Goal: Task Accomplishment & Management: Manage account settings

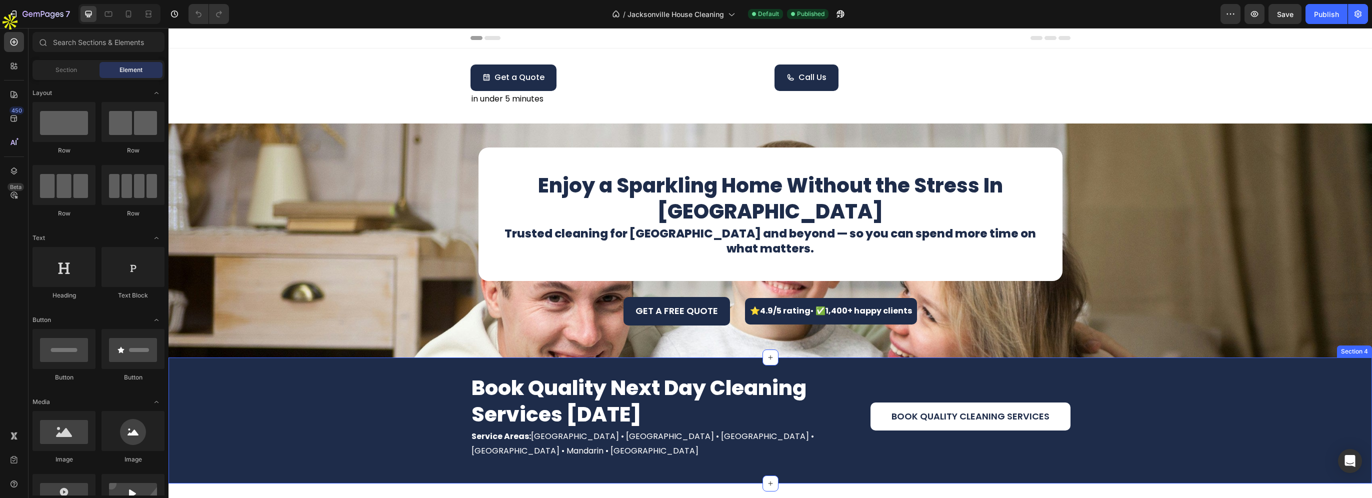
scroll to position [150, 0]
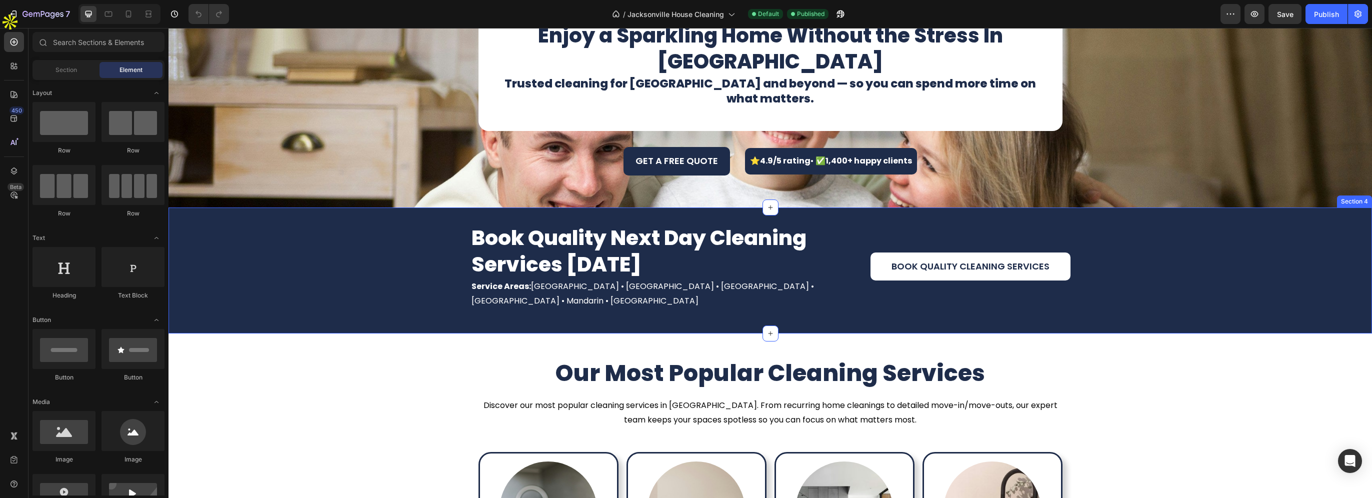
click at [610, 287] on p "Service Areas: Jacksonville • Atlantic Beach • Neptune Beach • Baldwin • Mandar…" at bounding box center [670, 293] width 398 height 29
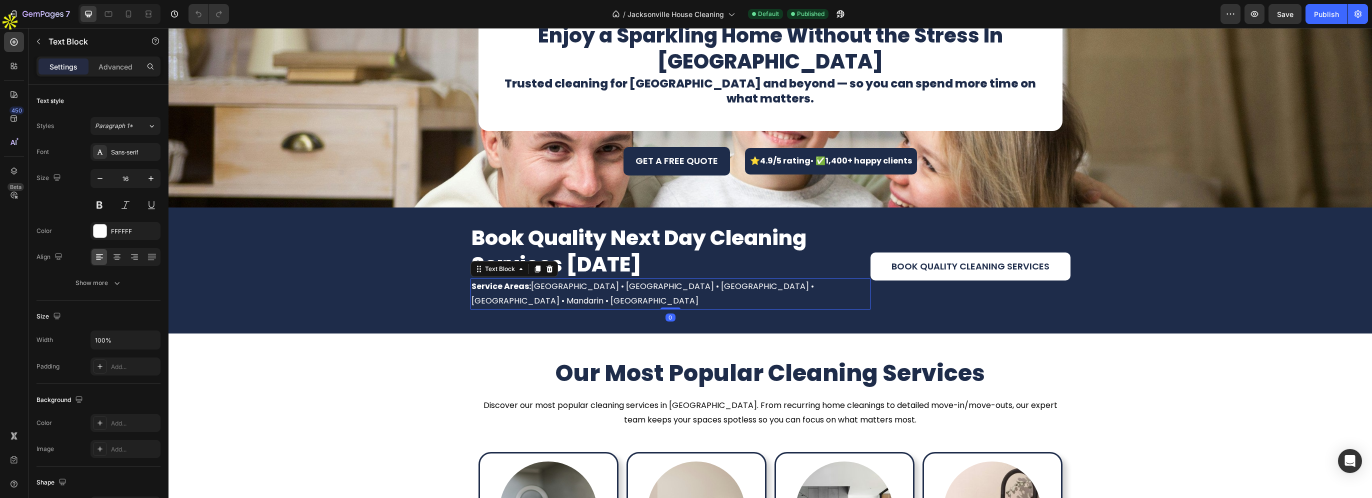
click at [610, 287] on p "Service Areas: Jacksonville • Atlantic Beach • Neptune Beach • Baldwin • Mandar…" at bounding box center [670, 293] width 398 height 29
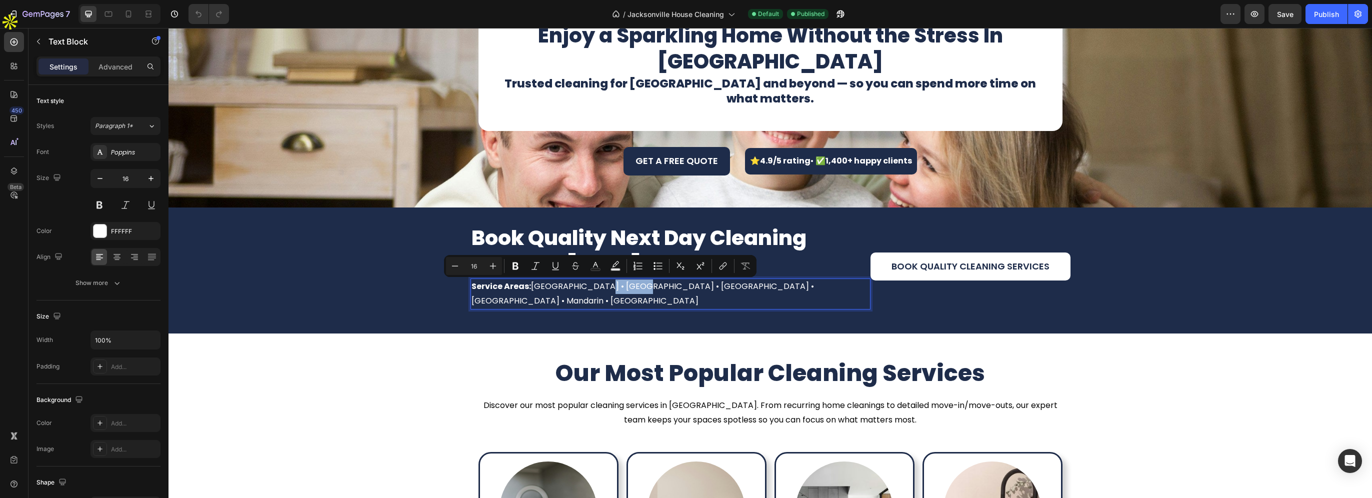
click at [596, 287] on p "Service Areas: Jacksonville • Atlantic Beach • Neptune Beach • Baldwin • Mandar…" at bounding box center [670, 293] width 398 height 29
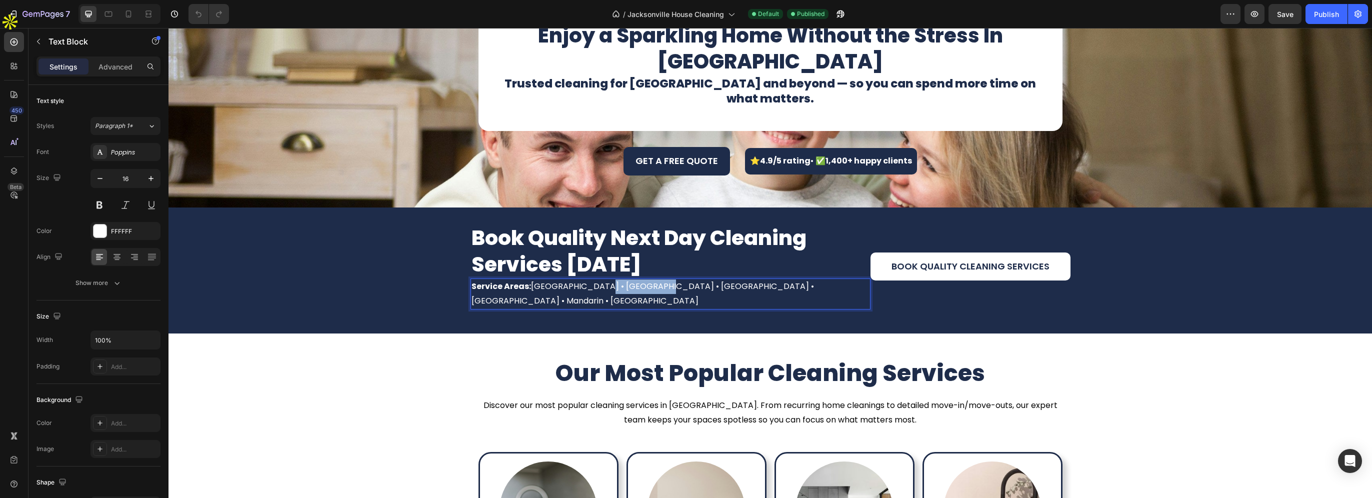
drag, startPoint x: 585, startPoint y: 290, endPoint x: 640, endPoint y: 288, distance: 55.5
click at [640, 288] on p "Service Areas: Jacksonville • Atlantic Beach • Neptune Beach • Baldwin • Mandar…" at bounding box center [670, 293] width 398 height 29
copy p "Atlantic Beach"
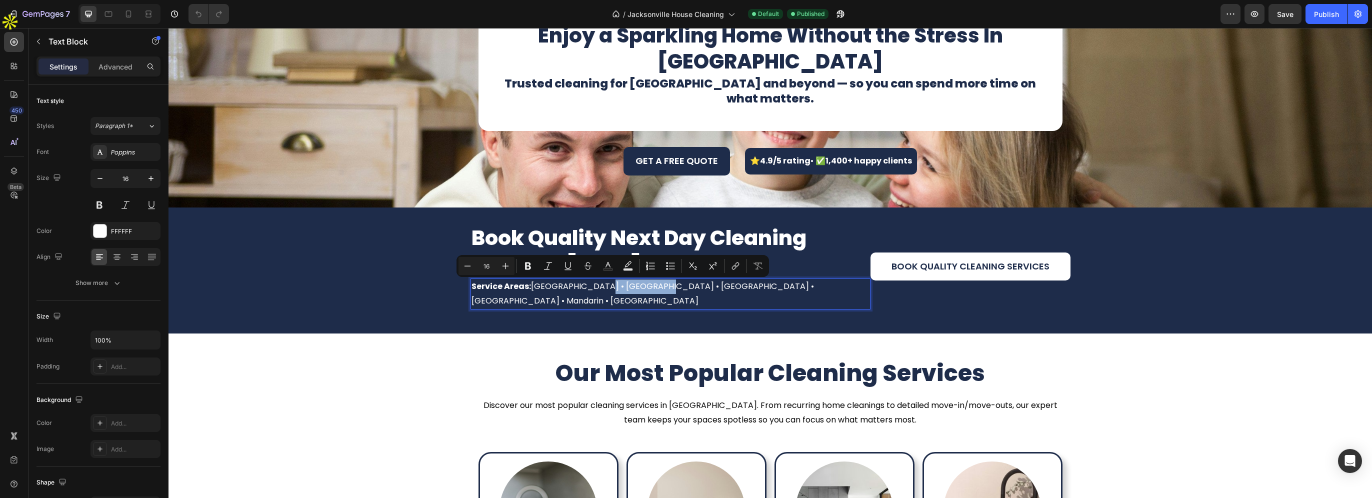
click at [725, 286] on p "Service Areas: Jacksonville • Atlantic Beach • Neptune Beach • Baldwin • Mandar…" at bounding box center [670, 293] width 398 height 29
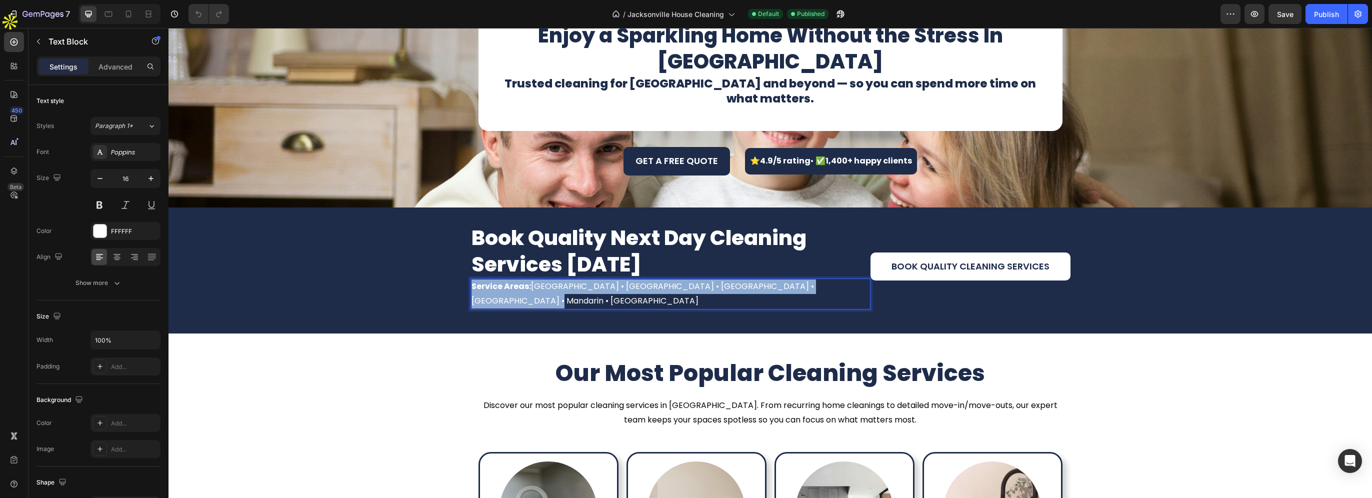
copy p "Service Areas: Jacksonville • Atlantic Beach • Neptune Beach • Baldwin • Mandar…"
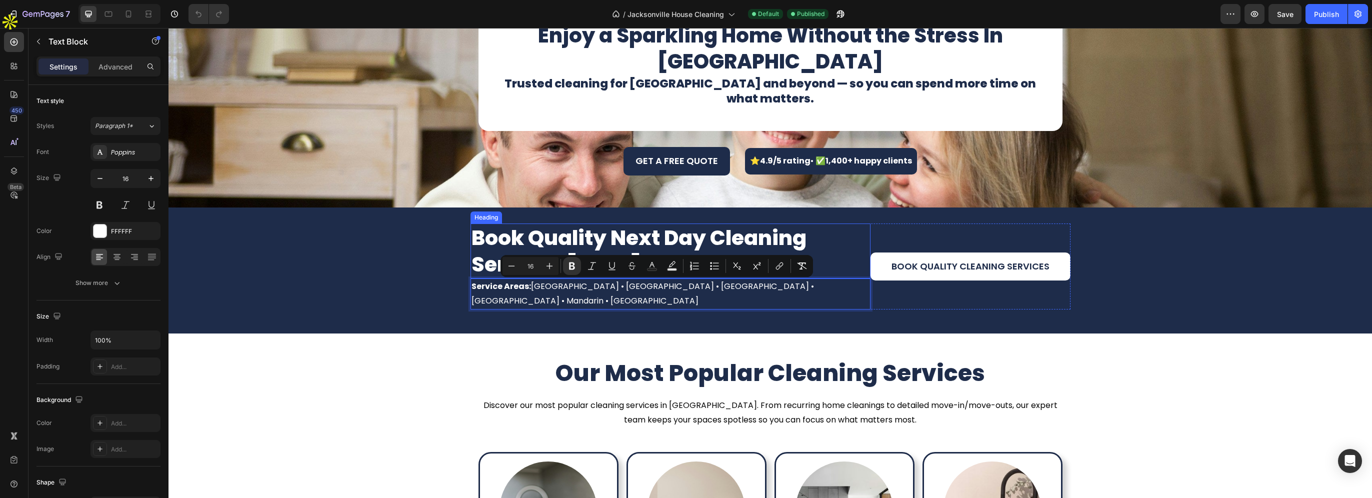
click at [653, 284] on p "Service Areas: Jacksonville • Atlantic Beach • Neptune Beach • Baldwin • Mandar…" at bounding box center [670, 293] width 398 height 29
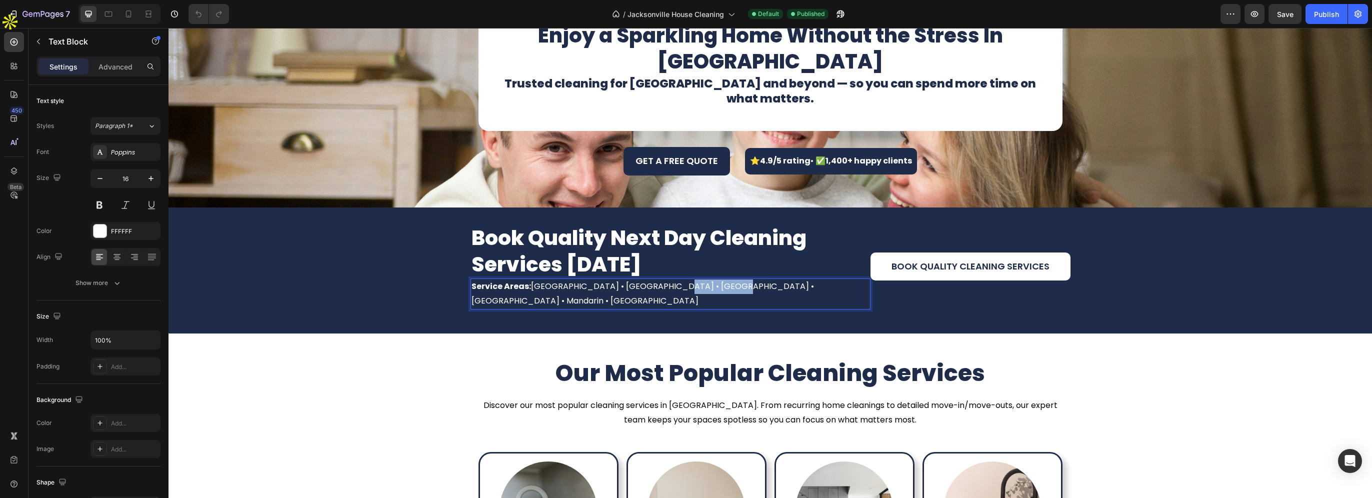
drag, startPoint x: 648, startPoint y: 289, endPoint x: 711, endPoint y: 290, distance: 63.0
click at [711, 290] on p "Service Areas: Jacksonville • Atlantic Beach • Neptune Beach • Baldwin • Mandar…" at bounding box center [670, 293] width 398 height 29
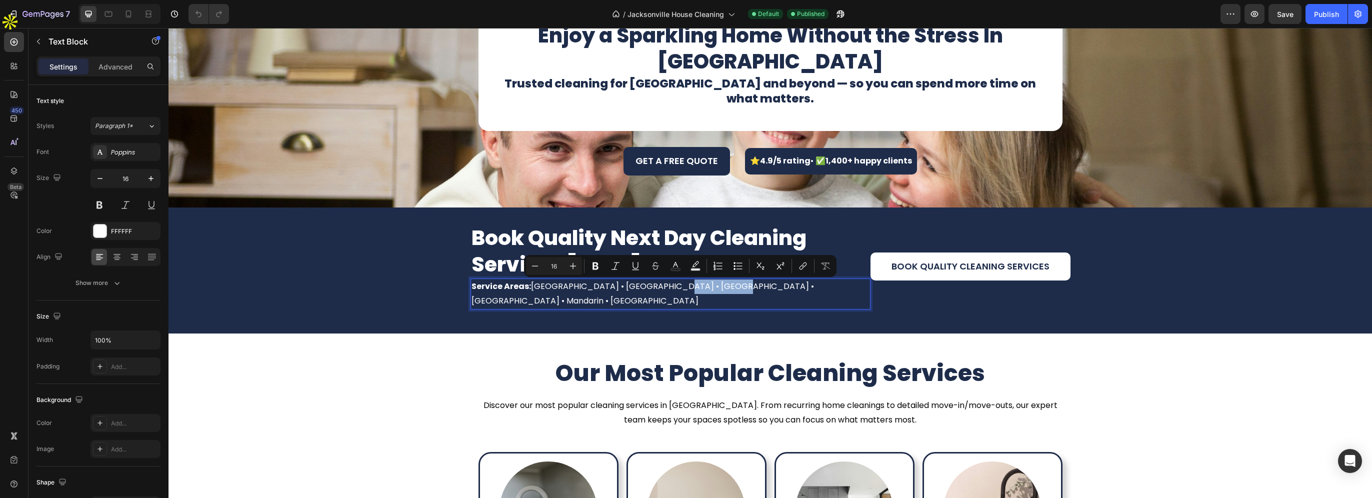
copy p "[GEOGRAPHIC_DATA]"
click at [734, 286] on p "Service Areas: Jacksonville • Atlantic Beach • Neptune Beach • Baldwin • Mandar…" at bounding box center [670, 293] width 398 height 29
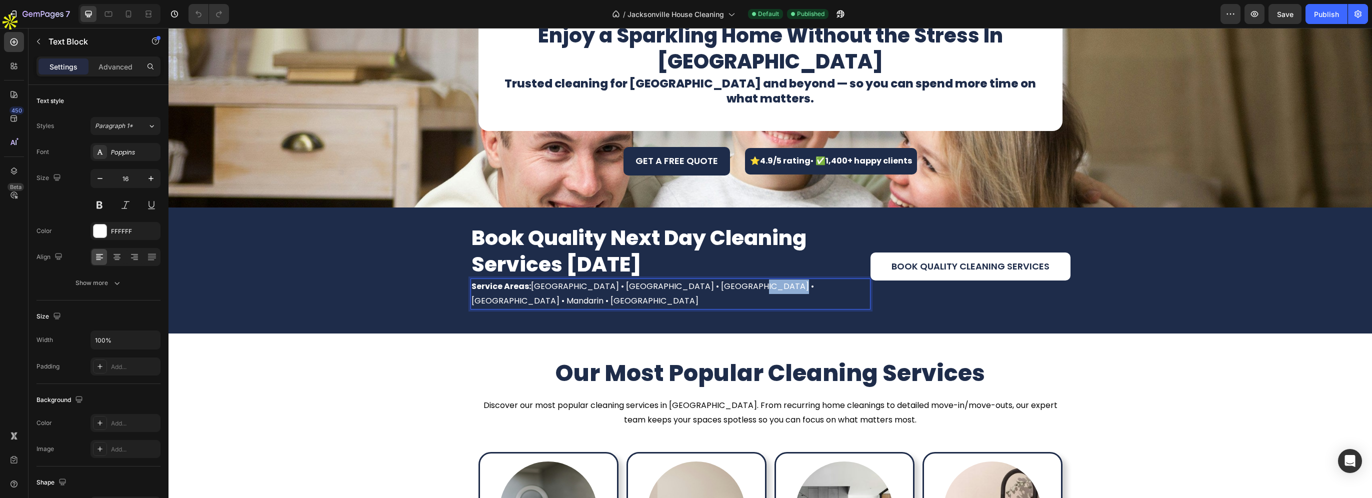
click at [734, 286] on p "Service Areas: Jacksonville • Atlantic Beach • Neptune Beach • Baldwin • Mandar…" at bounding box center [670, 293] width 398 height 29
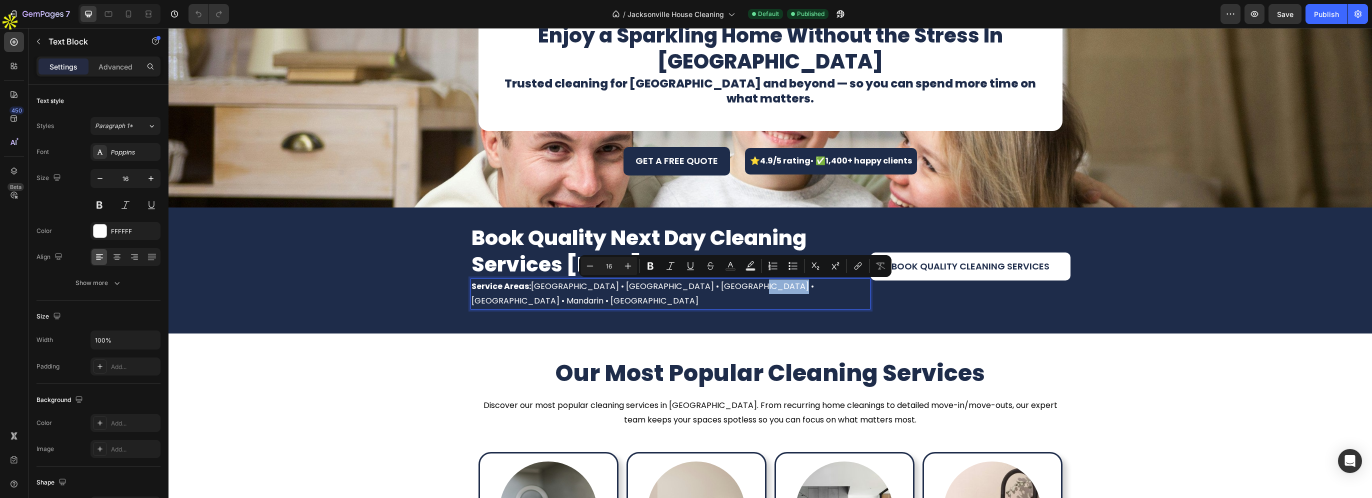
copy p "[PERSON_NAME]"
click at [782, 285] on p "Service Areas: Jacksonville • Atlantic Beach • Neptune Beach • Baldwin • Mandar…" at bounding box center [670, 293] width 398 height 29
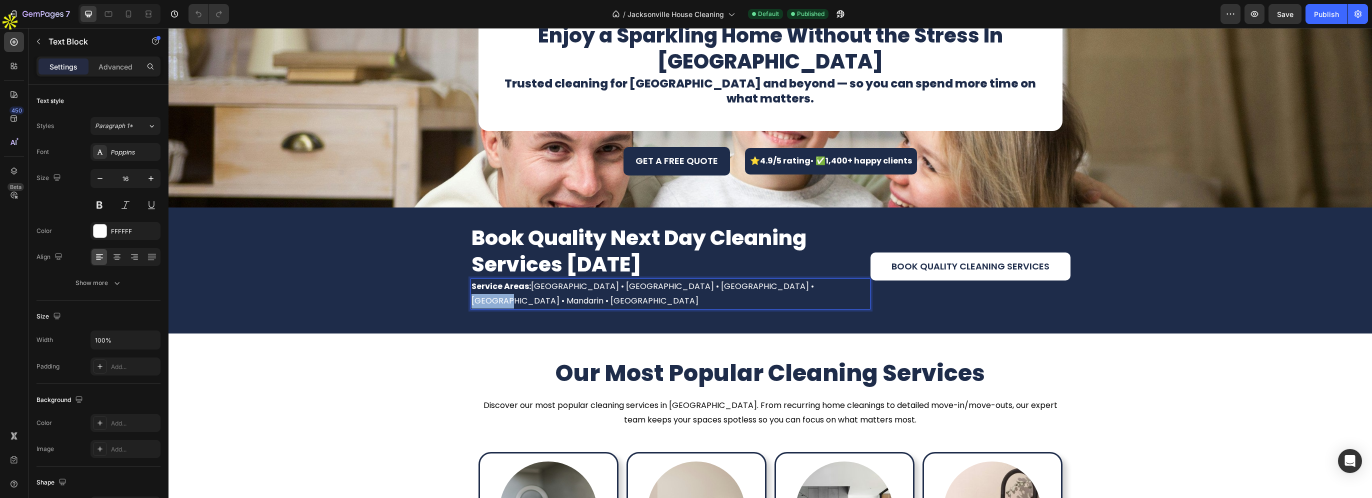
click at [782, 285] on p "Service Areas: Jacksonville • Atlantic Beach • Neptune Beach • Baldwin • Mandar…" at bounding box center [670, 293] width 398 height 29
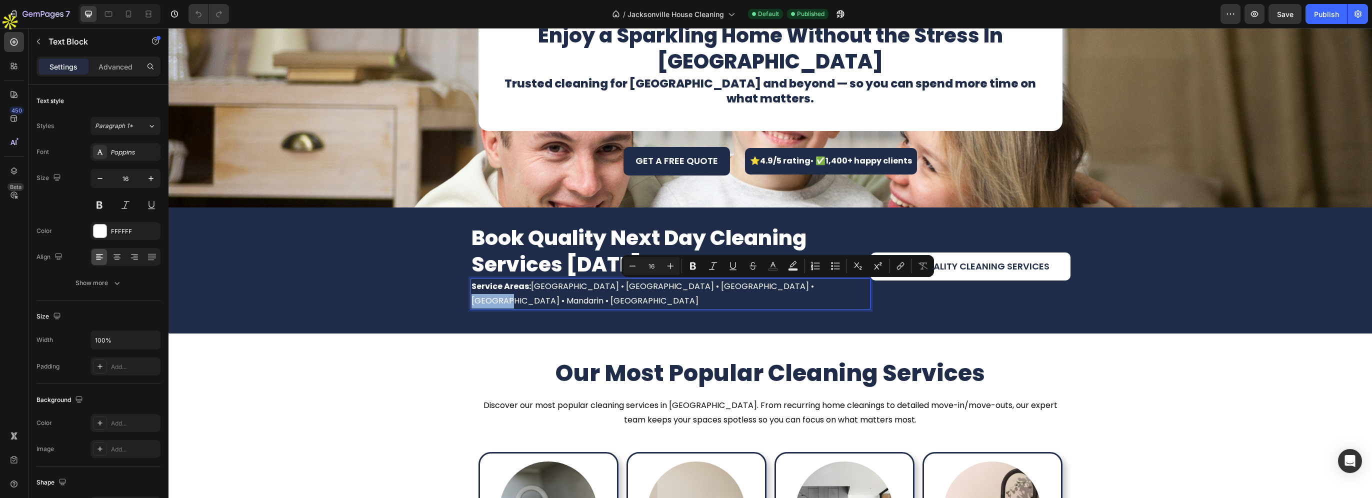
copy p "Mandarin"
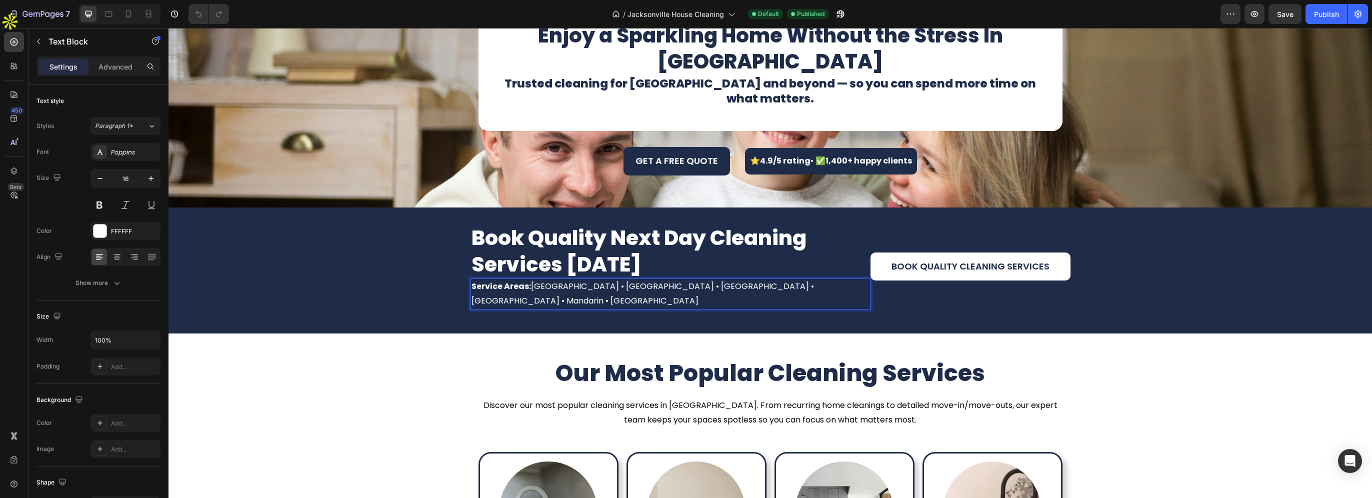
click at [811, 286] on p "Service Areas: Jacksonville • Atlantic Beach • Neptune Beach • Baldwin • Mandar…" at bounding box center [670, 293] width 398 height 29
drag, startPoint x: 805, startPoint y: 286, endPoint x: 846, endPoint y: 286, distance: 40.5
click at [846, 286] on p "Service Areas: Jacksonville • Atlantic Beach • Neptune Beach • Baldwin • Mandar…" at bounding box center [670, 293] width 398 height 29
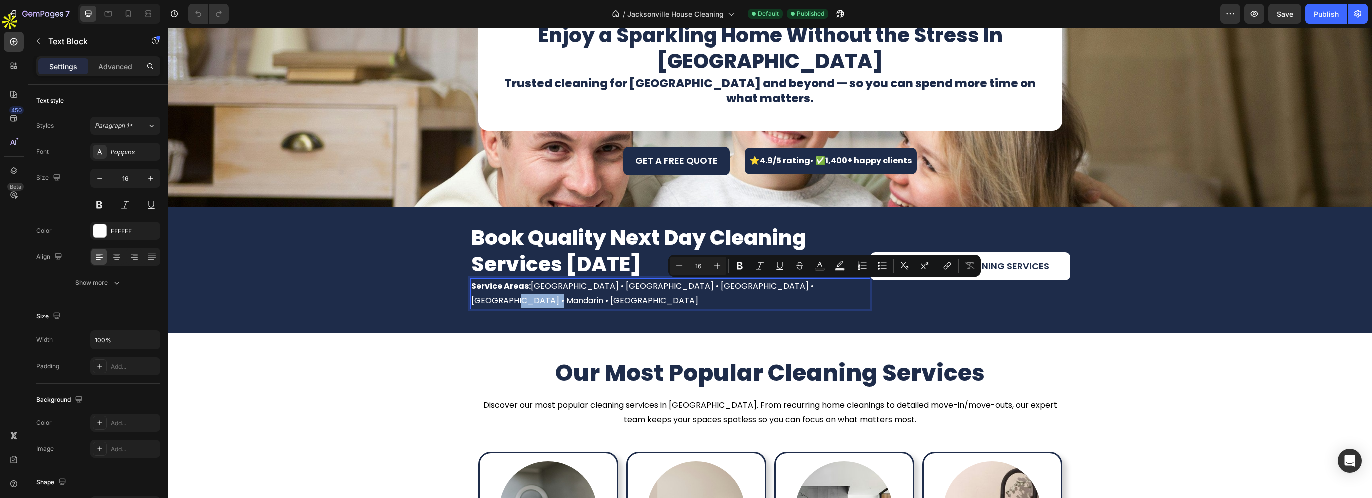
copy p "San Marco"
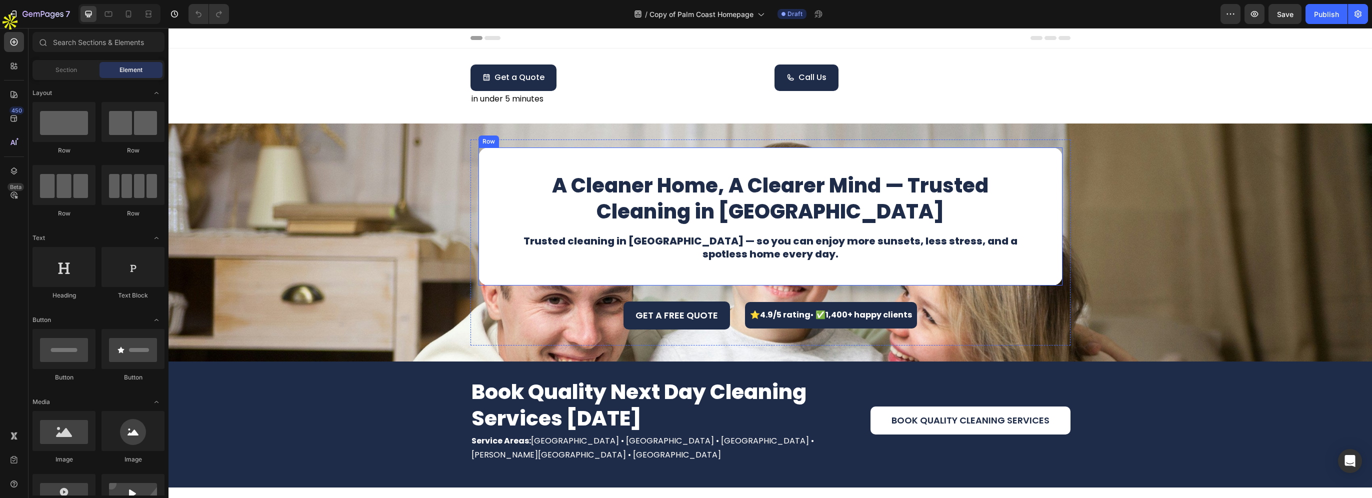
click at [783, 210] on h1 "A Cleaner Home, A Clearer Mind — Trusted Cleaning in Palm Coast" at bounding box center [770, 198] width 536 height 54
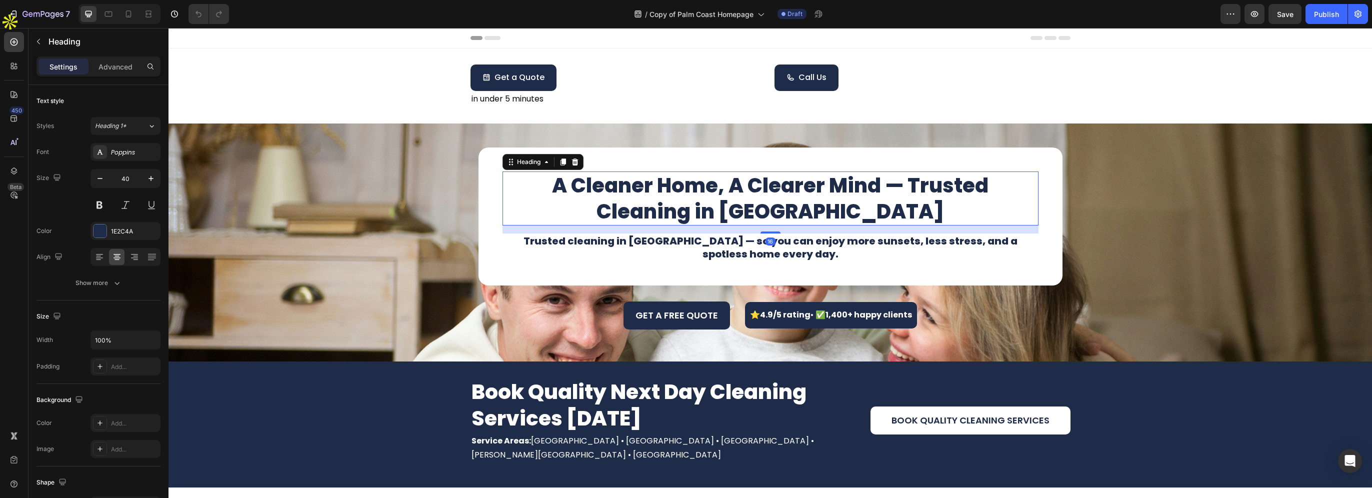
click at [732, 212] on h1 "A Cleaner Home, A Clearer Mind — Trusted Cleaning in Palm Coast" at bounding box center [770, 198] width 536 height 54
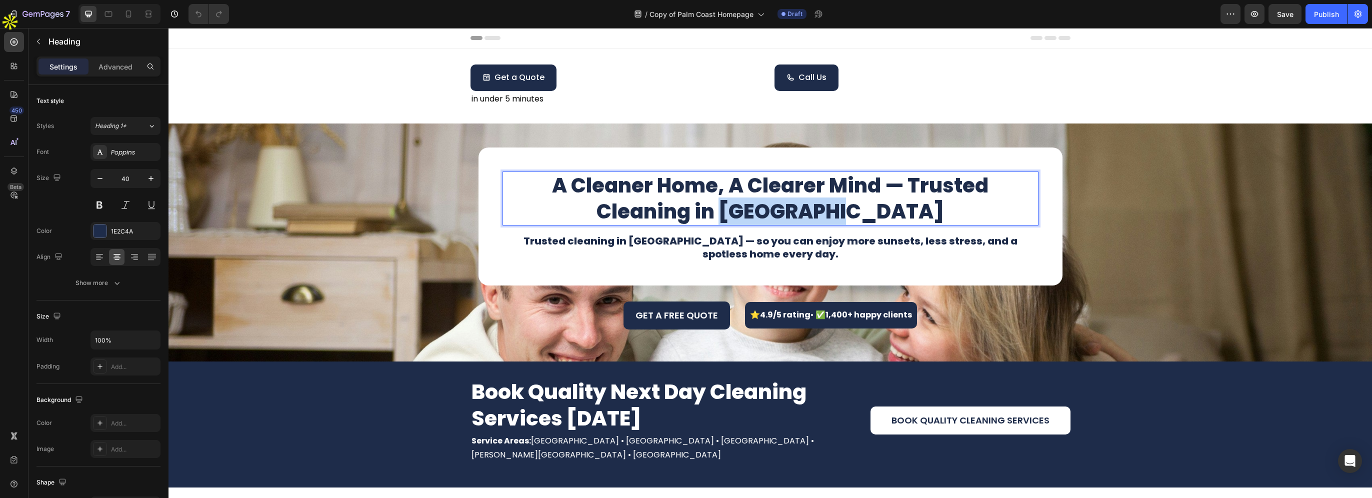
drag, startPoint x: 723, startPoint y: 212, endPoint x: 836, endPoint y: 212, distance: 113.5
click at [836, 212] on p "A Cleaner Home, A Clearer Mind — Trusted Cleaning in Palm Coast" at bounding box center [770, 198] width 534 height 52
click at [630, 241] on h1 "Trusted cleaning in Palm Coast — so you can enjoy more sunsets, less stress, an…" at bounding box center [770, 247] width 536 height 28
click at [620, 240] on h1 "Trusted cleaning in Palm Coast — so you can enjoy more sunsets, less stress, an…" at bounding box center [770, 247] width 536 height 28
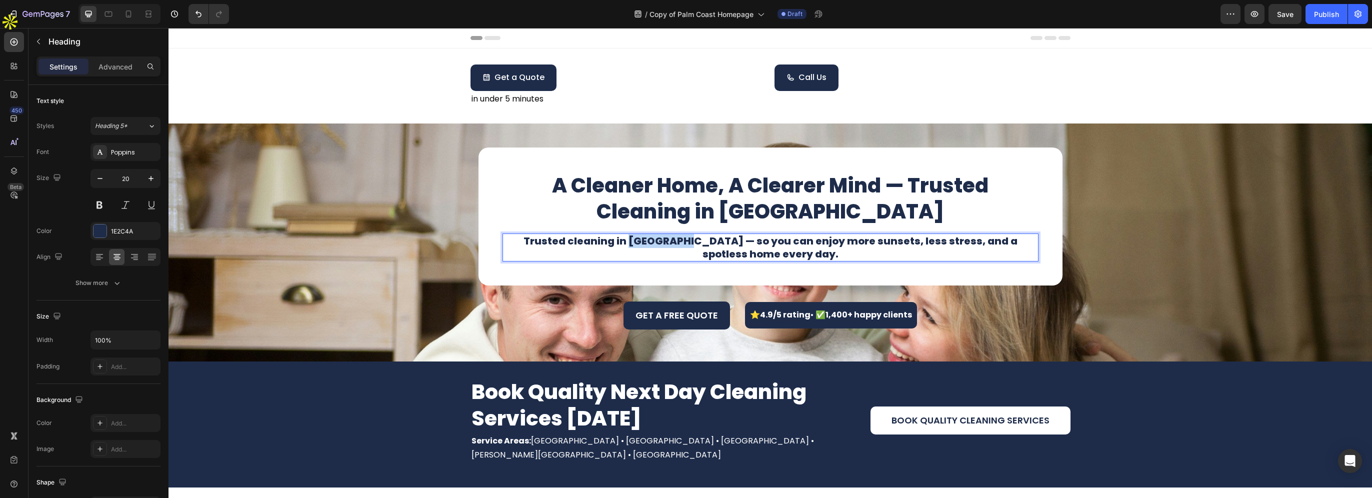
drag, startPoint x: 617, startPoint y: 240, endPoint x: 674, endPoint y: 239, distance: 56.5
click at [674, 239] on p "Trusted cleaning in Palm Coast — so you can enjoy more sunsets, less stress, an…" at bounding box center [770, 247] width 534 height 26
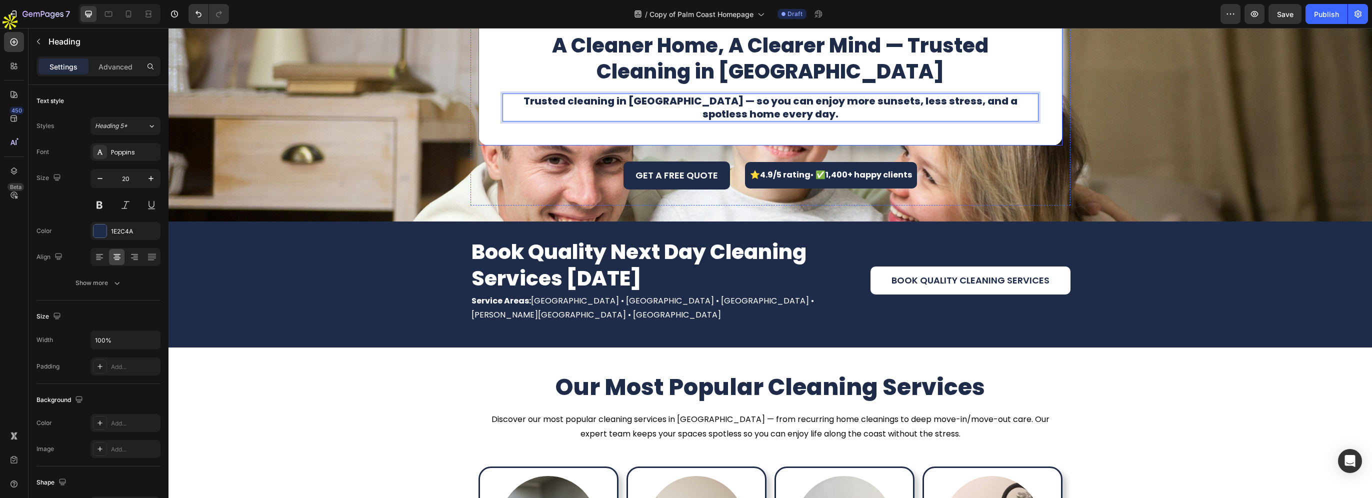
scroll to position [150, 0]
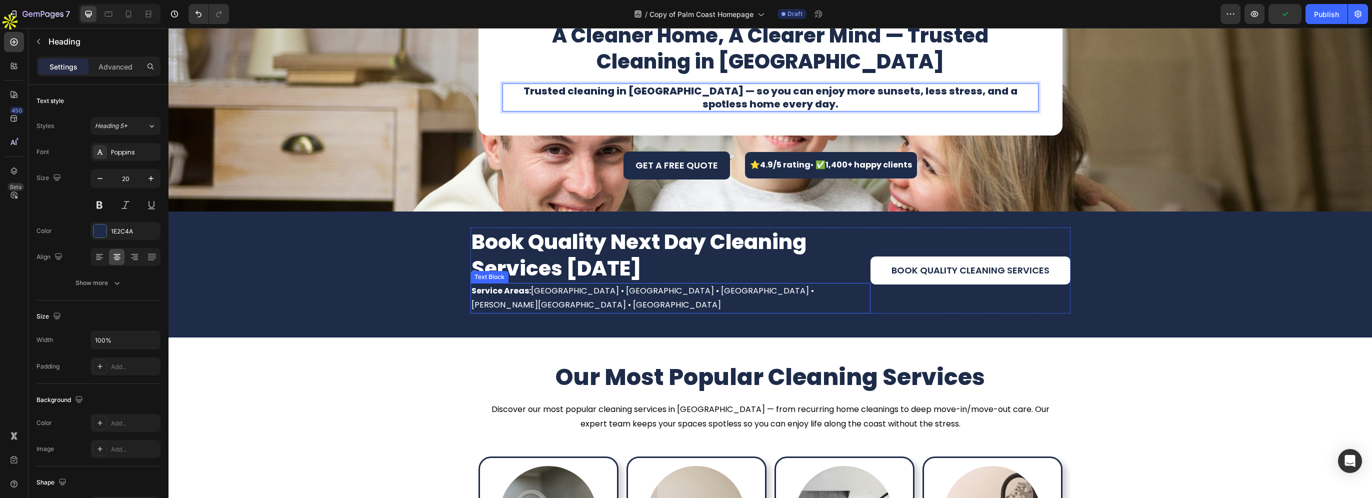
click at [678, 291] on p "Service Areas: Palm Coast • Flagler Beach • Bunnell • Beverly Beach • Marineland" at bounding box center [670, 298] width 398 height 29
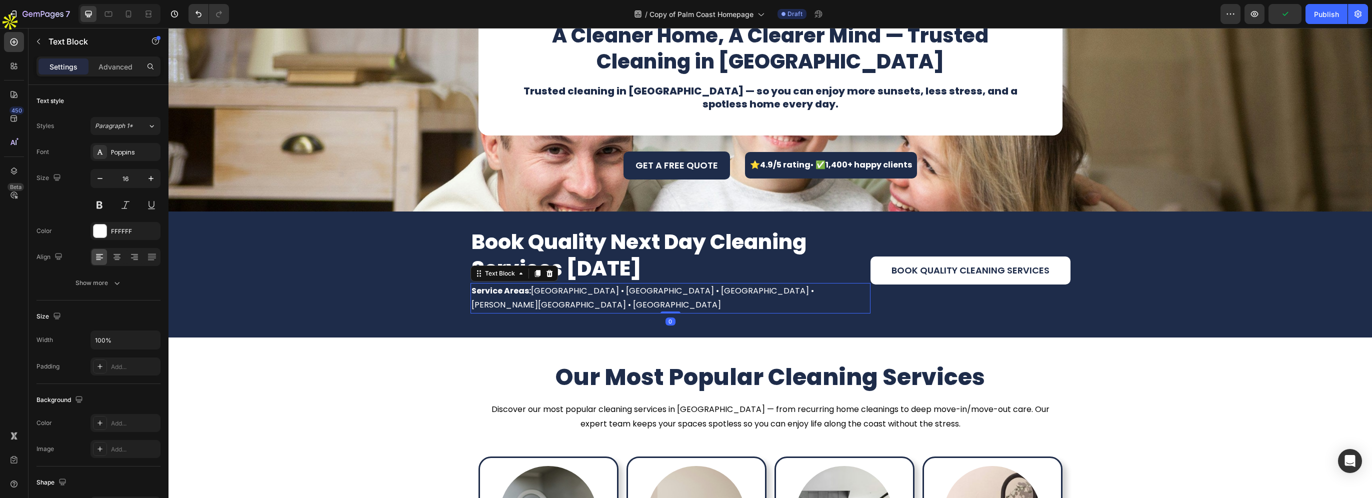
click at [712, 290] on p "Service Areas: Palm Coast • Flagler Beach • Bunnell • Beverly Beach • Marineland" at bounding box center [670, 298] width 398 height 29
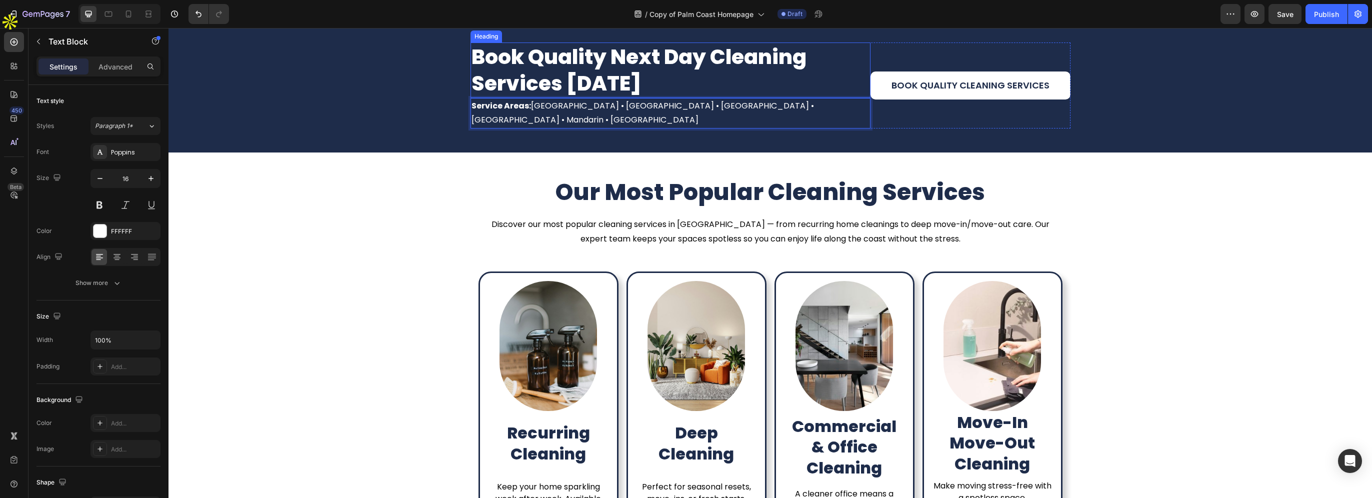
scroll to position [350, 0]
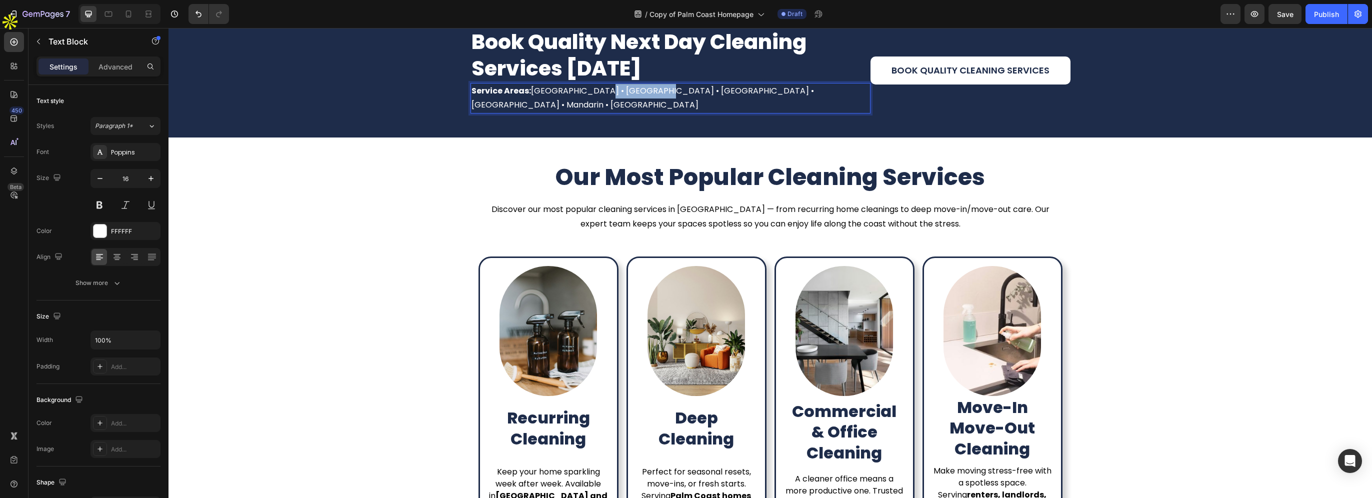
drag, startPoint x: 584, startPoint y: 90, endPoint x: 639, endPoint y: 88, distance: 55.1
click at [639, 88] on p "Service Areas: Jacksonville • Atlantic Beach • Neptune Beach • Baldwin • Mandar…" at bounding box center [670, 98] width 398 height 29
copy p "Atlantic Beach"
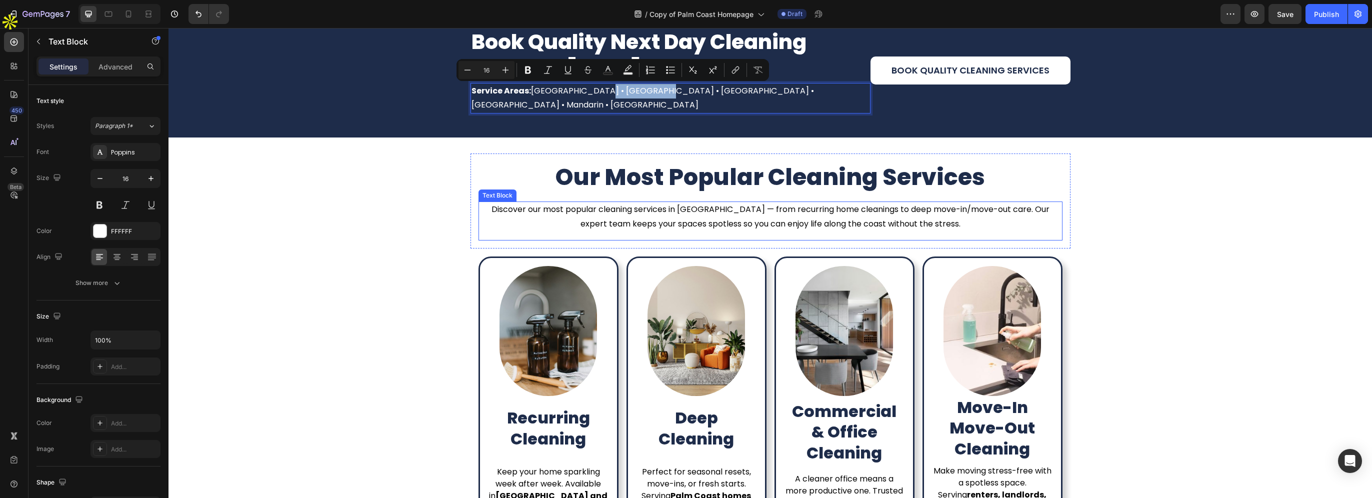
click at [682, 202] on p "Discover our most popular cleaning services in Palm Coast — from recurring home…" at bounding box center [770, 216] width 582 height 29
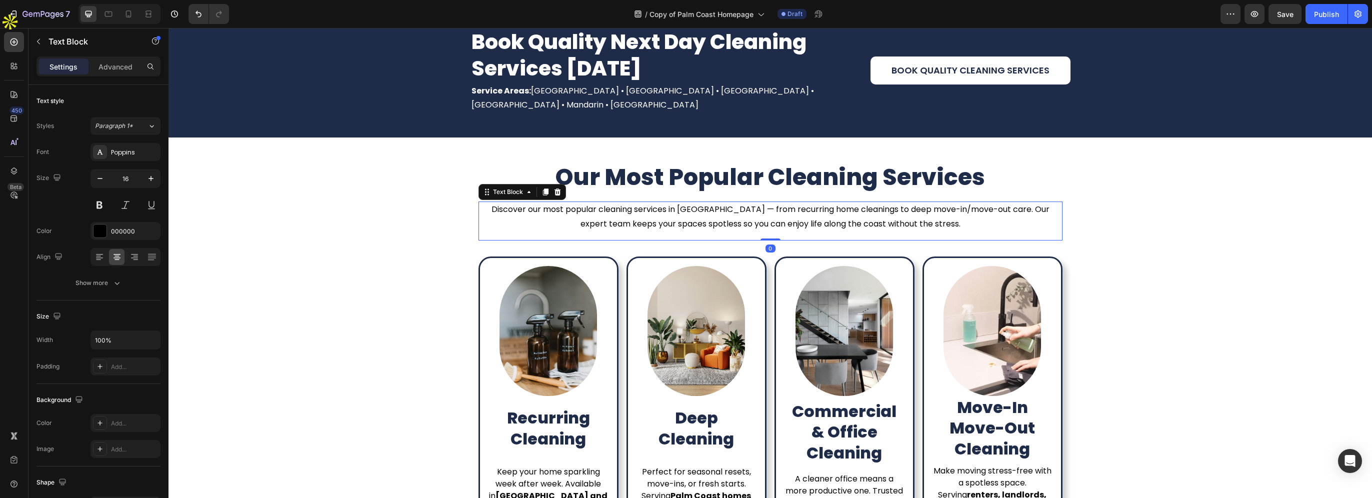
click at [668, 202] on p "Discover our most popular cleaning services in Palm Coast — from recurring home…" at bounding box center [770, 216] width 582 height 29
drag, startPoint x: 669, startPoint y: 194, endPoint x: 713, endPoint y: 192, distance: 43.5
click at [713, 202] on p "Discover our most popular cleaning services in Palm Coast — from recurring home…" at bounding box center [770, 216] width 582 height 29
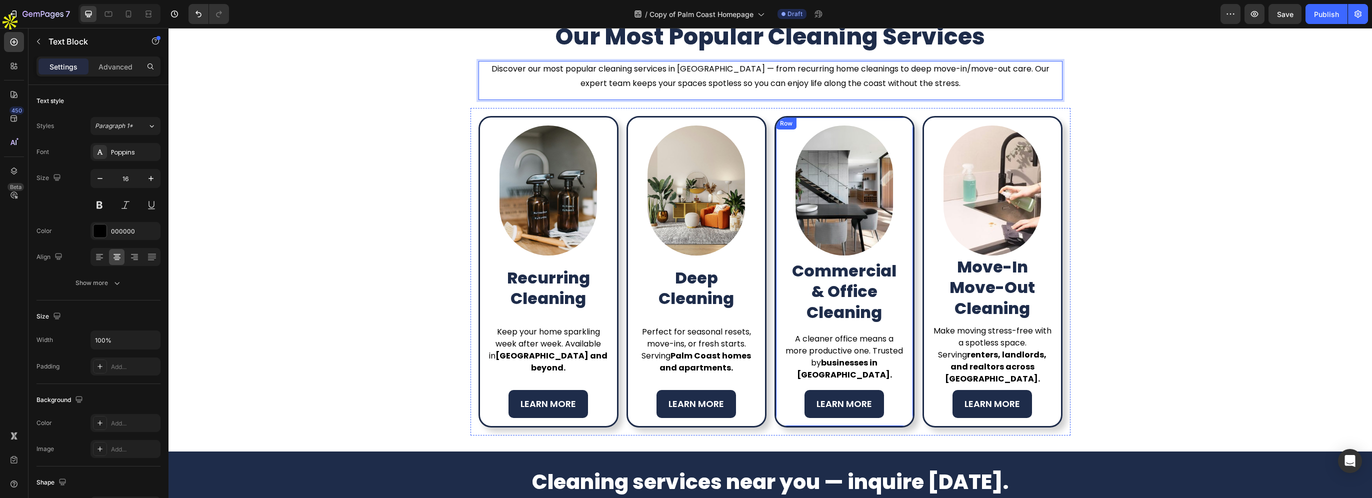
scroll to position [500, 0]
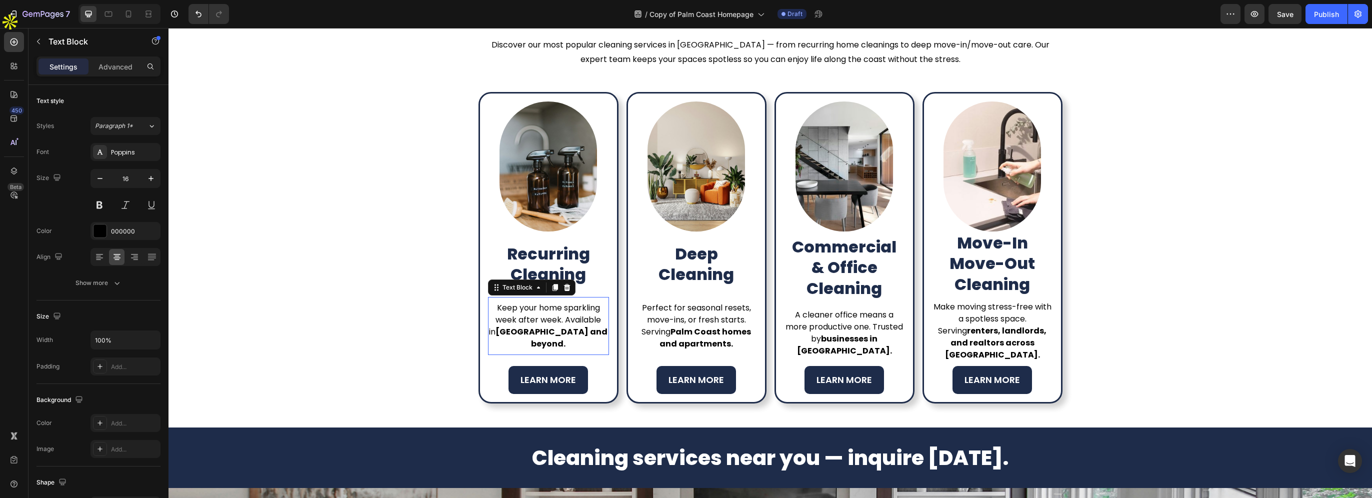
click at [527, 338] on div "Keep your home sparkling week after week. Available in Palm Coast and beyond." at bounding box center [548, 326] width 121 height 50
click at [508, 334] on strong "Palm Coast and beyond." at bounding box center [551, 337] width 112 height 23
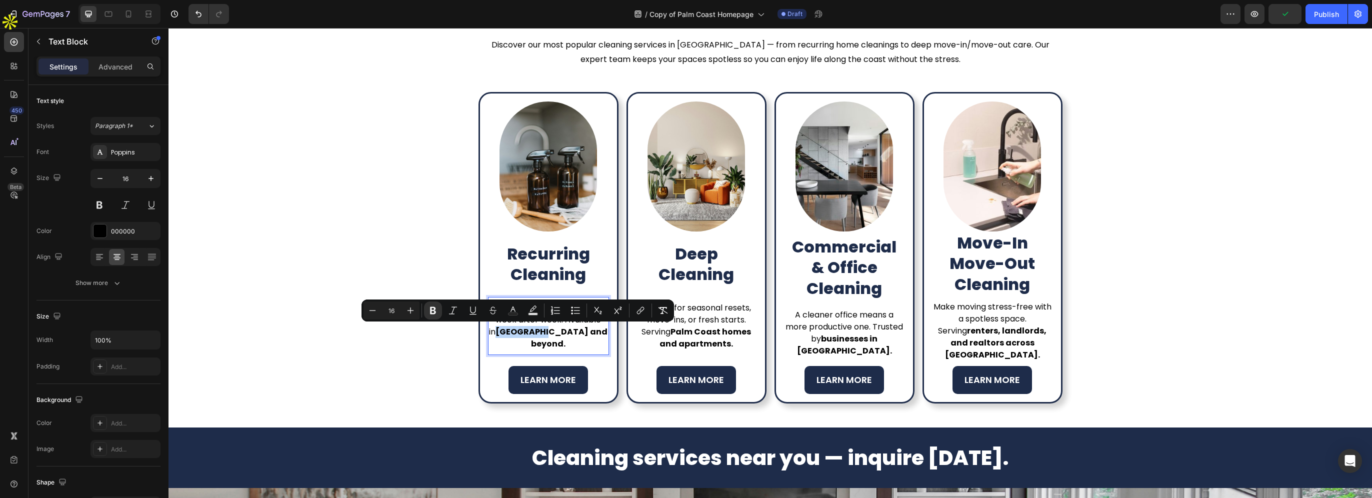
drag, startPoint x: 512, startPoint y: 330, endPoint x: 542, endPoint y: 330, distance: 29.5
click at [542, 330] on strong "Palm Coast and beyond." at bounding box center [551, 337] width 112 height 23
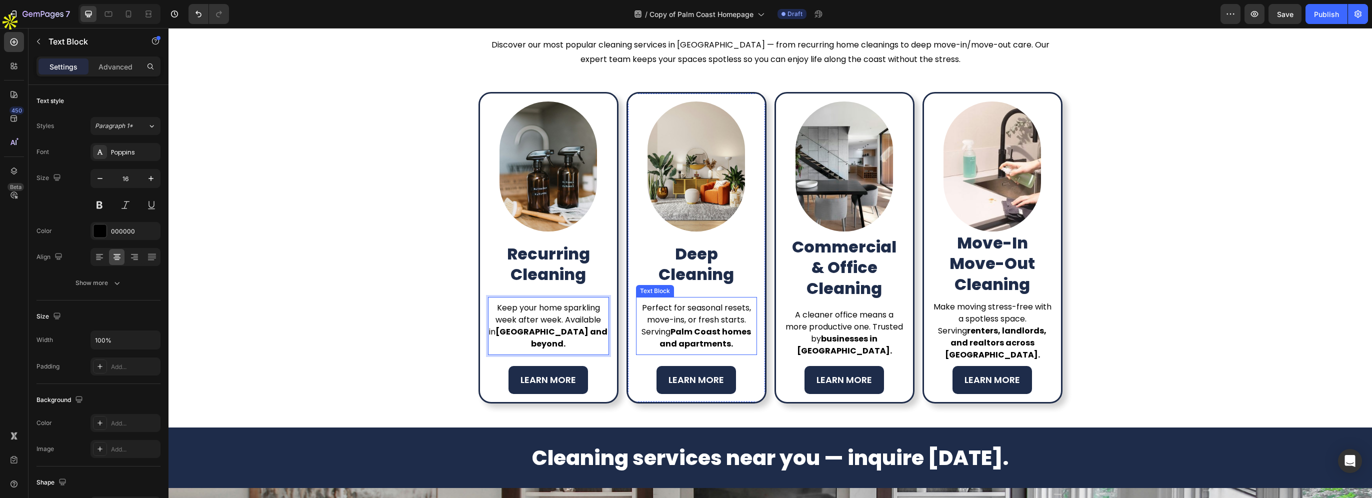
click at [684, 328] on strong "Palm Coast homes and apartments." at bounding box center [704, 337] width 91 height 23
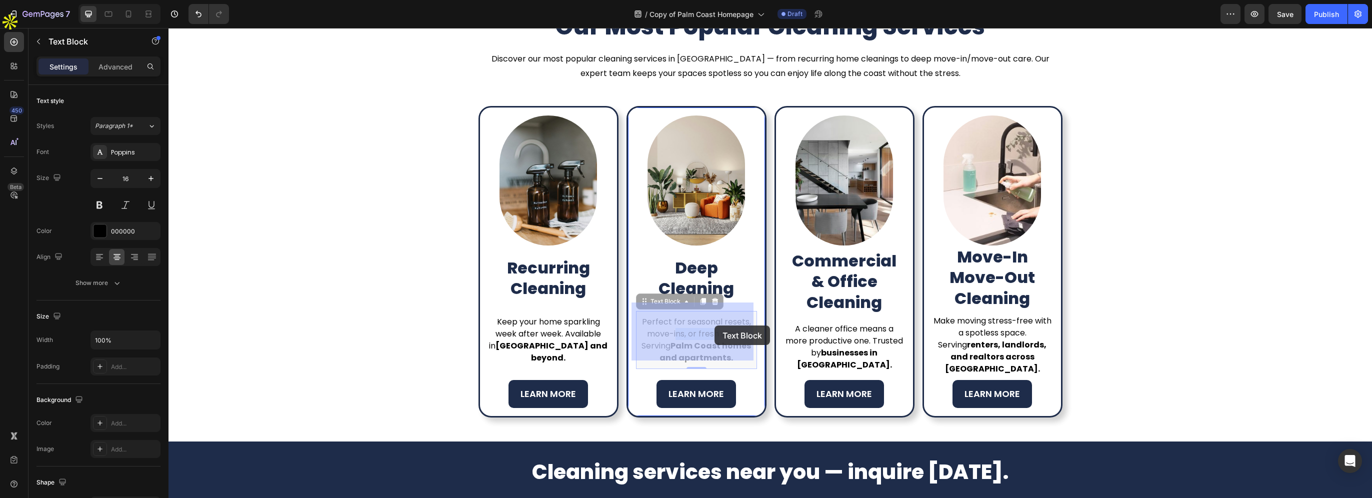
drag, startPoint x: 671, startPoint y: 322, endPoint x: 706, endPoint y: 330, distance: 35.4
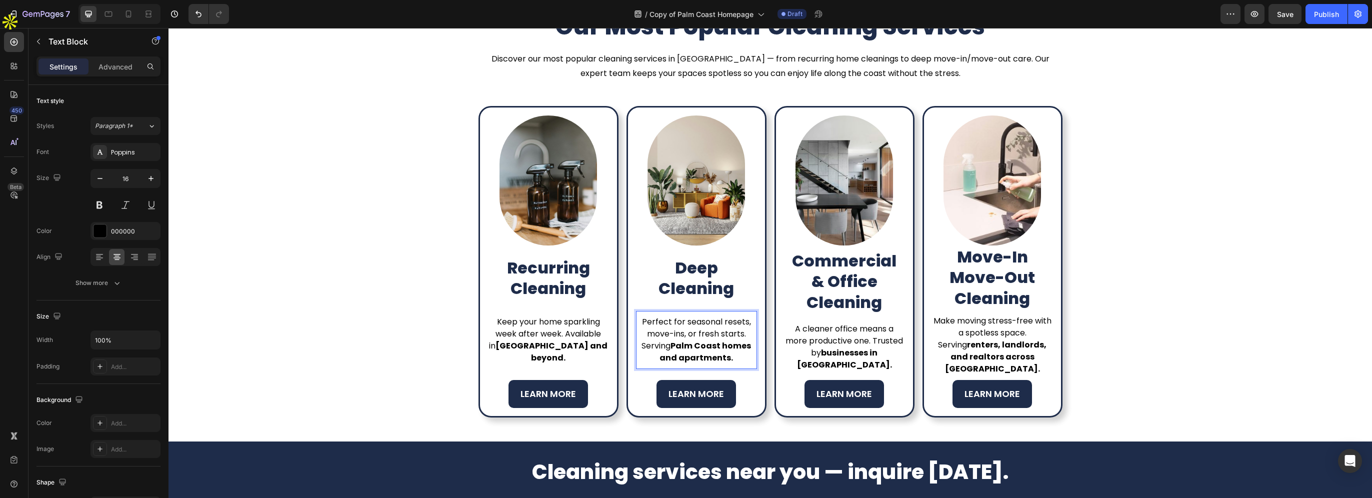
click at [671, 340] on strong "Palm Coast homes and apartments." at bounding box center [704, 351] width 91 height 23
drag, startPoint x: 670, startPoint y: 337, endPoint x: 716, endPoint y: 340, distance: 46.1
click at [716, 340] on strong "Palm Coast homes and apartments." at bounding box center [704, 351] width 91 height 23
click at [806, 353] on strong "businesses in Palm Coast." at bounding box center [844, 358] width 95 height 23
click at [854, 352] on strong "businesses in Palm Coast." at bounding box center [844, 358] width 95 height 23
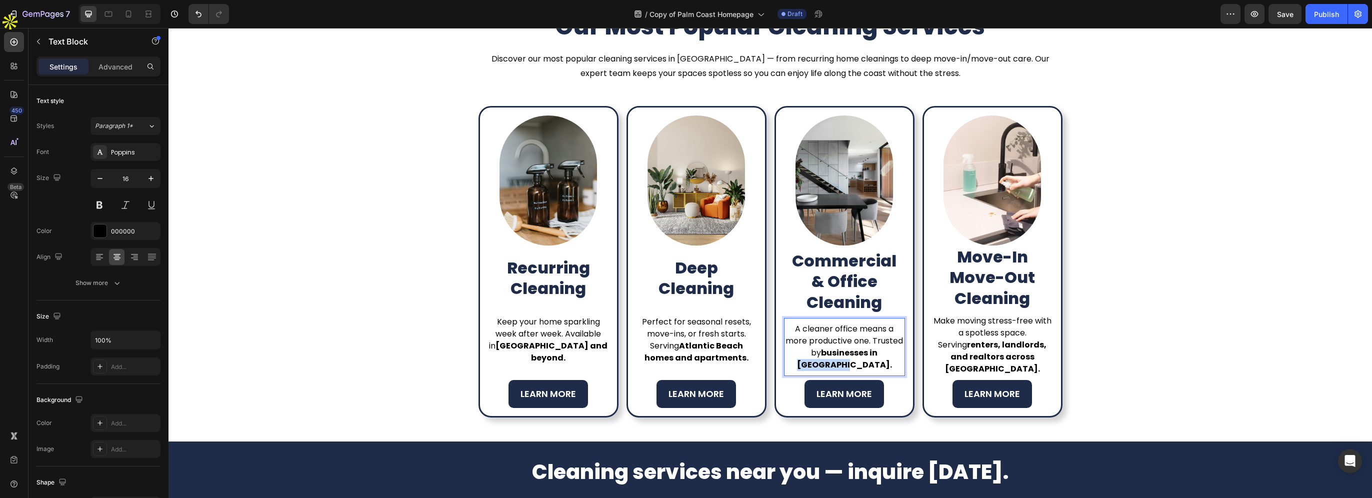
drag, startPoint x: 849, startPoint y: 352, endPoint x: 897, endPoint y: 352, distance: 48.0
click at [892, 352] on strong "businesses in Palm Coast." at bounding box center [844, 358] width 95 height 23
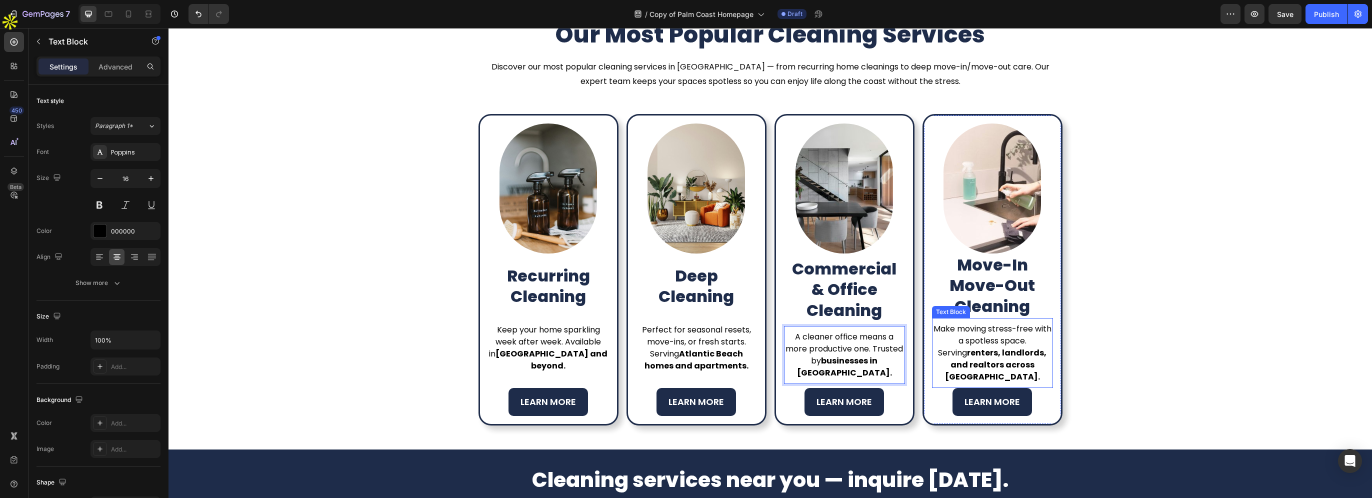
click at [994, 366] on strong "renters, landlords, and realtors across Palm Coast." at bounding box center [996, 364] width 102 height 35
click at [996, 363] on strong "renters, landlords, and realtors across Palm Coast." at bounding box center [996, 364] width 102 height 35
drag, startPoint x: 1016, startPoint y: 363, endPoint x: 1042, endPoint y: 363, distance: 26.0
click at [1042, 363] on strong "renters, landlords, and realtors across Palm Coast." at bounding box center [996, 364] width 102 height 35
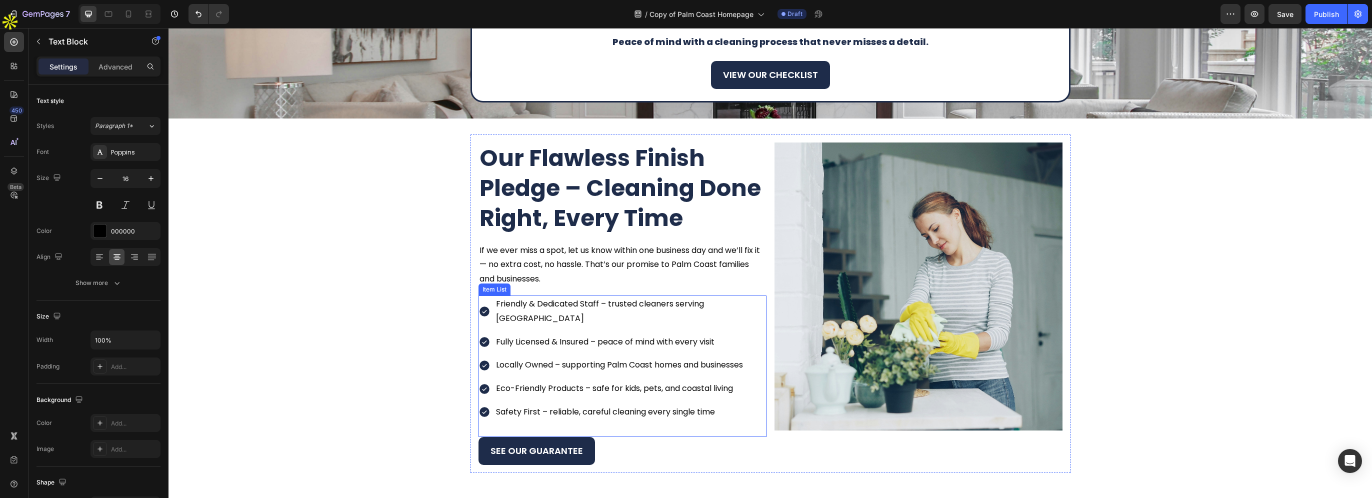
scroll to position [1078, 0]
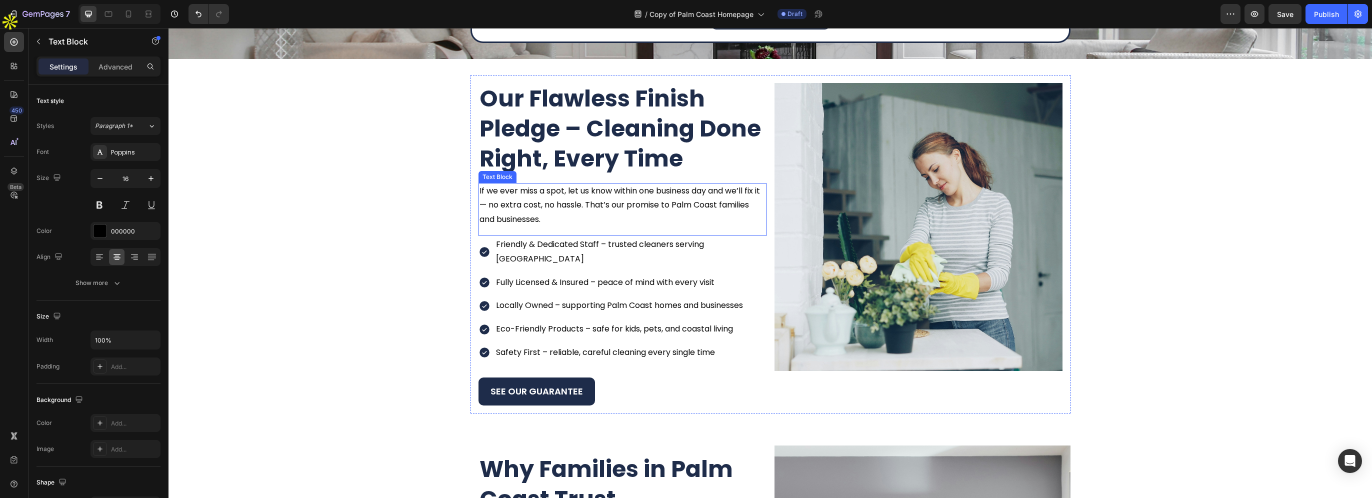
click at [675, 210] on p "If we ever miss a spot, let us know within one business day and we’ll fix it — …" at bounding box center [622, 205] width 286 height 43
click at [675, 207] on p "If we ever miss a spot, let us know within one business day and we’ll fix it — …" at bounding box center [622, 205] width 286 height 43
drag, startPoint x: 674, startPoint y: 204, endPoint x: 722, endPoint y: 205, distance: 48.0
click at [722, 205] on p "If we ever miss a spot, let us know within one business day and we’ll fix it — …" at bounding box center [622, 205] width 286 height 43
click at [714, 243] on p "Friendly & Dedicated Staff – trusted cleaners serving Palm Coast" at bounding box center [630, 251] width 269 height 29
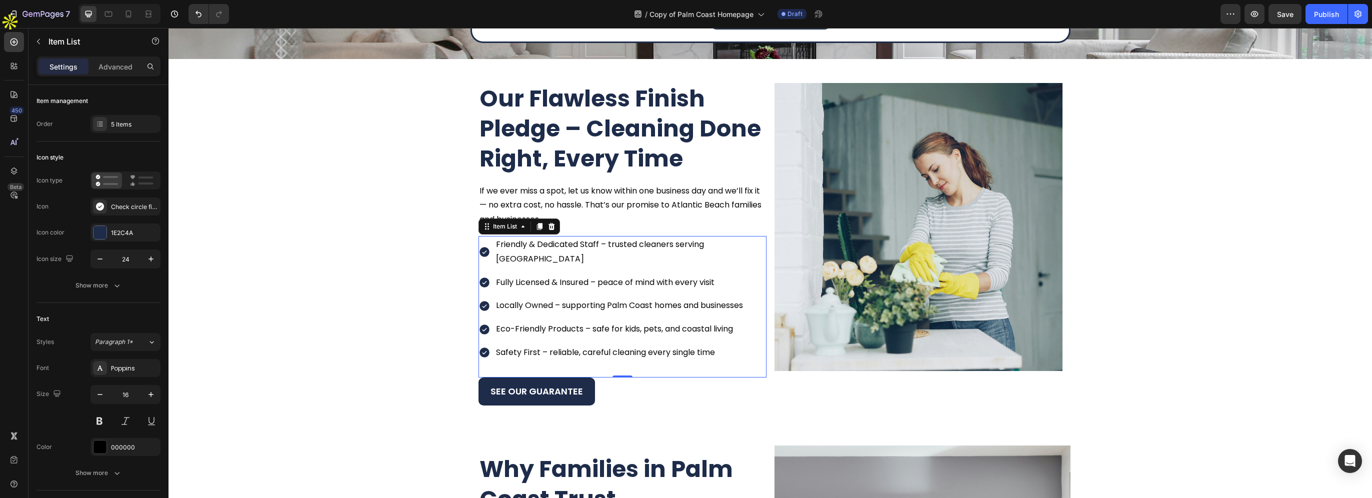
click at [710, 243] on p "Friendly & Dedicated Staff – trusted cleaners serving Palm Coast" at bounding box center [630, 251] width 269 height 29
drag, startPoint x: 703, startPoint y: 244, endPoint x: 765, endPoint y: 243, distance: 62.5
click at [765, 243] on div "Our Flawless Finish Pledge – Cleaning Done Right, Every Time Heading If we ever…" at bounding box center [770, 244] width 600 height 338
click at [617, 298] on p "Locally Owned – supporting Palm Coast homes and businesses" at bounding box center [630, 305] width 269 height 14
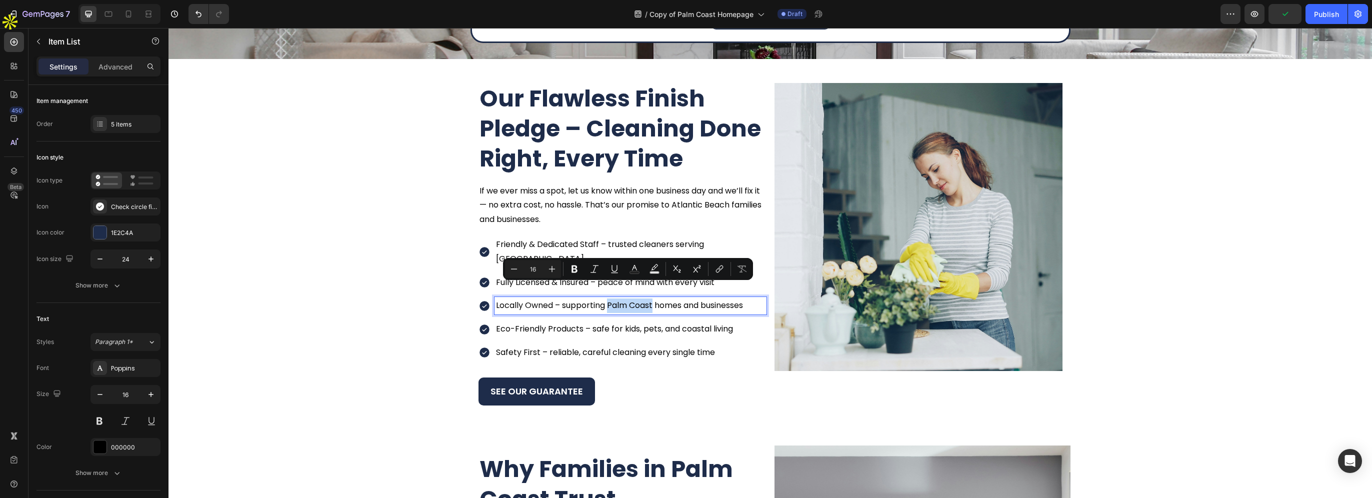
drag, startPoint x: 636, startPoint y: 291, endPoint x: 650, endPoint y: 292, distance: 14.1
click at [650, 298] on p "Locally Owned – supporting Palm Coast homes and businesses" at bounding box center [630, 305] width 269 height 14
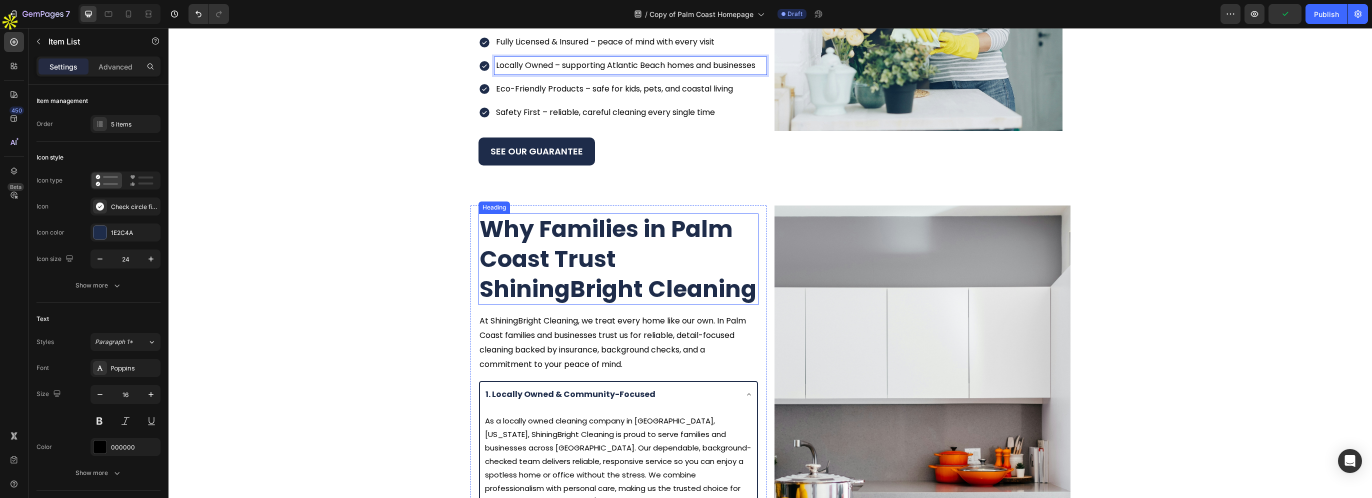
scroll to position [1428, 0]
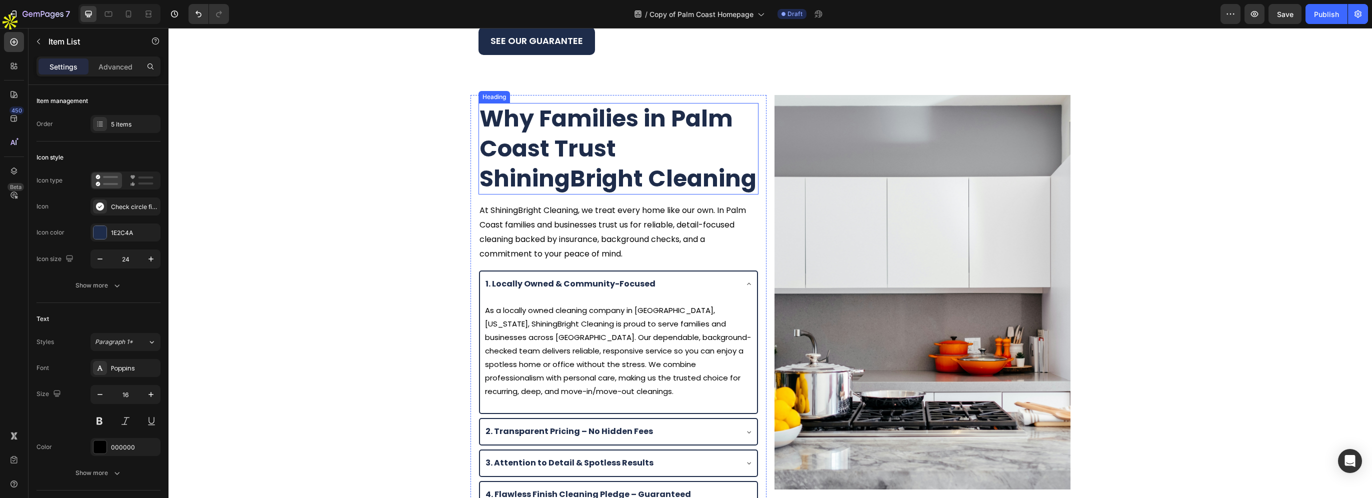
click at [659, 140] on h2 "Why Families in Palm Coast Trust ShiningBright Cleaning" at bounding box center [618, 148] width 280 height 91
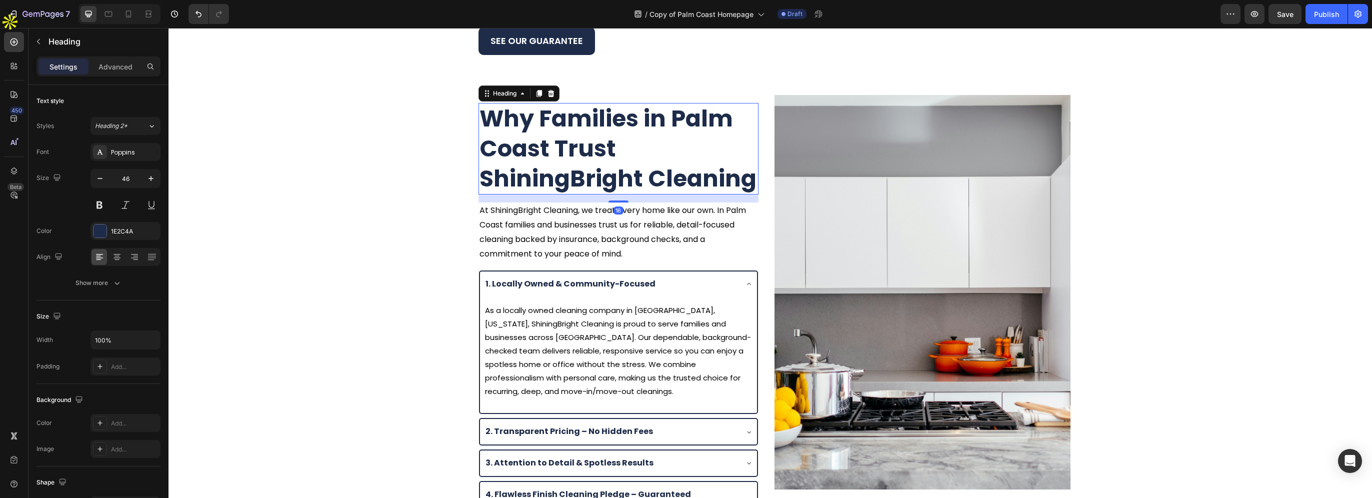
click at [663, 113] on h2 "Why Families in Palm Coast Trust ShiningBright Cleaning" at bounding box center [618, 148] width 280 height 91
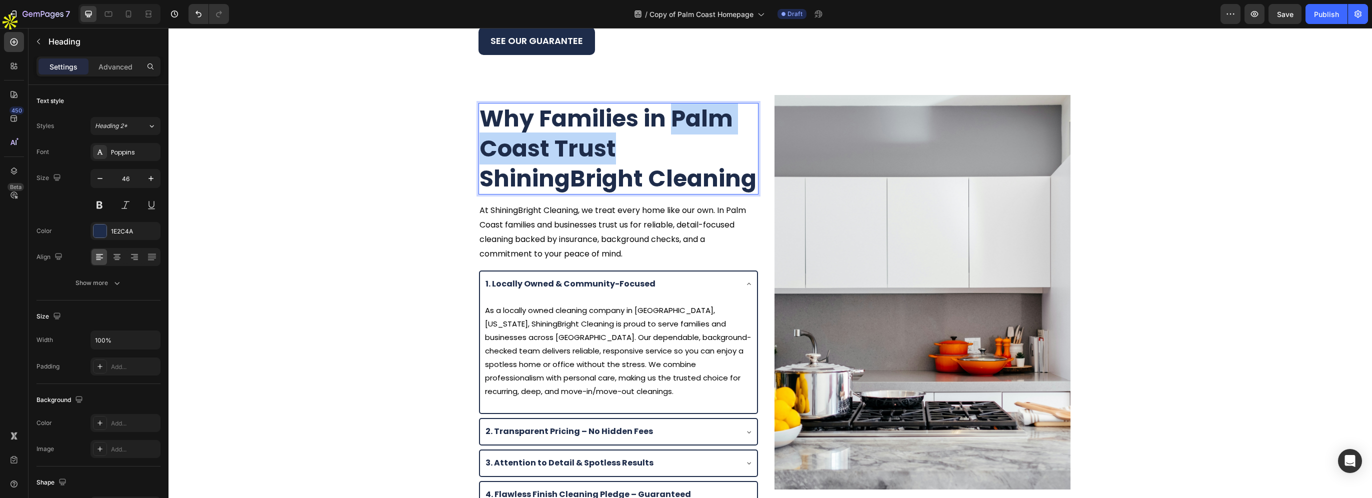
drag, startPoint x: 669, startPoint y: 102, endPoint x: 681, endPoint y: 136, distance: 36.2
click at [681, 136] on p "Why Families in Palm Coast Trust ShiningBright Cleaning" at bounding box center [618, 148] width 278 height 89
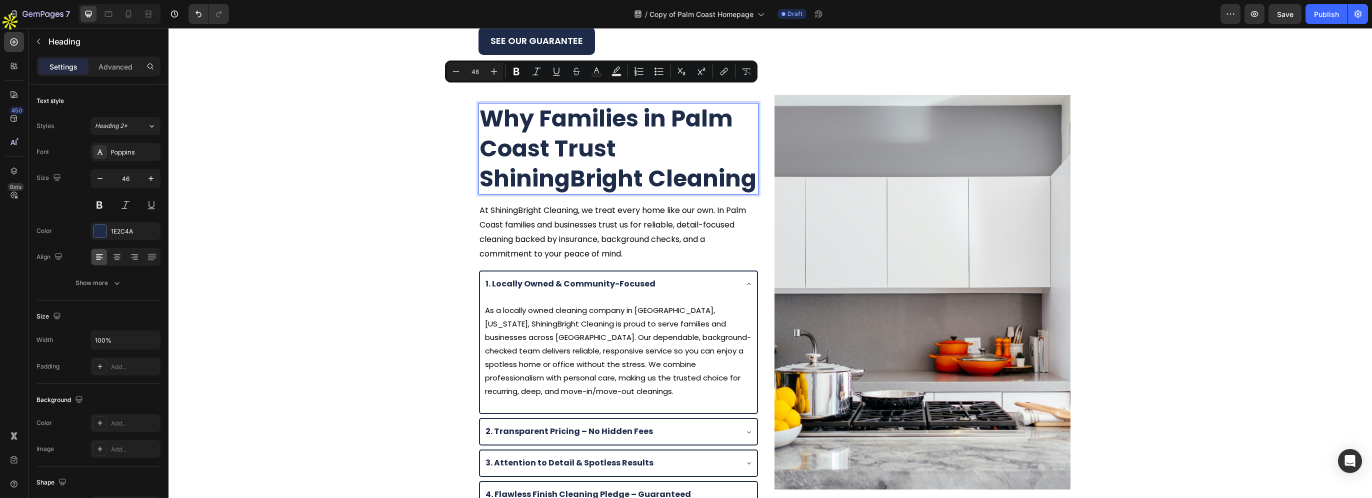
click at [673, 105] on p "Why Families in Palm Coast Trust ShiningBright Cleaning" at bounding box center [618, 148] width 278 height 89
drag, startPoint x: 667, startPoint y: 99, endPoint x: 540, endPoint y: 134, distance: 131.2
click at [540, 134] on p "Why Families in Palm Coast Trust ShiningBright Cleaning" at bounding box center [618, 148] width 278 height 89
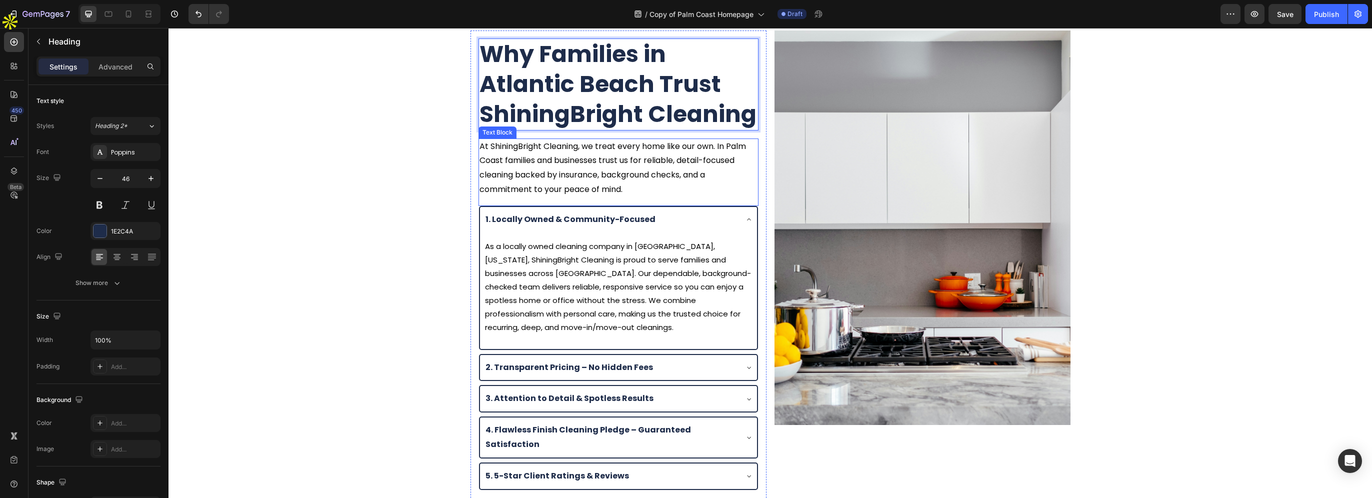
scroll to position [1478, 0]
click at [597, 170] on p "At ShiningBright Cleaning, we treat every home like our own. In Palm Coast fami…" at bounding box center [618, 166] width 278 height 57
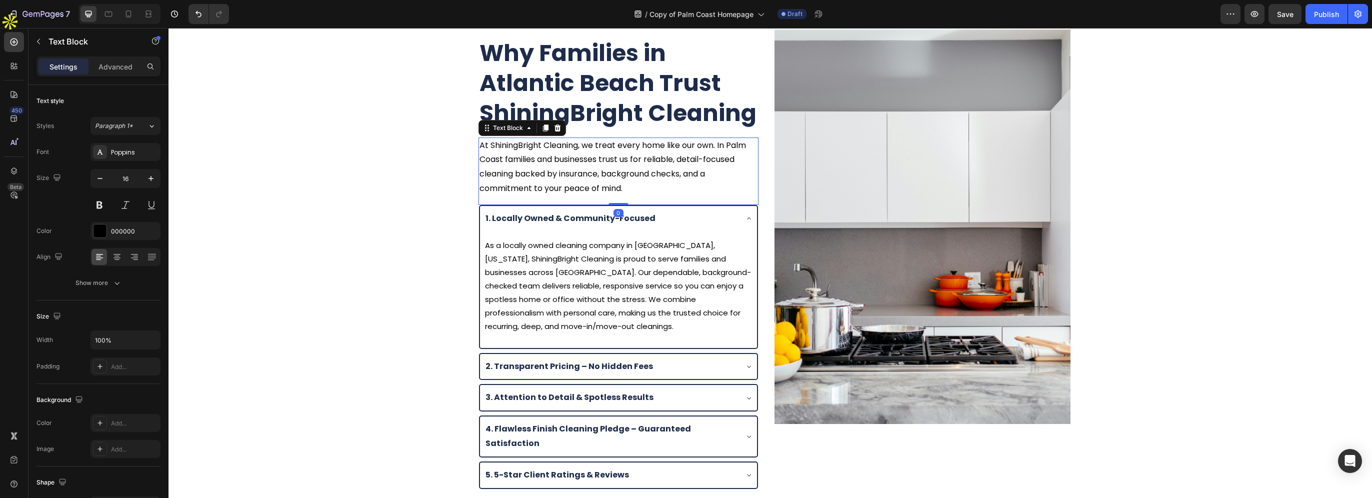
click at [723, 147] on p "At ShiningBright Cleaning, we treat every home like our own. In Palm Coast fami…" at bounding box center [618, 166] width 278 height 57
drag, startPoint x: 726, startPoint y: 146, endPoint x: 499, endPoint y: 160, distance: 227.4
click at [499, 160] on p "At ShiningBright Cleaning, we treat every home like our own. In Palm Coast fami…" at bounding box center [618, 166] width 278 height 57
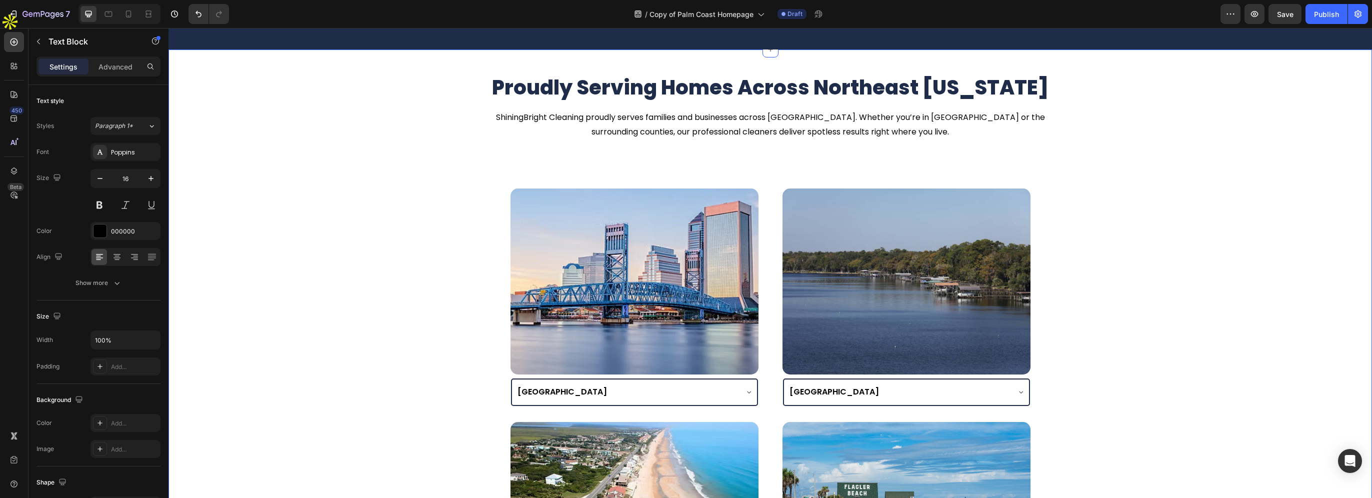
scroll to position [2178, 0]
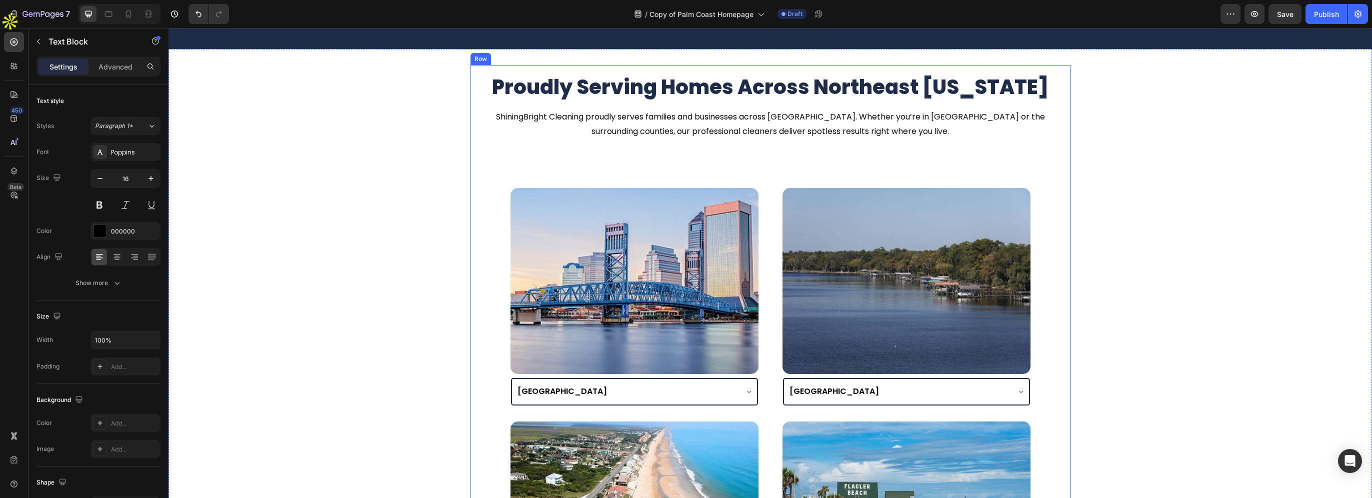
click at [800, 139] on p "ShiningBright Cleaning proudly serves families and businesses across Palm Coast…" at bounding box center [770, 124] width 582 height 29
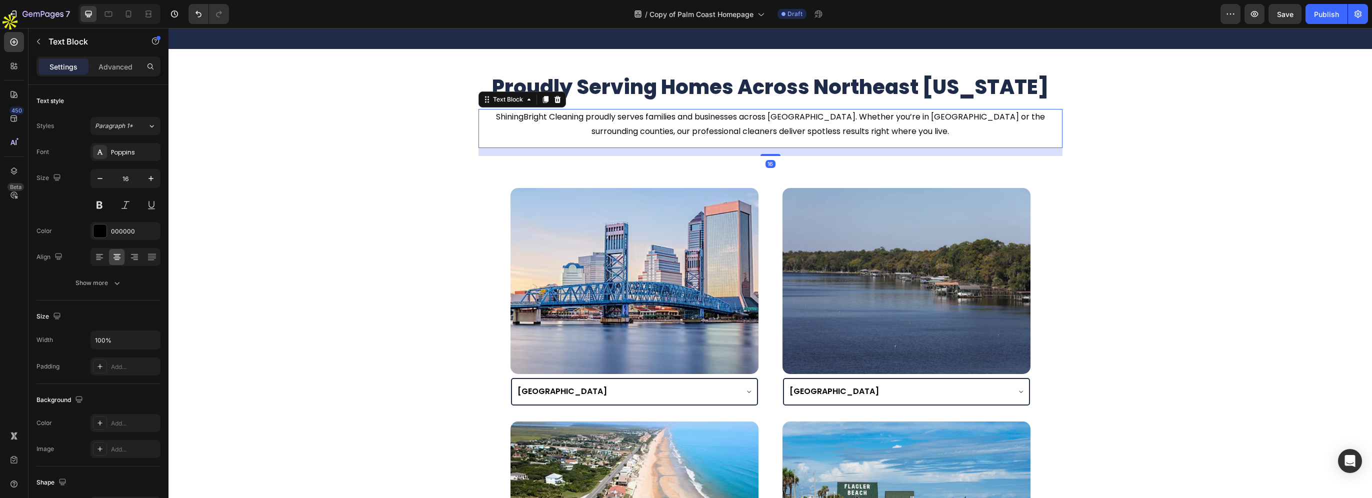
click at [768, 139] on p "ShiningBright Cleaning proudly serves families and businesses across Palm Coast…" at bounding box center [770, 124] width 582 height 29
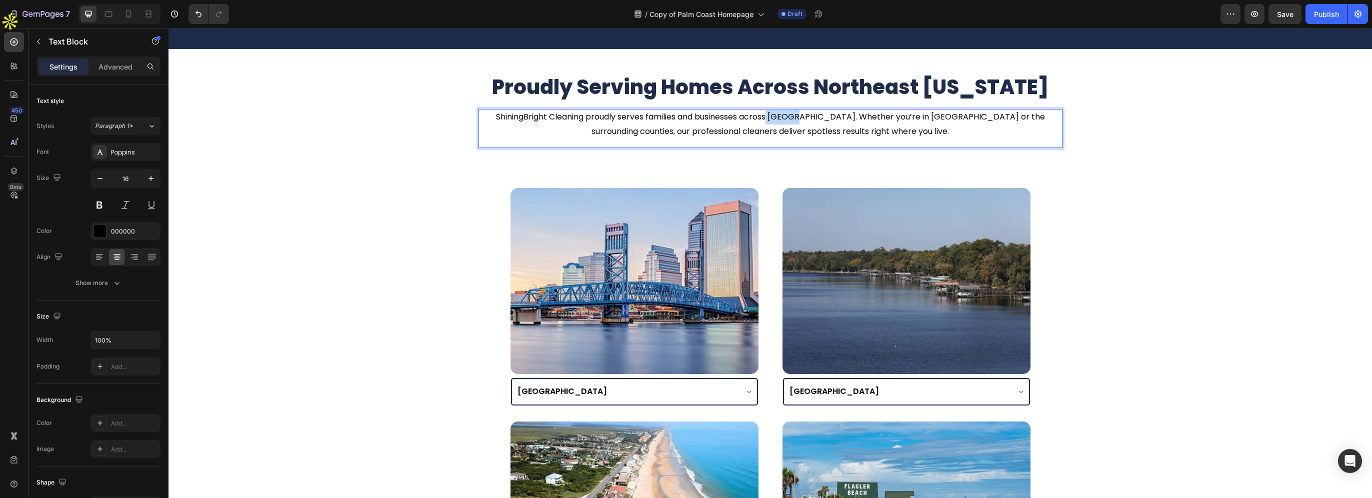
drag, startPoint x: 756, startPoint y: 222, endPoint x: 786, endPoint y: 222, distance: 29.5
click at [786, 139] on p "ShiningBright Cleaning proudly serves families and businesses across Palm Coast…" at bounding box center [770, 124] width 582 height 29
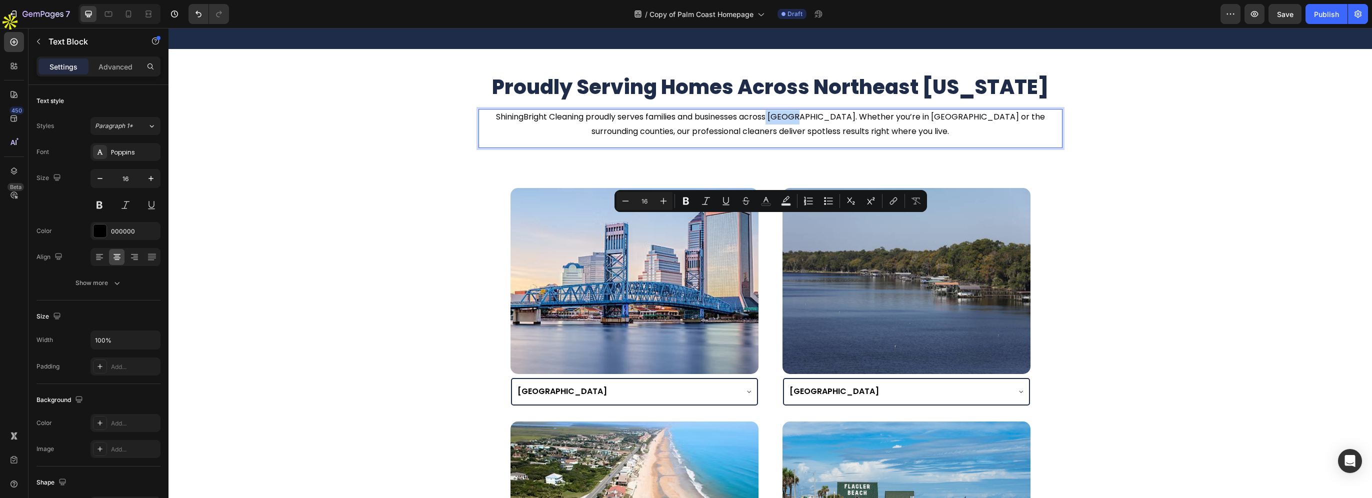
click at [766, 139] on p "ShiningBright Cleaning proudly serves families and businesses across Palm Coast…" at bounding box center [770, 124] width 582 height 29
drag, startPoint x: 758, startPoint y: 222, endPoint x: 804, endPoint y: 221, distance: 45.5
click at [804, 139] on p "ShiningBright Cleaning proudly serves families and businesses across Palm Coast…" at bounding box center [770, 124] width 582 height 29
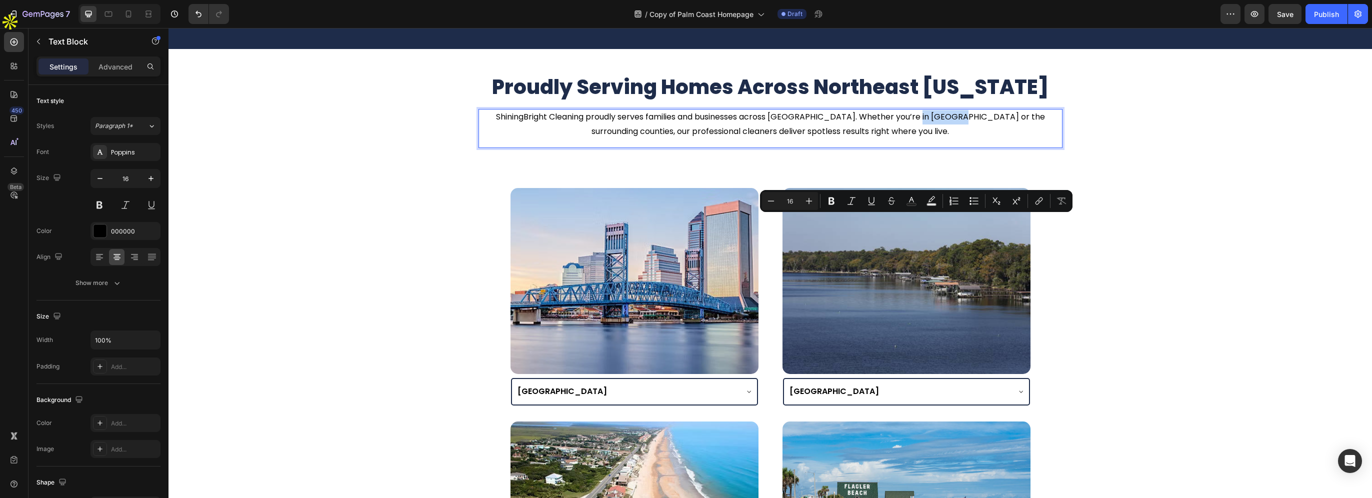
drag, startPoint x: 893, startPoint y: 221, endPoint x: 940, endPoint y: 223, distance: 46.5
click at [940, 139] on p "ShiningBright Cleaning proudly serves families and businesses across Atlantic B…" at bounding box center [770, 124] width 582 height 29
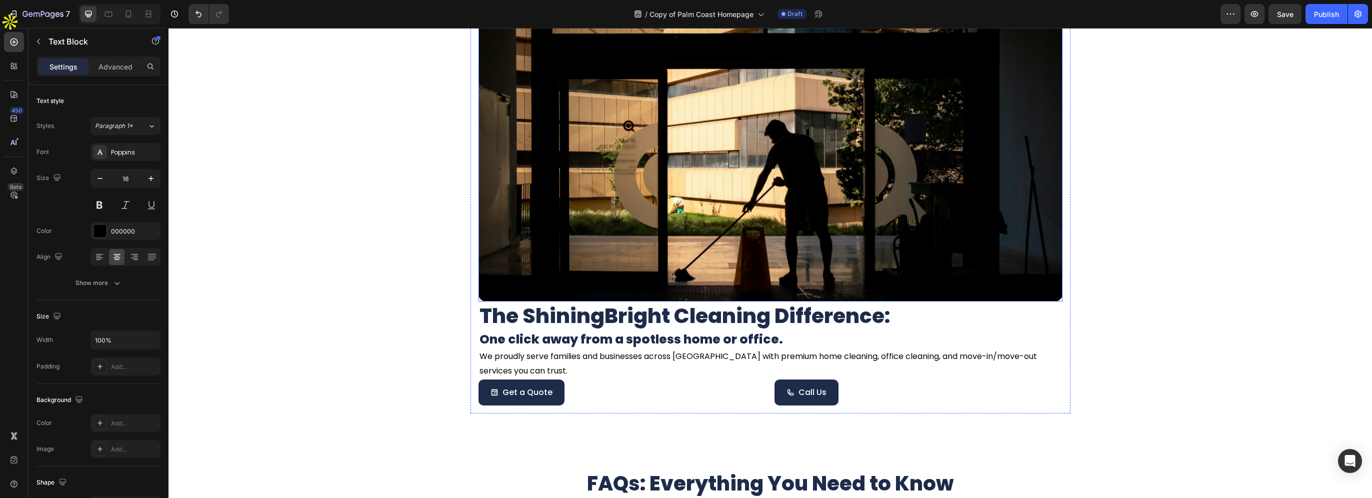
scroll to position [3078, 0]
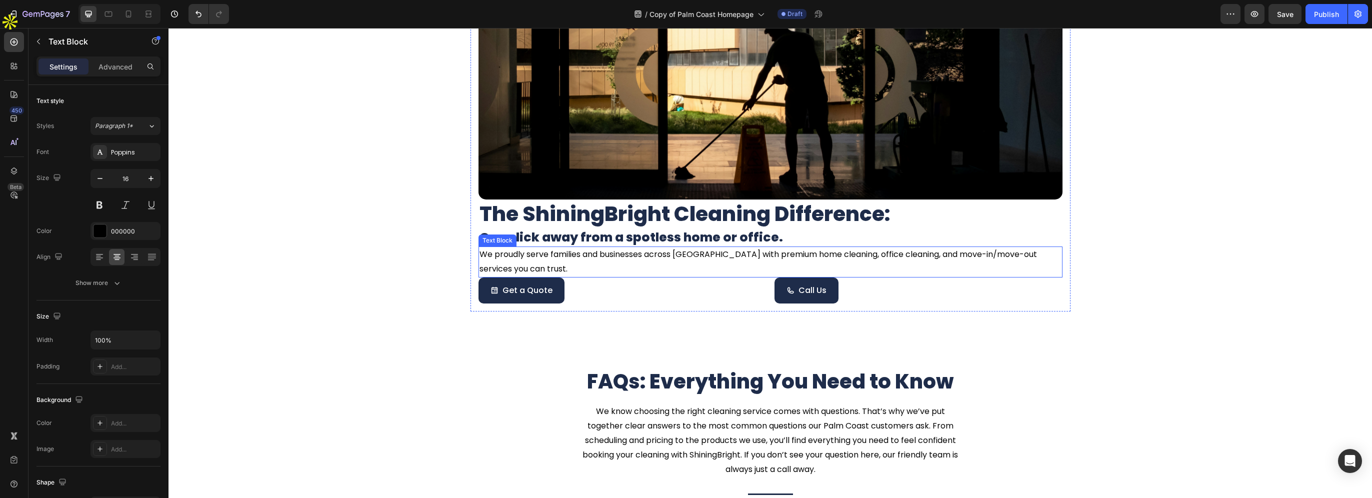
click at [678, 252] on p "We proudly serve families and businesses across Palm Coast with premium home cl…" at bounding box center [770, 261] width 582 height 29
click at [674, 254] on p "We proudly serve families and businesses across Palm Coast with premium home cl…" at bounding box center [770, 261] width 582 height 29
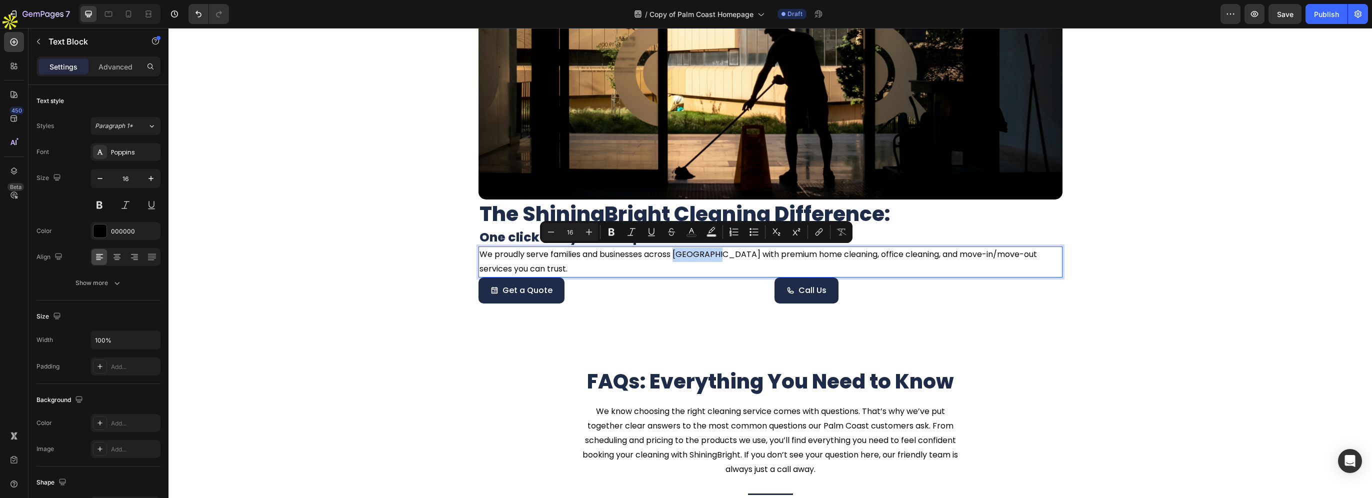
drag, startPoint x: 673, startPoint y: 254, endPoint x: 719, endPoint y: 256, distance: 46.0
click at [719, 256] on p "We proudly serve families and businesses across Palm Coast with premium home cl…" at bounding box center [770, 261] width 582 height 29
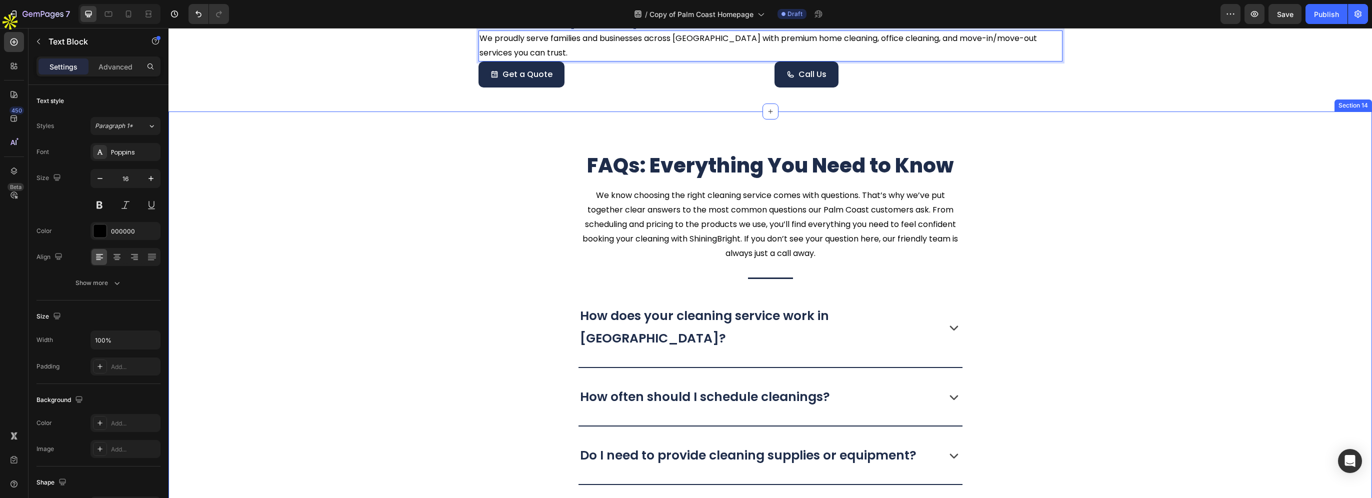
scroll to position [3328, 0]
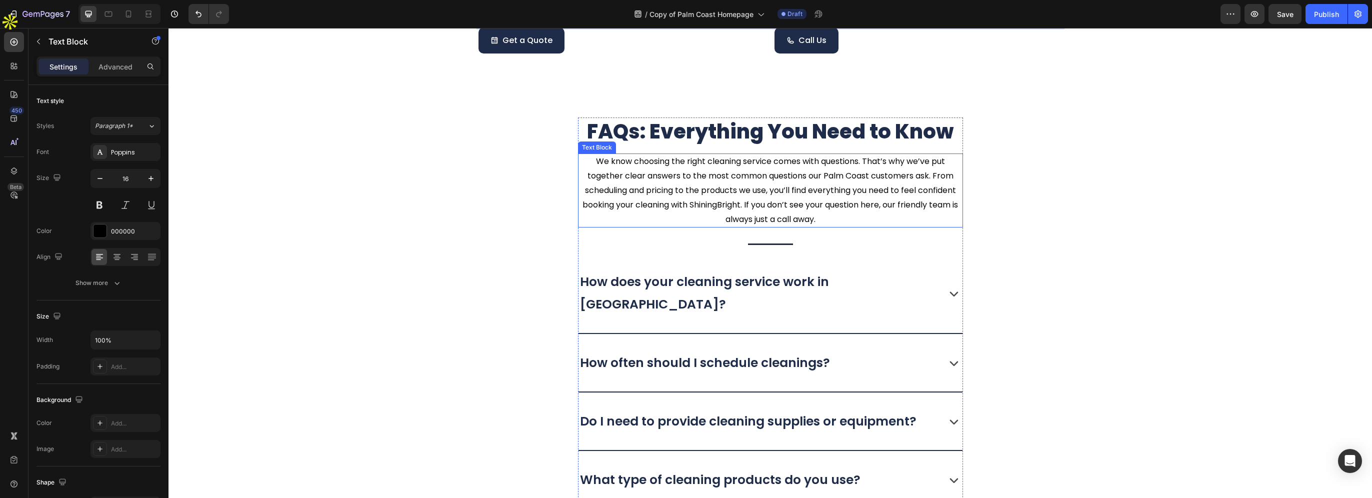
click at [837, 174] on p "We know choosing the right cleaning service comes with questions. That’s why we…" at bounding box center [770, 190] width 383 height 72
click at [819, 174] on p "We know choosing the right cleaning service comes with questions. That’s why we…" at bounding box center [770, 190] width 383 height 72
drag, startPoint x: 820, startPoint y: 175, endPoint x: 865, endPoint y: 175, distance: 45.5
click at [865, 175] on p "We know choosing the right cleaning service comes with questions. That’s why we…" at bounding box center [770, 190] width 383 height 72
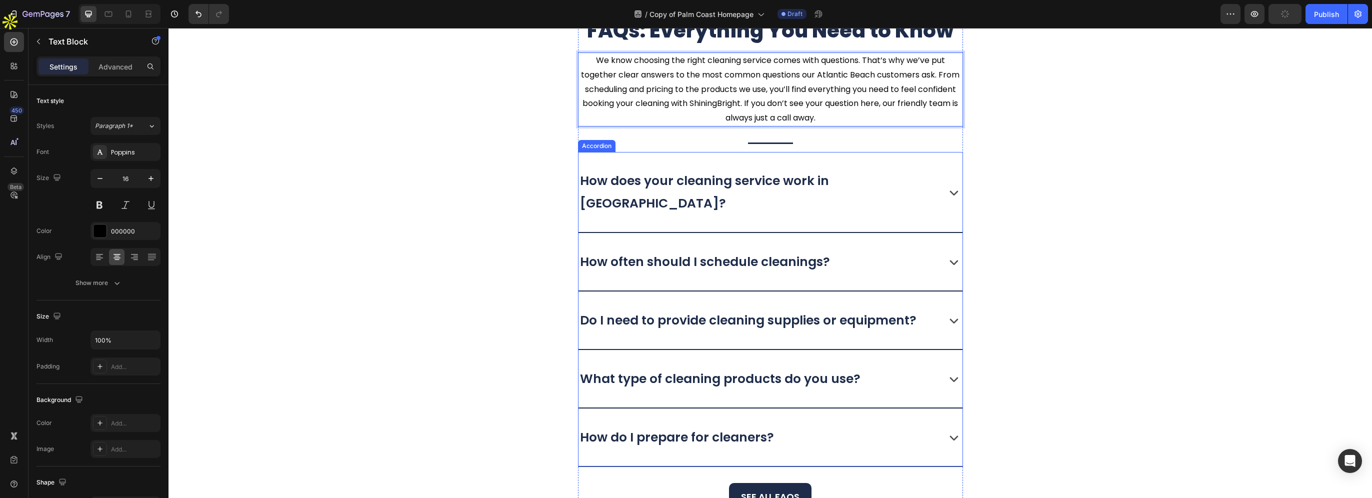
click at [872, 182] on p "How does your cleaning service work in Palm Coast?" at bounding box center [757, 191] width 355 height 45
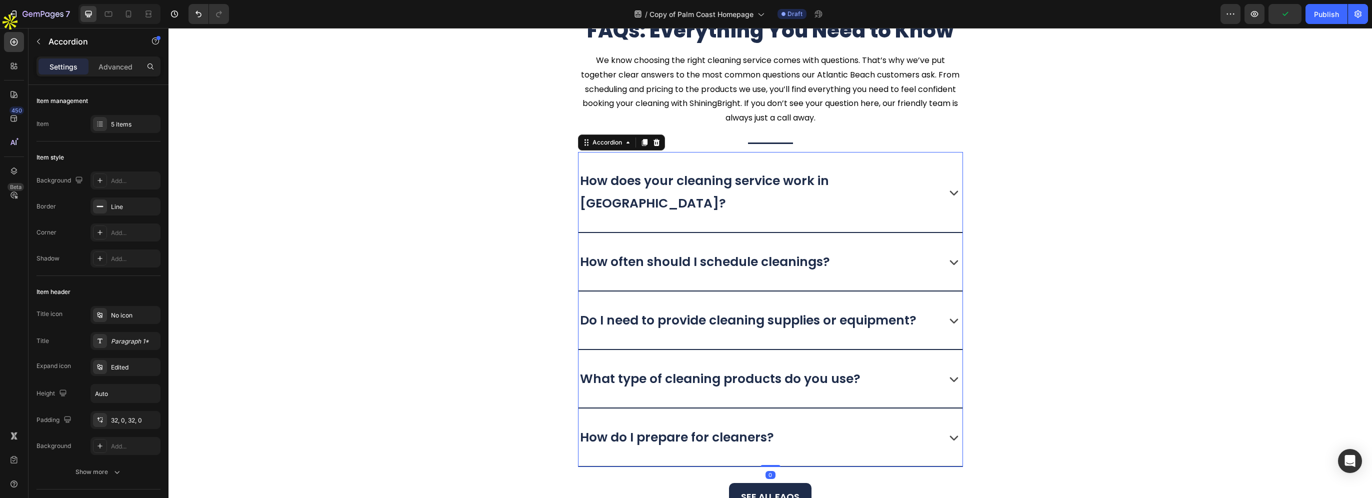
click at [845, 181] on p "How does your cleaning service work in Palm Coast?" at bounding box center [757, 191] width 355 height 45
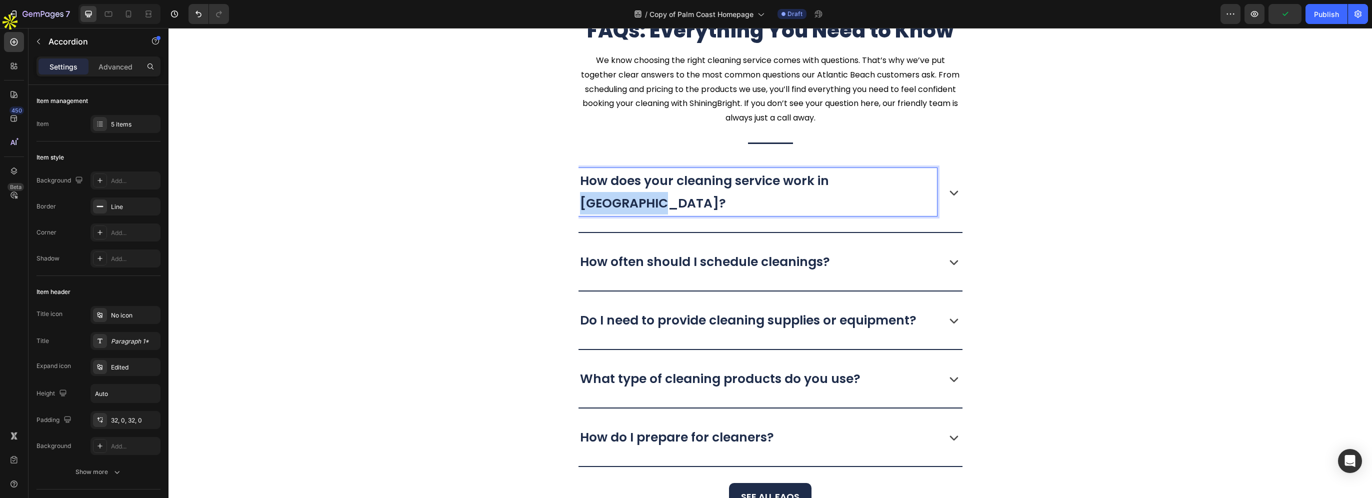
drag, startPoint x: 830, startPoint y: 181, endPoint x: 907, endPoint y: 178, distance: 77.5
click at [907, 178] on p "How does your cleaning service work in Palm Coast?" at bounding box center [757, 191] width 355 height 45
click at [902, 180] on p "How does your cleaning service work in Palm Coast?" at bounding box center [757, 191] width 355 height 45
drag, startPoint x: 901, startPoint y: 182, endPoint x: 830, endPoint y: 180, distance: 71.0
click at [830, 180] on p "How does your cleaning service work in Palm Coast?" at bounding box center [757, 191] width 355 height 45
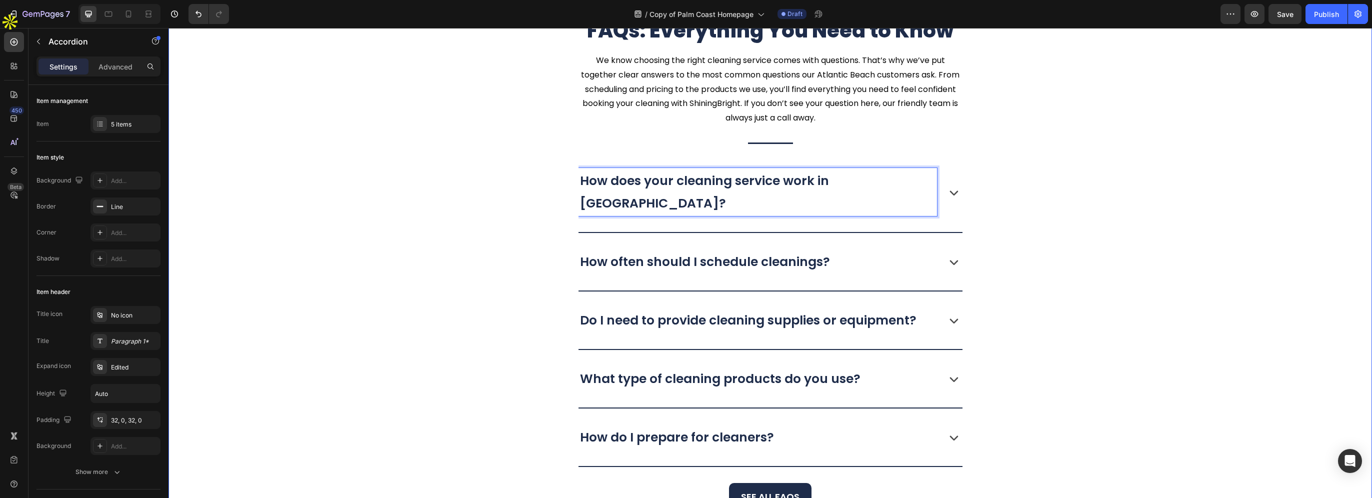
scroll to position [3722, 0]
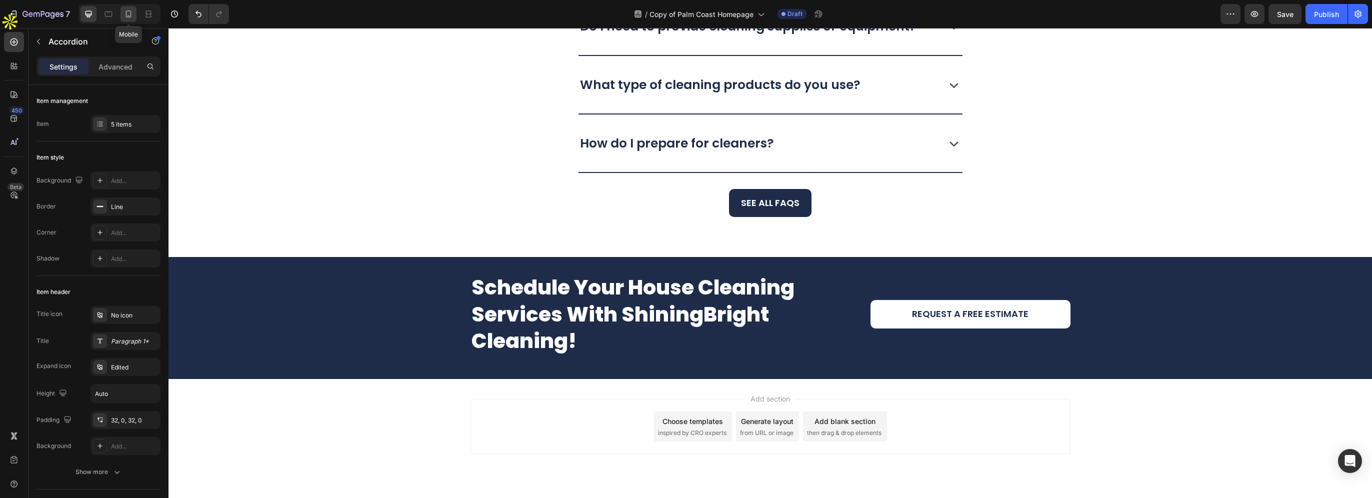
click at [134, 18] on div at bounding box center [128, 14] width 16 height 16
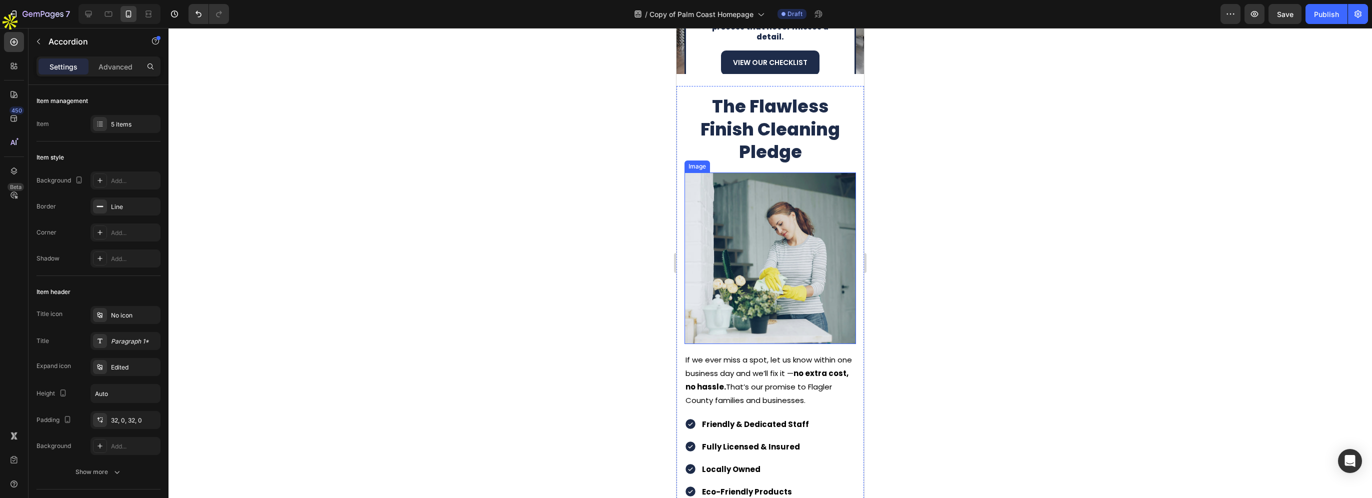
scroll to position [1551, 0]
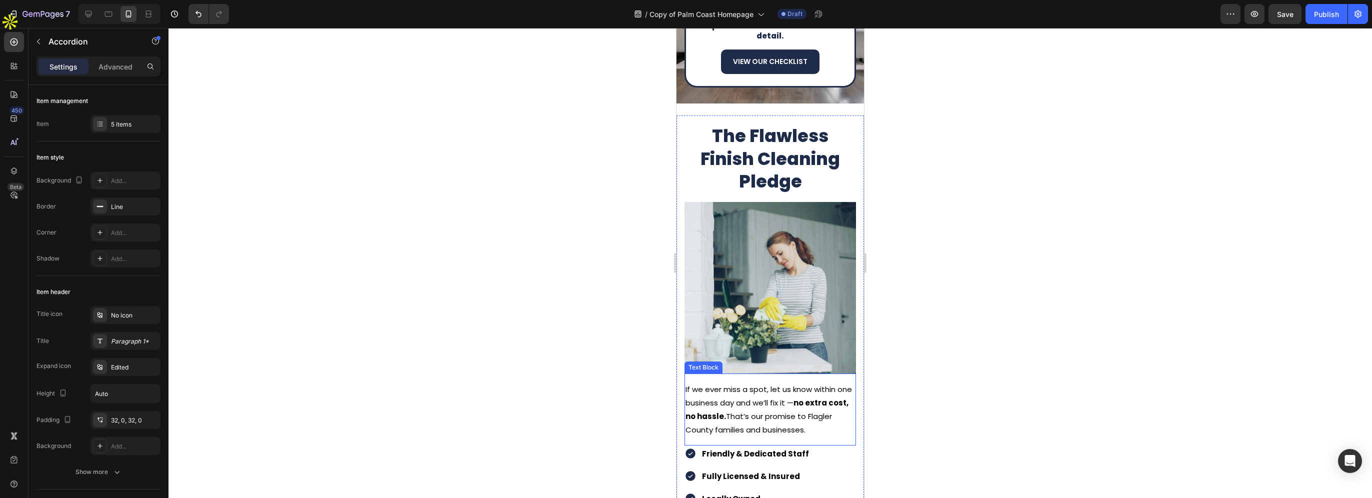
click at [725, 412] on p "If we ever miss a spot, let us know within one business day and we’ll fix it — …" at bounding box center [769, 409] width 169 height 54
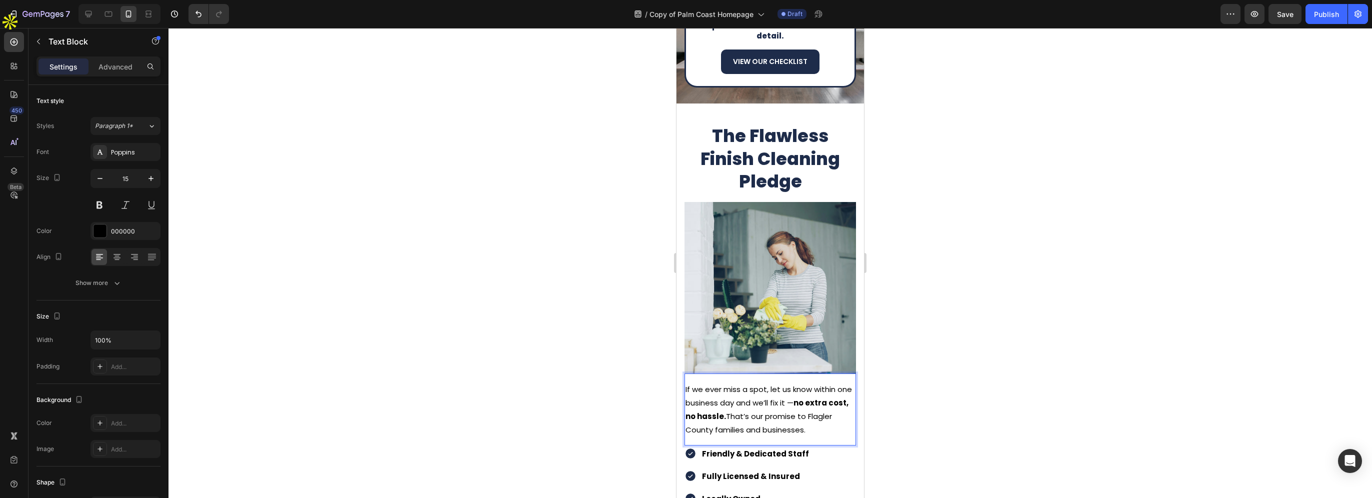
click at [737, 413] on p "If we ever miss a spot, let us know within one business day and we’ll fix it — …" at bounding box center [769, 409] width 169 height 54
drag, startPoint x: 740, startPoint y: 412, endPoint x: 686, endPoint y: 416, distance: 54.2
click at [686, 416] on p "If we ever miss a spot, let us know within one business day and we’ll fix it — …" at bounding box center [769, 409] width 169 height 54
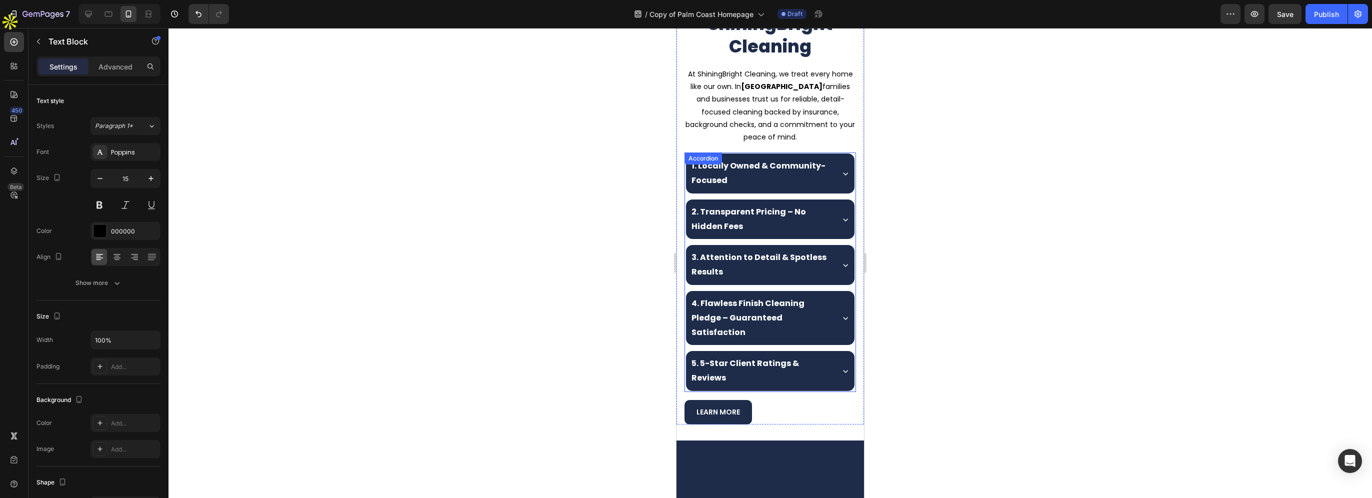
scroll to position [401, 0]
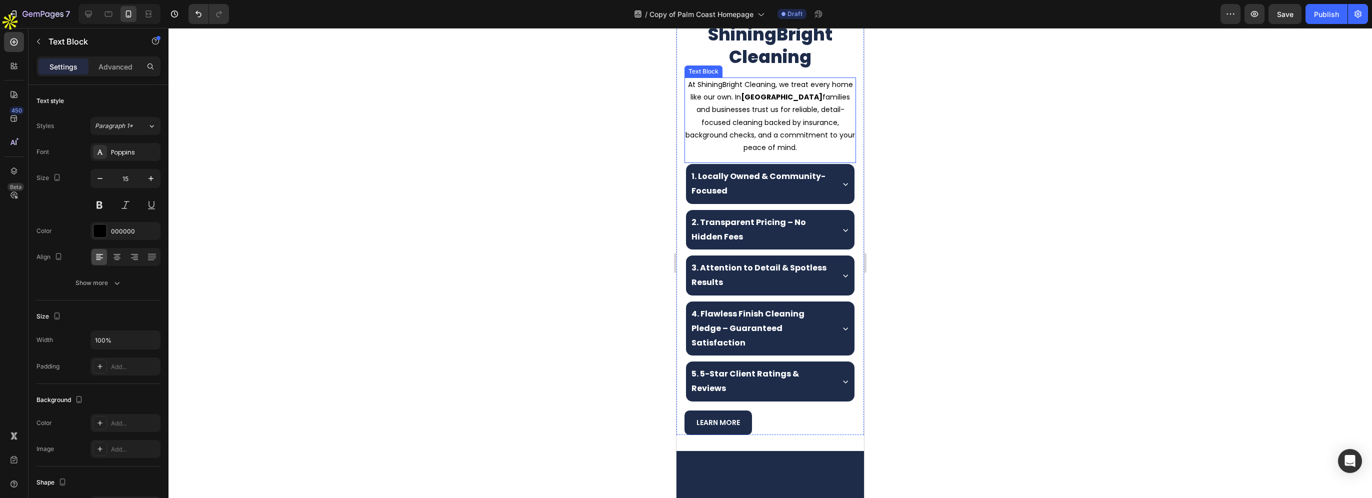
click at [764, 102] on strong "Palm Coast" at bounding box center [781, 97] width 81 height 10
click at [761, 102] on strong "Palm Coast" at bounding box center [781, 97] width 81 height 10
drag, startPoint x: 761, startPoint y: 193, endPoint x: 801, endPoint y: 193, distance: 40.0
click at [801, 102] on strong "Palm Coast" at bounding box center [781, 97] width 81 height 10
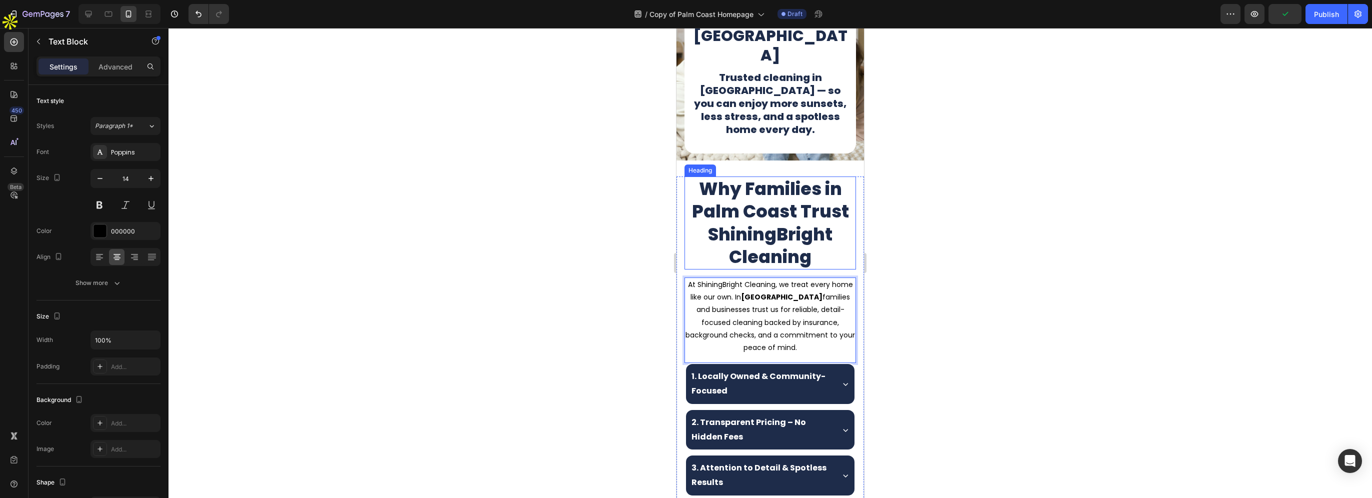
click at [776, 304] on h2 "Why Families in Palm Coast Trust ShiningBright Cleaning" at bounding box center [769, 325] width 171 height 93
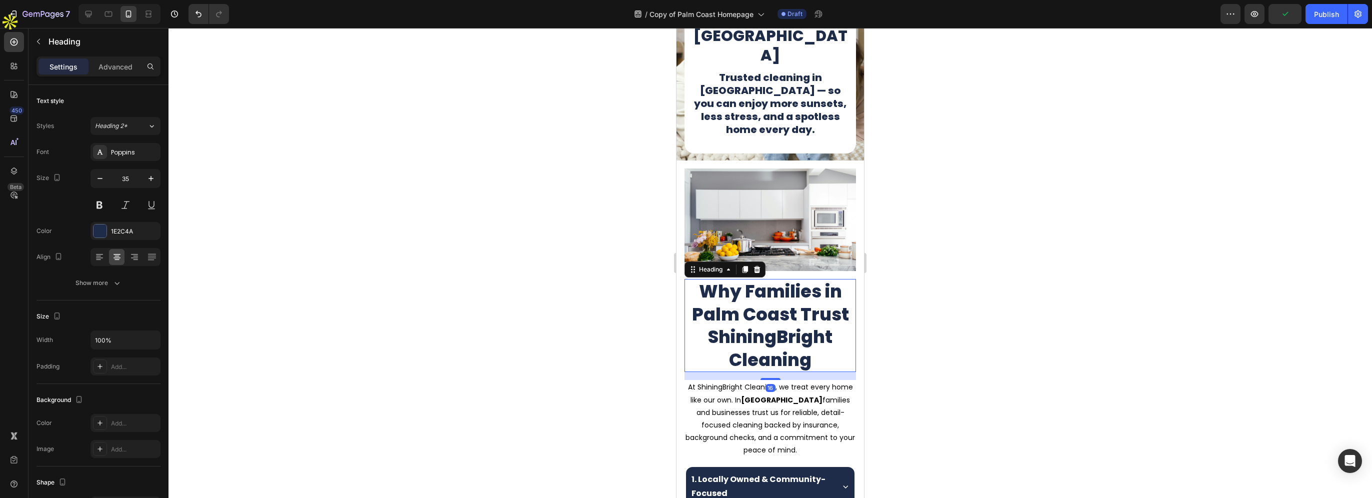
click at [725, 310] on h2 "Why Families in Palm Coast Trust ShiningBright Cleaning" at bounding box center [769, 325] width 171 height 93
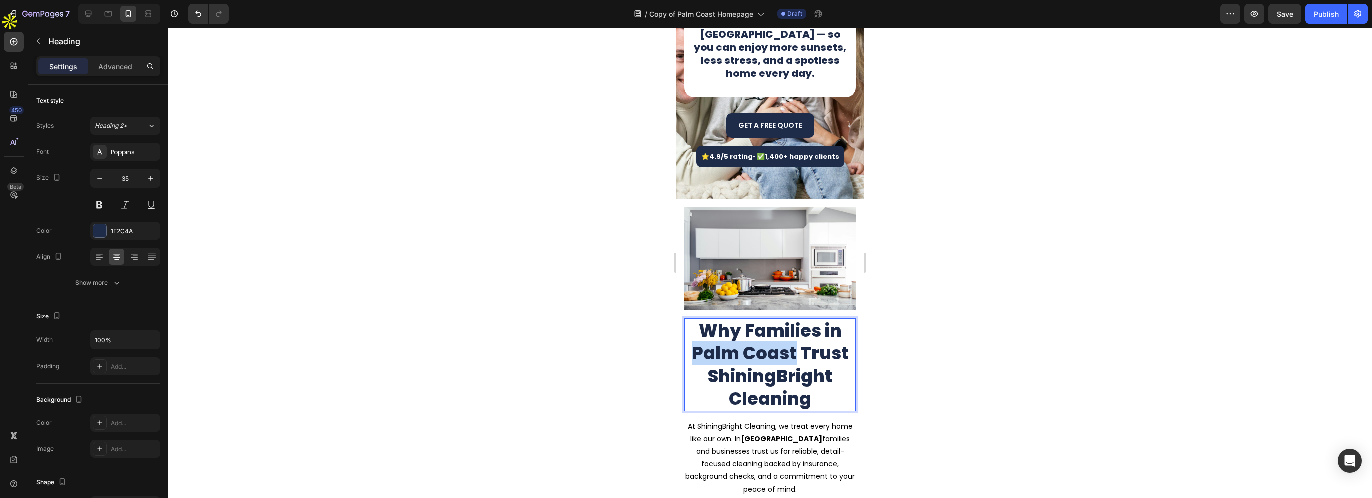
drag, startPoint x: 689, startPoint y: 310, endPoint x: 790, endPoint y: 314, distance: 100.6
click at [790, 319] on p "Why Families in Palm Coast Trust ShiningBright Cleaning" at bounding box center [769, 364] width 169 height 91
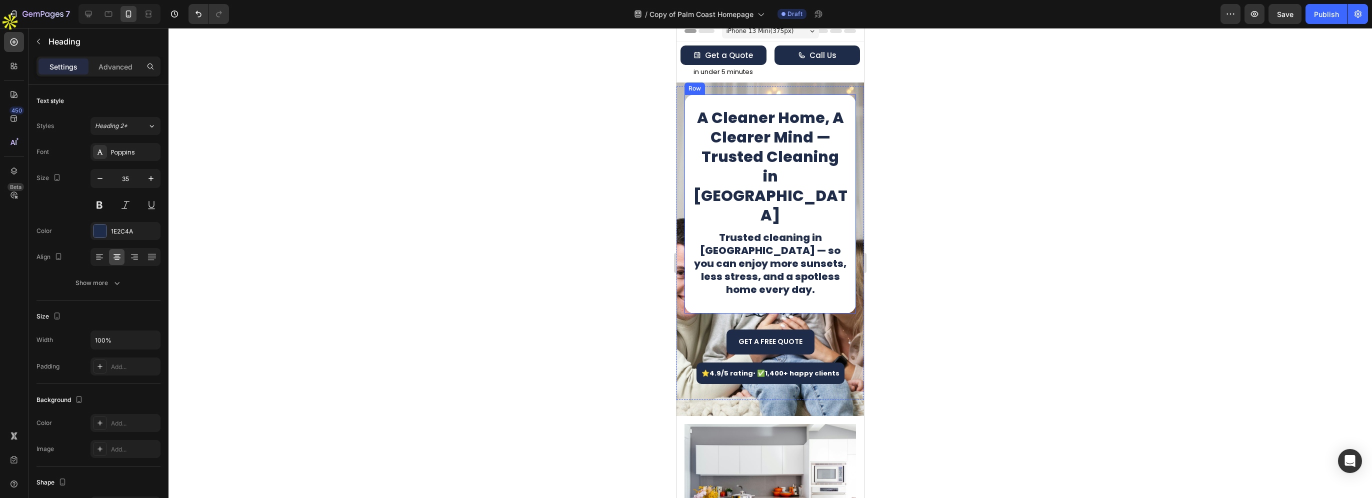
scroll to position [0, 0]
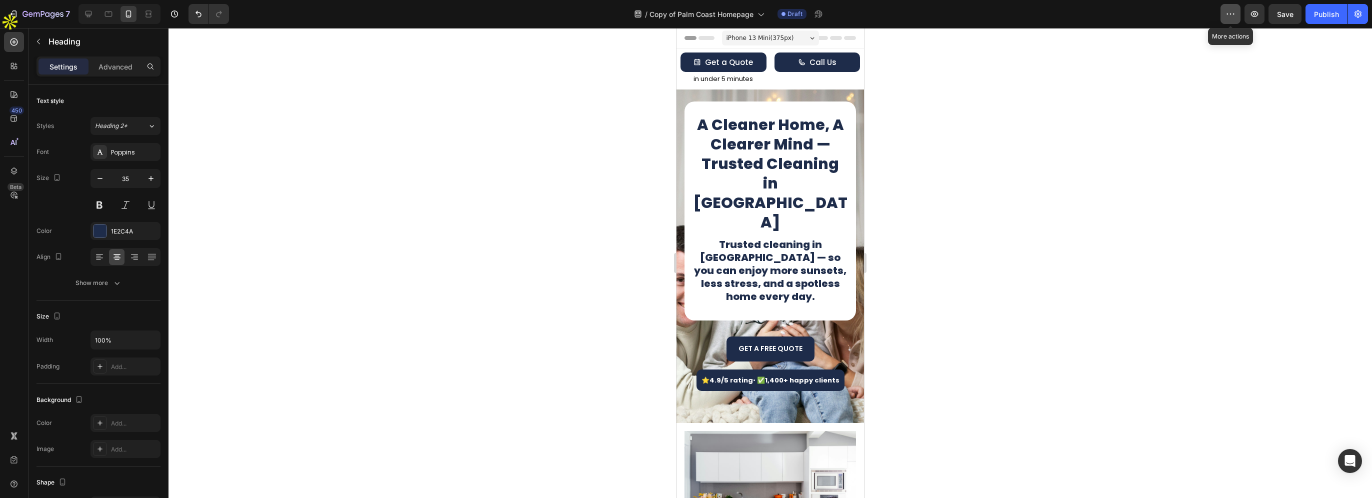
click at [1233, 12] on icon "button" at bounding box center [1230, 14] width 10 height 10
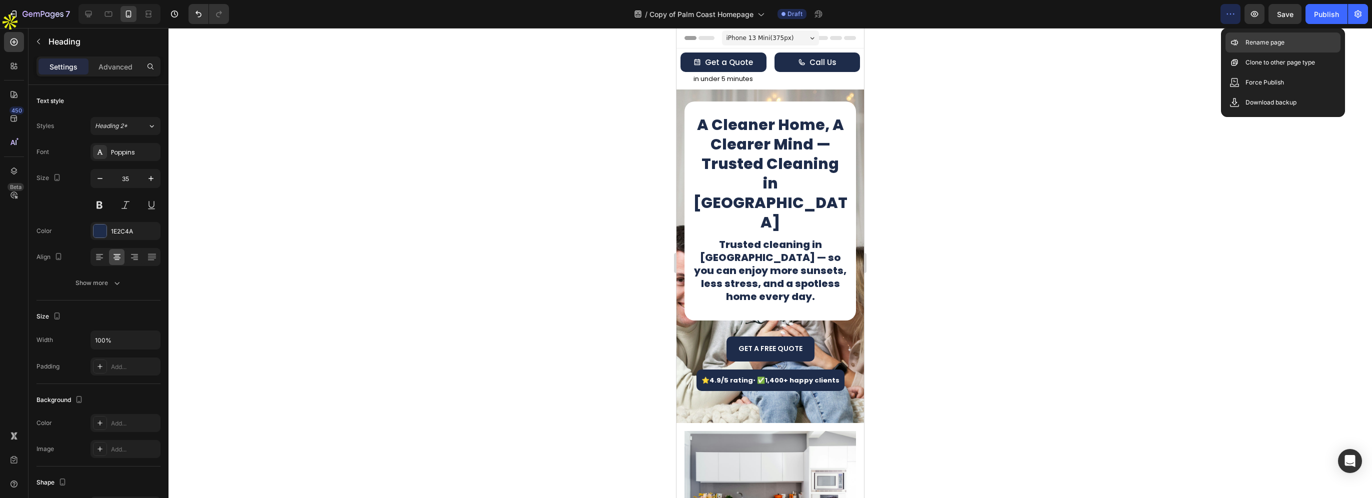
click at [1242, 40] on div "Rename page" at bounding box center [1282, 42] width 115 height 20
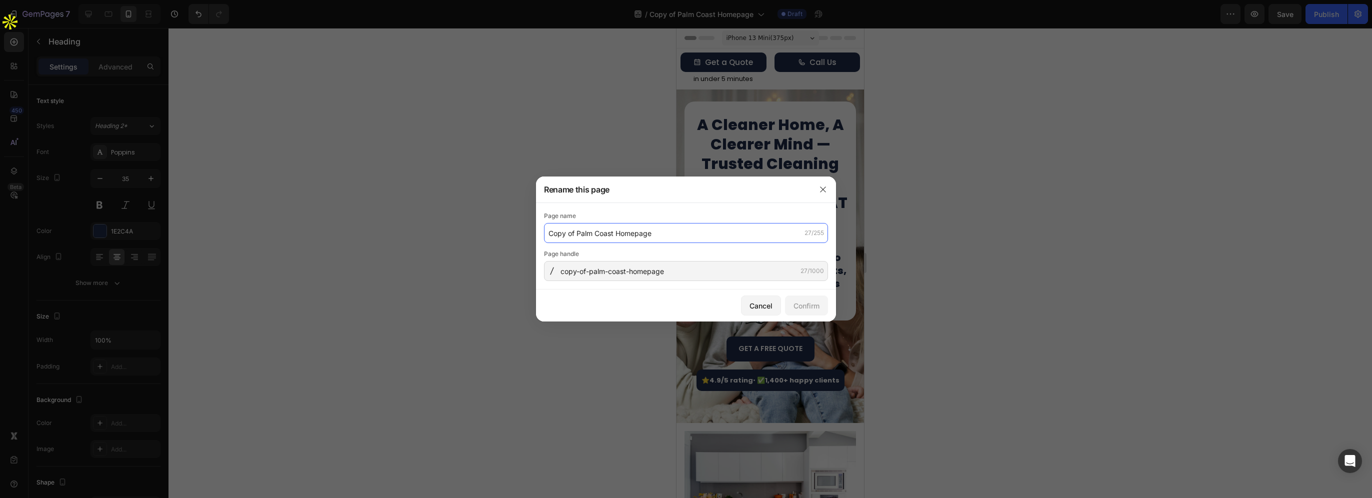
click at [605, 234] on input "Copy of Palm Coast Homepage" at bounding box center [686, 233] width 284 height 20
drag, startPoint x: 614, startPoint y: 233, endPoint x: 542, endPoint y: 234, distance: 72.0
click at [529, 234] on div "Rename this page Page name Copy of Palm Coast Homepage 27/255 Page handle copy-…" at bounding box center [686, 249] width 1372 height 498
paste input "Atlantic Beach"
type input "Atlantic Beach Homepage"
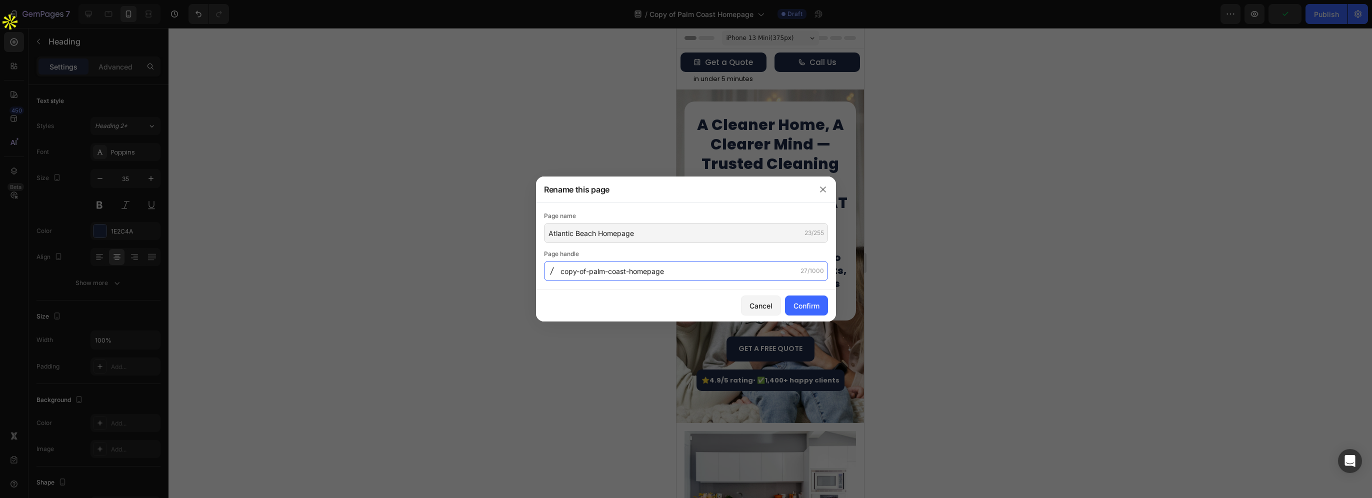
click at [682, 272] on input "copy-of-palm-coast-homepage" at bounding box center [686, 271] width 284 height 20
paste input "Atlantic-Beach"
click at [563, 269] on input "Atlantic-Beach" at bounding box center [686, 271] width 284 height 20
click at [590, 271] on input "atlantic-Beach" at bounding box center [686, 271] width 284 height 20
type input "atlantic-beach"
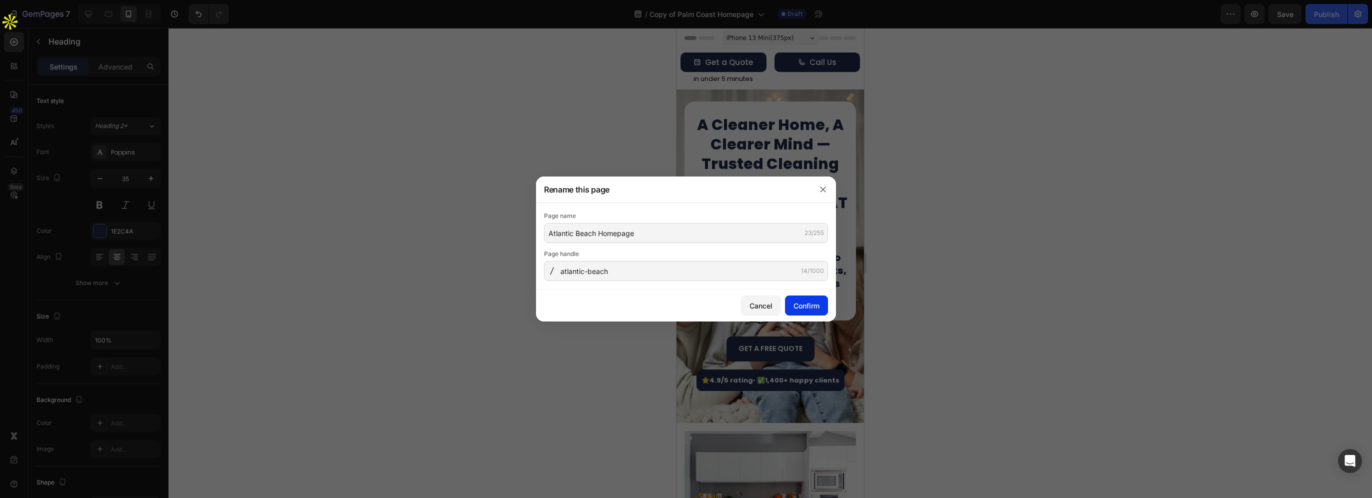
click at [804, 308] on div "Confirm" at bounding box center [806, 305] width 26 height 10
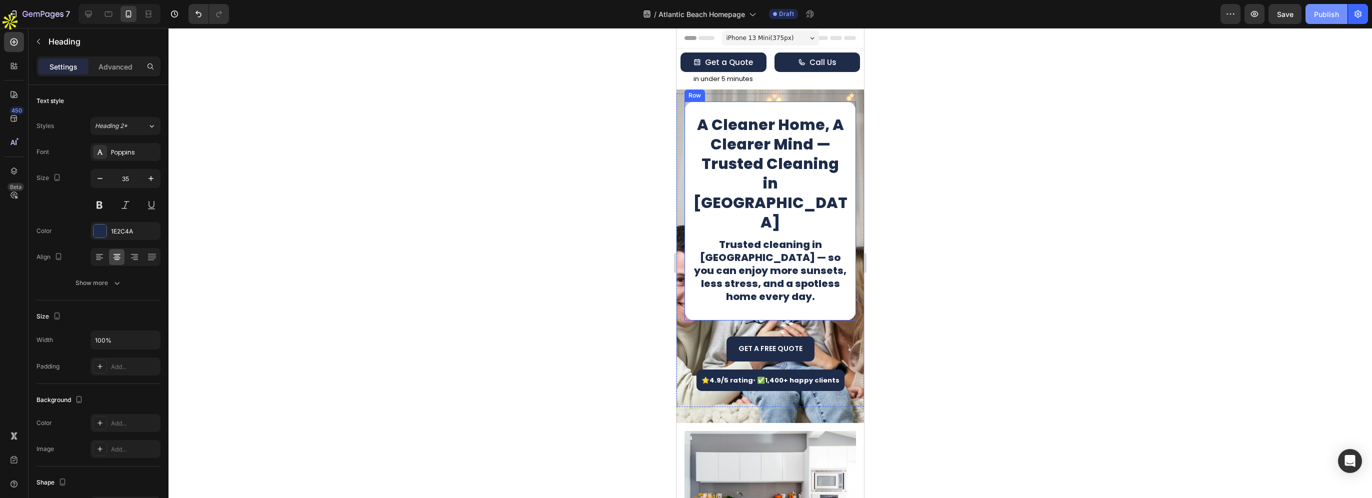
click at [1314, 19] on div "Publish" at bounding box center [1326, 14] width 25 height 10
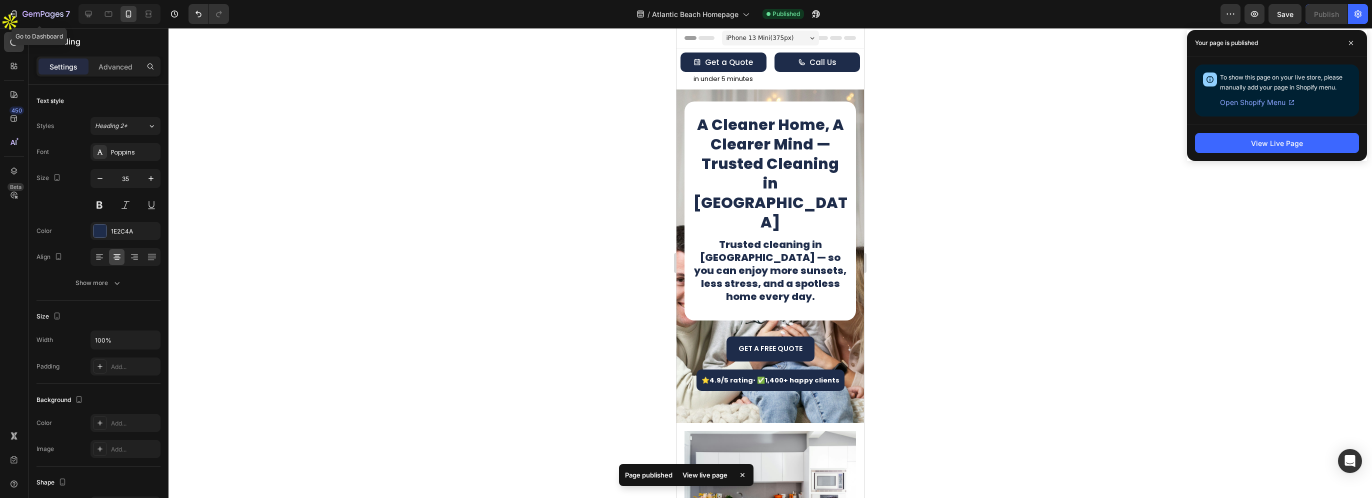
drag, startPoint x: 60, startPoint y: 8, endPoint x: 113, endPoint y: 23, distance: 55.1
click at [60, 8] on div "7" at bounding box center [45, 14] width 47 height 12
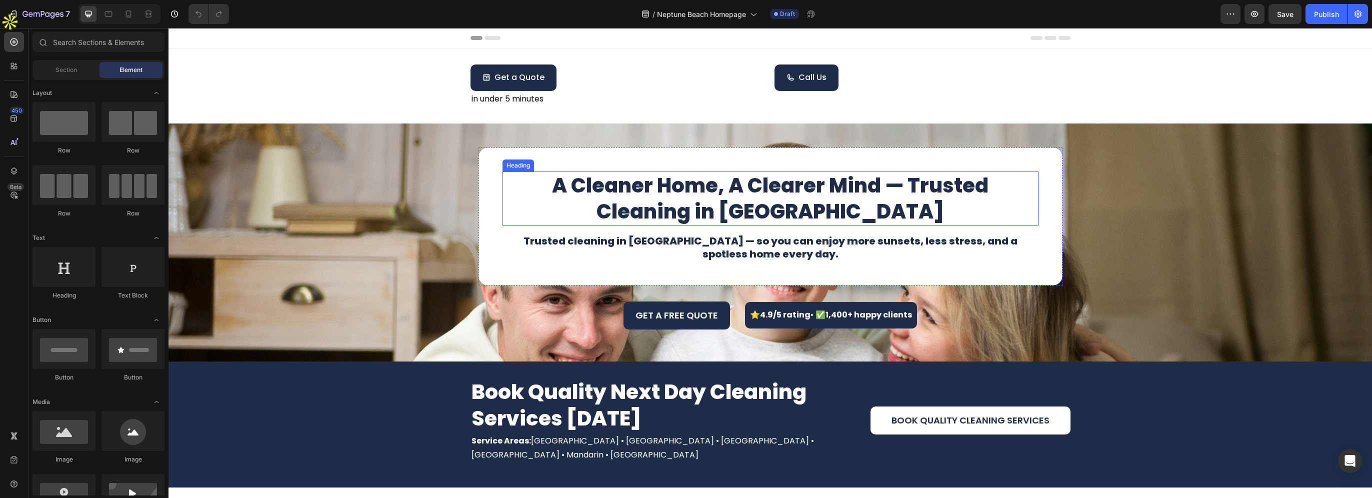
click at [751, 210] on h1 "A Cleaner Home, A Clearer Mind — Trusted Cleaning in Atlantic Beach" at bounding box center [770, 198] width 536 height 54
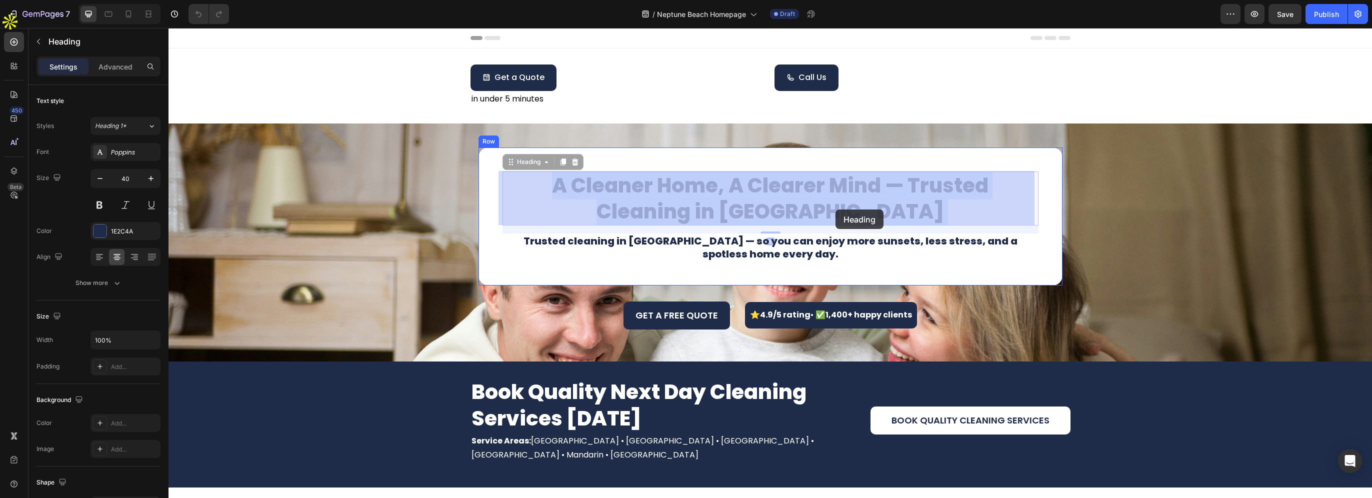
drag, startPoint x: 705, startPoint y: 209, endPoint x: 780, endPoint y: 209, distance: 74.5
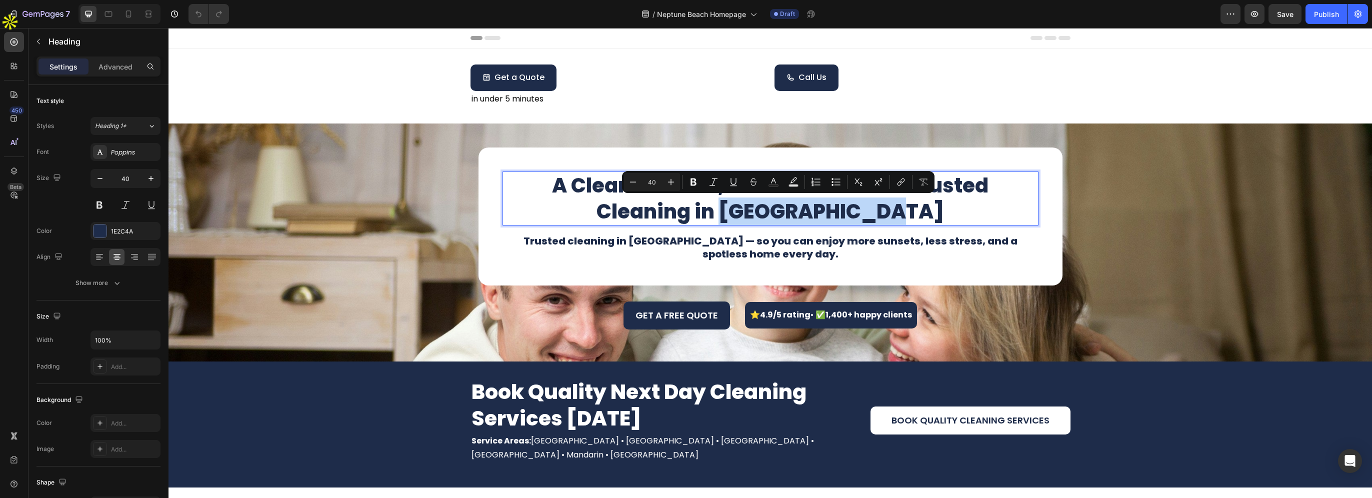
drag, startPoint x: 895, startPoint y: 208, endPoint x: 707, endPoint y: 211, distance: 188.0
click at [707, 211] on p "A Cleaner Home, A Clearer Mind — Trusted Cleaning in Atlantic Beach" at bounding box center [770, 198] width 534 height 52
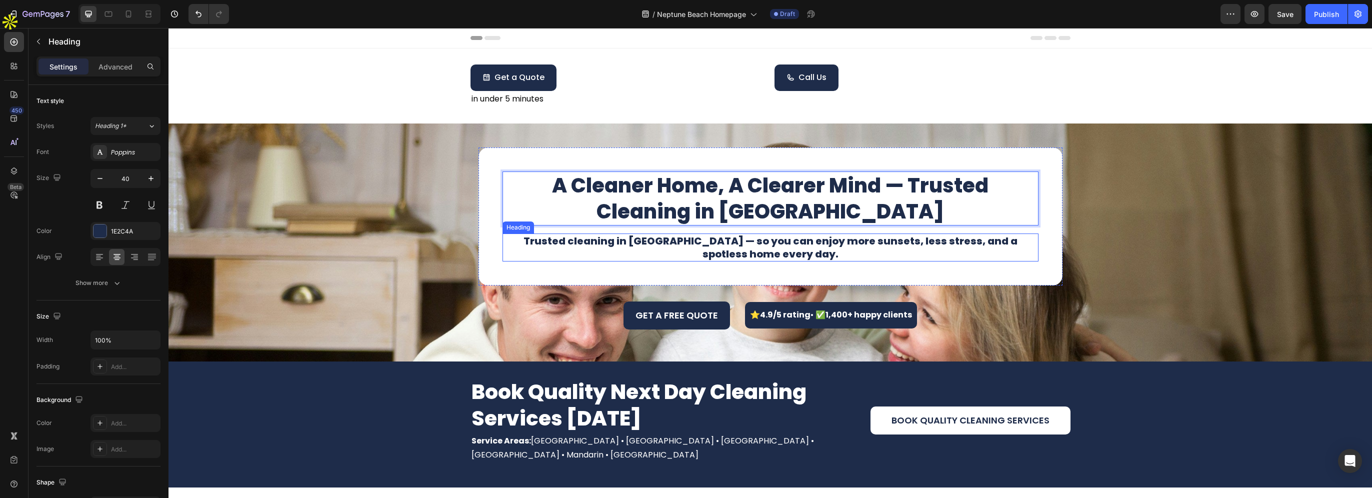
click at [614, 242] on h1 "Trusted cleaning in Atlantic Beach — so you can enjoy more sunsets, less stress…" at bounding box center [770, 247] width 536 height 28
click at [607, 242] on h1 "Trusted cleaning in Atlantic Beach — so you can enjoy more sunsets, less stress…" at bounding box center [770, 247] width 536 height 28
drag, startPoint x: 608, startPoint y: 240, endPoint x: 681, endPoint y: 241, distance: 73.0
click at [681, 241] on p "Trusted cleaning in Atlantic Beach — so you can enjoy more sunsets, less stress…" at bounding box center [770, 247] width 534 height 26
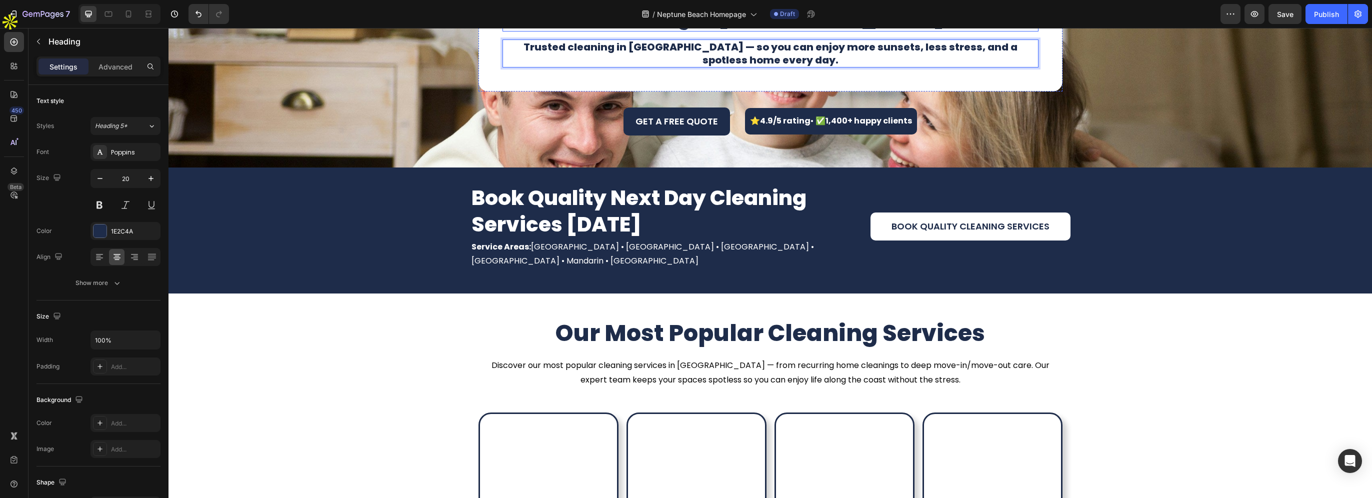
scroll to position [200, 0]
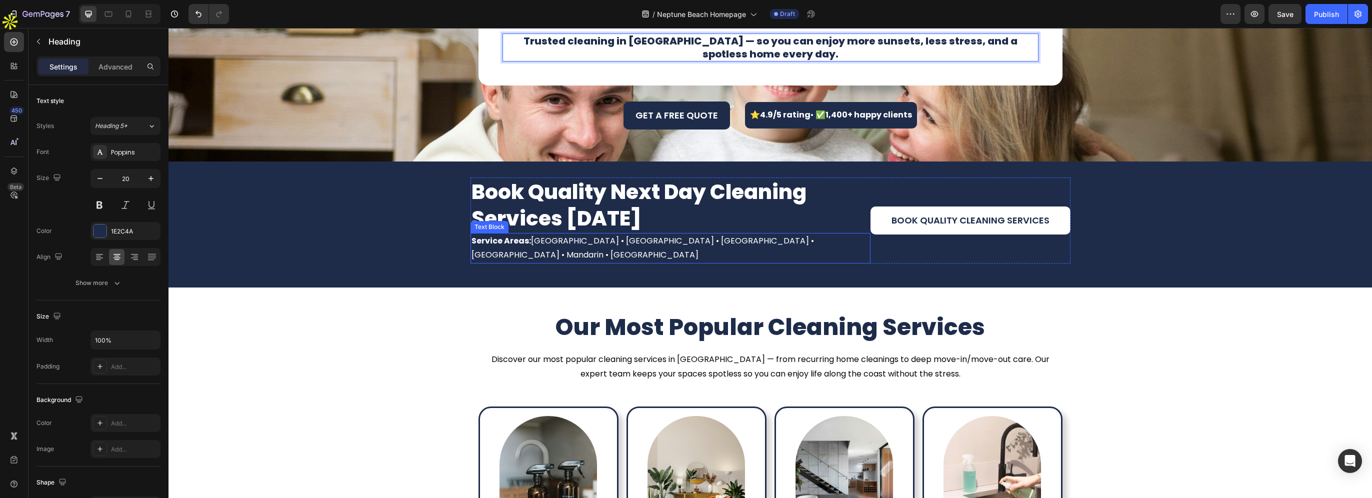
click at [652, 240] on p "Service Areas: Jacksonville • Atlantic Beach • Neptune Beach • Baldwin • Mandar…" at bounding box center [670, 248] width 398 height 29
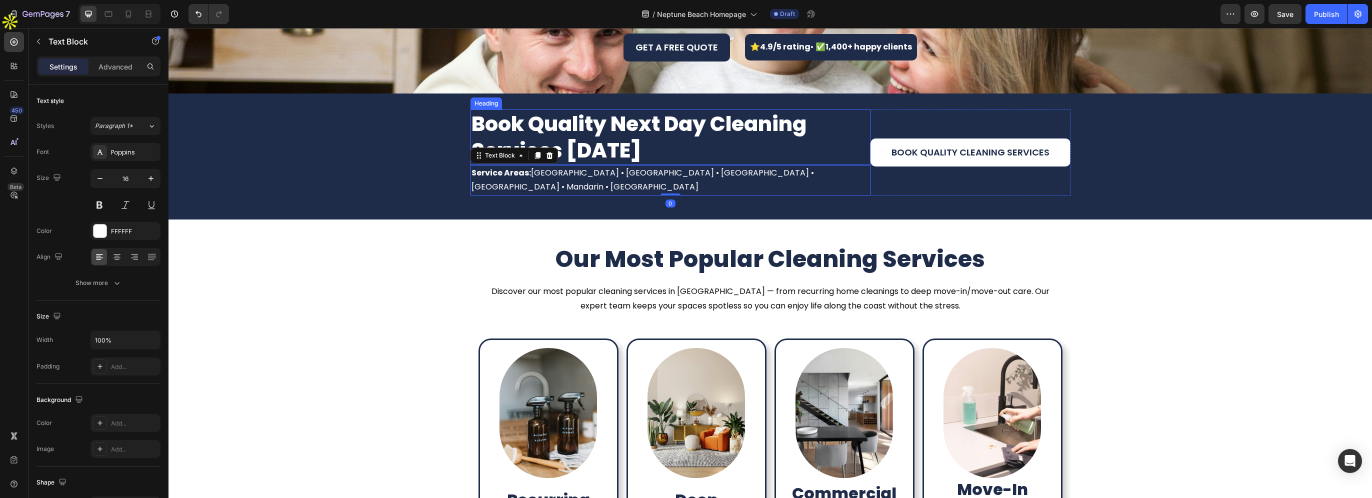
scroll to position [450, 0]
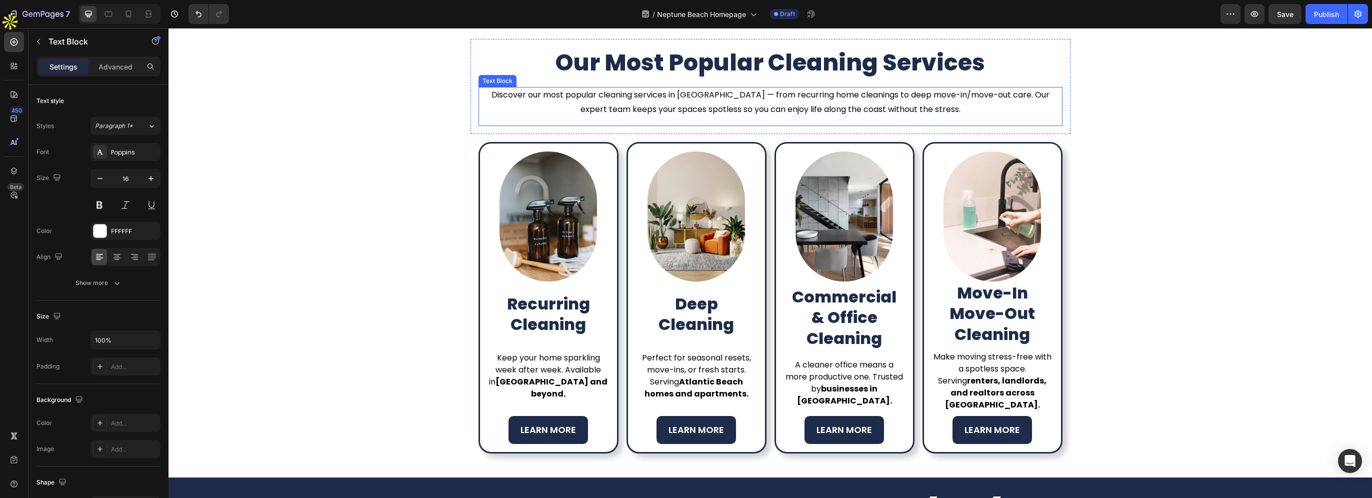
click at [726, 101] on p "Discover our most popular cleaning services in Atlantic Beach — from recurring …" at bounding box center [770, 102] width 582 height 29
click at [686, 97] on p "Discover our most popular cleaning services in Atlantic Beach — from recurring …" at bounding box center [770, 102] width 582 height 29
drag, startPoint x: 676, startPoint y: 96, endPoint x: 731, endPoint y: 91, distance: 55.7
click at [731, 91] on p "Discover our most popular cleaning services in Atlantic Beach — from recurring …" at bounding box center [770, 102] width 582 height 29
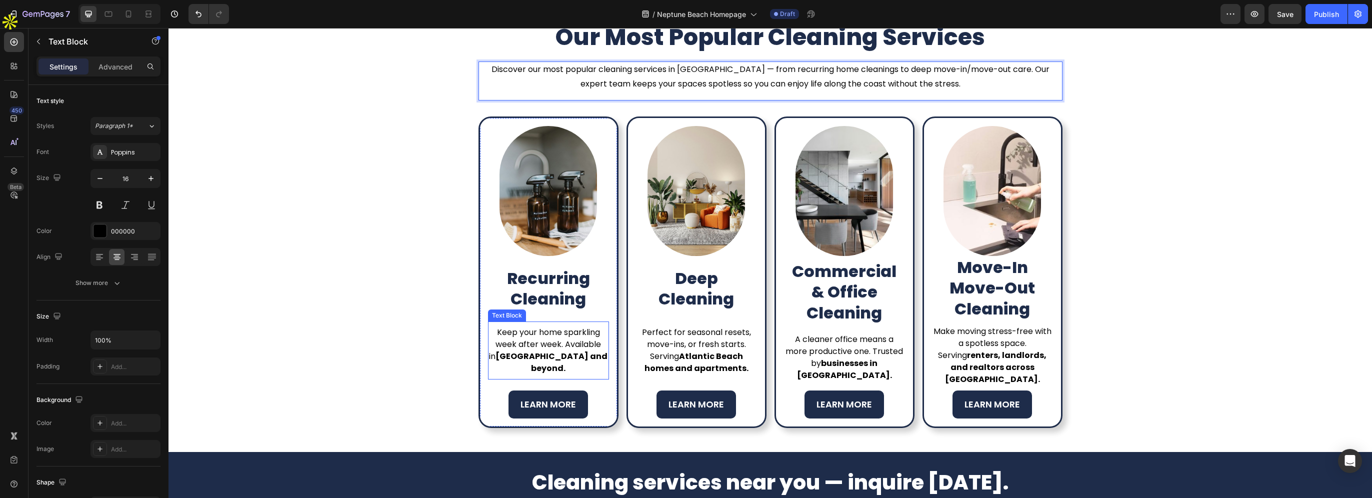
scroll to position [550, 0]
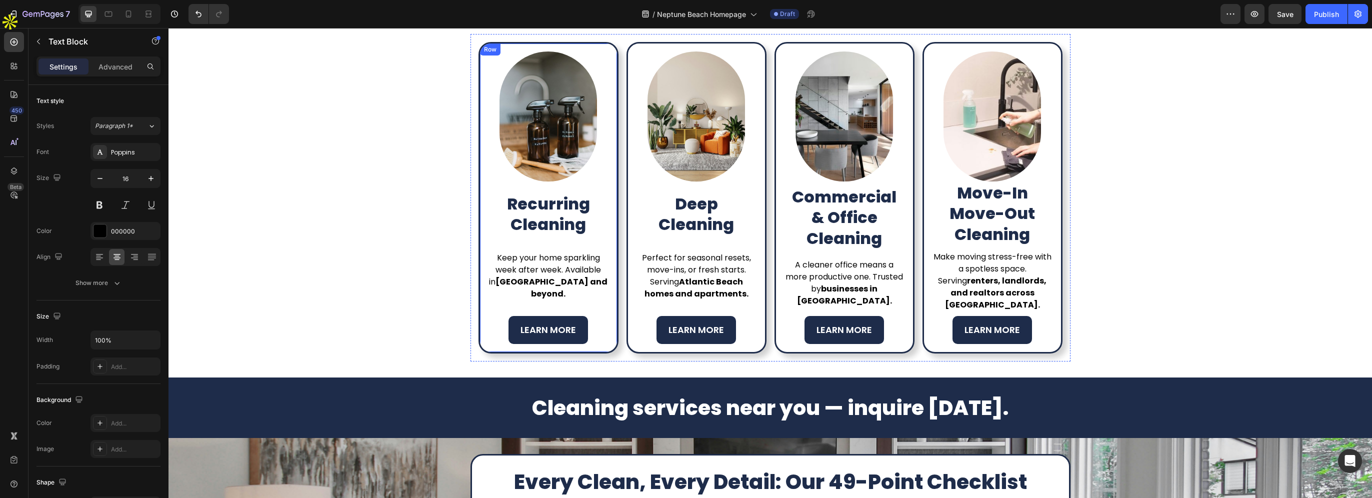
click at [527, 287] on strong "Atlantic Beach and beyond." at bounding box center [551, 287] width 112 height 23
click at [511, 288] on strong "Atlantic Beach and beyond." at bounding box center [551, 287] width 112 height 23
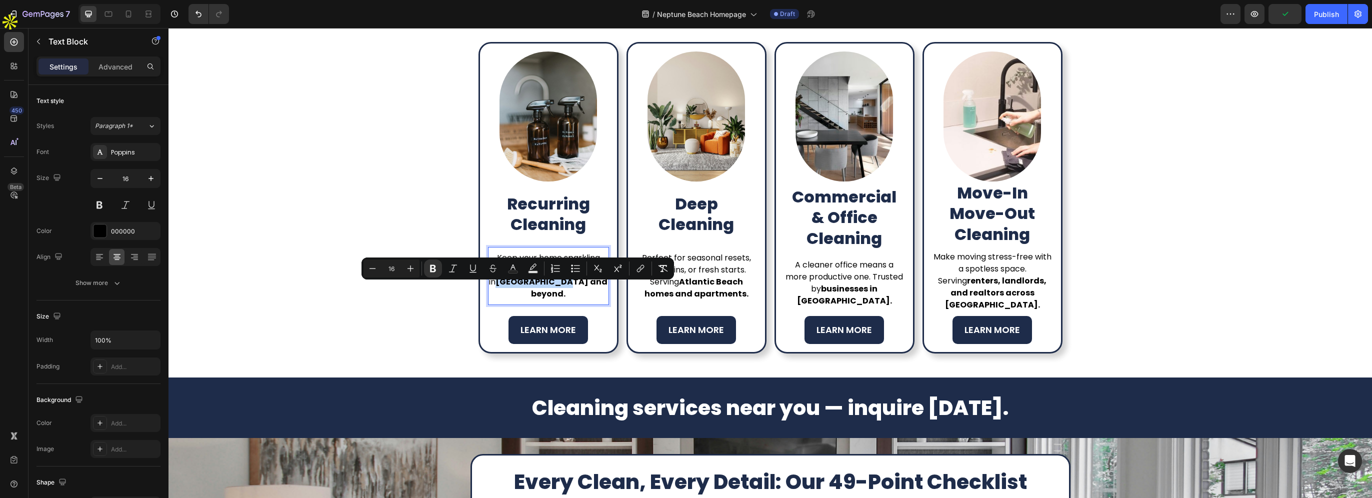
drag, startPoint x: 489, startPoint y: 290, endPoint x: 545, endPoint y: 290, distance: 56.5
click at [545, 290] on strong "Atlantic Beach and beyond." at bounding box center [551, 287] width 112 height 23
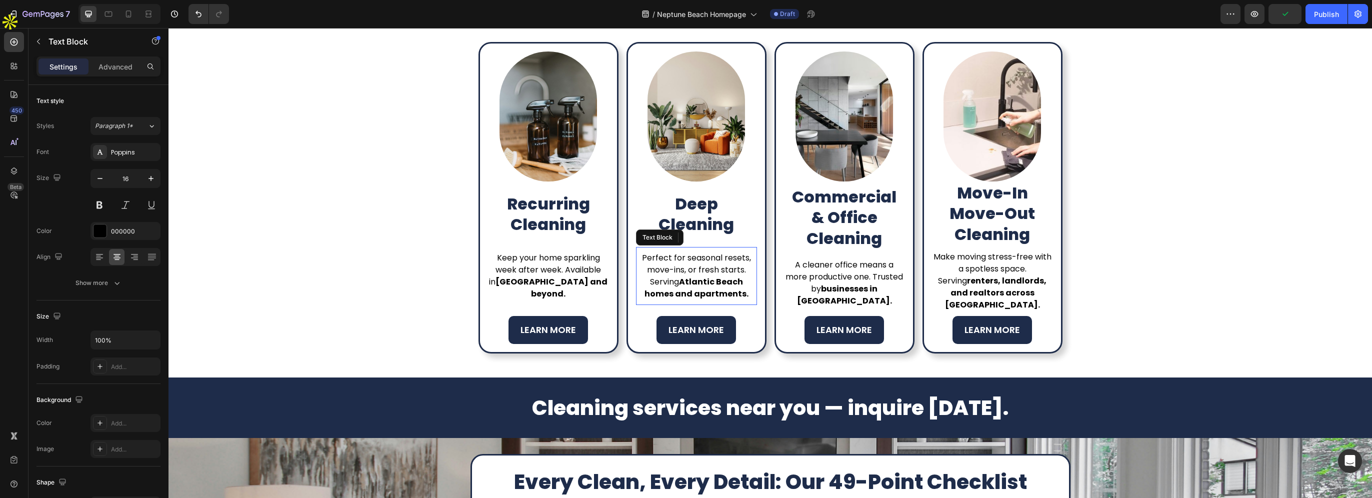
click at [704, 285] on strong "Atlantic Beach homes and apartments." at bounding box center [696, 287] width 104 height 23
click at [685, 284] on strong "Atlantic Beach homes and apartments." at bounding box center [696, 287] width 104 height 23
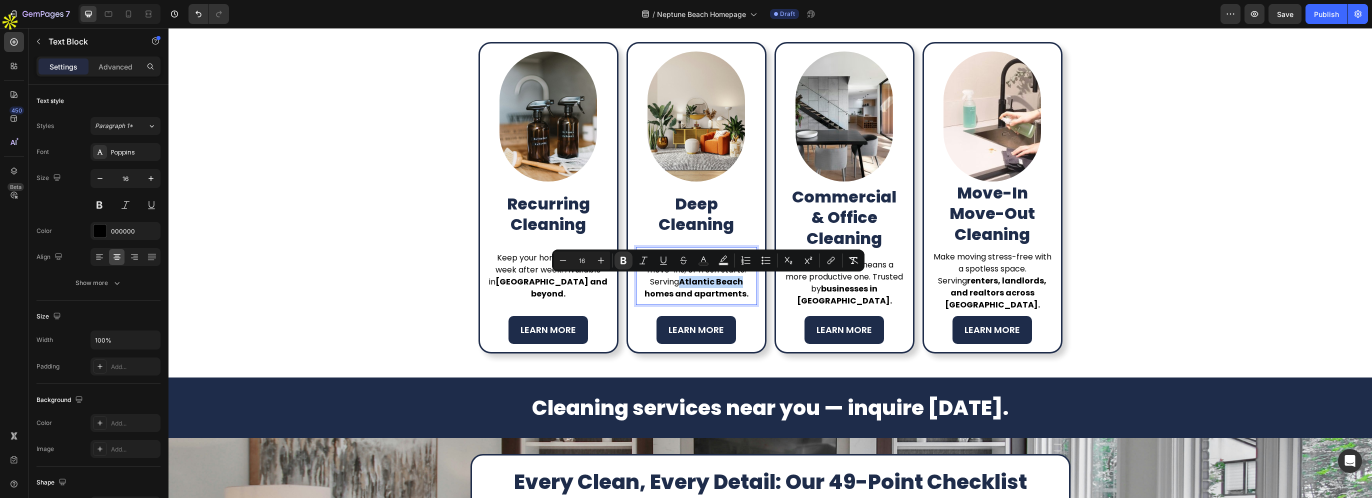
drag, startPoint x: 678, startPoint y: 282, endPoint x: 738, endPoint y: 281, distance: 60.5
click at [738, 281] on p "Perfect for seasonal resets, move-ins, or fresh starts. Serving Atlantic Beach …" at bounding box center [696, 276] width 119 height 48
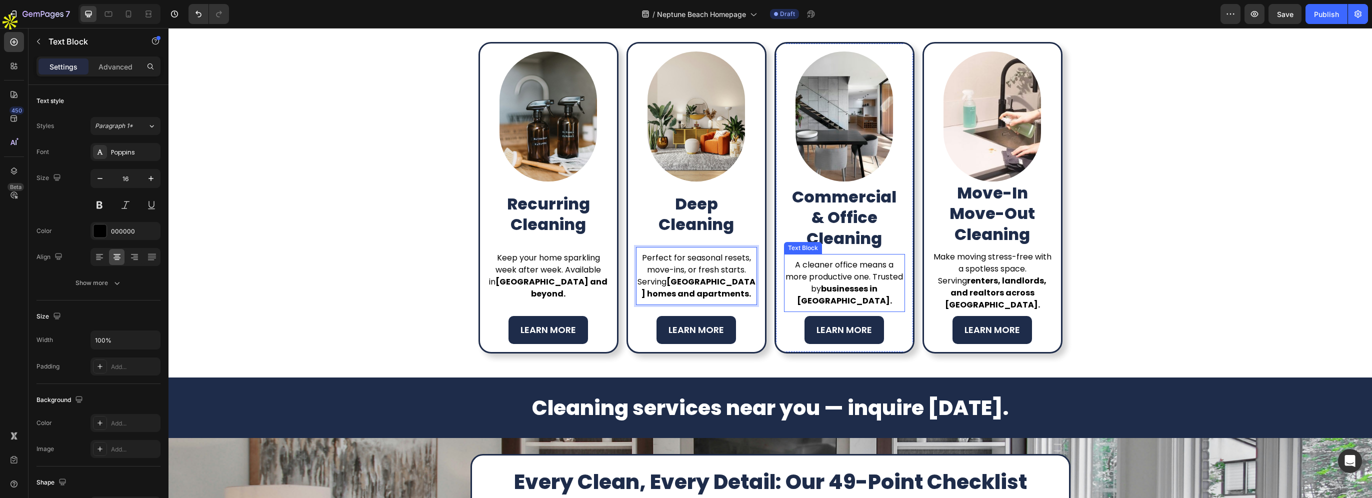
click at [856, 290] on strong "businesses in Atlantic Beach." at bounding box center [844, 294] width 95 height 23
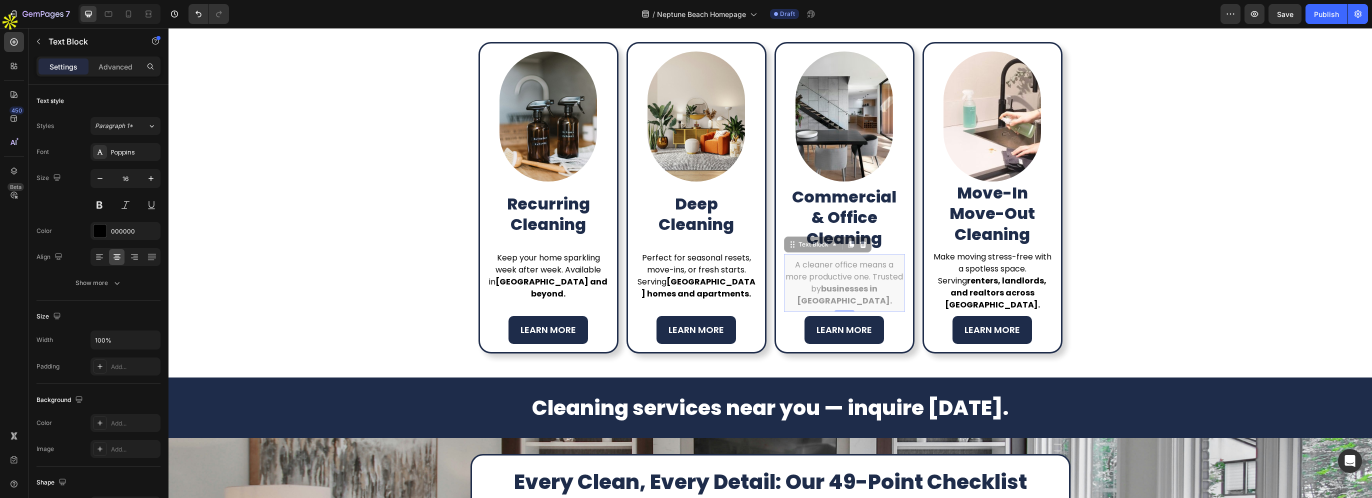
scroll to position [542, 0]
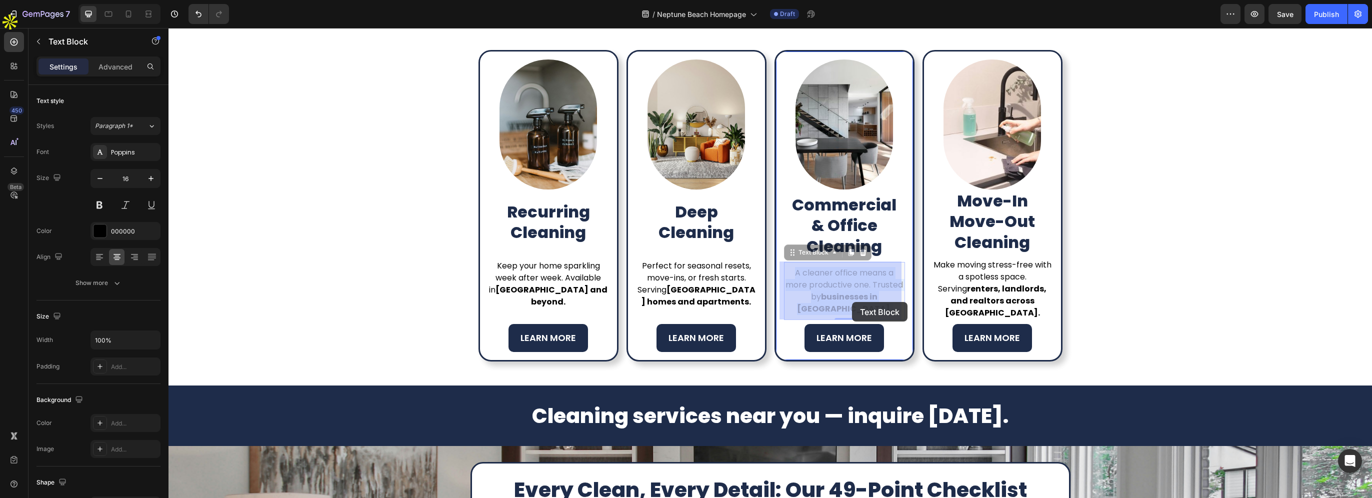
drag, startPoint x: 860, startPoint y: 288, endPoint x: 852, endPoint y: 302, distance: 15.7
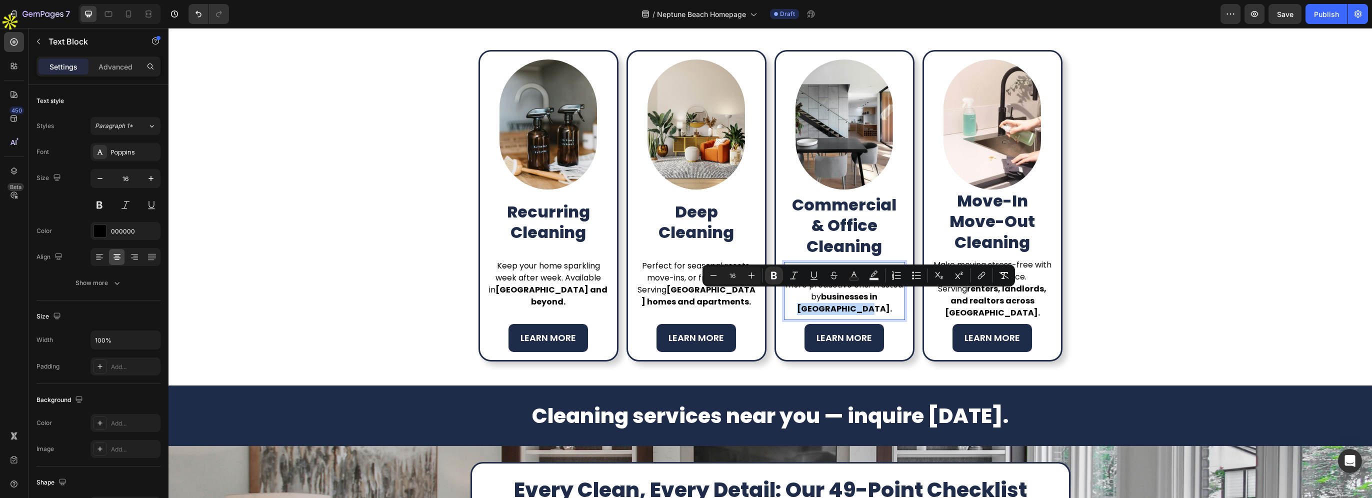
drag, startPoint x: 858, startPoint y: 296, endPoint x: 852, endPoint y: 307, distance: 13.0
click at [852, 307] on strong "businesses in Atlantic Beach." at bounding box center [844, 302] width 95 height 23
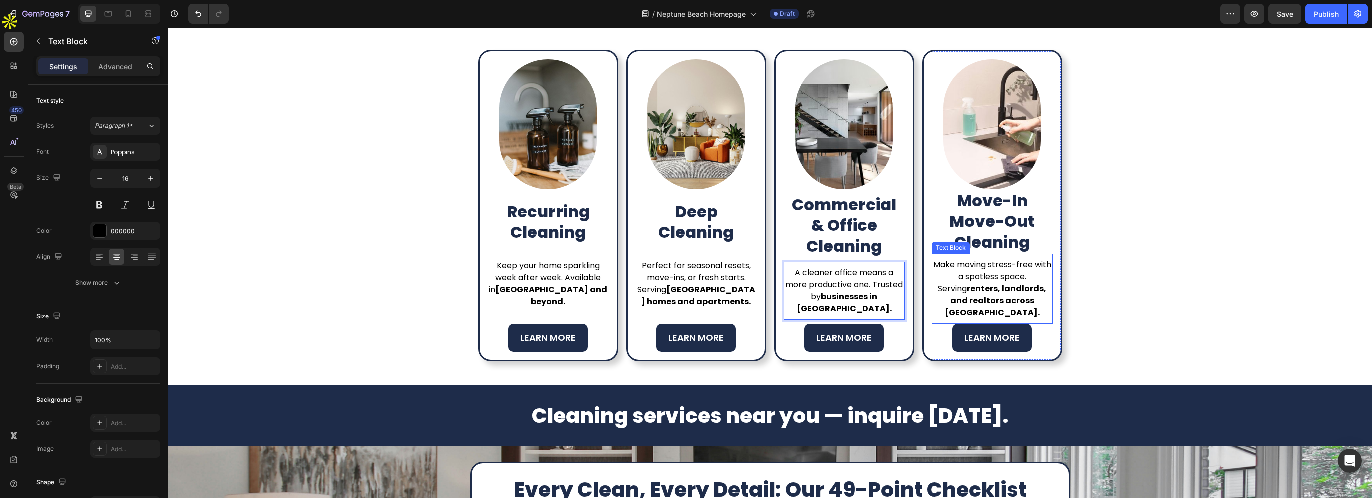
click at [1008, 302] on strong "renters, landlords, and realtors across Atlantic Beach." at bounding box center [996, 300] width 102 height 35
click at [1006, 300] on strong "renters, landlords, and realtors across Atlantic Beach." at bounding box center [996, 300] width 102 height 35
drag, startPoint x: 1004, startPoint y: 298, endPoint x: 1000, endPoint y: 309, distance: 11.7
click at [1000, 309] on strong "renters, landlords, and realtors across Atlantic Beach." at bounding box center [996, 300] width 102 height 35
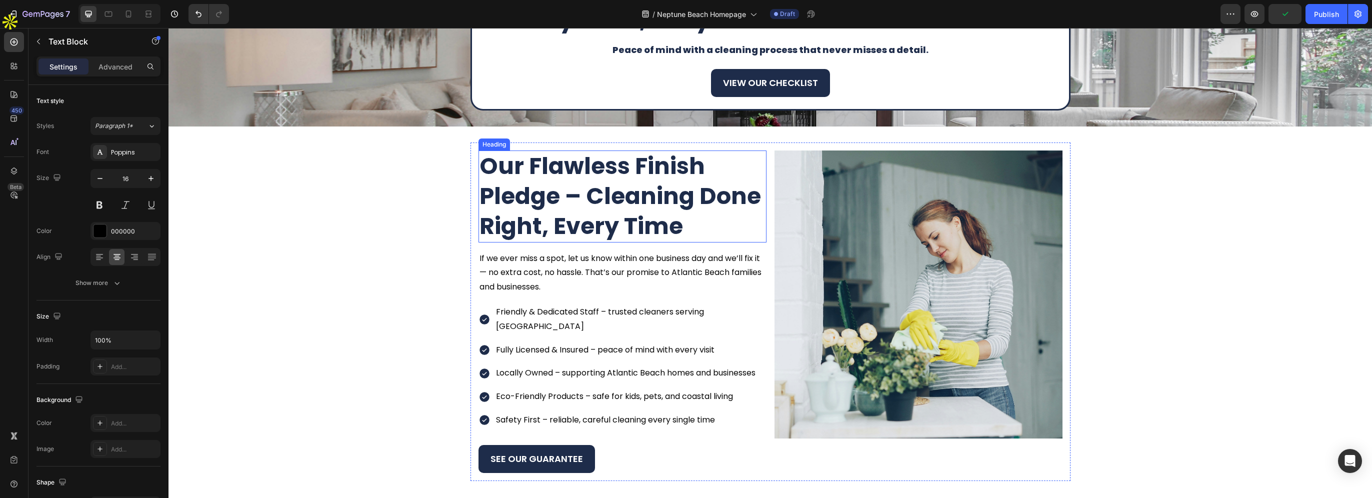
scroll to position [1042, 0]
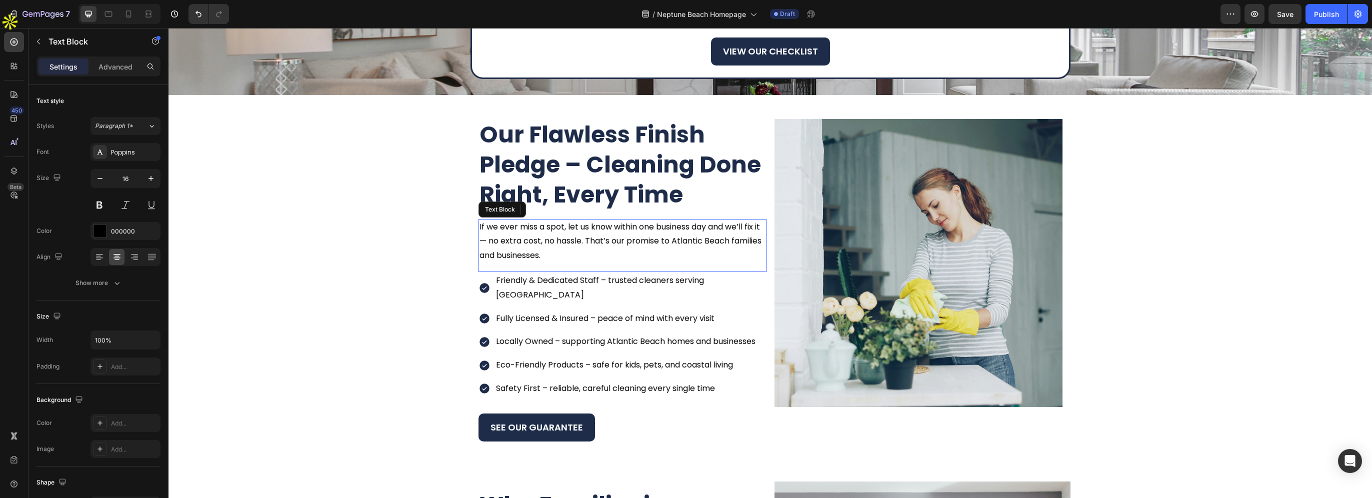
click at [668, 240] on p "If we ever miss a spot, let us know within one business day and we’ll fix it — …" at bounding box center [622, 241] width 286 height 43
drag, startPoint x: 730, startPoint y: 243, endPoint x: 742, endPoint y: 243, distance: 12.0
drag, startPoint x: 743, startPoint y: 243, endPoint x: 675, endPoint y: 244, distance: 68.0
click at [675, 244] on p "If we ever miss a spot, let us know within one business day and we’ll fix it — …" at bounding box center [622, 241] width 286 height 43
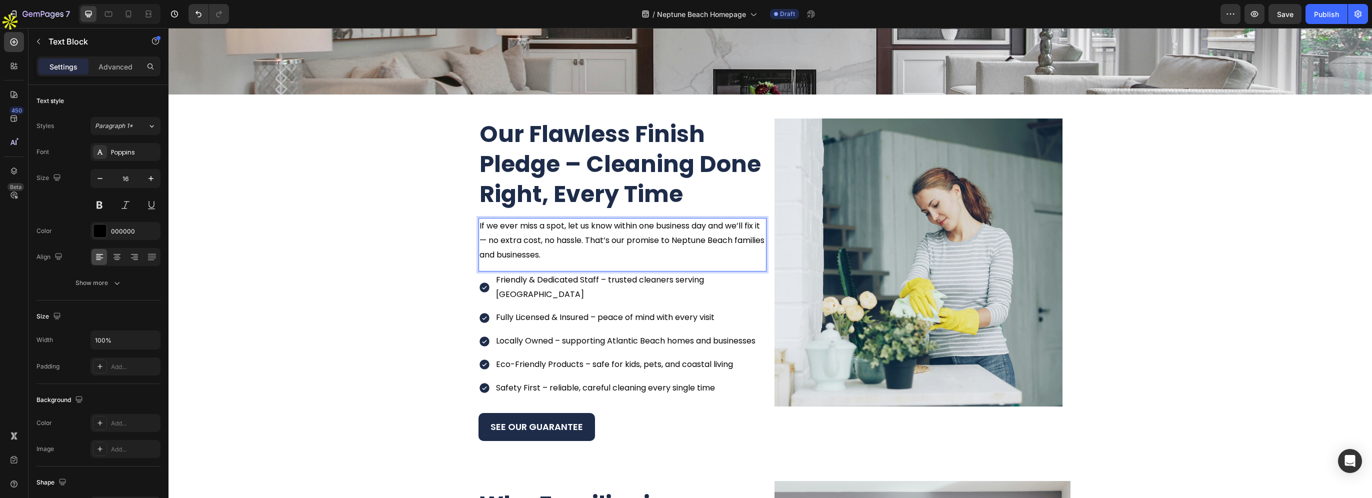
scroll to position [1142, 0]
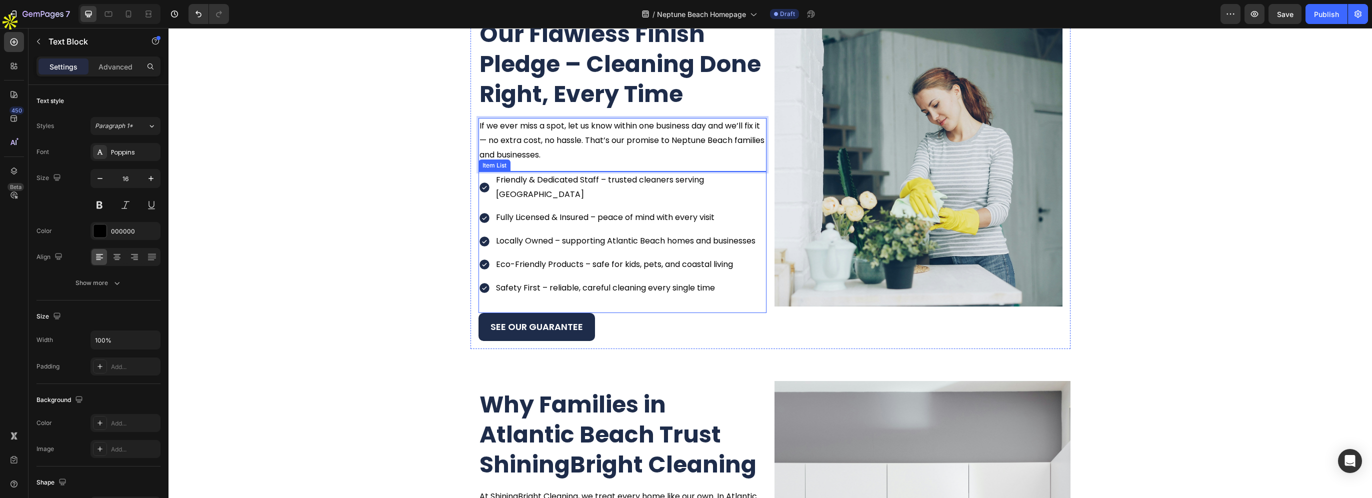
click at [714, 180] on p "Friendly & Dedicated Staff – trusted cleaners serving Atlantic Beach" at bounding box center [630, 187] width 269 height 29
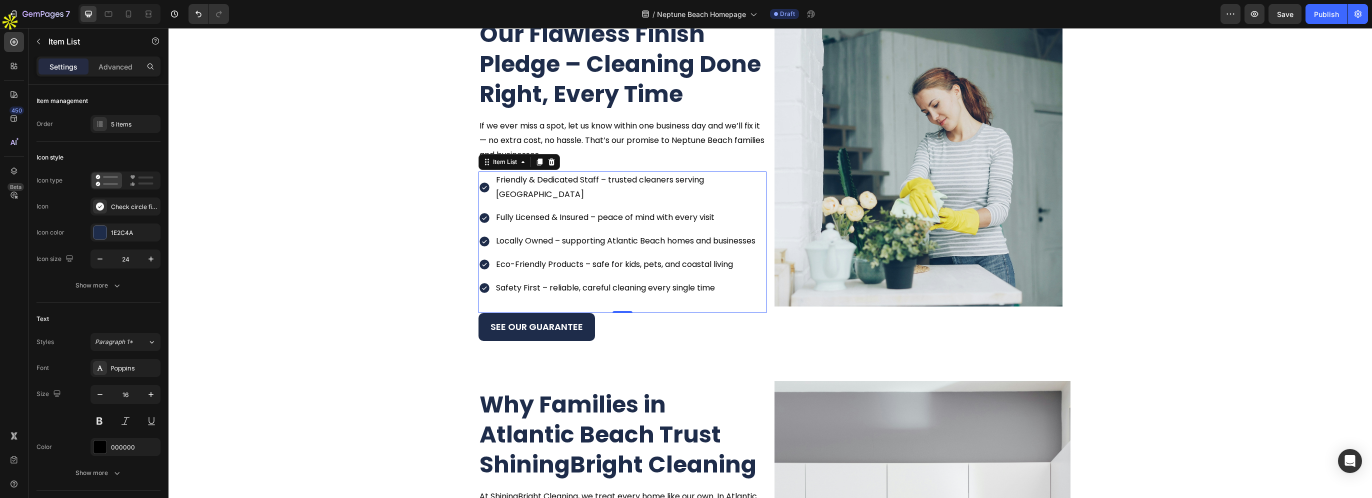
click at [702, 179] on p "Friendly & Dedicated Staff – trusted cleaners serving Atlantic Beach" at bounding box center [630, 187] width 269 height 29
drag, startPoint x: 704, startPoint y: 179, endPoint x: 788, endPoint y: 179, distance: 84.5
click at [788, 179] on div "Our Flawless Finish Pledge – Cleaning Done Right, Every Time Heading If we ever…" at bounding box center [770, 179] width 600 height 338
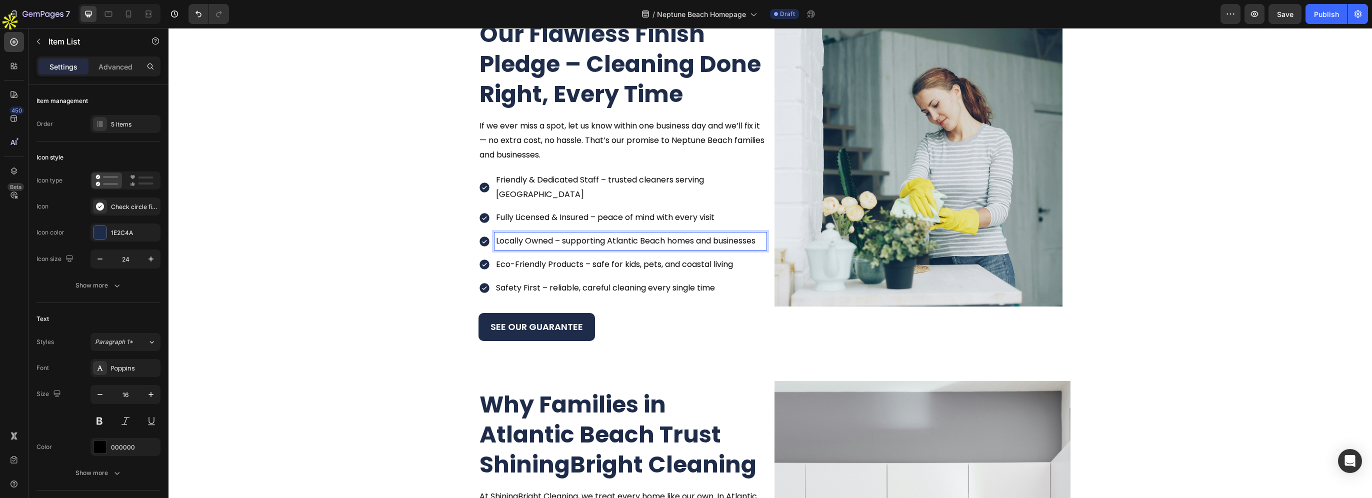
click at [619, 244] on p "Locally Owned – supporting Atlantic Beach homes and businesses" at bounding box center [630, 241] width 269 height 14
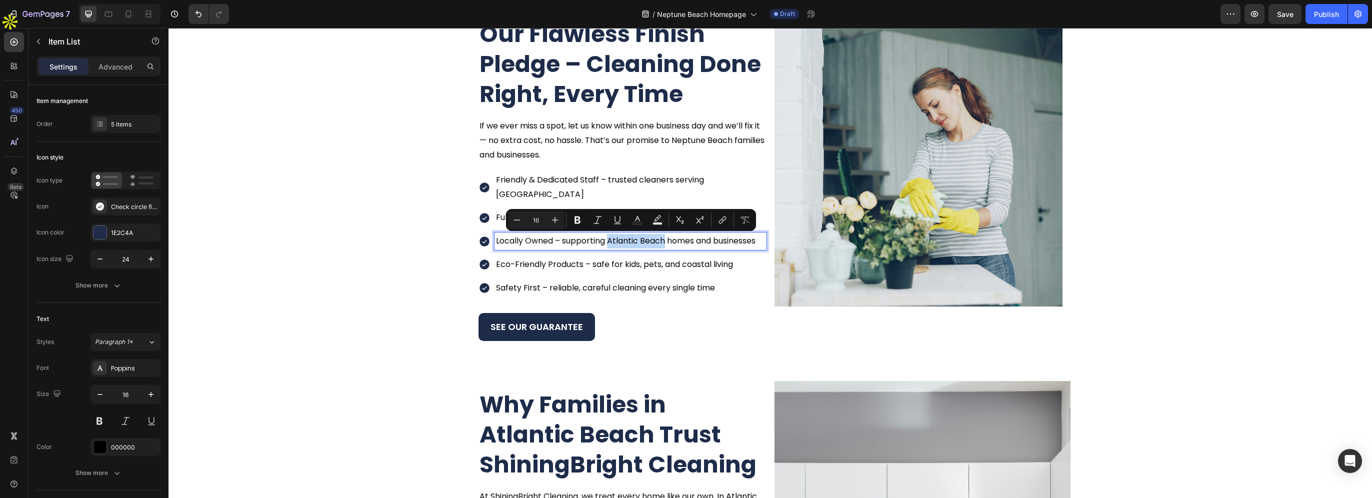
drag, startPoint x: 606, startPoint y: 241, endPoint x: 661, endPoint y: 241, distance: 55.0
click at [661, 241] on p "Locally Owned – supporting Atlantic Beach homes and businesses" at bounding box center [630, 241] width 269 height 14
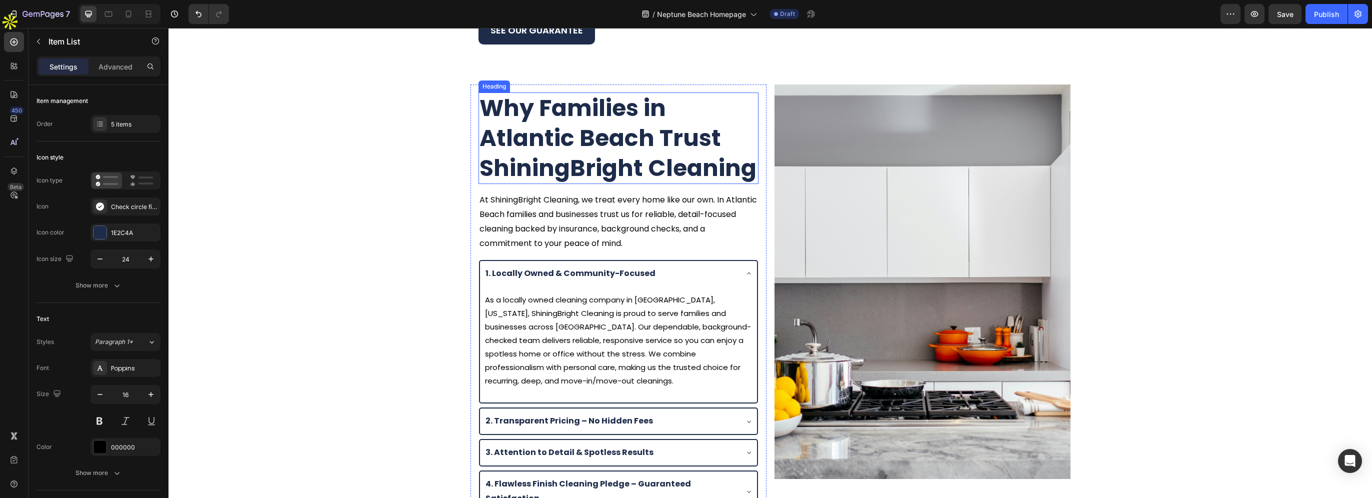
scroll to position [1442, 0]
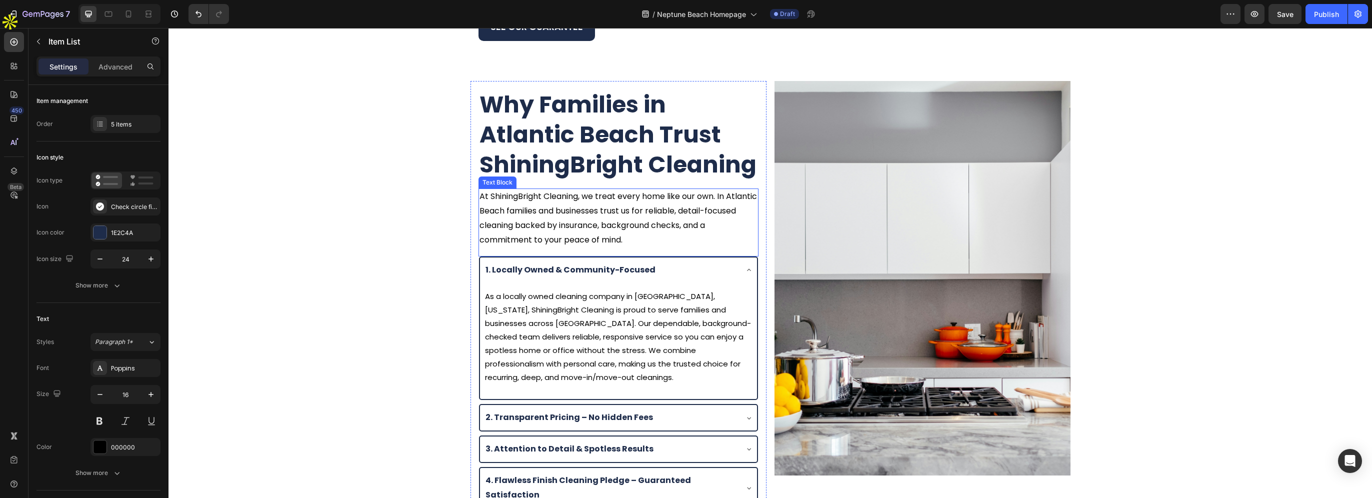
click at [581, 136] on h2 "Why Families in Atlantic Beach Trust ShiningBright Cleaning" at bounding box center [618, 134] width 280 height 91
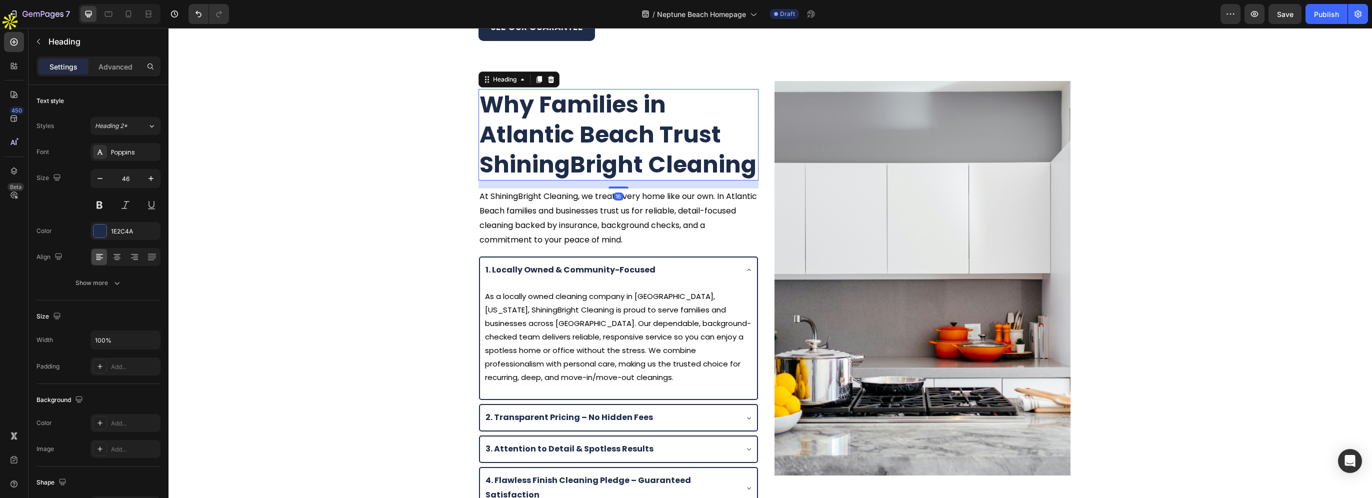
click at [633, 124] on h2 "Why Families in Atlantic Beach Trust ShiningBright Cleaning" at bounding box center [618, 134] width 280 height 91
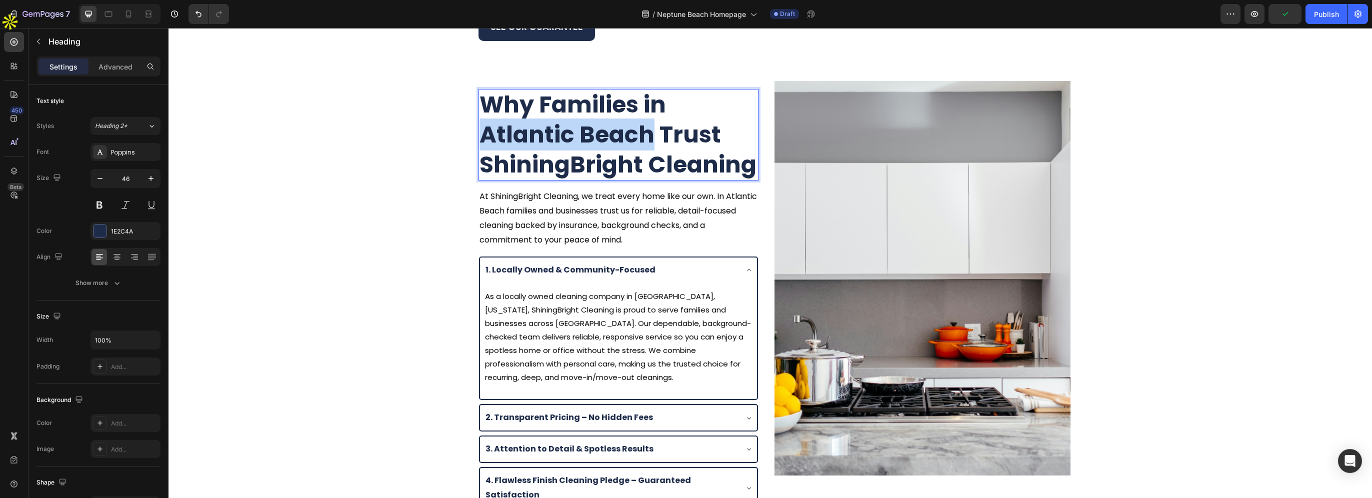
drag, startPoint x: 479, startPoint y: 135, endPoint x: 641, endPoint y: 136, distance: 162.0
click at [641, 136] on p "Why Families in Atlantic Beach Trust ShiningBright Cleaning" at bounding box center [618, 134] width 278 height 89
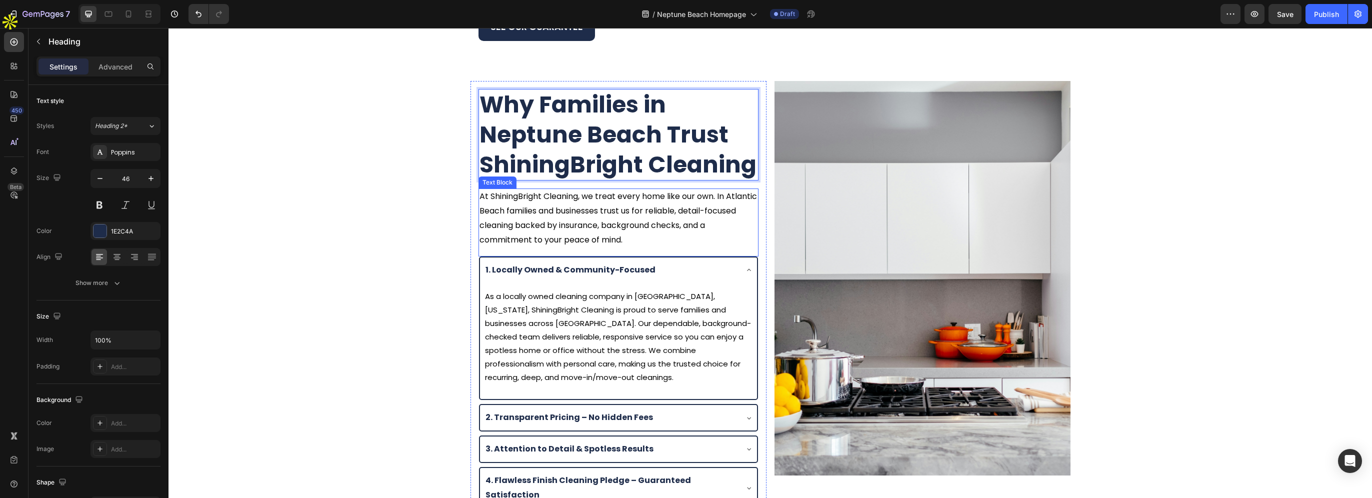
click at [499, 212] on p "At ShiningBright Cleaning, we treat every home like our own. In Atlantic Beach …" at bounding box center [618, 217] width 278 height 57
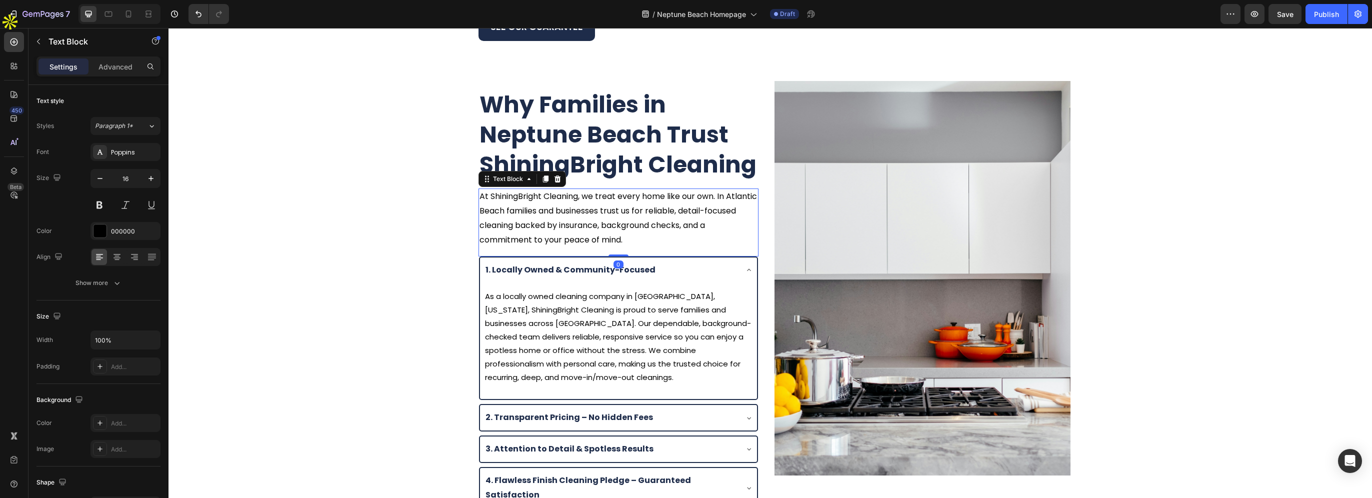
click at [479, 212] on p "At ShiningBright Cleaning, we treat every home like our own. In Atlantic Beach …" at bounding box center [618, 217] width 278 height 57
drag, startPoint x: 476, startPoint y: 212, endPoint x: 532, endPoint y: 210, distance: 56.0
click at [532, 210] on p "At ShiningBright Cleaning, we treat every home like our own. In Atlantic Beach …" at bounding box center [618, 217] width 278 height 57
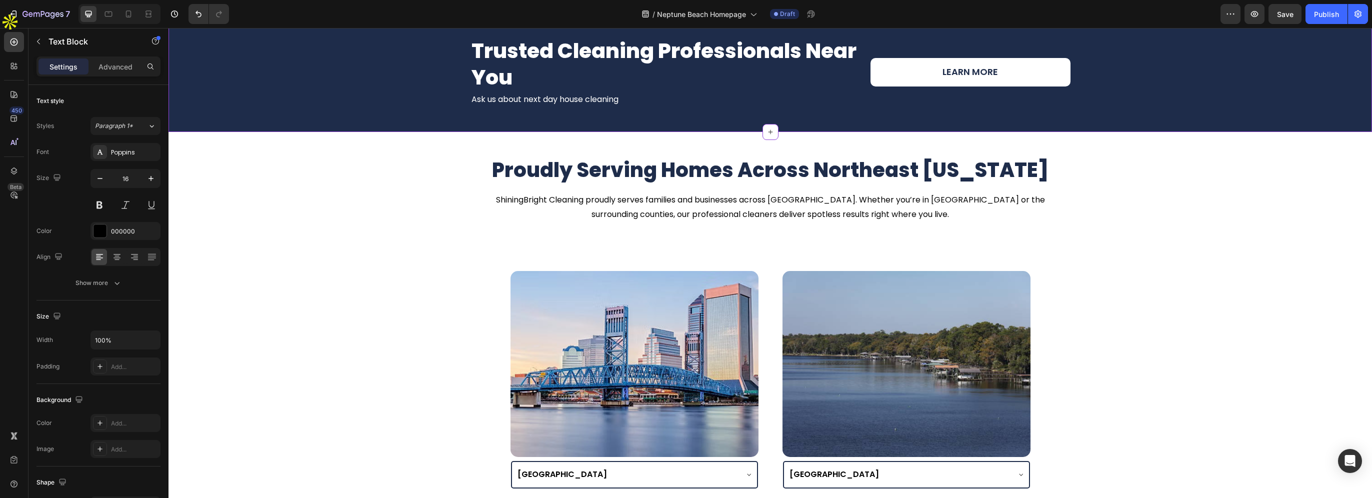
scroll to position [2192, 0]
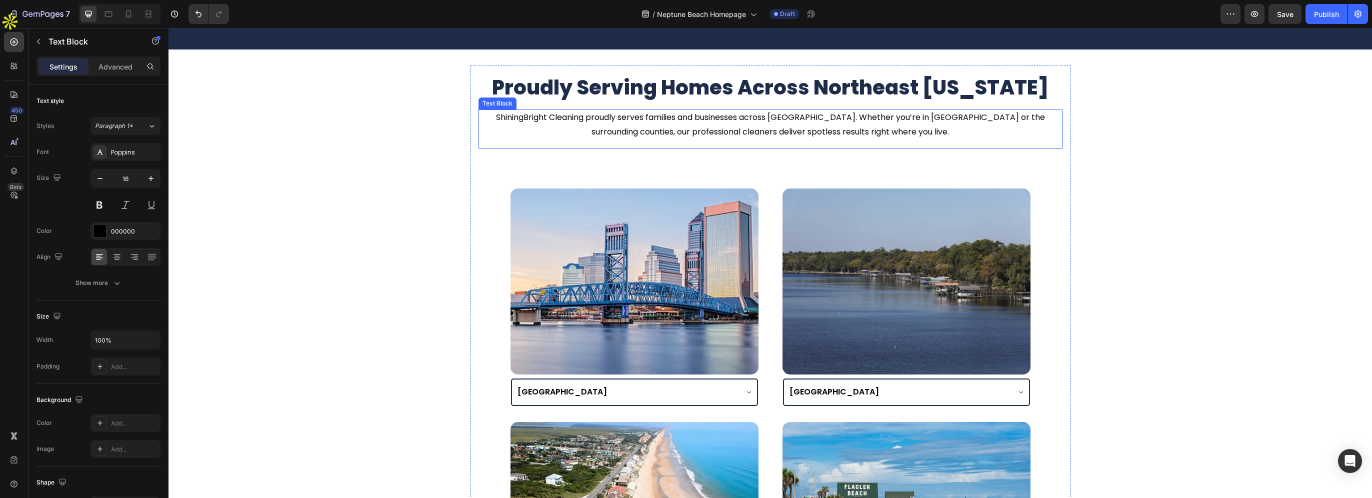
click at [794, 139] on p "ShiningBright Cleaning proudly serves families and businesses across Atlantic B…" at bounding box center [770, 124] width 582 height 29
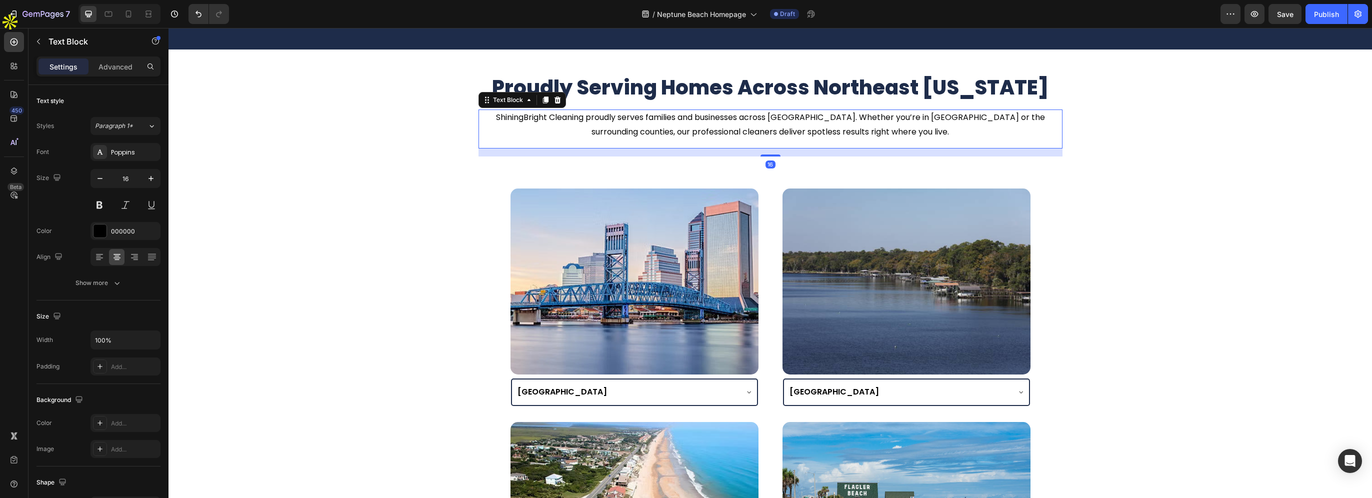
click at [781, 139] on p "ShiningBright Cleaning proudly serves families and businesses across Atlantic B…" at bounding box center [770, 124] width 582 height 29
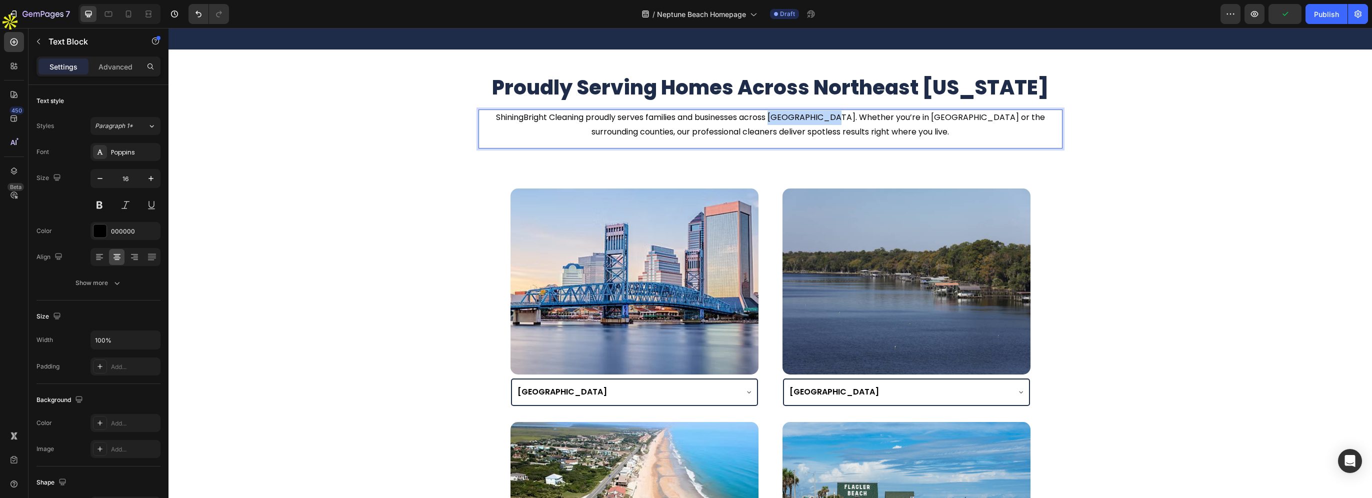
drag, startPoint x: 792, startPoint y: 221, endPoint x: 828, endPoint y: 224, distance: 36.1
click at [828, 139] on p "ShiningBright Cleaning proudly serves families and businesses across Atlantic B…" at bounding box center [770, 124] width 582 height 29
click at [934, 139] on p "ShiningBright Cleaning proudly serves families and businesses across Neptune Be…" at bounding box center [770, 124] width 582 height 29
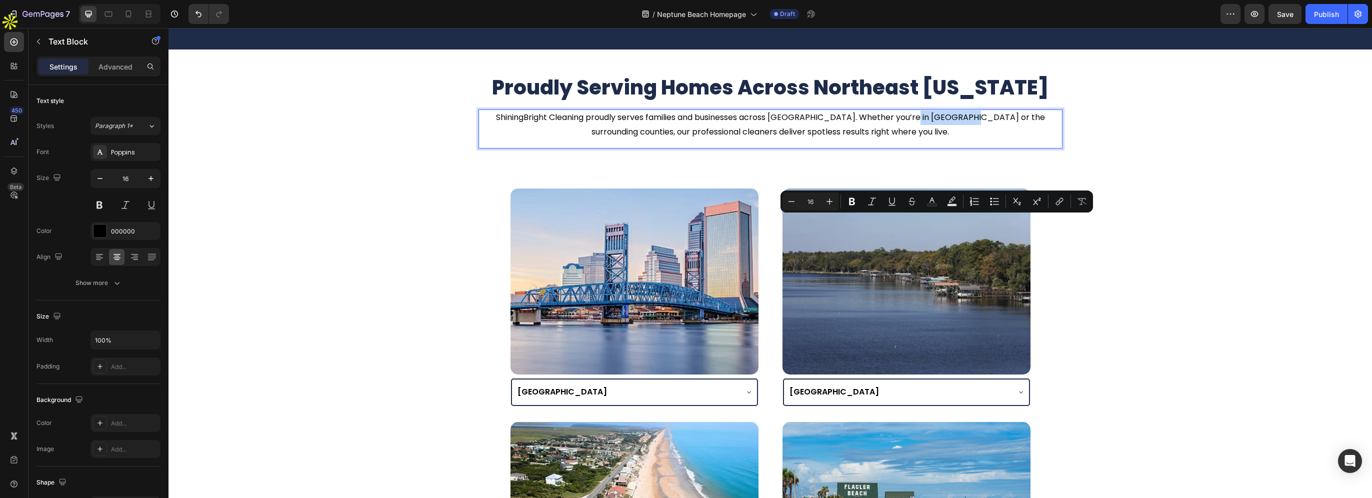
drag, startPoint x: 909, startPoint y: 222, endPoint x: 964, endPoint y: 223, distance: 55.0
click at [964, 139] on p "ShiningBright Cleaning proudly serves families and businesses across Neptune Be…" at bounding box center [770, 124] width 582 height 29
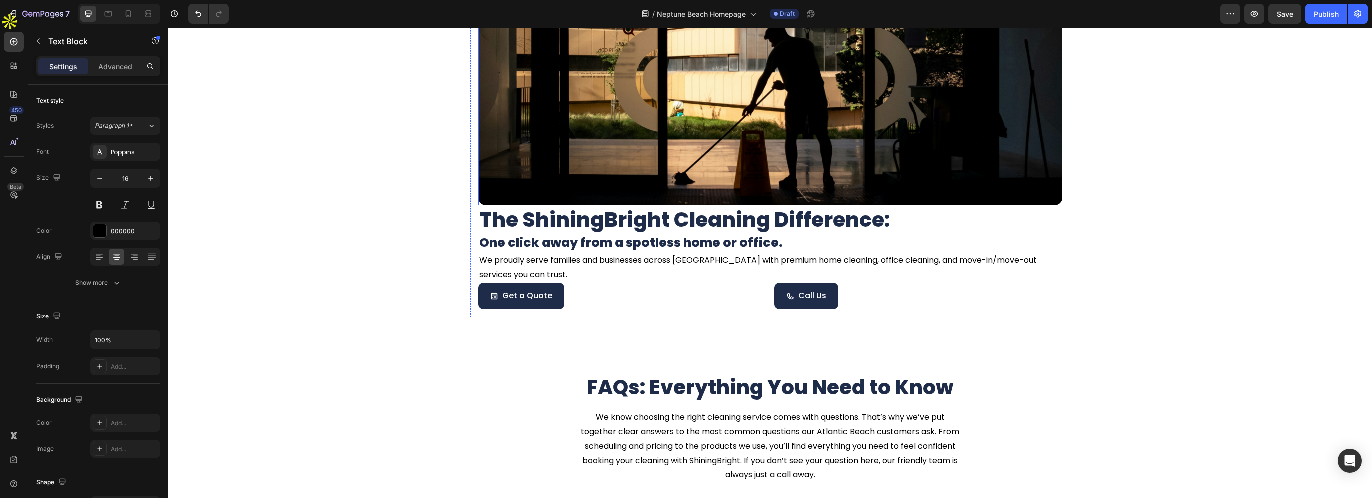
scroll to position [3092, 0]
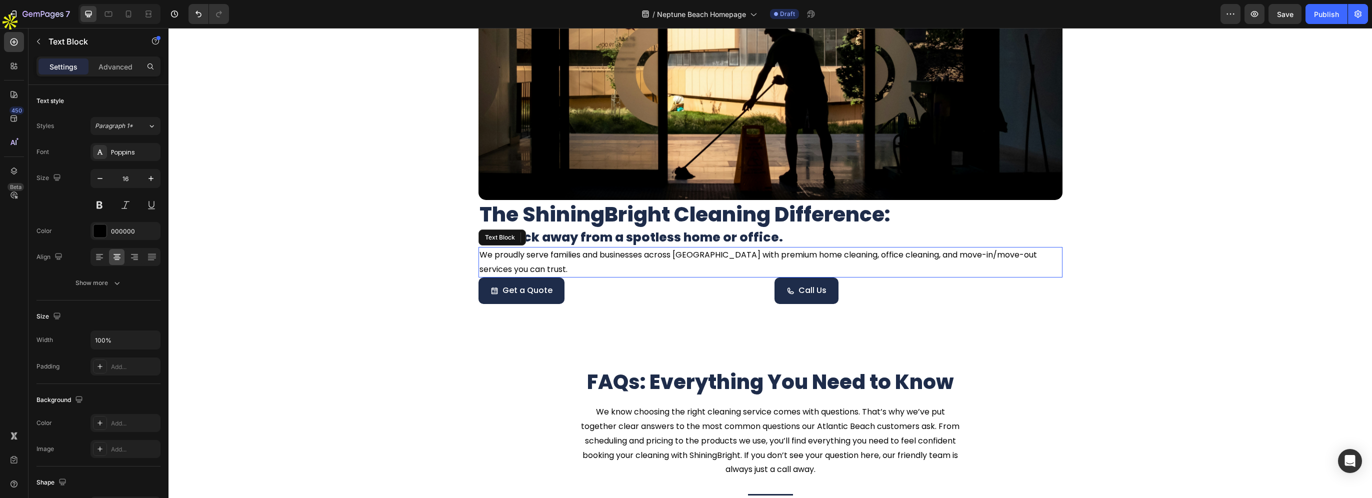
click at [719, 249] on p "We proudly serve families and businesses across Atlantic Beach with premium hom…" at bounding box center [770, 262] width 582 height 29
click at [705, 257] on p "We proudly serve families and businesses across Atlantic Beach with premium hom…" at bounding box center [770, 262] width 582 height 29
drag, startPoint x: 674, startPoint y: 254, endPoint x: 729, endPoint y: 256, distance: 55.5
click at [729, 256] on p "We proudly serve families and businesses across Atlantic Beach with premium hom…" at bounding box center [770, 262] width 582 height 29
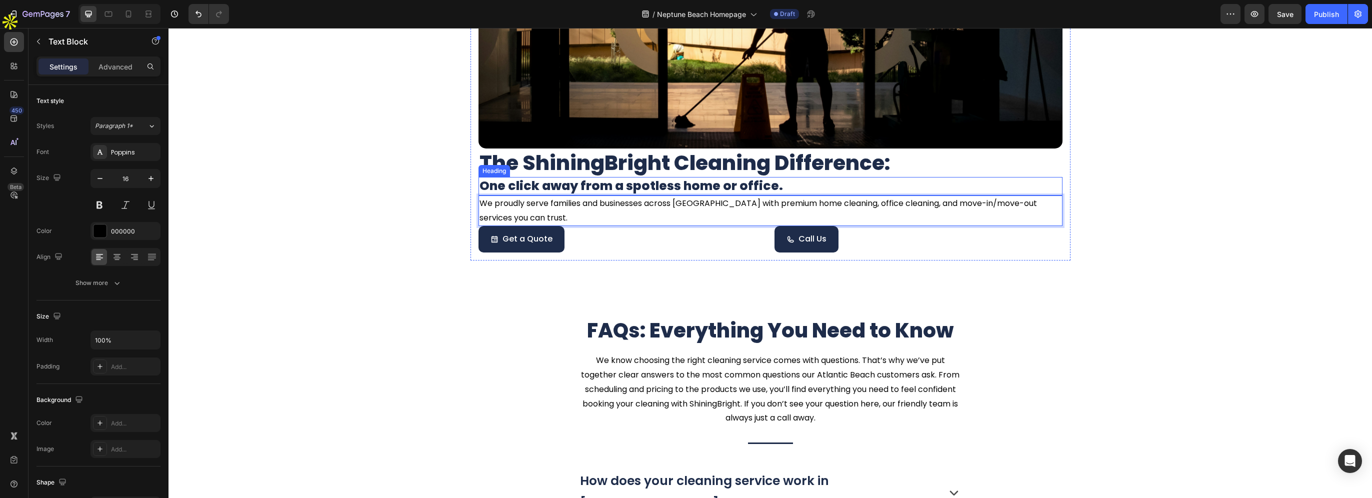
scroll to position [3292, 0]
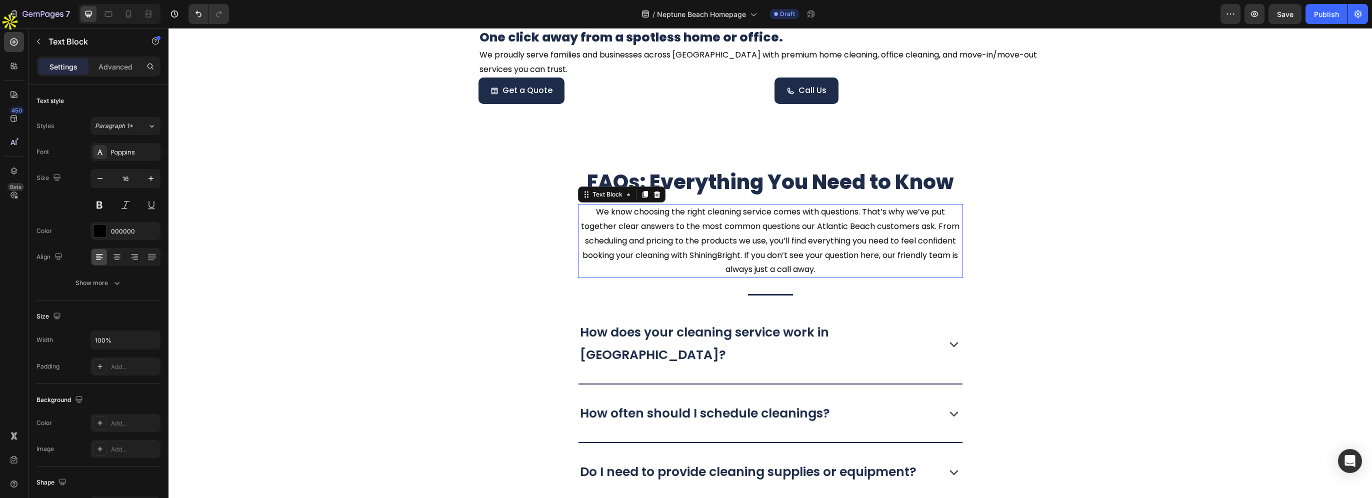
drag, startPoint x: 856, startPoint y: 228, endPoint x: 850, endPoint y: 228, distance: 5.5
click at [856, 228] on p "We know choosing the right cleaning service comes with questions. That’s why we…" at bounding box center [770, 241] width 383 height 72
click at [820, 227] on p "We know choosing the right cleaning service comes with questions. That’s why we…" at bounding box center [770, 241] width 383 height 72
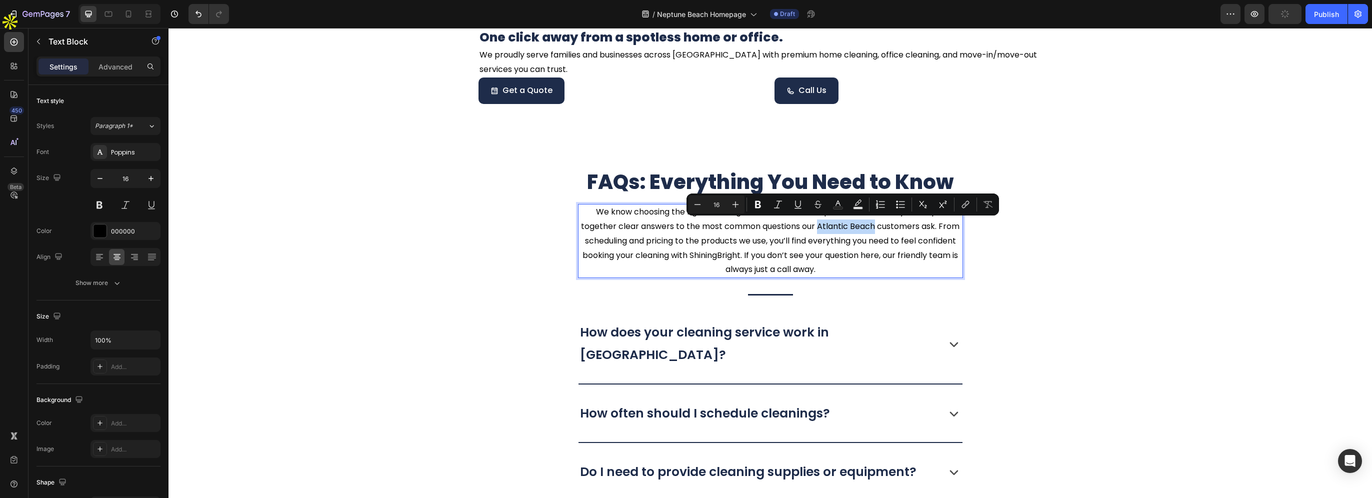
drag, startPoint x: 815, startPoint y: 225, endPoint x: 870, endPoint y: 225, distance: 55.5
click at [870, 225] on p "We know choosing the right cleaning service comes with questions. That’s why we…" at bounding box center [770, 241] width 383 height 72
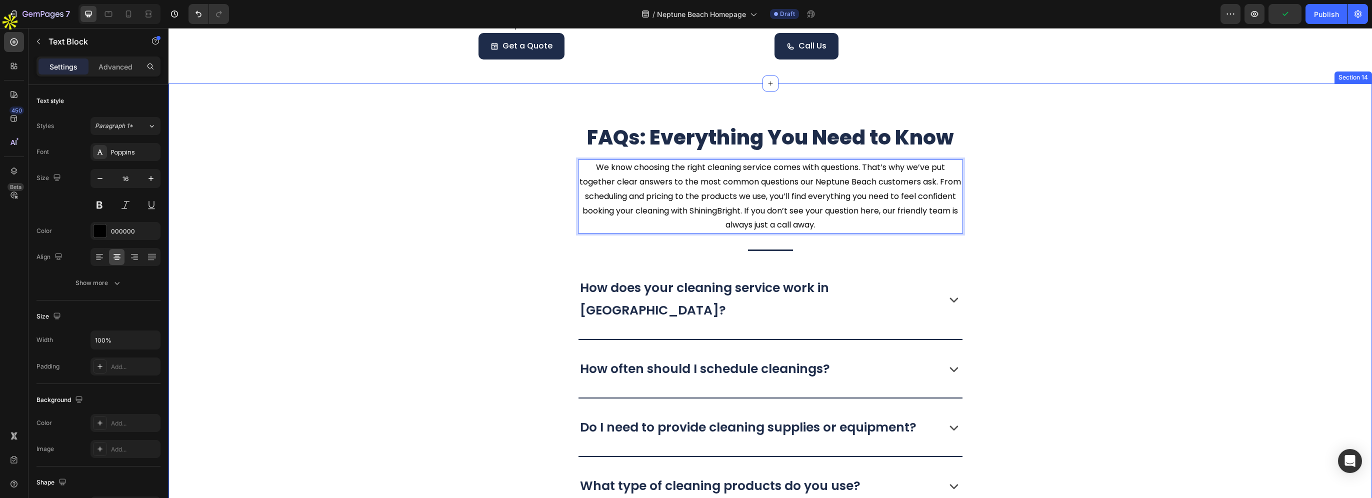
scroll to position [3492, 0]
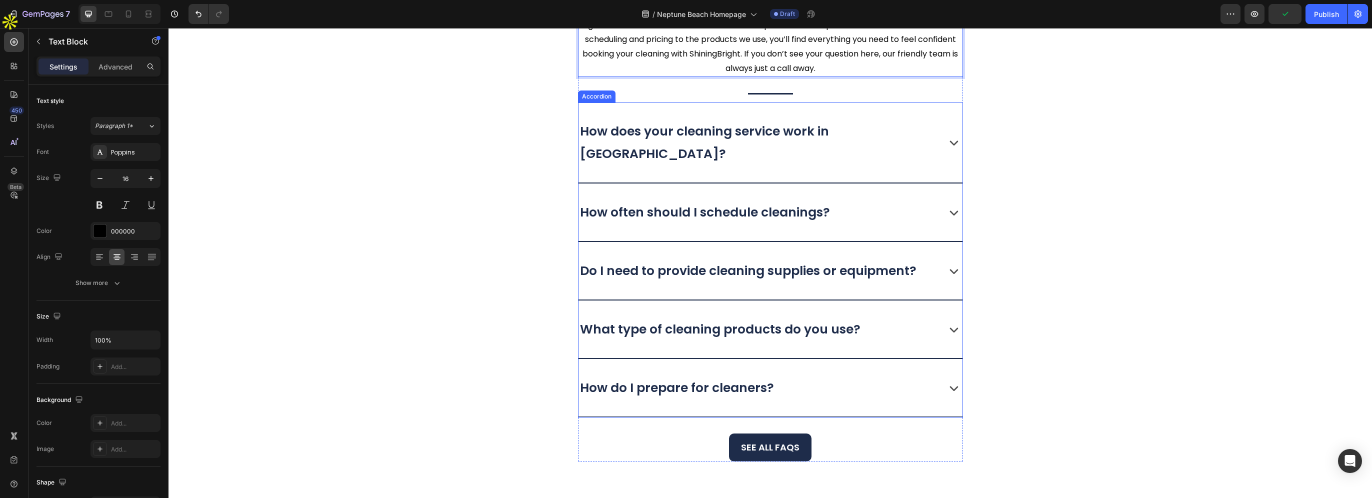
click at [879, 142] on div "How does your cleaning service work in Atlantic Beach?" at bounding box center [757, 142] width 358 height 48
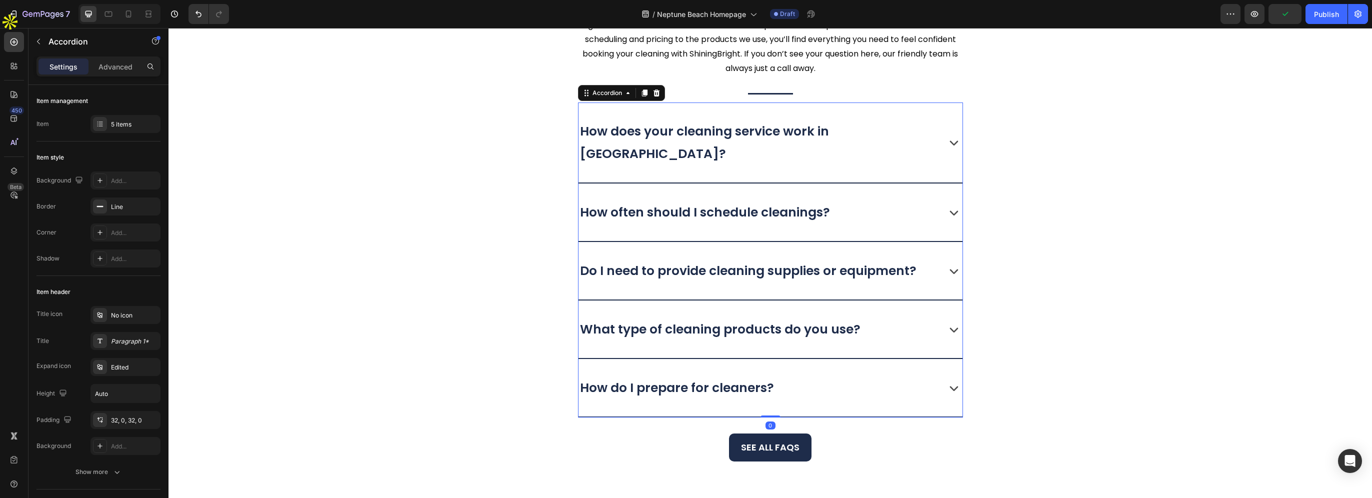
click at [844, 134] on p "How does your cleaning service work in Atlantic Beach?" at bounding box center [757, 142] width 355 height 45
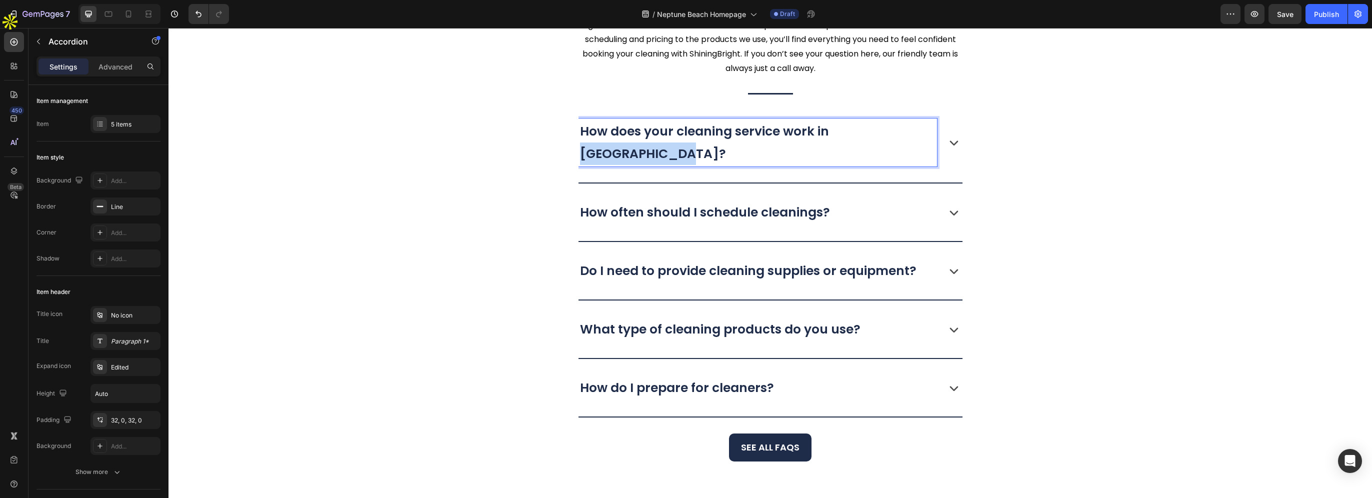
drag, startPoint x: 828, startPoint y: 130, endPoint x: 922, endPoint y: 132, distance: 93.5
click at [922, 132] on p "How does your cleaning service work in Atlantic Beach?" at bounding box center [757, 142] width 355 height 45
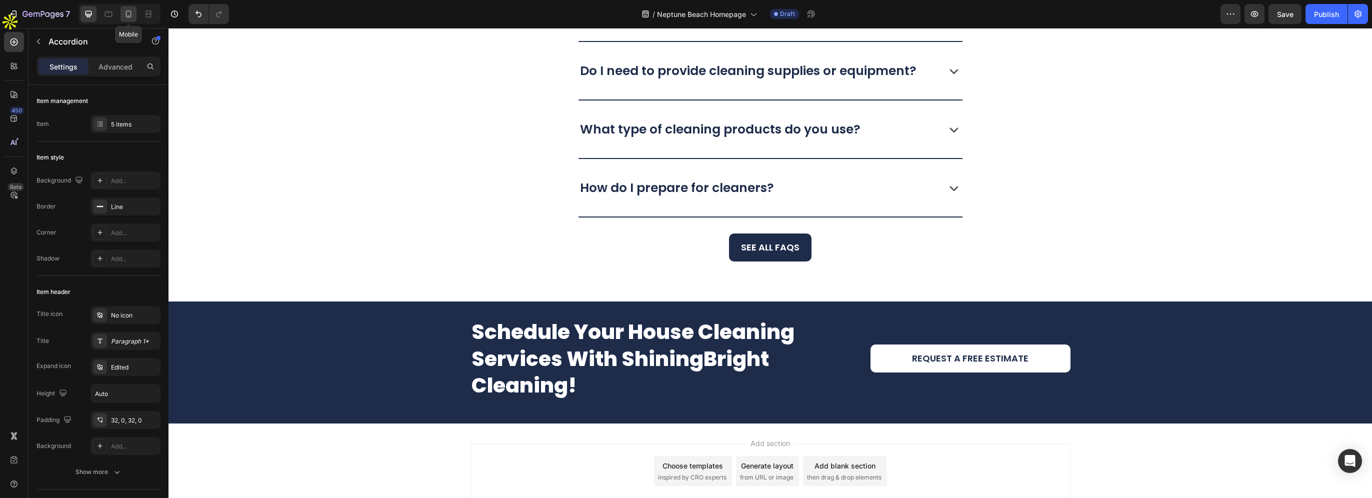
click at [130, 12] on icon at bounding box center [128, 14] width 10 height 10
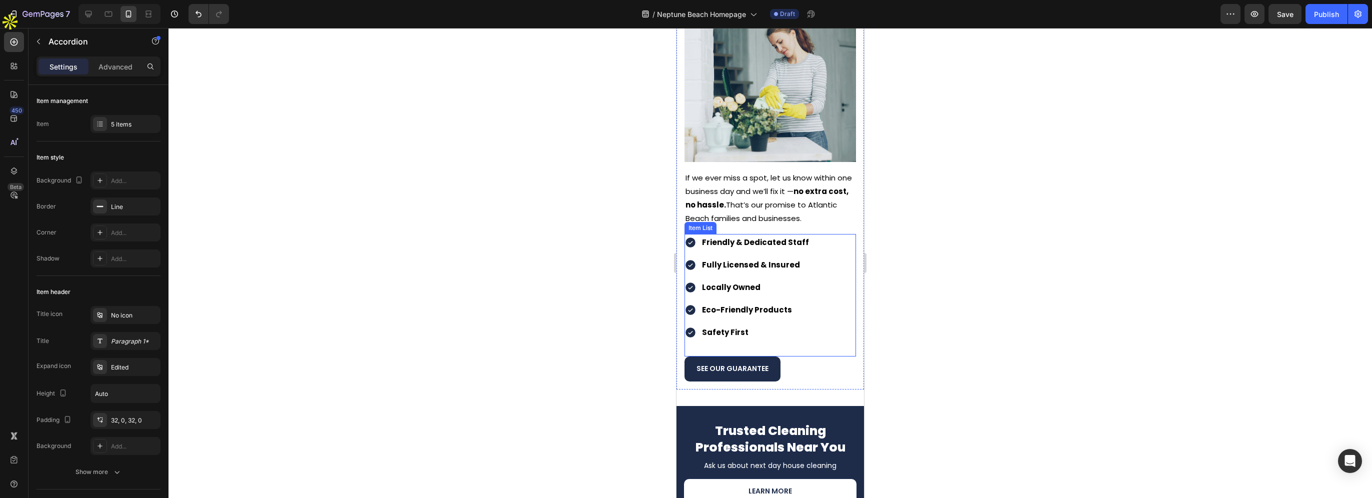
scroll to position [1646, 0]
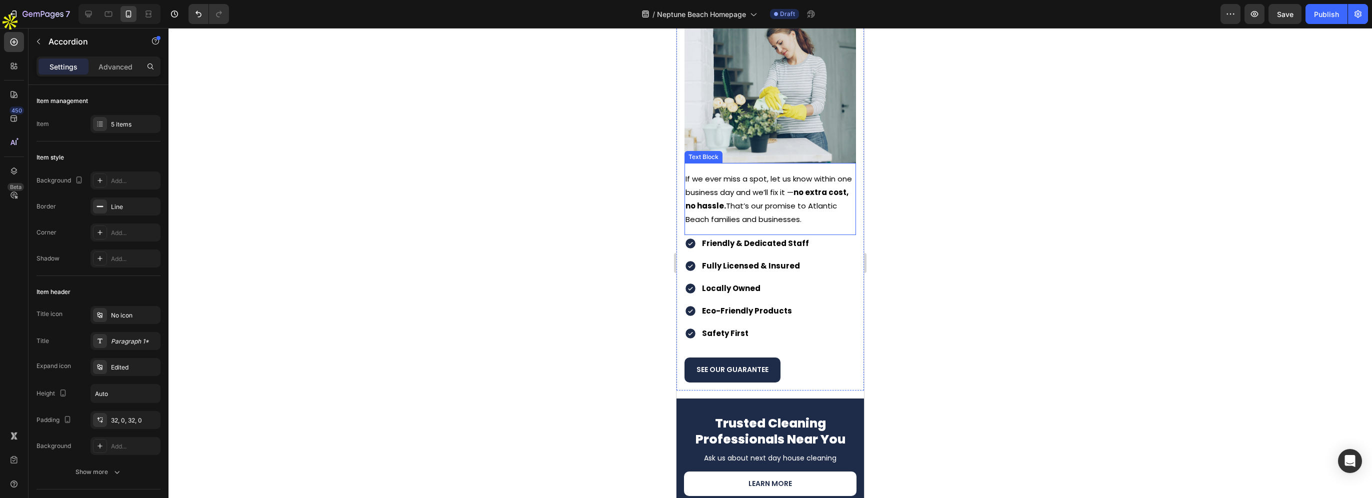
click at [712, 212] on p "If we ever miss a spot, let us know within one business day and we’ll fix it — …" at bounding box center [769, 199] width 169 height 54
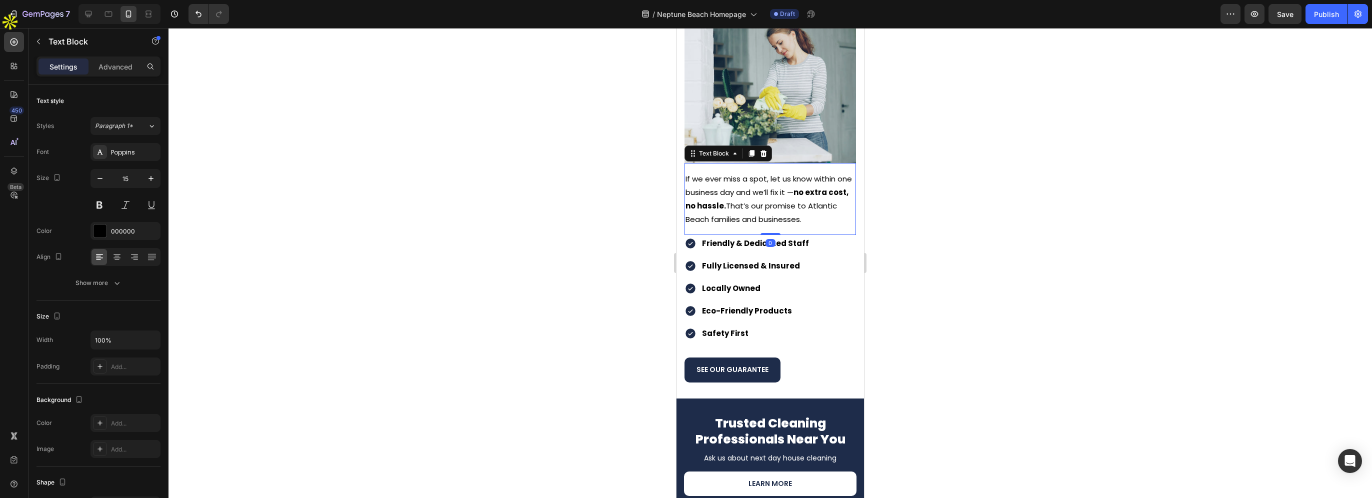
click at [684, 212] on div "If we ever miss a spot, let us know within one business day and we’ll fix it — …" at bounding box center [769, 199] width 171 height 56
drag, startPoint x: 686, startPoint y: 212, endPoint x: 738, endPoint y: 212, distance: 52.0
click at [738, 212] on p "If we ever miss a spot, let us know within one business day and we’ll fix it — …" at bounding box center [769, 199] width 169 height 54
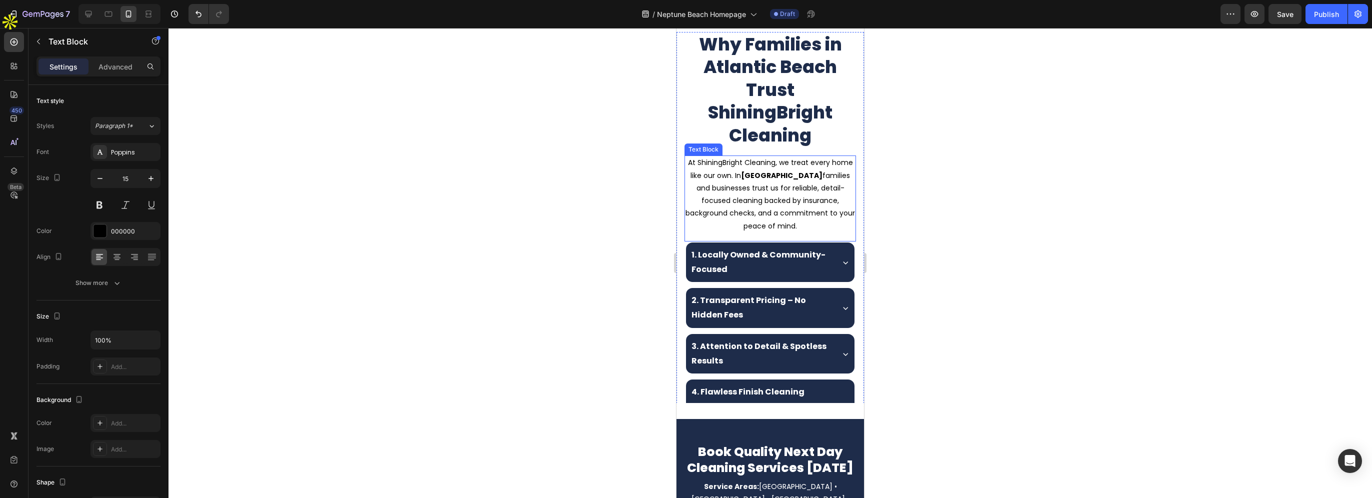
scroll to position [344, 0]
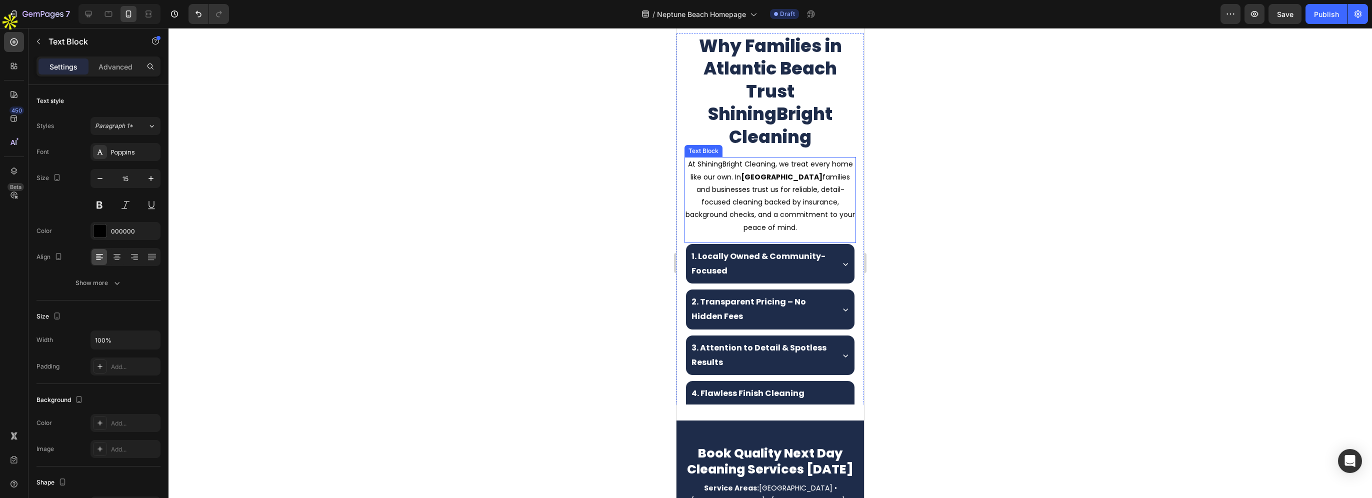
click at [784, 182] on strong "Atlantic Beach" at bounding box center [781, 177] width 81 height 10
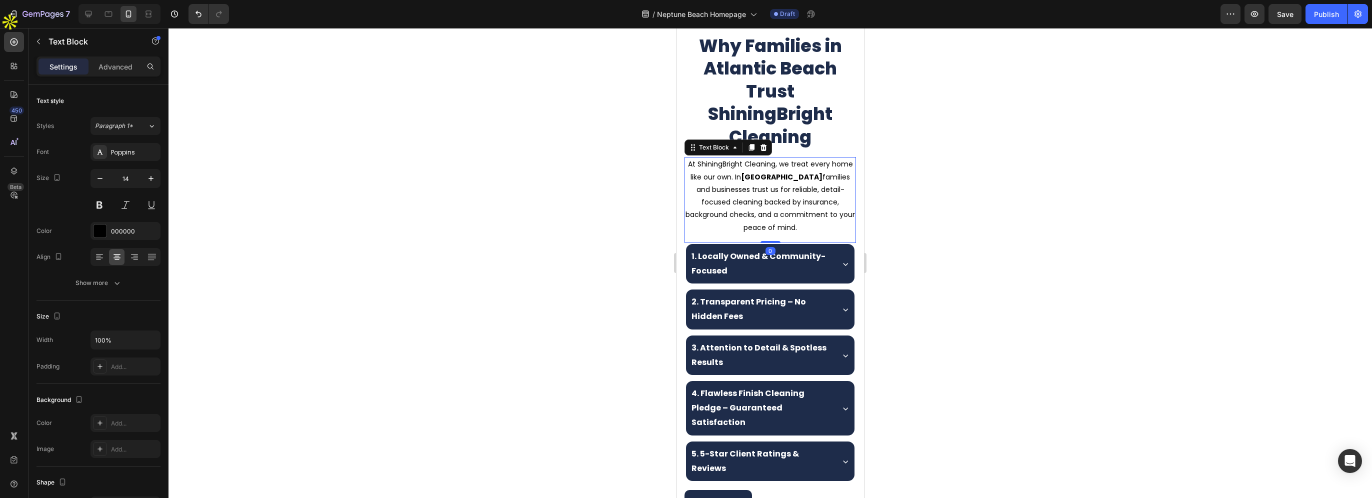
click at [768, 182] on strong "Atlantic Beach" at bounding box center [781, 177] width 81 height 10
drag, startPoint x: 763, startPoint y: 274, endPoint x: 814, endPoint y: 276, distance: 51.6
click at [814, 182] on strong "Atlantic Beach" at bounding box center [781, 177] width 81 height 10
click at [759, 149] on h2 "Why Families in Atlantic Beach Trust ShiningBright Cleaning" at bounding box center [769, 91] width 171 height 116
click at [716, 149] on h2 "Why Families in Atlantic Beach Trust ShiningBright Cleaning" at bounding box center [769, 91] width 171 height 116
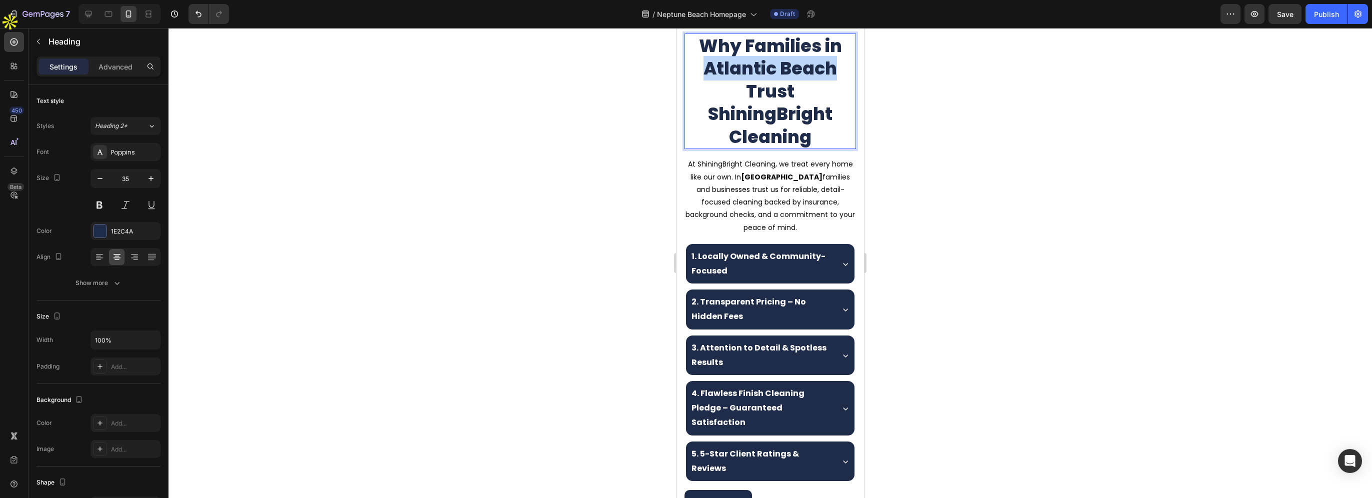
drag, startPoint x: 702, startPoint y: 163, endPoint x: 832, endPoint y: 166, distance: 130.0
click at [832, 148] on p "Why Families in Atlantic Beach Trust ShiningBright Cleaning" at bounding box center [769, 91] width 169 height 114
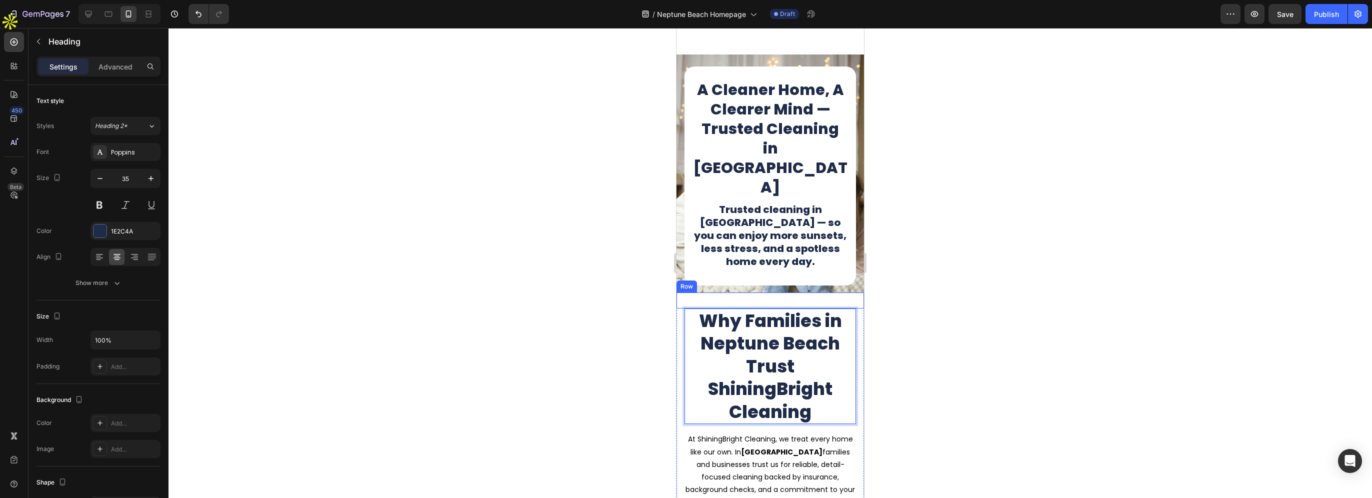
scroll to position [44, 0]
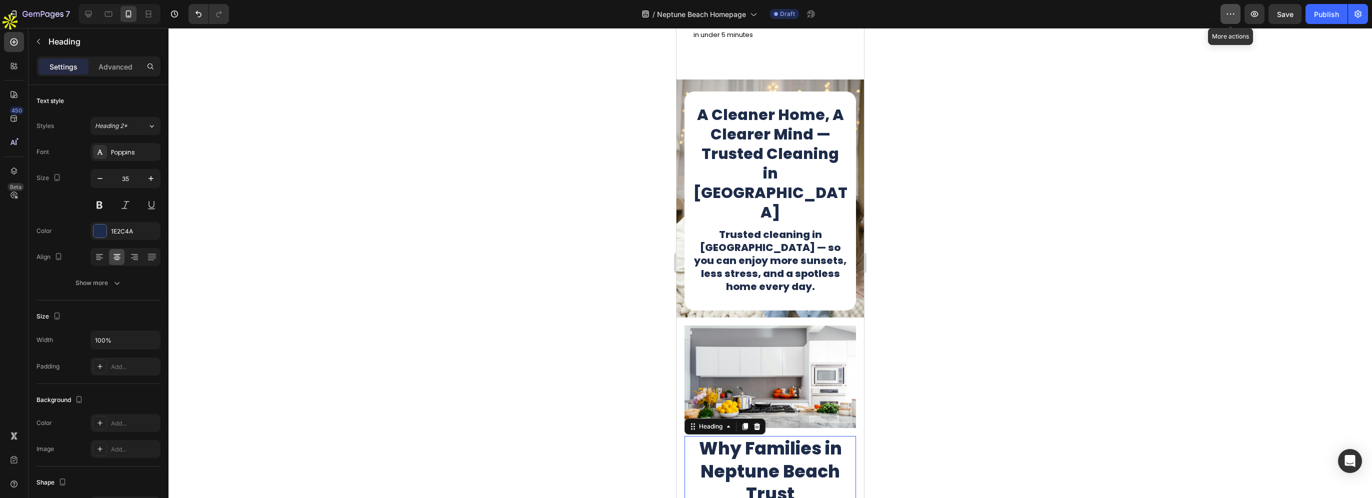
click at [1234, 11] on icon "button" at bounding box center [1230, 14] width 10 height 10
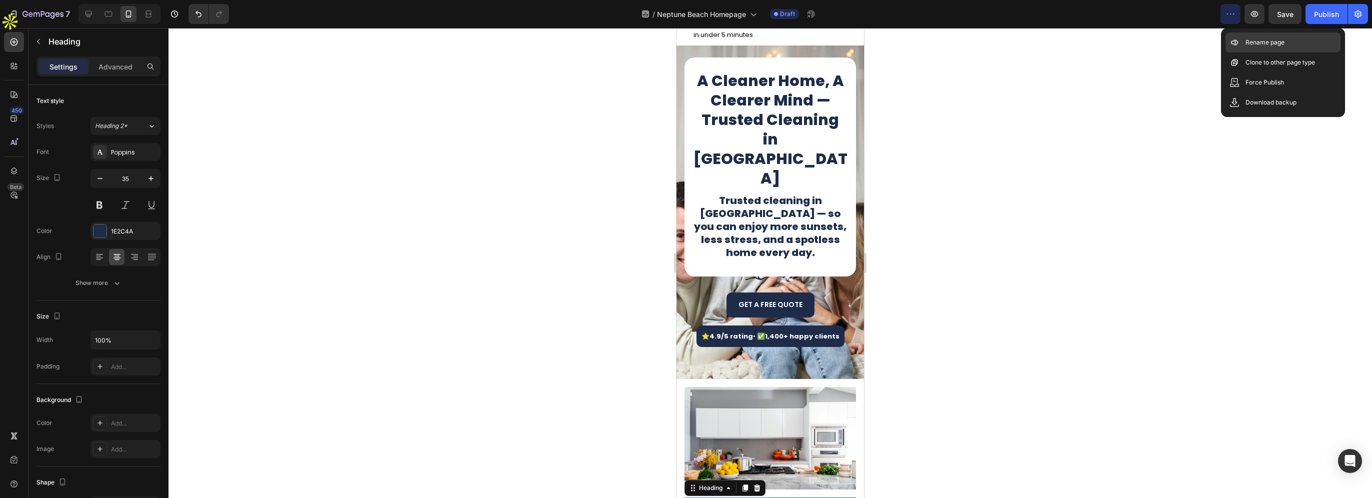
click at [1239, 44] on icon at bounding box center [1234, 42] width 10 height 10
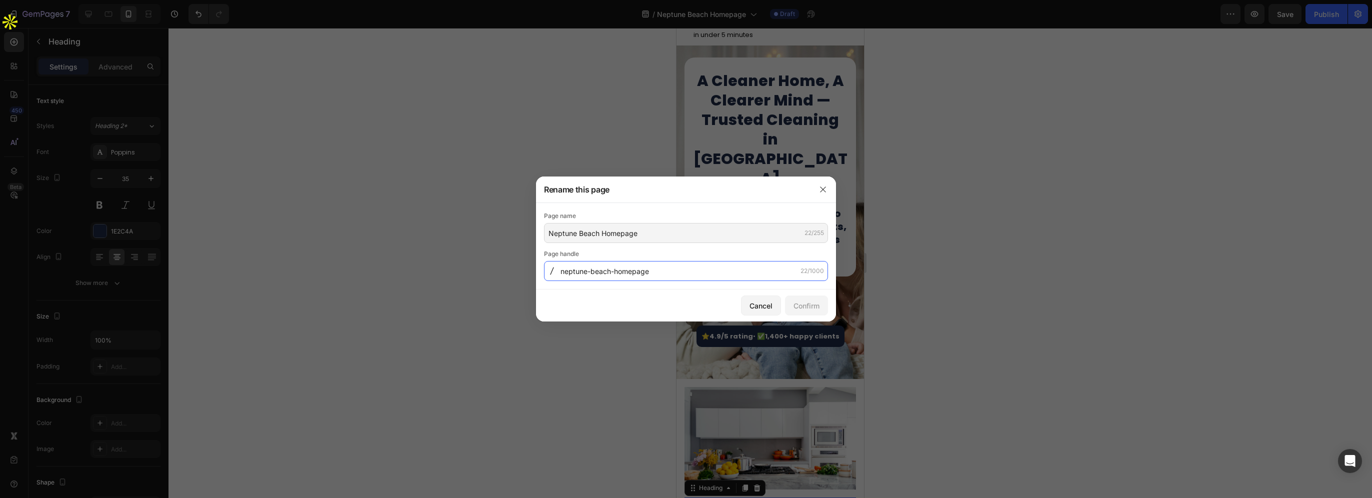
click at [689, 275] on input "neptune-beach-homepage" at bounding box center [686, 271] width 284 height 20
drag, startPoint x: 696, startPoint y: 274, endPoint x: 612, endPoint y: 274, distance: 84.0
click at [612, 274] on input "neptune-beach-homepage" at bounding box center [686, 271] width 284 height 20
type input "neptune-beach"
click at [812, 305] on div "Confirm" at bounding box center [806, 305] width 26 height 10
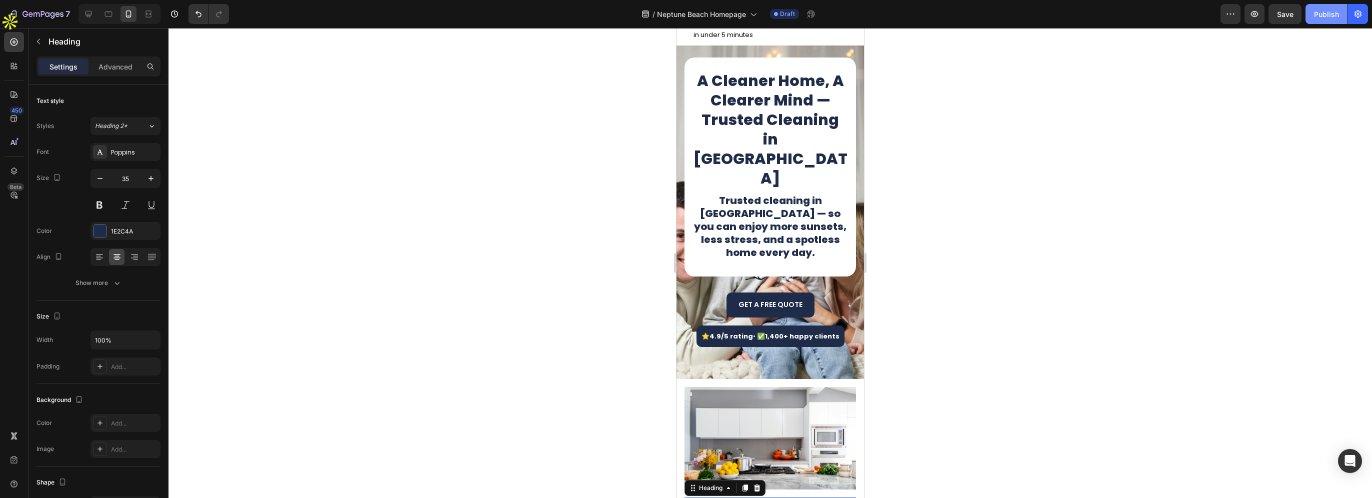
click at [1314, 20] on button "Publish" at bounding box center [1326, 14] width 42 height 20
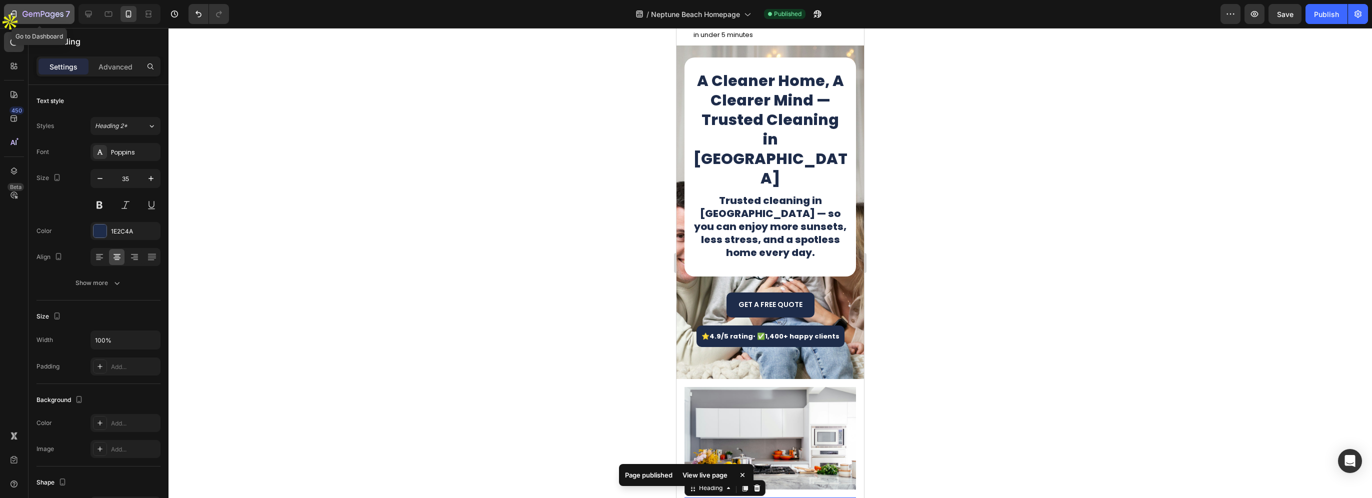
click at [60, 10] on div "7" at bounding box center [45, 14] width 47 height 12
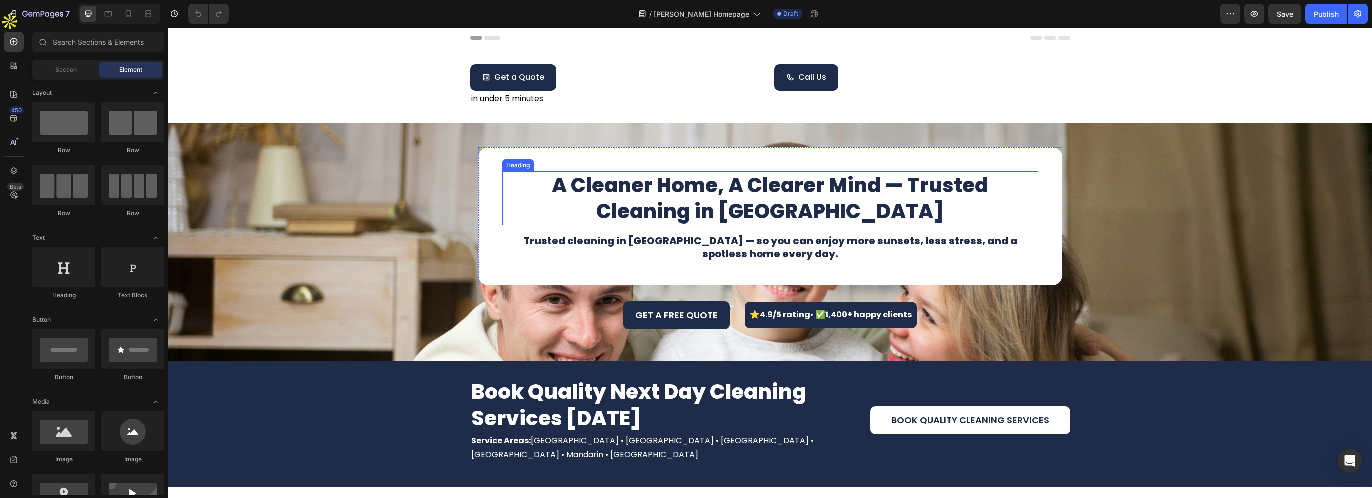
click at [724, 215] on h1 "A Cleaner Home, A Clearer Mind — Trusted Cleaning in [GEOGRAPHIC_DATA]" at bounding box center [770, 198] width 536 height 54
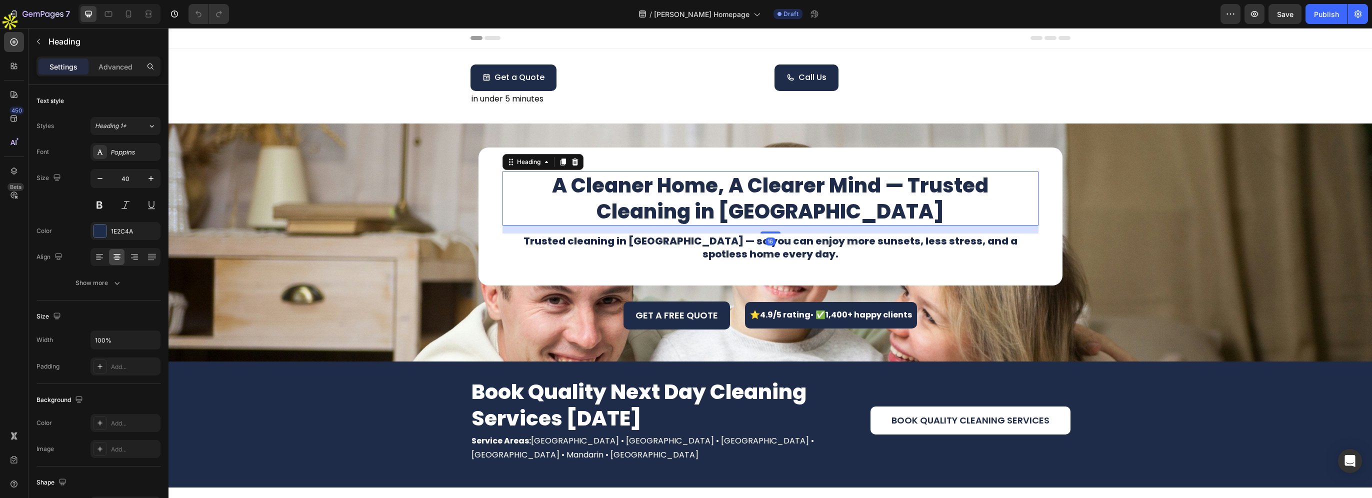
click at [699, 210] on h1 "A Cleaner Home, A Clearer Mind — Trusted Cleaning in [GEOGRAPHIC_DATA]" at bounding box center [770, 198] width 536 height 54
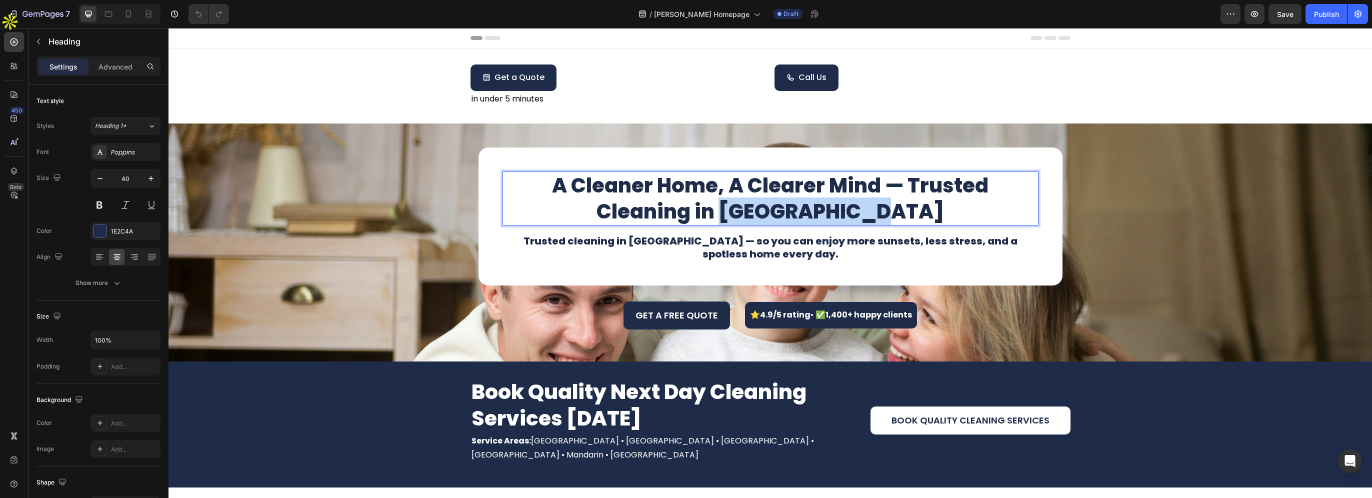
drag, startPoint x: 699, startPoint y: 208, endPoint x: 872, endPoint y: 213, distance: 173.1
click at [872, 213] on p "A Cleaner Home, A Clearer Mind — Trusted Cleaning in [GEOGRAPHIC_DATA]" at bounding box center [770, 198] width 534 height 52
click at [619, 240] on h1 "Trusted cleaning in [GEOGRAPHIC_DATA] — so you can enjoy more sunsets, less str…" at bounding box center [770, 247] width 536 height 28
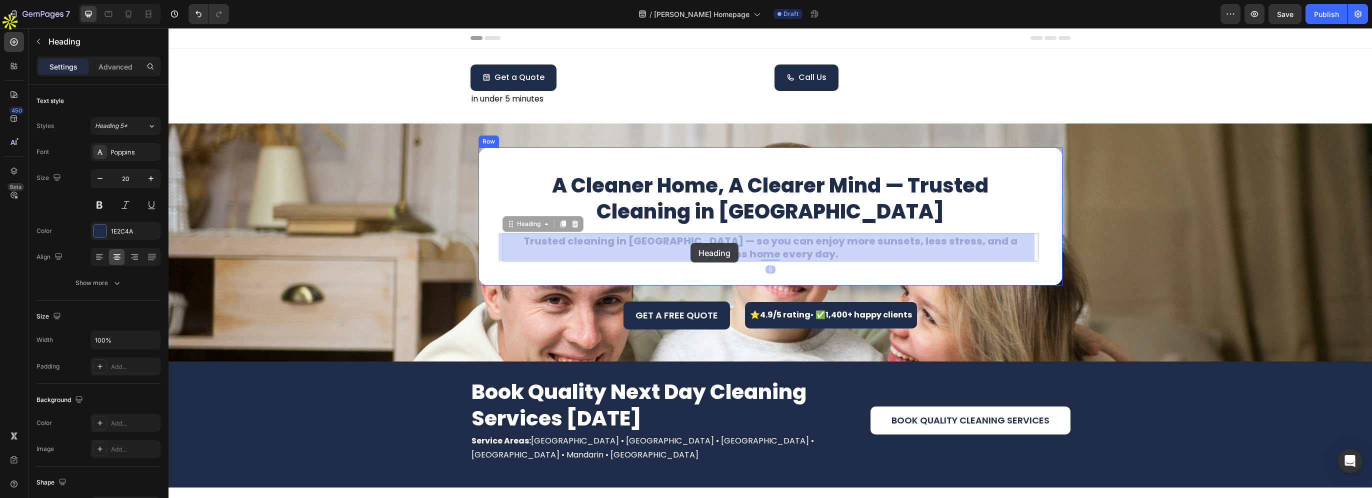
drag, startPoint x: 607, startPoint y: 240, endPoint x: 690, endPoint y: 243, distance: 83.0
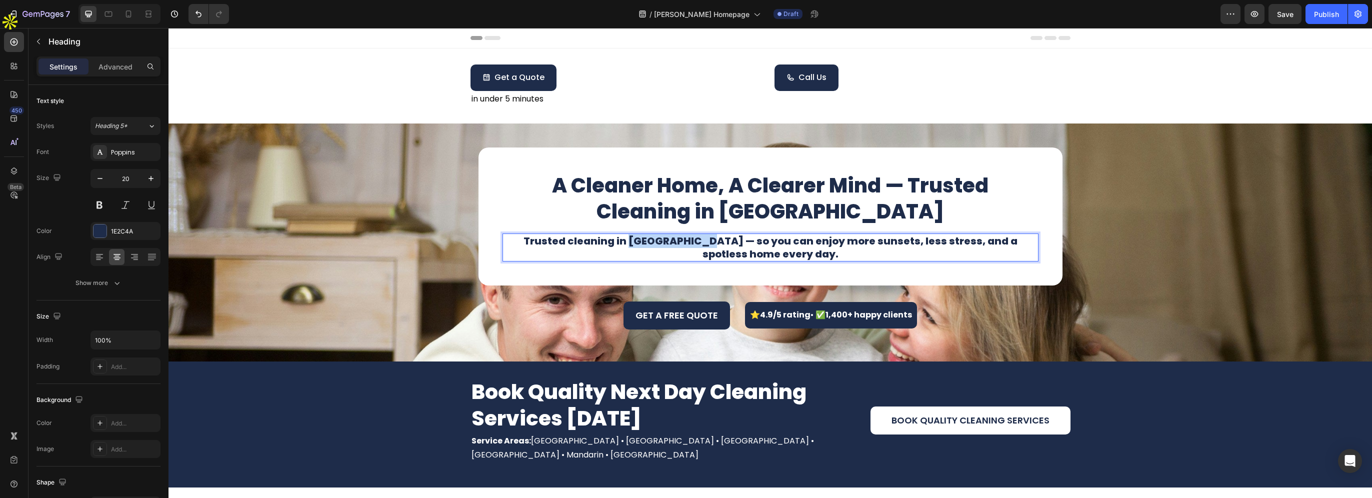
drag, startPoint x: 684, startPoint y: 242, endPoint x: 609, endPoint y: 242, distance: 75.5
click at [609, 242] on p "Trusted cleaning in [GEOGRAPHIC_DATA] — so you can enjoy more sunsets, less str…" at bounding box center [770, 247] width 534 height 26
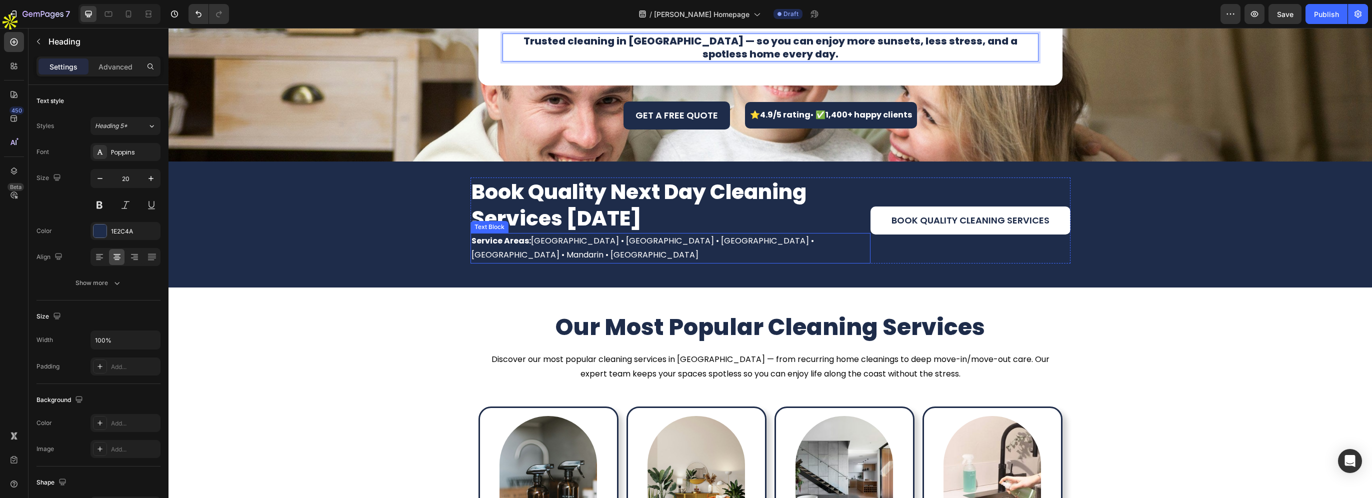
scroll to position [195, 0]
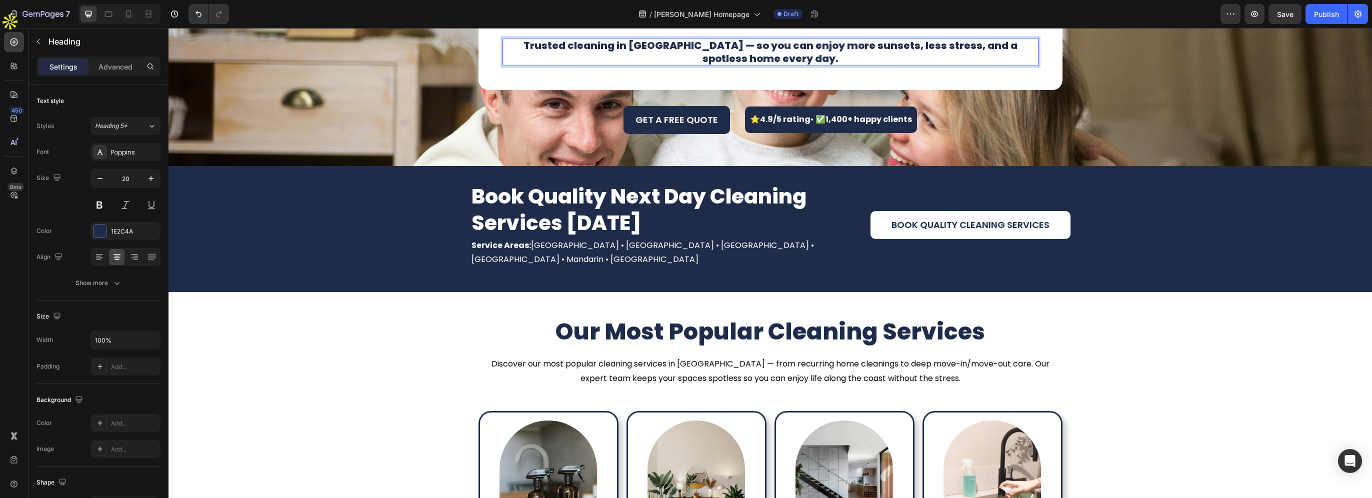
click at [635, 50] on p "Trusted cleaning in [GEOGRAPHIC_DATA] — so you can enjoy more sunsets, less str…" at bounding box center [770, 52] width 534 height 26
click at [635, 46] on p "Trusted cleaning in [GEOGRAPHIC_DATA] — so you can enjoy more sunsets, less str…" at bounding box center [770, 52] width 534 height 26
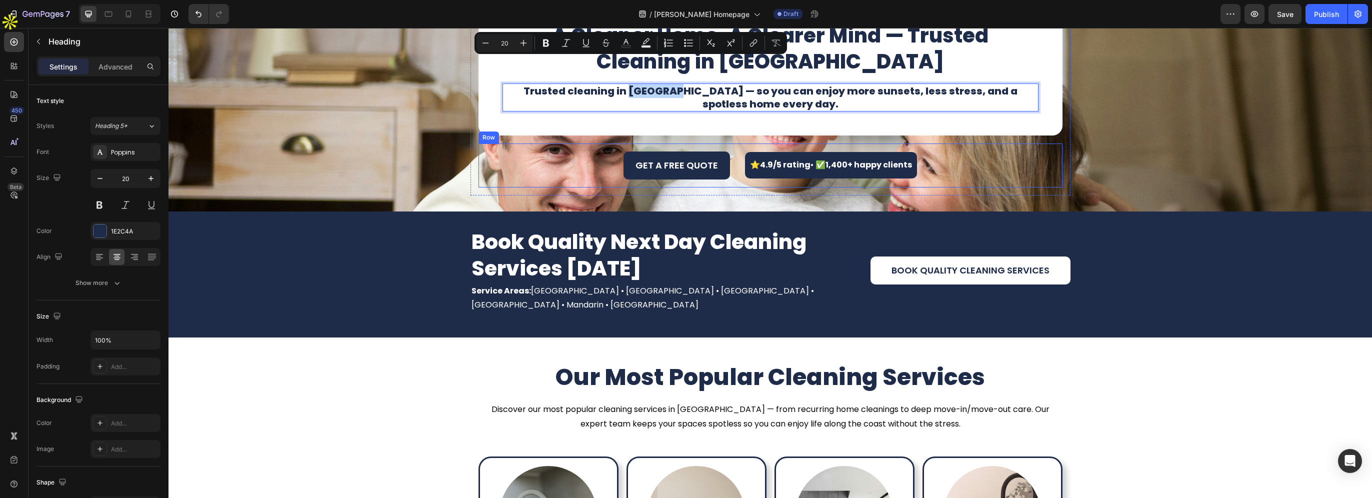
scroll to position [95, 0]
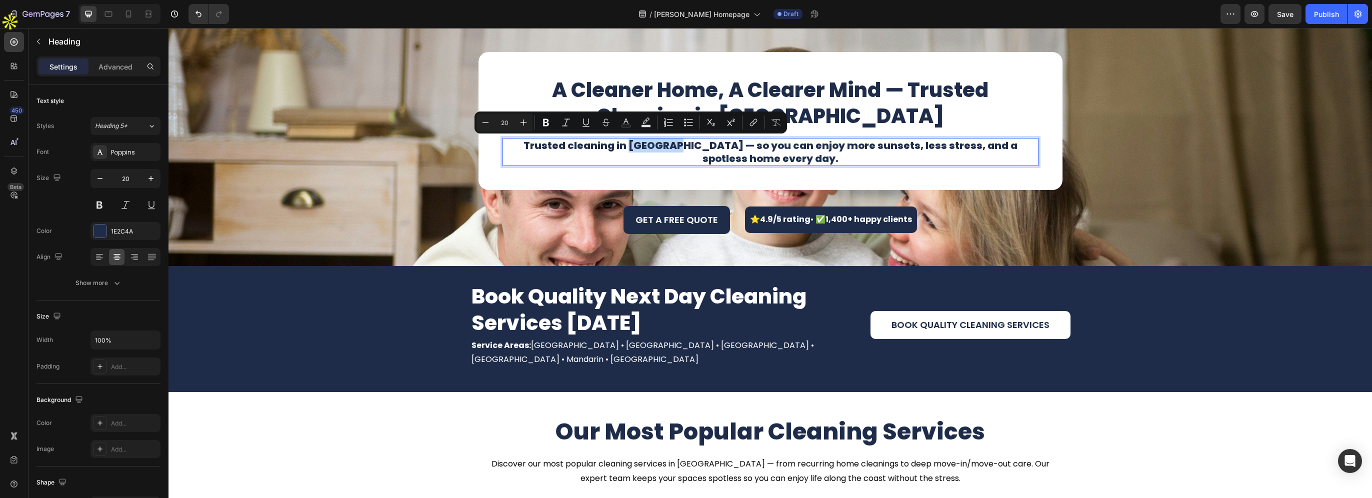
click at [642, 146] on p "Trusted cleaning in [GEOGRAPHIC_DATA] — so you can enjoy more sunsets, less str…" at bounding box center [770, 152] width 534 height 26
drag, startPoint x: 616, startPoint y: 146, endPoint x: 650, endPoint y: 148, distance: 34.1
click at [650, 148] on p "Trusted cleaning in [GEOGRAPHIC_DATA] — so you can enjoy more sunsets, less str…" at bounding box center [770, 152] width 534 height 26
copy p "[PERSON_NAME]"
click at [828, 111] on p "A Cleaner Home, A Clearer Mind — Trusted Cleaning in [GEOGRAPHIC_DATA]" at bounding box center [770, 103] width 534 height 52
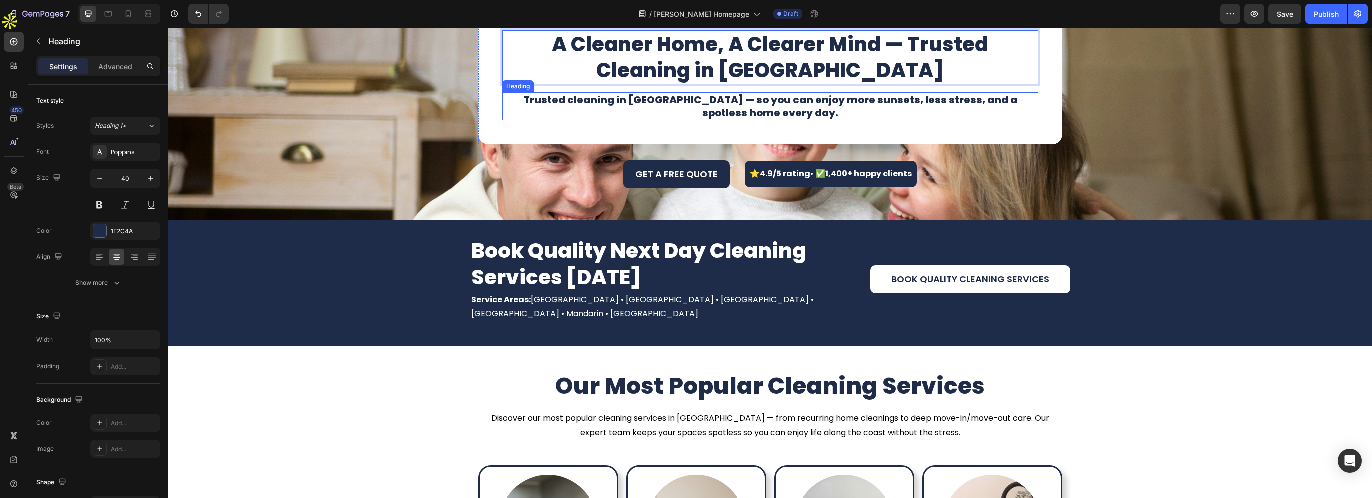
scroll to position [245, 0]
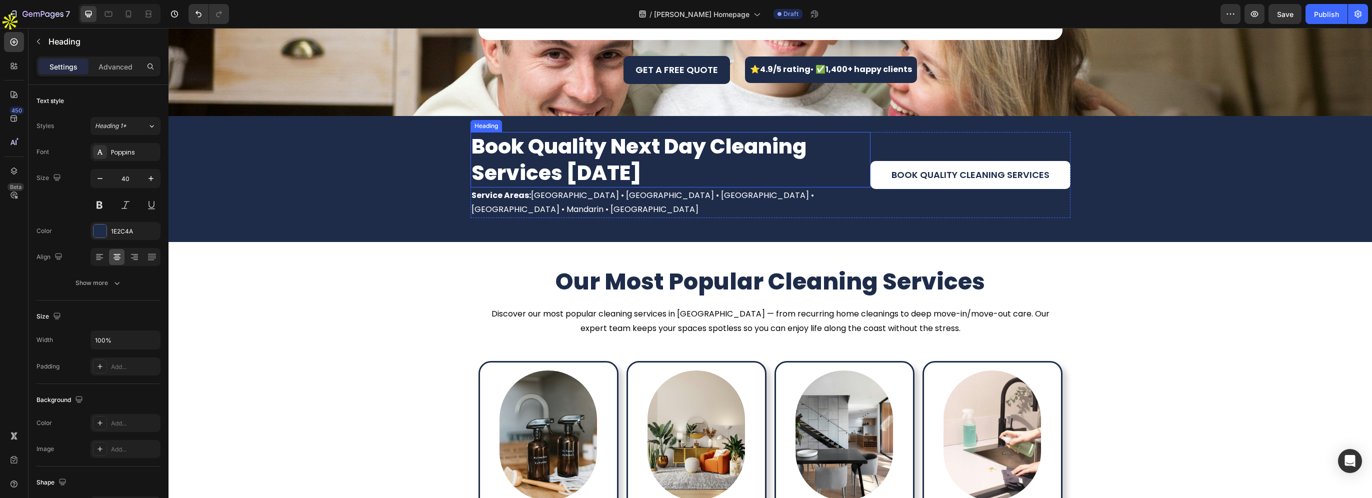
click at [638, 174] on h3 "Book Quality Next Day Cleaning Services [DATE]" at bounding box center [670, 159] width 400 height 55
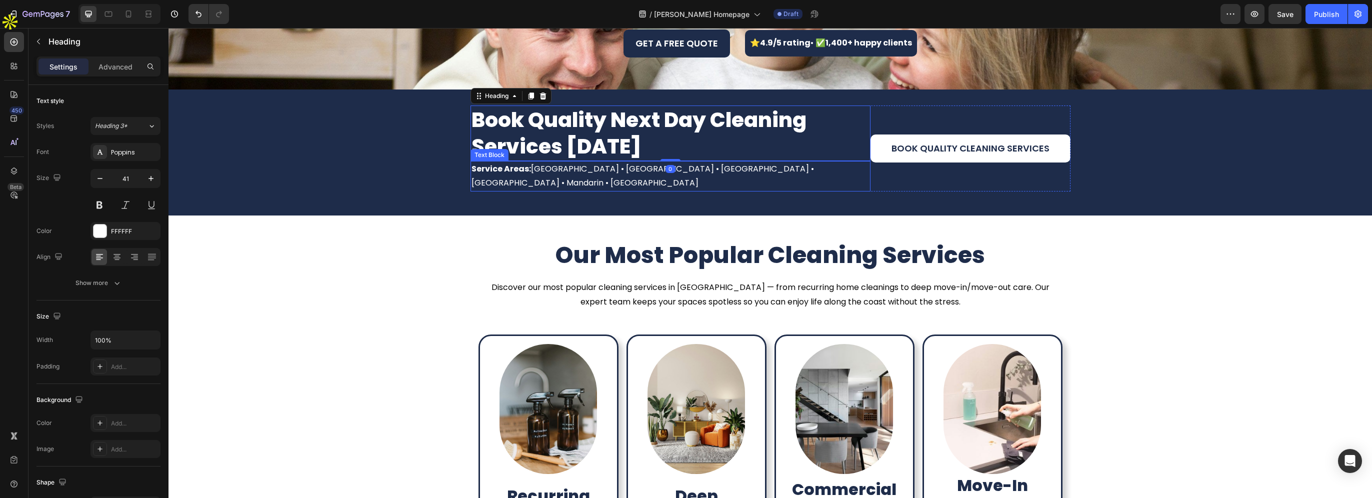
scroll to position [445, 0]
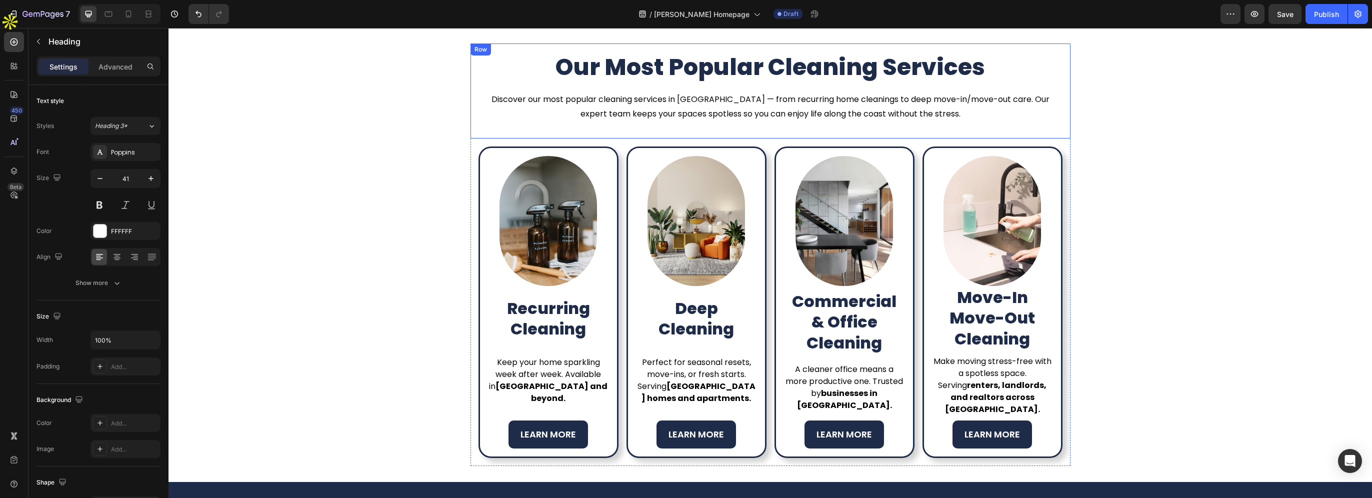
click at [691, 111] on p "Discover our most popular cleaning services in [GEOGRAPHIC_DATA] — from recurri…" at bounding box center [770, 106] width 582 height 29
click at [689, 103] on p "Discover our most popular cleaning services in [GEOGRAPHIC_DATA] — from recurri…" at bounding box center [770, 106] width 582 height 29
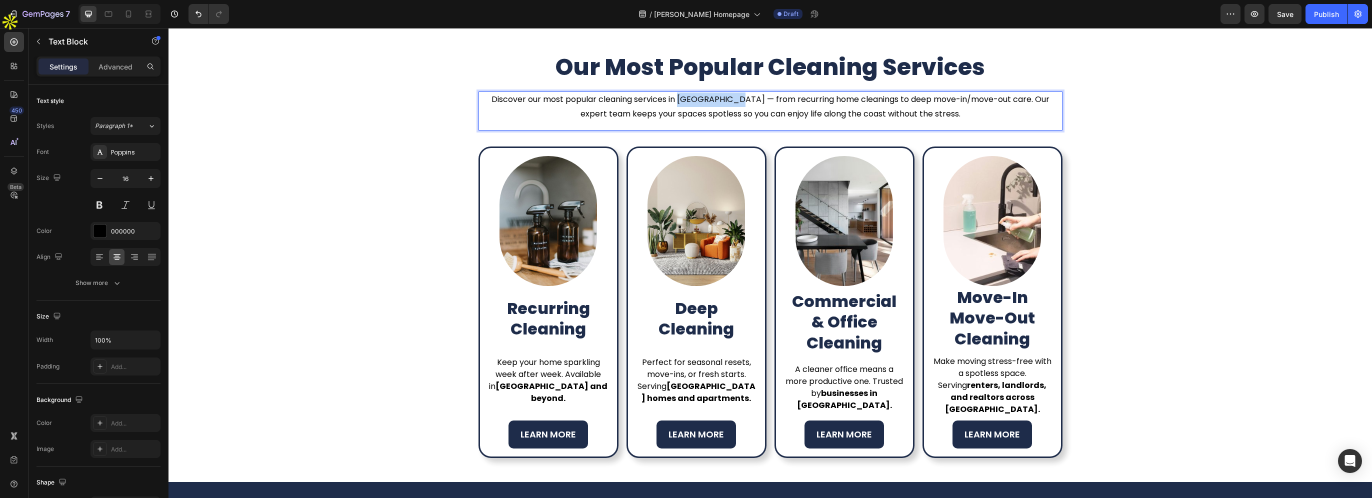
drag, startPoint x: 674, startPoint y: 99, endPoint x: 732, endPoint y: 102, distance: 58.1
click at [732, 102] on p "Discover our most popular cleaning services in [GEOGRAPHIC_DATA] — from recurri…" at bounding box center [770, 106] width 582 height 29
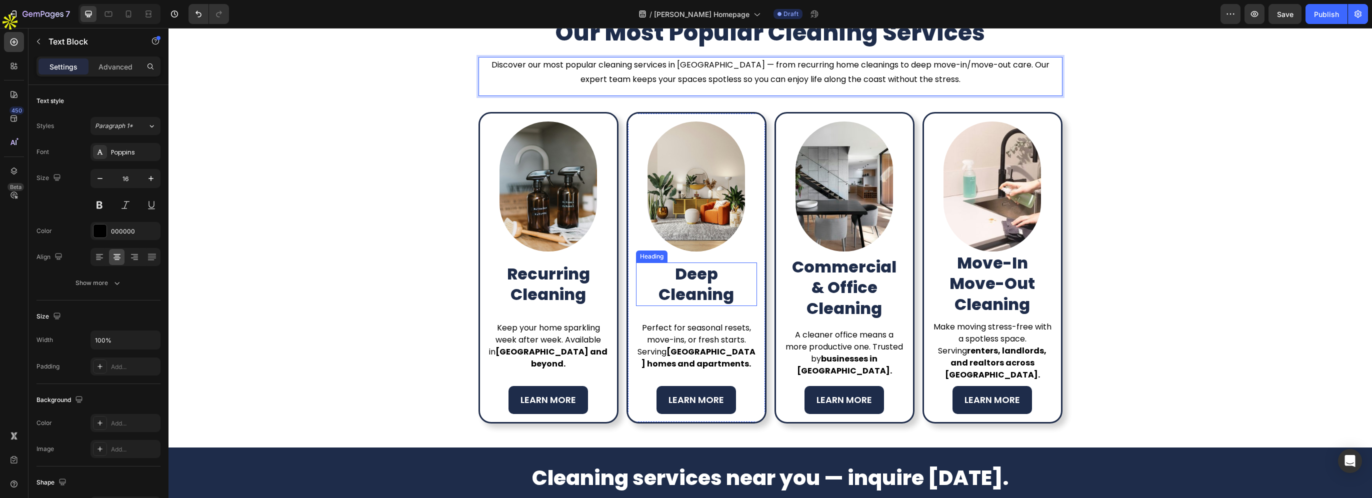
scroll to position [595, 0]
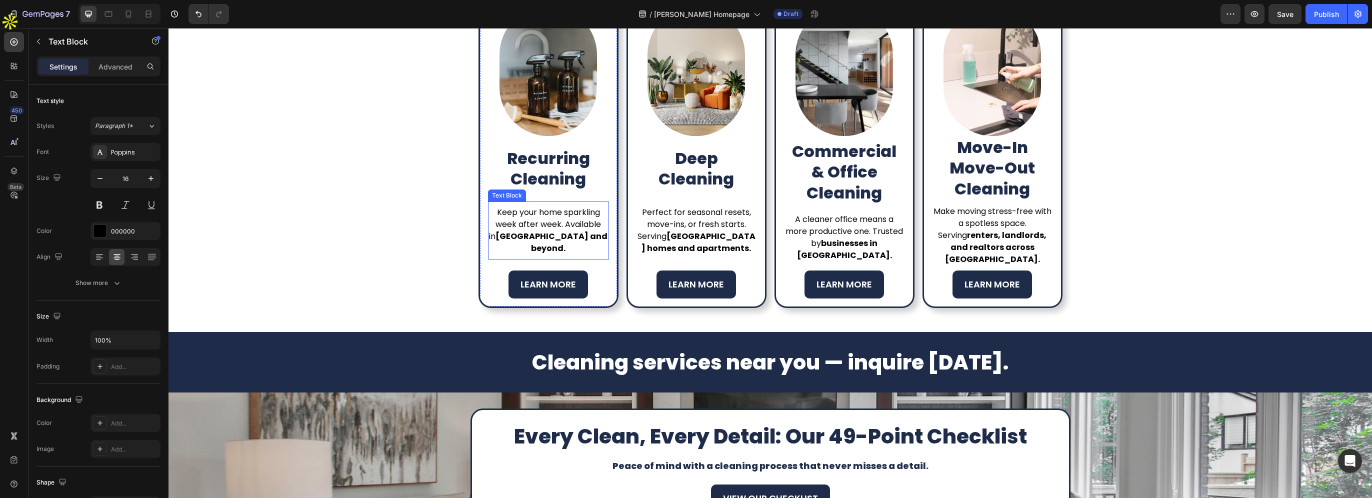
drag, startPoint x: 520, startPoint y: 247, endPoint x: 514, endPoint y: 245, distance: 6.7
click at [520, 247] on strong "Neptune Beach and beyond." at bounding box center [551, 241] width 112 height 23
click at [503, 243] on strong "Neptune Beach and beyond." at bounding box center [551, 241] width 112 height 23
drag, startPoint x: 488, startPoint y: 244, endPoint x: 547, endPoint y: 244, distance: 59.0
click at [547, 244] on strong "Neptune Beach and beyond." at bounding box center [551, 241] width 112 height 23
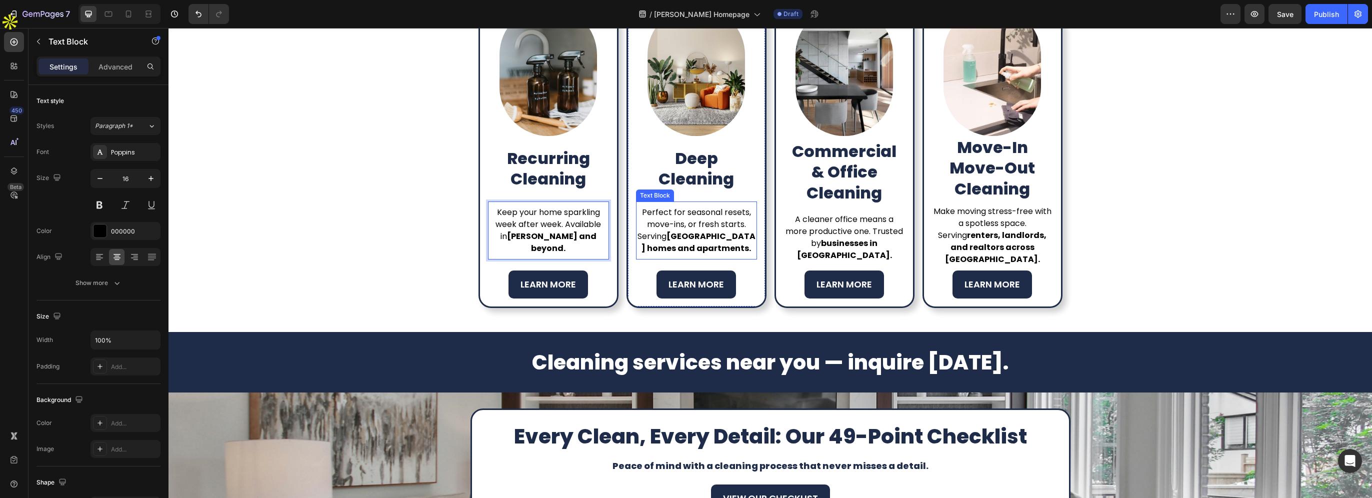
click at [693, 240] on strong "Neptune Beach homes and apartments." at bounding box center [698, 241] width 114 height 23
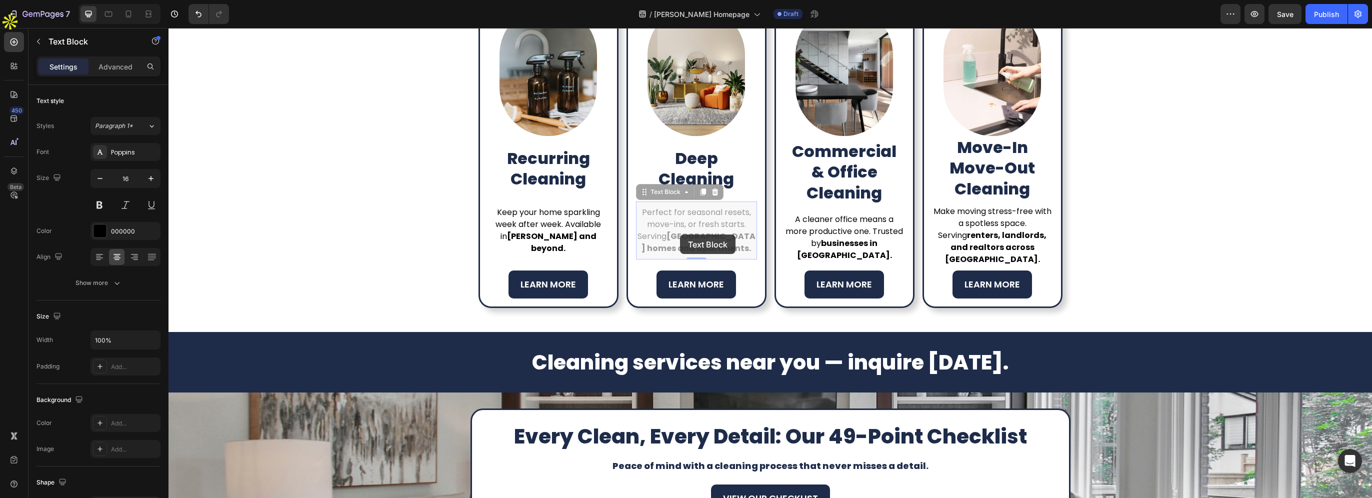
scroll to position [574, 0]
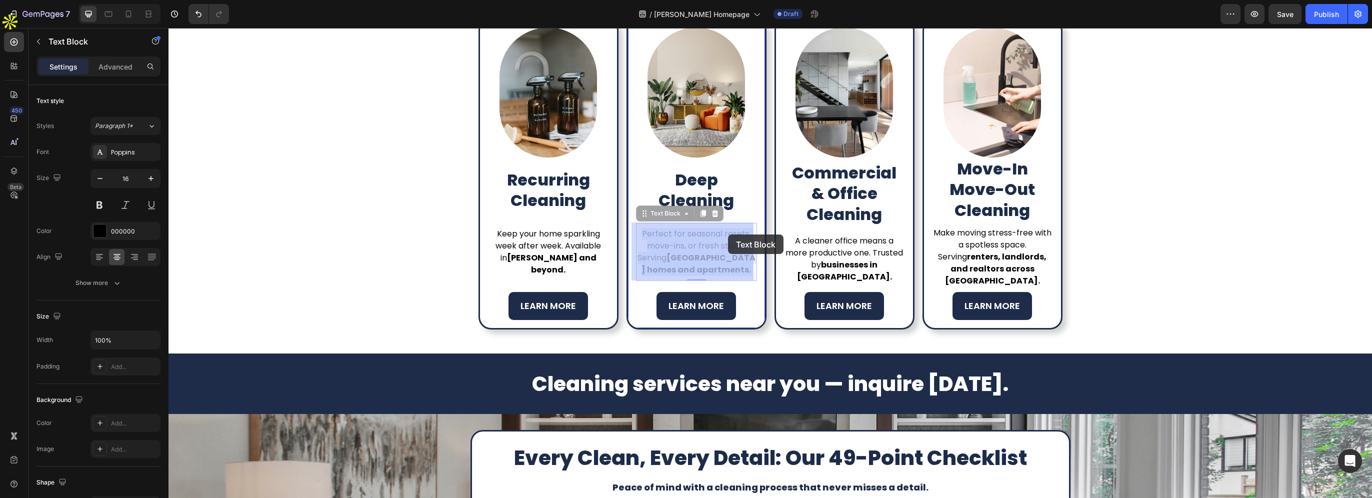
drag, startPoint x: 677, startPoint y: 235, endPoint x: 728, endPoint y: 234, distance: 50.5
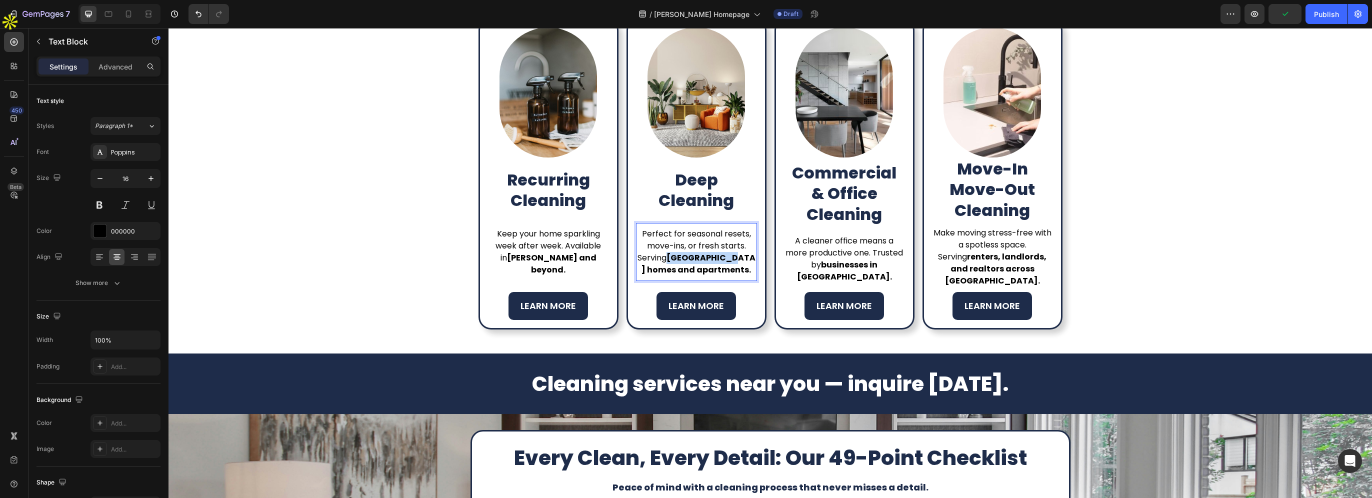
drag, startPoint x: 679, startPoint y: 256, endPoint x: 738, endPoint y: 258, distance: 59.0
click at [738, 258] on strong "Neptune Beach homes and apartments." at bounding box center [698, 263] width 114 height 23
click at [860, 280] on p "A cleaner office means a more productive one. Trusted by businesses in Neptune …" at bounding box center [844, 259] width 119 height 48
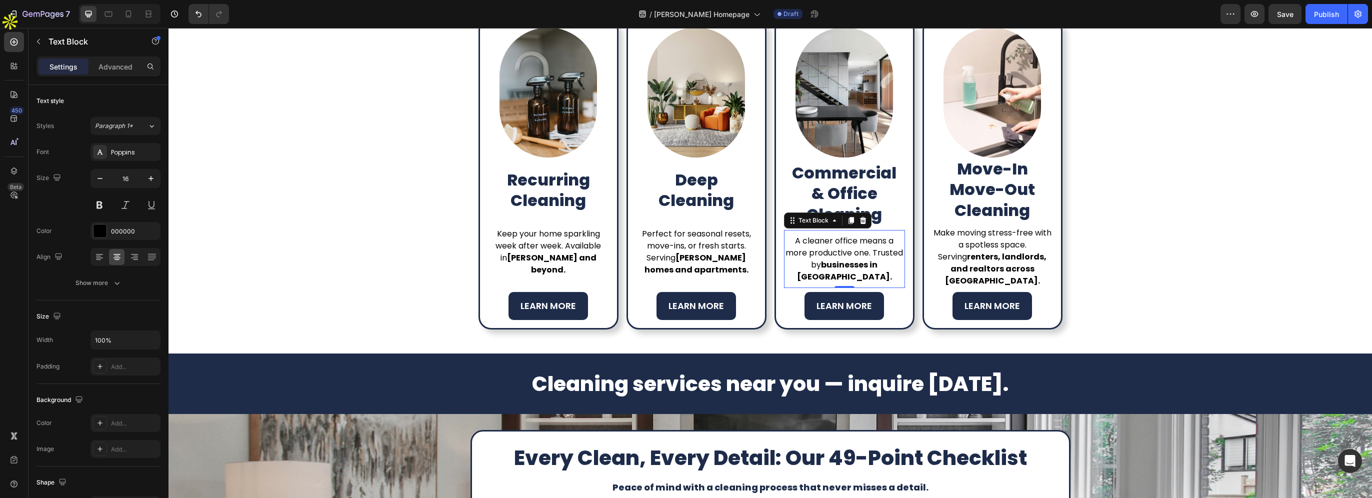
click at [856, 267] on strong "businesses in Neptune Beach." at bounding box center [844, 270] width 95 height 23
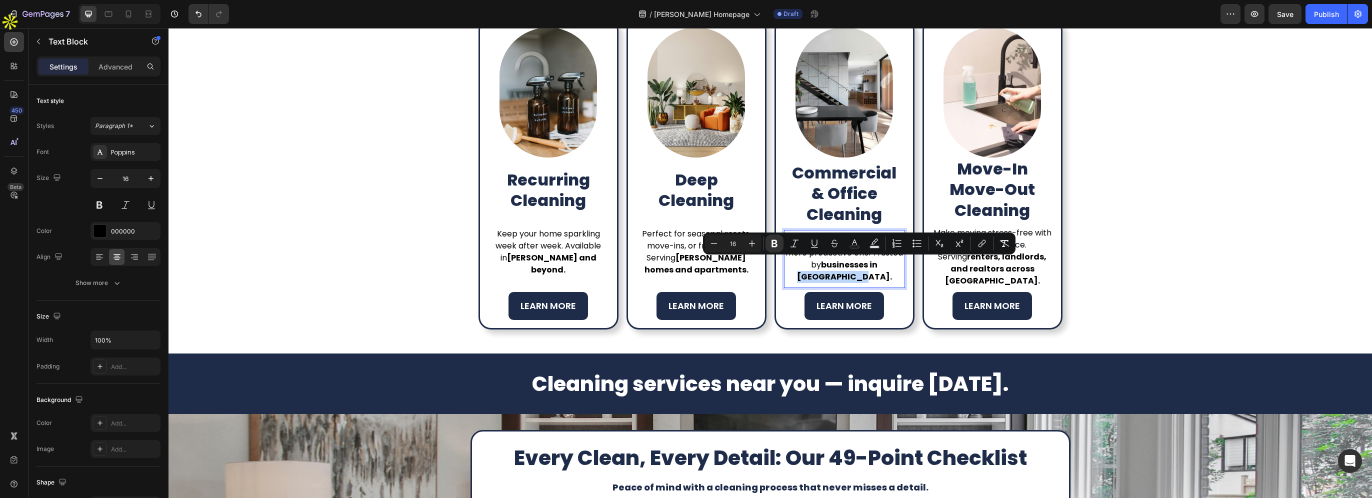
drag, startPoint x: 859, startPoint y: 264, endPoint x: 851, endPoint y: 275, distance: 13.6
click at [851, 275] on strong "businesses in Neptune Beach." at bounding box center [844, 270] width 95 height 23
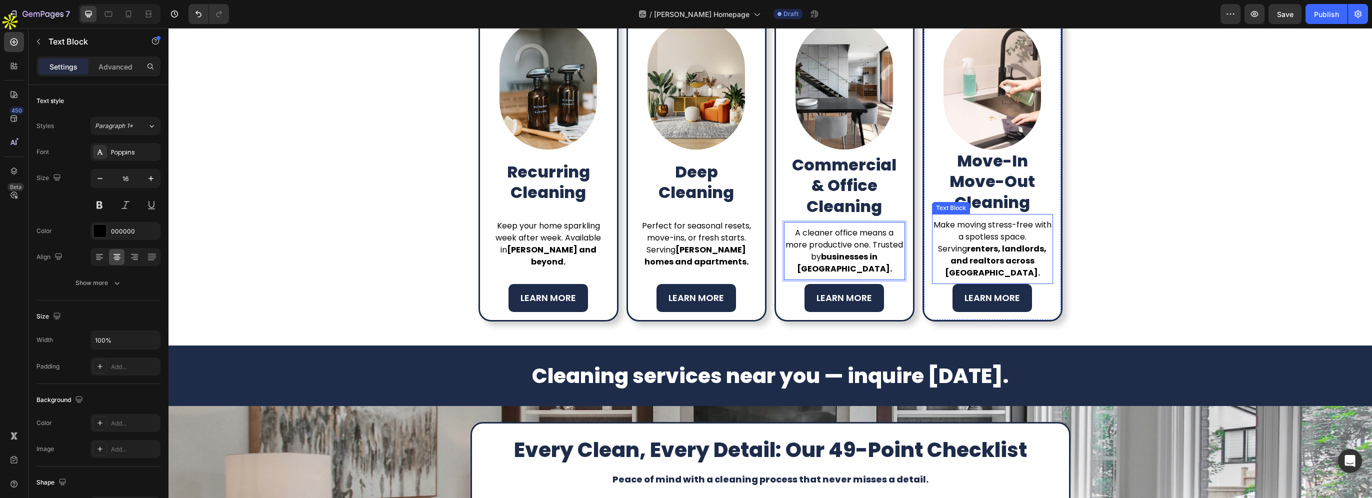
click at [1001, 254] on p "Make moving stress-free with a spotless space. Serving renters, landlords, and …" at bounding box center [992, 249] width 119 height 60
click at [1003, 262] on strong "renters, landlords, and realtors across Neptune Beach." at bounding box center [996, 260] width 102 height 35
drag, startPoint x: 1003, startPoint y: 260, endPoint x: 1001, endPoint y: 271, distance: 11.7
click at [1001, 271] on strong "renters, landlords, and realtors across Neptune Beach." at bounding box center [996, 260] width 102 height 35
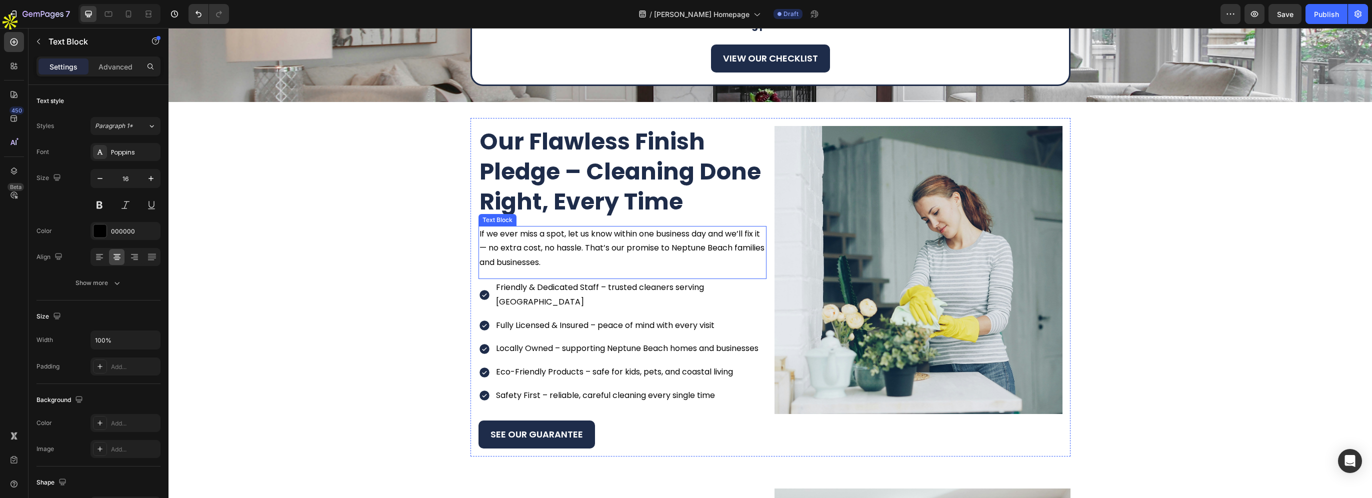
scroll to position [1032, 0]
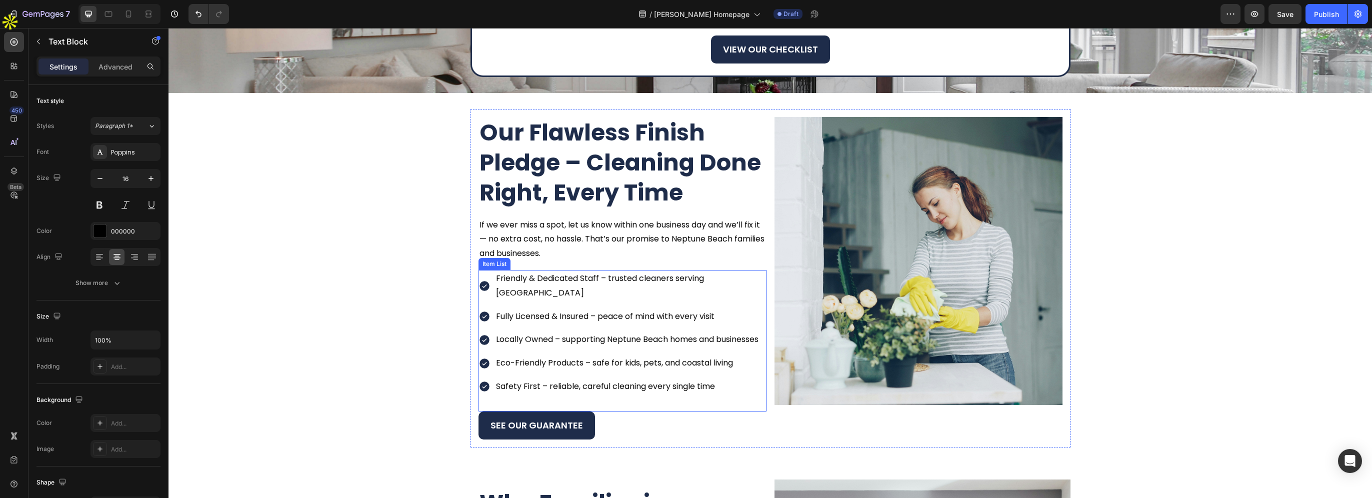
click at [618, 275] on p "Friendly & Dedicated Staff – trusted cleaners serving Neptune Beach" at bounding box center [630, 285] width 269 height 29
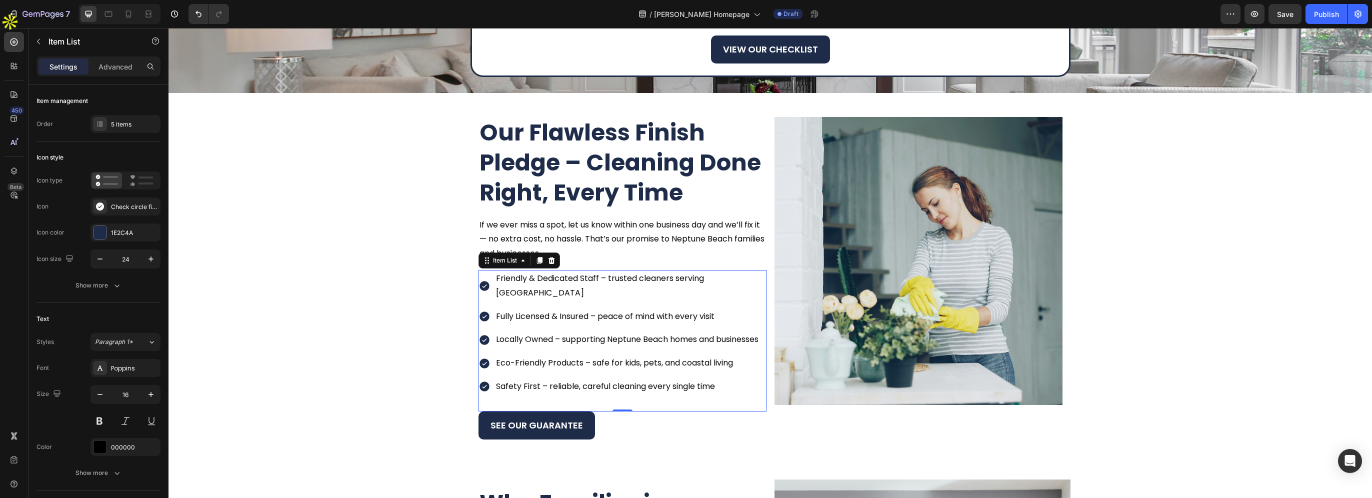
click at [709, 280] on p "Friendly & Dedicated Staff – trusted cleaners serving Neptune Beach" at bounding box center [630, 285] width 269 height 29
drag, startPoint x: 705, startPoint y: 279, endPoint x: 707, endPoint y: 288, distance: 9.3
click at [707, 288] on p "Friendly & Dedicated Staff – trusted cleaners serving Neptune Beach" at bounding box center [630, 285] width 269 height 29
click at [644, 332] on p "Locally Owned – supporting Neptune Beach homes and businesses" at bounding box center [630, 339] width 269 height 14
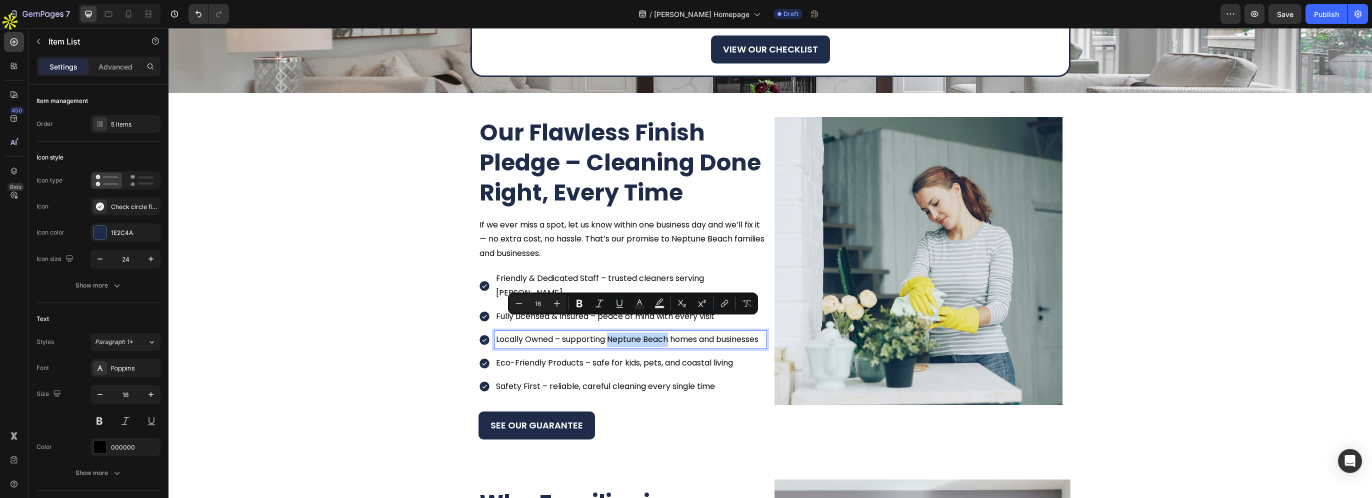
drag, startPoint x: 606, startPoint y: 324, endPoint x: 664, endPoint y: 327, distance: 58.6
click at [664, 332] on p "Locally Owned – supporting Neptune Beach homes and businesses" at bounding box center [630, 339] width 269 height 14
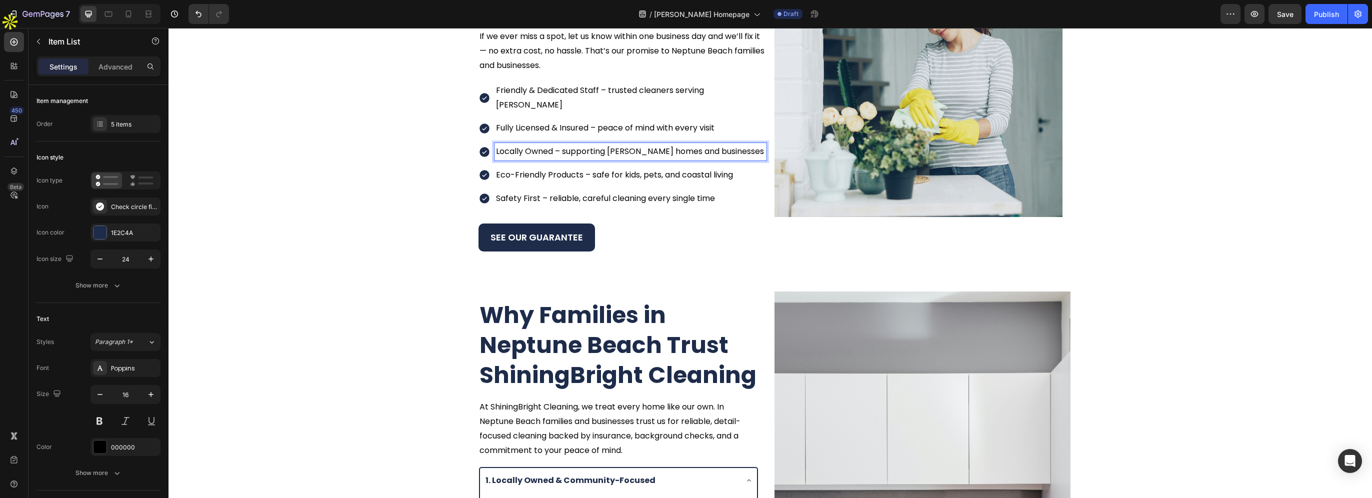
scroll to position [1382, 0]
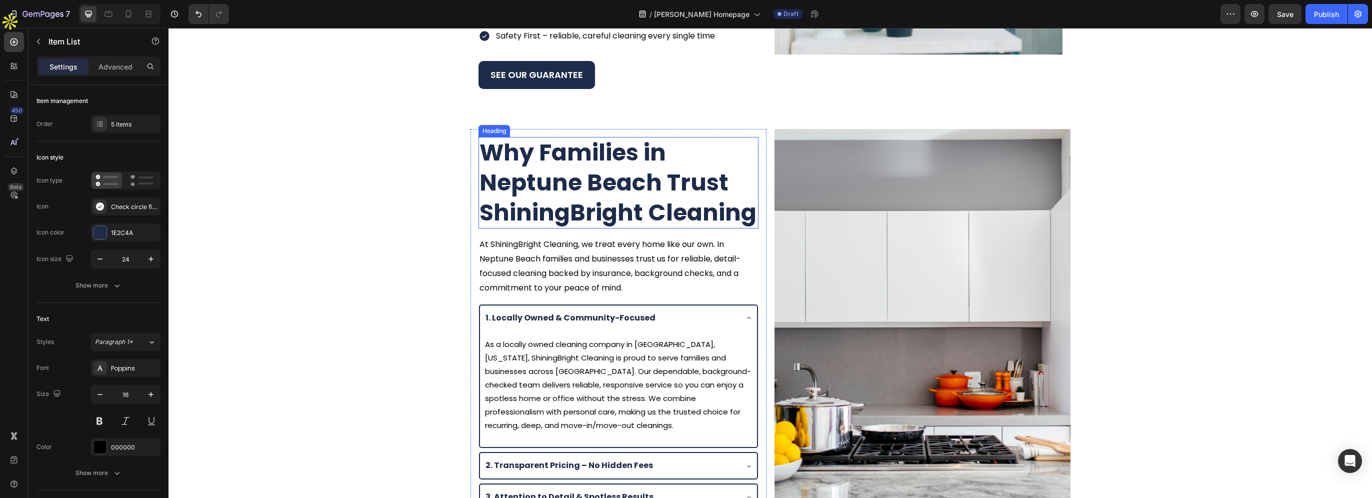
click at [636, 173] on h2 "Why Families in Neptune Beach Trust ShiningBright Cleaning" at bounding box center [618, 182] width 280 height 91
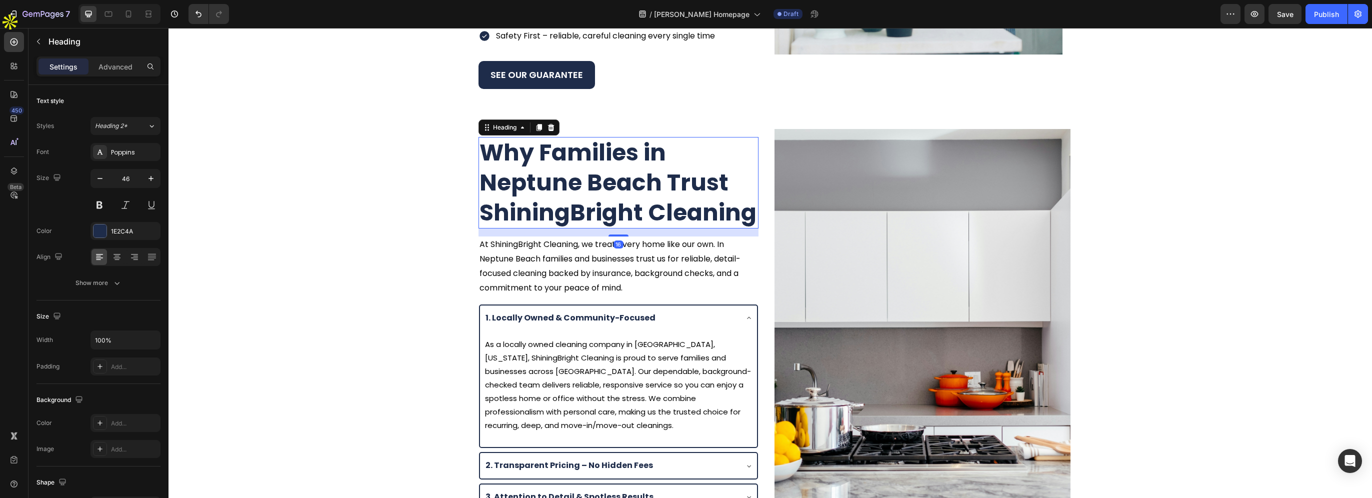
click at [566, 160] on h2 "Why Families in Neptune Beach Trust ShiningBright Cleaning" at bounding box center [618, 182] width 280 height 91
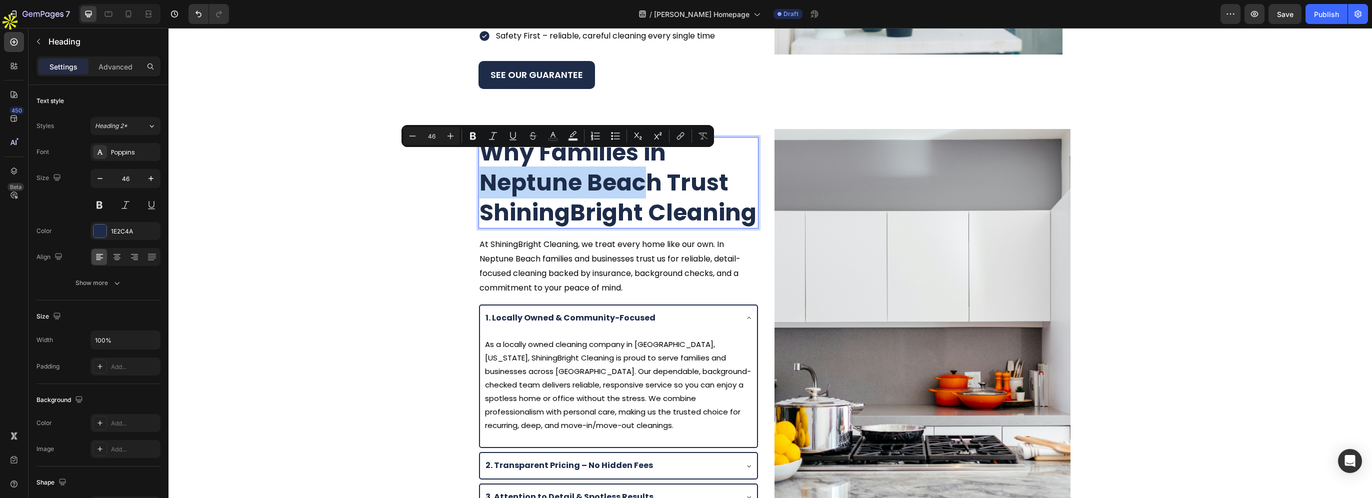
drag, startPoint x: 479, startPoint y: 161, endPoint x: 648, endPoint y: 164, distance: 168.5
click at [648, 164] on p "Why Families in Neptune Beach Trust ShiningBright Cleaning" at bounding box center [618, 182] width 278 height 89
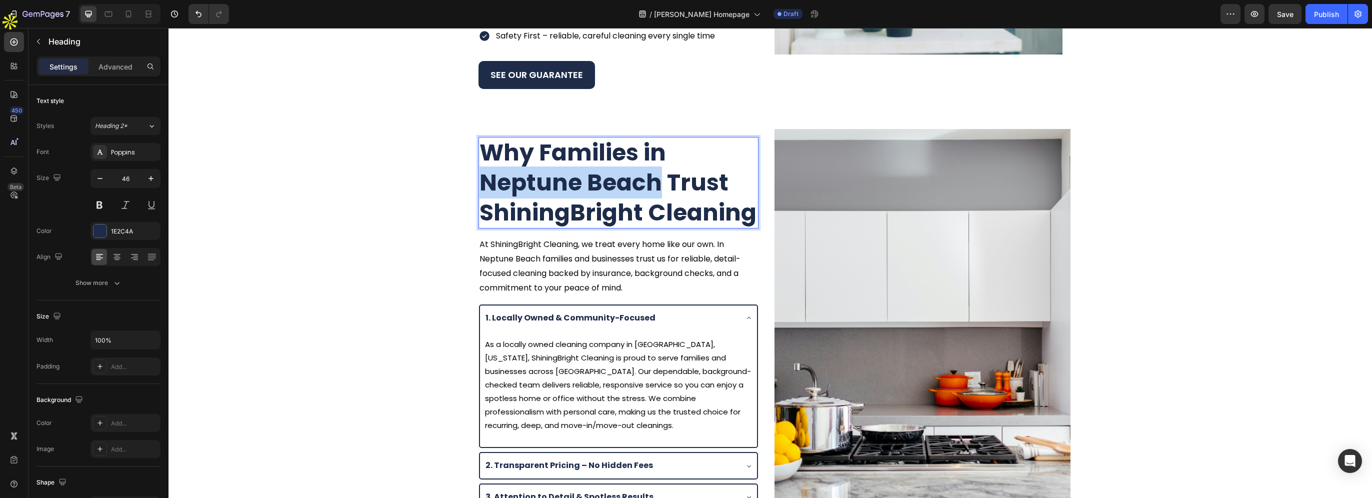
drag, startPoint x: 653, startPoint y: 166, endPoint x: 476, endPoint y: 171, distance: 177.1
click at [479, 171] on p "Why Families in Neptune Beach Trust ShiningBright Cleaning" at bounding box center [618, 182] width 278 height 89
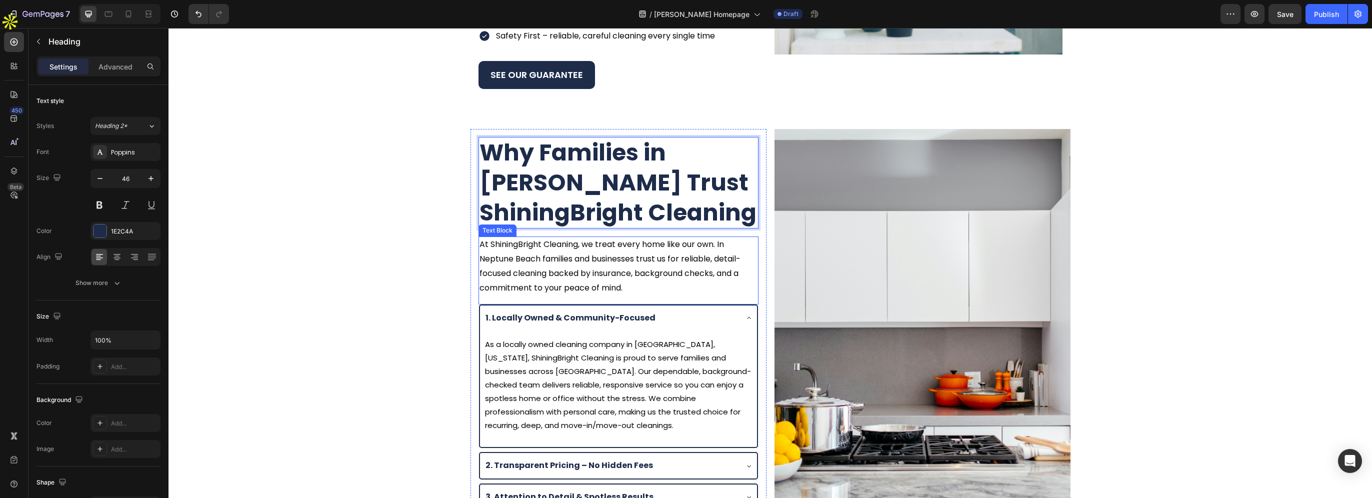
scroll to position [1432, 0]
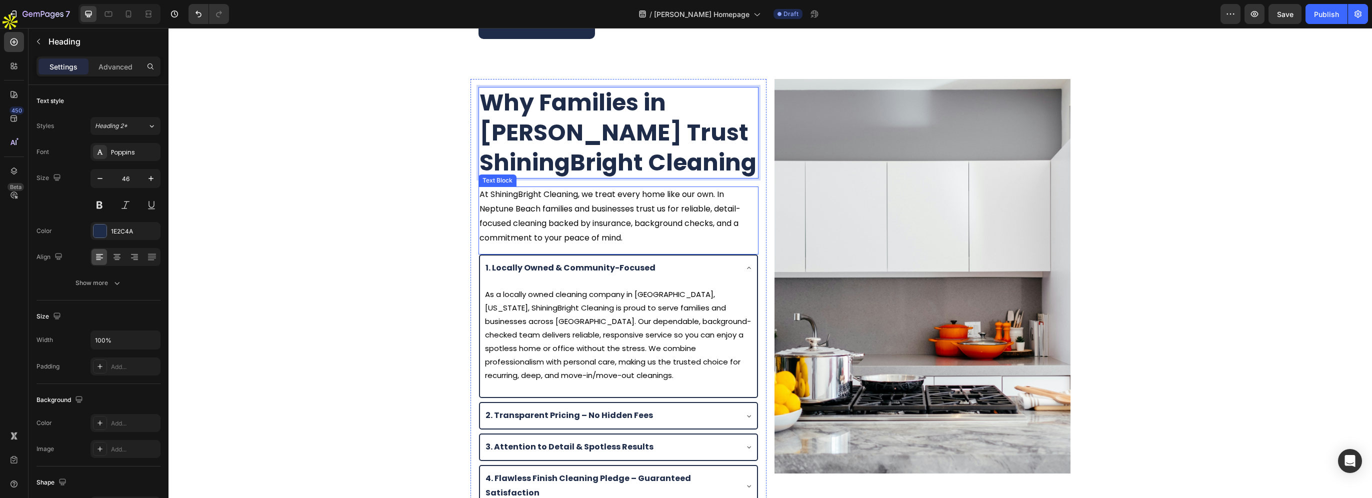
click at [522, 192] on p "At ShiningBright Cleaning, we treat every home like our own. In Neptune Beach f…" at bounding box center [618, 215] width 278 height 57
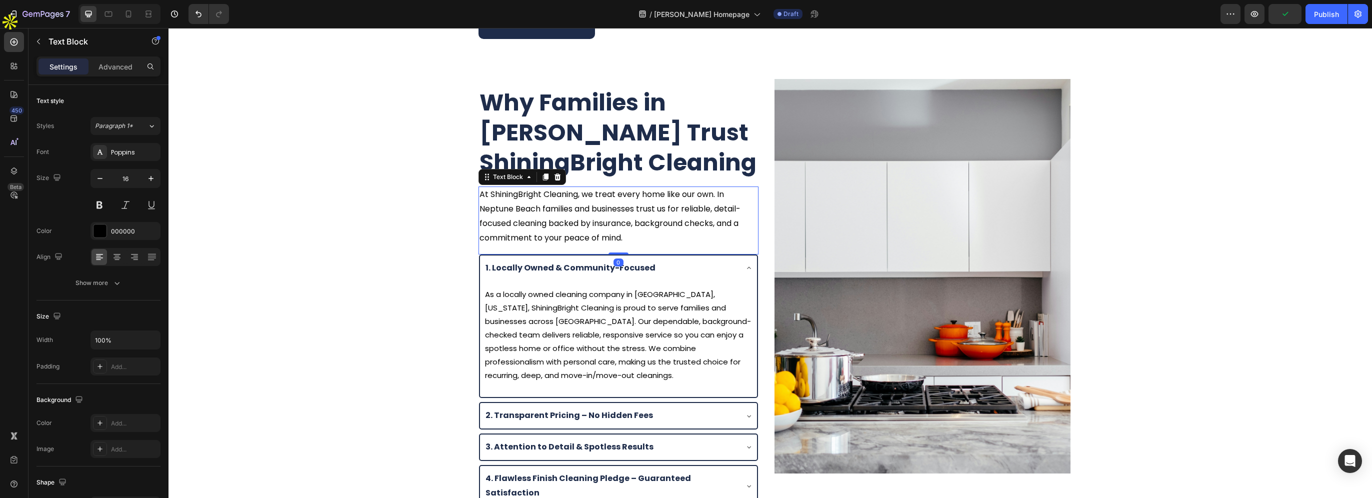
click at [479, 193] on p "At ShiningBright Cleaning, we treat every home like our own. In Neptune Beach f…" at bounding box center [618, 215] width 278 height 57
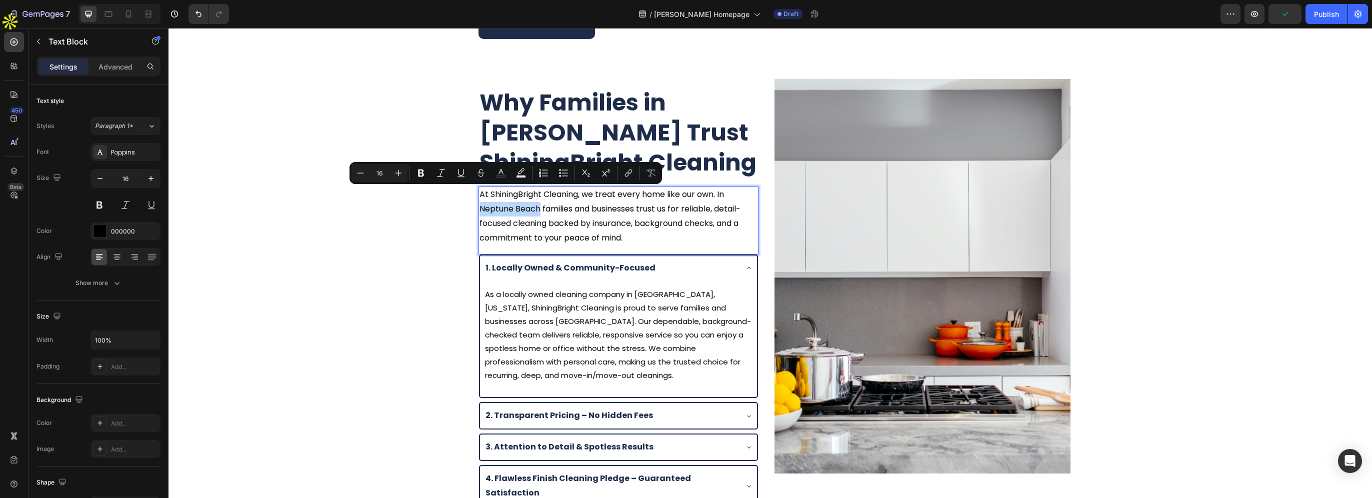
drag, startPoint x: 476, startPoint y: 193, endPoint x: 544, endPoint y: 194, distance: 68.0
click at [535, 192] on p "At ShiningBright Cleaning, we treat every home like our own. In Neptune Beach f…" at bounding box center [618, 215] width 278 height 57
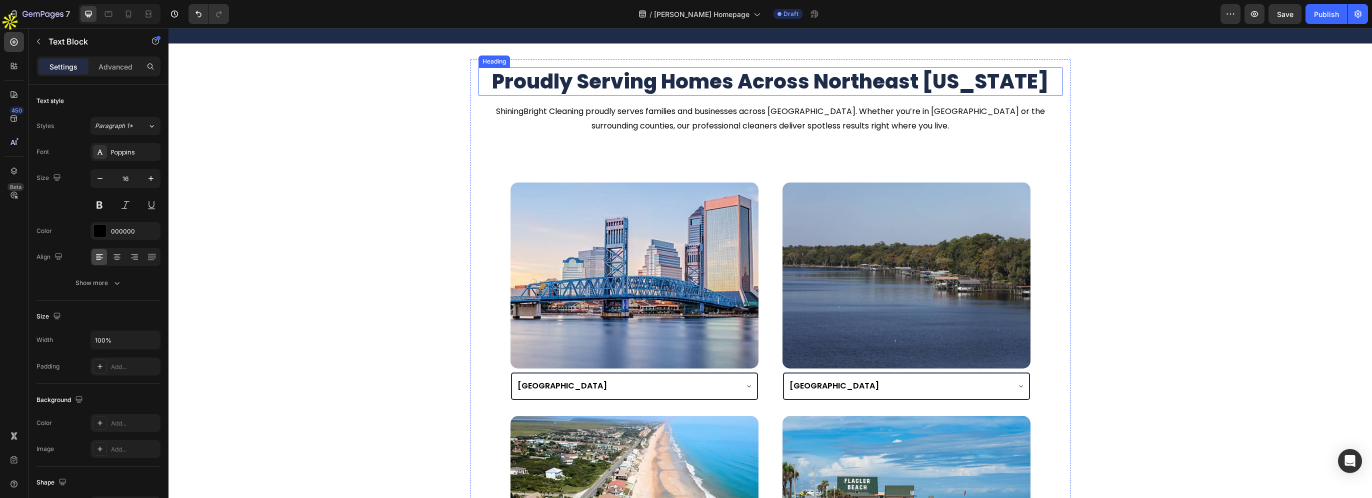
scroll to position [2182, 0]
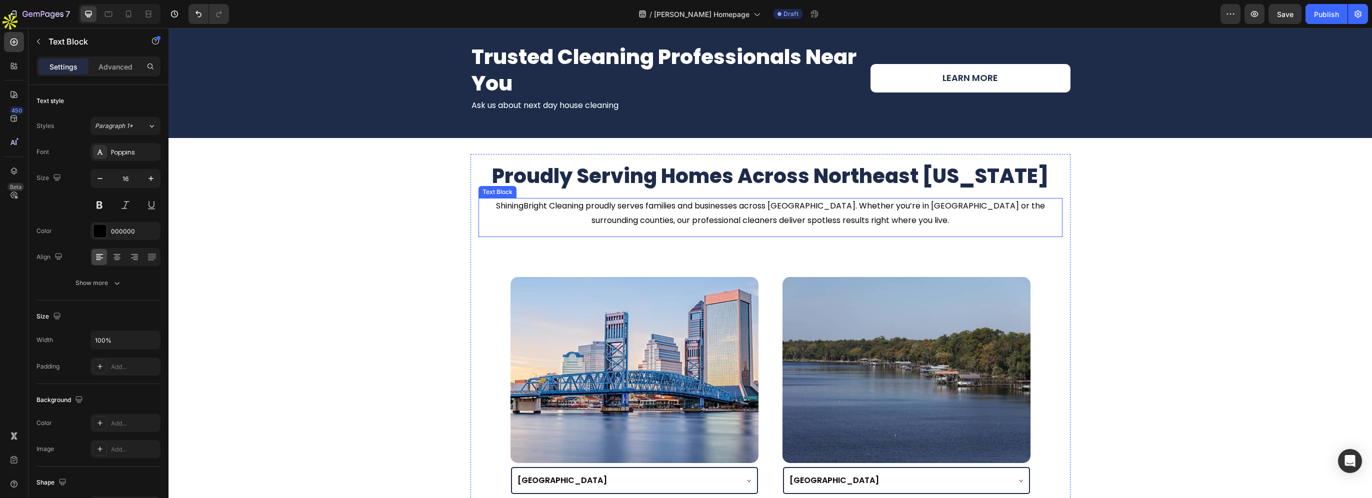
click at [762, 206] on p "ShiningBright Cleaning proudly serves families and businesses across Neptune Be…" at bounding box center [770, 213] width 582 height 29
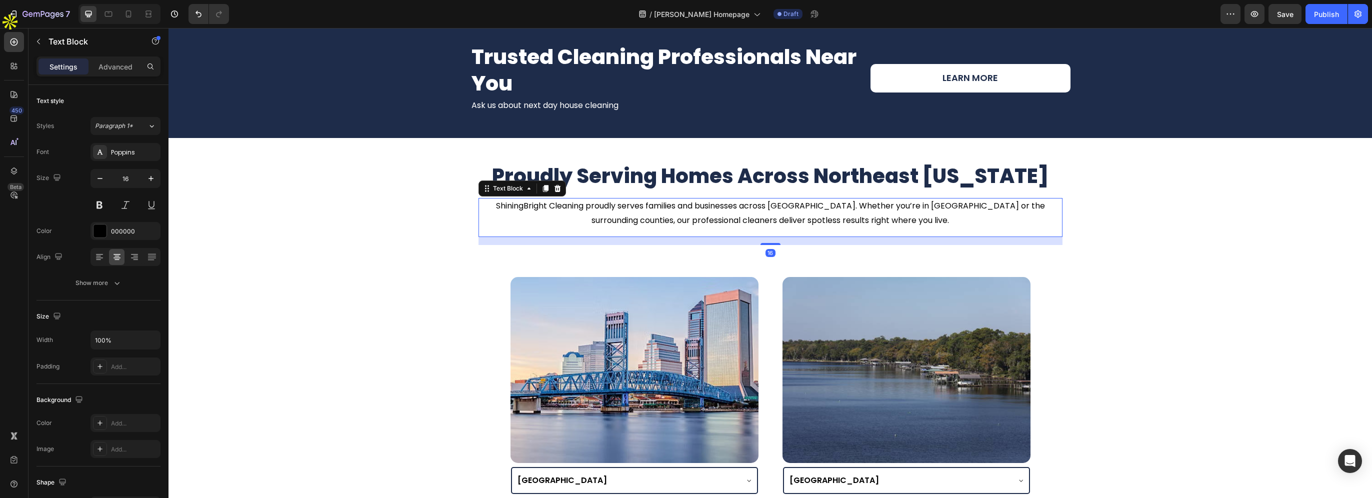
click at [768, 206] on p "ShiningBright Cleaning proudly serves families and businesses across Neptune Be…" at bounding box center [770, 213] width 582 height 29
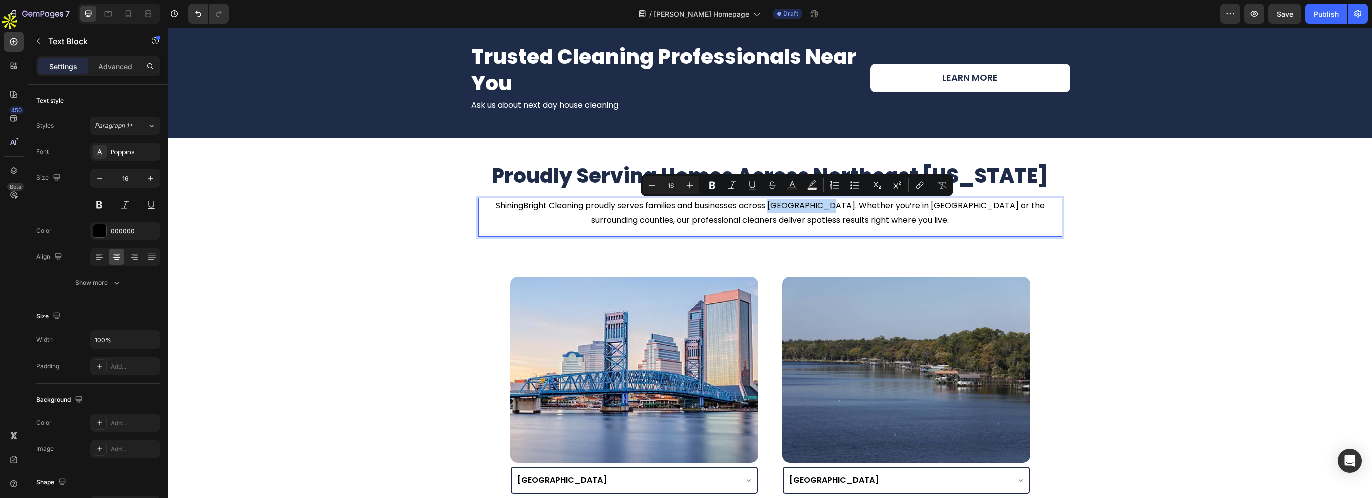
drag, startPoint x: 770, startPoint y: 206, endPoint x: 828, endPoint y: 206, distance: 58.0
click at [828, 206] on p "ShiningBright Cleaning proudly serves families and businesses across Neptune Be…" at bounding box center [770, 213] width 582 height 29
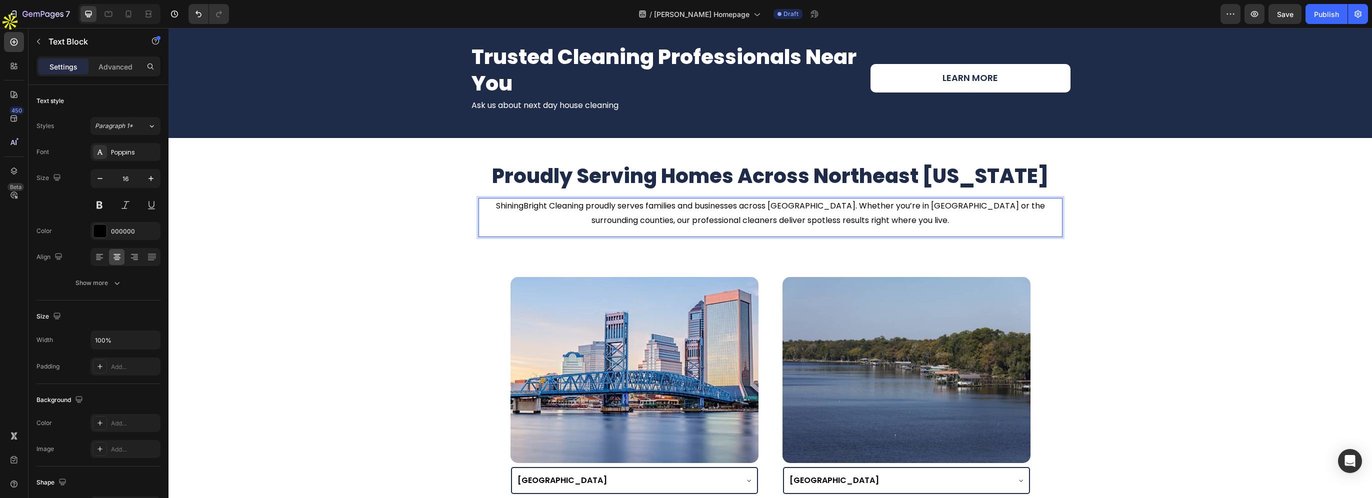
click at [884, 204] on p "ShiningBright Cleaning proudly serves families and businesses across Baldwin. W…" at bounding box center [770, 213] width 582 height 29
drag, startPoint x: 866, startPoint y: 207, endPoint x: 925, endPoint y: 207, distance: 59.0
click at [925, 207] on p "ShiningBright Cleaning proudly serves families and businesses across Baldwin. W…" at bounding box center [770, 213] width 582 height 29
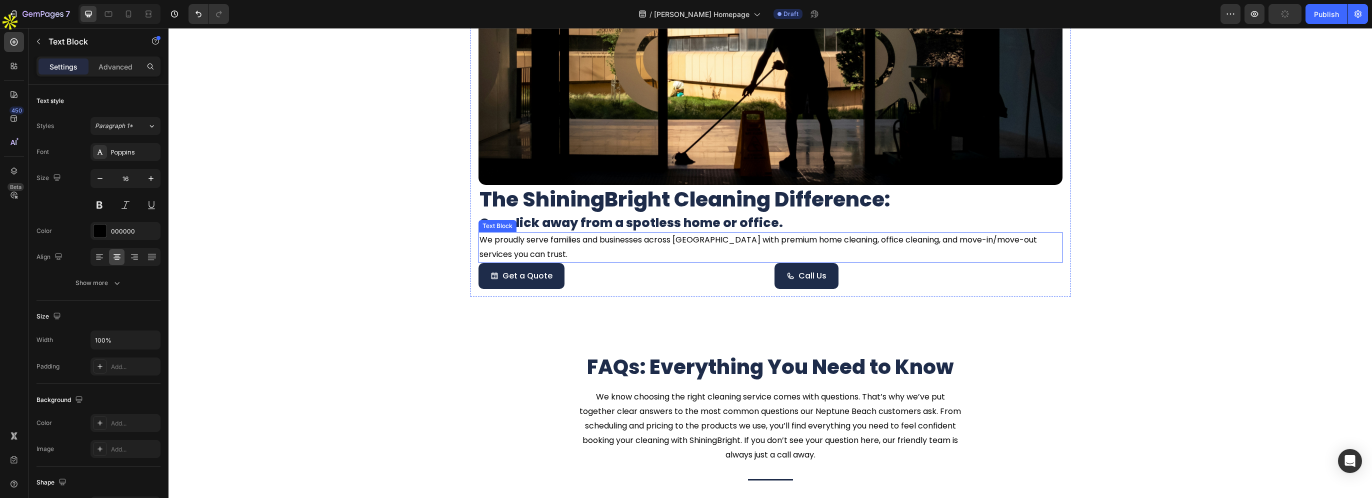
scroll to position [3082, 0]
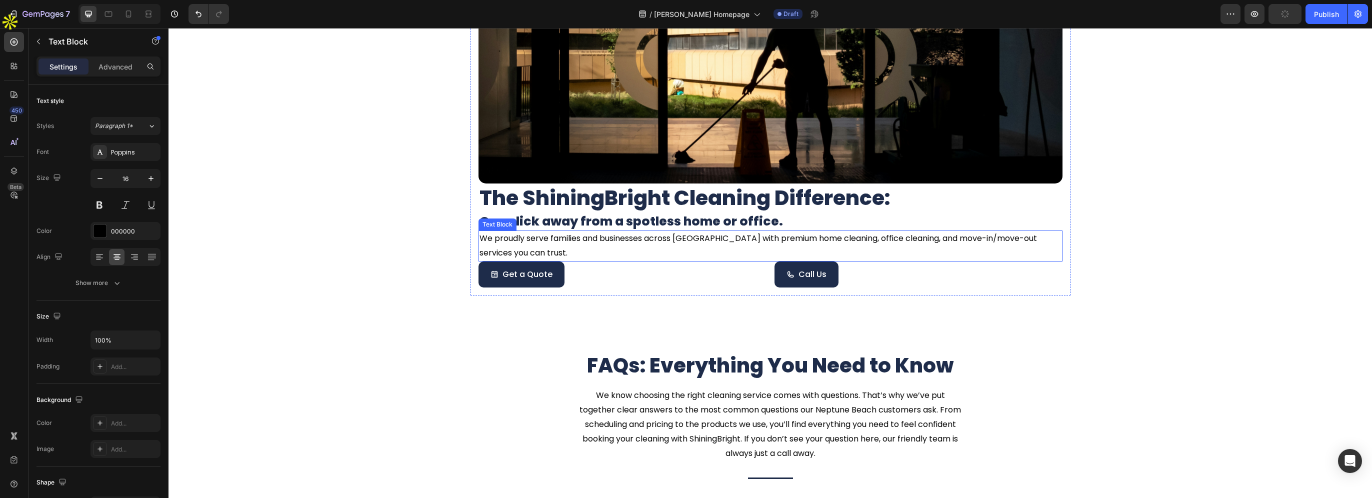
click at [705, 237] on p "We proudly serve families and businesses across Neptune Beach with premium home…" at bounding box center [770, 245] width 582 height 29
click at [675, 237] on p "We proudly serve families and businesses across Neptune Beach with premium home…" at bounding box center [770, 245] width 582 height 29
drag, startPoint x: 674, startPoint y: 237, endPoint x: 732, endPoint y: 239, distance: 58.5
click at [732, 239] on p "We proudly serve families and businesses across Neptune Beach with premium home…" at bounding box center [770, 245] width 582 height 29
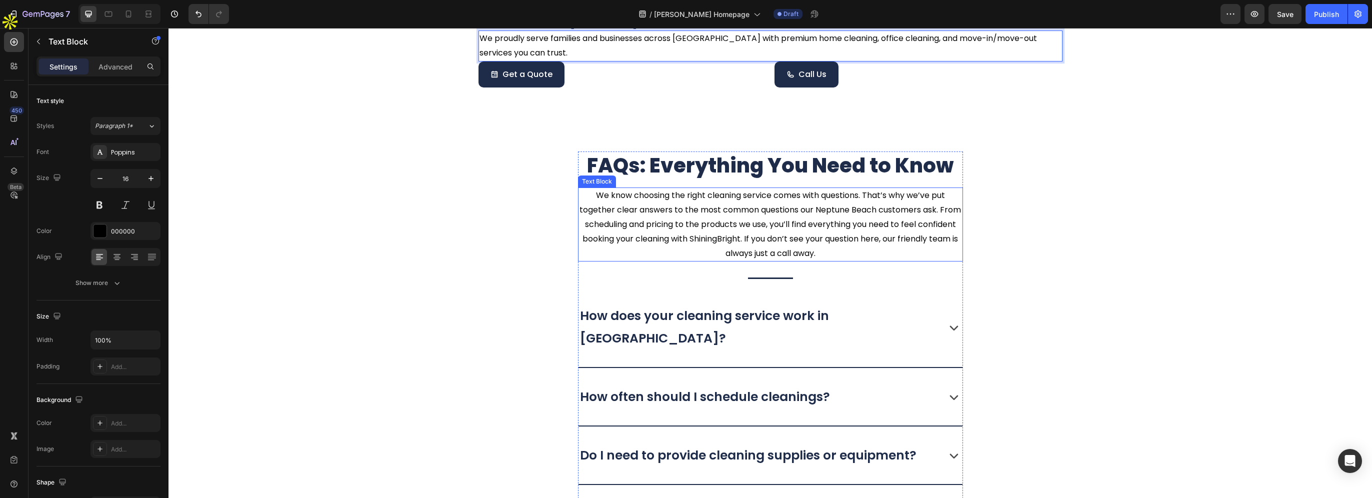
click at [827, 210] on p "We know choosing the right cleaning service comes with questions. That’s why we…" at bounding box center [770, 224] width 383 height 72
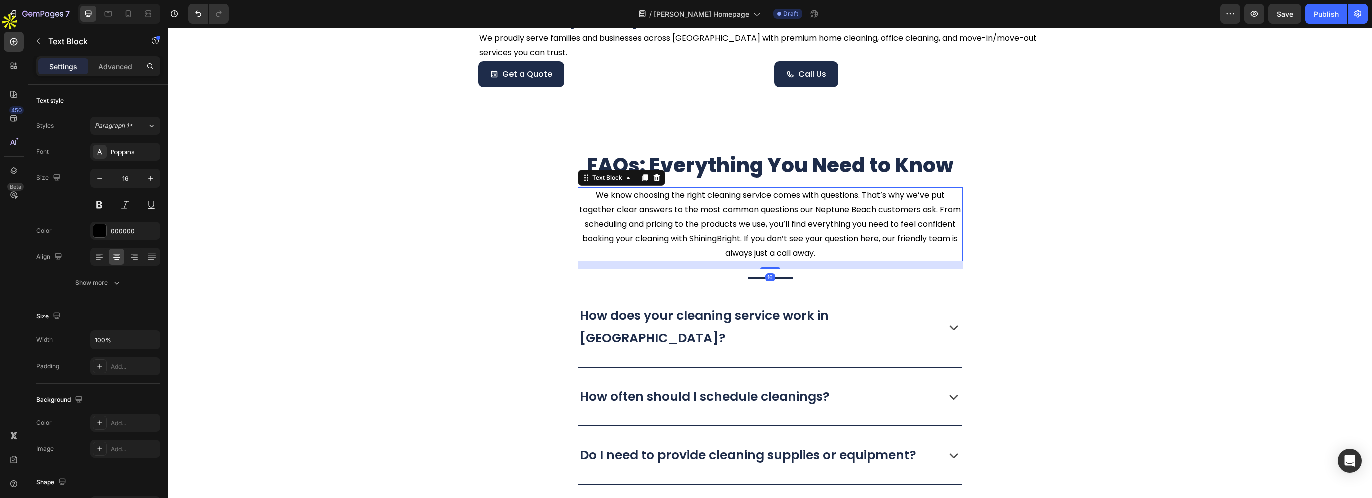
click at [824, 209] on p "We know choosing the right cleaning service comes with questions. That’s why we…" at bounding box center [770, 224] width 383 height 72
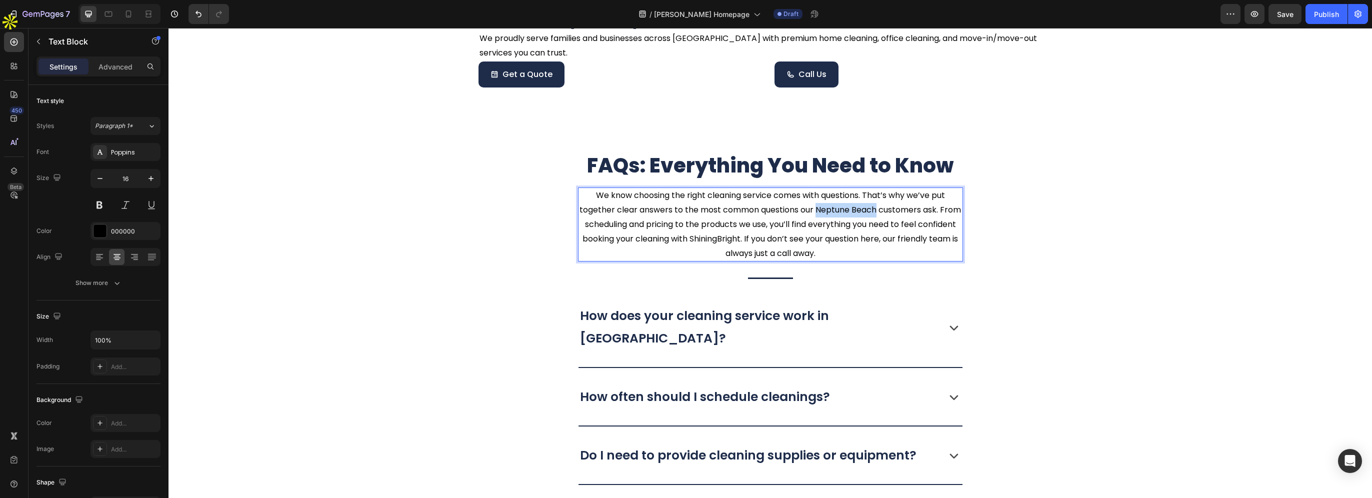
drag, startPoint x: 824, startPoint y: 207, endPoint x: 884, endPoint y: 210, distance: 60.1
click at [884, 210] on p "We know choosing the right cleaning service comes with questions. That’s why we…" at bounding box center [770, 224] width 383 height 72
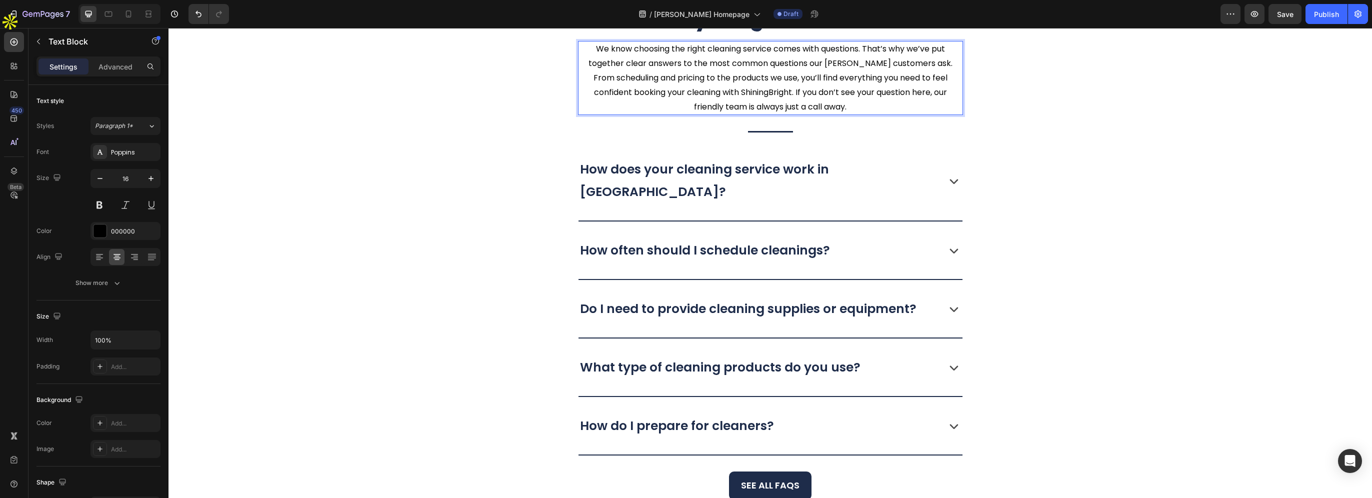
scroll to position [3432, 0]
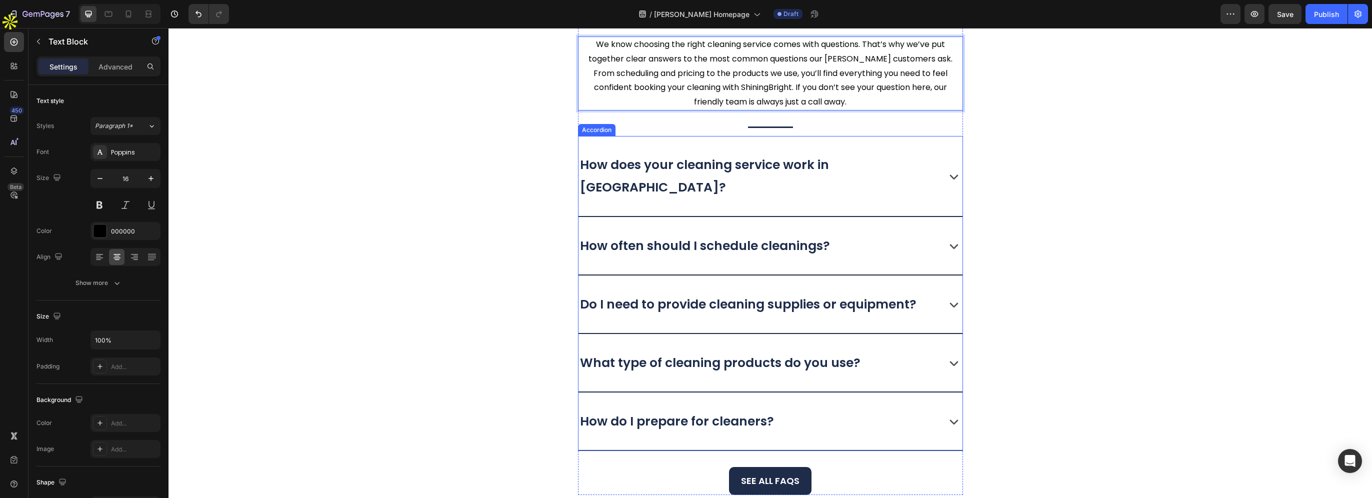
click at [830, 165] on p "How does your cleaning service work in Neptune Beach?" at bounding box center [757, 175] width 355 height 45
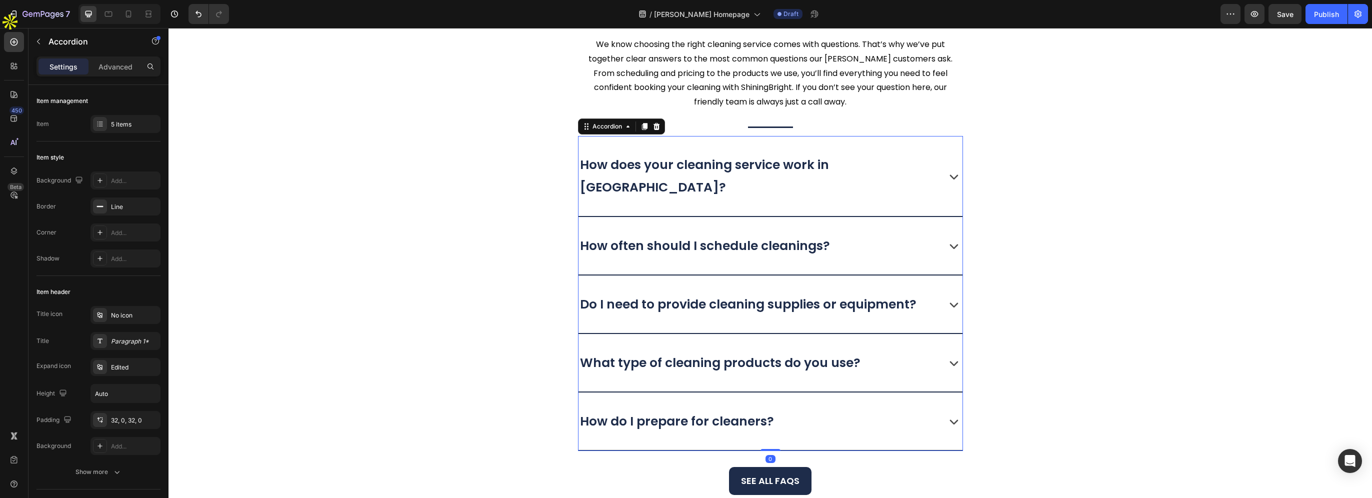
click at [826, 164] on p "How does your cleaning service work in Neptune Beach?" at bounding box center [757, 175] width 355 height 45
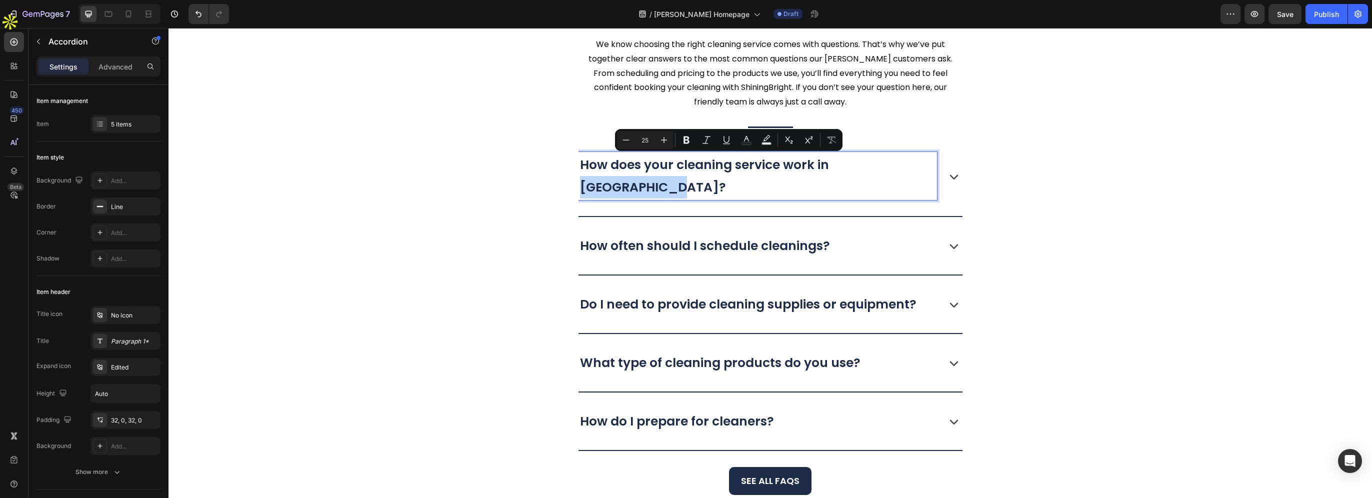
drag, startPoint x: 828, startPoint y: 168, endPoint x: 616, endPoint y: 188, distance: 212.9
click at [616, 188] on p "How does your cleaning service work in Neptune Beach?" at bounding box center [757, 175] width 355 height 45
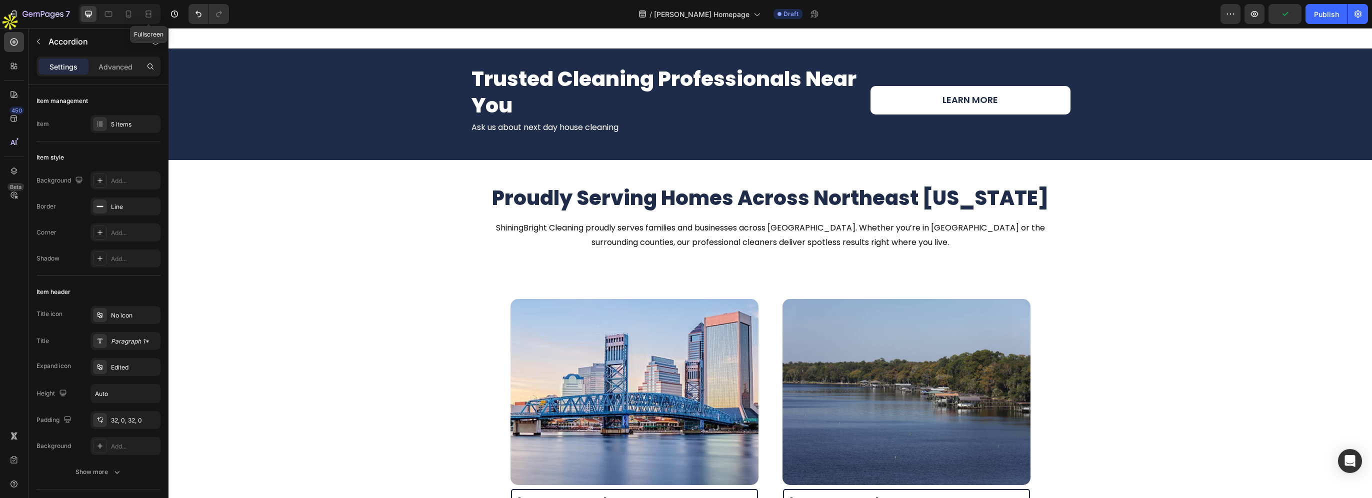
click at [137, 15] on div "Fullscreen" at bounding box center [119, 14] width 82 height 20
click at [133, 15] on div at bounding box center [128, 14] width 16 height 16
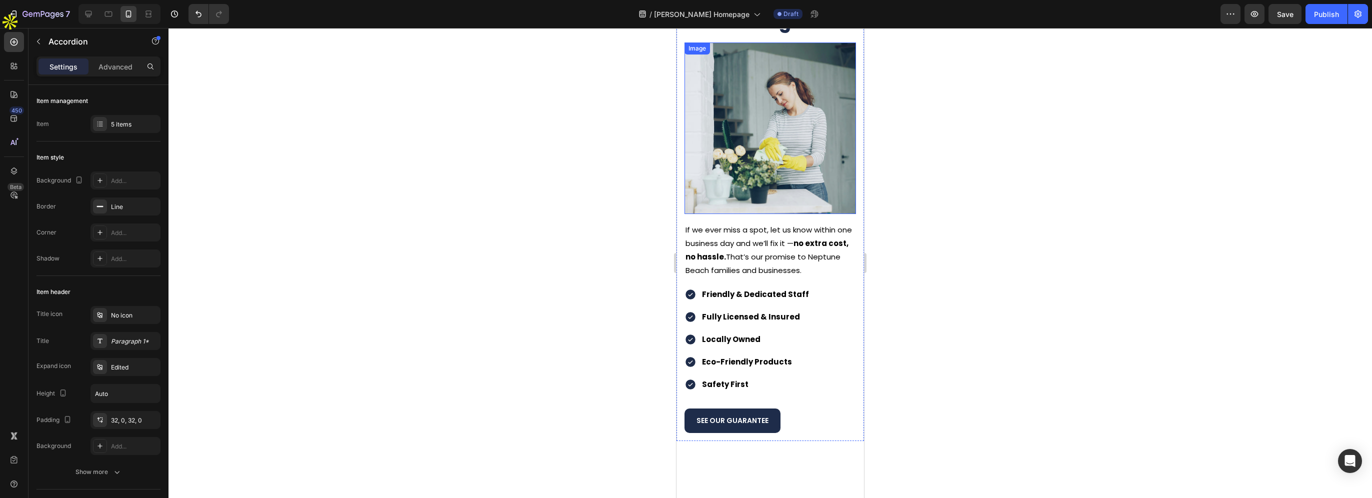
scroll to position [1492, 0]
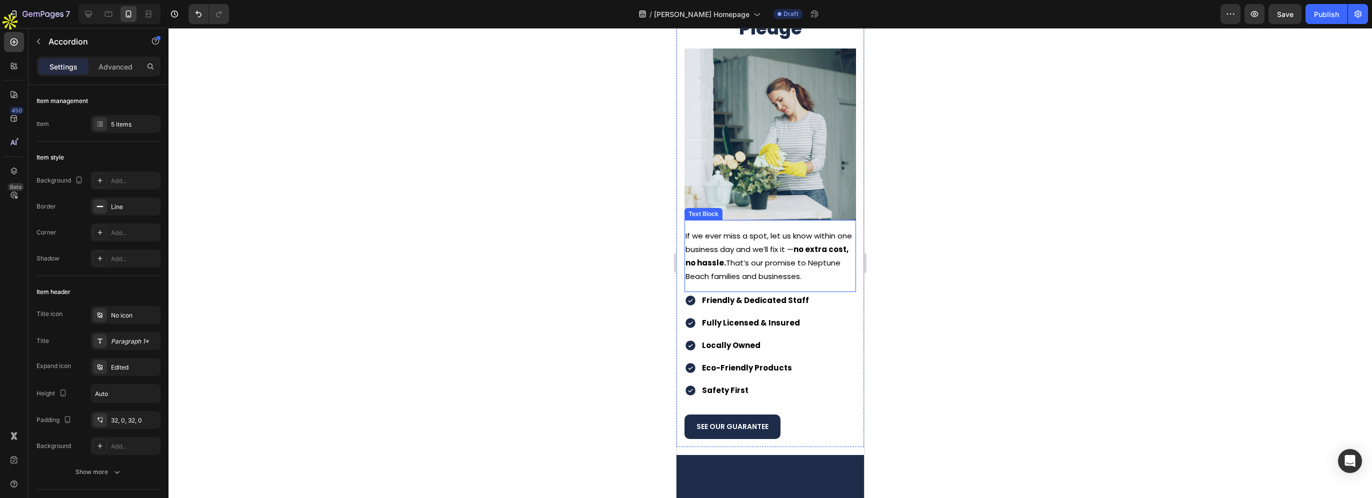
click at [705, 270] on p "If we ever miss a spot, let us know within one business day and we’ll fix it — …" at bounding box center [769, 256] width 169 height 54
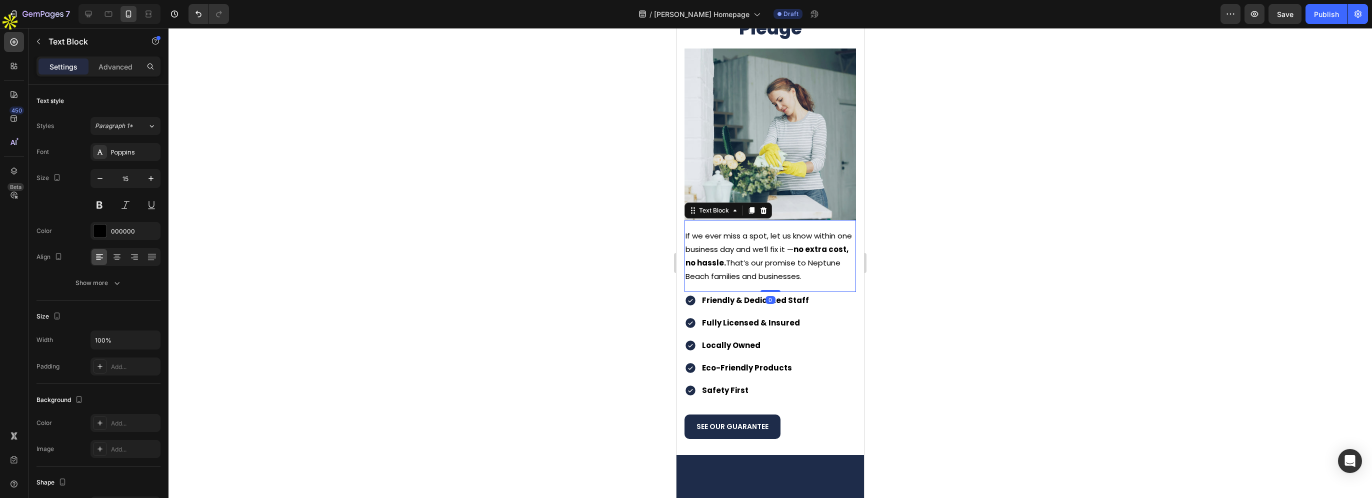
click at [688, 268] on p "If we ever miss a spot, let us know within one business day and we’ll fix it — …" at bounding box center [769, 256] width 169 height 54
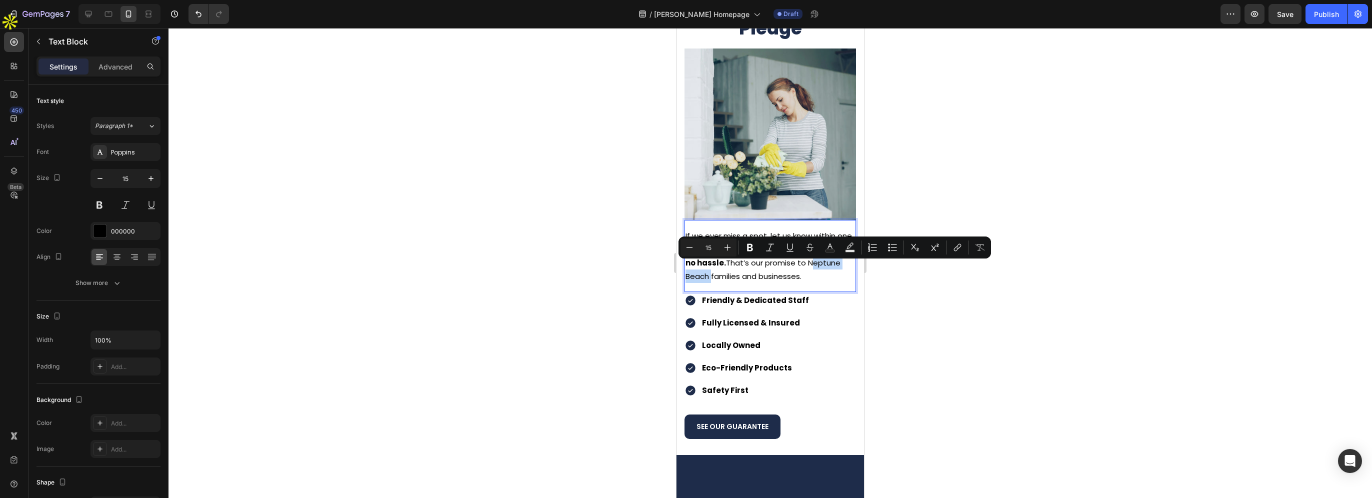
drag, startPoint x: 686, startPoint y: 268, endPoint x: 741, endPoint y: 268, distance: 55.5
click at [741, 268] on p "If we ever miss a spot, let us know within one business day and we’ll fix it — …" at bounding box center [769, 256] width 169 height 54
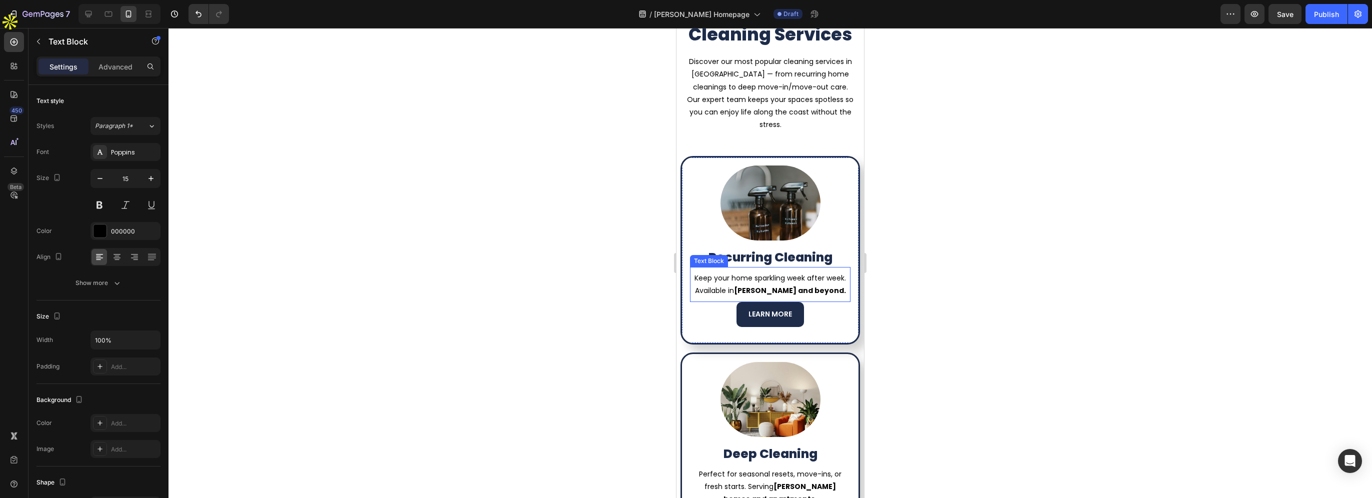
scroll to position [692, 0]
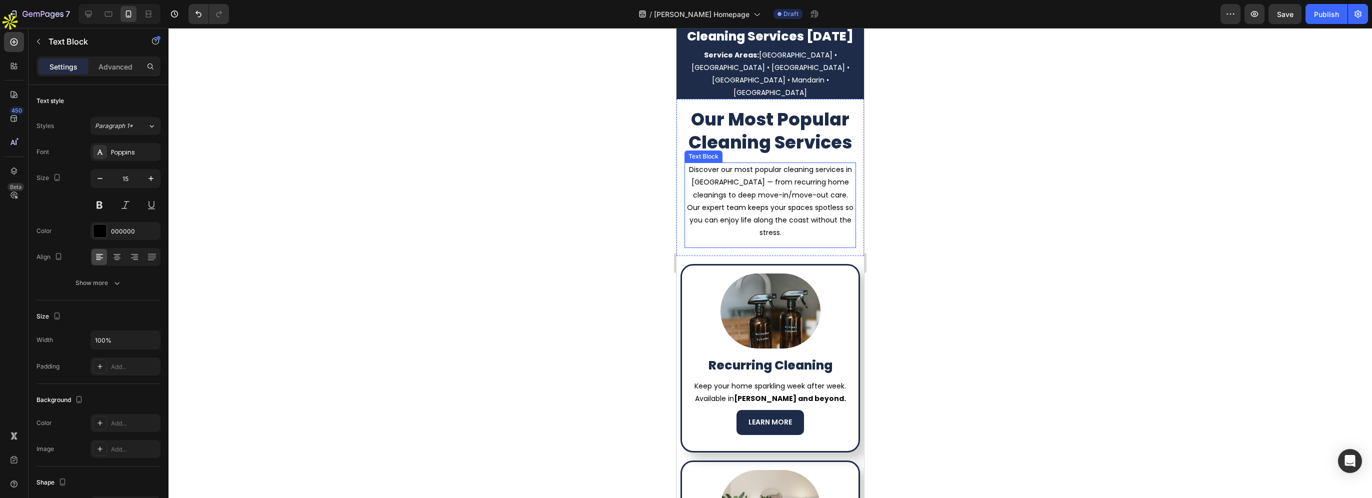
click at [737, 224] on p "Discover our most popular cleaning services in [GEOGRAPHIC_DATA] — from recurri…" at bounding box center [769, 200] width 169 height 75
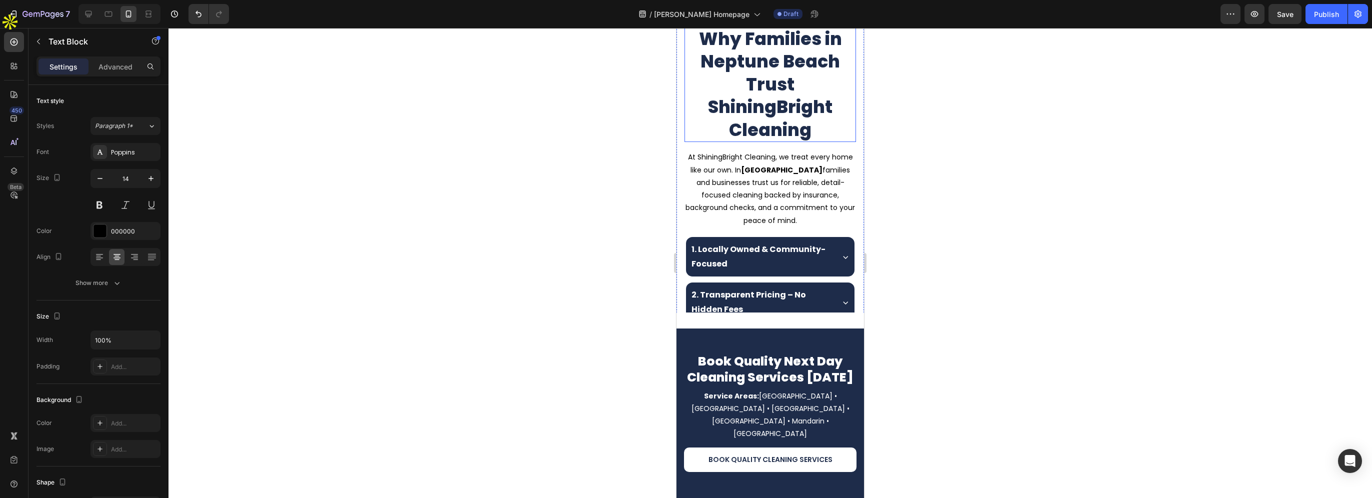
scroll to position [342, 0]
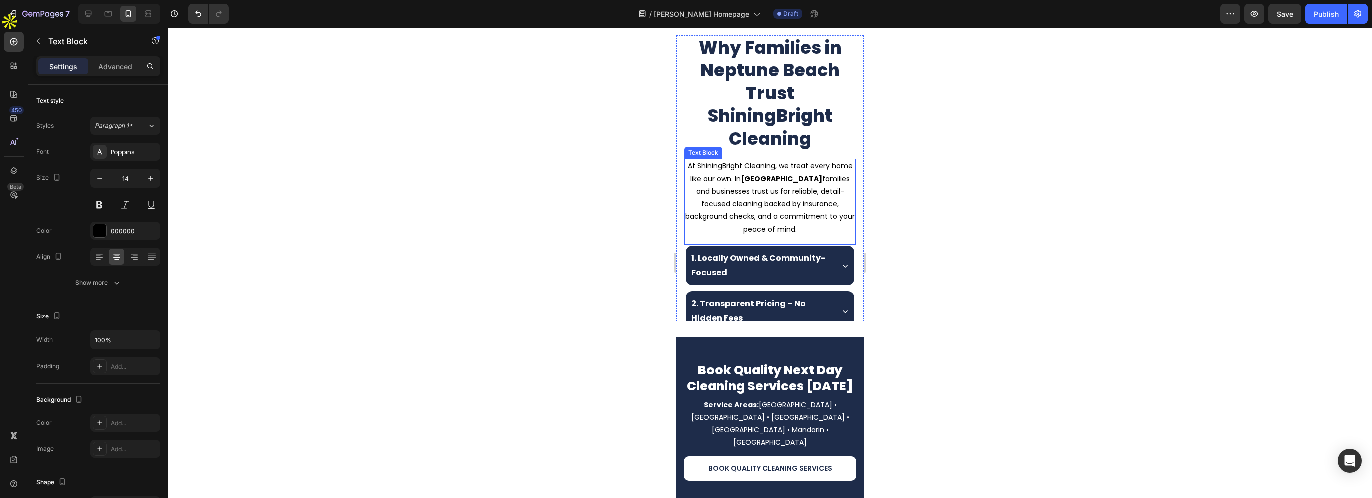
click at [780, 235] on p "At ShiningBright Cleaning, we treat every home like our own. In Neptune Beach f…" at bounding box center [769, 197] width 169 height 75
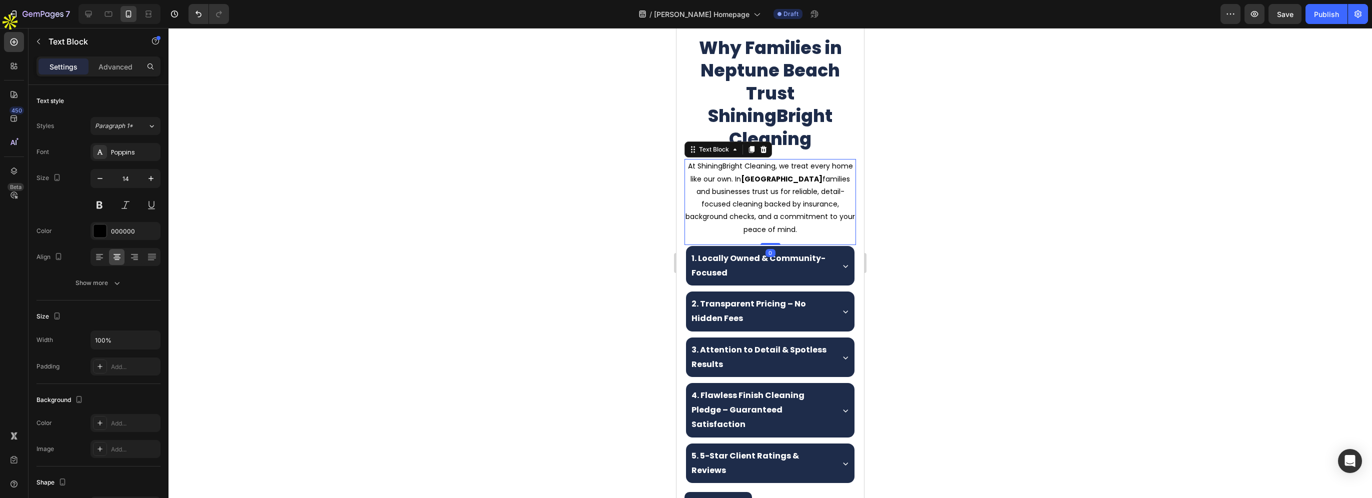
click at [774, 184] on strong "Neptune Beach" at bounding box center [781, 179] width 81 height 10
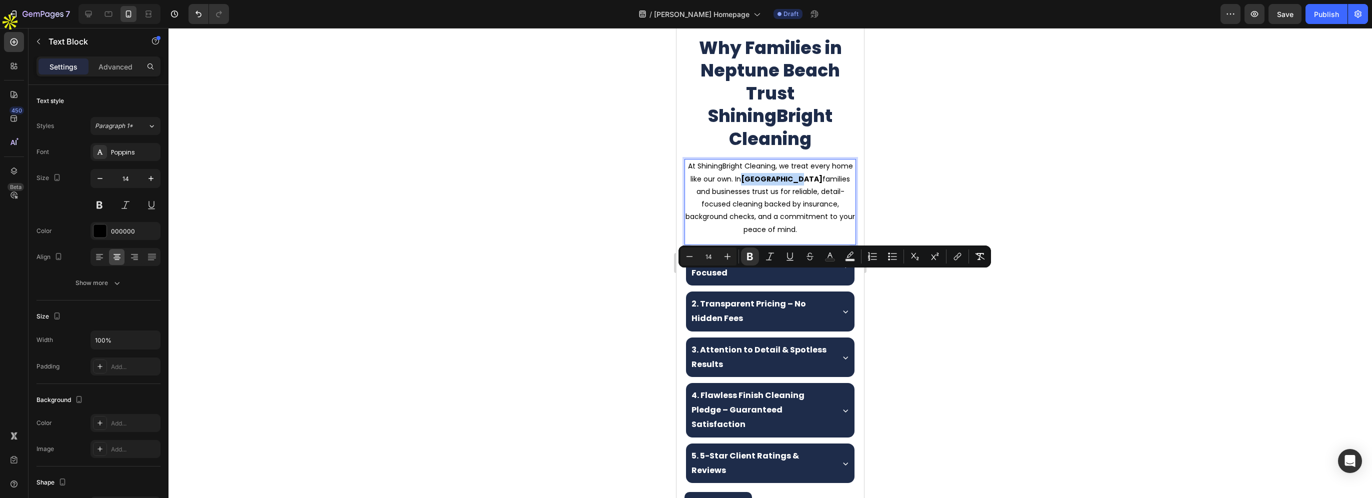
drag, startPoint x: 763, startPoint y: 277, endPoint x: 815, endPoint y: 277, distance: 52.0
click at [815, 184] on strong "Neptune Beach" at bounding box center [781, 179] width 81 height 10
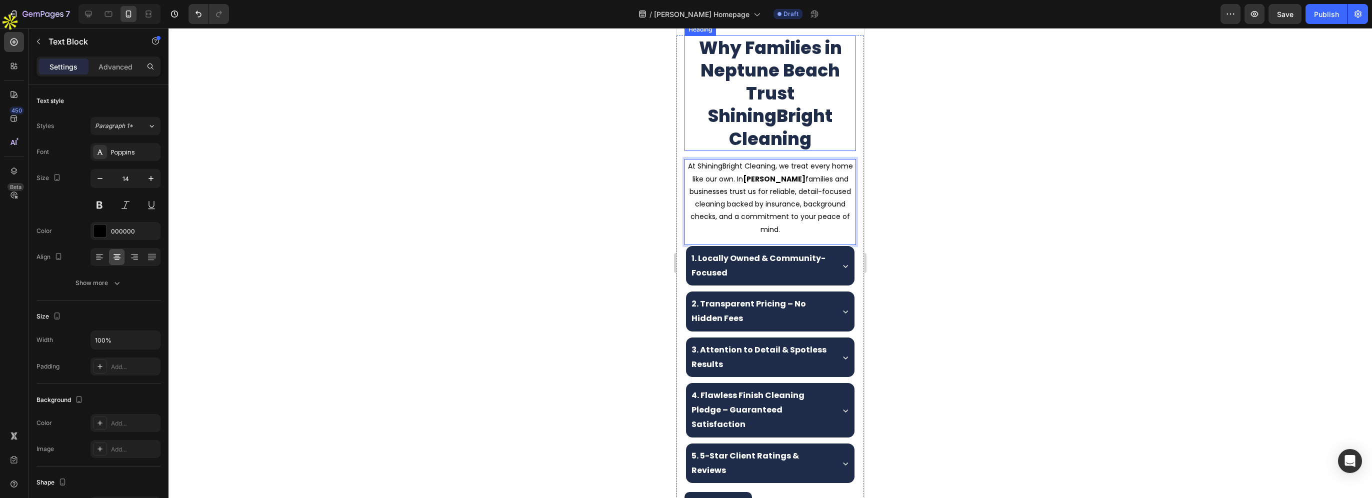
click at [742, 151] on h2 "Why Families in Neptune Beach Trust ShiningBright Cleaning" at bounding box center [769, 93] width 171 height 116
click at [691, 151] on h2 "Why Families in Neptune Beach Trust ShiningBright Cleaning" at bounding box center [769, 93] width 171 height 116
drag, startPoint x: 694, startPoint y: 164, endPoint x: 830, endPoint y: 172, distance: 136.7
click at [830, 150] on p "Why Families in Neptune Beach Trust ShiningBright Cleaning" at bounding box center [769, 93] width 169 height 114
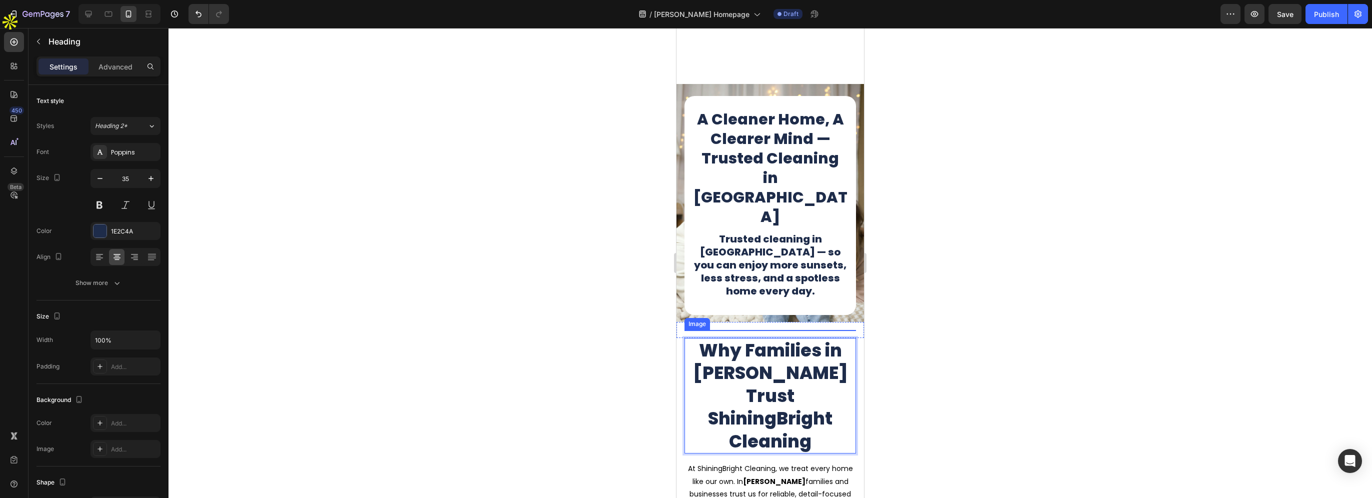
scroll to position [0, 0]
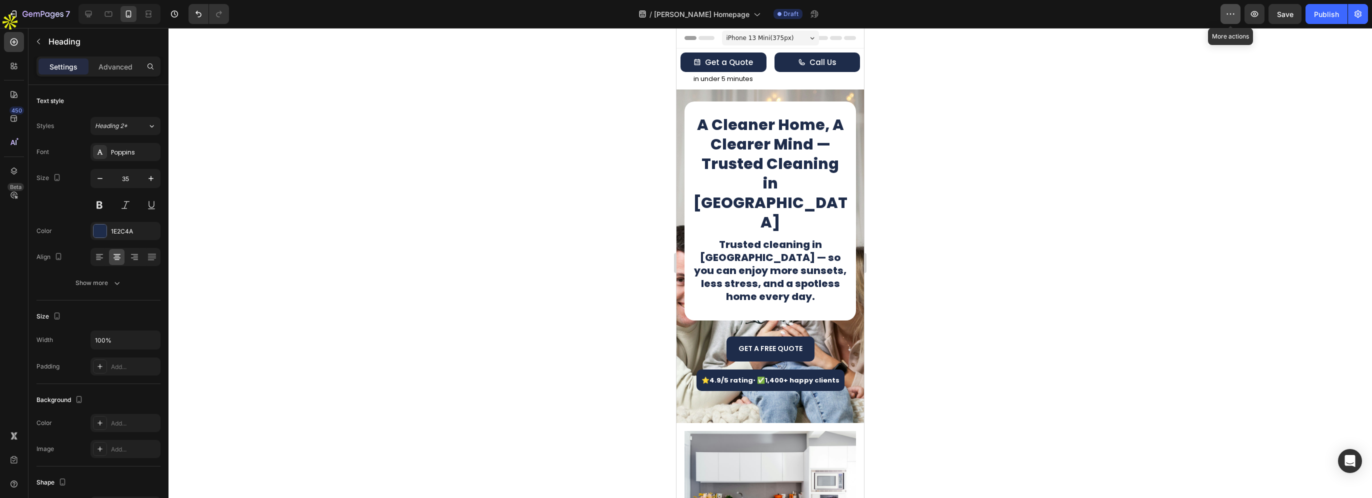
click at [1229, 15] on icon "button" at bounding box center [1230, 14] width 10 height 10
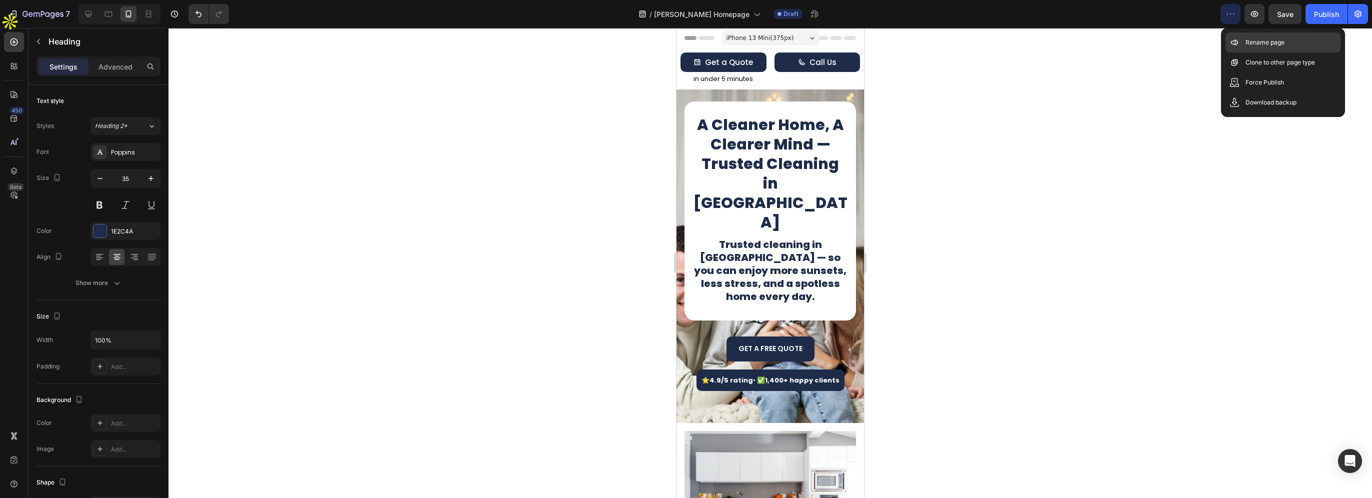
click at [1238, 42] on icon at bounding box center [1234, 42] width 10 height 10
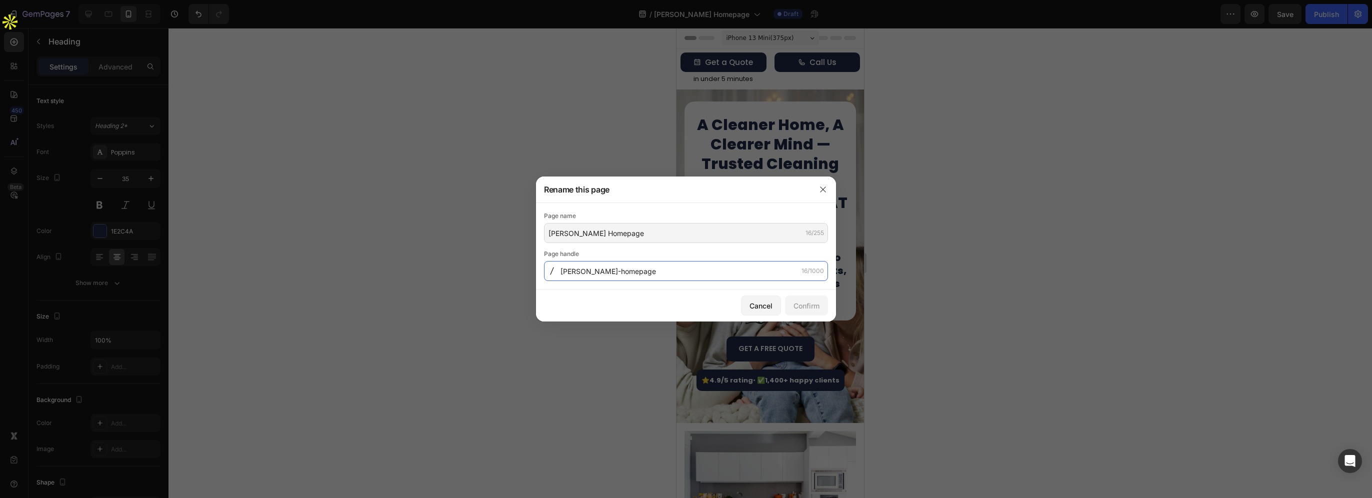
click at [651, 272] on input "baldwin-homepage" at bounding box center [686, 271] width 284 height 20
drag, startPoint x: 669, startPoint y: 272, endPoint x: 584, endPoint y: 273, distance: 85.5
click at [584, 273] on input "baldwin-homepage" at bounding box center [686, 271] width 284 height 20
type input "baldwin"
click at [803, 308] on div "Confirm" at bounding box center [806, 305] width 26 height 10
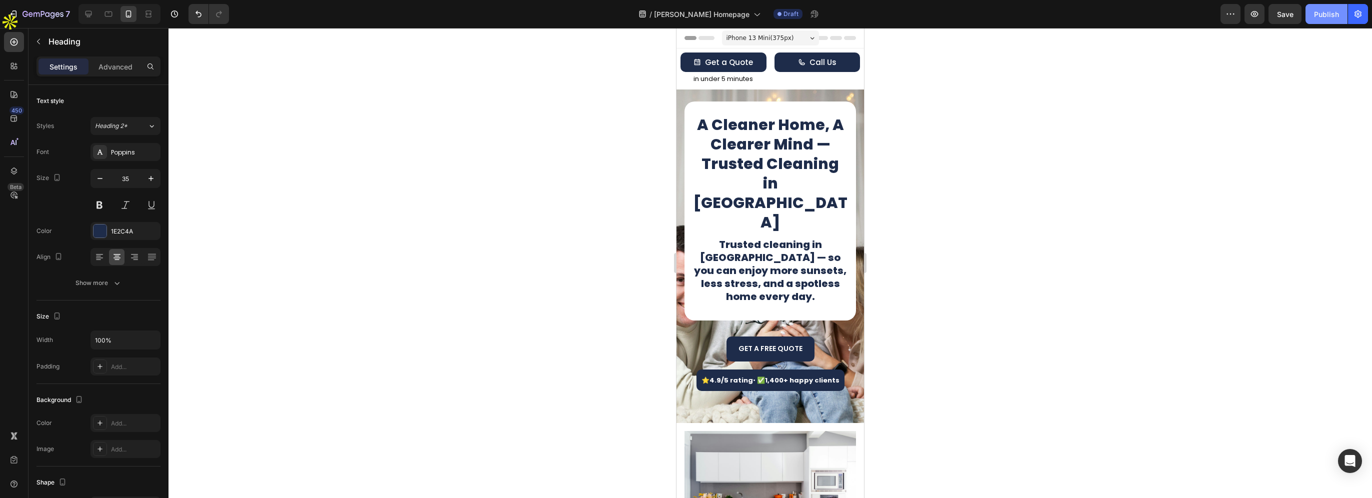
click at [1323, 18] on div "Publish" at bounding box center [1326, 14] width 25 height 10
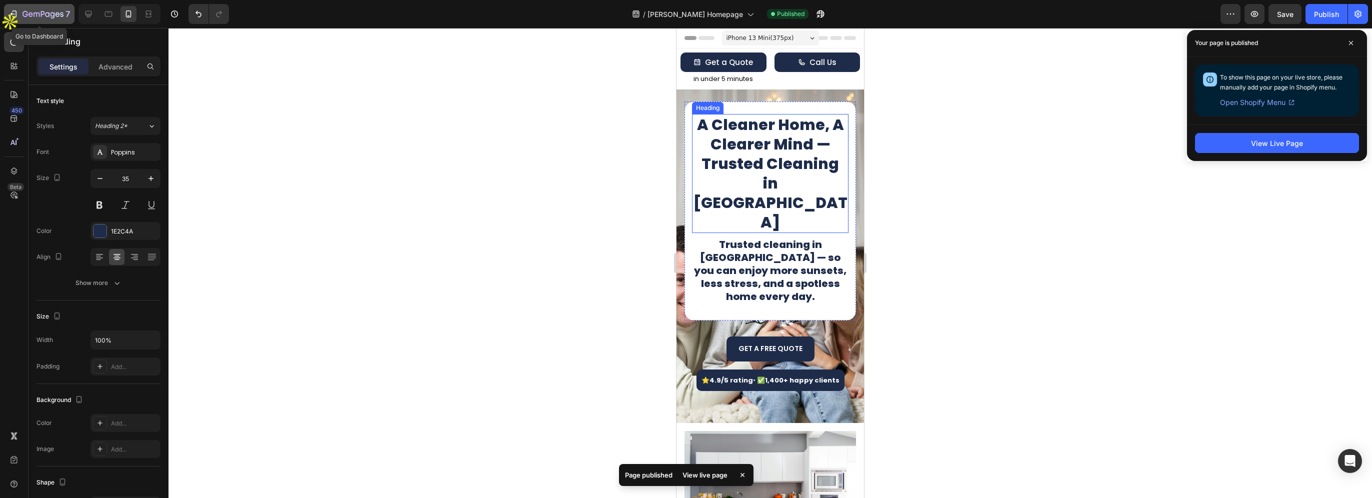
click at [54, 18] on icon "button" at bounding box center [42, 14] width 41 height 8
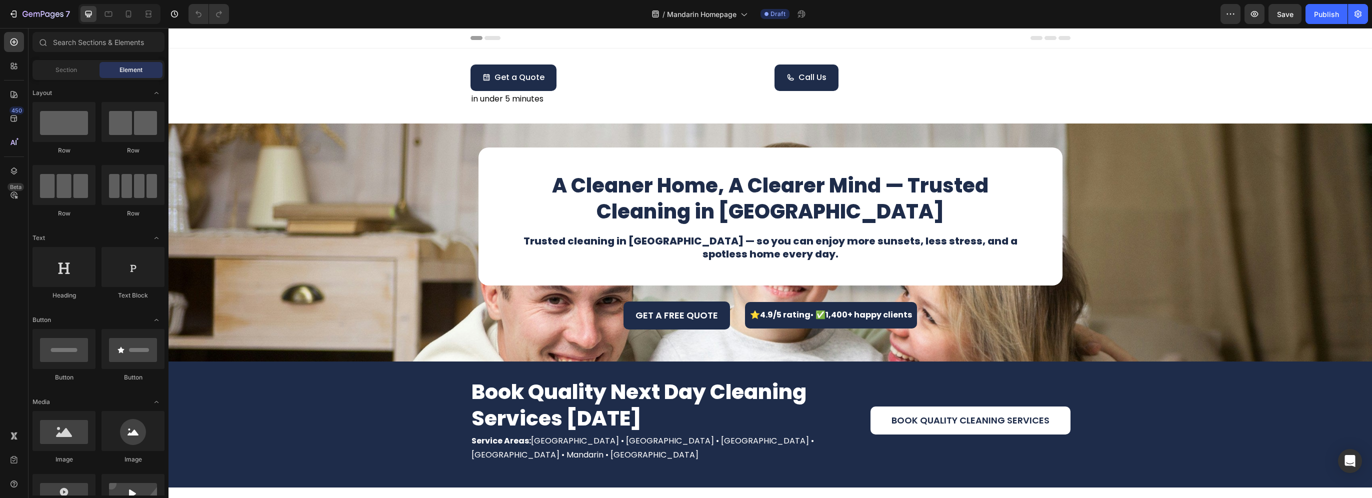
click at [798, 211] on h1 "A Cleaner Home, A Clearer Mind — Trusted Cleaning in [GEOGRAPHIC_DATA]" at bounding box center [770, 198] width 536 height 54
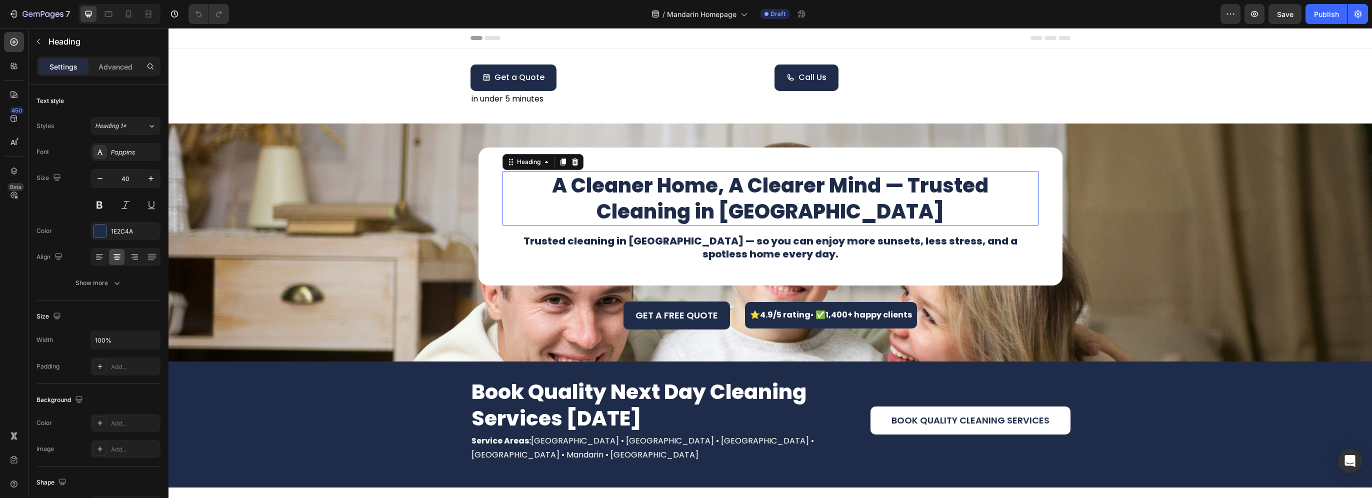
click at [772, 209] on h1 "A Cleaner Home, A Clearer Mind — Trusted Cleaning in [GEOGRAPHIC_DATA]" at bounding box center [770, 198] width 536 height 54
drag, startPoint x: 737, startPoint y: 212, endPoint x: 860, endPoint y: 212, distance: 122.5
click at [859, 212] on p "A Cleaner Home, A Clearer Mind — Trusted Cleaning in [GEOGRAPHIC_DATA]" at bounding box center [770, 198] width 534 height 52
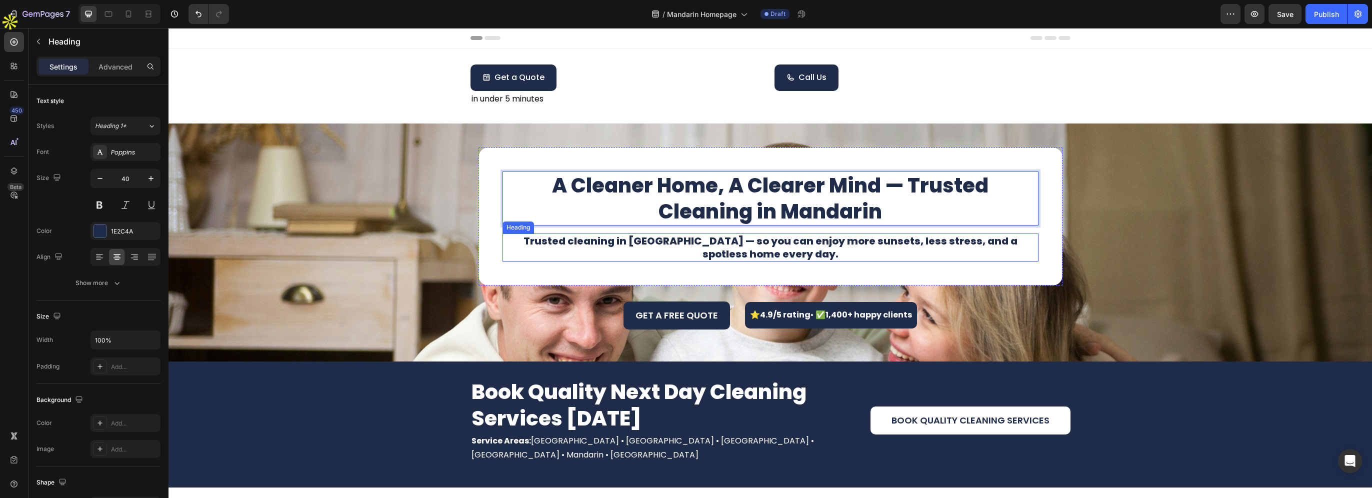
click at [629, 242] on h1 "Trusted cleaning in [GEOGRAPHIC_DATA] — so you can enjoy more sunsets, less str…" at bounding box center [770, 247] width 536 height 28
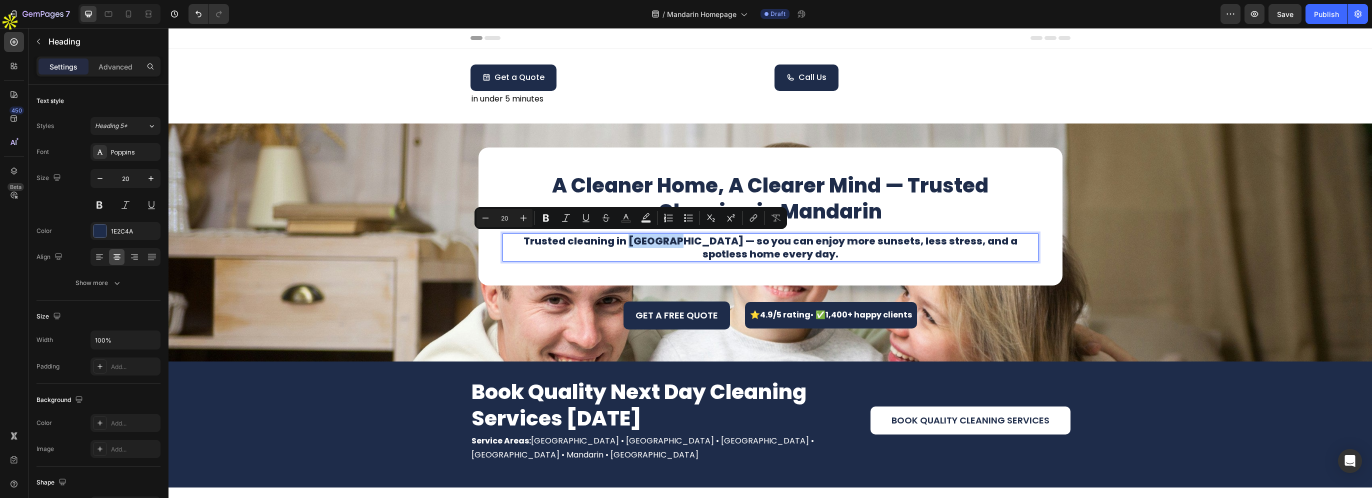
click at [622, 242] on p "Trusted cleaning in [GEOGRAPHIC_DATA] — so you can enjoy more sunsets, less str…" at bounding box center [770, 247] width 534 height 26
drag, startPoint x: 610, startPoint y: 241, endPoint x: 648, endPoint y: 241, distance: 38.0
click at [648, 241] on p "Trusted cleaning in [GEOGRAPHIC_DATA] — so you can enjoy more sunsets, less str…" at bounding box center [770, 247] width 534 height 26
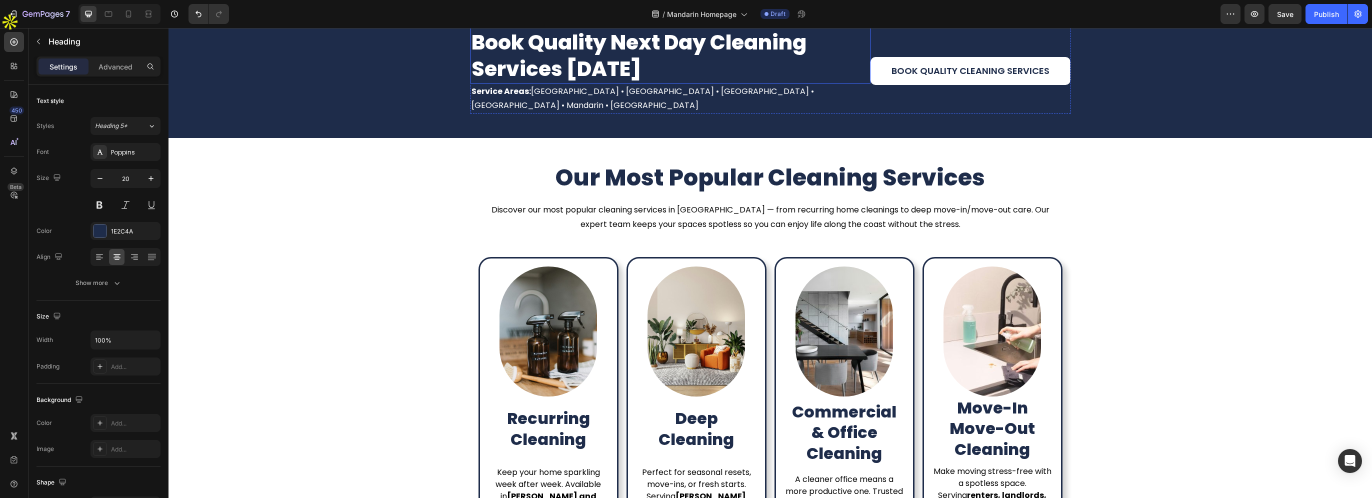
scroll to position [350, 0]
click at [707, 202] on p "Discover our most popular cleaning services in [GEOGRAPHIC_DATA] — from recurri…" at bounding box center [770, 216] width 582 height 29
click at [677, 202] on p "Discover our most popular cleaning services in [GEOGRAPHIC_DATA] — from recurri…" at bounding box center [770, 216] width 582 height 29
drag, startPoint x: 692, startPoint y: 198, endPoint x: 704, endPoint y: 198, distance: 12.0
click at [704, 202] on p "Discover our most popular cleaning services in [GEOGRAPHIC_DATA] — from recurri…" at bounding box center [770, 216] width 582 height 29
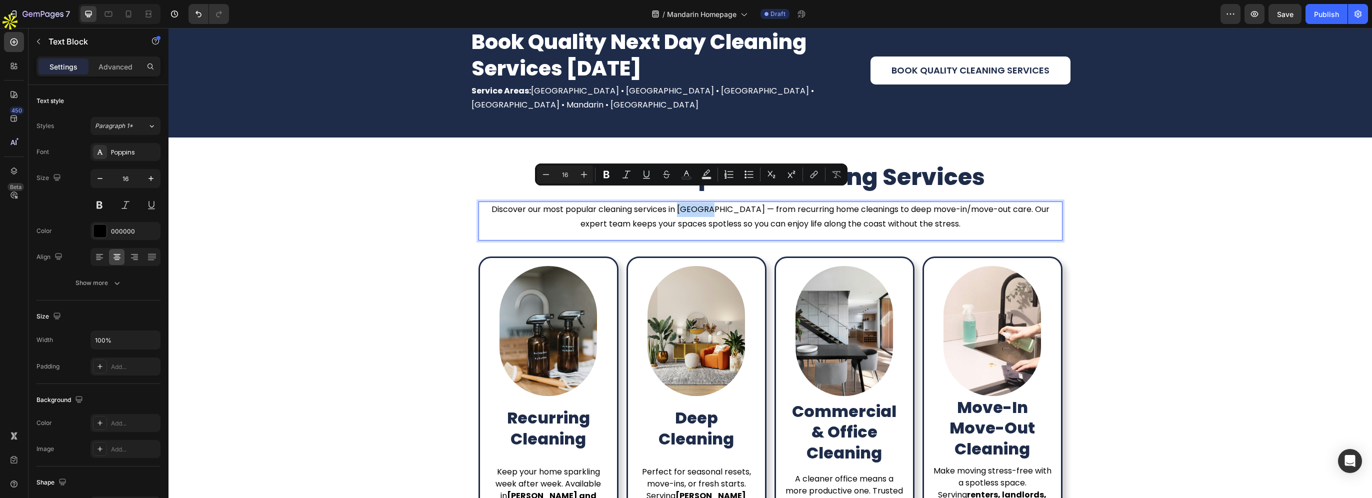
copy p "[PERSON_NAME]"
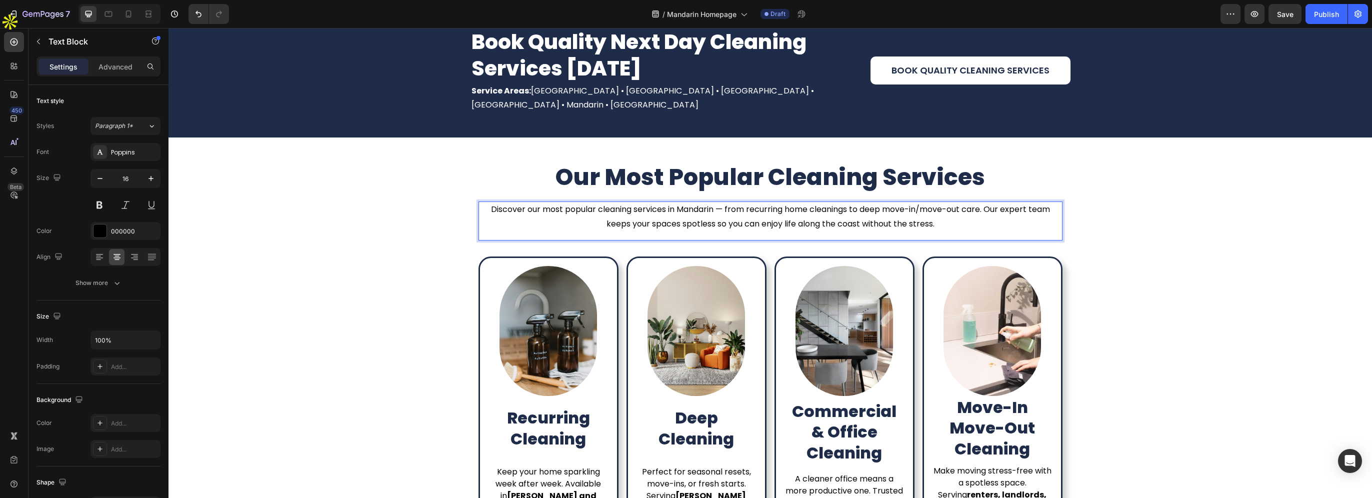
click at [685, 202] on p "Discover our most popular cleaning services in Mandarin — from recurring home c…" at bounding box center [770, 216] width 582 height 29
drag, startPoint x: 674, startPoint y: 195, endPoint x: 709, endPoint y: 191, distance: 35.7
click at [709, 202] on p "Discover our most popular cleaning services in Mandarin — from recurring home c…" at bounding box center [770, 216] width 582 height 29
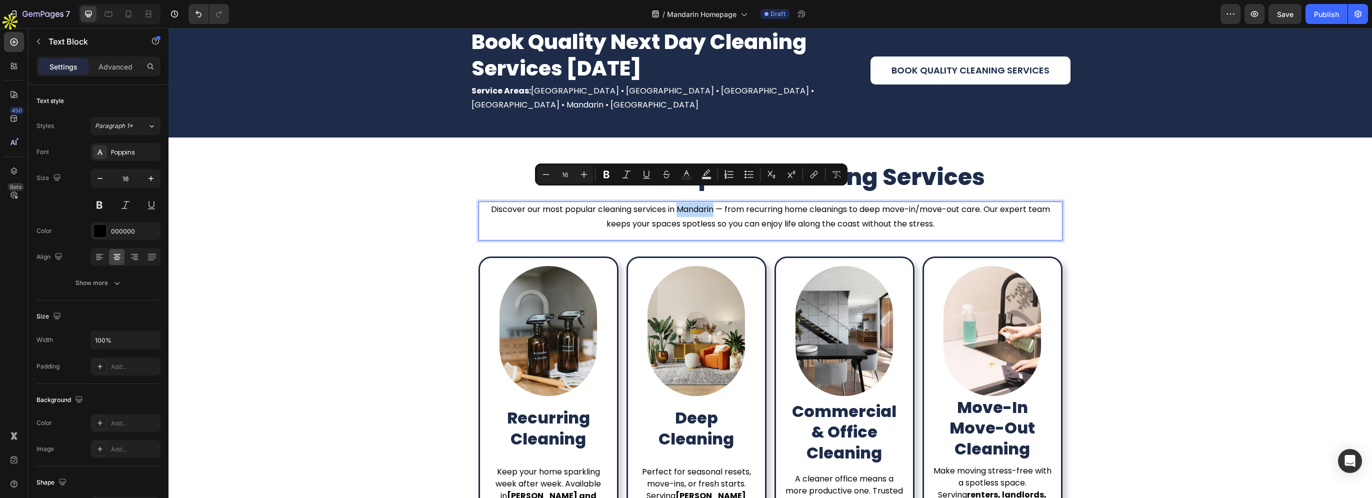
copy p "Mandarin"
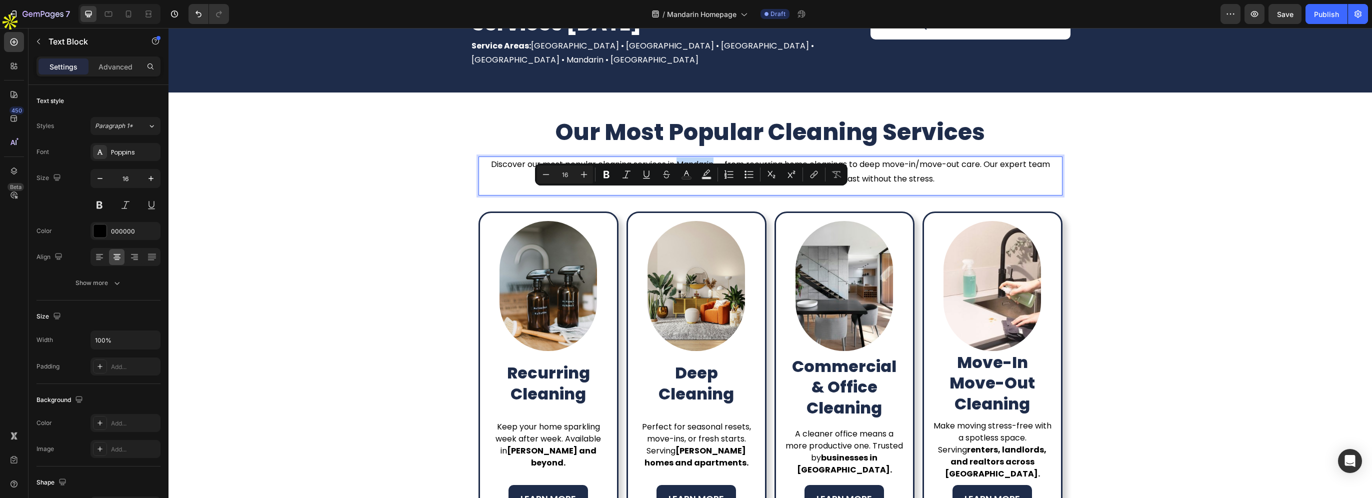
scroll to position [500, 0]
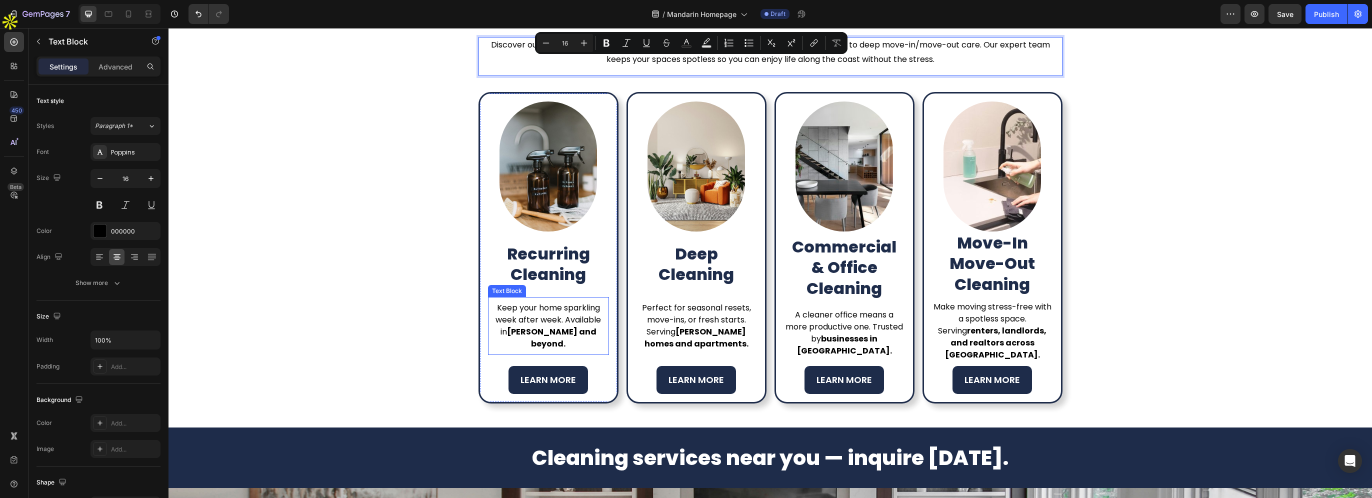
click at [523, 334] on strong "[PERSON_NAME] and beyond." at bounding box center [551, 337] width 89 height 23
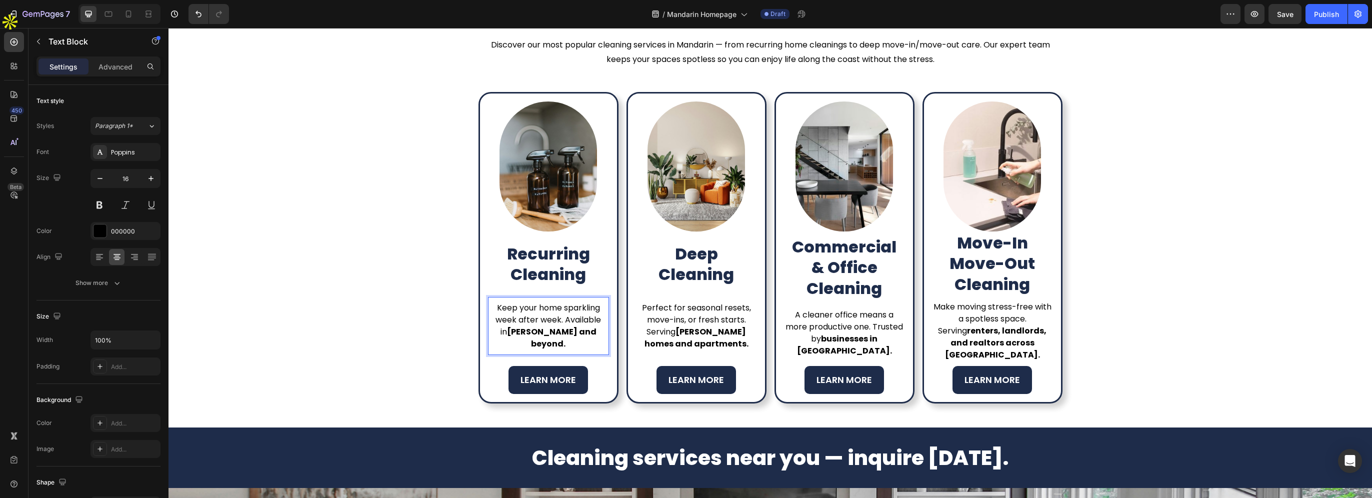
click at [515, 333] on strong "[PERSON_NAME] and beyond." at bounding box center [551, 337] width 89 height 23
drag, startPoint x: 502, startPoint y: 331, endPoint x: 533, endPoint y: 330, distance: 31.0
click at [533, 330] on strong "[PERSON_NAME] and beyond." at bounding box center [551, 337] width 89 height 23
click at [691, 335] on strong "[PERSON_NAME] homes and apartments." at bounding box center [696, 337] width 104 height 23
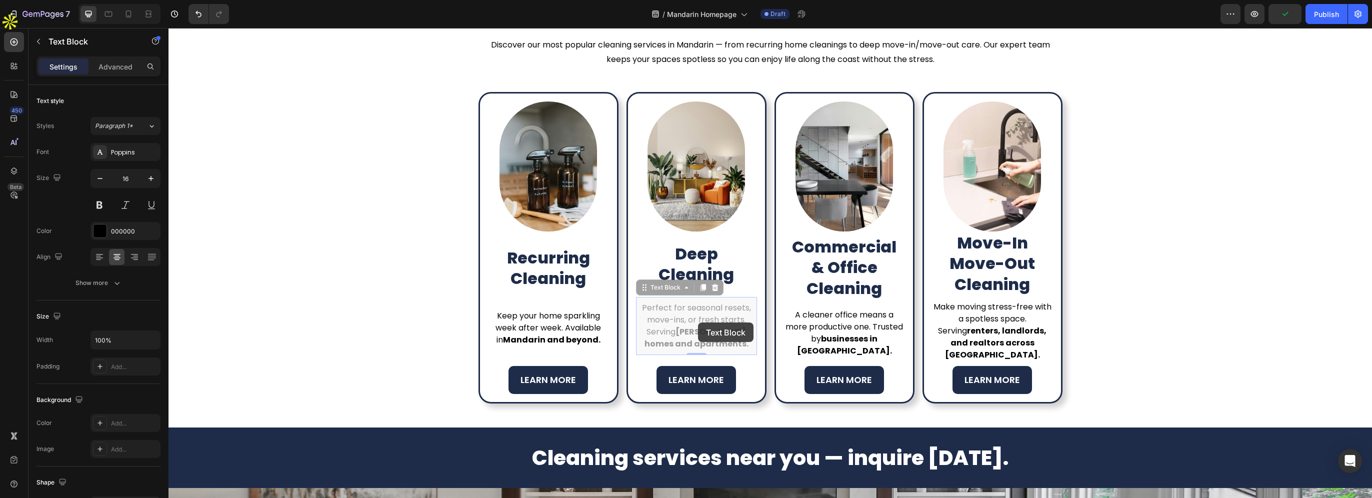
scroll to position [486, 0]
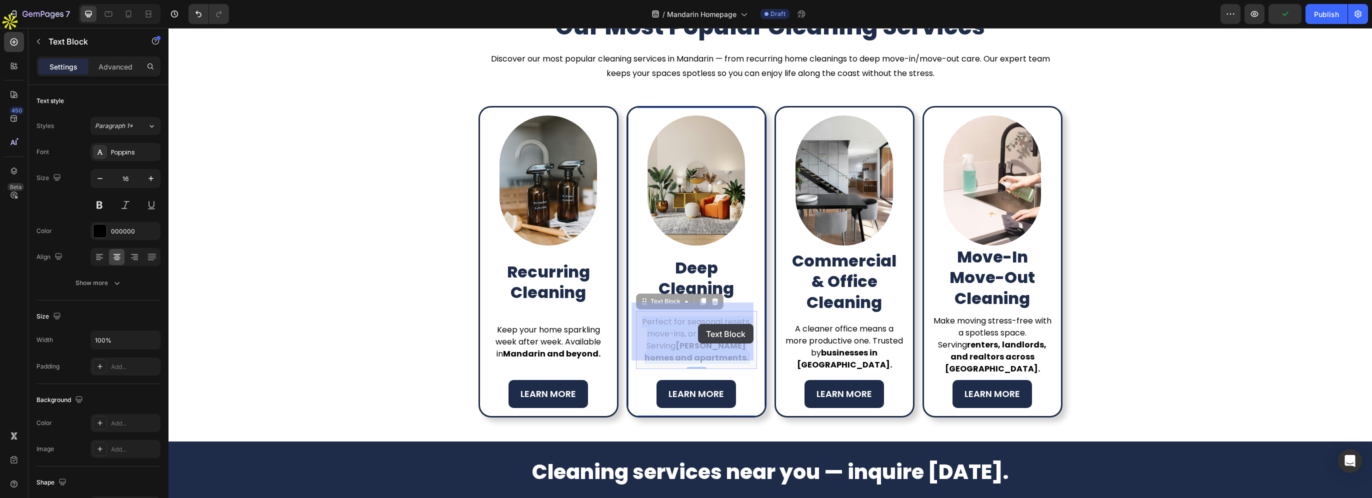
drag, startPoint x: 668, startPoint y: 322, endPoint x: 694, endPoint y: 326, distance: 26.7
drag, startPoint x: 668, startPoint y: 336, endPoint x: 700, endPoint y: 338, distance: 31.6
click at [700, 340] on strong "[PERSON_NAME] homes and apartments." at bounding box center [696, 351] width 104 height 23
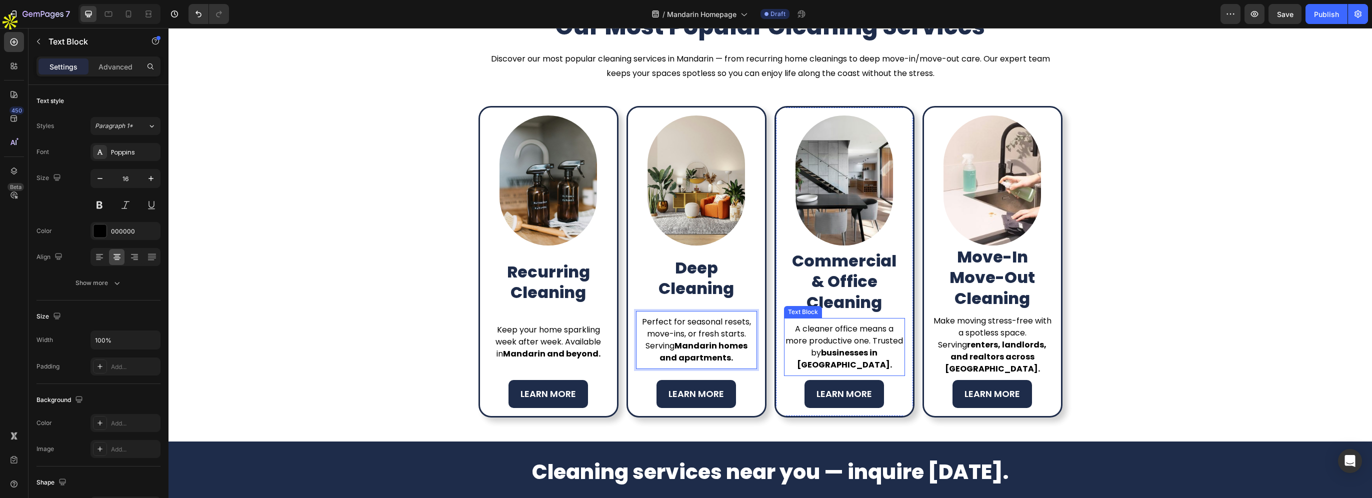
click at [844, 344] on p "A cleaner office means a more productive one. Trusted by businesses in [GEOGRAP…" at bounding box center [844, 347] width 119 height 48
click at [873, 347] on strong "businesses in [GEOGRAPHIC_DATA]." at bounding box center [844, 358] width 95 height 23
drag, startPoint x: 858, startPoint y: 352, endPoint x: 890, endPoint y: 352, distance: 31.5
click at [890, 352] on strong "businesses in [GEOGRAPHIC_DATA]." at bounding box center [844, 358] width 95 height 23
click at [1013, 352] on strong "renters, landlords, and realtors across [GEOGRAPHIC_DATA]." at bounding box center [996, 356] width 102 height 35
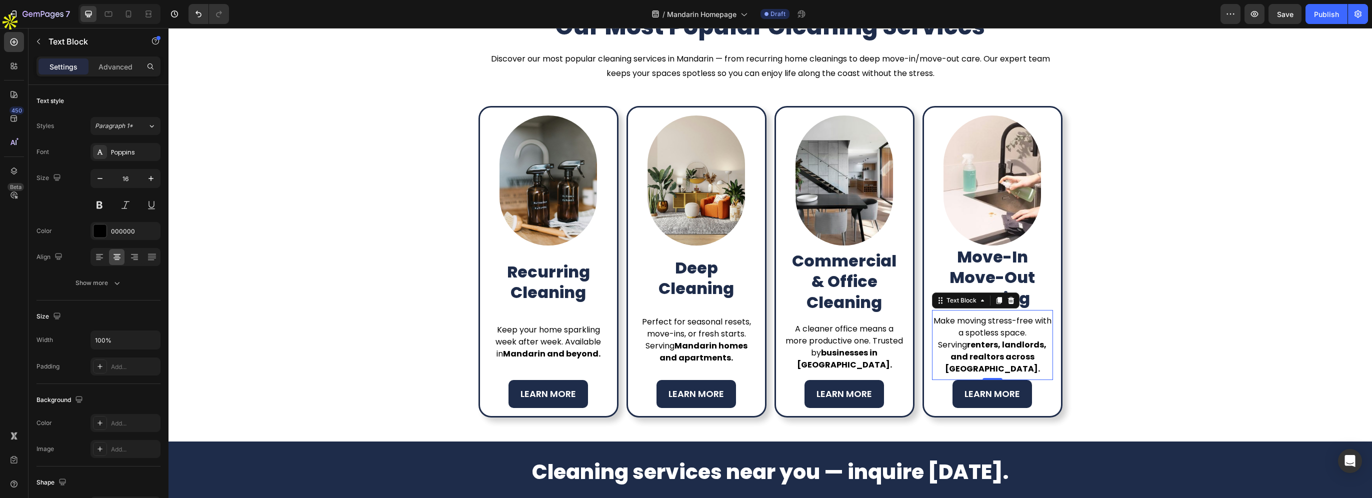
click at [991, 345] on strong "renters, landlords, and realtors across [GEOGRAPHIC_DATA]." at bounding box center [996, 356] width 102 height 35
drag, startPoint x: 1001, startPoint y: 354, endPoint x: 1034, endPoint y: 356, distance: 33.1
click at [1034, 356] on strong "renters, landlords, and realtors across [GEOGRAPHIC_DATA]." at bounding box center [996, 356] width 102 height 35
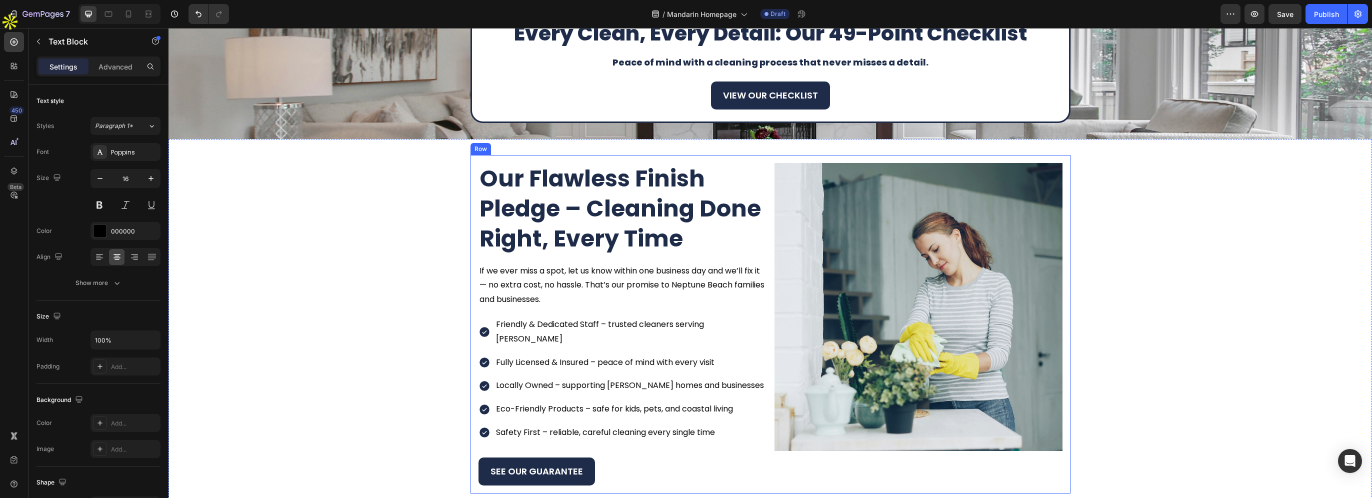
scroll to position [1086, 0]
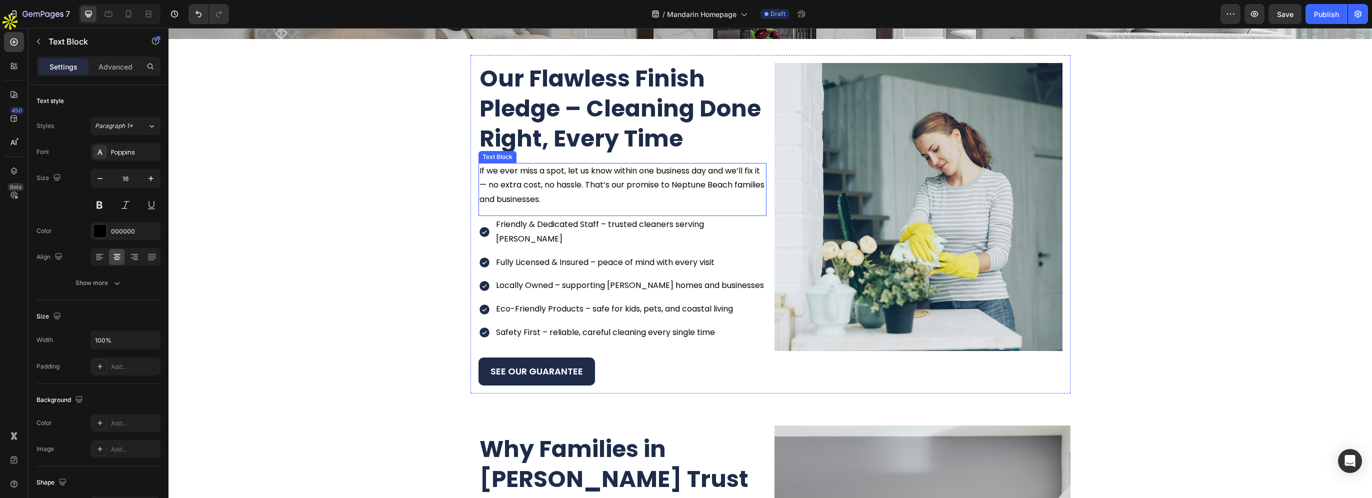
click at [608, 190] on p "If we ever miss a spot, let us know within one business day and we’ll fix it — …" at bounding box center [622, 185] width 286 height 43
click at [672, 188] on p "If we ever miss a spot, let us know within one business day and we’ll fix it — …" at bounding box center [622, 185] width 286 height 43
drag, startPoint x: 701, startPoint y: 185, endPoint x: 736, endPoint y: 186, distance: 35.5
click at [736, 186] on p "If we ever miss a spot, let us know within one business day and we’ll fix it — …" at bounding box center [622, 185] width 286 height 43
click at [706, 226] on p "Friendly & Dedicated Staff – trusted cleaners serving [PERSON_NAME]" at bounding box center [630, 231] width 269 height 29
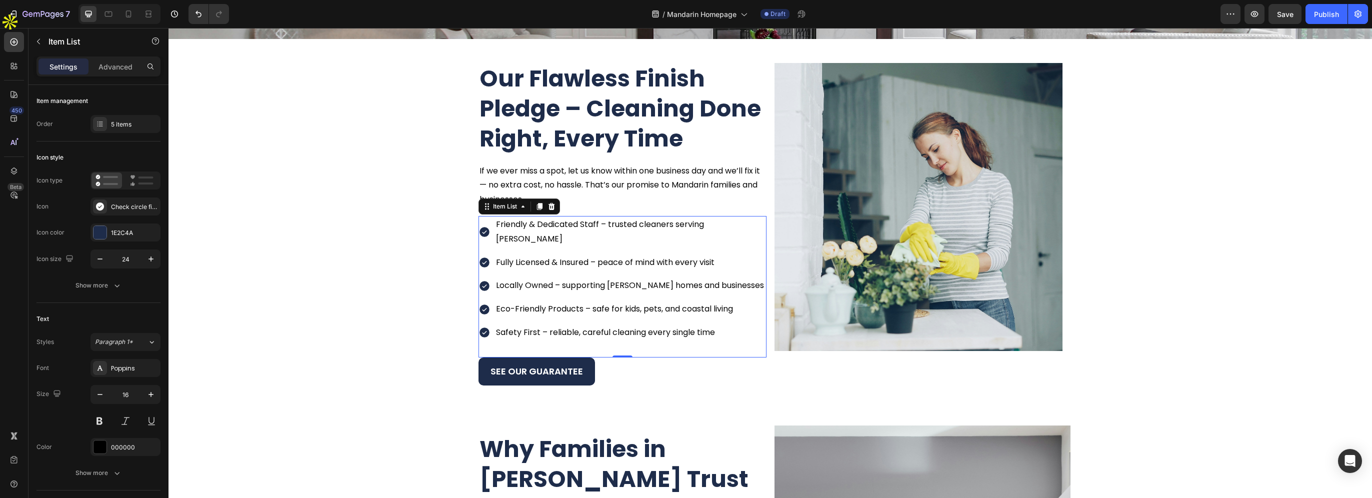
click at [702, 224] on p "Friendly & Dedicated Staff – trusted cleaners serving [PERSON_NAME]" at bounding box center [630, 231] width 269 height 29
drag, startPoint x: 704, startPoint y: 222, endPoint x: 755, endPoint y: 222, distance: 51.0
click at [755, 222] on div "Friendly & Dedicated Staff – trusted cleaners serving [GEOGRAPHIC_DATA] Fully L…" at bounding box center [622, 278] width 288 height 125
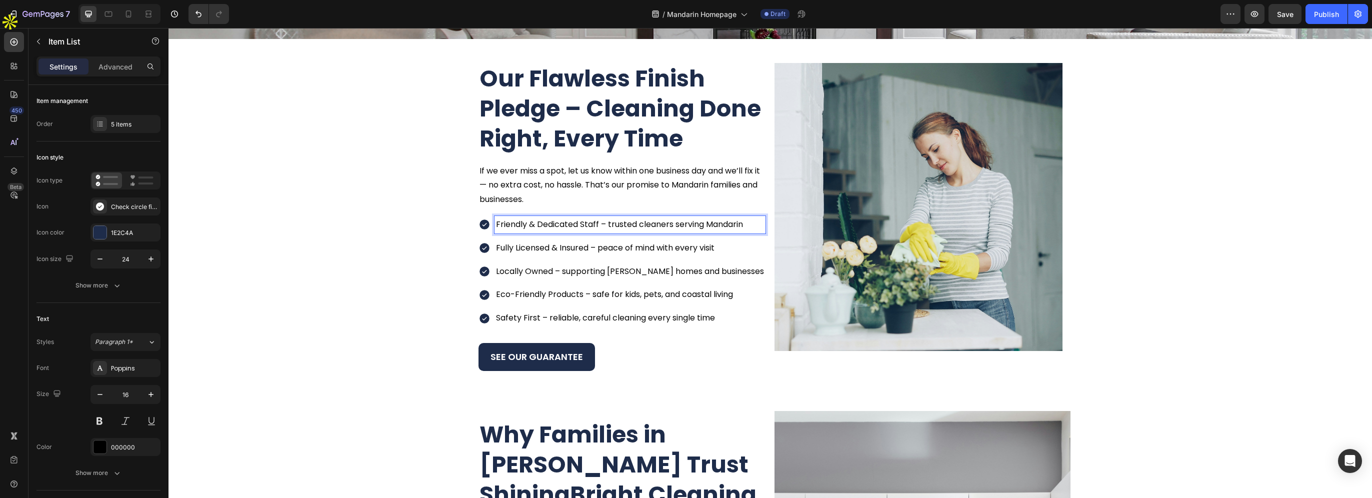
click at [615, 272] on p "Locally Owned – supporting Baldwin homes and businesses" at bounding box center [630, 271] width 268 height 14
drag, startPoint x: 605, startPoint y: 268, endPoint x: 634, endPoint y: 272, distance: 29.8
click at [634, 272] on p "Locally Owned – supporting Baldwin homes and businesses" at bounding box center [630, 271] width 268 height 14
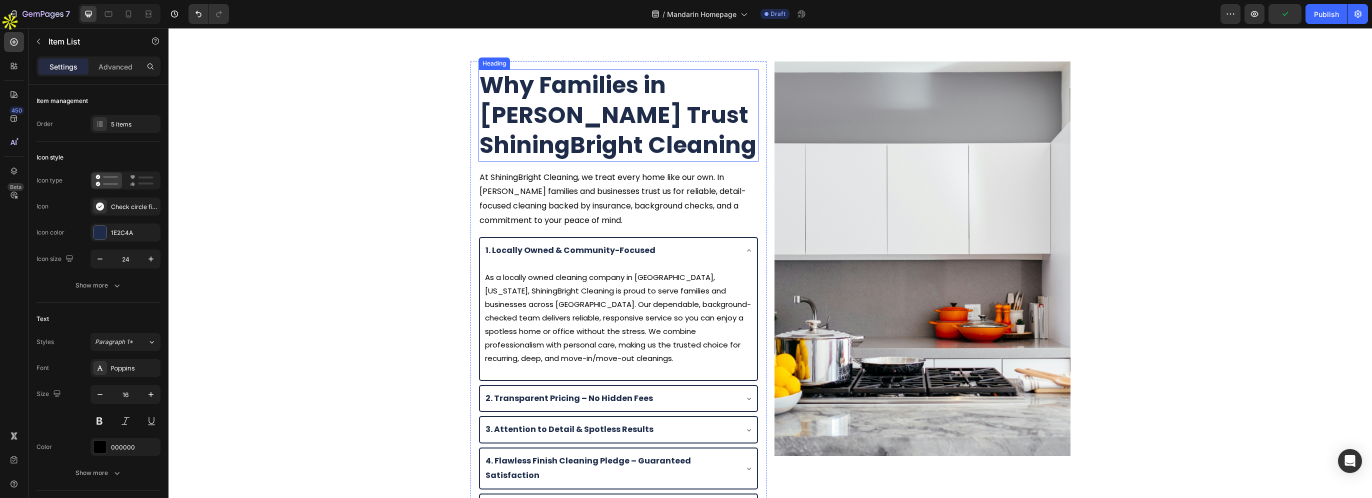
scroll to position [1436, 0]
click at [534, 130] on h2 "Why Families in Baldwin Trust ShiningBright Cleaning" at bounding box center [618, 113] width 280 height 91
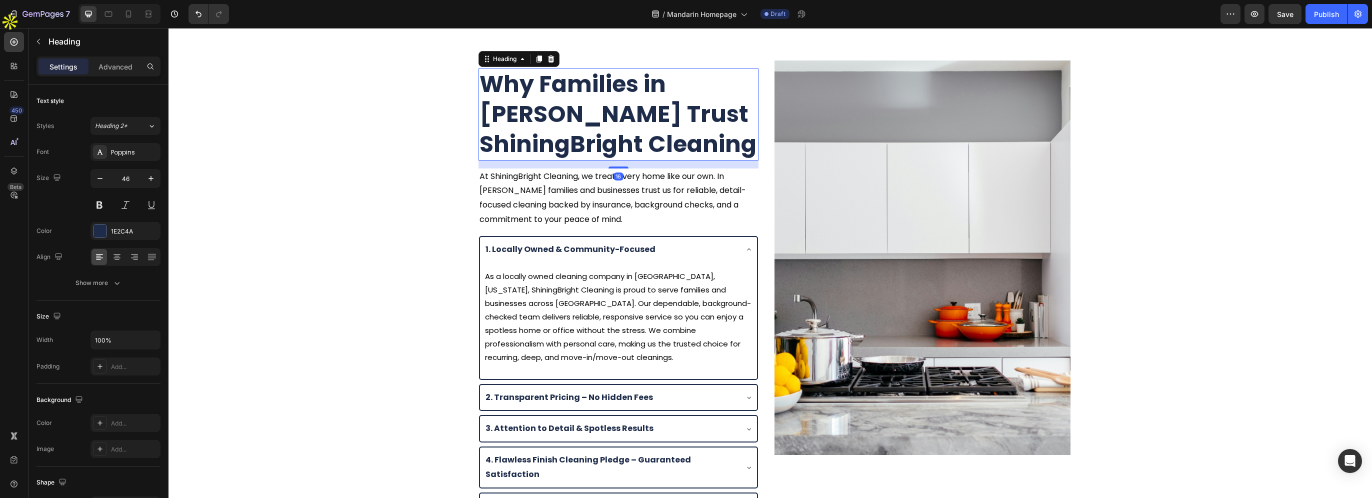
click at [481, 112] on h2 "Why Families in Baldwin Trust ShiningBright Cleaning" at bounding box center [618, 113] width 280 height 91
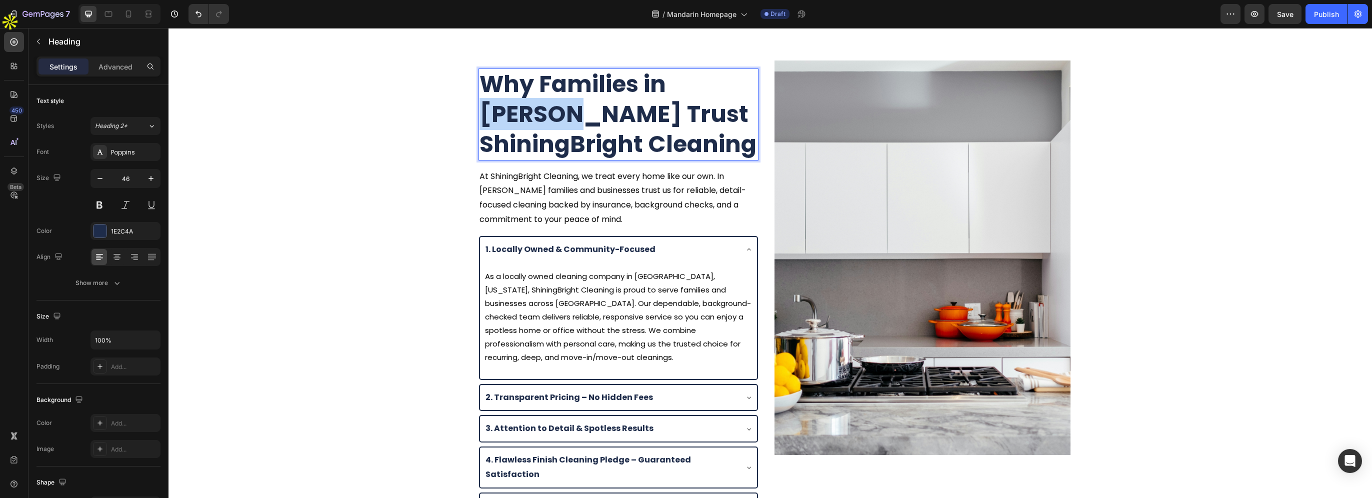
drag, startPoint x: 478, startPoint y: 112, endPoint x: 563, endPoint y: 111, distance: 84.5
click at [563, 111] on p "Why Families in Baldwin Trust ShiningBright Cleaning" at bounding box center [618, 113] width 278 height 89
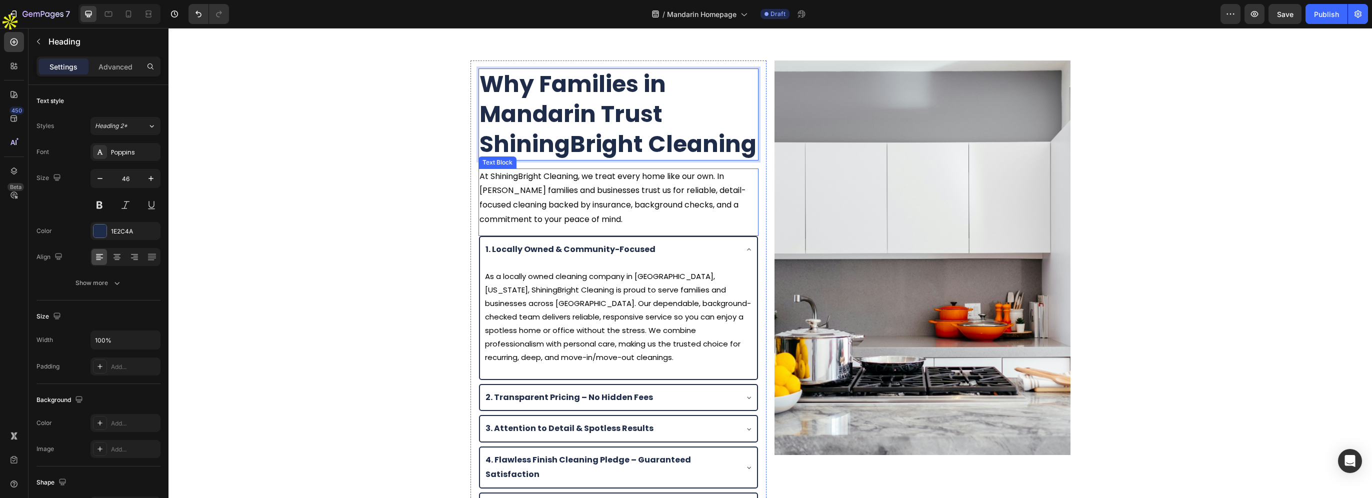
click at [486, 190] on p "At ShiningBright Cleaning, we treat every home like our own. In Baldwin familie…" at bounding box center [618, 197] width 278 height 57
click at [479, 190] on p "At ShiningBright Cleaning, we treat every home like our own. In Baldwin familie…" at bounding box center [618, 197] width 278 height 57
drag, startPoint x: 487, startPoint y: 189, endPoint x: 505, endPoint y: 190, distance: 18.0
click at [505, 190] on p "At ShiningBright Cleaning, we treat every home like our own. In Baldwin familie…" at bounding box center [618, 197] width 278 height 57
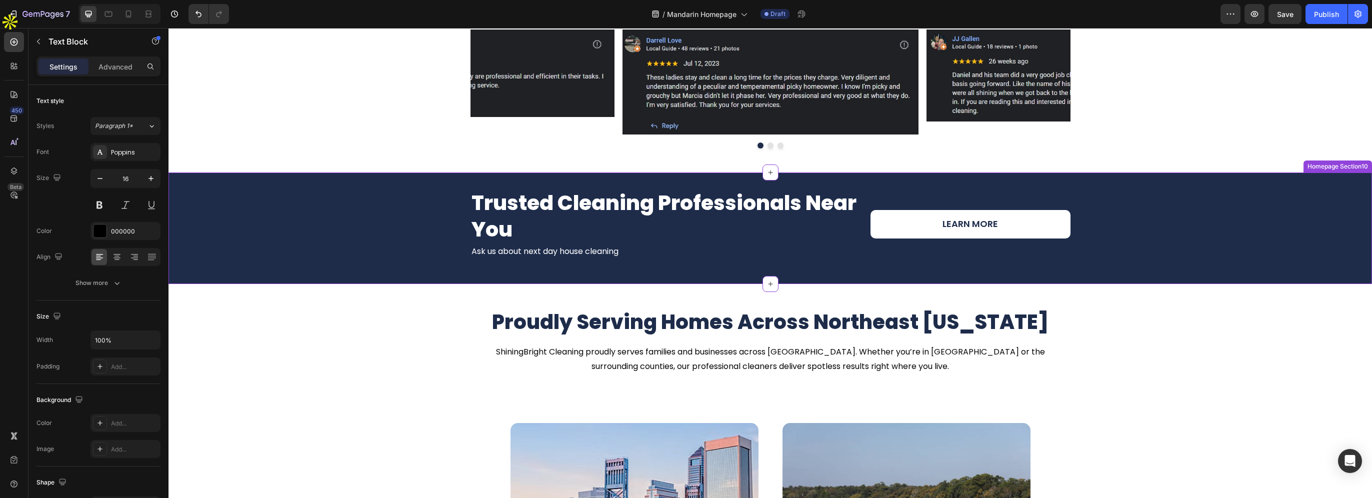
scroll to position [2236, 0]
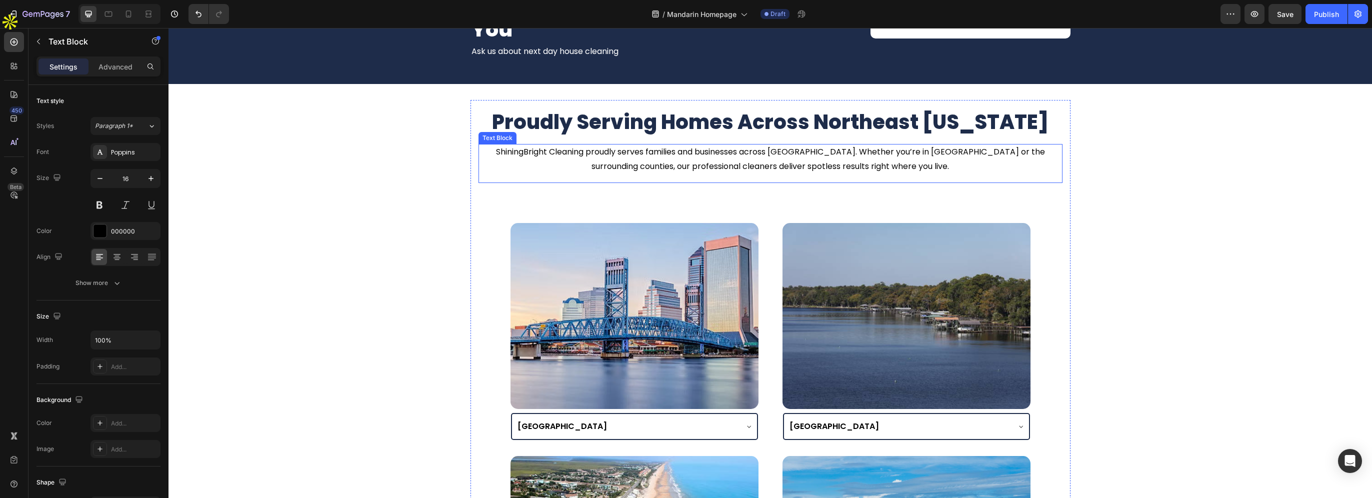
click at [743, 157] on p "ShiningBright Cleaning proudly serves families and businesses across Baldwin. W…" at bounding box center [770, 159] width 582 height 29
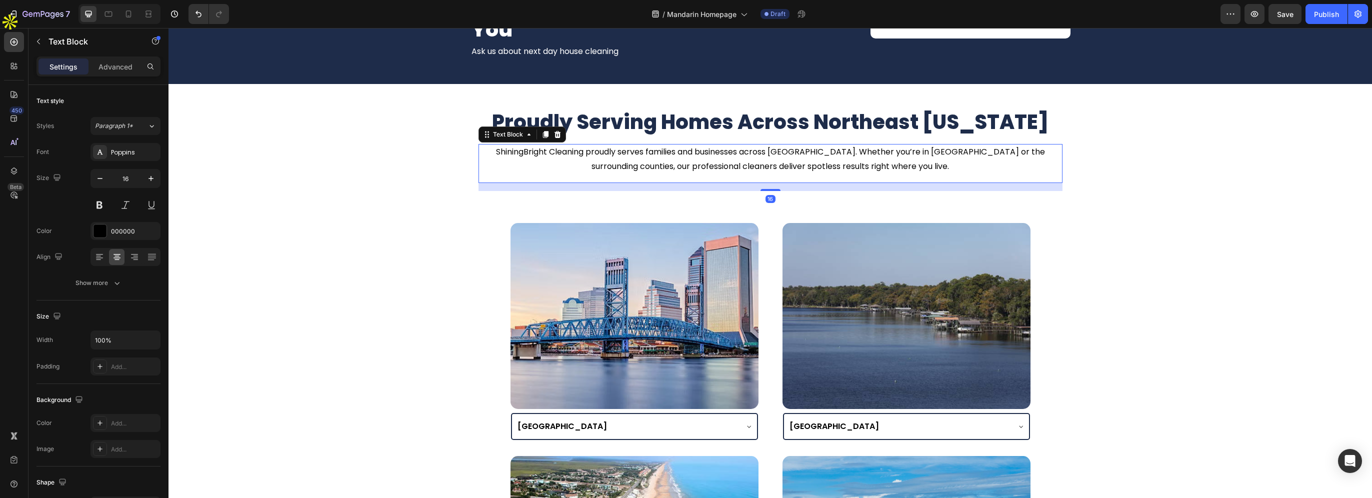
click at [778, 153] on p "ShiningBright Cleaning proudly serves families and businesses across Baldwin. W…" at bounding box center [770, 159] width 582 height 29
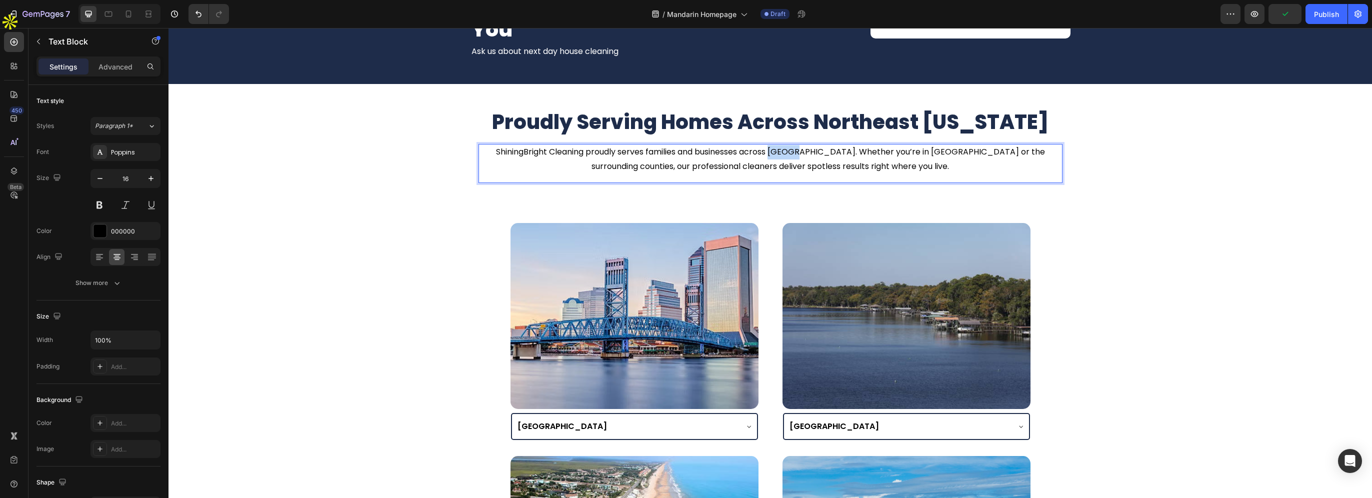
drag, startPoint x: 776, startPoint y: 152, endPoint x: 798, endPoint y: 151, distance: 22.0
click at [798, 151] on p "ShiningBright Cleaning proudly serves families and businesses across Baldwin. W…" at bounding box center [770, 159] width 582 height 29
click at [883, 151] on p "ShiningBright Cleaning proudly serves families and businesses across Mandarin. …" at bounding box center [770, 159] width 582 height 29
drag, startPoint x: 883, startPoint y: 151, endPoint x: 911, endPoint y: 151, distance: 28.0
click at [911, 151] on p "ShiningBright Cleaning proudly serves families and businesses across Mandarin. …" at bounding box center [770, 159] width 582 height 29
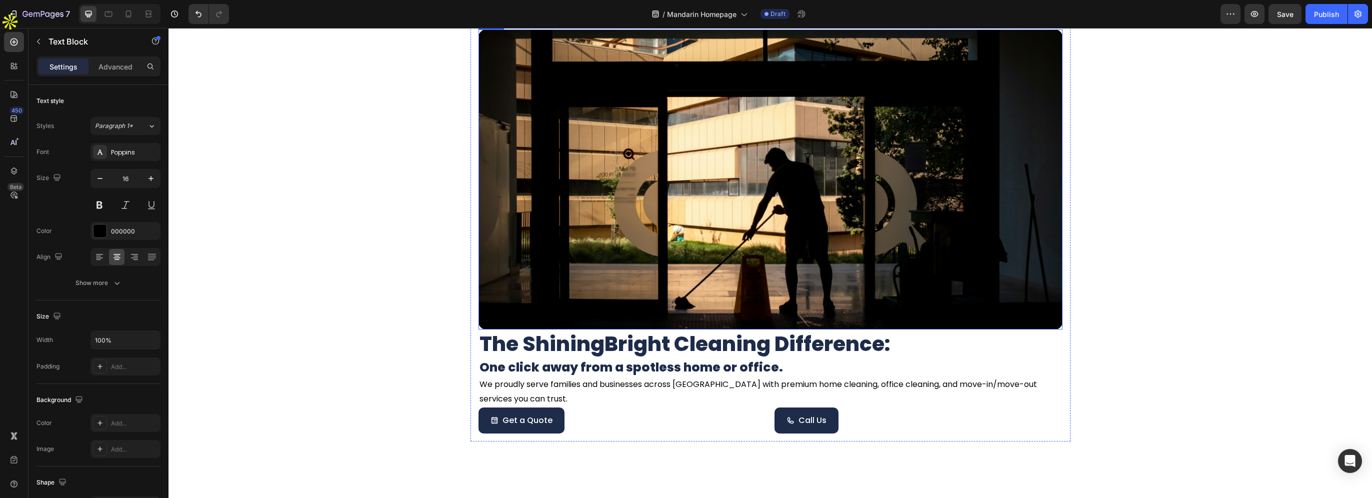
scroll to position [3086, 0]
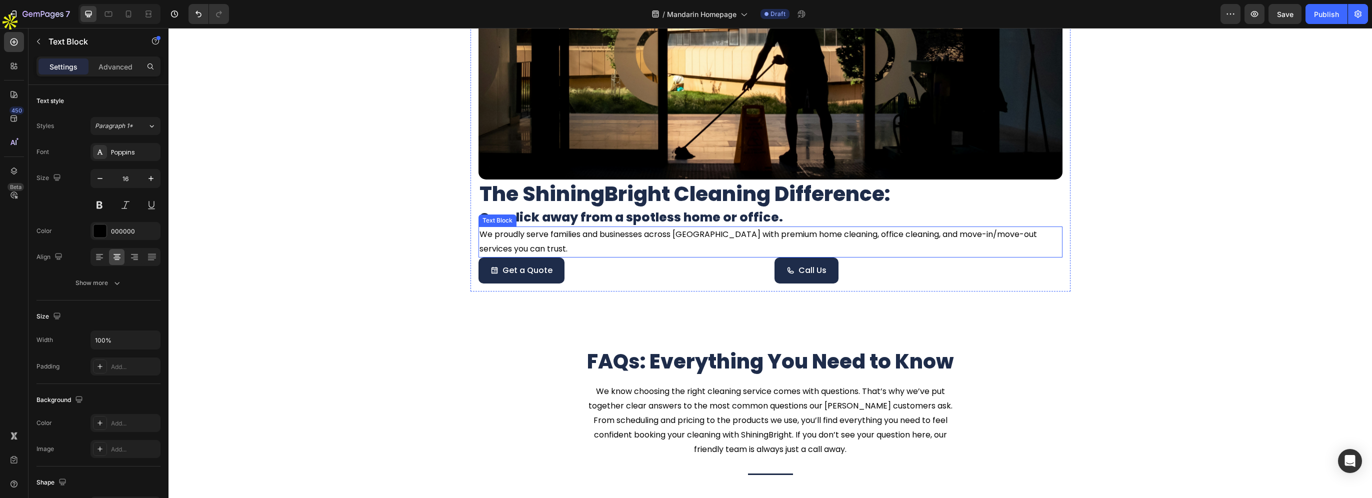
click at [669, 232] on p "We proudly serve families and businesses across Baldwin with premium home clean…" at bounding box center [770, 241] width 582 height 29
click at [614, 231] on p "We proudly serve families and businesses across Baldwin with premium home clean…" at bounding box center [770, 241] width 582 height 29
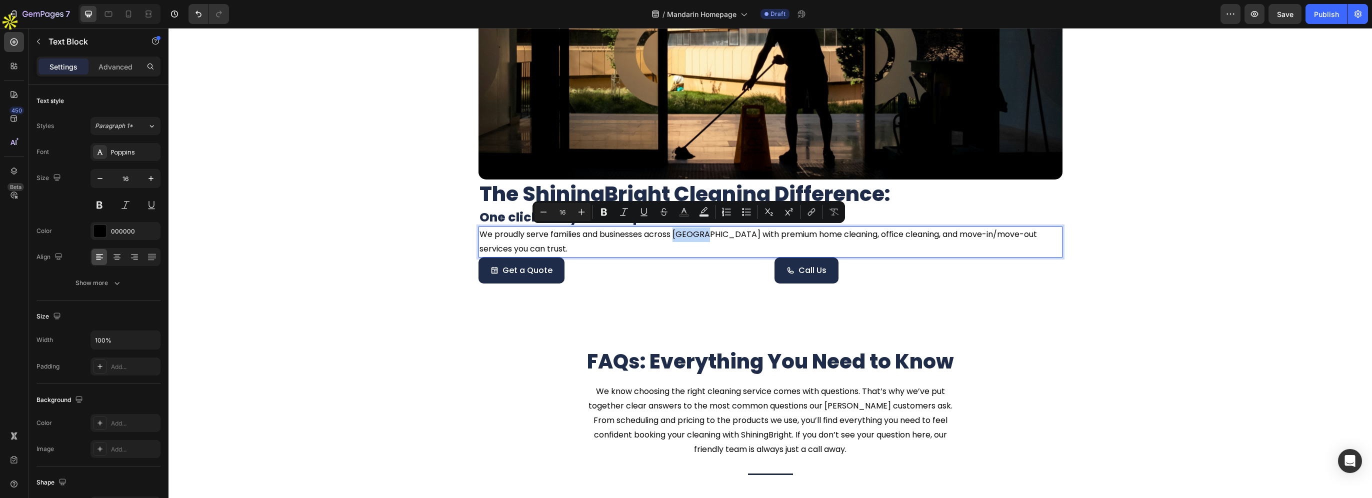
drag, startPoint x: 673, startPoint y: 232, endPoint x: 705, endPoint y: 232, distance: 32.0
click at [705, 232] on p "We proudly serve families and businesses across Baldwin with premium home clean…" at bounding box center [770, 241] width 582 height 29
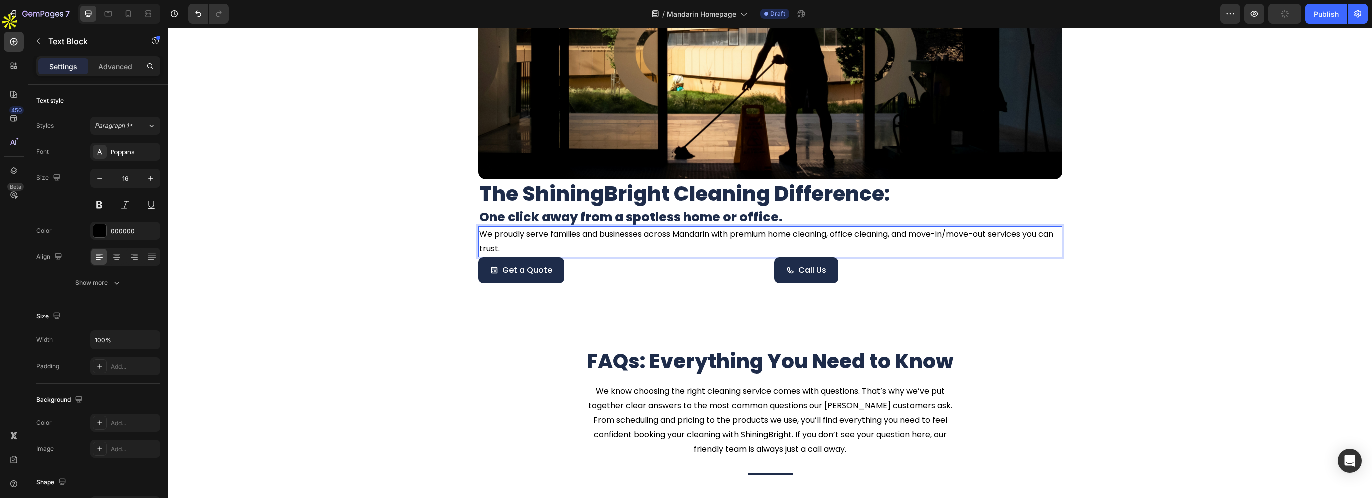
click at [932, 233] on p "We proudly serve families and businesses across Mandarin with premium home clea…" at bounding box center [770, 241] width 582 height 29
click at [847, 232] on p "We proudly serve families and businesses across Mandarin with premium home clea…" at bounding box center [770, 241] width 582 height 29
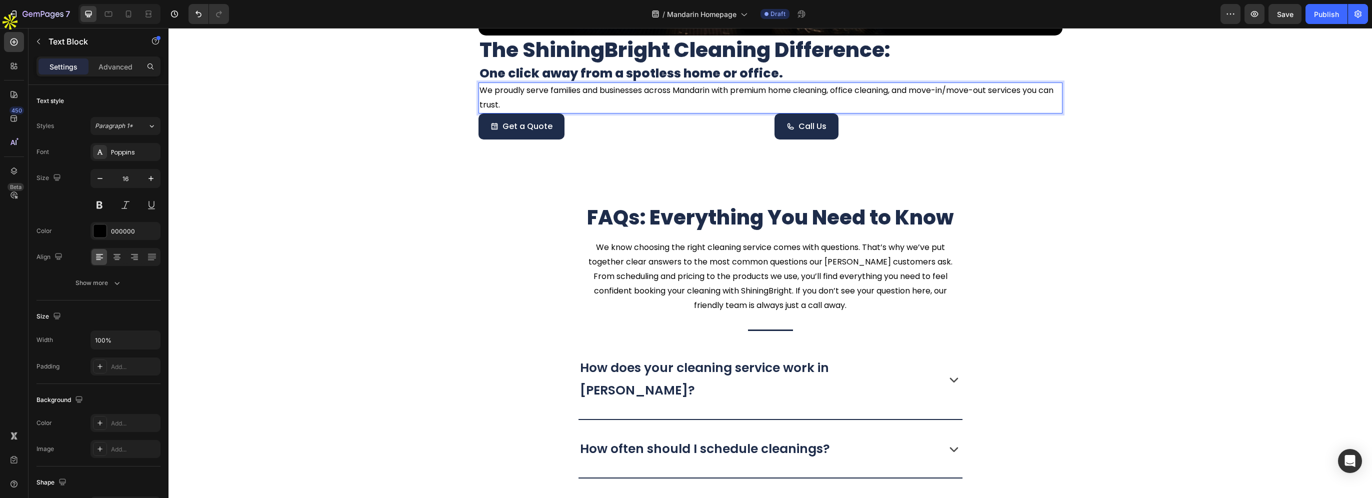
scroll to position [3236, 0]
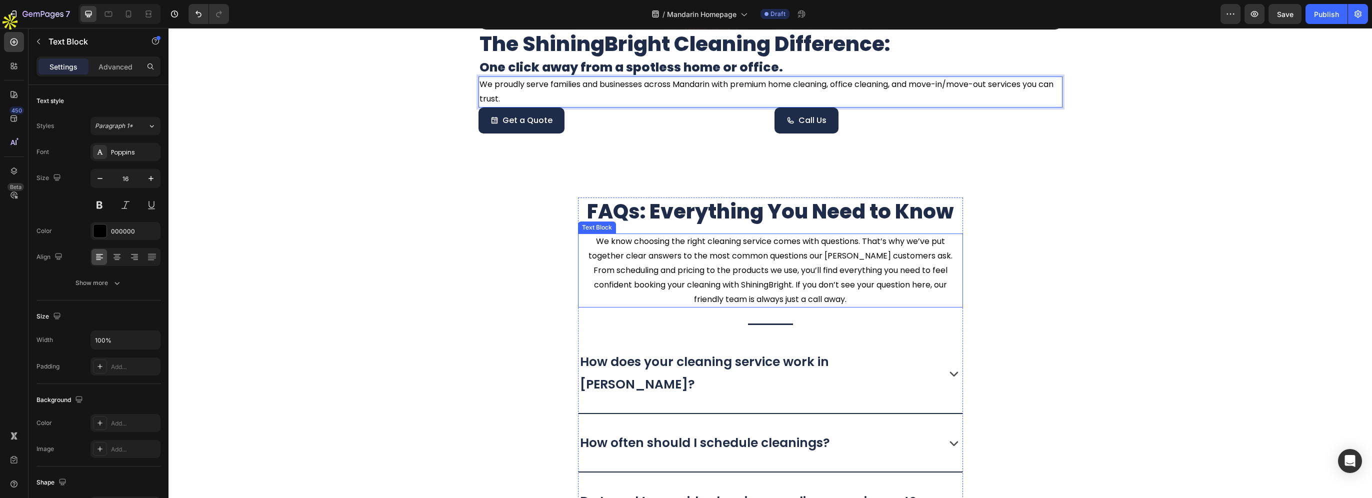
click at [850, 261] on p "We know choosing the right cleaning service comes with questions. That’s why we…" at bounding box center [770, 270] width 383 height 72
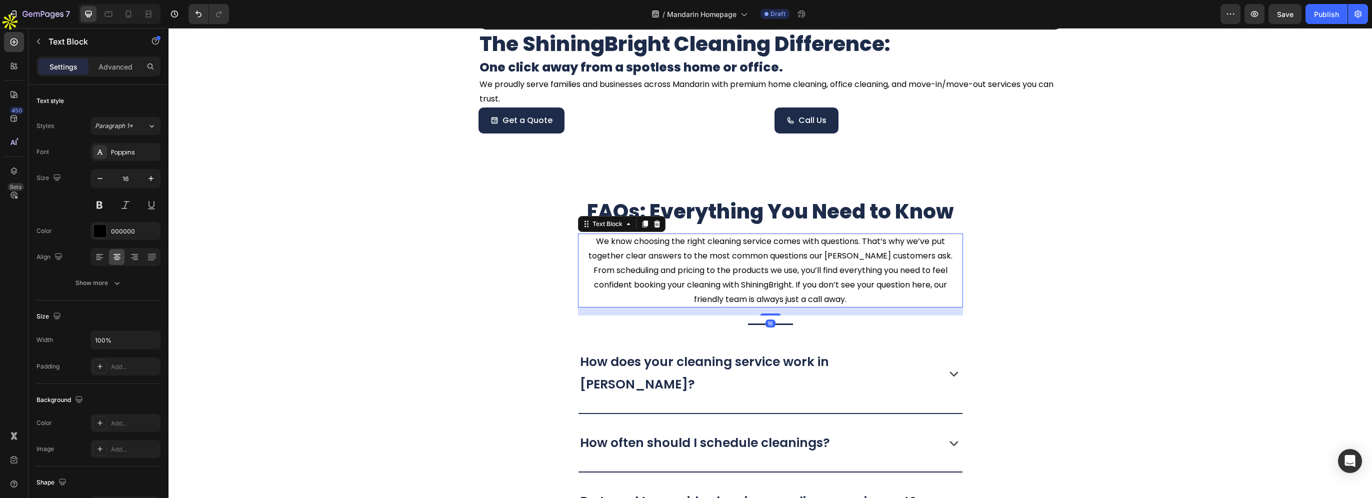
click at [829, 252] on p "We know choosing the right cleaning service comes with questions. That’s why we…" at bounding box center [770, 270] width 383 height 72
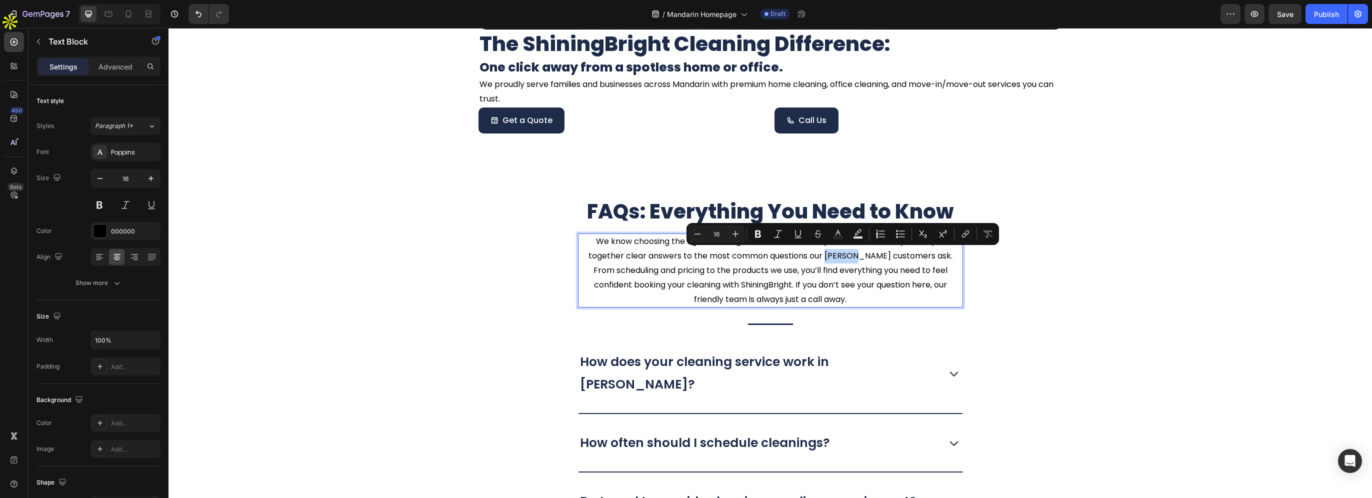
drag, startPoint x: 828, startPoint y: 253, endPoint x: 846, endPoint y: 254, distance: 18.0
click at [846, 254] on p "We know choosing the right cleaning service comes with questions. That’s why we…" at bounding box center [770, 270] width 383 height 72
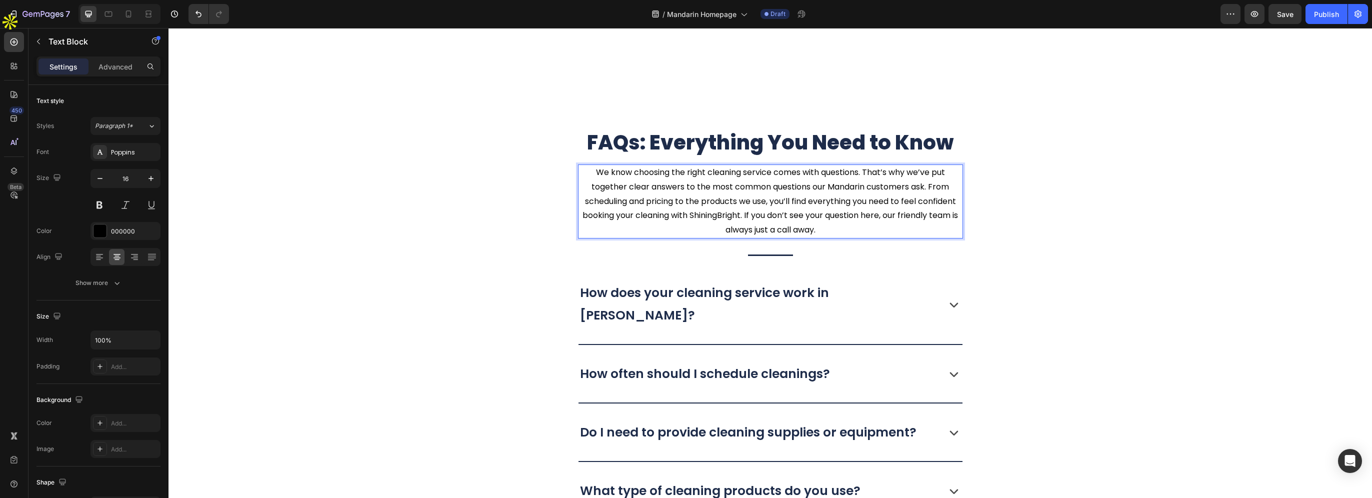
scroll to position [3436, 0]
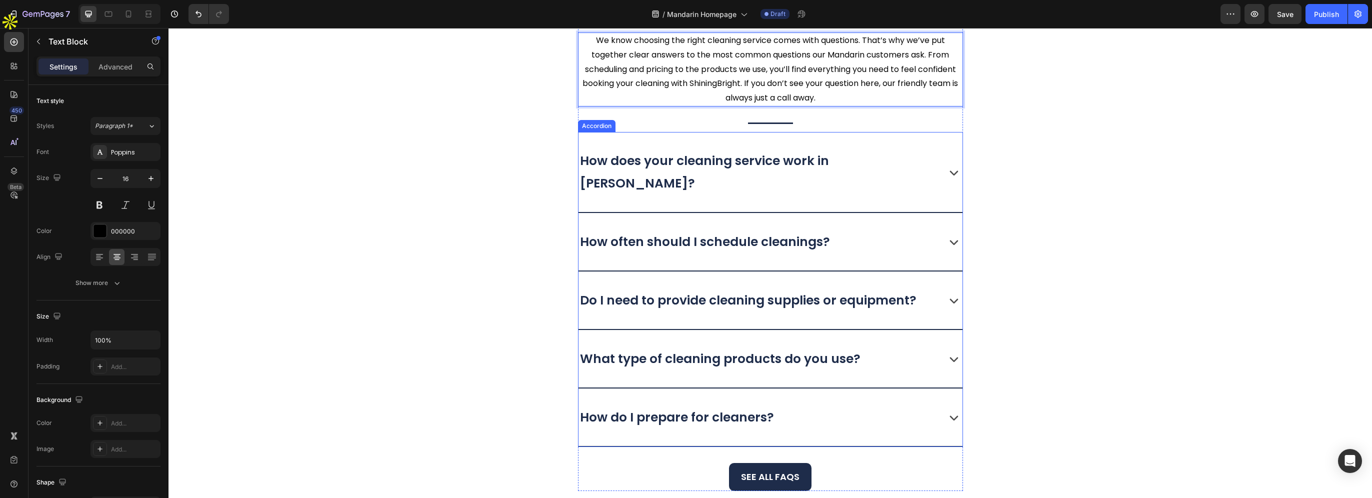
click at [836, 173] on div "How does your cleaning service work in Baldwin?" at bounding box center [770, 172] width 384 height 80
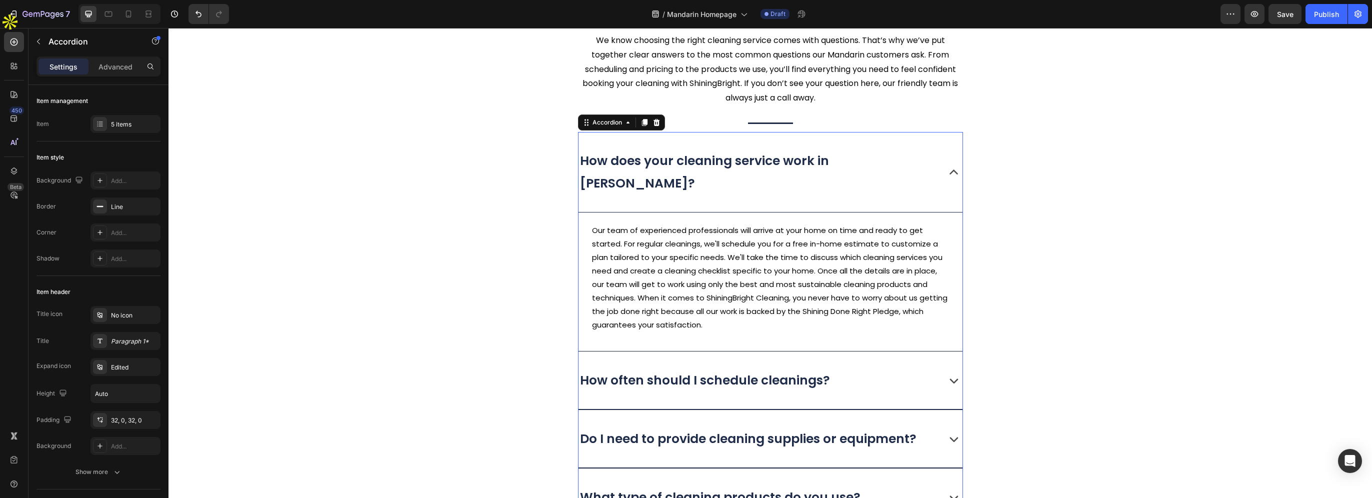
click at [832, 162] on p "How does your cleaning service work in Baldwin?" at bounding box center [757, 171] width 355 height 45
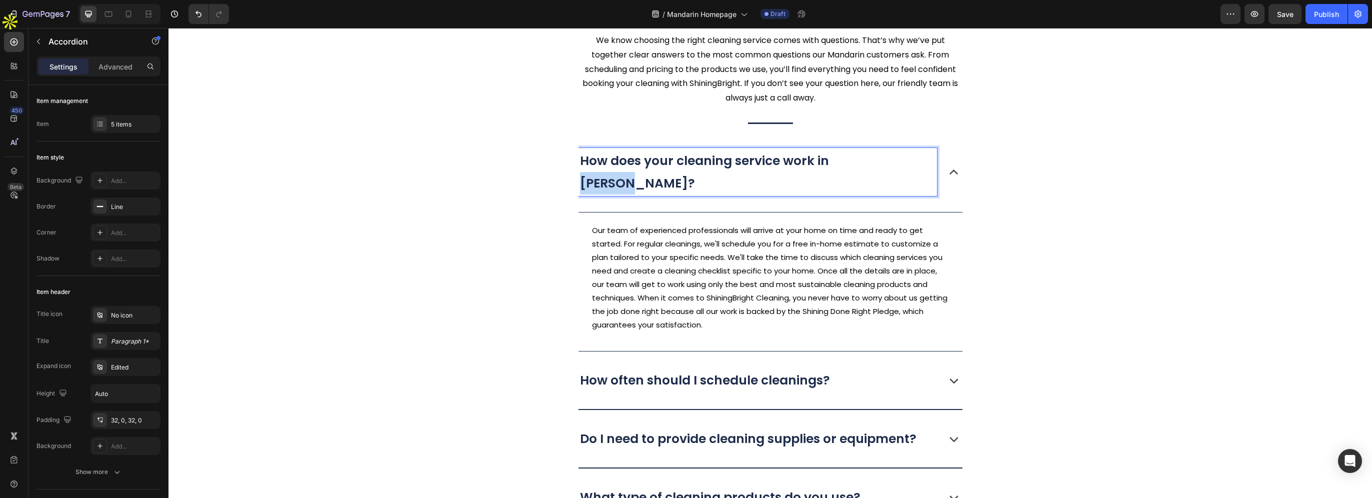
drag, startPoint x: 828, startPoint y: 161, endPoint x: 877, endPoint y: 161, distance: 49.0
click at [877, 161] on p "How does your cleaning service work in Baldwin?" at bounding box center [757, 171] width 355 height 45
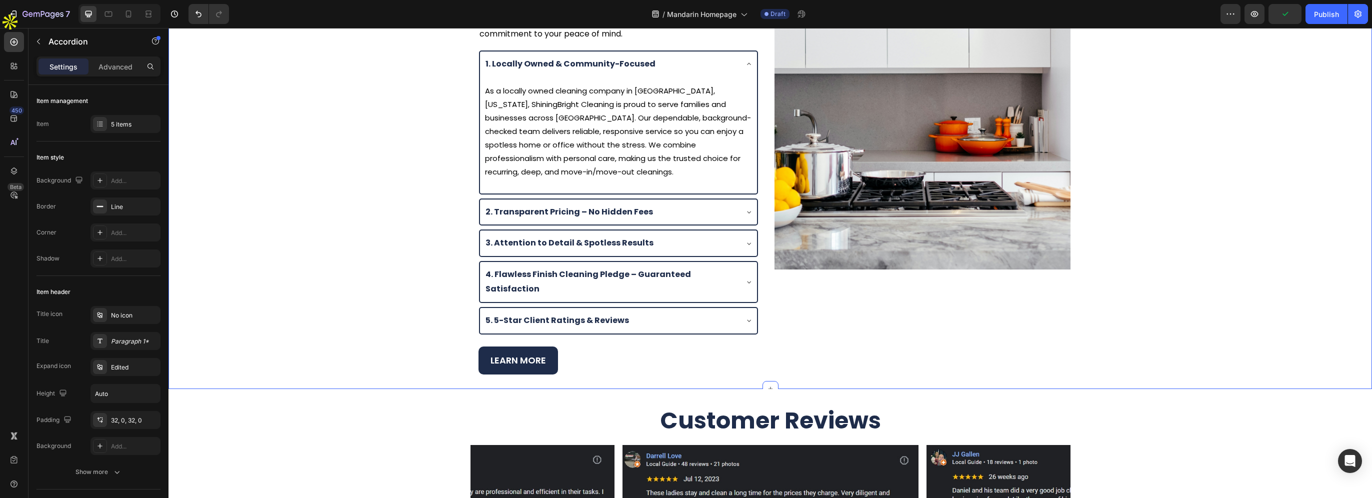
scroll to position [1620, 0]
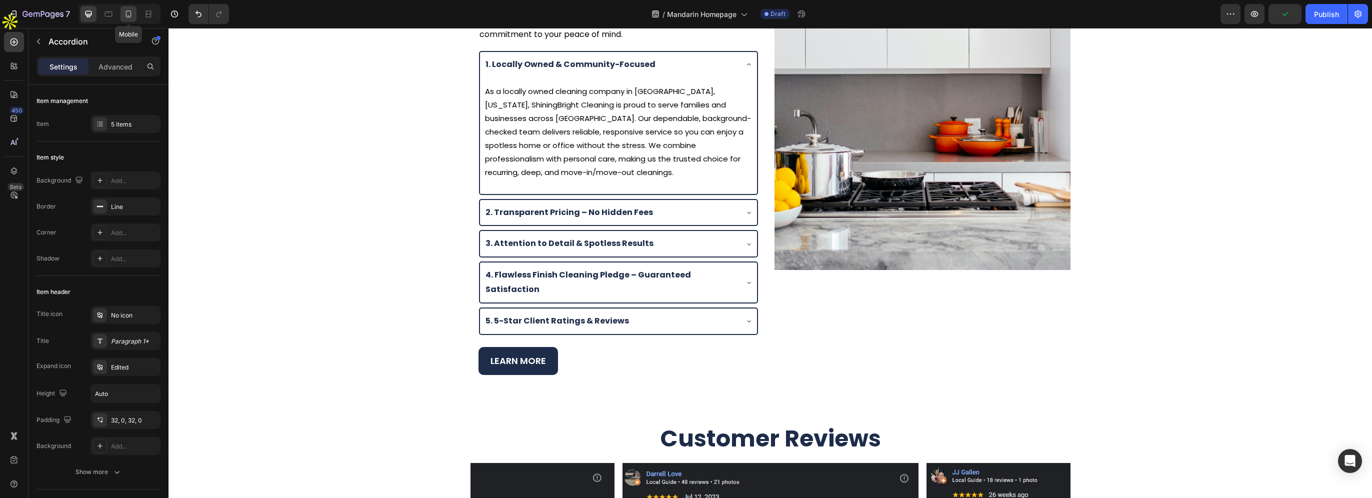
click at [122, 13] on div at bounding box center [128, 14] width 16 height 16
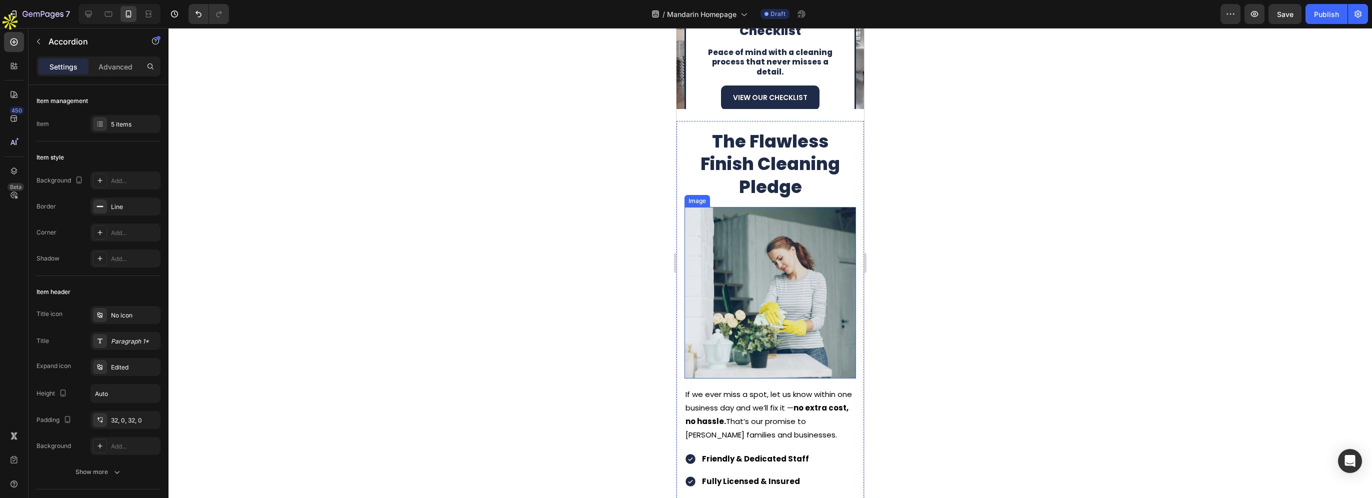
scroll to position [1553, 0]
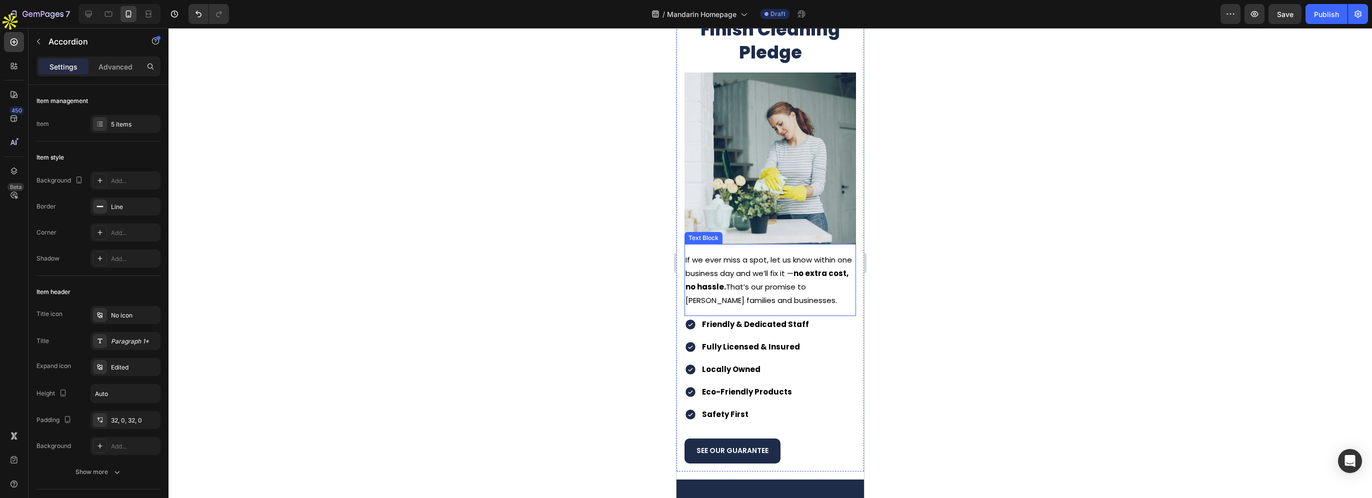
click at [702, 292] on p "If we ever miss a spot, let us know within one business day and we’ll fix it — …" at bounding box center [769, 280] width 169 height 54
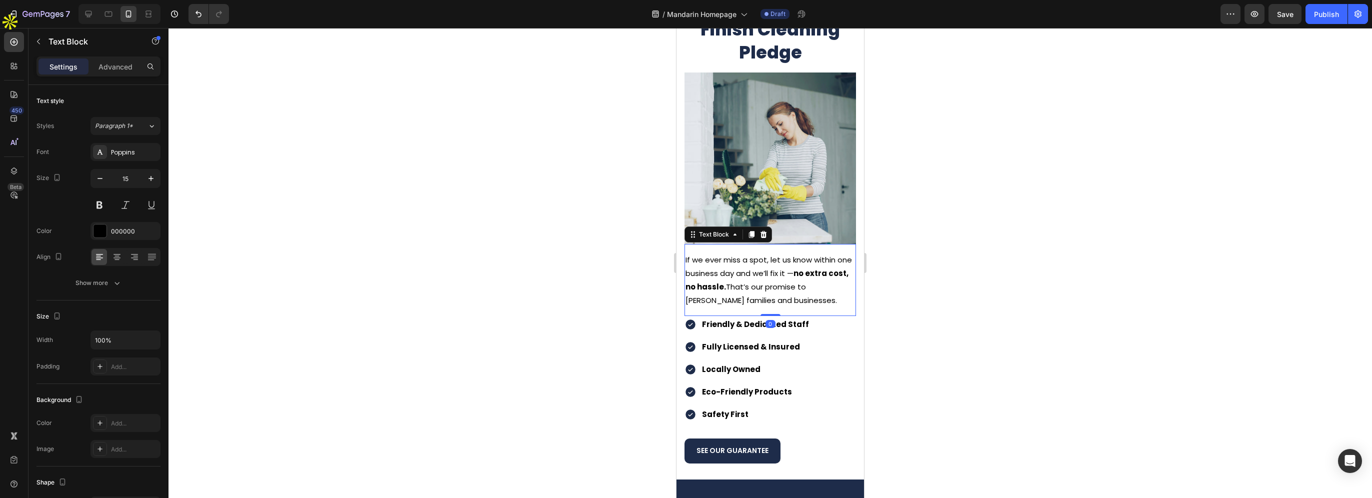
click at [689, 292] on p "If we ever miss a spot, let us know within one business day and we’ll fix it — …" at bounding box center [769, 280] width 169 height 54
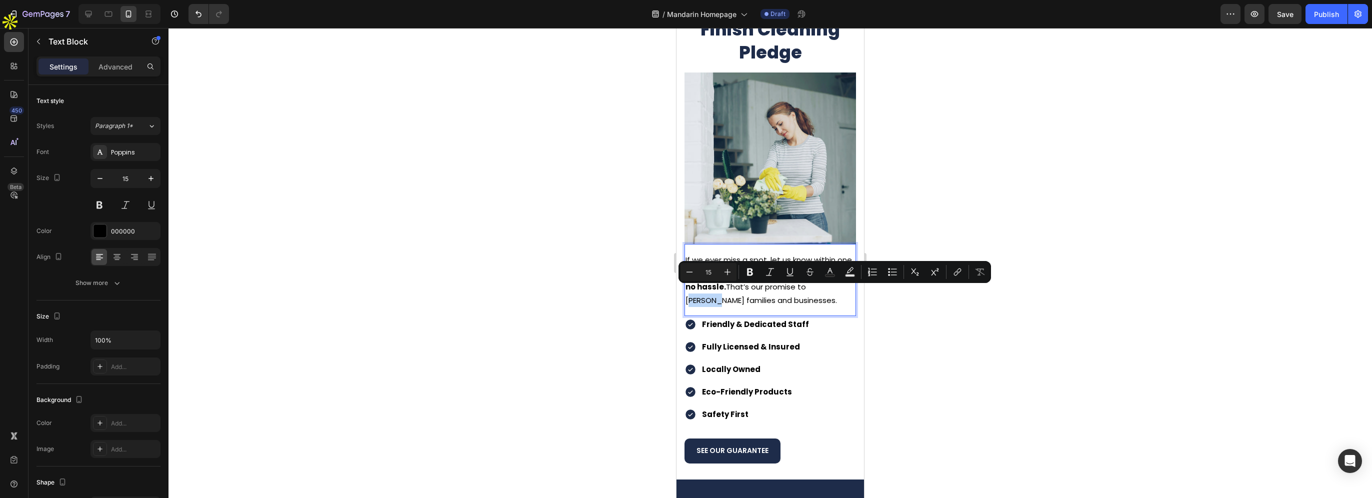
drag, startPoint x: 686, startPoint y: 292, endPoint x: 714, endPoint y: 295, distance: 28.7
click at [714, 295] on p "If we ever miss a spot, let us know within one business day and we’ll fix it — …" at bounding box center [769, 280] width 169 height 54
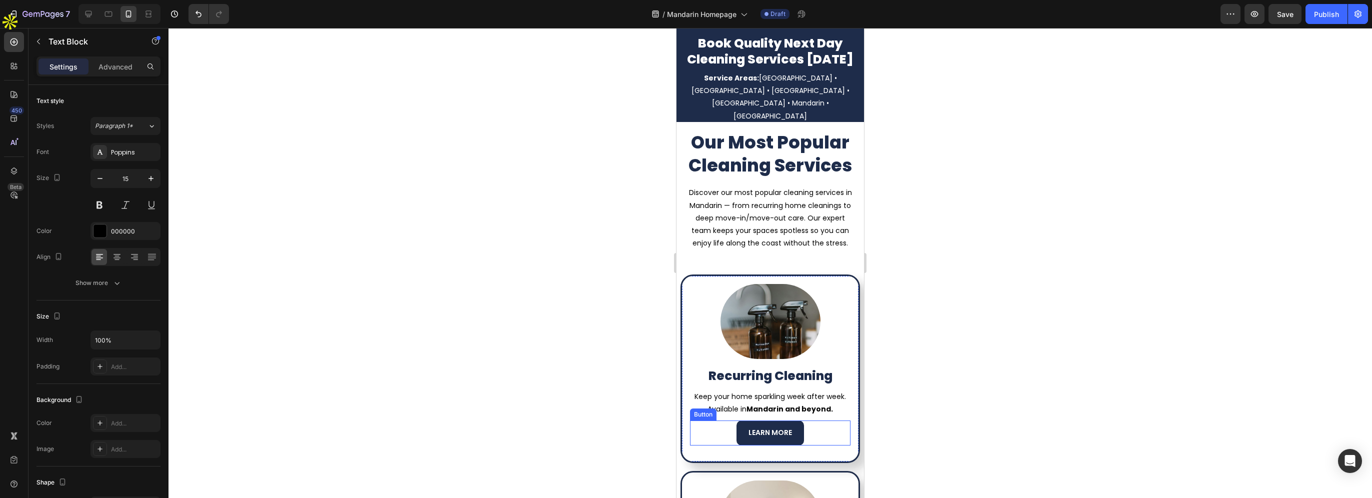
scroll to position [753, 0]
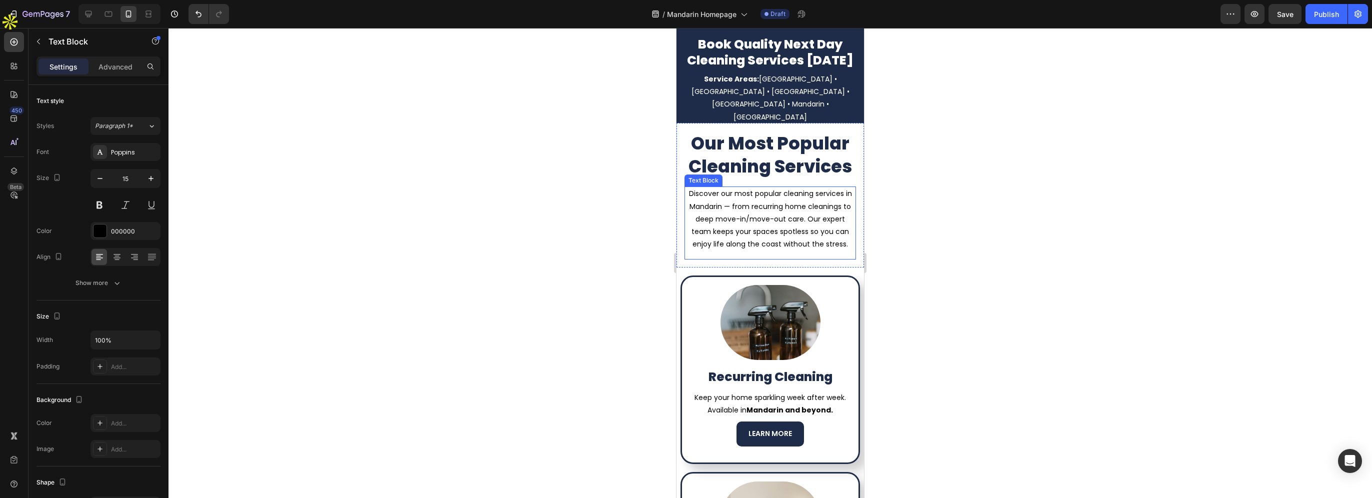
click at [732, 250] on p "Discover our most popular cleaning services in Mandarin — from recurring home c…" at bounding box center [769, 218] width 169 height 63
click at [712, 231] on p "Discover our most popular cleaning services in Mandarin — from recurring home c…" at bounding box center [769, 218] width 169 height 63
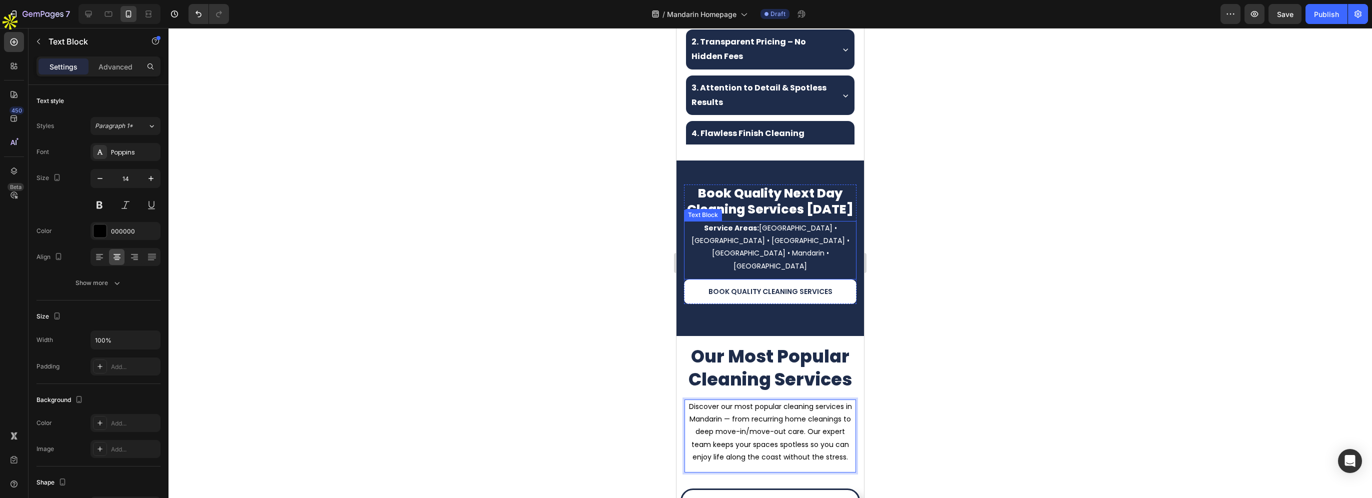
scroll to position [404, 0]
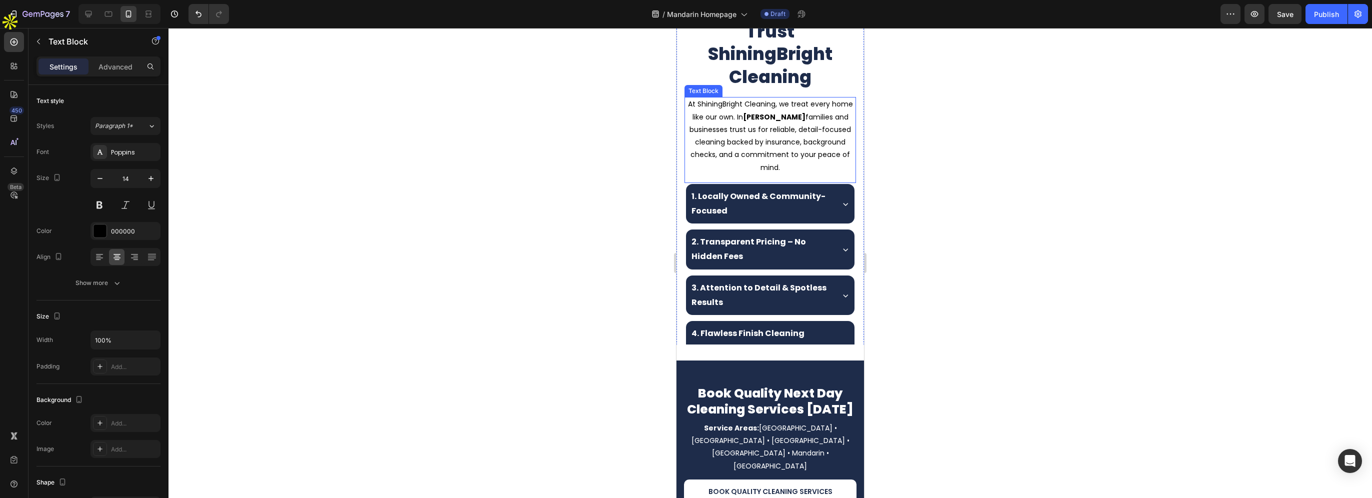
click at [769, 122] on strong "Baldwin" at bounding box center [774, 117] width 62 height 10
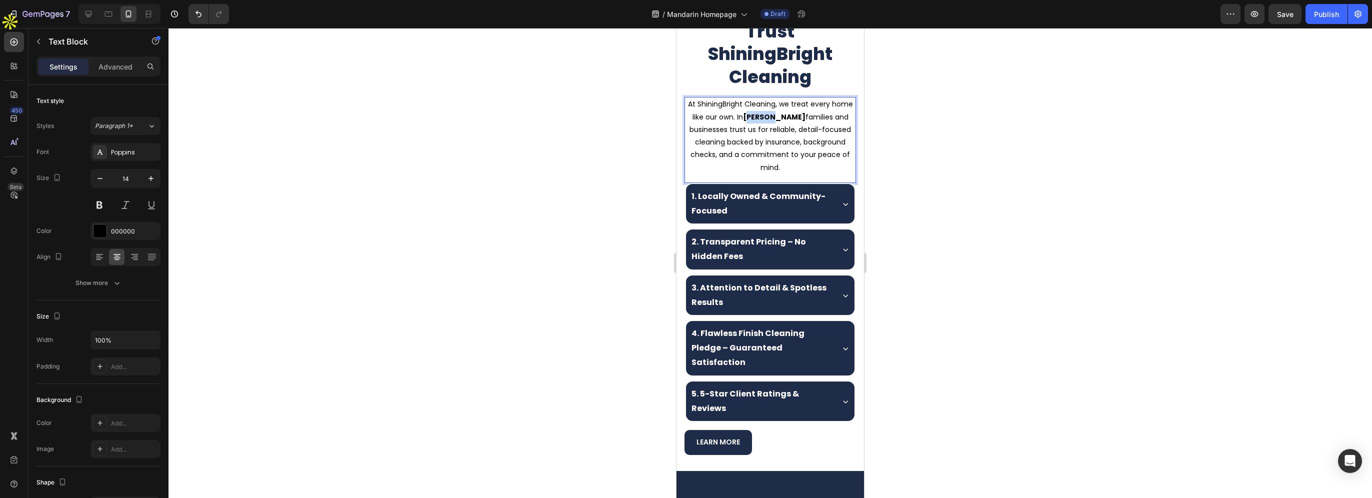
drag, startPoint x: 777, startPoint y: 191, endPoint x: 794, endPoint y: 192, distance: 16.5
click at [794, 122] on strong "Baldwin" at bounding box center [774, 117] width 62 height 10
drag, startPoint x: 766, startPoint y: 190, endPoint x: 794, endPoint y: 194, distance: 28.3
click at [794, 173] on p "At ShiningBright Cleaning, we treat every home like our own. In Baldwin familie…" at bounding box center [769, 135] width 169 height 75
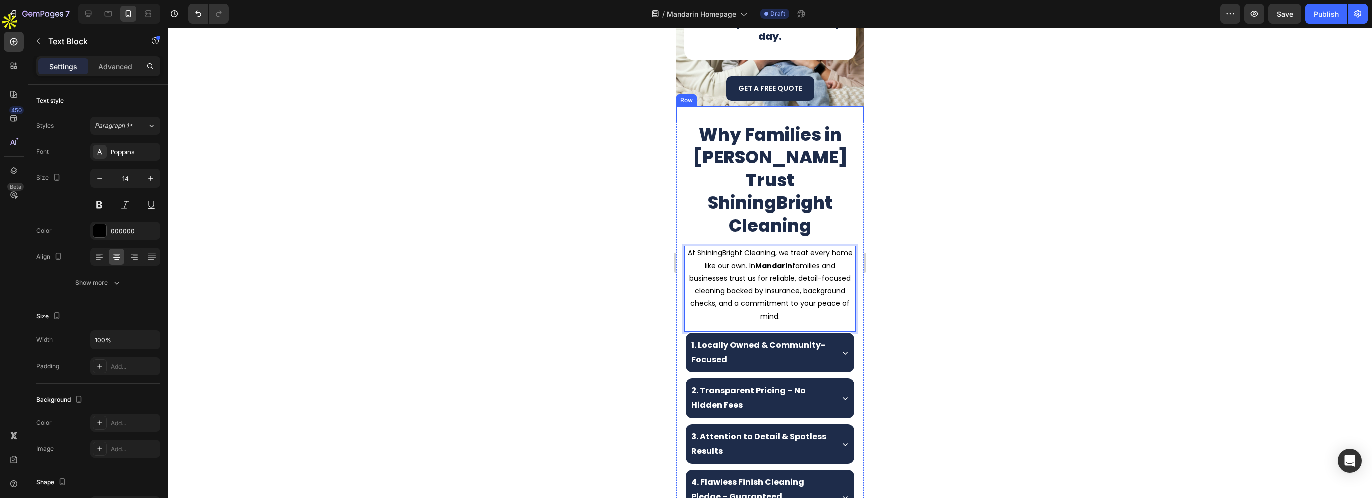
scroll to position [254, 0]
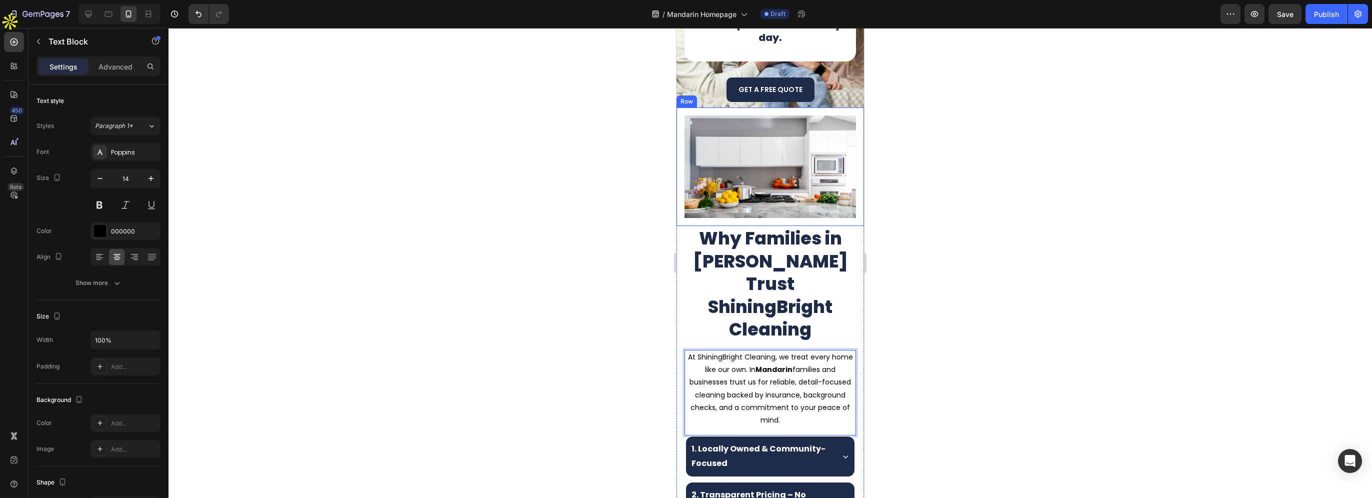
click at [732, 252] on h2 "Why Families in Baldwin Trust ShiningBright Cleaning" at bounding box center [769, 284] width 171 height 116
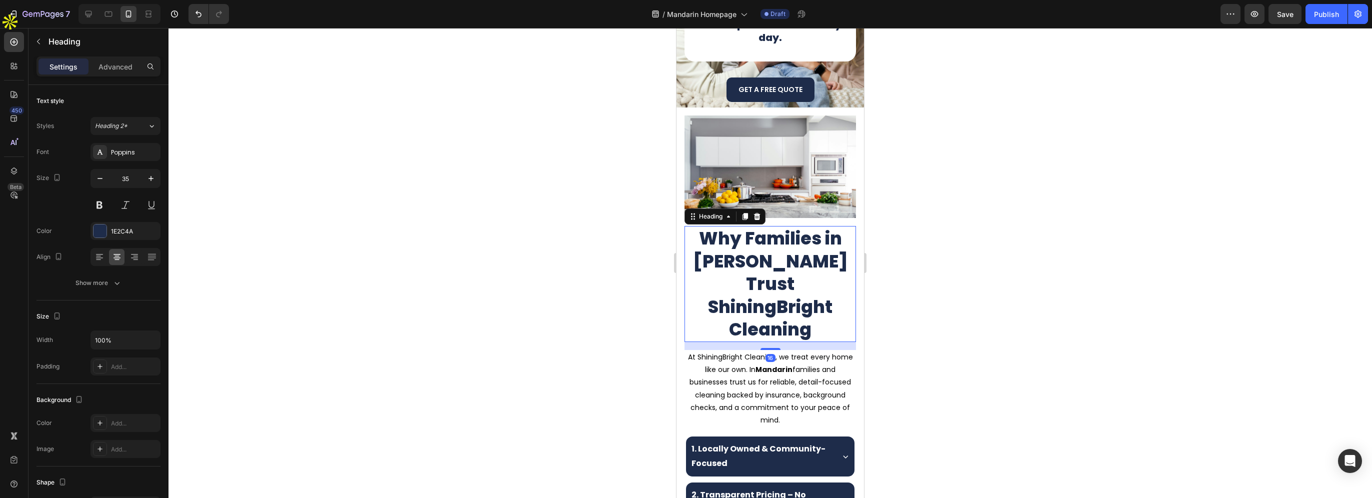
click at [705, 250] on h2 "Why Families in Baldwin Trust ShiningBright Cleaning" at bounding box center [769, 284] width 171 height 116
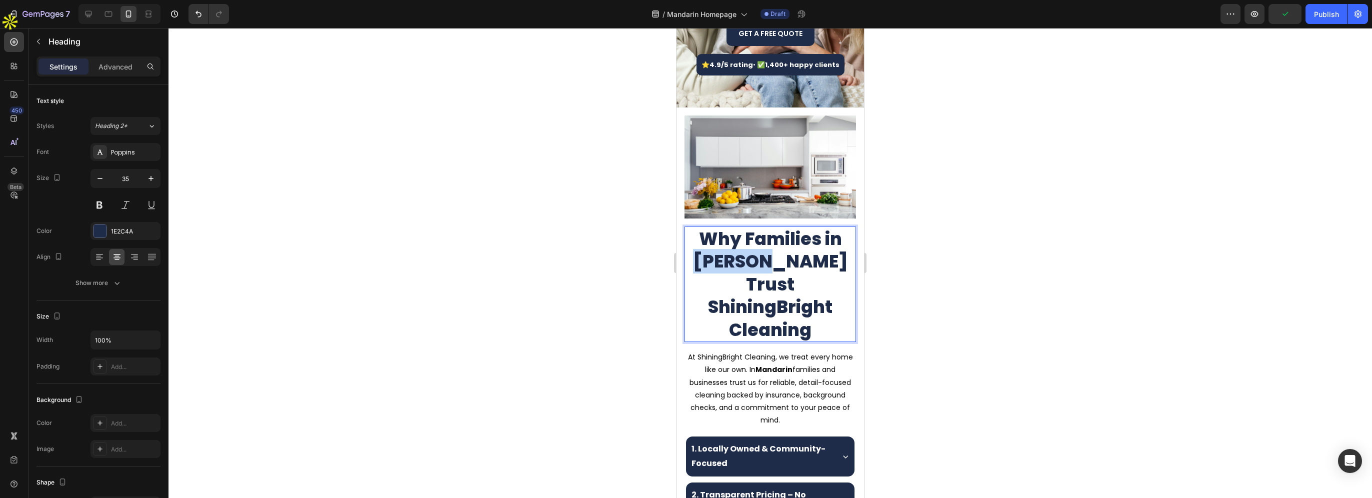
drag, startPoint x: 705, startPoint y: 258, endPoint x: 778, endPoint y: 260, distance: 72.5
click at [778, 260] on p "Why Families in Baldwin Trust ShiningBright Cleaning" at bounding box center [769, 284] width 169 height 114
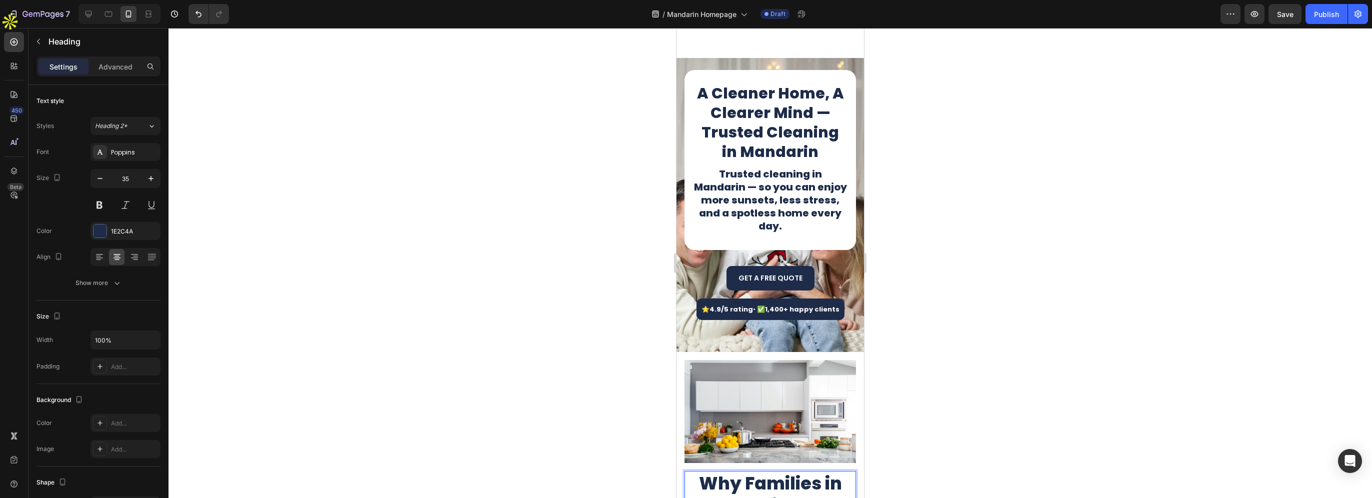
scroll to position [0, 0]
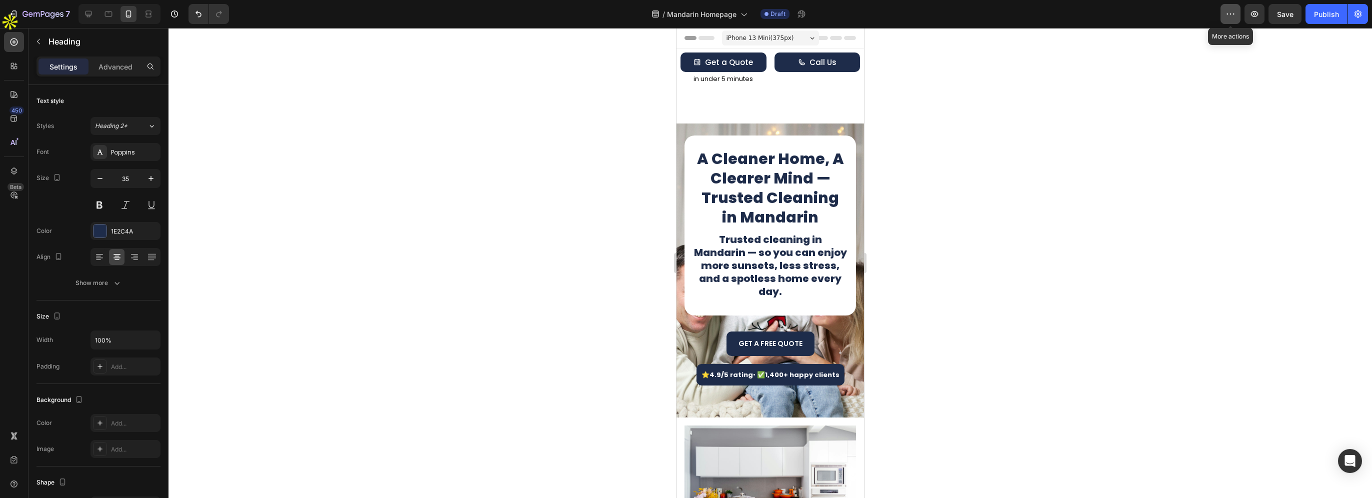
click at [1228, 16] on icon "button" at bounding box center [1230, 14] width 10 height 10
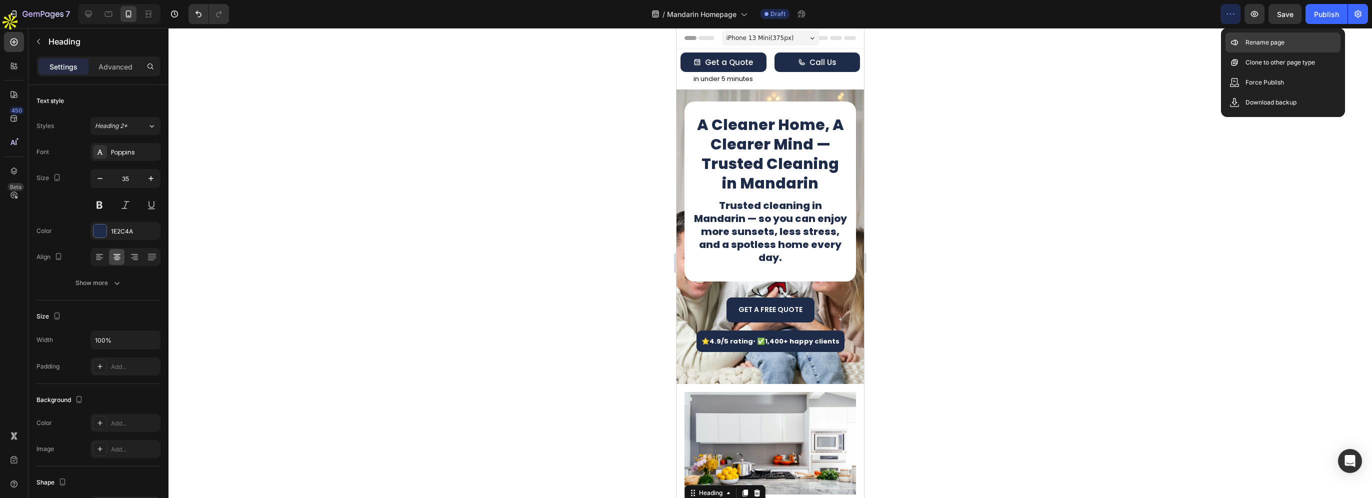
click at [1232, 42] on icon at bounding box center [1234, 42] width 10 height 10
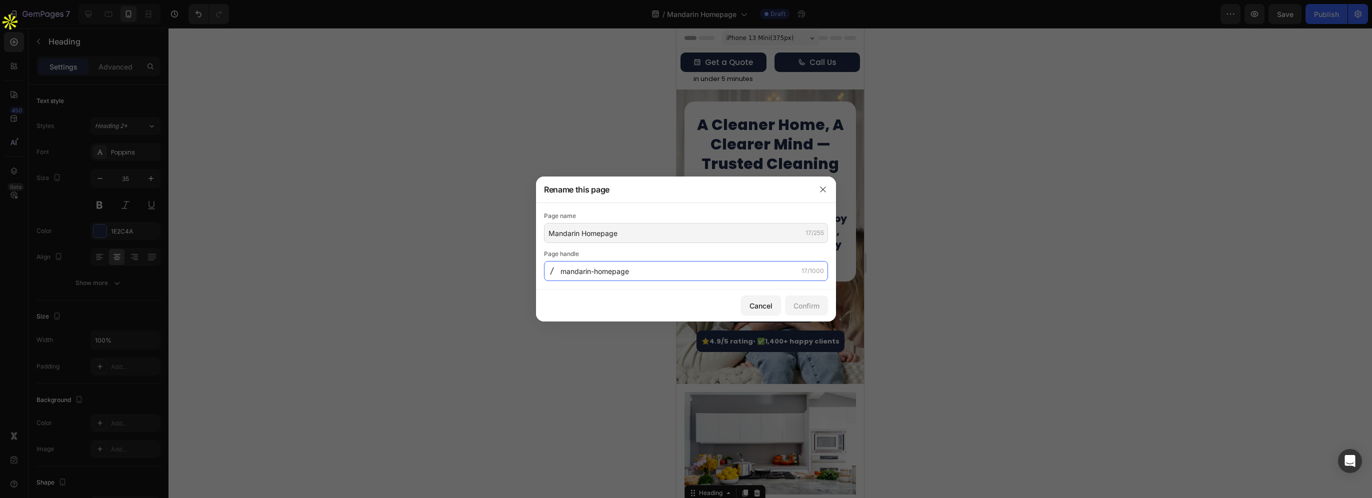
drag, startPoint x: 671, startPoint y: 265, endPoint x: 683, endPoint y: 268, distance: 12.9
click at [671, 266] on input "mandarin-homepage" at bounding box center [686, 271] width 284 height 20
click at [684, 270] on input "mandarin-homepage" at bounding box center [686, 271] width 284 height 20
drag, startPoint x: 624, startPoint y: 276, endPoint x: 592, endPoint y: 272, distance: 32.7
click at [592, 272] on input "mandarin-homepage" at bounding box center [686, 271] width 284 height 20
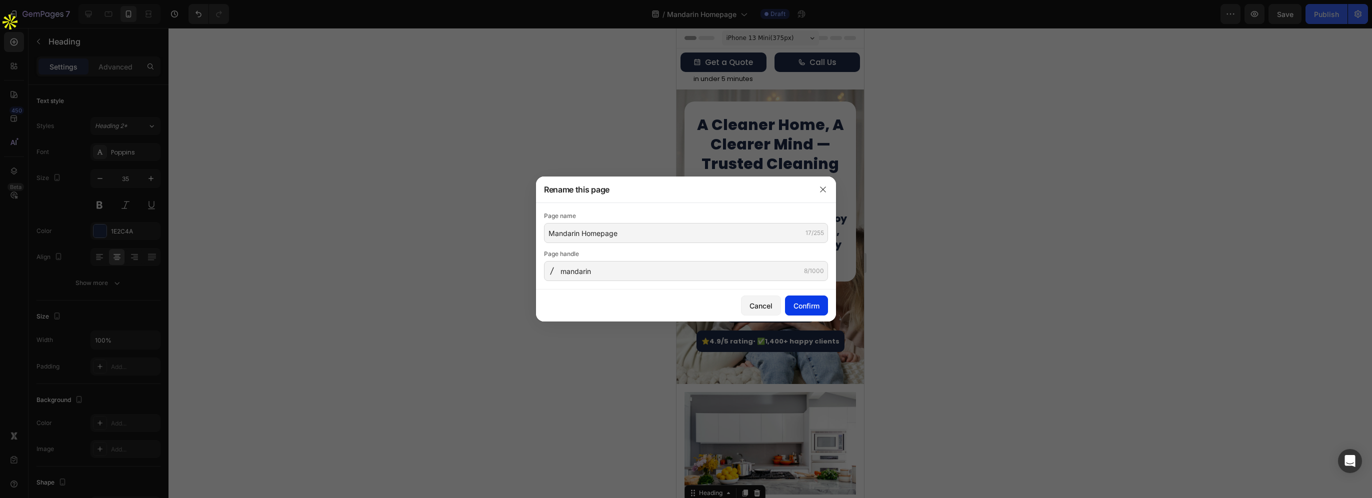
click at [803, 304] on div "Confirm" at bounding box center [806, 305] width 26 height 10
type input "mandarin-homepage"
click at [828, 193] on button "button" at bounding box center [823, 189] width 16 height 16
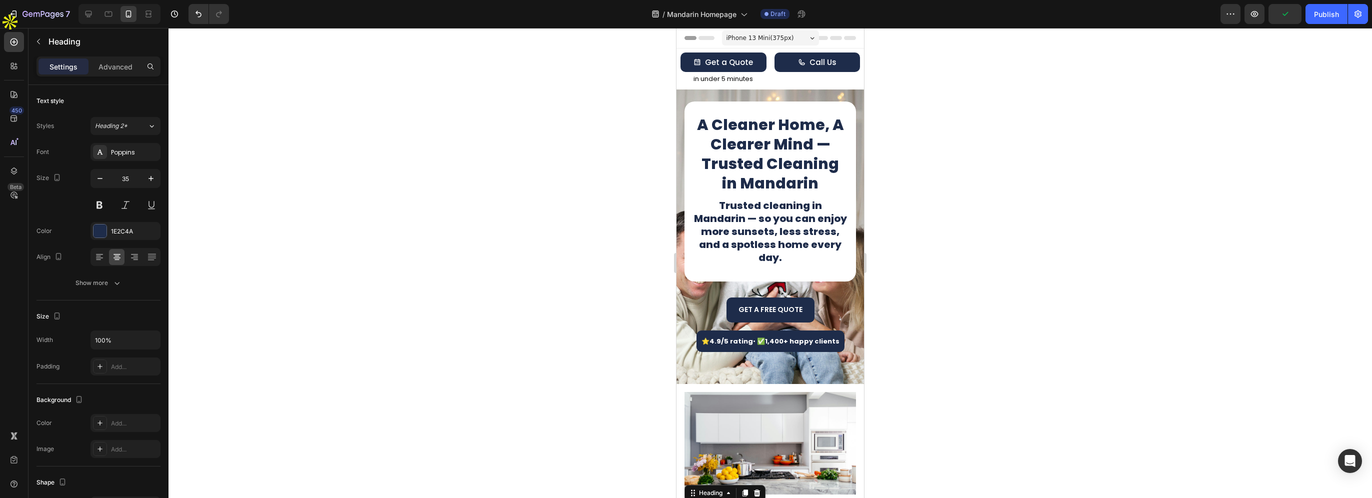
click at [1313, 18] on button "Publish" at bounding box center [1326, 14] width 42 height 20
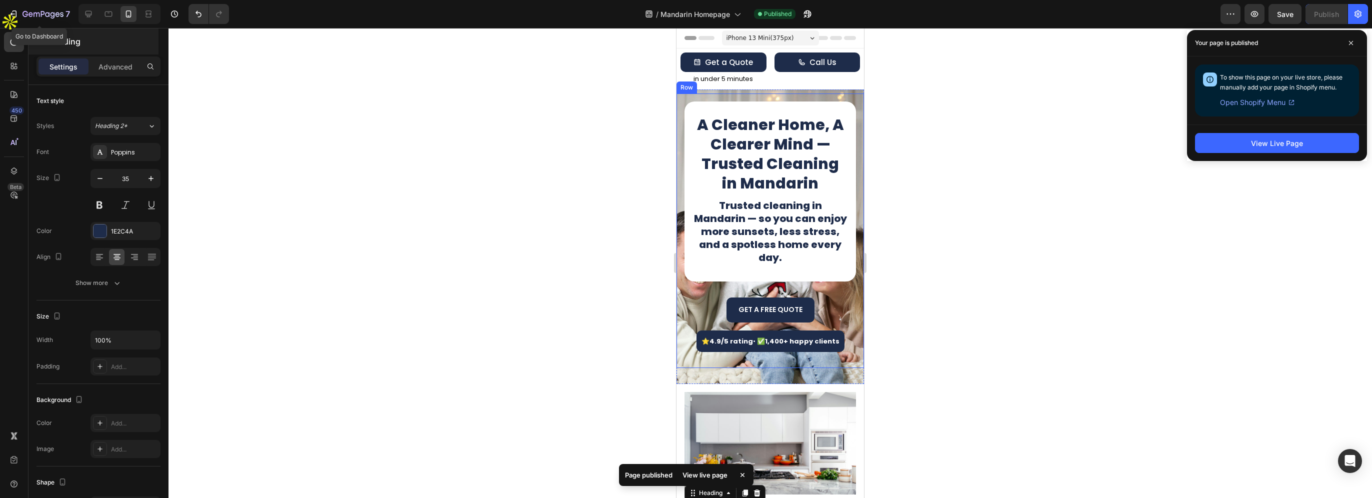
drag, startPoint x: 53, startPoint y: 20, endPoint x: 103, endPoint y: 43, distance: 55.0
click at [53, 20] on div "7" at bounding box center [45, 14] width 47 height 12
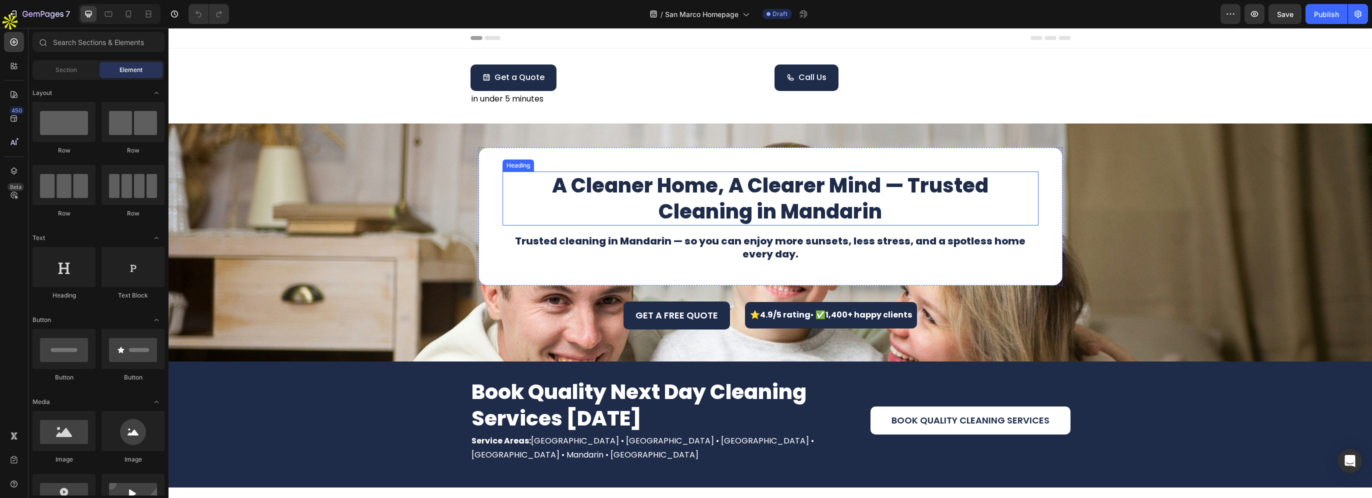
click at [736, 211] on h1 "A Cleaner Home, A Clearer Mind — Trusted Cleaning in Mandarin" at bounding box center [770, 198] width 536 height 54
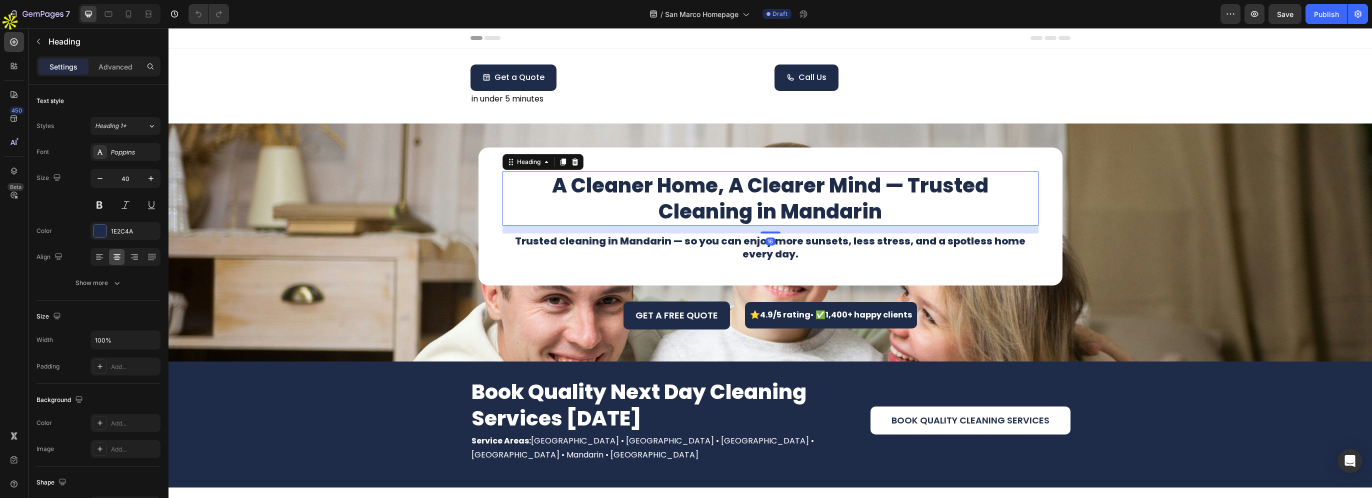
click at [732, 211] on h1 "A Cleaner Home, A Clearer Mind — Trusted Cleaning in Mandarin" at bounding box center [770, 198] width 536 height 54
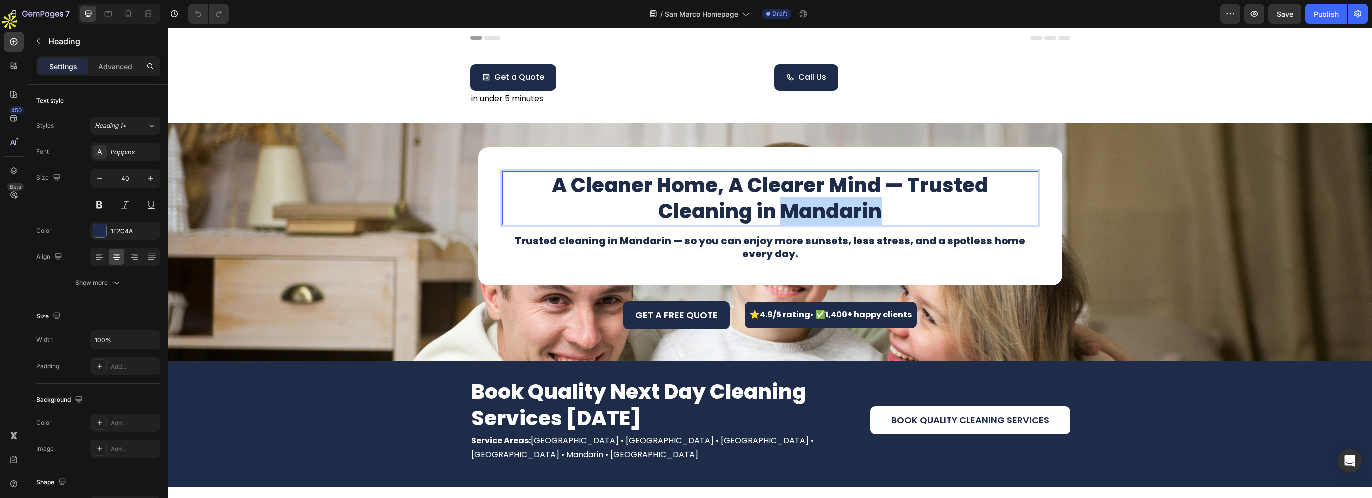
drag, startPoint x: 729, startPoint y: 211, endPoint x: 830, endPoint y: 211, distance: 101.0
click at [830, 211] on p "A Cleaner Home, A Clearer Mind — Trusted Cleaning in Mandarin" at bounding box center [770, 198] width 534 height 52
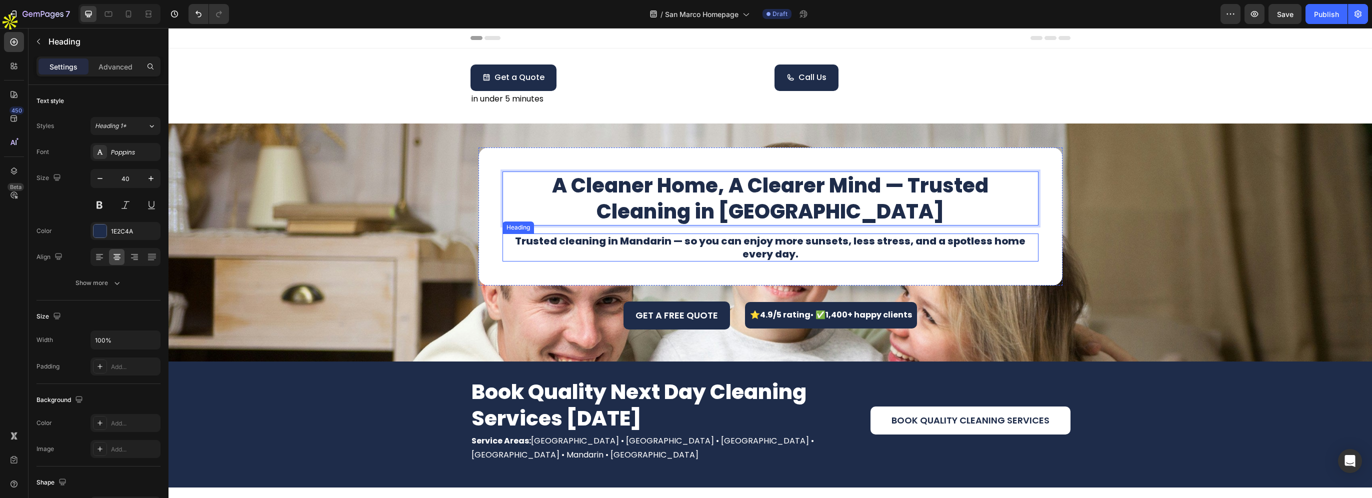
click at [620, 246] on h1 "Trusted cleaning in Mandarin — so you can enjoy more sunsets, less stress, and …" at bounding box center [770, 247] width 536 height 28
click at [609, 242] on h1 "Trusted cleaning in Mandarin — so you can enjoy more sunsets, less stress, and …" at bounding box center [770, 247] width 536 height 28
drag, startPoint x: 605, startPoint y: 240, endPoint x: 654, endPoint y: 244, distance: 49.1
click at [654, 244] on p "Trusted cleaning in Mandarin — so you can enjoy more sunsets, less stress, and …" at bounding box center [770, 247] width 534 height 26
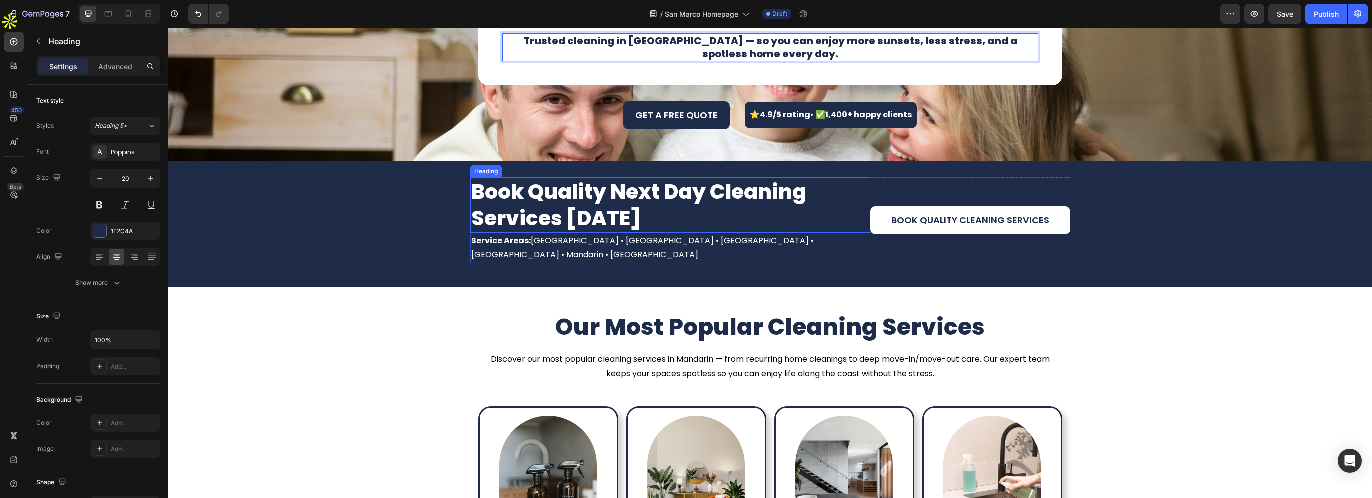
scroll to position [350, 0]
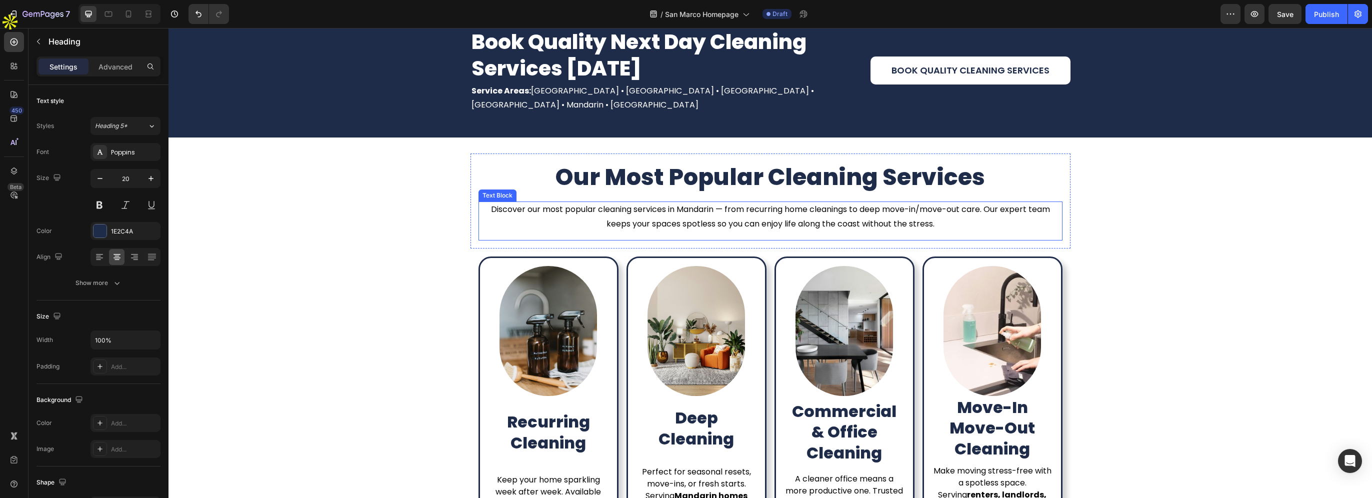
click at [697, 202] on p "Discover our most popular cleaning services in Mandarin — from recurring home c…" at bounding box center [770, 216] width 582 height 29
click at [676, 202] on p "Discover our most popular cleaning services in Mandarin — from recurring home c…" at bounding box center [770, 216] width 582 height 29
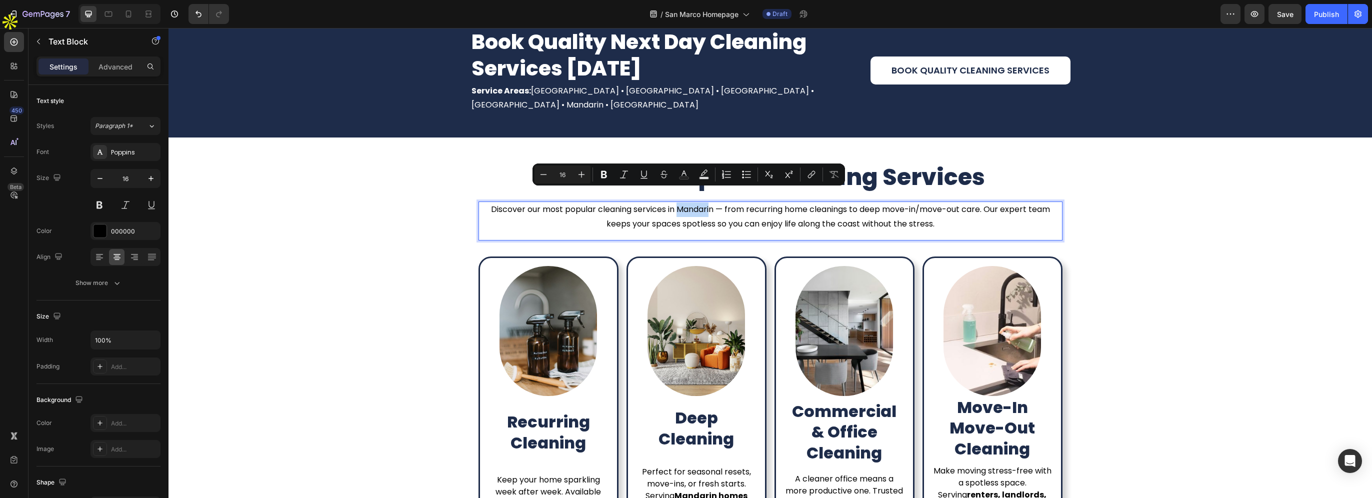
drag, startPoint x: 674, startPoint y: 196, endPoint x: 708, endPoint y: 196, distance: 34.0
click at [708, 202] on p "Discover our most popular cleaning services in Mandarin — from recurring home c…" at bounding box center [770, 216] width 582 height 29
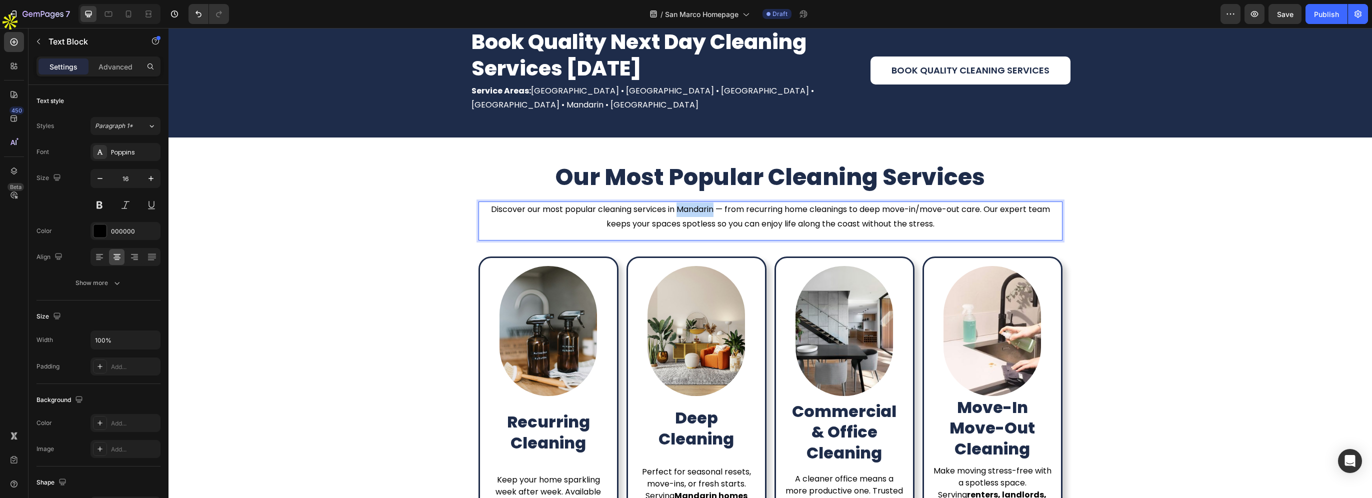
drag, startPoint x: 710, startPoint y: 196, endPoint x: 674, endPoint y: 197, distance: 36.0
click at [674, 202] on p "Discover our most popular cleaning services in Mandarin — from recurring home c…" at bounding box center [770, 216] width 582 height 29
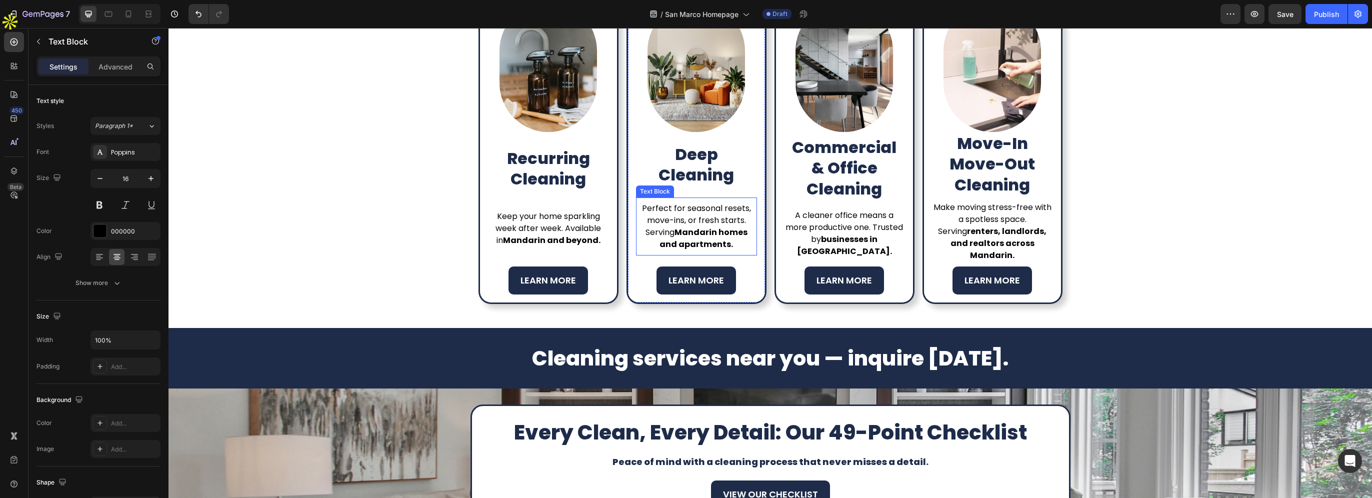
scroll to position [600, 0]
click at [524, 240] on div "Keep your home sparkling week after week. Available in Mandarin and beyond. Tex…" at bounding box center [548, 228] width 121 height 46
click at [503, 234] on strong "Mandarin and beyond." at bounding box center [551, 239] width 97 height 11
click at [535, 234] on p "Keep your home sparkling week after week. Available in Mandarin and beyond." at bounding box center [548, 228] width 119 height 36
click at [681, 234] on strong "Mandarin homes and apartments." at bounding box center [703, 237] width 88 height 23
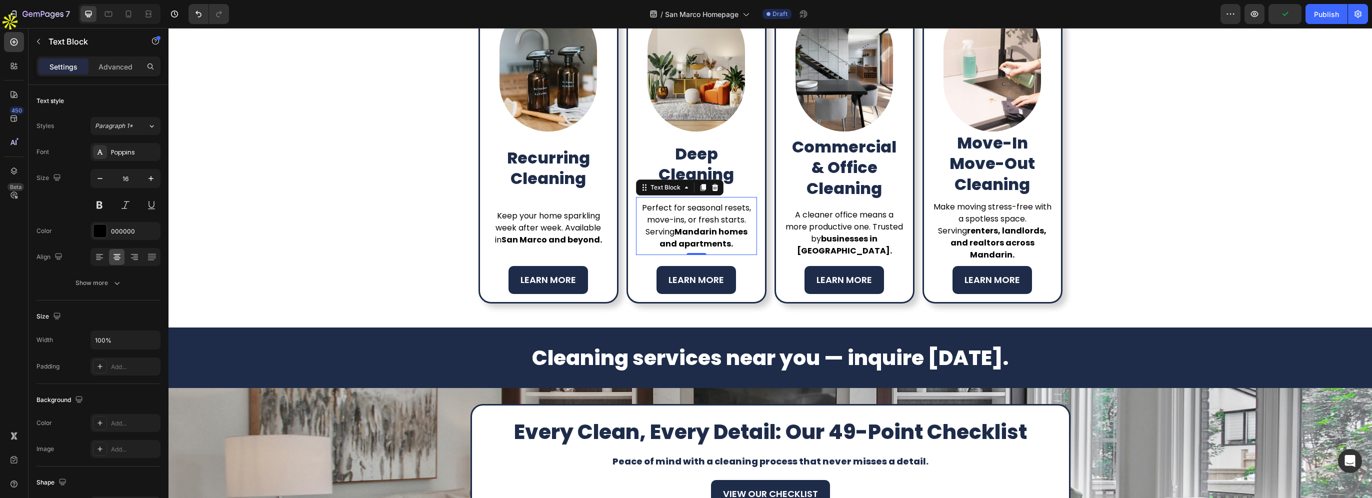
click at [678, 226] on strong "Mandarin homes and apartments." at bounding box center [703, 237] width 88 height 23
drag, startPoint x: 674, startPoint y: 222, endPoint x: 712, endPoint y: 222, distance: 37.5
click at [712, 226] on strong "Mandarin homes and apartments." at bounding box center [703, 237] width 88 height 23
click at [808, 233] on strong "businesses in Mandarin." at bounding box center [844, 244] width 95 height 23
click at [849, 237] on strong "businesses in Mandarin." at bounding box center [844, 244] width 95 height 23
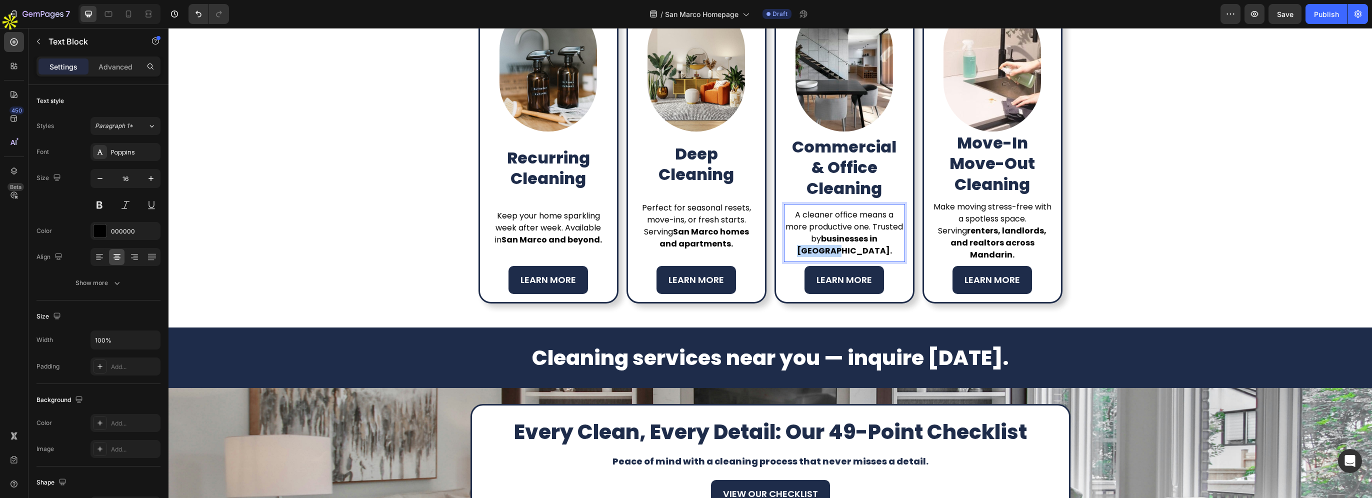
drag, startPoint x: 856, startPoint y: 237, endPoint x: 893, endPoint y: 240, distance: 36.7
click at [892, 240] on strong "businesses in Mandarin." at bounding box center [844, 244] width 95 height 23
click at [995, 228] on strong "renters, landlords, and realtors across Mandarin." at bounding box center [998, 242] width 96 height 35
click at [1002, 242] on strong "renters, landlords, and realtors across Mandarin." at bounding box center [998, 242] width 96 height 35
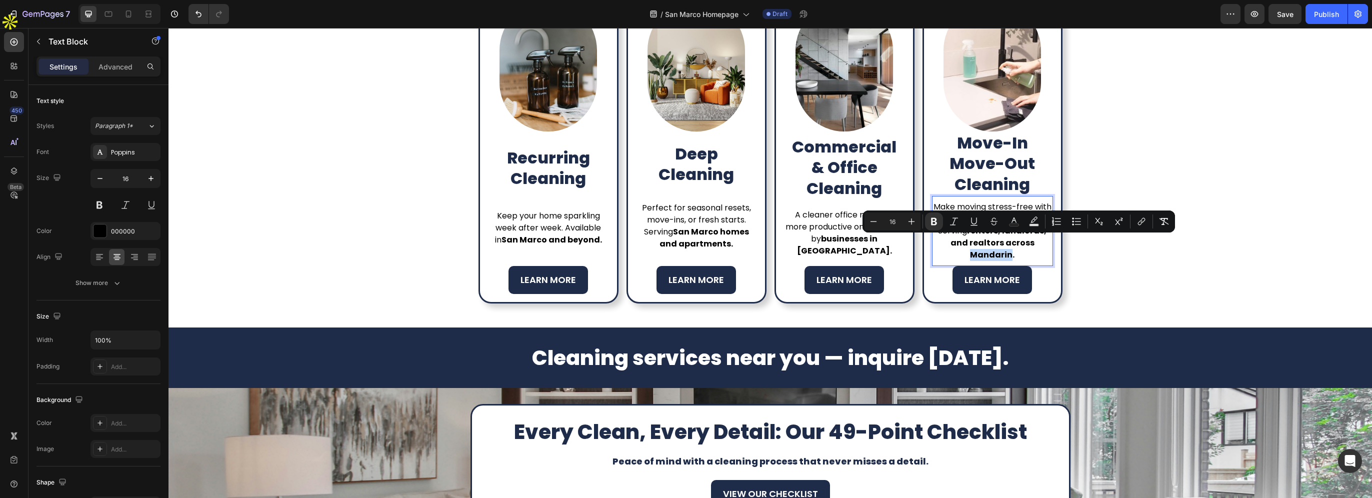
drag, startPoint x: 1001, startPoint y: 242, endPoint x: 1036, endPoint y: 242, distance: 35.0
click at [1036, 242] on strong "renters, landlords, and realtors across Mandarin." at bounding box center [998, 242] width 96 height 35
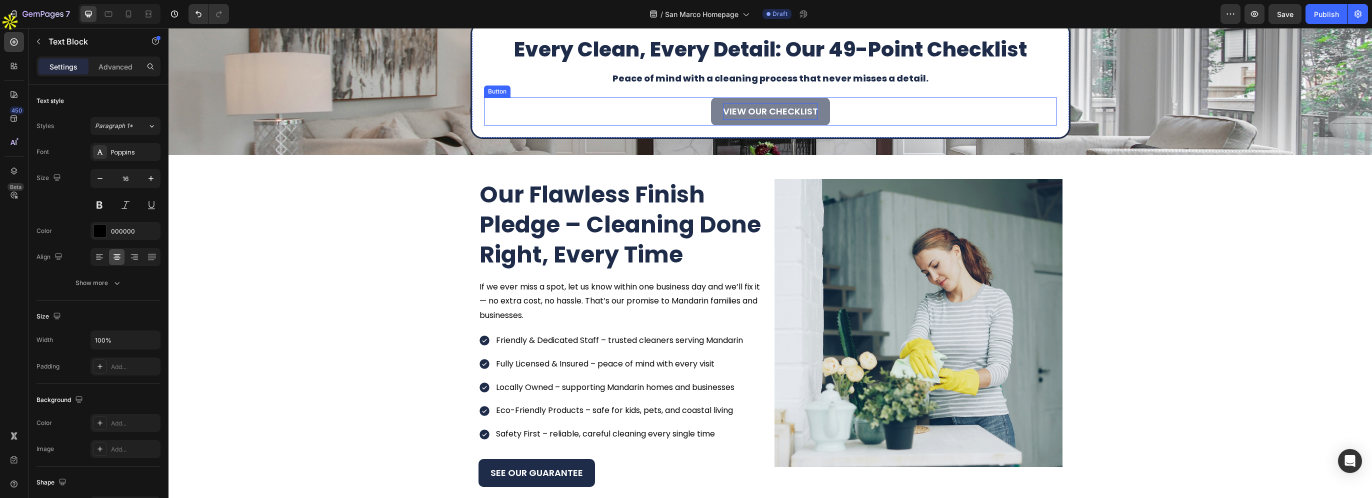
scroll to position [1000, 0]
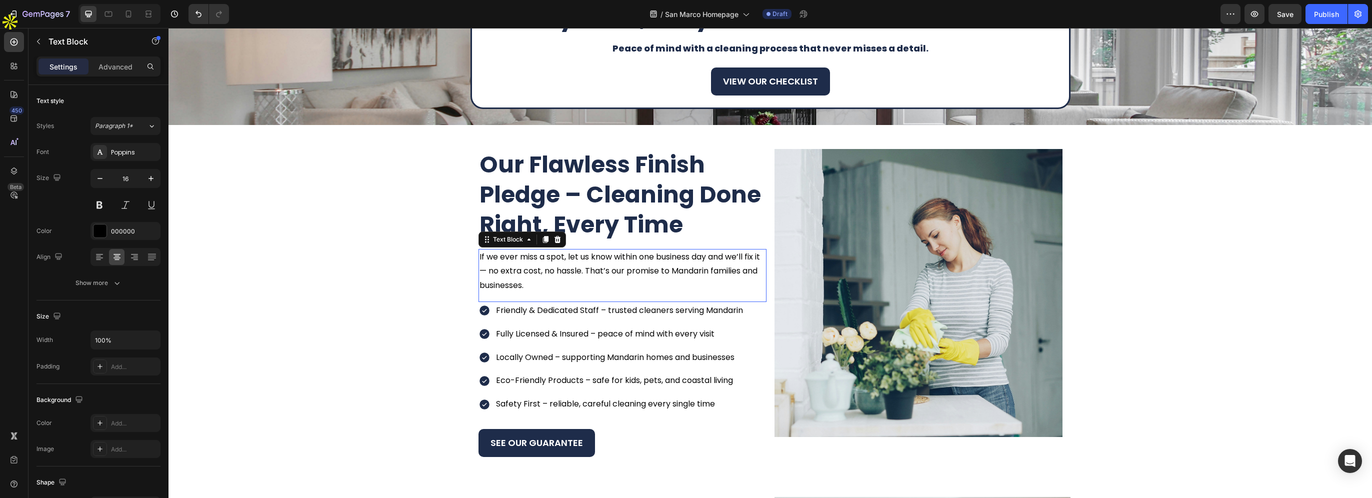
click at [535, 275] on p "If we ever miss a spot, let us know within one business day and we’ll fix it — …" at bounding box center [622, 271] width 286 height 43
drag, startPoint x: 658, startPoint y: 268, endPoint x: 689, endPoint y: 267, distance: 31.5
click at [659, 268] on p "If we ever miss a spot, let us know within one business day and we’ll fix it — …" at bounding box center [622, 271] width 286 height 43
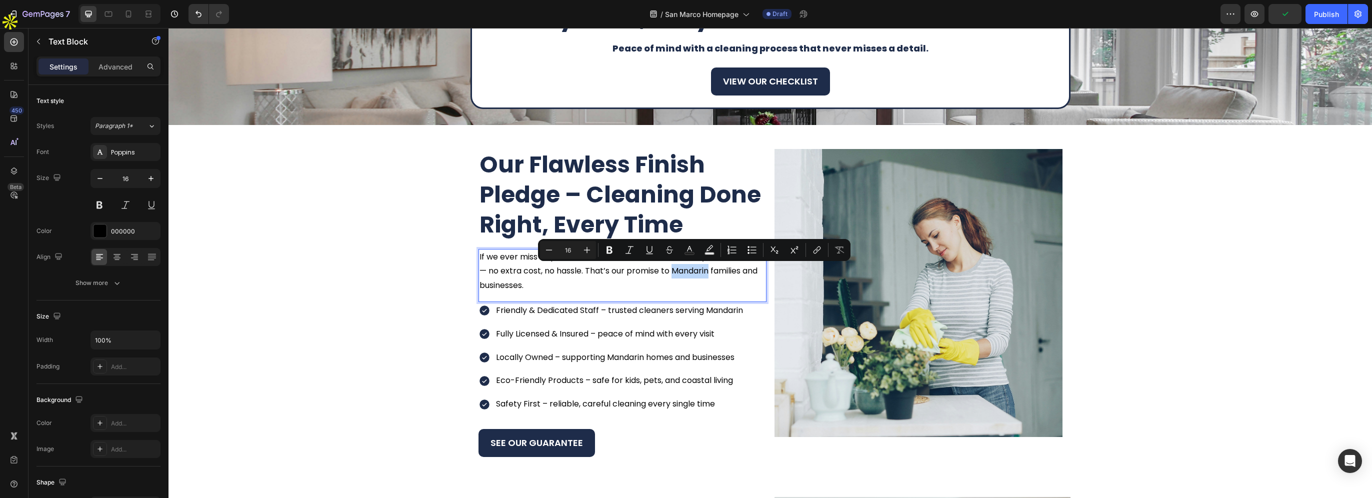
drag, startPoint x: 677, startPoint y: 270, endPoint x: 712, endPoint y: 274, distance: 34.7
click at [712, 274] on p "If we ever miss a spot, let us know within one business day and we’ll fix it — …" at bounding box center [622, 271] width 286 height 43
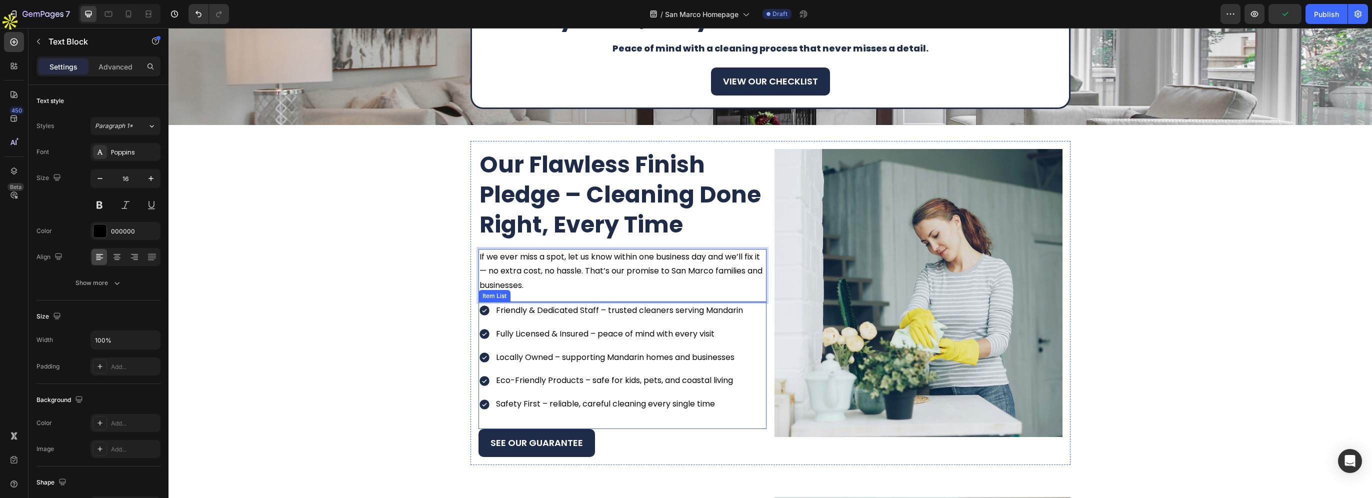
click at [706, 312] on p "Friendly & Dedicated Staff – trusted cleaners serving Mandarin" at bounding box center [619, 310] width 247 height 14
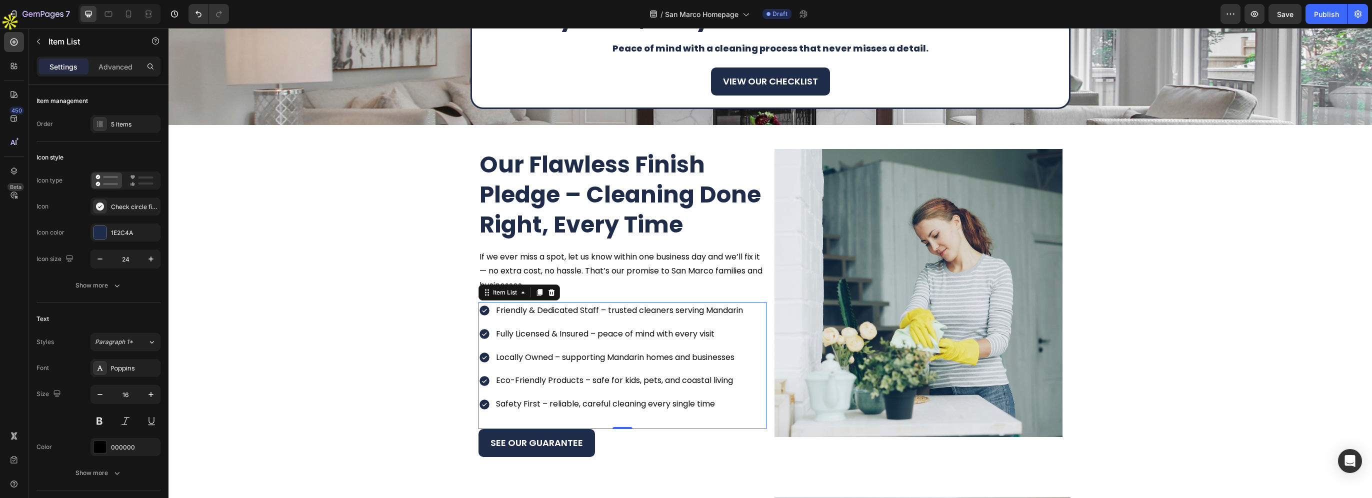
click at [703, 310] on p "Friendly & Dedicated Staff – trusted cleaners serving Mandarin" at bounding box center [619, 310] width 247 height 14
drag, startPoint x: 705, startPoint y: 309, endPoint x: 755, endPoint y: 309, distance: 50.0
click at [755, 309] on div "Friendly & Dedicated Staff – trusted cleaners serving Mandarin Fully Licensed &…" at bounding box center [622, 357] width 288 height 111
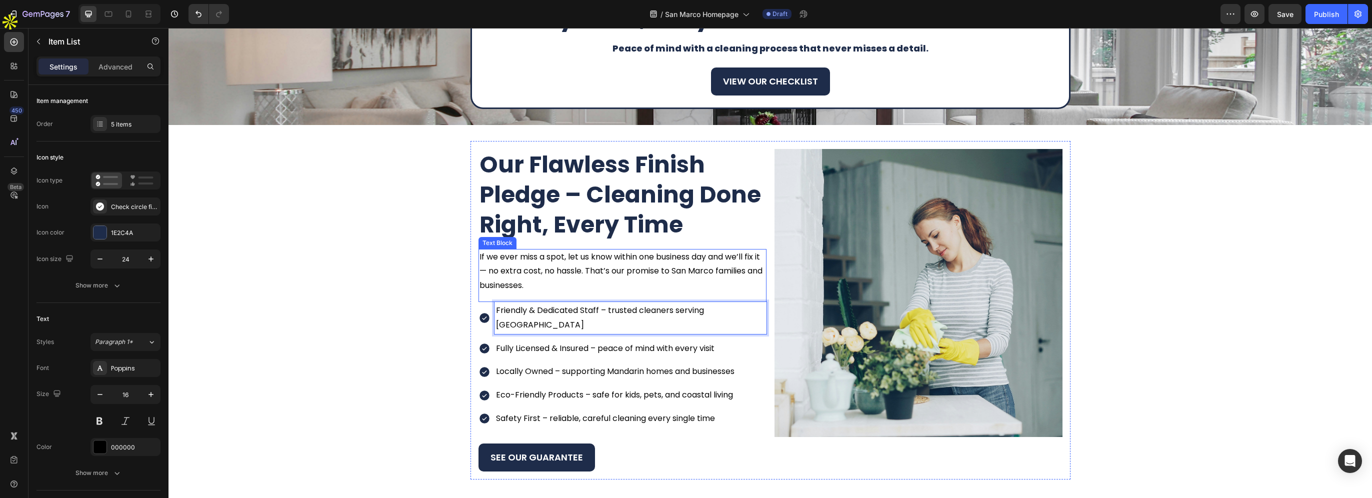
scroll to position [1150, 0]
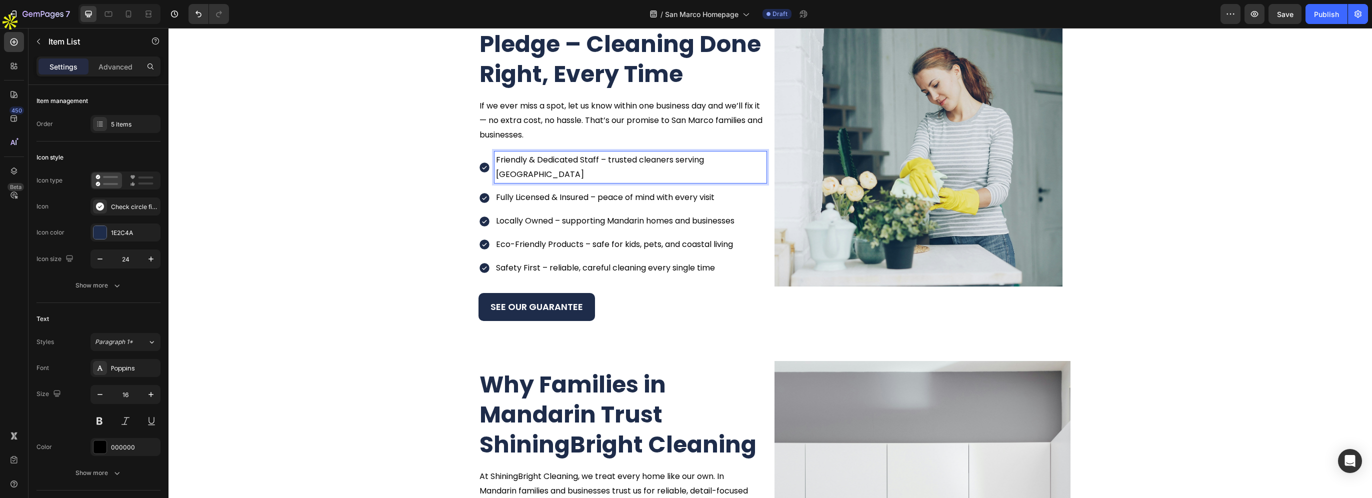
click at [603, 214] on p "Locally Owned – supporting Mandarin homes and businesses" at bounding box center [630, 221] width 269 height 14
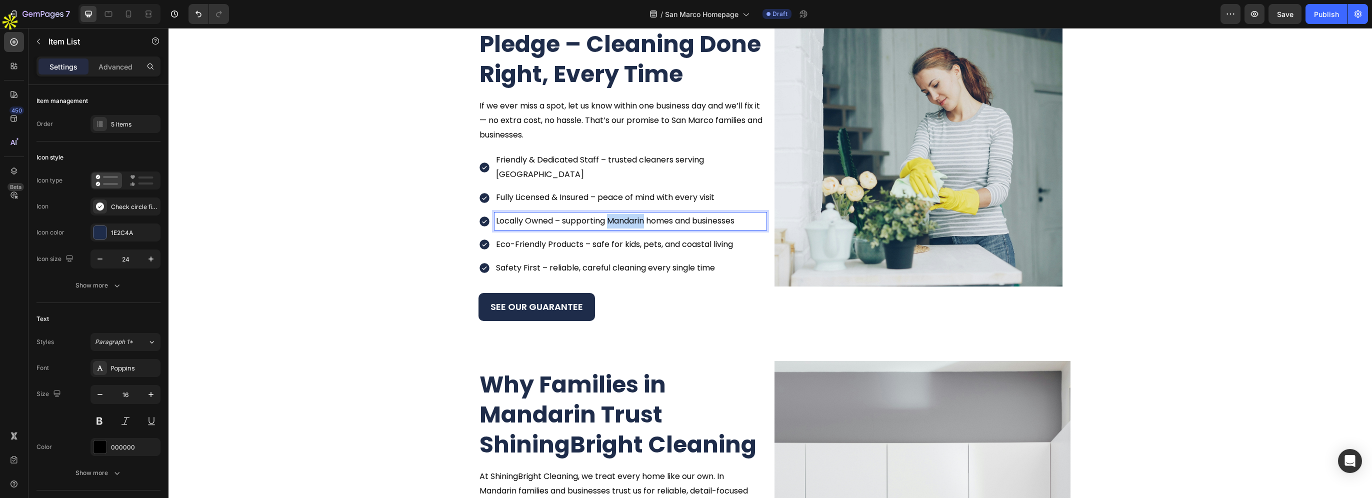
drag, startPoint x: 606, startPoint y: 208, endPoint x: 641, endPoint y: 208, distance: 35.5
click at [641, 214] on p "Locally Owned – supporting Mandarin homes and businesses" at bounding box center [630, 221] width 269 height 14
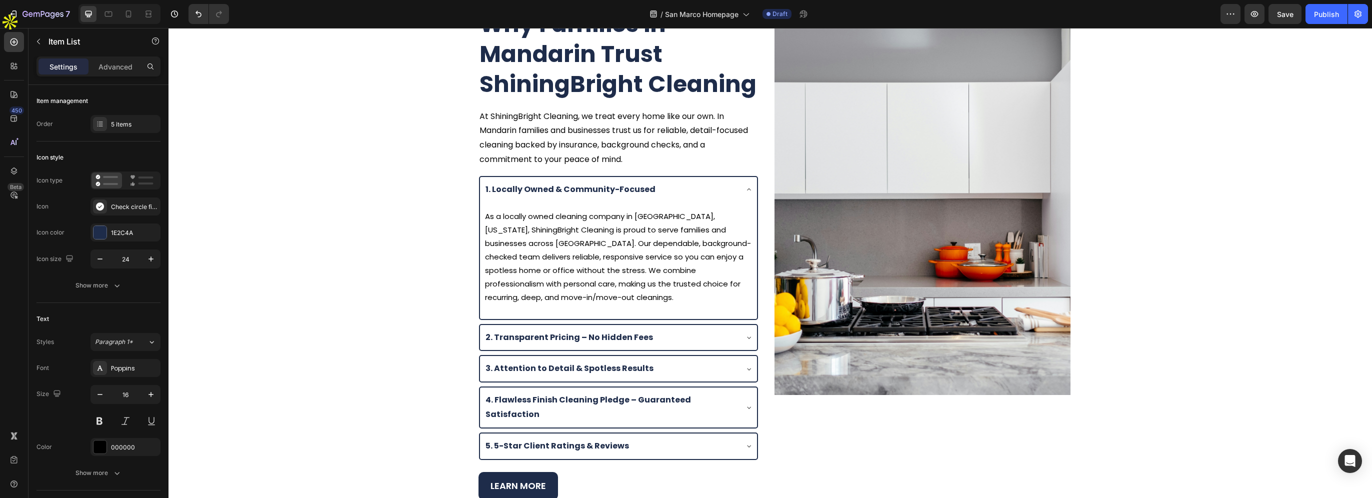
scroll to position [1500, 0]
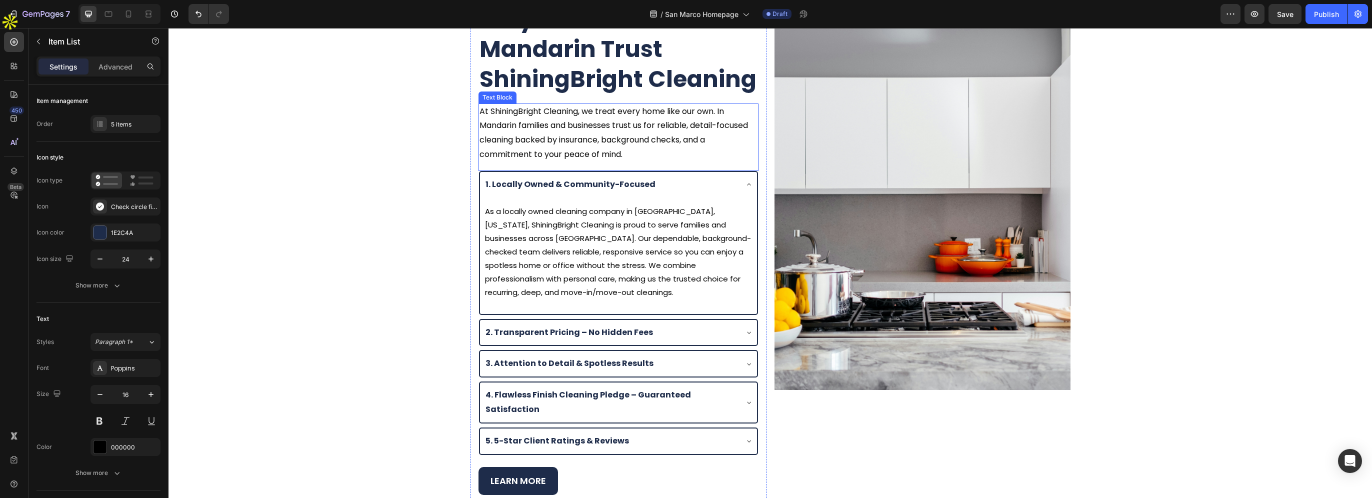
click at [485, 127] on p "At ShiningBright Cleaning, we treat every home like our own. In Mandarin famili…" at bounding box center [618, 132] width 278 height 57
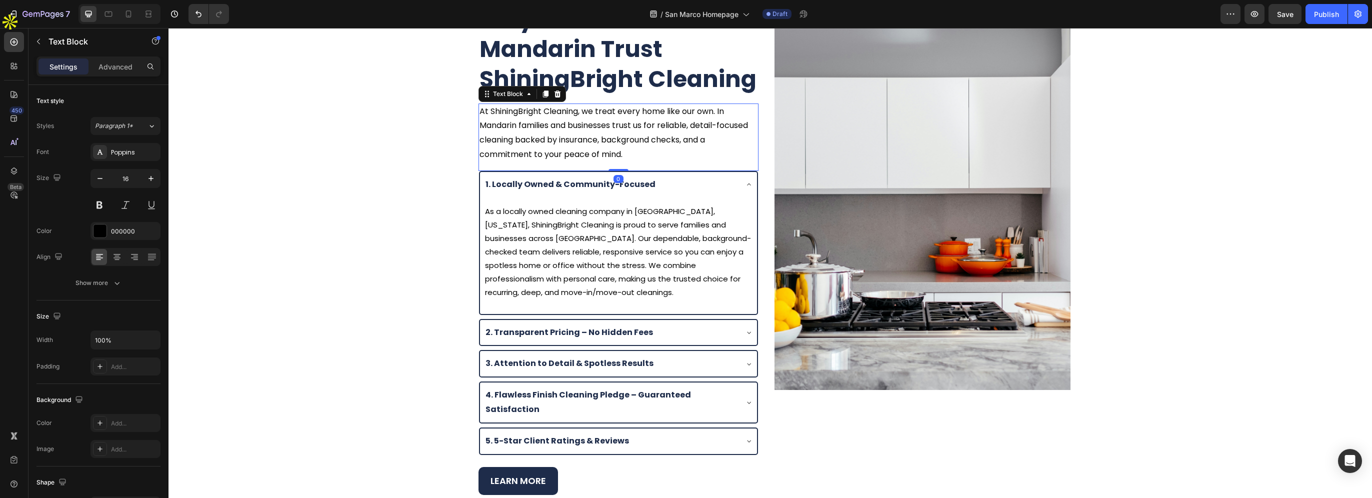
click at [479, 127] on p "At ShiningBright Cleaning, we treat every home like our own. In Mandarin famili…" at bounding box center [618, 132] width 278 height 57
drag, startPoint x: 475, startPoint y: 127, endPoint x: 513, endPoint y: 126, distance: 38.0
click at [513, 126] on p "At ShiningBright Cleaning, we treat every home like our own. In Mandarin famili…" at bounding box center [618, 132] width 278 height 57
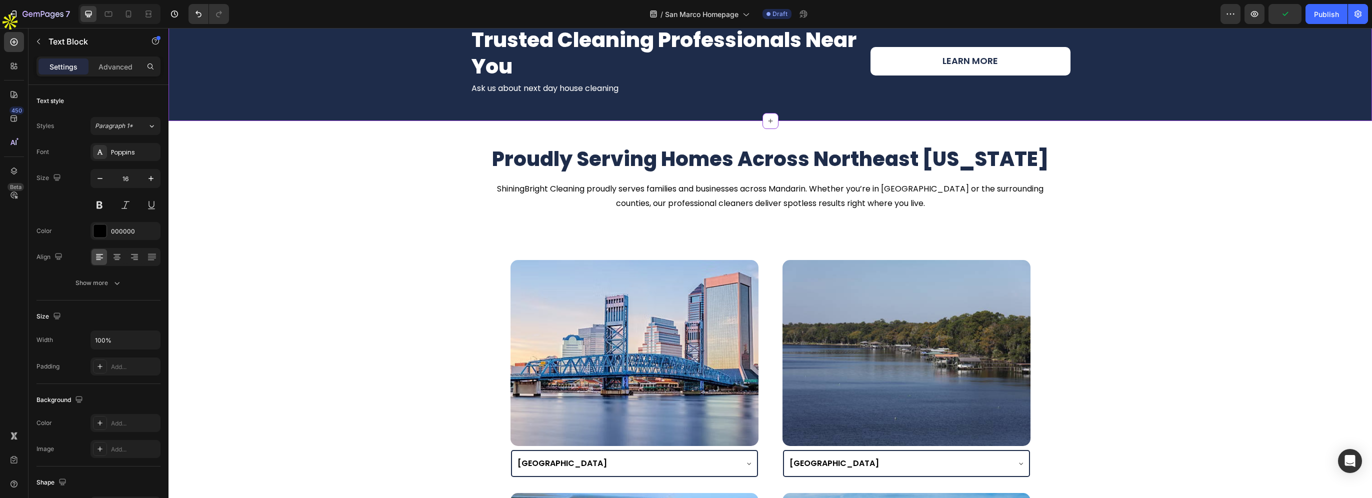
scroll to position [2200, 0]
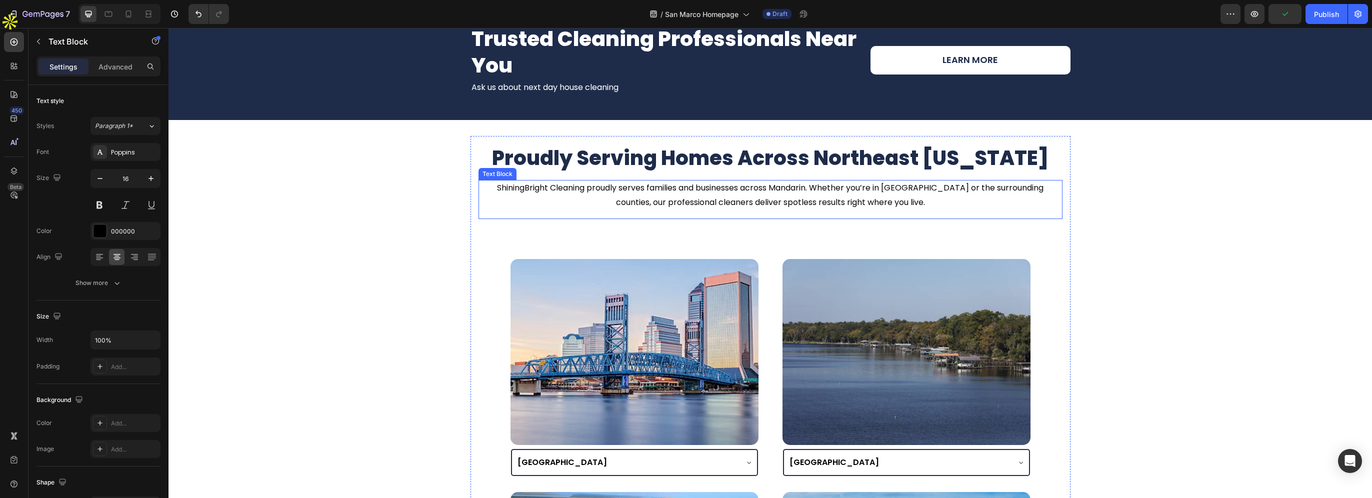
click at [671, 191] on p "ShiningBright Cleaning proudly serves families and businesses across Mandarin. …" at bounding box center [770, 195] width 582 height 29
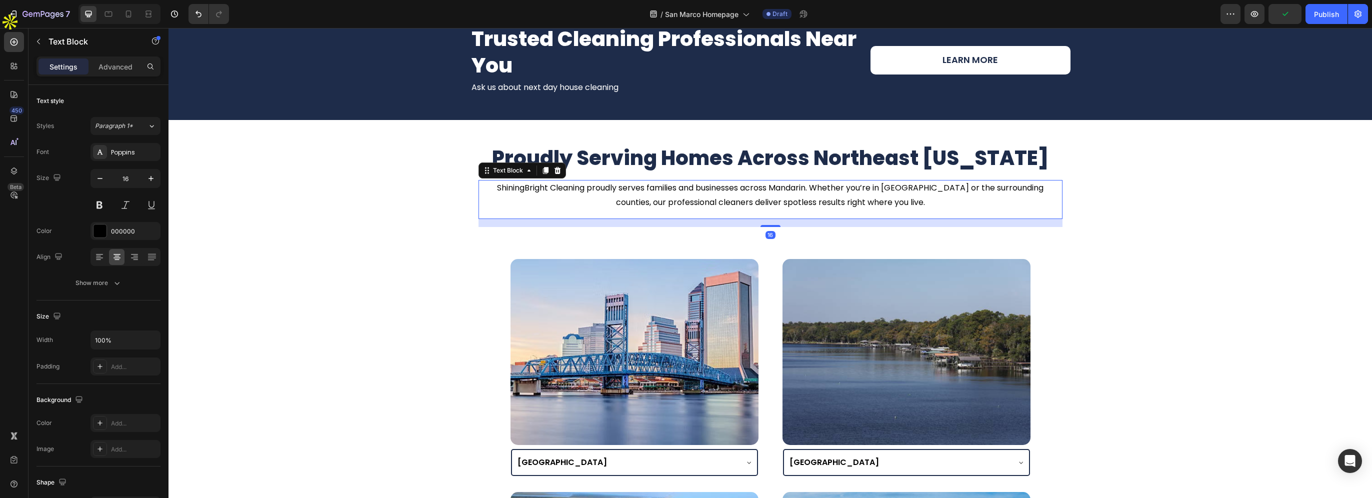
drag, startPoint x: 708, startPoint y: 191, endPoint x: 749, endPoint y: 191, distance: 41.0
click at [709, 191] on p "ShiningBright Cleaning proudly serves families and businesses across Mandarin. …" at bounding box center [770, 195] width 582 height 29
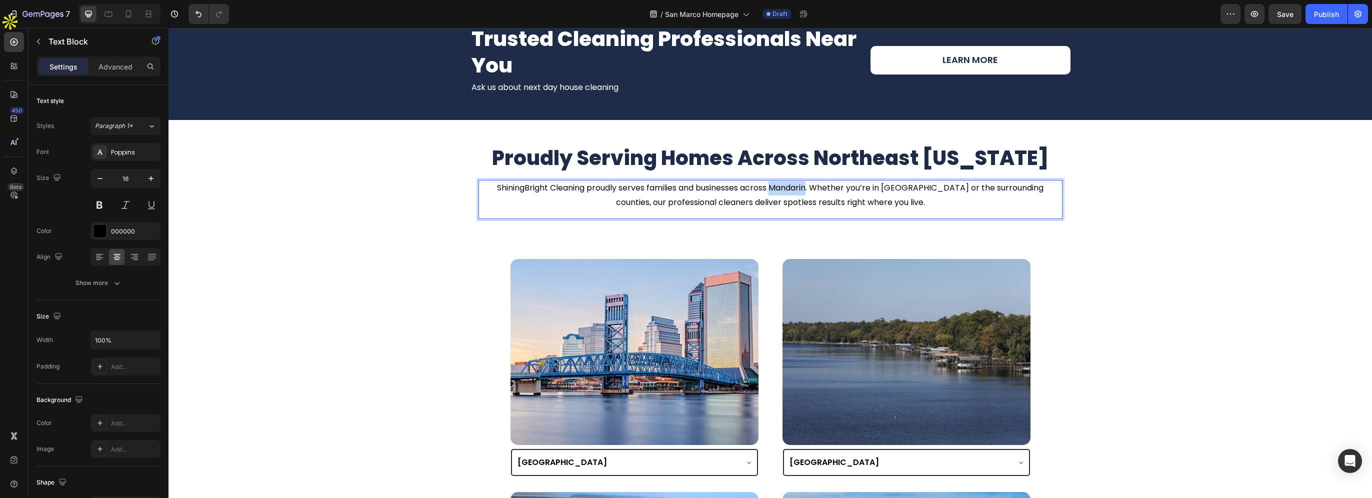
drag, startPoint x: 767, startPoint y: 187, endPoint x: 802, endPoint y: 188, distance: 35.0
click at [802, 188] on p "ShiningBright Cleaning proudly serves families and businesses across Mandarin. …" at bounding box center [770, 195] width 582 height 29
click at [882, 186] on p "ShiningBright Cleaning proudly serves families and businesses across San Marco.…" at bounding box center [770, 195] width 582 height 29
drag, startPoint x: 883, startPoint y: 186, endPoint x: 918, endPoint y: 186, distance: 35.0
click at [918, 186] on p "ShiningBright Cleaning proudly serves families and businesses across San Marco.…" at bounding box center [770, 195] width 582 height 29
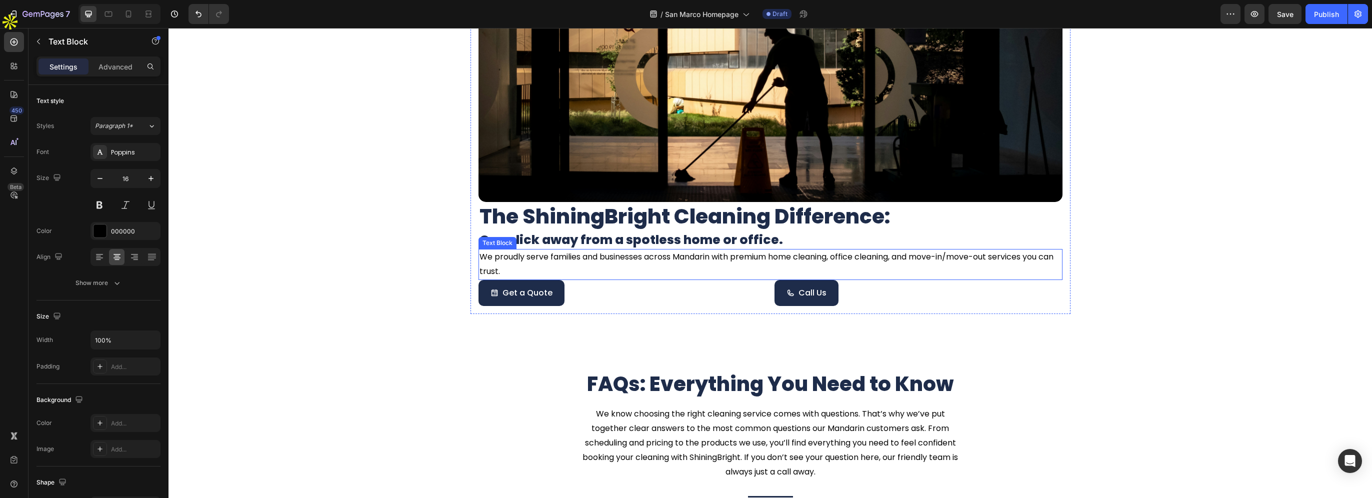
scroll to position [3100, 0]
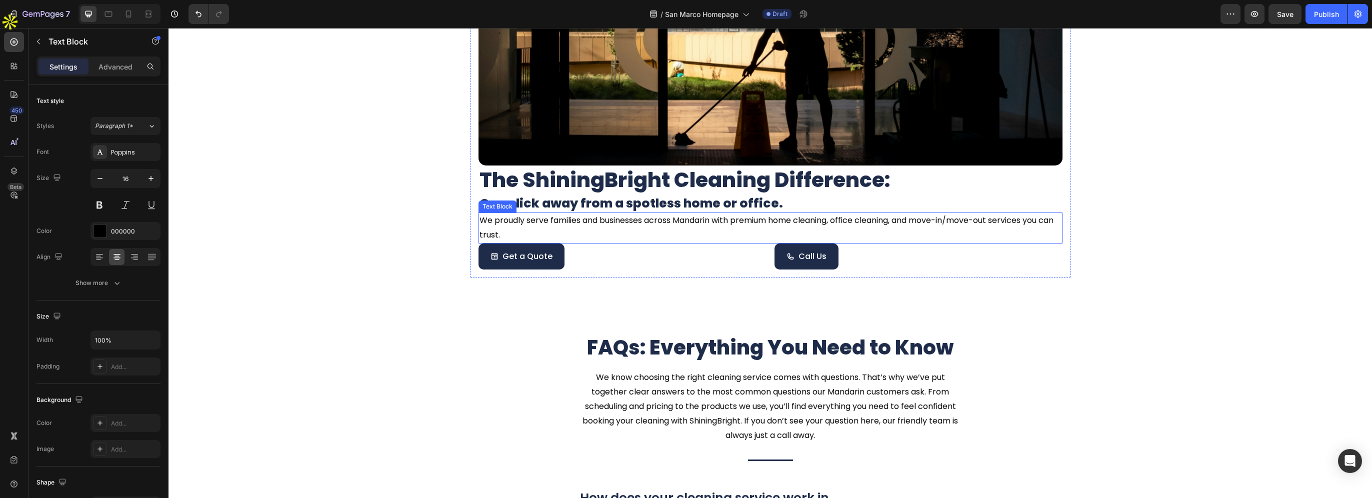
click at [684, 223] on p "We proudly serve families and businesses across Mandarin with premium home clea…" at bounding box center [770, 227] width 582 height 29
click at [674, 219] on p "We proudly serve families and businesses across Mandarin with premium home clea…" at bounding box center [770, 227] width 582 height 29
drag, startPoint x: 673, startPoint y: 218, endPoint x: 711, endPoint y: 218, distance: 37.5
click at [711, 218] on p "We proudly serve families and businesses across Mandarin with premium home clea…" at bounding box center [770, 227] width 582 height 29
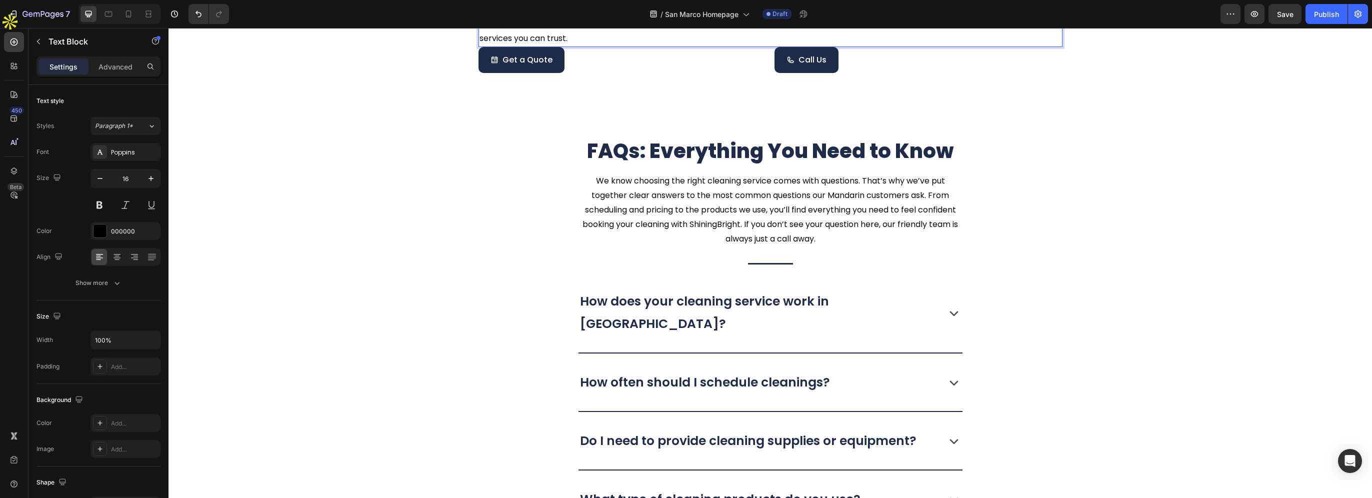
scroll to position [3300, 0]
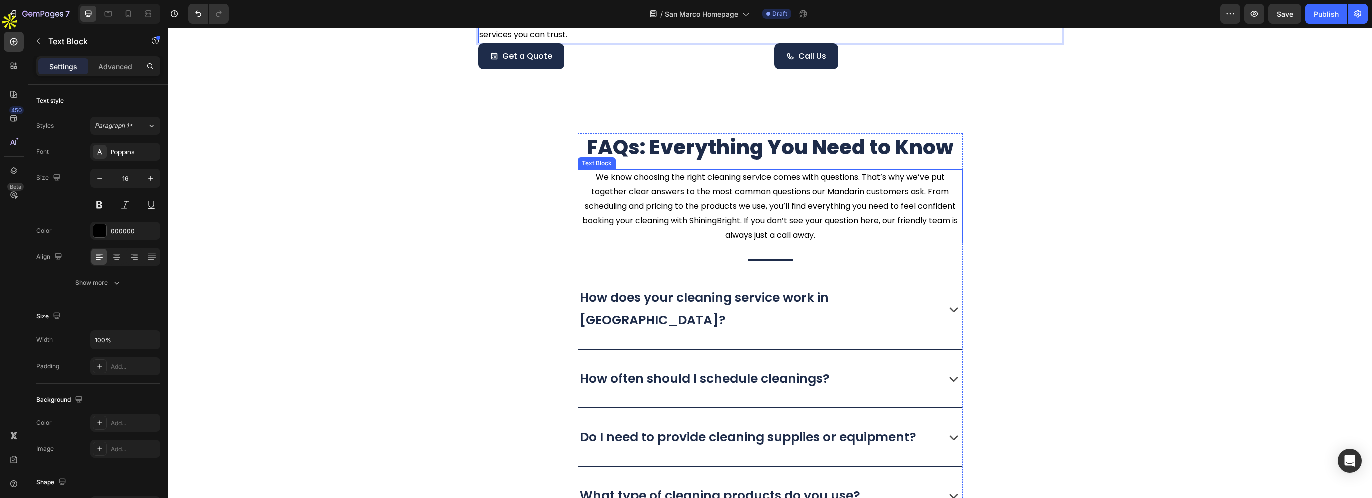
drag, startPoint x: 839, startPoint y: 190, endPoint x: 854, endPoint y: 187, distance: 15.3
click at [841, 189] on p "We know choosing the right cleaning service comes with questions. That’s why we…" at bounding box center [770, 206] width 383 height 72
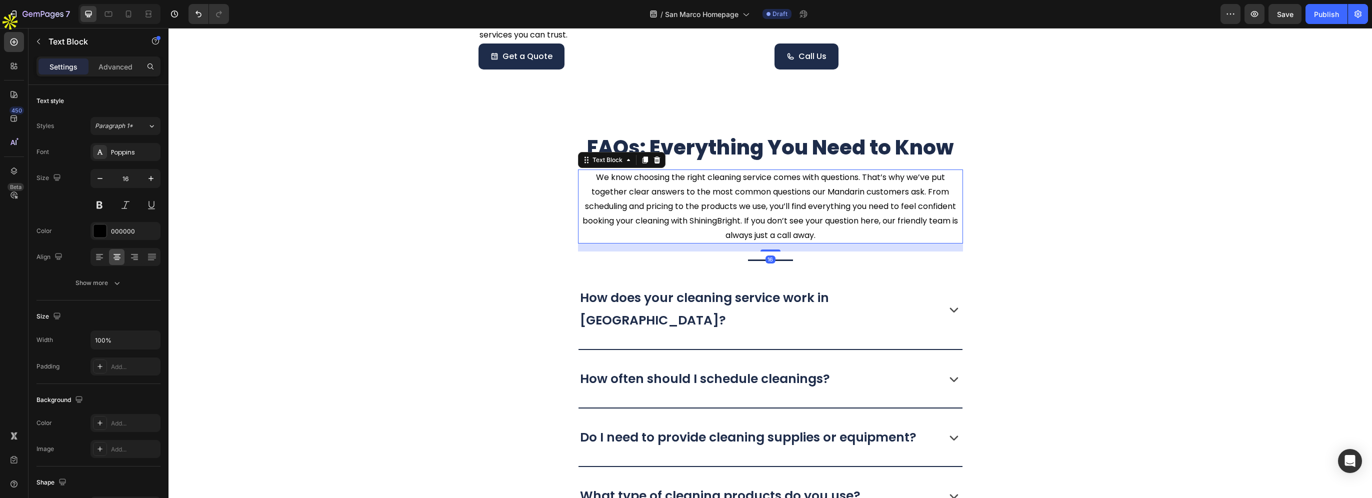
click at [831, 192] on p "We know choosing the right cleaning service comes with questions. That’s why we…" at bounding box center [770, 206] width 383 height 72
drag, startPoint x: 824, startPoint y: 191, endPoint x: 859, endPoint y: 192, distance: 35.0
click at [859, 192] on p "We know choosing the right cleaning service comes with questions. That’s why we…" at bounding box center [770, 206] width 383 height 72
click at [860, 292] on p "How does your cleaning service work in Mandarin?" at bounding box center [757, 308] width 355 height 45
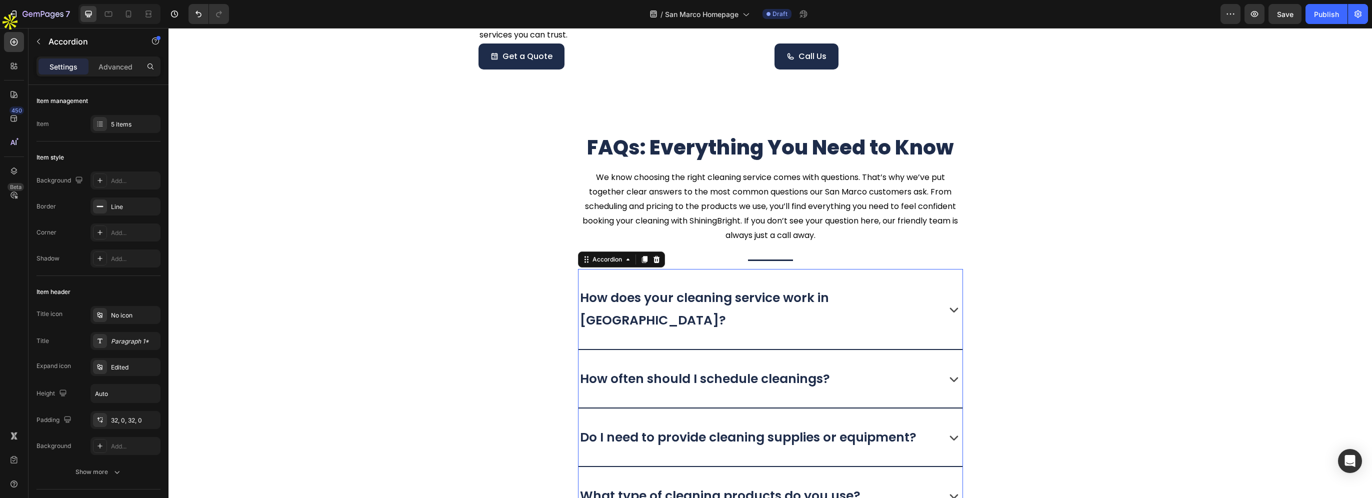
click at [831, 295] on p "How does your cleaning service work in Mandarin?" at bounding box center [757, 308] width 355 height 45
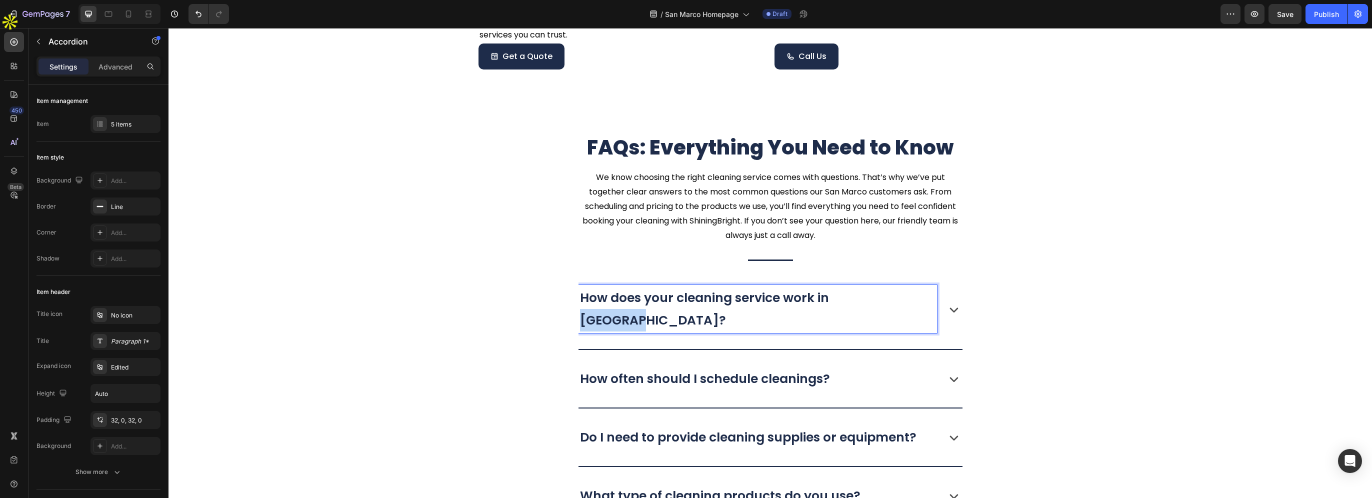
drag, startPoint x: 830, startPoint y: 295, endPoint x: 880, endPoint y: 297, distance: 49.5
click at [880, 297] on p "How does your cleaning service work in Mandarin?" at bounding box center [757, 308] width 355 height 45
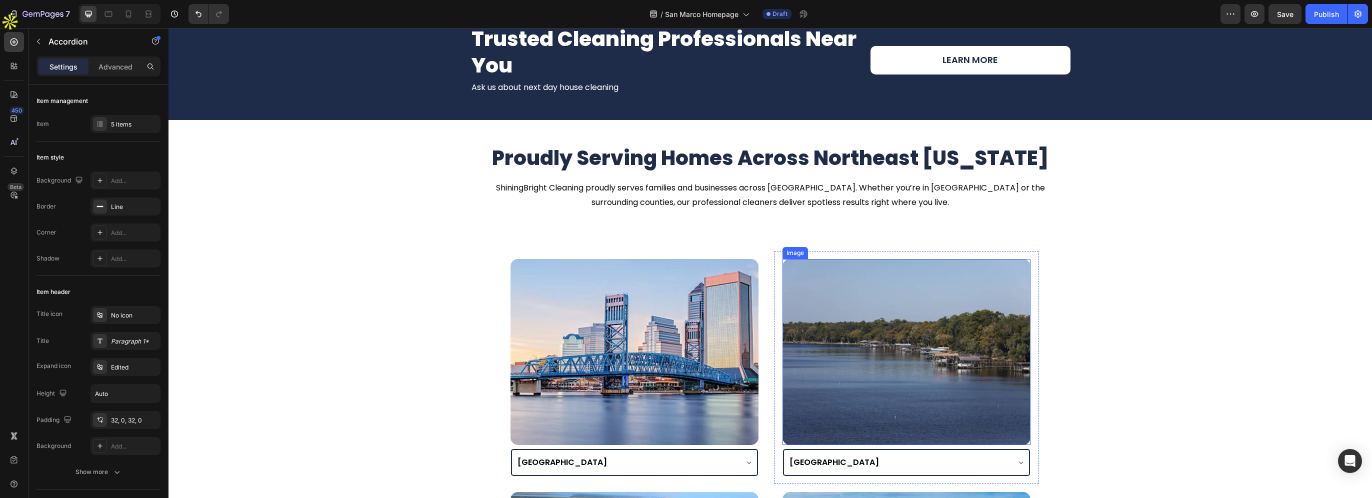
scroll to position [2100, 0]
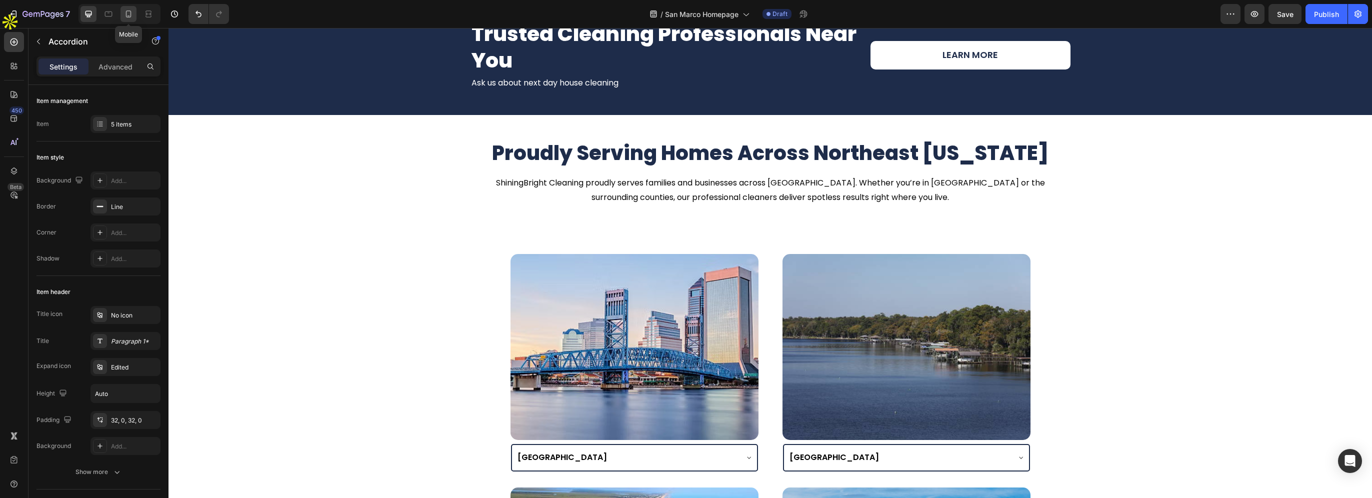
click at [131, 17] on icon at bounding box center [128, 14] width 10 height 10
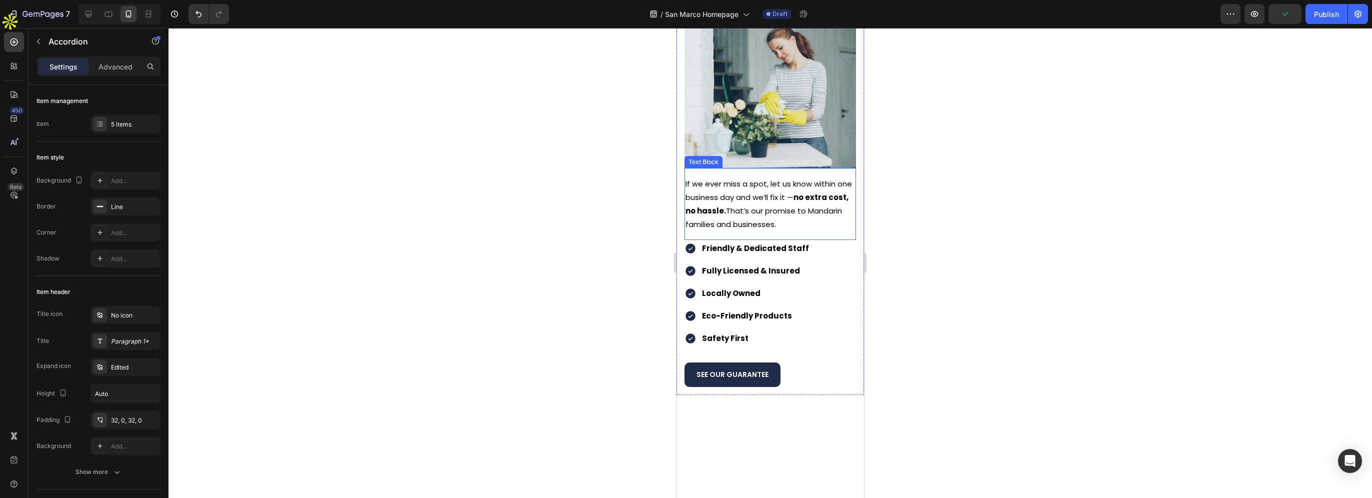
scroll to position [1538, 0]
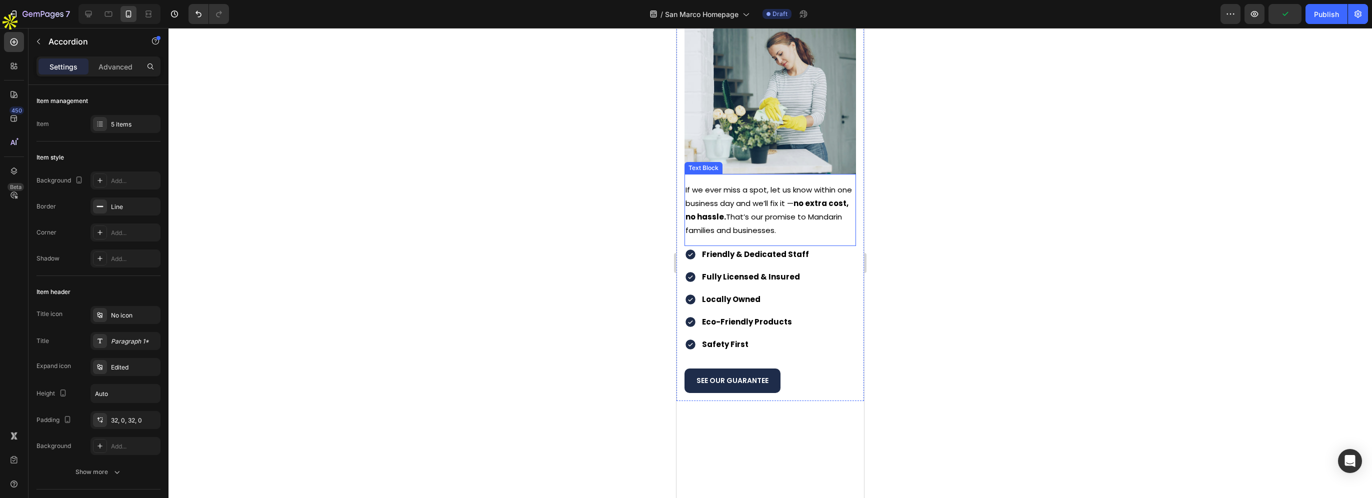
click at [735, 214] on strong "no extra cost, no hassle." at bounding box center [766, 210] width 163 height 24
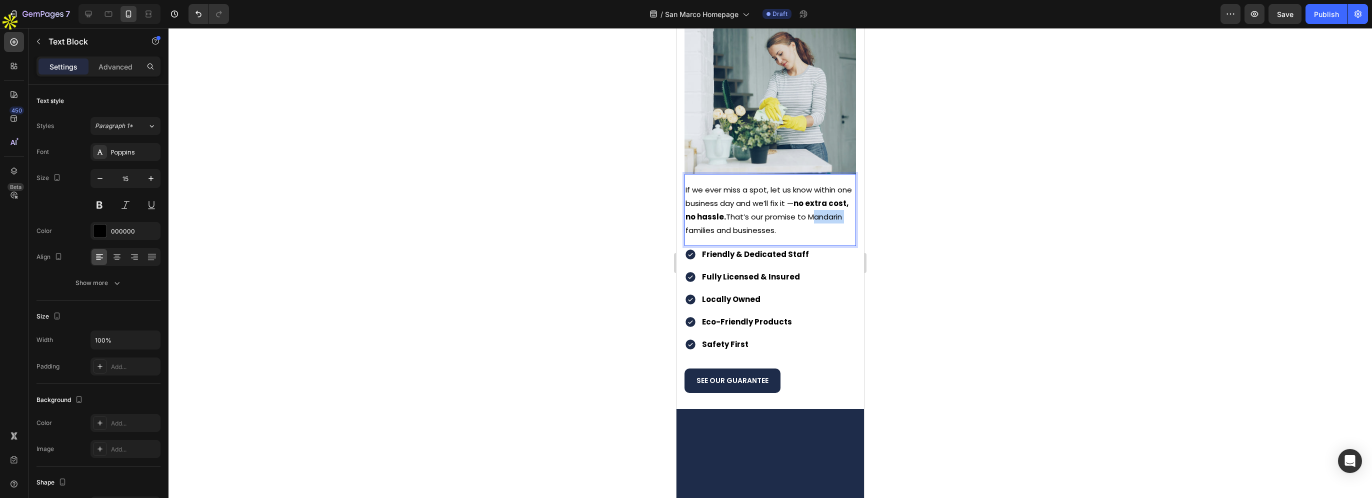
drag, startPoint x: 686, startPoint y: 222, endPoint x: 721, endPoint y: 223, distance: 34.5
click at [721, 223] on p "If we ever miss a spot, let us know within one business day and we’ll fix it — …" at bounding box center [769, 210] width 169 height 54
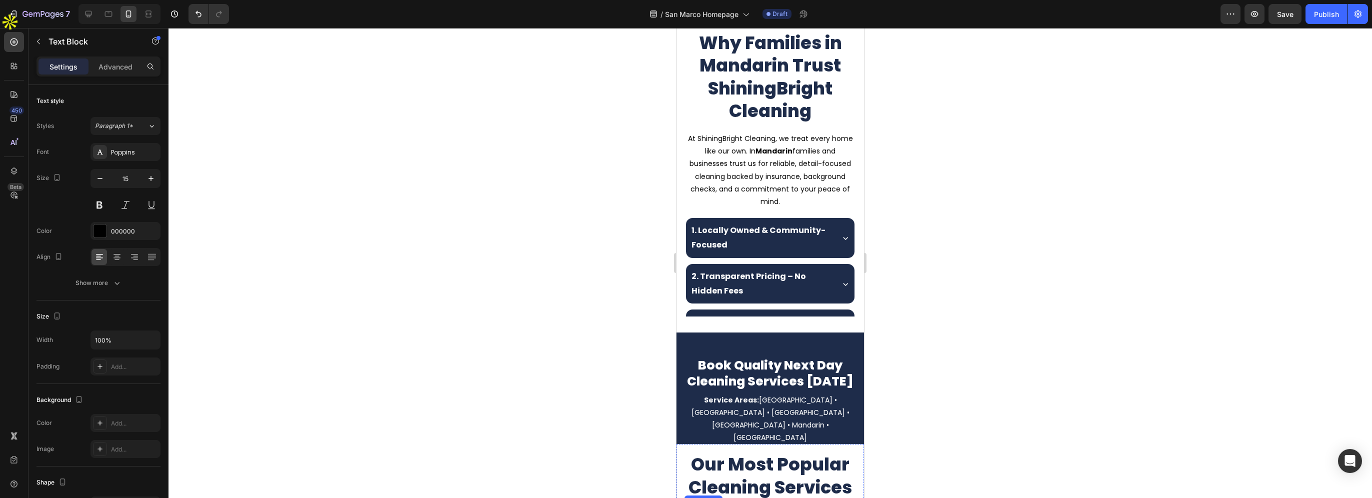
scroll to position [336, 0]
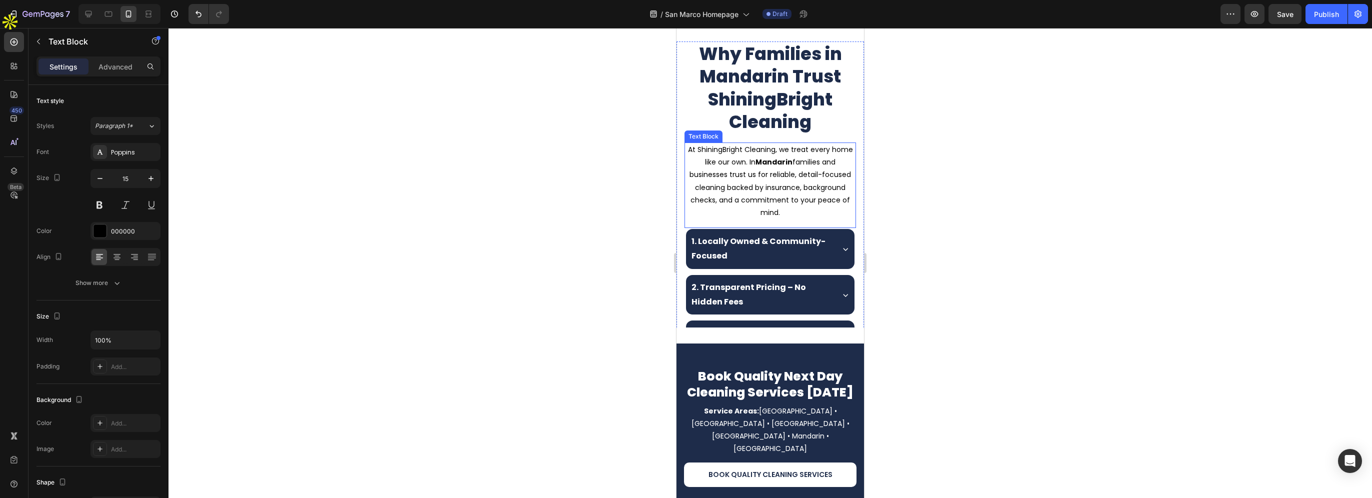
click at [768, 264] on strong "Mandarin" at bounding box center [773, 265] width 37 height 10
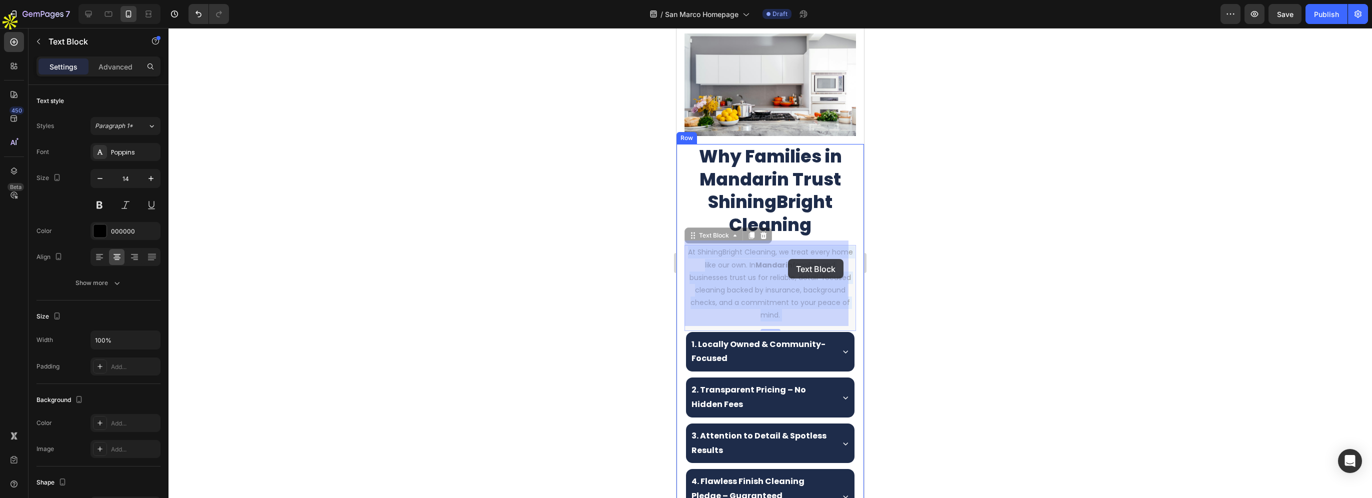
drag, startPoint x: 764, startPoint y: 259, endPoint x: 794, endPoint y: 259, distance: 30.0
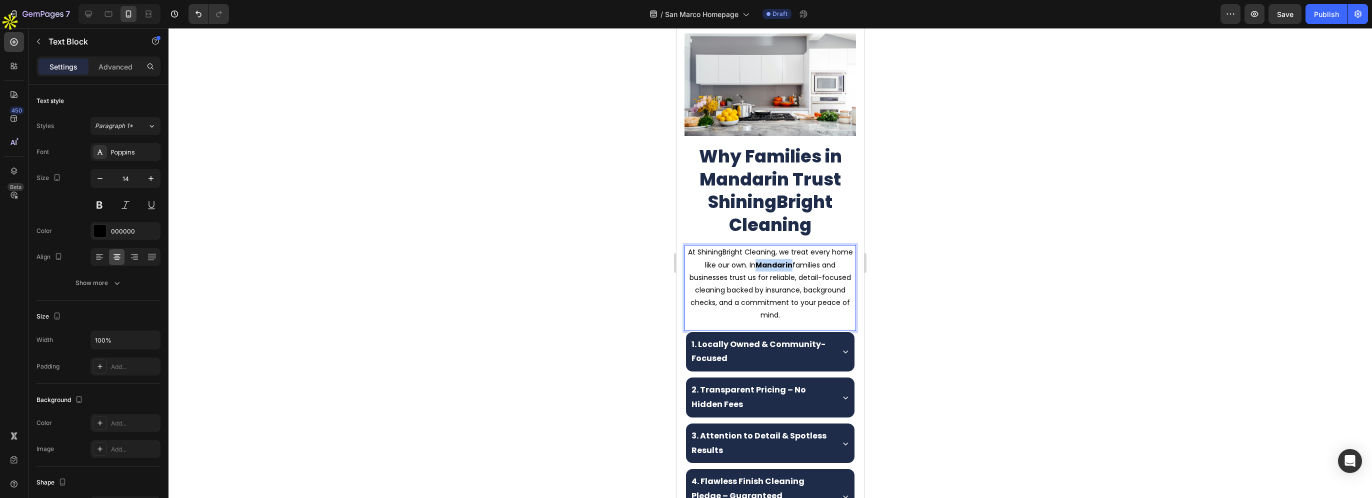
drag, startPoint x: 764, startPoint y: 258, endPoint x: 797, endPoint y: 258, distance: 33.5
click at [792, 260] on strong "Mandarin" at bounding box center [773, 265] width 37 height 10
click at [786, 207] on h2 "Why Families in Mandarin Trust ShiningBright Cleaning" at bounding box center [769, 190] width 171 height 93
click at [742, 180] on h2 "Why Families in Mandarin Trust ShiningBright Cleaning" at bounding box center [769, 190] width 171 height 93
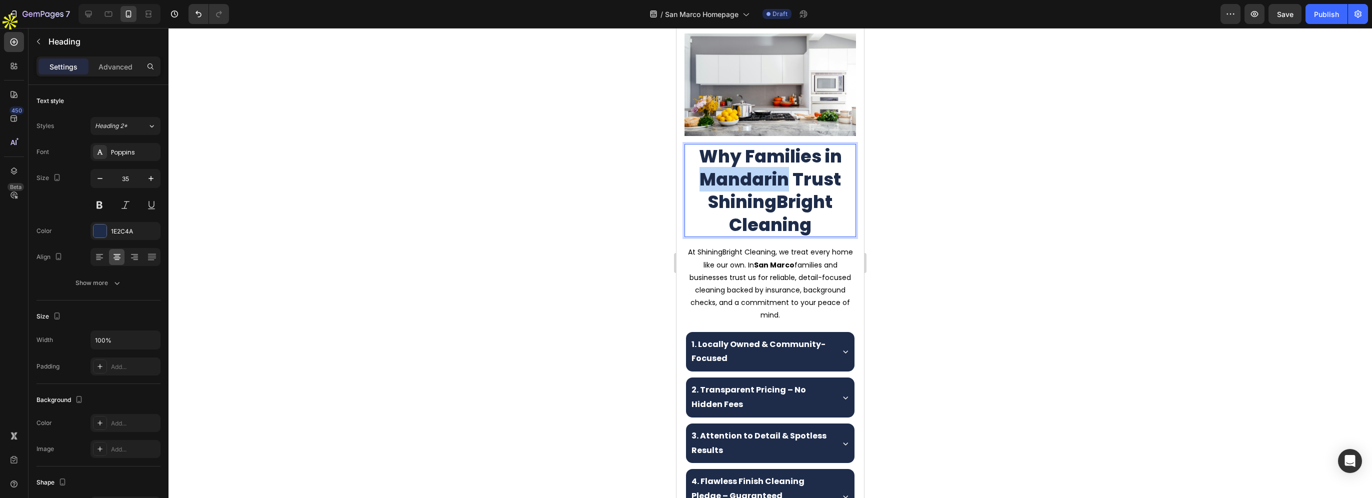
drag, startPoint x: 697, startPoint y: 171, endPoint x: 780, endPoint y: 175, distance: 82.6
click at [780, 175] on p "Why Families in Mandarin Trust ShiningBright Cleaning" at bounding box center [769, 190] width 169 height 91
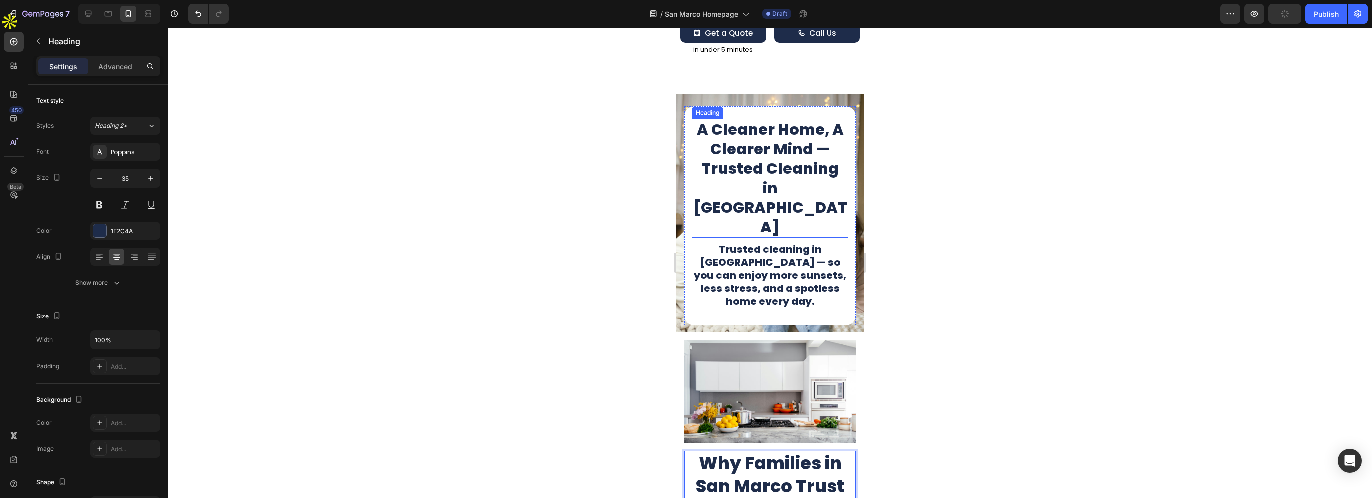
scroll to position [0, 0]
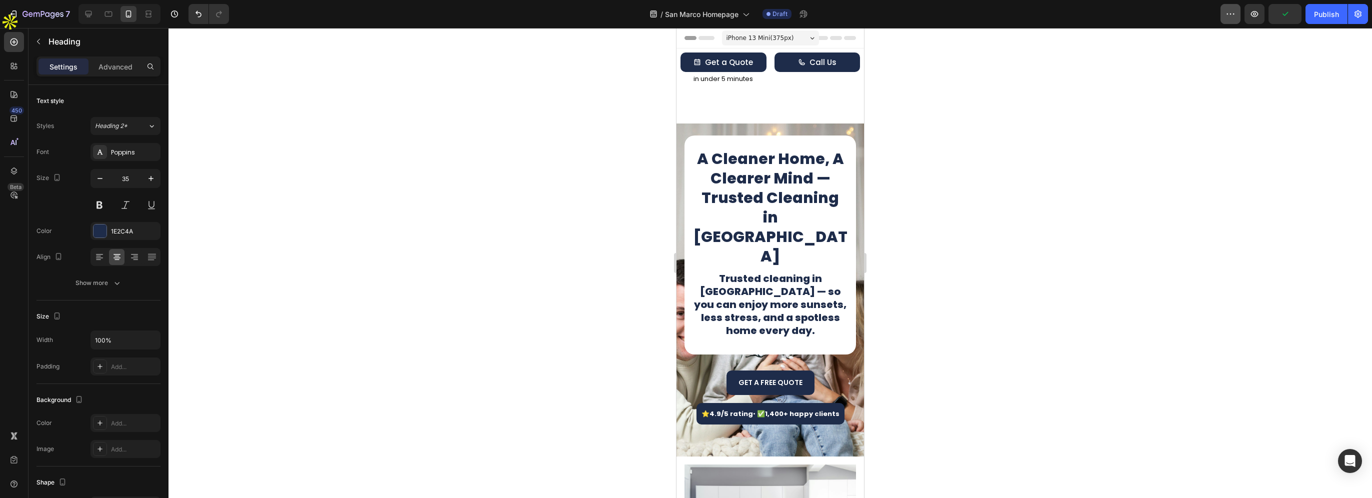
click at [1224, 17] on button "button" at bounding box center [1230, 14] width 20 height 20
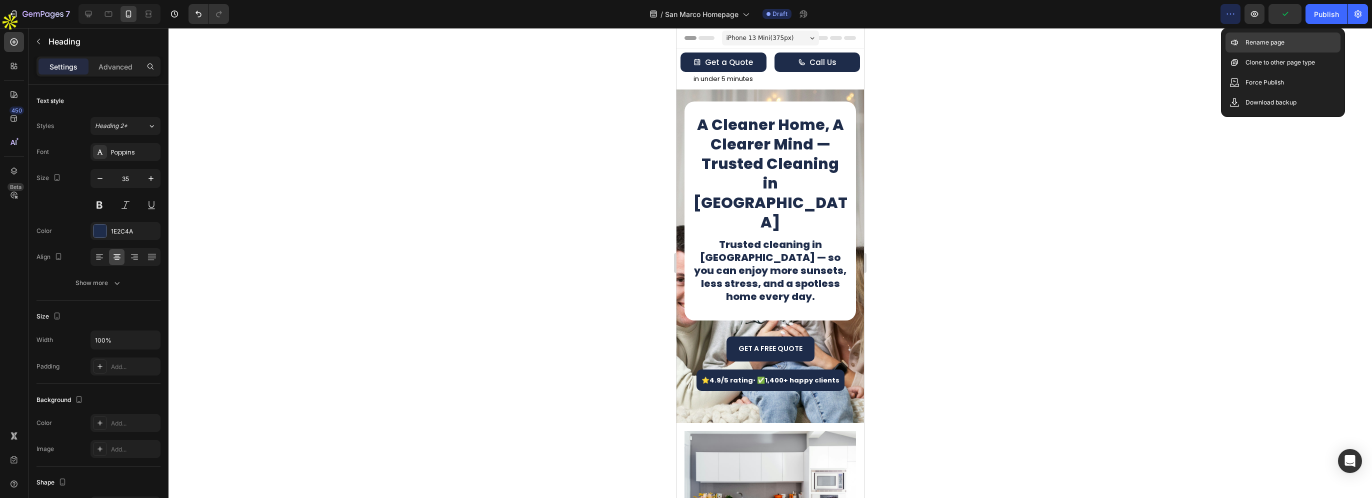
click at [1236, 45] on icon at bounding box center [1234, 42] width 10 height 10
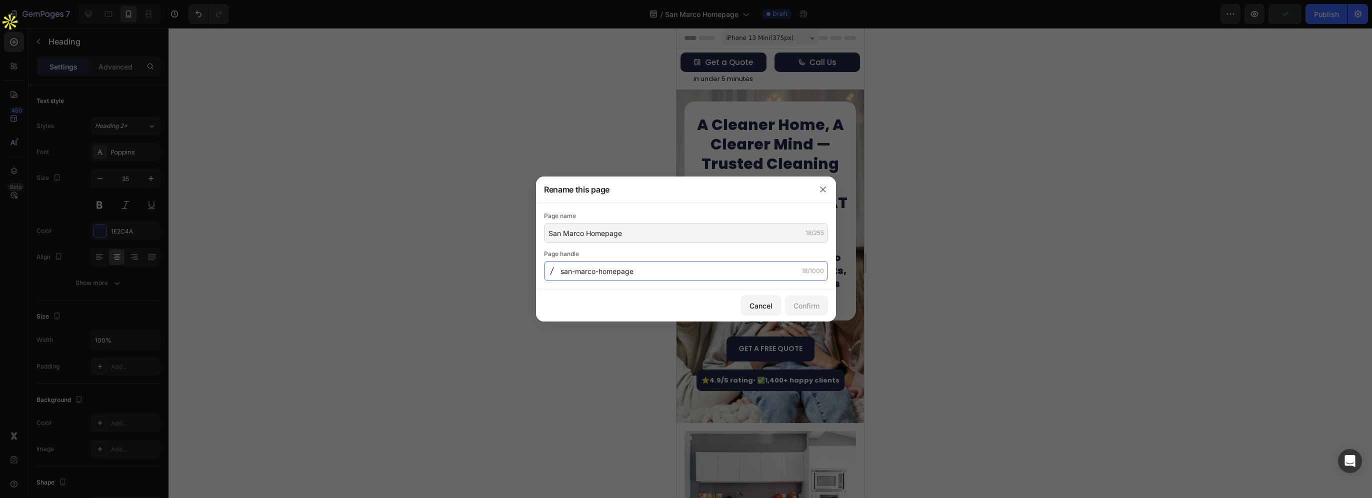
click at [637, 270] on input "san-marco-homepage" at bounding box center [686, 271] width 284 height 20
drag, startPoint x: 662, startPoint y: 270, endPoint x: 690, endPoint y: 269, distance: 27.5
click at [663, 270] on input "san-marco-homepage" at bounding box center [686, 271] width 284 height 20
click at [695, 269] on input "san-marco-homepage" at bounding box center [686, 271] width 284 height 20
drag, startPoint x: 637, startPoint y: 272, endPoint x: 597, endPoint y: 269, distance: 40.1
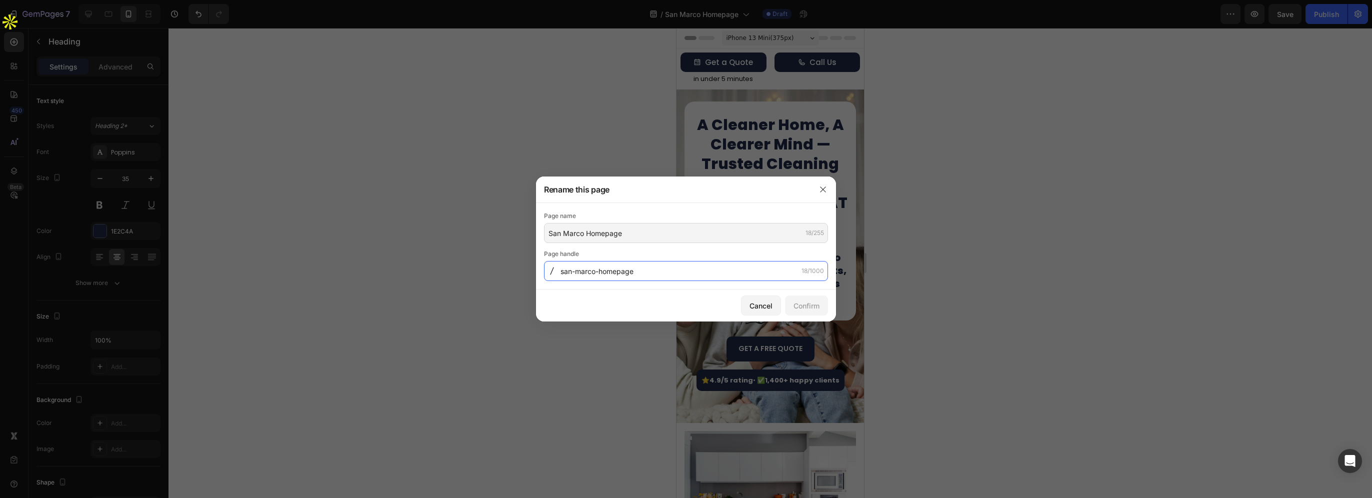
click at [597, 269] on input "san-marco-homepage" at bounding box center [686, 271] width 284 height 20
type input "san-marco"
click at [814, 304] on div "Confirm" at bounding box center [806, 305] width 26 height 10
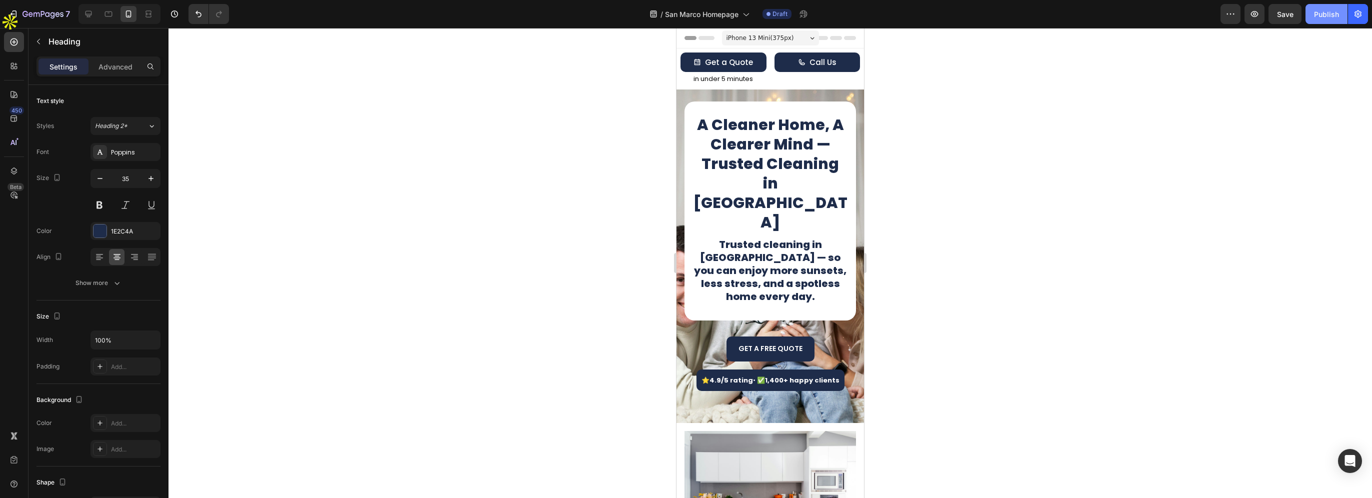
click at [1315, 12] on div "Publish" at bounding box center [1326, 14] width 25 height 10
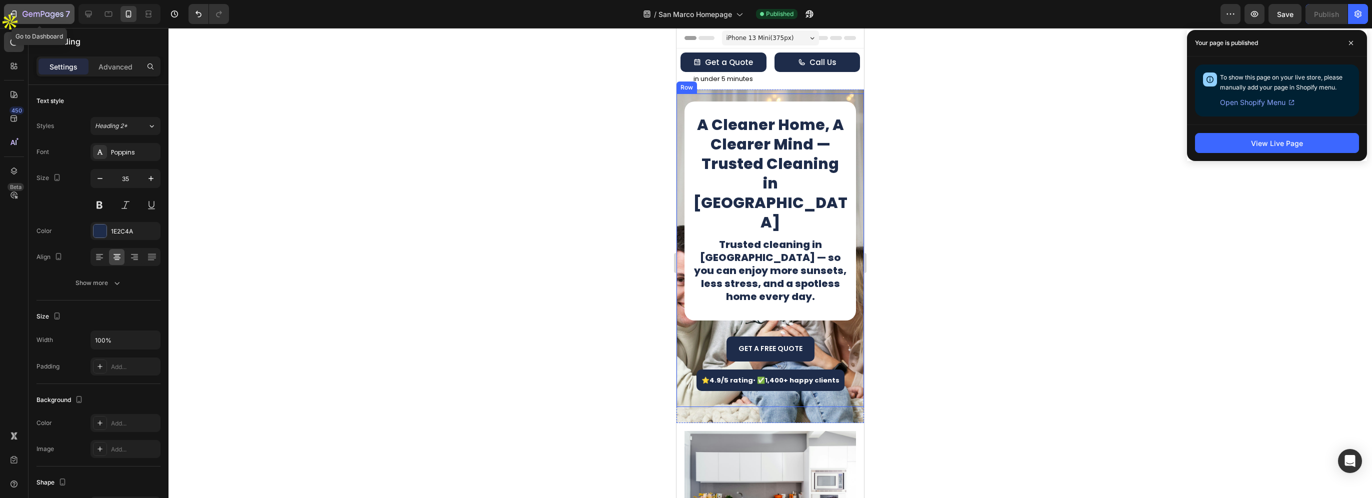
click at [60, 16] on icon "button" at bounding box center [42, 14] width 41 height 8
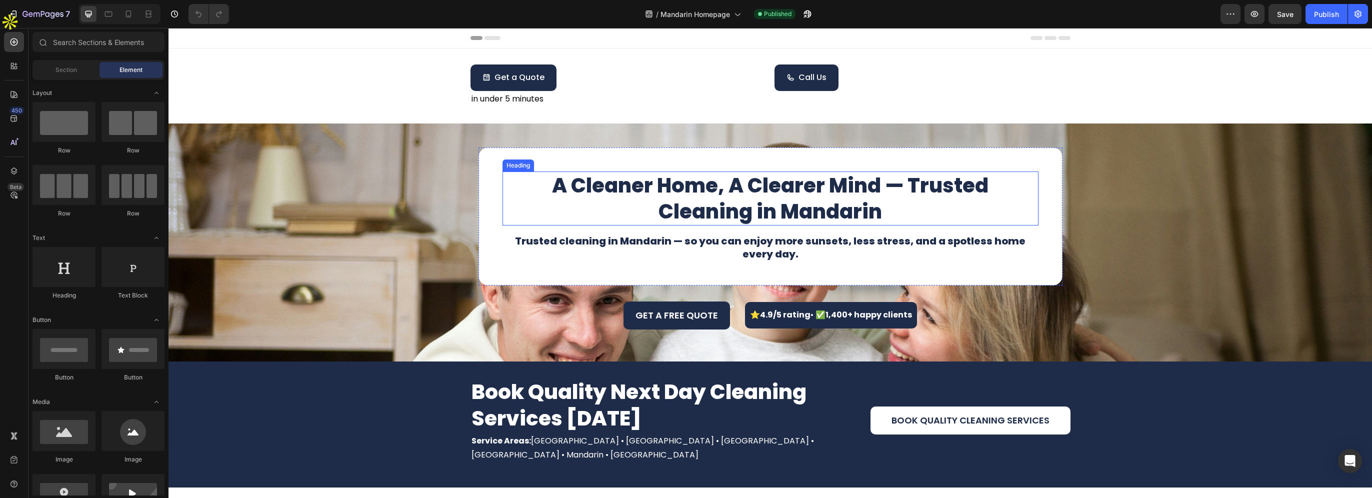
click at [372, 236] on div "A Cleaner Home, A Clearer Mind — Trusted Cleaning in Mandarin Heading Trusted c…" at bounding box center [769, 242] width 1203 height 206
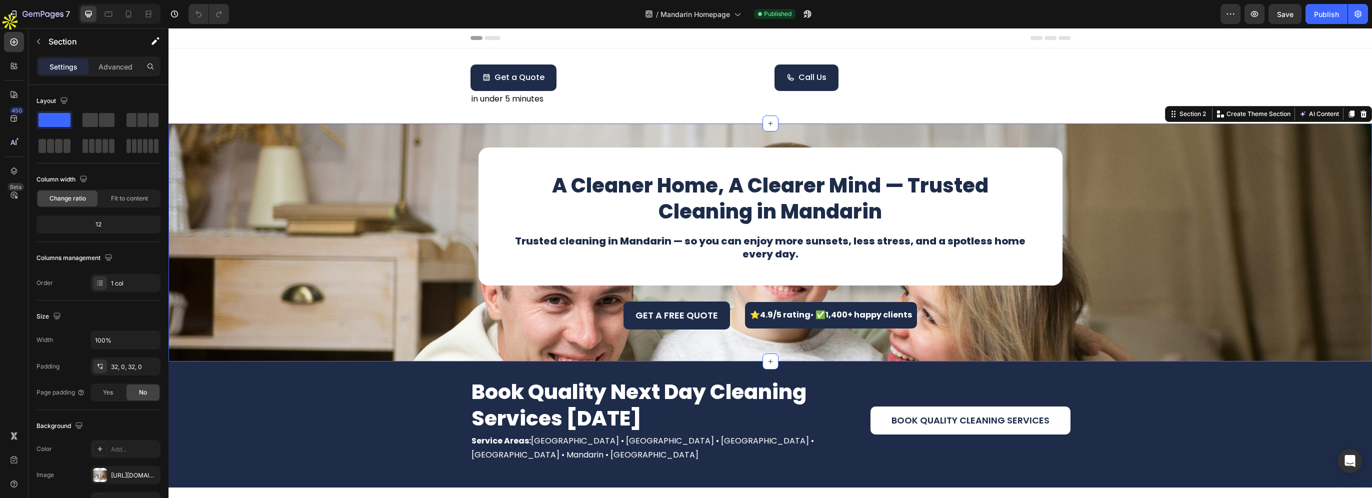
click at [277, 188] on div "A Cleaner Home, A Clearer Mind — Trusted Cleaning in Mandarin Heading Trusted c…" at bounding box center [769, 242] width 1203 height 206
click at [444, 173] on div "A Cleaner Home, A Clearer Mind — Trusted Cleaning in Mandarin Heading Trusted c…" at bounding box center [769, 242] width 1203 height 206
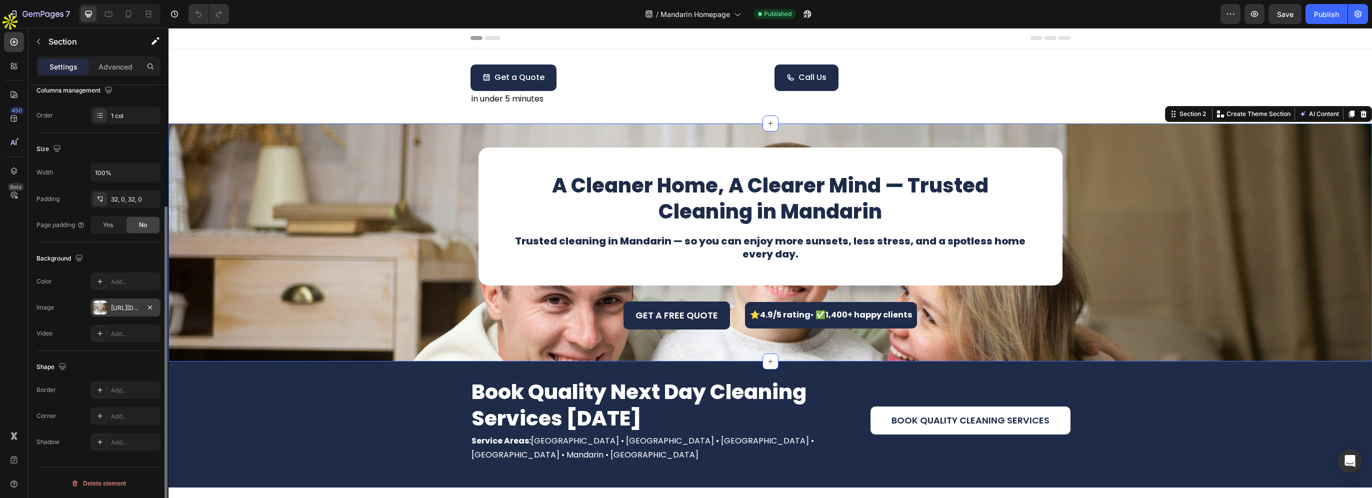
click at [117, 304] on div "[URL][DOMAIN_NAME]" at bounding box center [125, 307] width 29 height 9
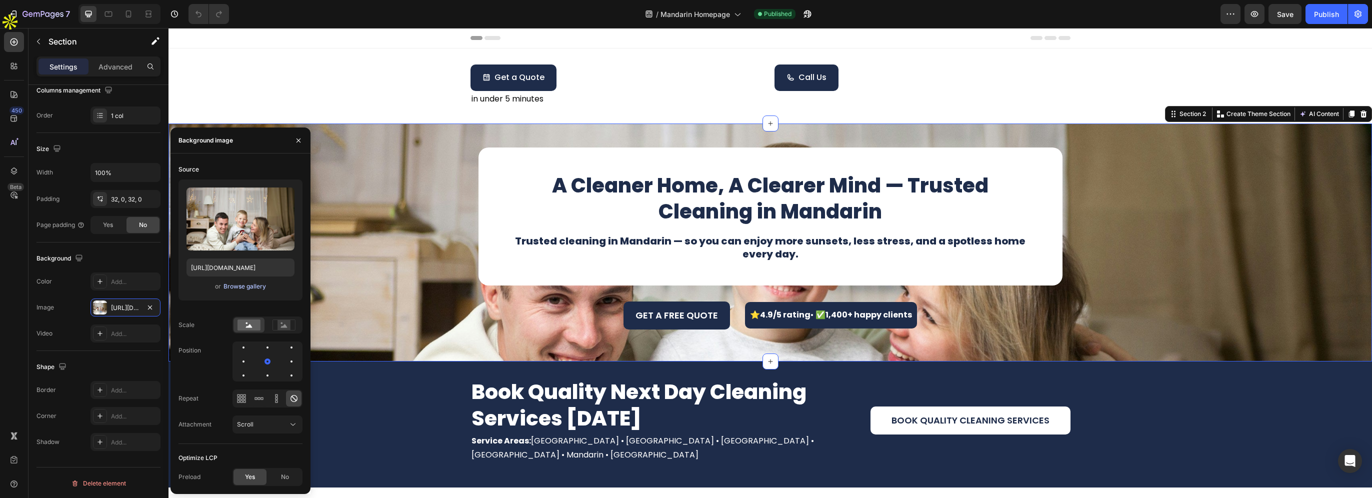
click at [234, 284] on div "Browse gallery" at bounding box center [244, 286] width 42 height 9
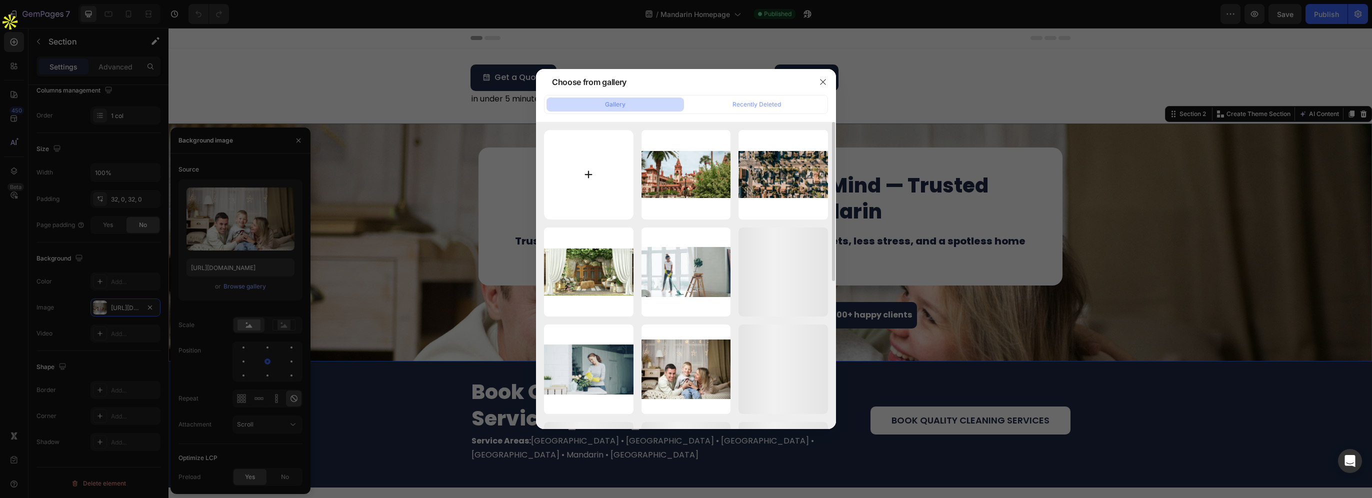
click at [590, 171] on input "file" at bounding box center [588, 174] width 89 height 89
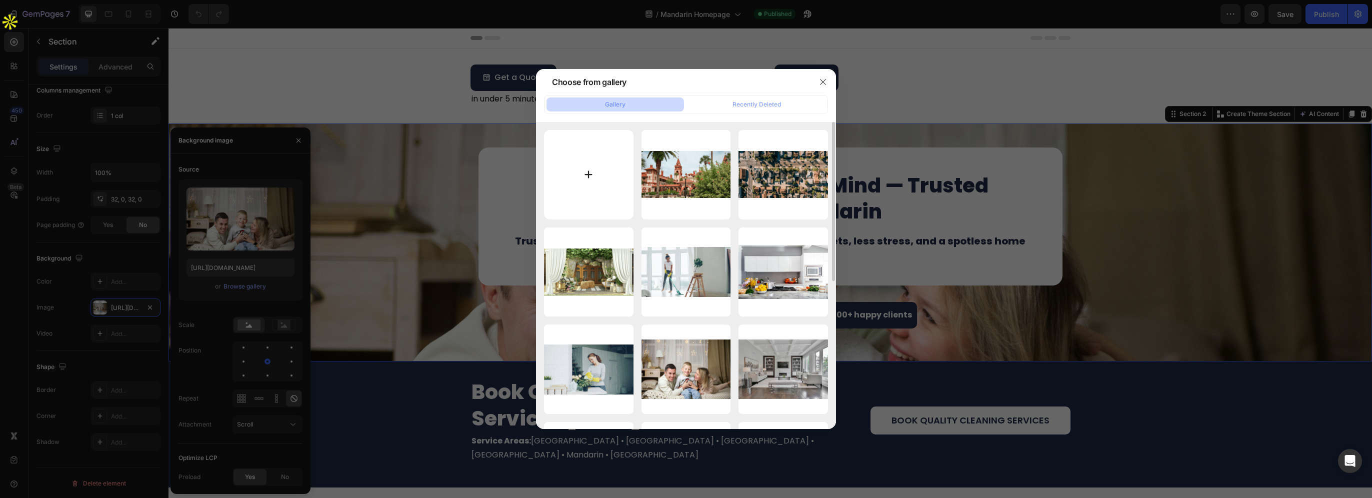
type input "C:\fakepath\6227416644_dabeda8419_b.jpg"
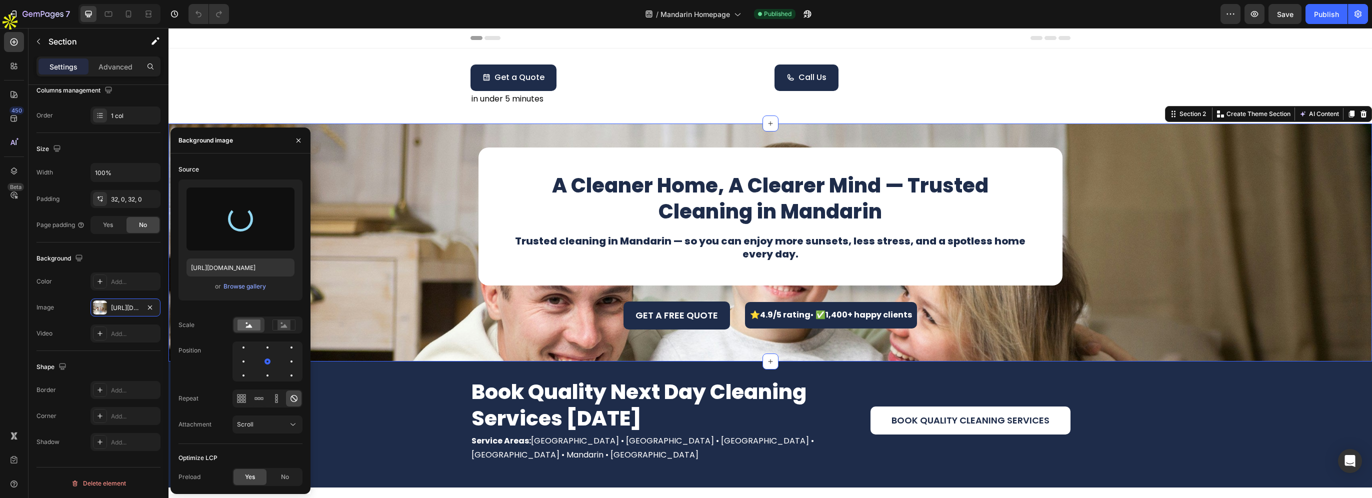
type input "https://cdn.shopify.com/s/files/1/0711/6934/3663/files/gempages_582734455290987…"
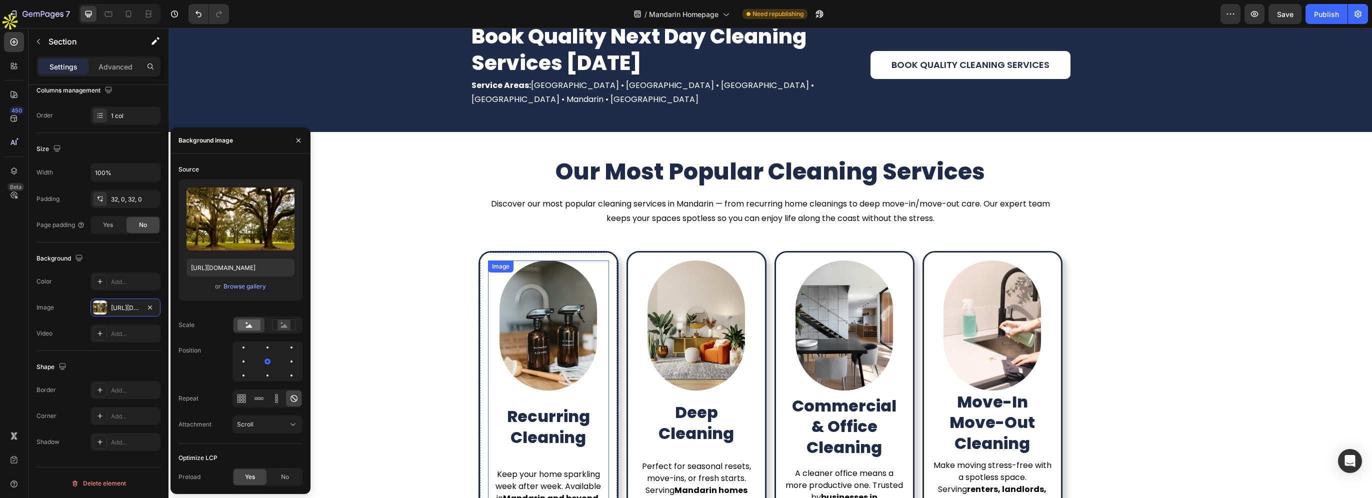
scroll to position [400, 0]
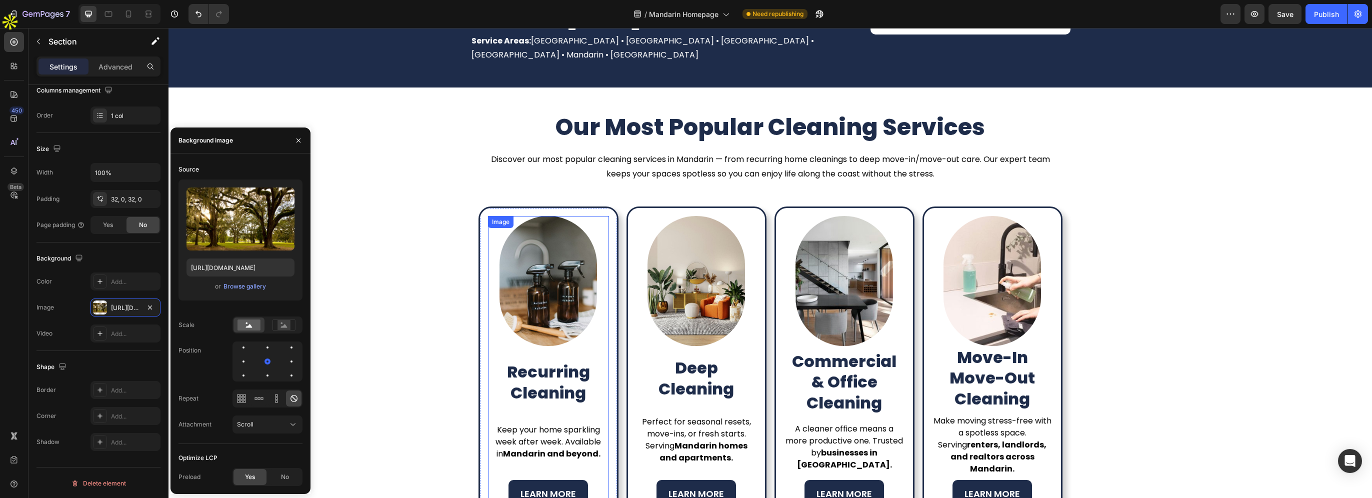
click at [540, 248] on img at bounding box center [547, 281] width 97 height 130
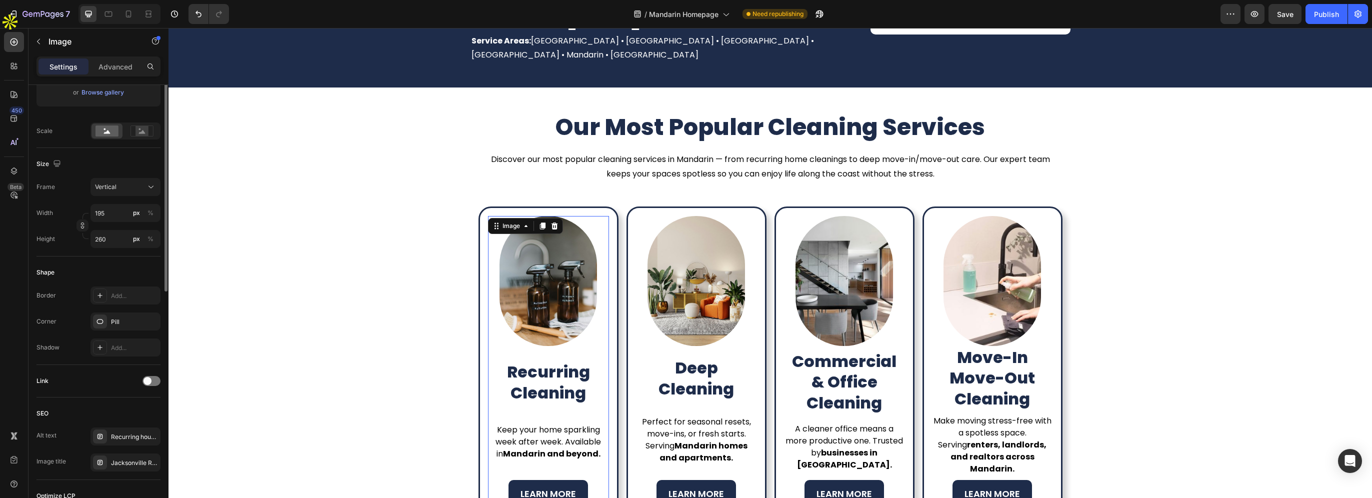
scroll to position [250, 0]
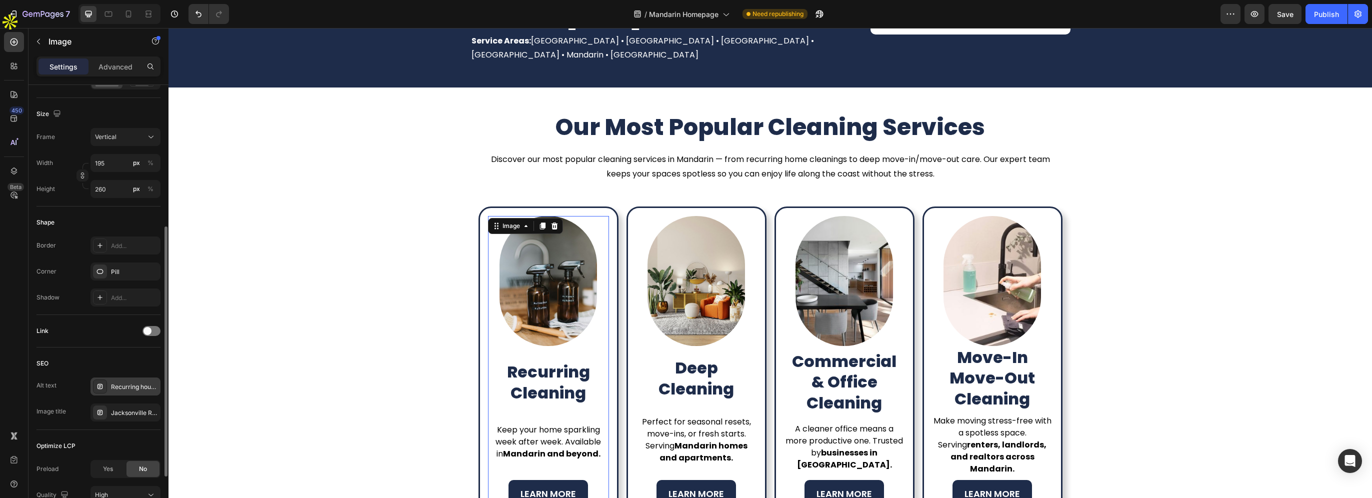
click at [120, 388] on div "Recurring house cleaning services in [GEOGRAPHIC_DATA] and [GEOGRAPHIC_DATA] [G…" at bounding box center [134, 386] width 47 height 9
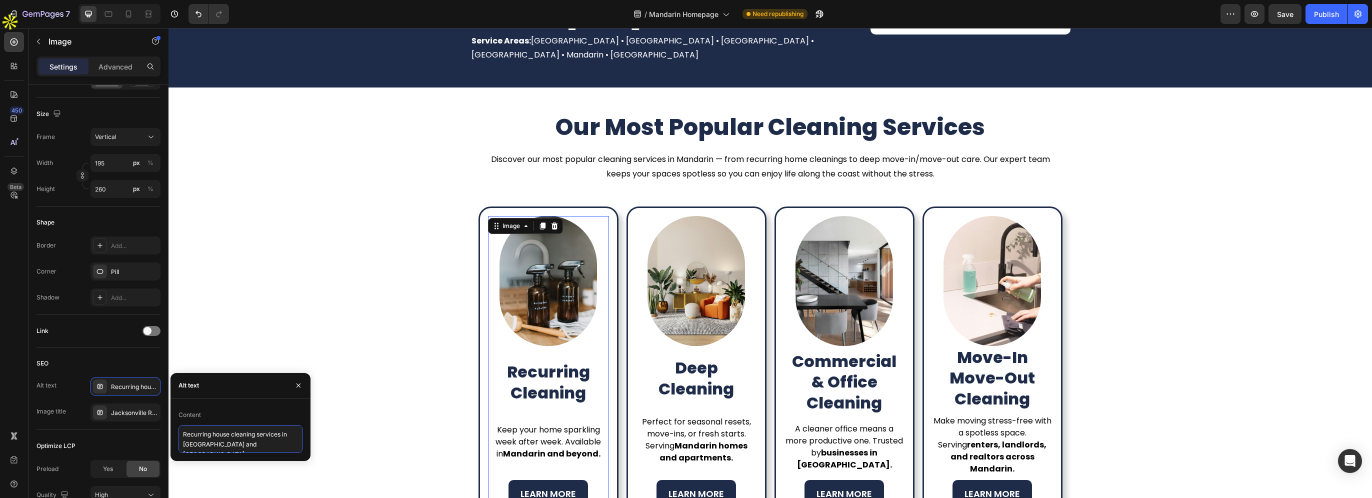
drag, startPoint x: 184, startPoint y: 444, endPoint x: 282, endPoint y: 442, distance: 98.0
click at [282, 442] on textarea "Recurring house cleaning services in [GEOGRAPHIC_DATA] and [GEOGRAPHIC_DATA] [G…" at bounding box center [240, 439] width 124 height 28
type textarea "Recurring house cleaning services in Mandarin"
click at [198, 442] on textarea "Recurring house cleaning services in Mandarin" at bounding box center [240, 439] width 124 height 28
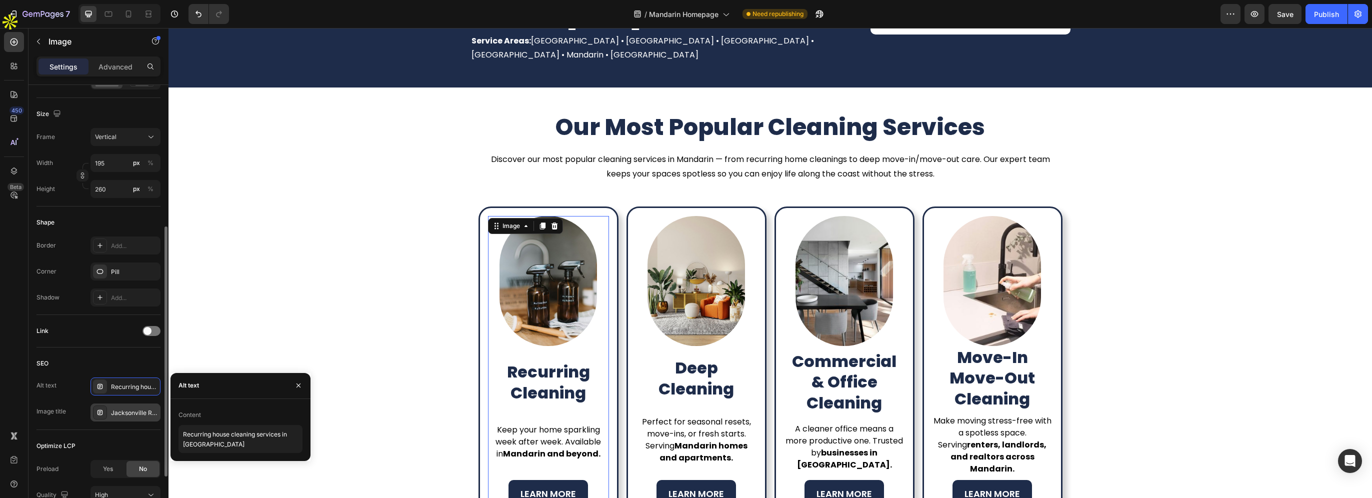
click at [133, 415] on div "Jacksonville Recurring Cleaning – Weekly & Biweekly Services" at bounding box center [134, 412] width 47 height 9
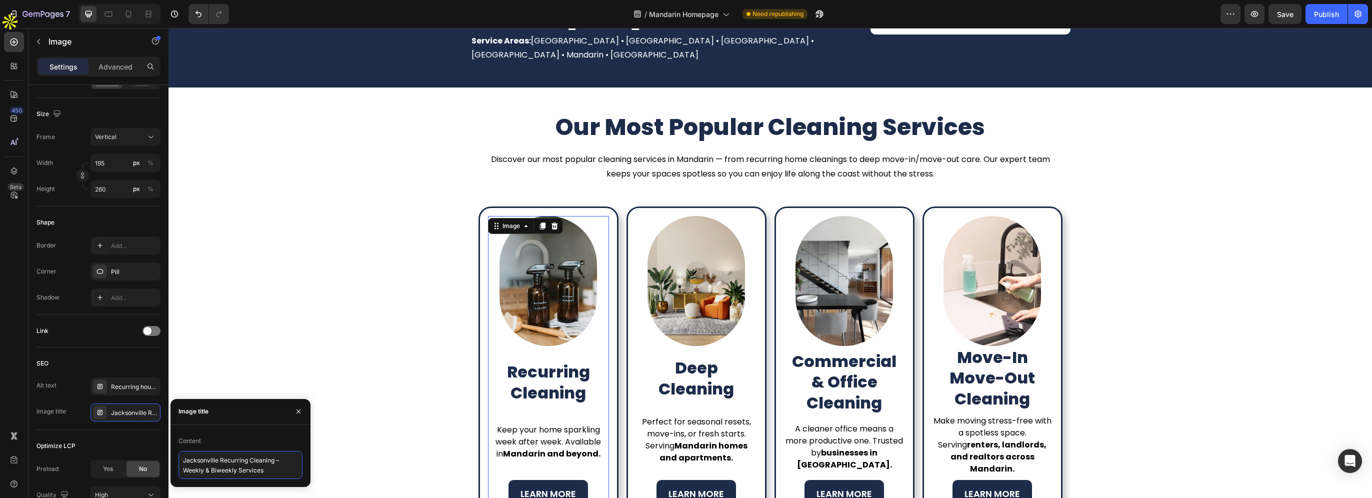
click at [200, 460] on textarea "Jacksonville Recurring Cleaning – Weekly & Biweekly Services" at bounding box center [240, 465] width 124 height 28
paste textarea "Mandarin"
type textarea "Mandarin Recurring Cleaning – Weekly & Biweekly Services"
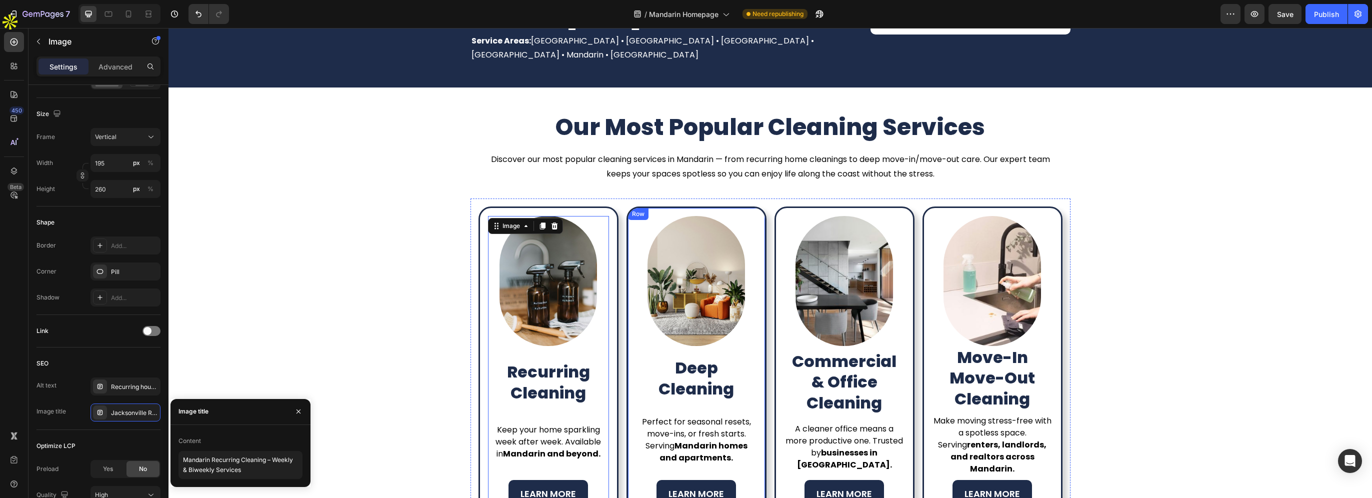
click at [684, 291] on img at bounding box center [695, 281] width 97 height 130
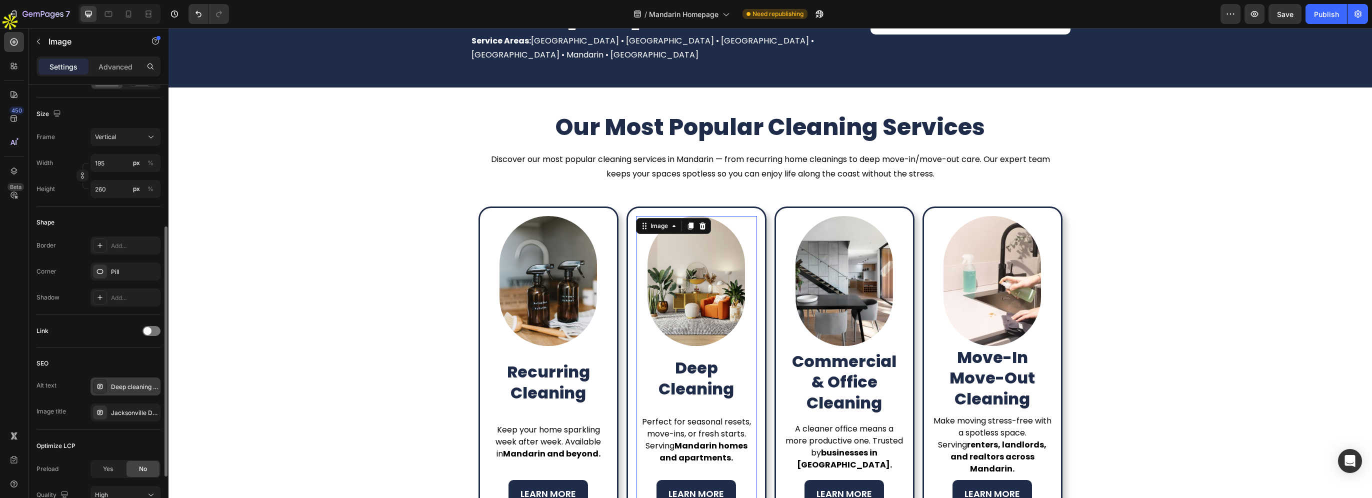
click at [119, 386] on div "Deep cleaning service for homes in [GEOGRAPHIC_DATA] and surrounding areas" at bounding box center [134, 386] width 47 height 9
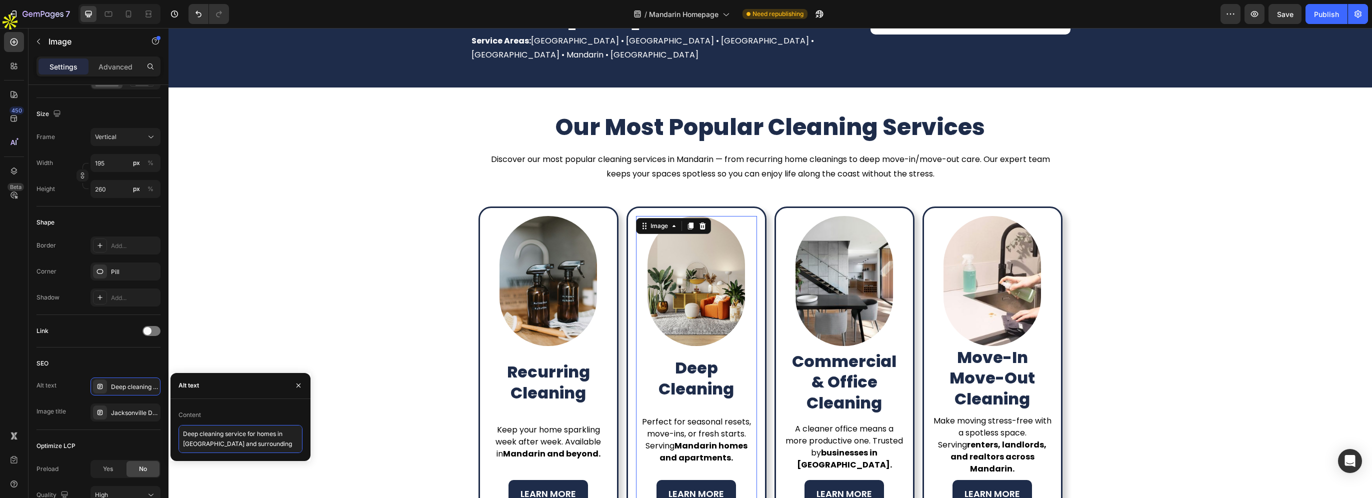
drag, startPoint x: 183, startPoint y: 445, endPoint x: 189, endPoint y: 445, distance: 6.5
click at [189, 445] on textarea "Deep cleaning service for homes in [GEOGRAPHIC_DATA] and surrounding areas" at bounding box center [240, 439] width 124 height 28
click at [204, 444] on textarea "Deep cleaning service for homes in [GEOGRAPHIC_DATA] and surrounding areas" at bounding box center [240, 439] width 124 height 28
paste textarea "Mandarin"
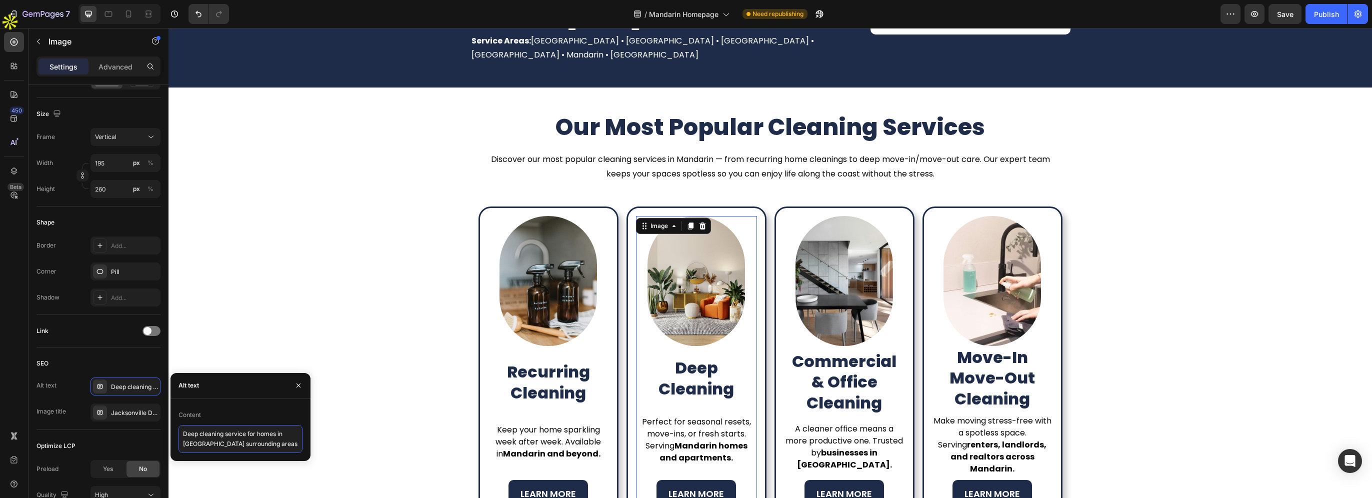
scroll to position [0, 0]
type textarea "Deep cleaning service for homes in Mandarin and surrounding areas"
click at [127, 406] on div "Jacksonville Deep Cleaning Services – One-Time or Seasonal" at bounding box center [125, 412] width 70 height 18
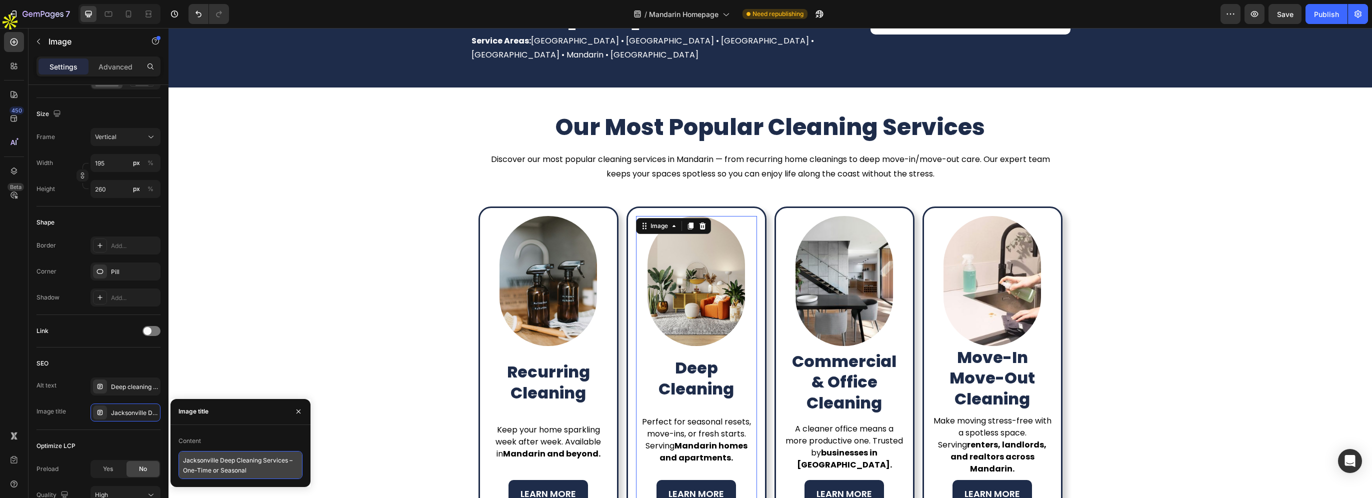
click at [199, 459] on textarea "Jacksonville Deep Cleaning Services – One-Time or Seasonal" at bounding box center [240, 465] width 124 height 28
paste textarea "Mandarin"
type textarea "Mandarin Deep Cleaning Services – One-Time or Seasonal"
click at [827, 291] on img at bounding box center [843, 281] width 97 height 130
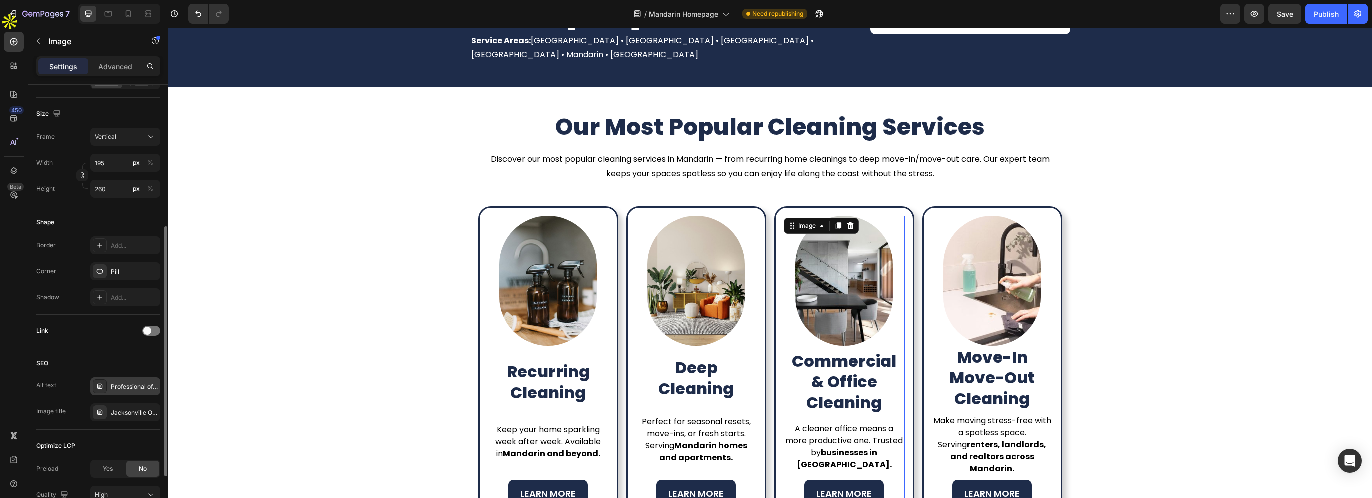
click at [113, 383] on div "Professional office and commercial cleaning in [GEOGRAPHIC_DATA] [GEOGRAPHIC_DA…" at bounding box center [134, 386] width 47 height 9
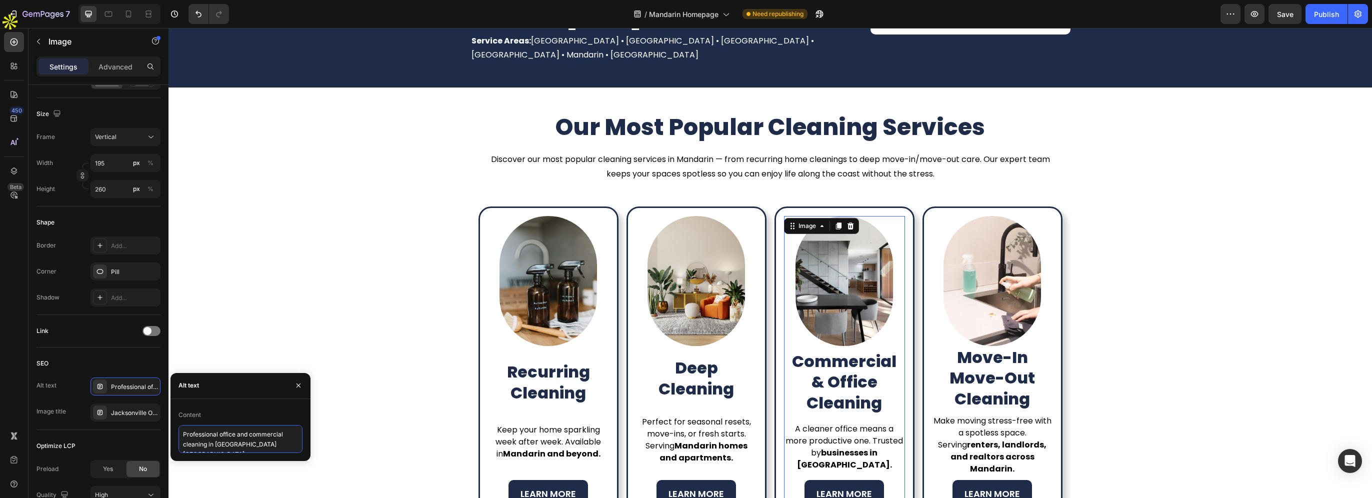
click at [232, 446] on textarea "Professional office and commercial cleaning in [GEOGRAPHIC_DATA] [GEOGRAPHIC_DA…" at bounding box center [240, 439] width 124 height 28
paste textarea "Mandarin"
type textarea "Professional office and commercial cleaning in Mandarin FL"
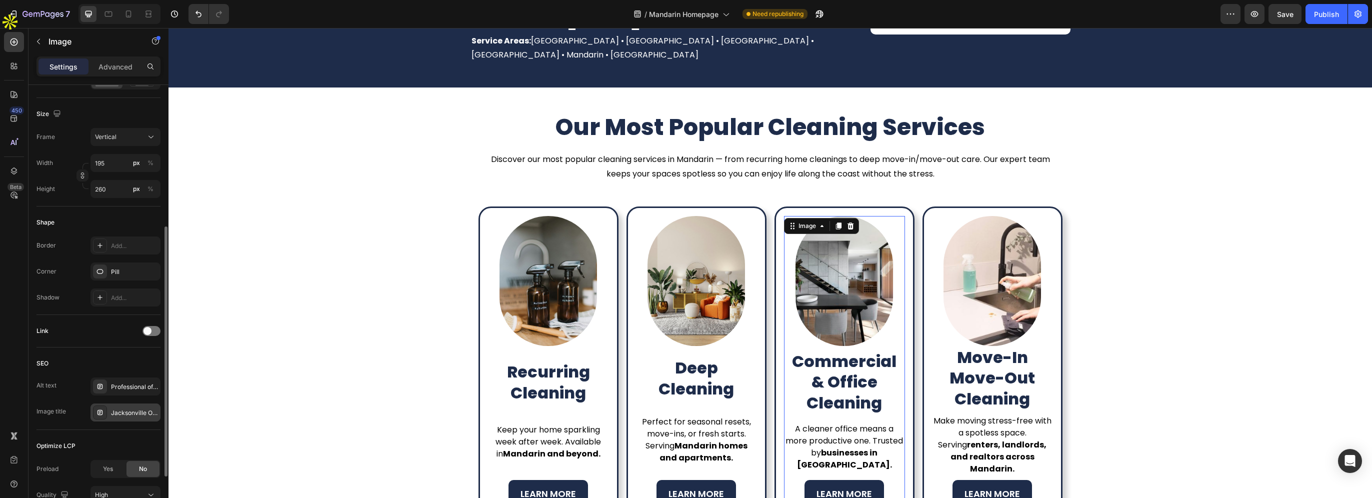
click at [126, 410] on div "Jacksonville Office Cleaning – Trusted Commercial Cleaners" at bounding box center [134, 412] width 47 height 9
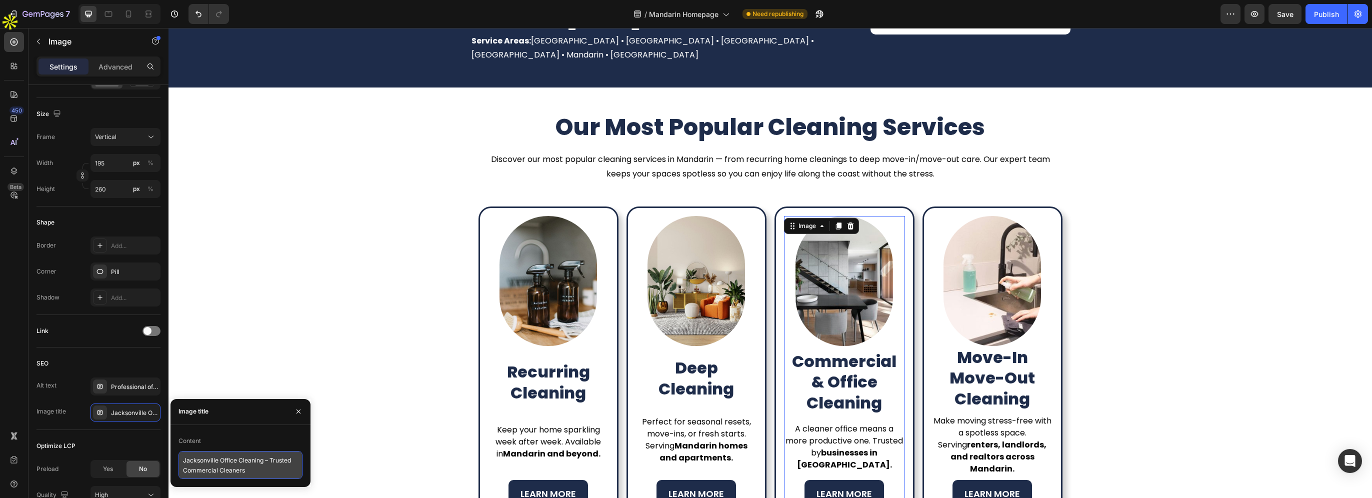
click at [193, 458] on textarea "Jacksonville Office Cleaning – Trusted Commercial Cleaners" at bounding box center [240, 465] width 124 height 28
paste textarea "Mandarin"
type textarea "Mandarin Office Cleaning – Trusted Commercial Cleaners"
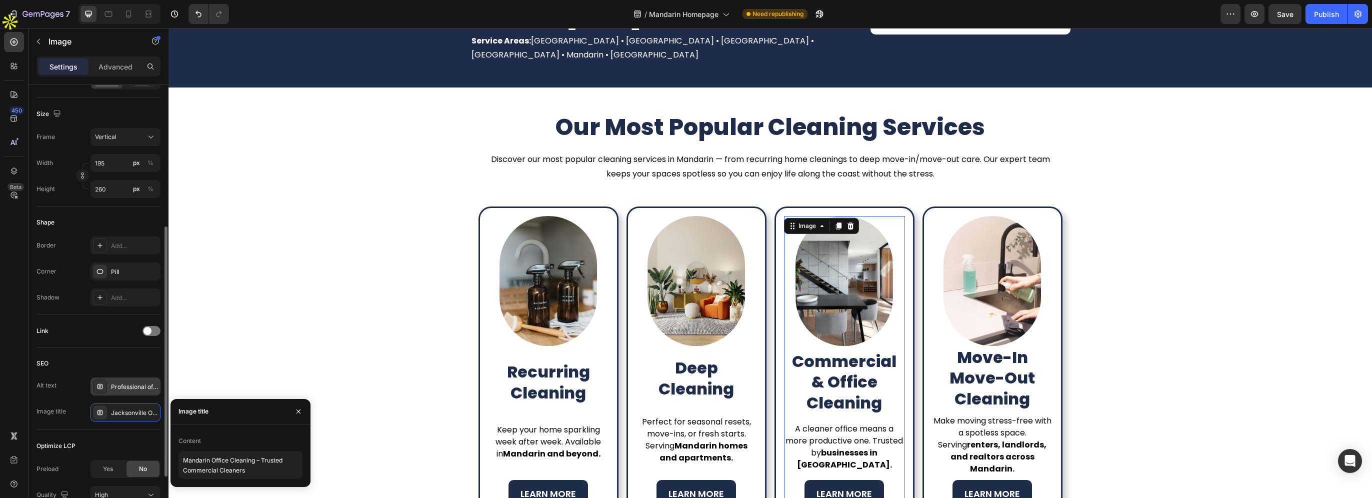
click at [125, 389] on div "Professional office and commercial cleaning in Mandarin FL" at bounding box center [134, 386] width 47 height 9
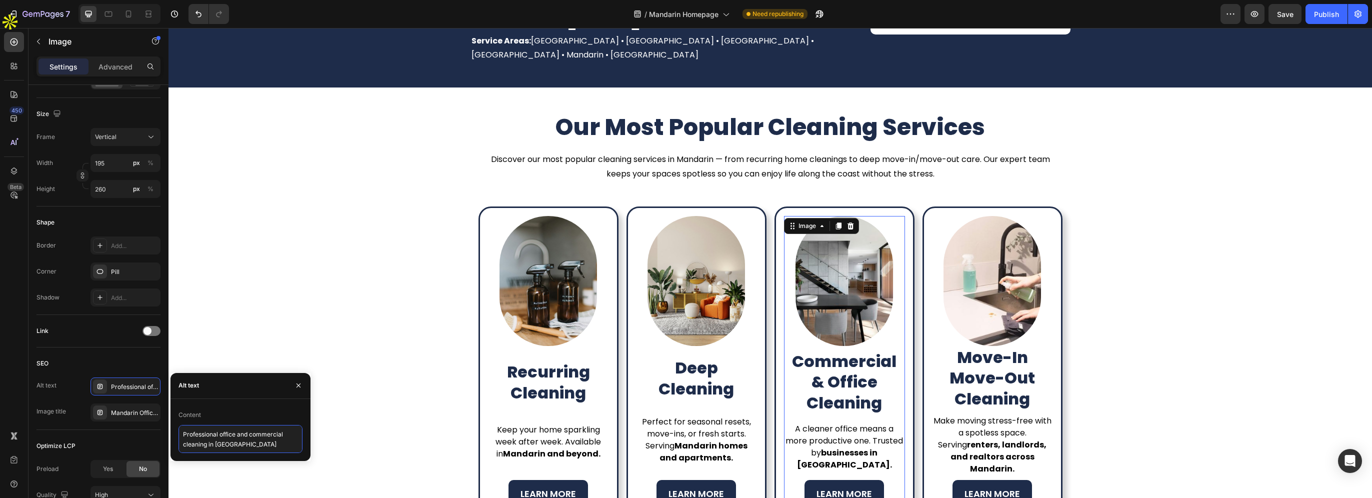
click at [246, 444] on textarea "Professional office and commercial cleaning in Mandarin FL" at bounding box center [240, 439] width 124 height 28
click at [251, 444] on textarea "Professional office and commercial cleaning in Mandarin FL" at bounding box center [240, 439] width 124 height 28
type textarea "Professional office and commercial cleaning in Mandarin"
click at [963, 282] on img at bounding box center [991, 281] width 97 height 130
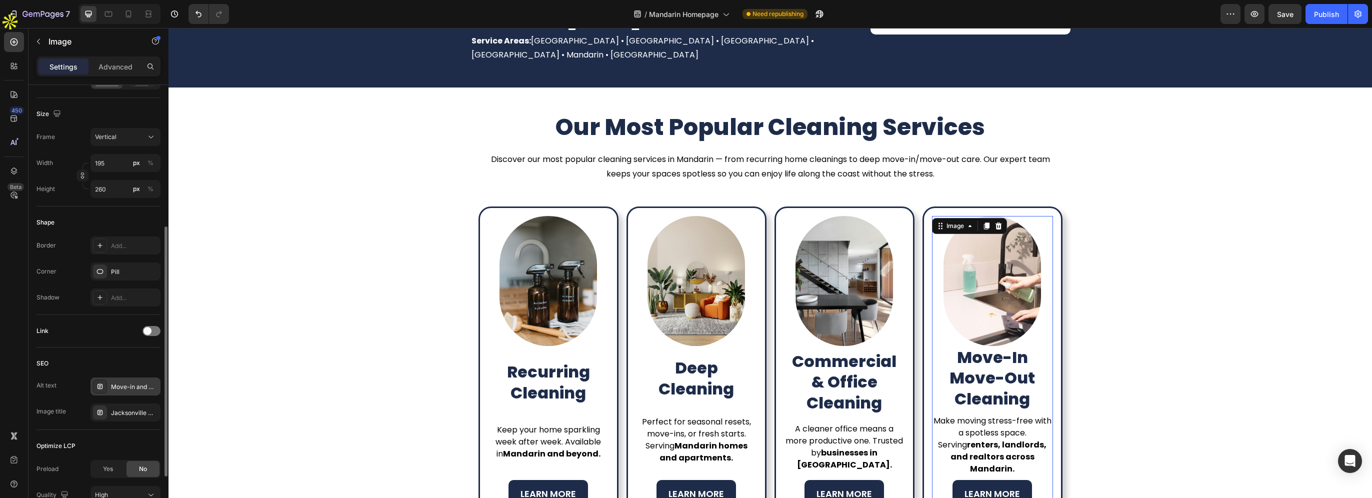
click at [118, 382] on div "Move-in and move-out cleaning services in [GEOGRAPHIC_DATA] [GEOGRAPHIC_DATA]" at bounding box center [134, 386] width 47 height 9
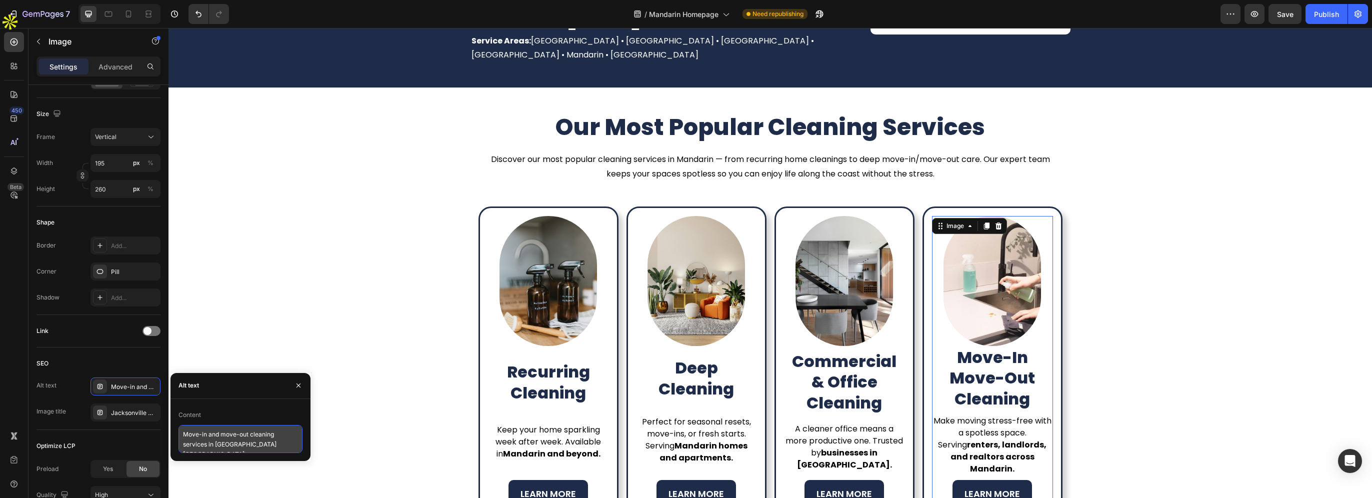
click at [232, 447] on textarea "Move-in and move-out cleaning services in [GEOGRAPHIC_DATA] [GEOGRAPHIC_DATA]" at bounding box center [240, 439] width 124 height 28
paste textarea "Mandarin"
click at [251, 444] on textarea "Move-in and move-out cleaning services in Mandarin FL" at bounding box center [240, 439] width 124 height 28
type textarea "Move-in and move-out cleaning services in Mandarin"
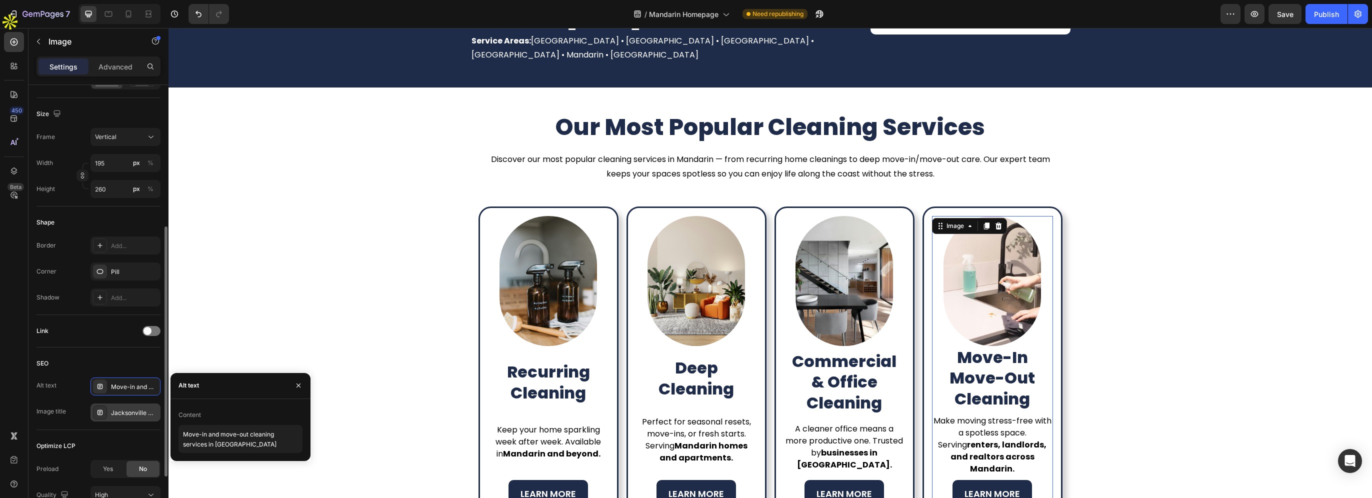
click at [134, 413] on div "Jacksonville Move-Out Cleaning – Rental & Real Estate Ready" at bounding box center [134, 412] width 47 height 9
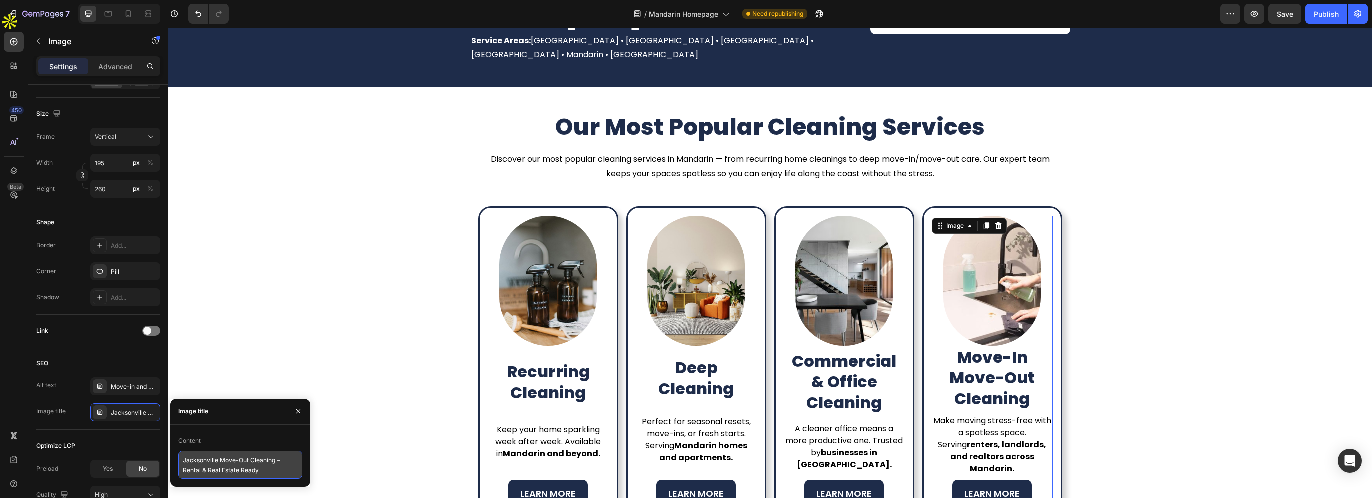
click at [200, 460] on textarea "Jacksonville Move-Out Cleaning – Rental & Real Estate Ready" at bounding box center [240, 465] width 124 height 28
paste textarea "Mandarin"
type textarea "Mandarin Move-Out Cleaning – Rental & Real Estate Ready"
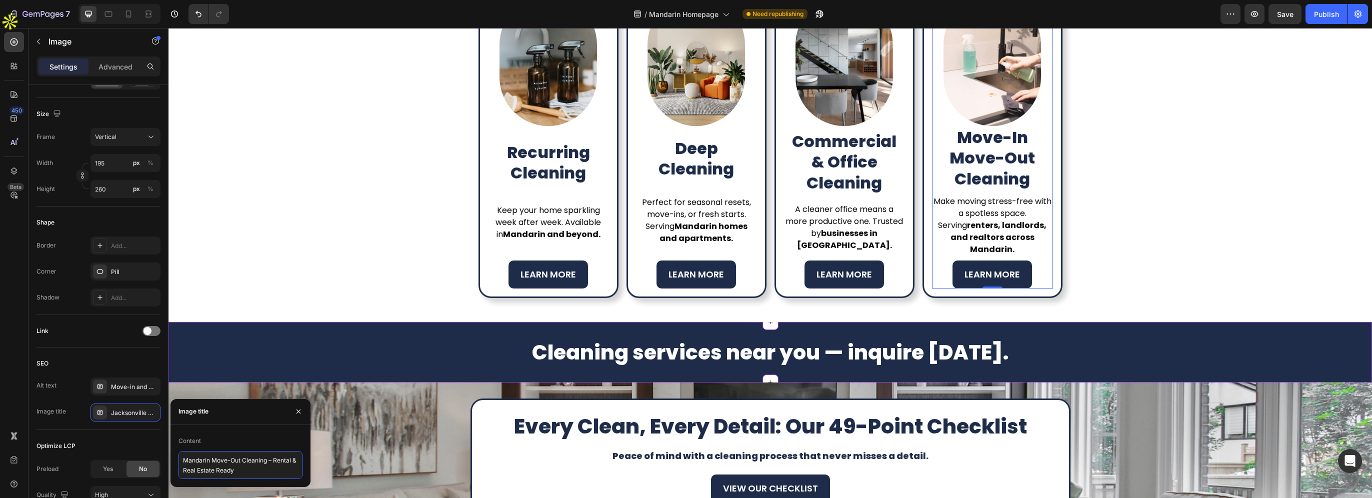
scroll to position [800, 0]
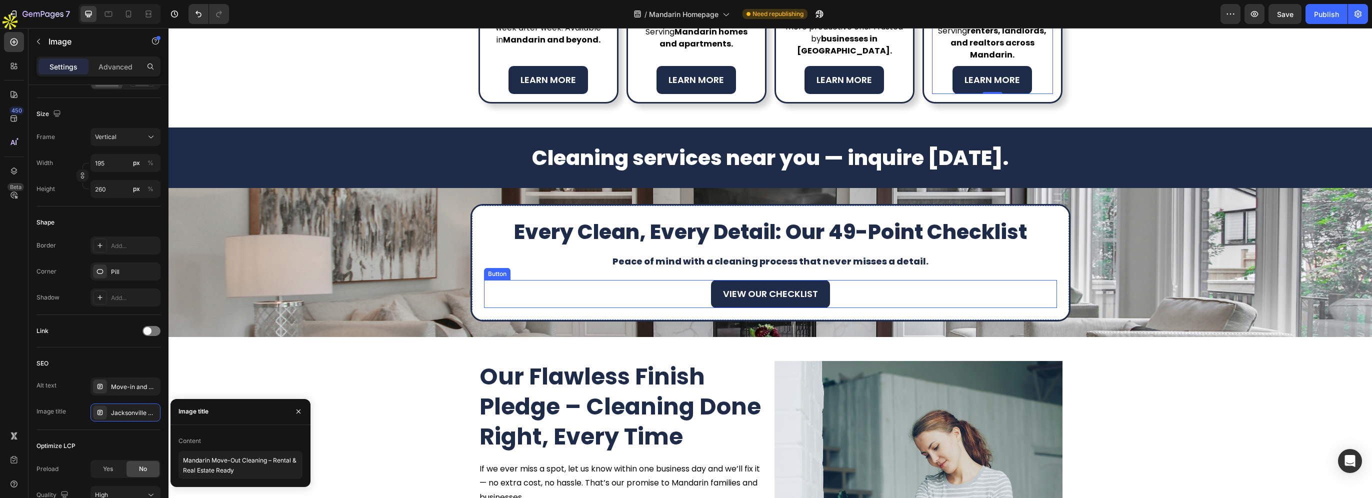
click at [419, 266] on div "Every Clean, Every Detail: Our 49-Point Checklist Heading Peace of mind with a …" at bounding box center [769, 262] width 1203 height 117
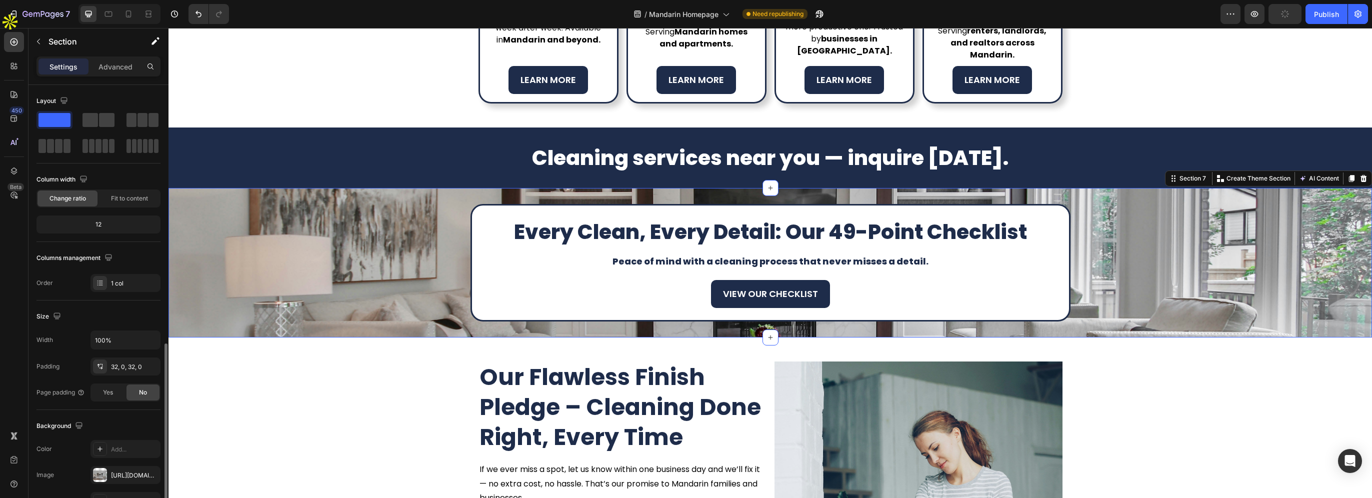
scroll to position [150, 0]
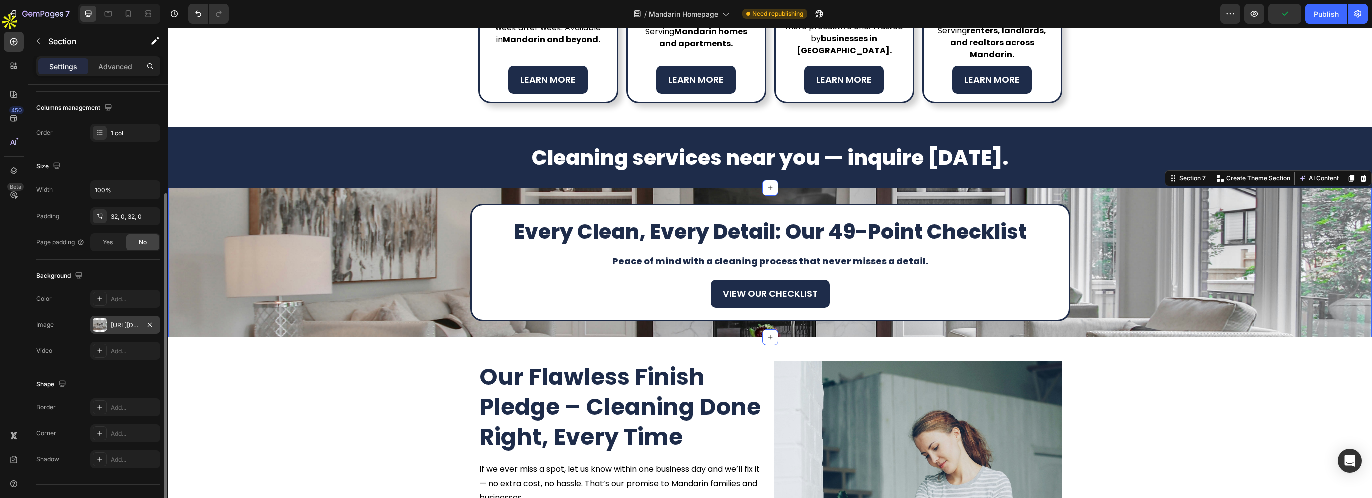
click at [118, 324] on div "https://cdn.shopify.com/s/files/1/0711/6934/3663/files/gempages_582734455290987…" at bounding box center [125, 325] width 29 height 9
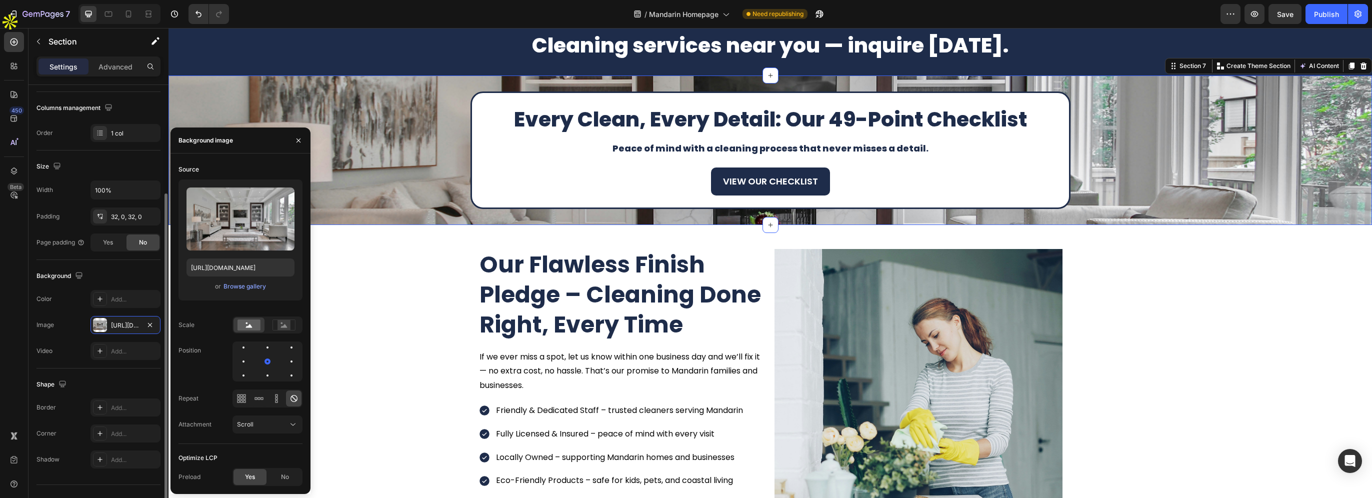
scroll to position [167, 0]
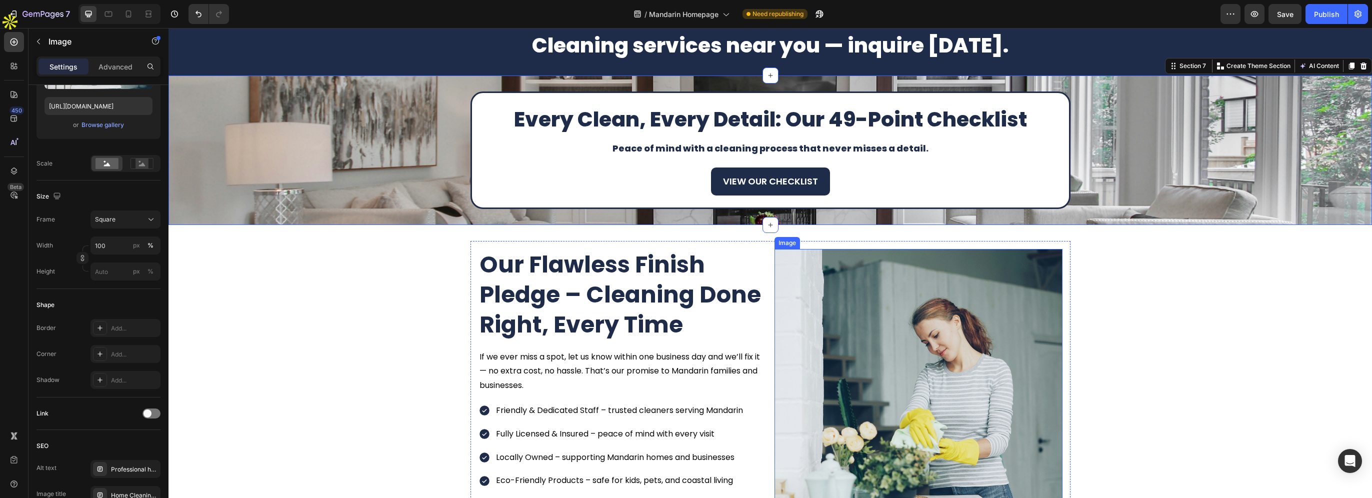
click at [932, 303] on img at bounding box center [918, 393] width 288 height 288
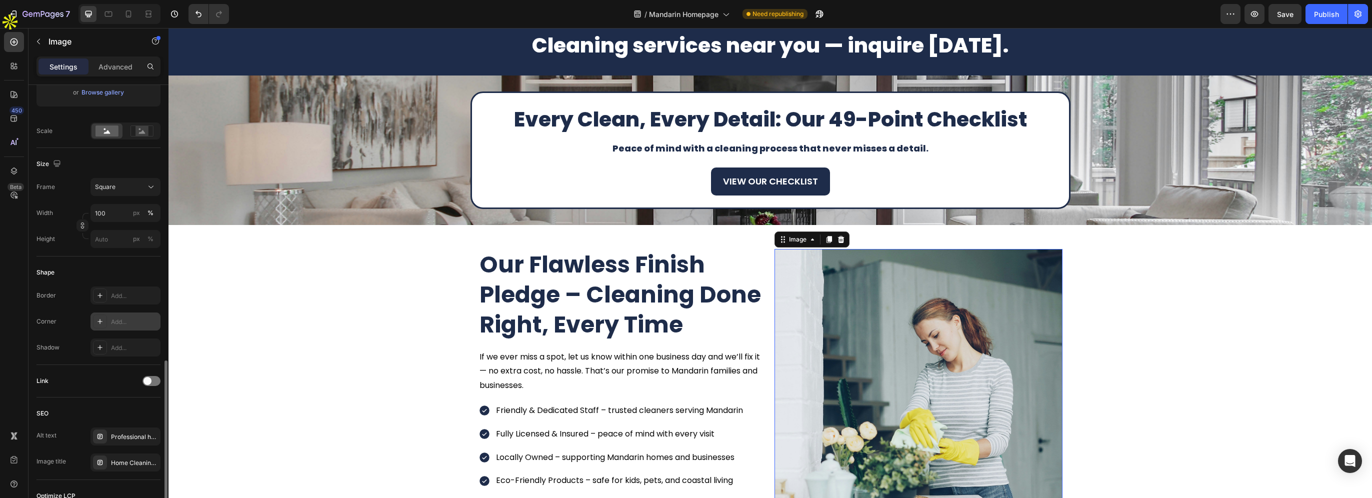
scroll to position [311, 0]
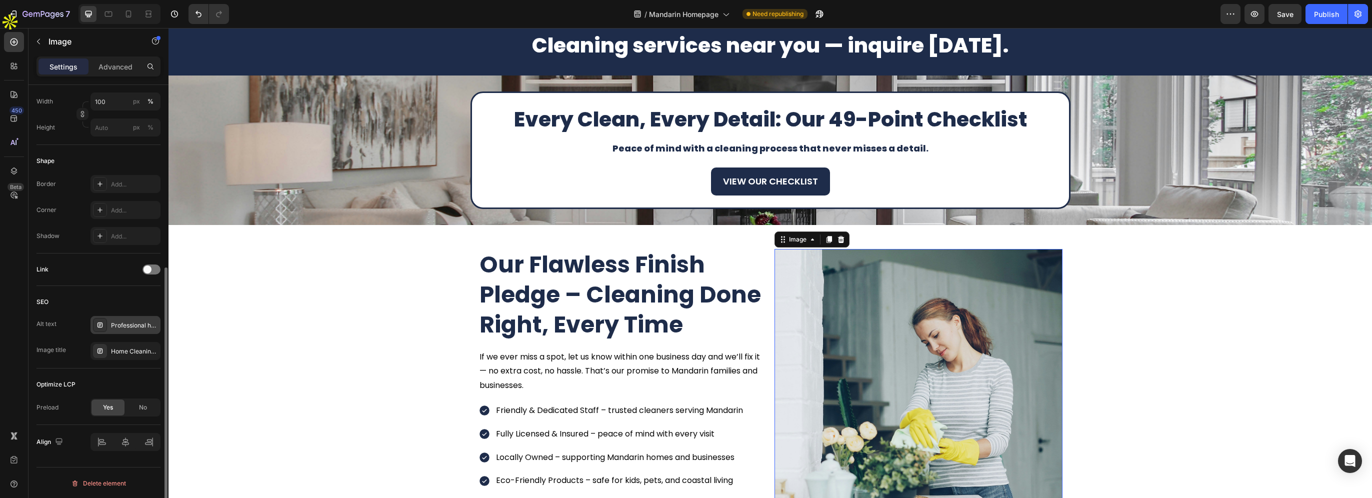
click at [115, 323] on div "Professional house cleaner vacuuming with modern equipment in [GEOGRAPHIC_DATA]" at bounding box center [134, 325] width 47 height 9
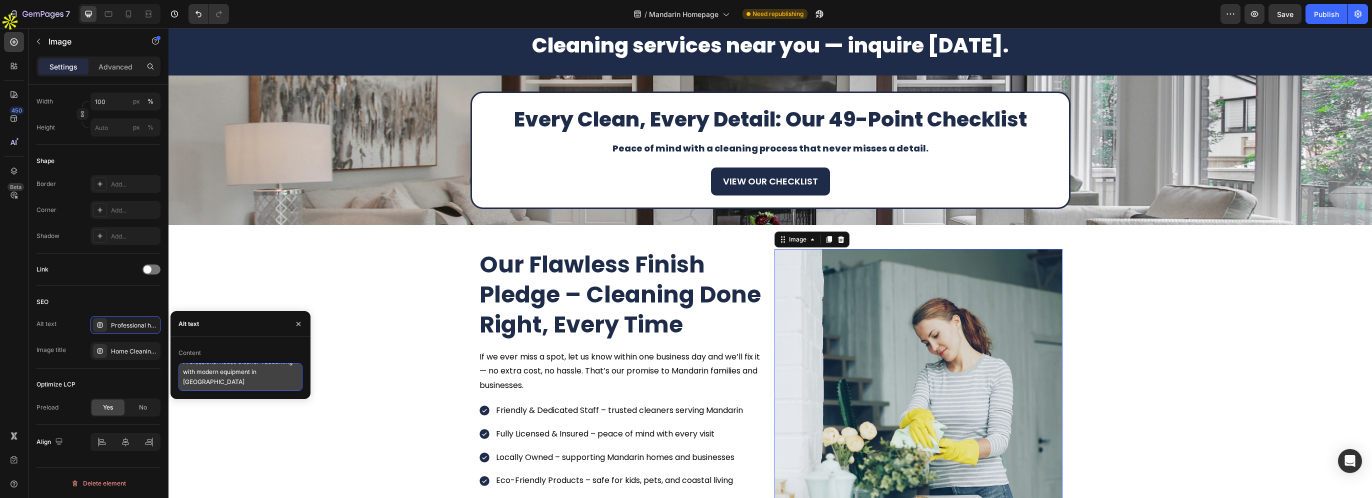
click at [200, 381] on textarea "Professional house cleaner vacuuming with modern equipment in [GEOGRAPHIC_DATA]" at bounding box center [240, 377] width 124 height 28
paste textarea "Mandarin"
type textarea "Professional house cleaner vacuuming with modern equipment in Mandarin"
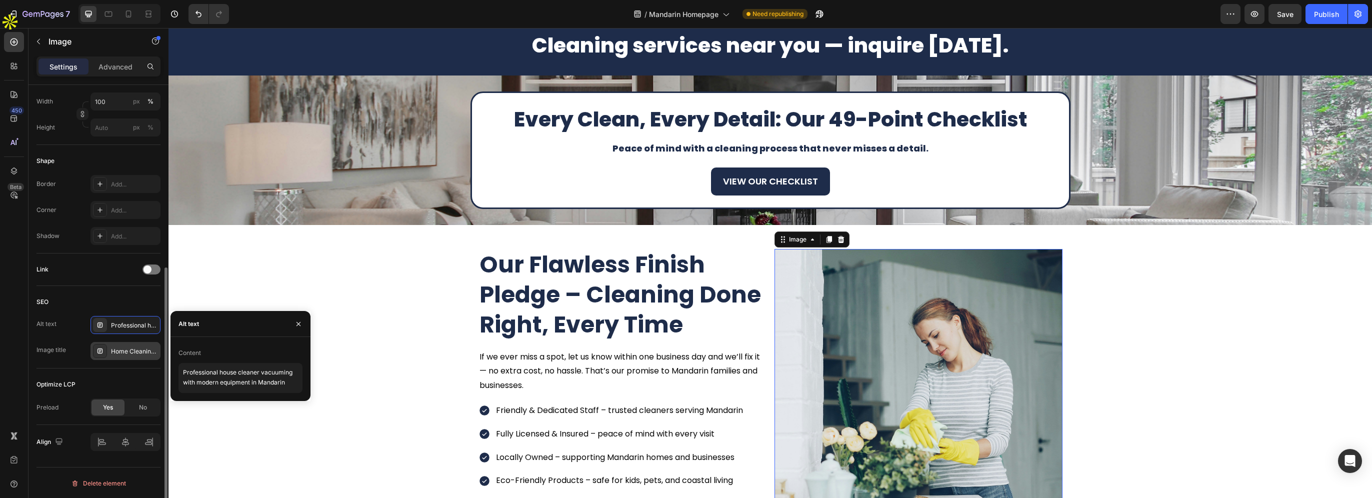
click at [125, 351] on div "Home Cleaning Service – ShiningBright Cleaning" at bounding box center [134, 351] width 47 height 9
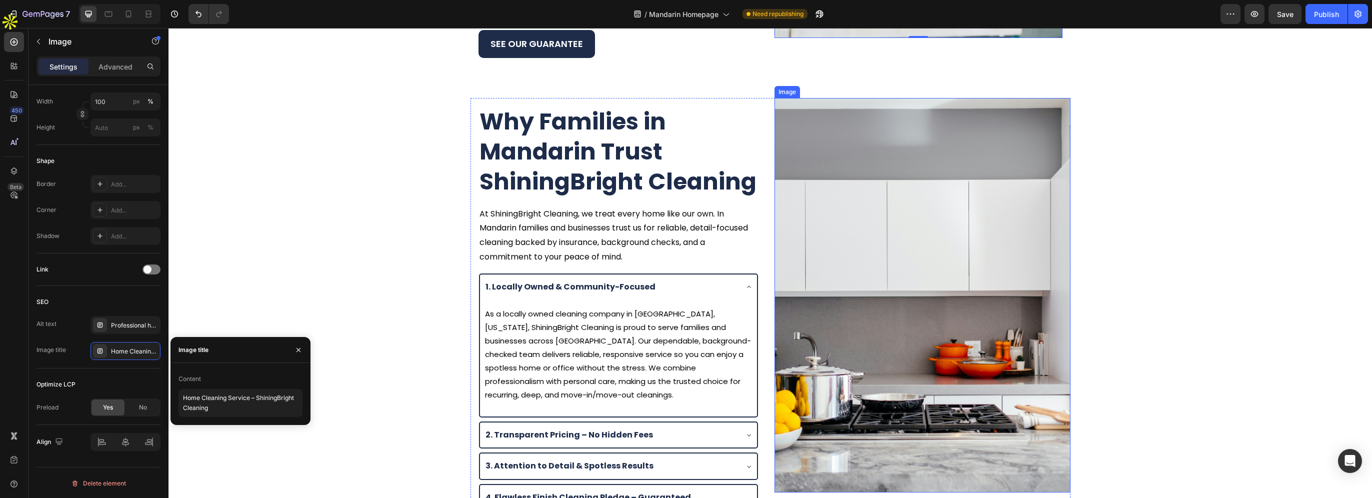
scroll to position [1400, 0]
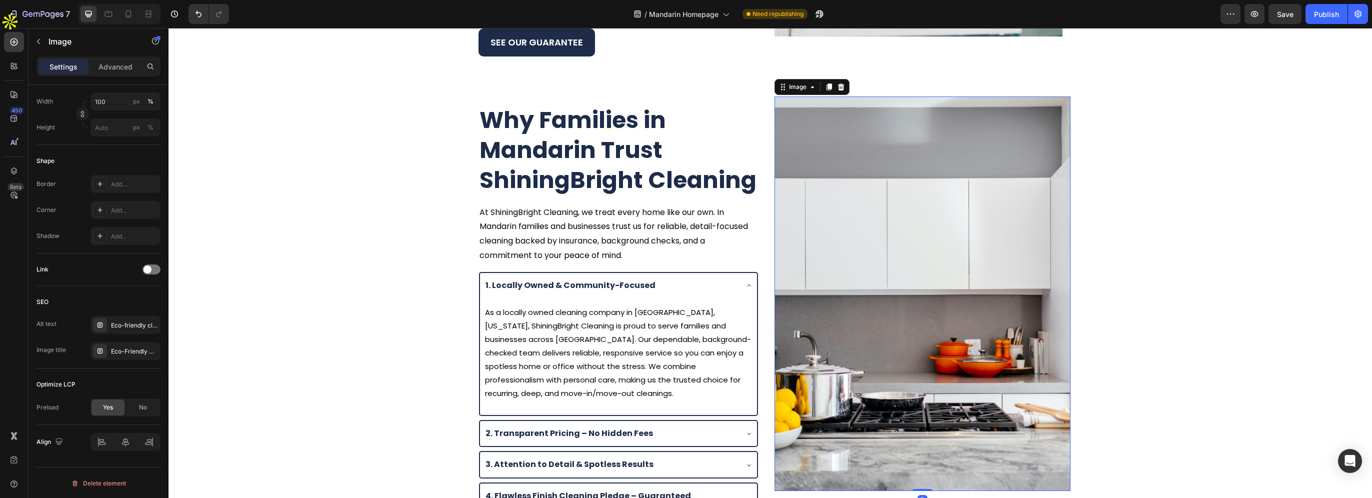
click at [839, 312] on img at bounding box center [922, 293] width 296 height 394
click at [130, 321] on div "Eco-friendly cleaning products used by ShiningBright Cleaning for safe home cle…" at bounding box center [134, 325] width 47 height 9
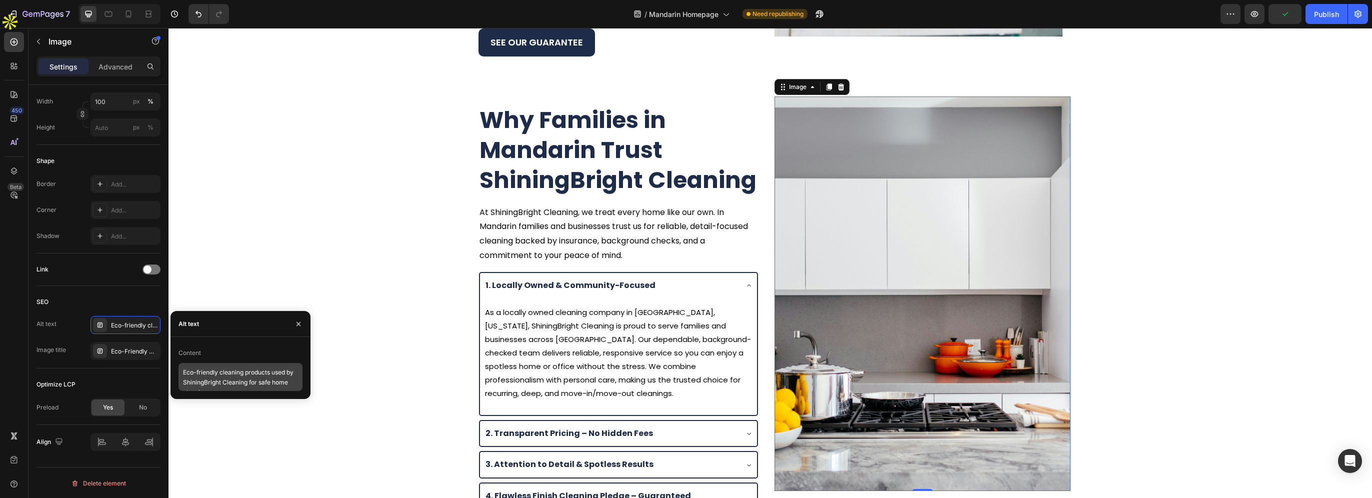
scroll to position [0, 0]
click at [131, 350] on div "Eco-Friendly Home Cleaning in [GEOGRAPHIC_DATA]" at bounding box center [134, 351] width 47 height 9
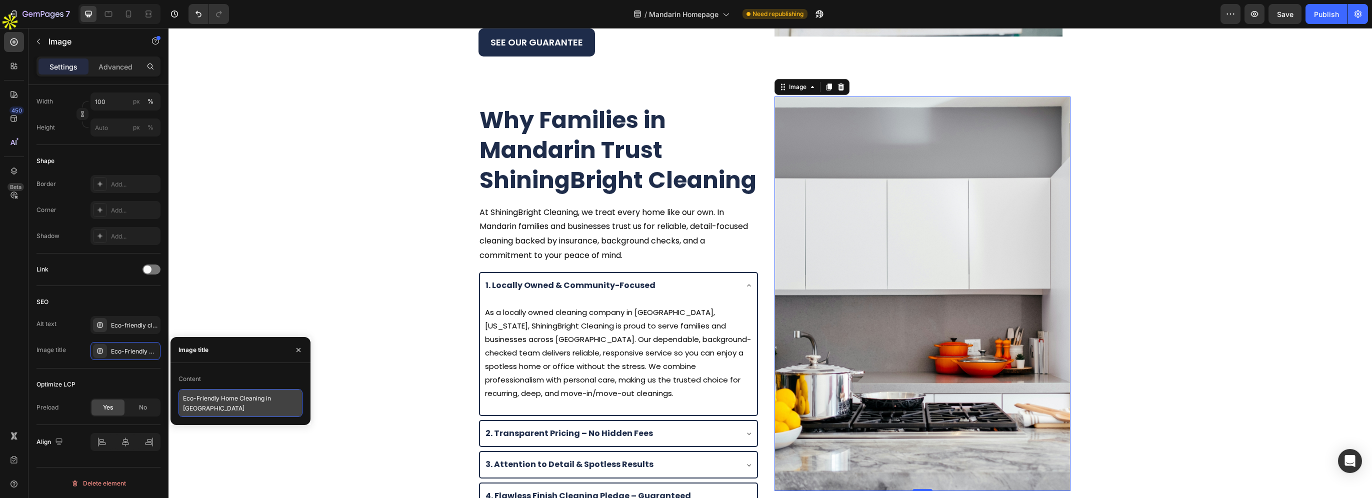
click at [196, 407] on textarea "Eco-Friendly Home Cleaning in [GEOGRAPHIC_DATA]" at bounding box center [240, 403] width 124 height 28
paste textarea "Mandarin"
type textarea "Eco-Friendly Home Cleaning in Mandarin"
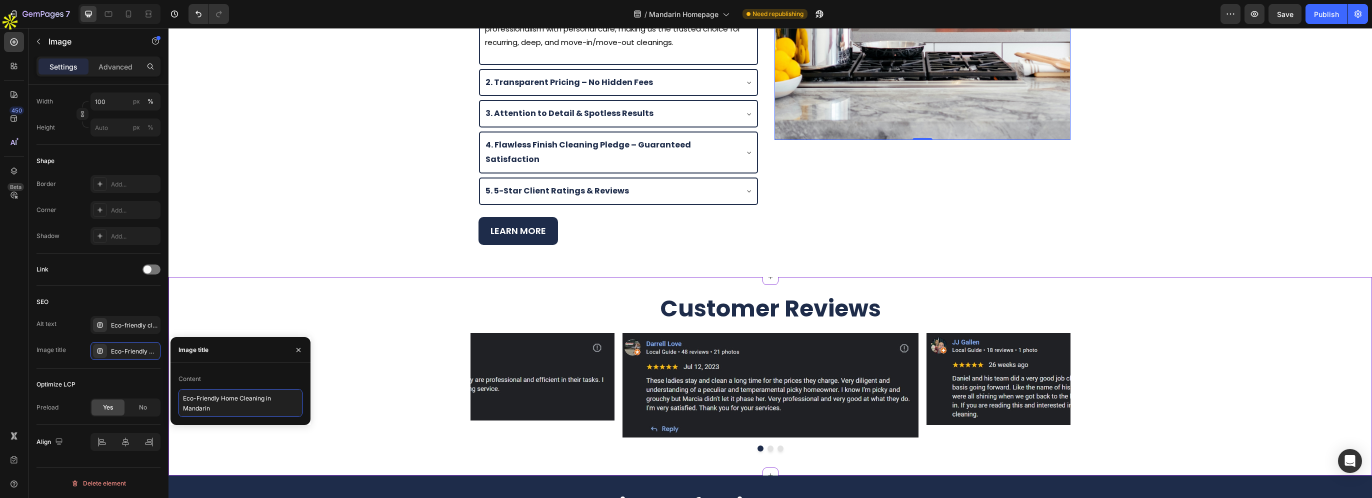
scroll to position [1900, 0]
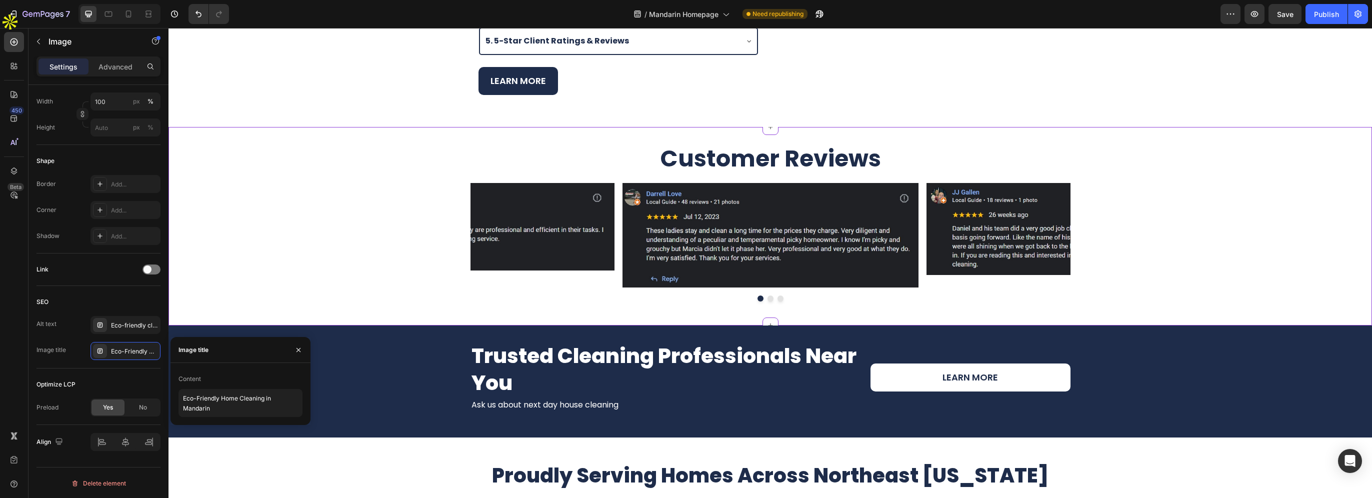
click at [759, 227] on img at bounding box center [770, 235] width 296 height 105
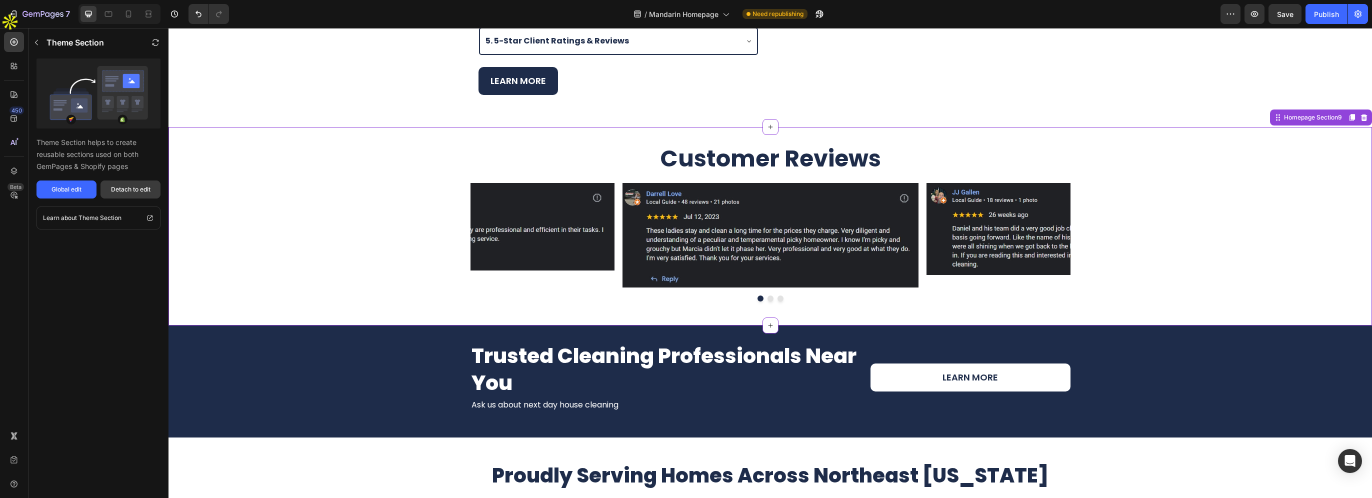
click at [119, 192] on div "Detach to edit" at bounding box center [130, 189] width 39 height 9
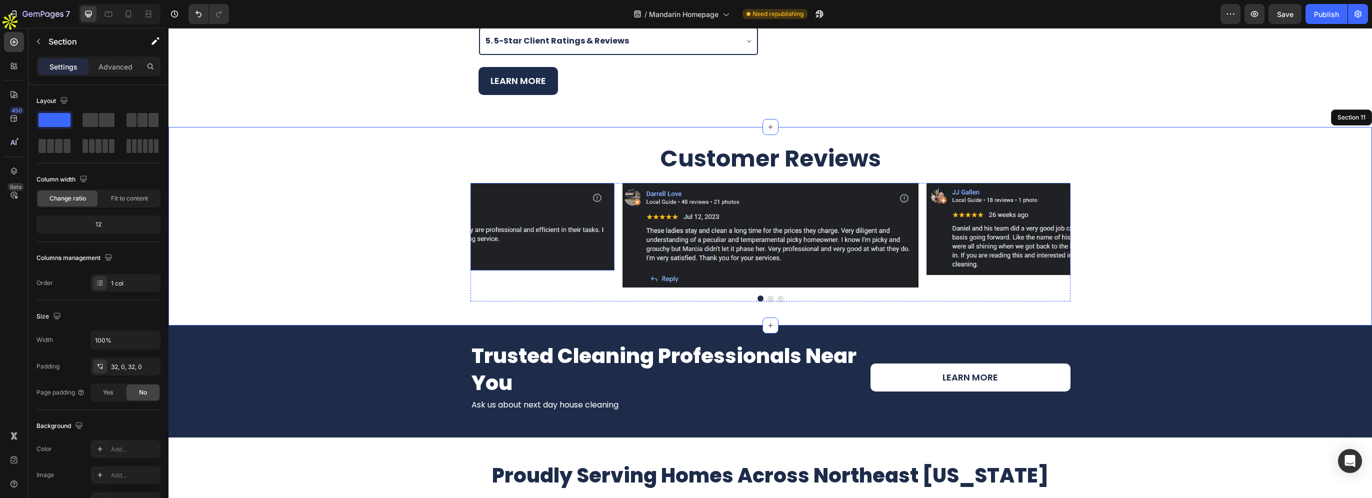
click at [668, 207] on img at bounding box center [770, 235] width 296 height 105
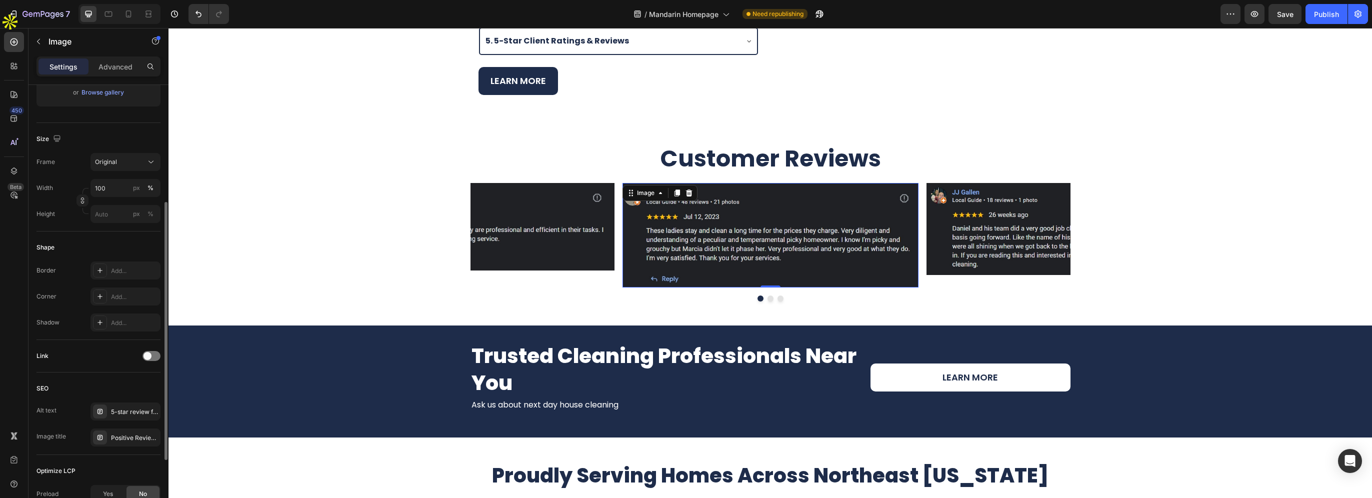
scroll to position [300, 0]
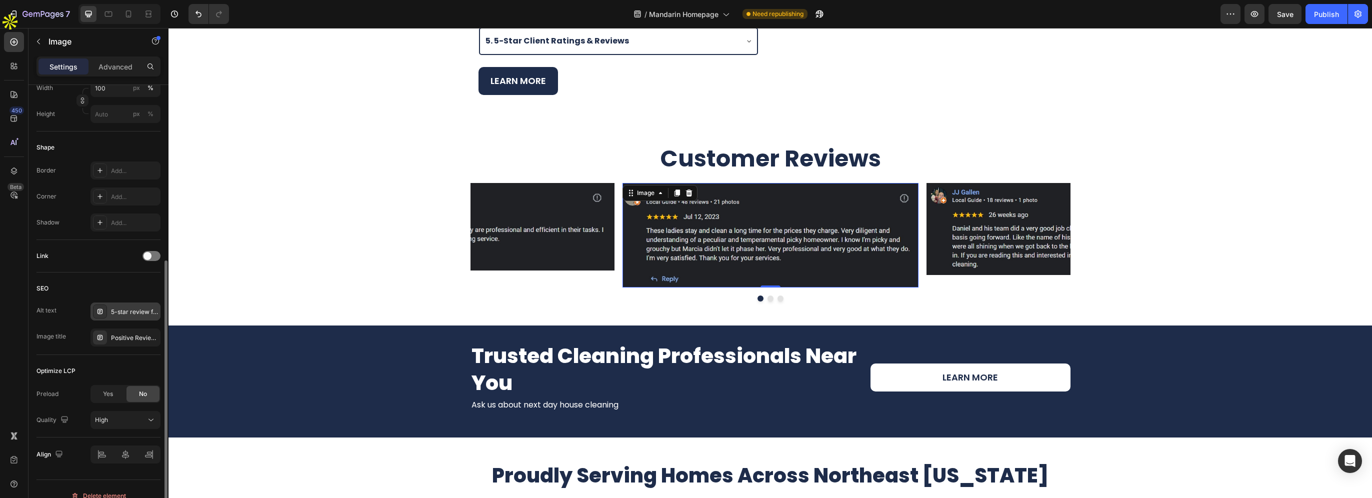
click at [119, 318] on div "5-star review from Darrell Love highlighting professionalism and excellent clea…" at bounding box center [125, 311] width 70 height 18
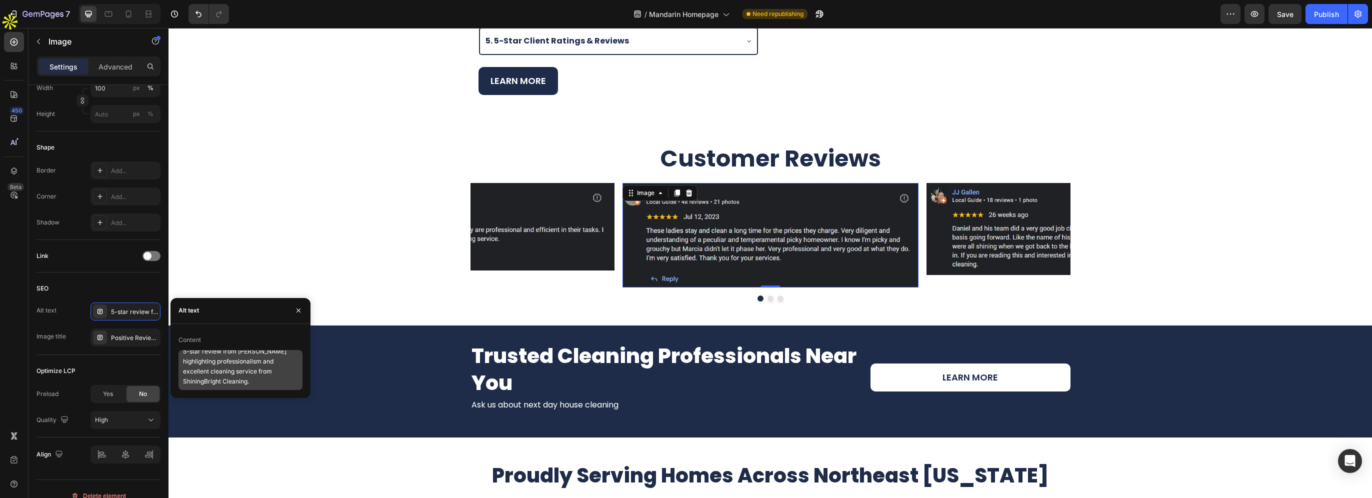
scroll to position [8, 0]
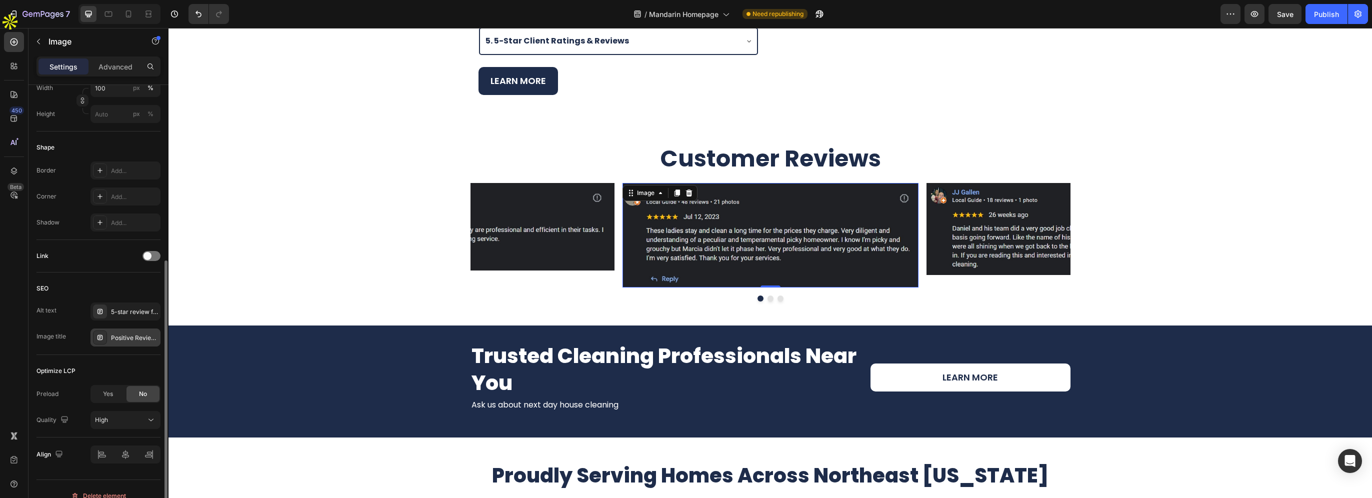
click at [132, 339] on div "Positive Review Darrell Love ShiningBright Cleaning" at bounding box center [134, 337] width 47 height 9
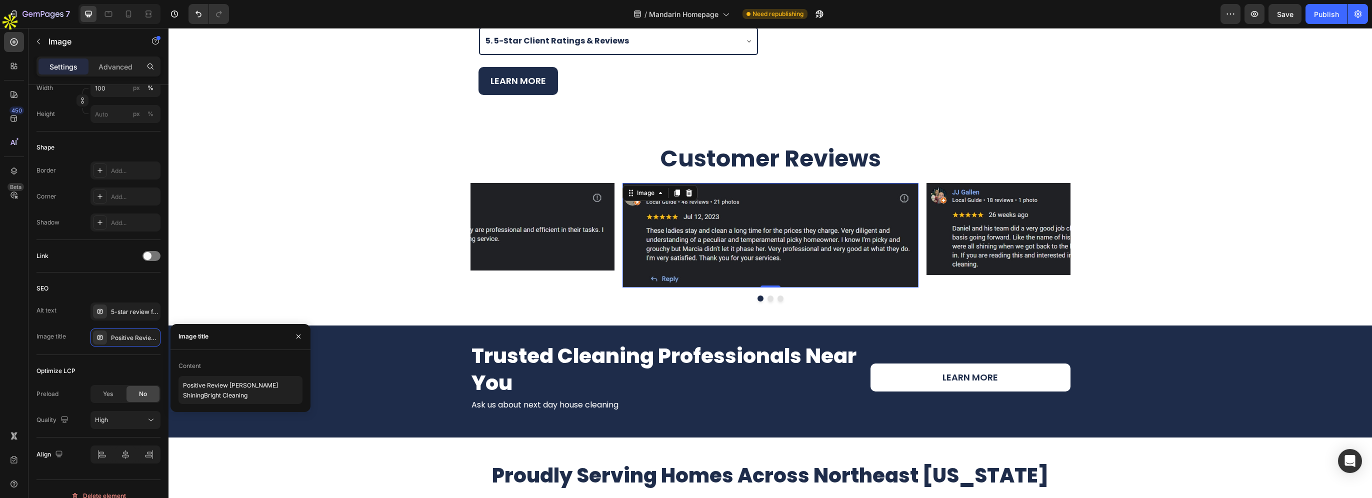
scroll to position [0, 0]
click at [510, 237] on img at bounding box center [466, 226] width 296 height 87
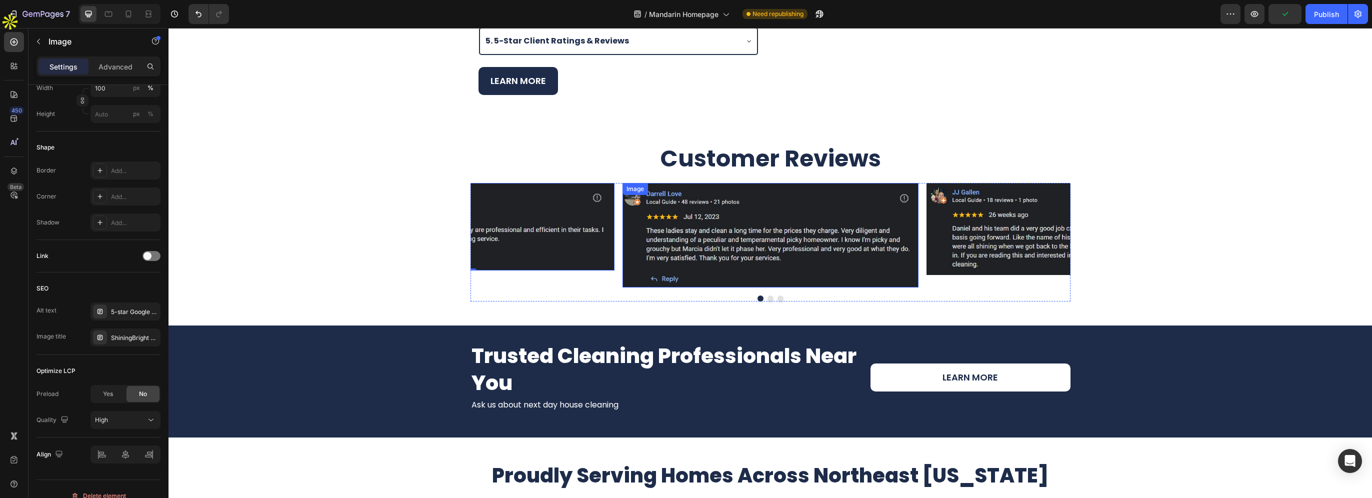
click at [846, 210] on img at bounding box center [770, 235] width 296 height 105
click at [959, 228] on img at bounding box center [1074, 229] width 296 height 92
click at [126, 305] on div "Customer review from JJ Gallen recommending ShiningBright Cleaning for regular …" at bounding box center [125, 311] width 70 height 18
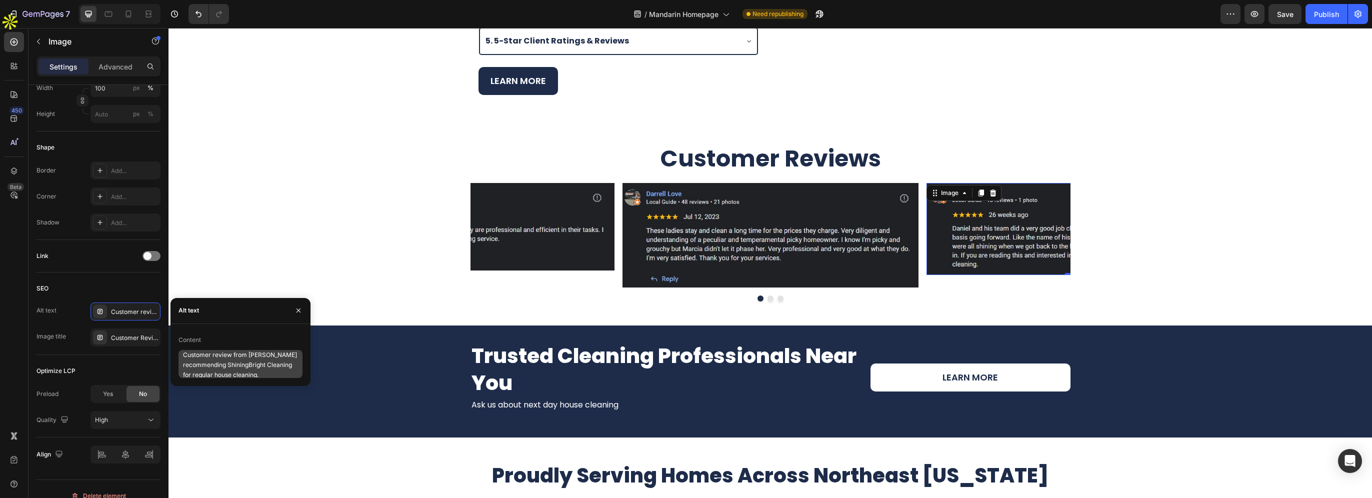
scroll to position [10, 0]
click at [124, 335] on div "Customer Review JJ Gallen ShiningBright Cleaning" at bounding box center [134, 337] width 47 height 9
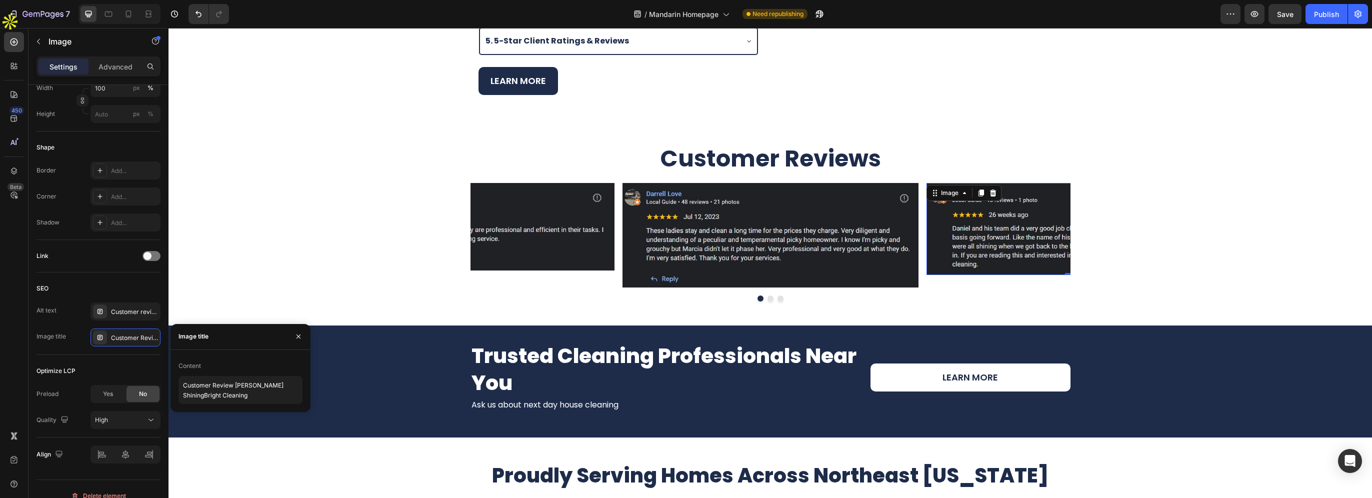
scroll to position [0, 0]
click at [777, 295] on button "Dot" at bounding box center [780, 298] width 6 height 6
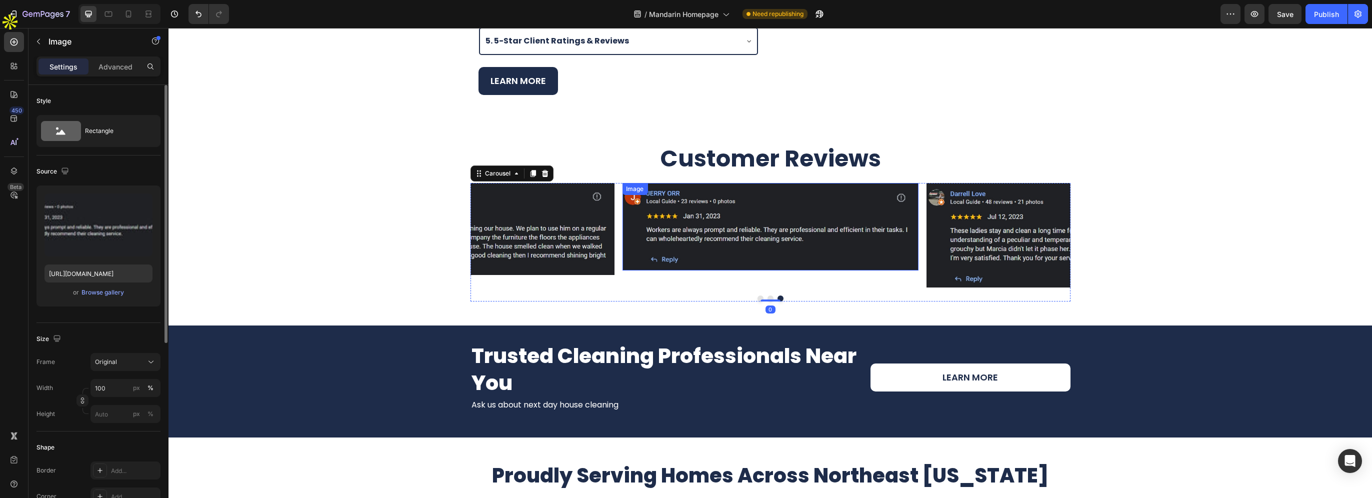
click at [739, 221] on img at bounding box center [770, 226] width 296 height 87
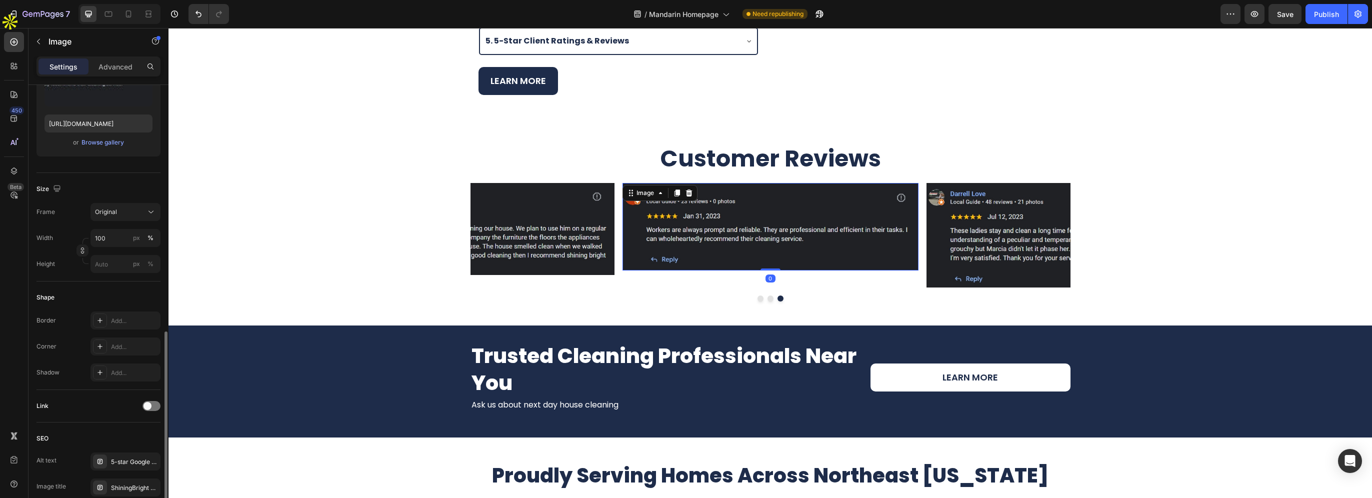
scroll to position [250, 0]
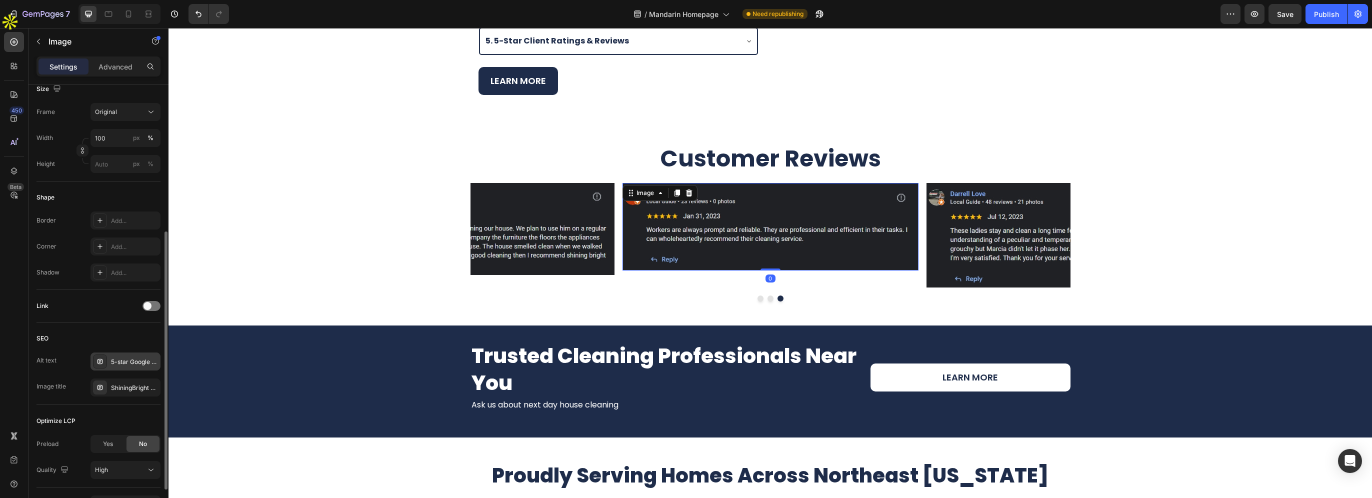
click at [118, 361] on div "5-star Google review from Jerry Orr praising ShiningBright Cleaning for profess…" at bounding box center [134, 361] width 47 height 9
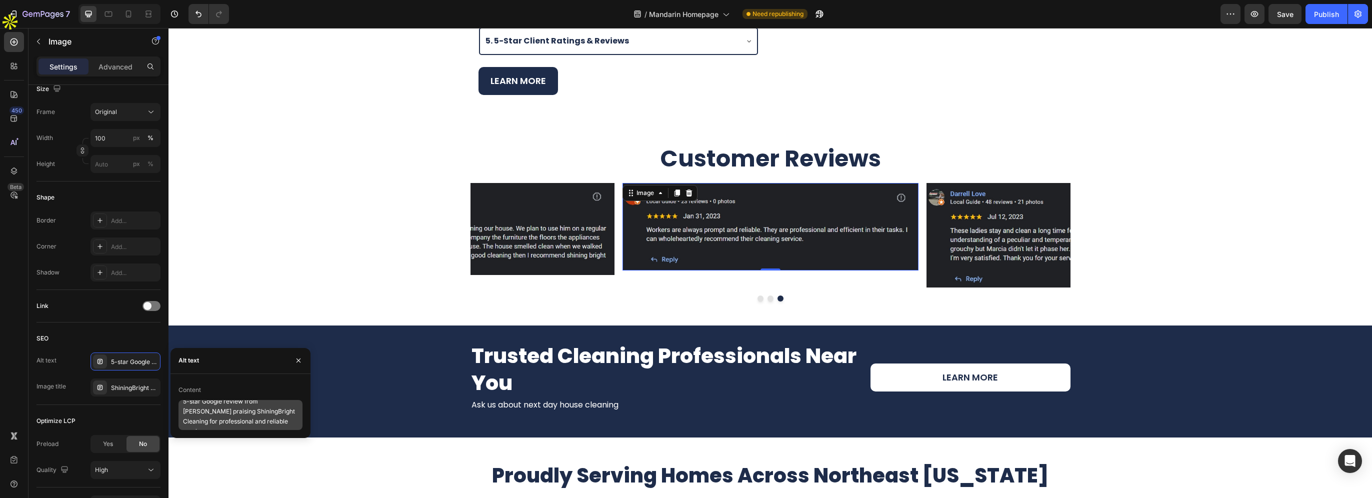
scroll to position [8, 0]
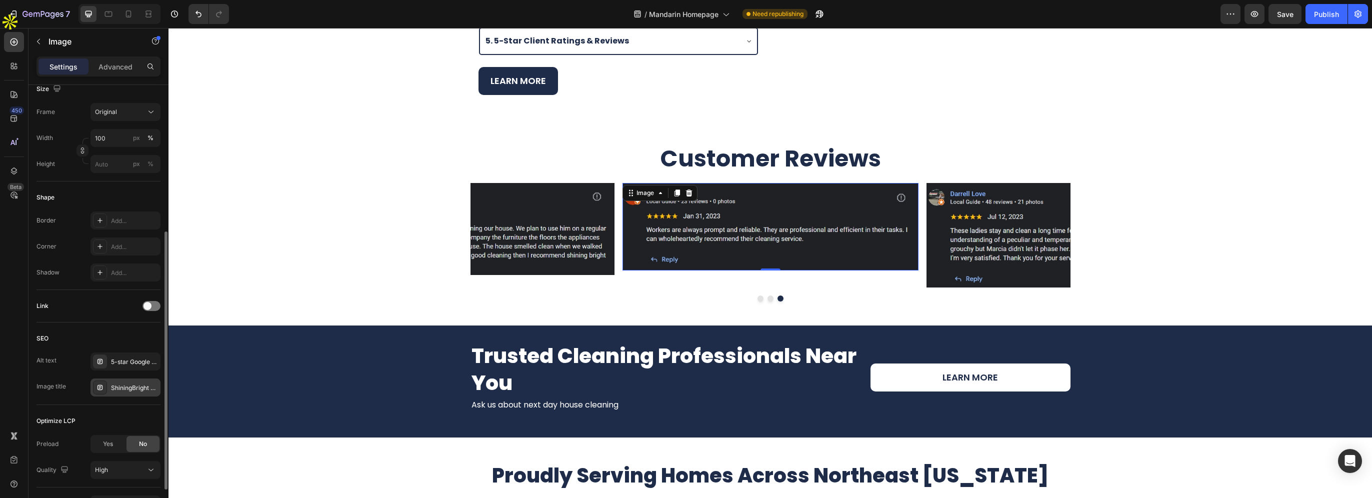
click at [114, 392] on div "ShiningBright Cleaning 5-Star Review Jerry Orr" at bounding box center [125, 387] width 70 height 18
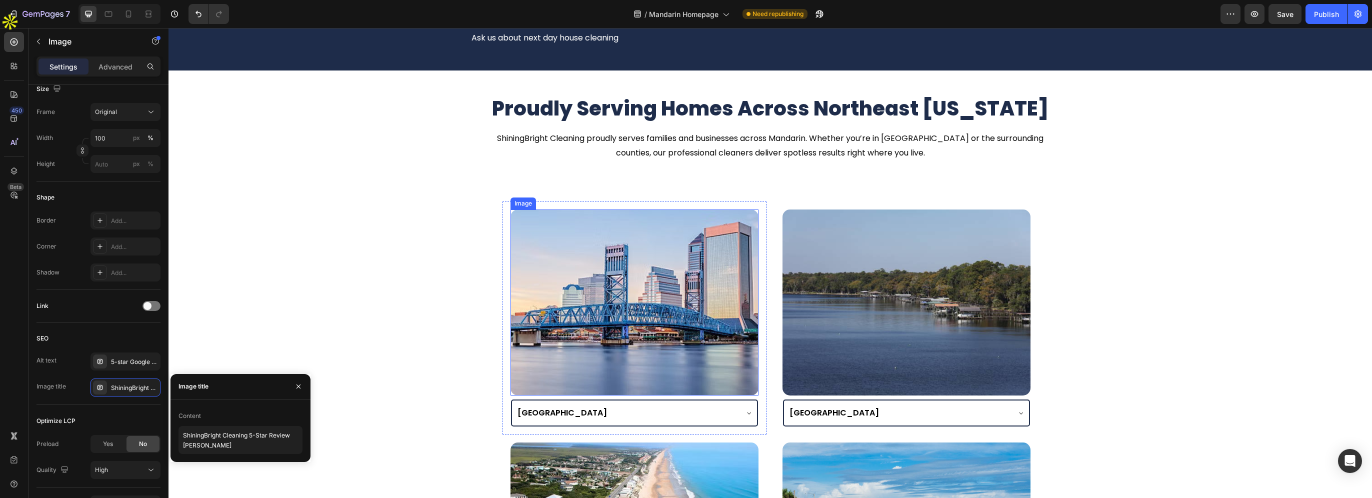
scroll to position [2250, 0]
click at [615, 277] on img at bounding box center [634, 302] width 248 height 186
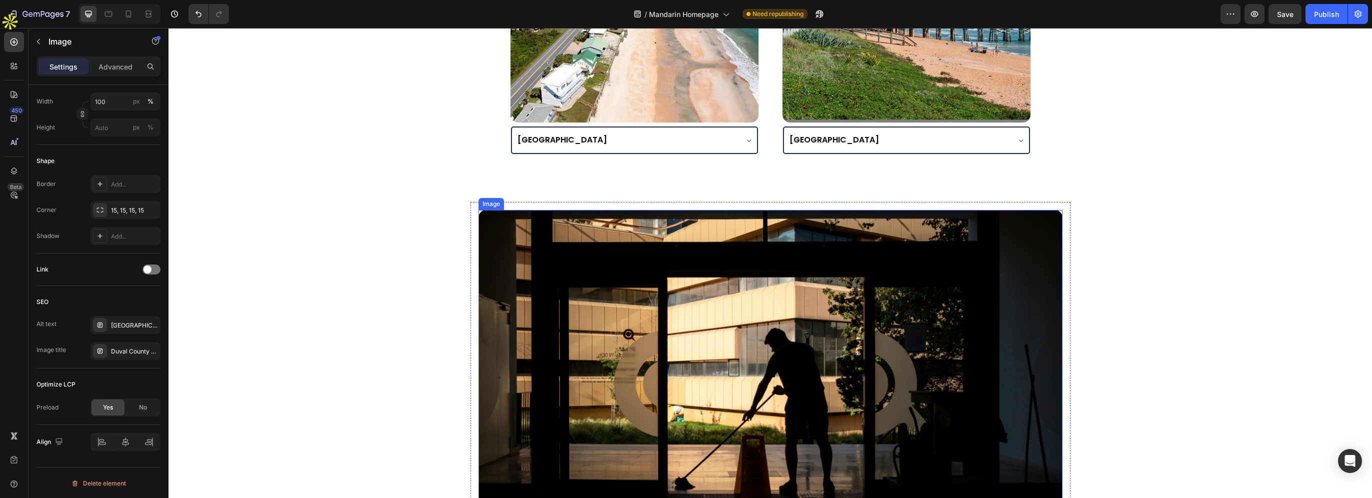
scroll to position [2900, 0]
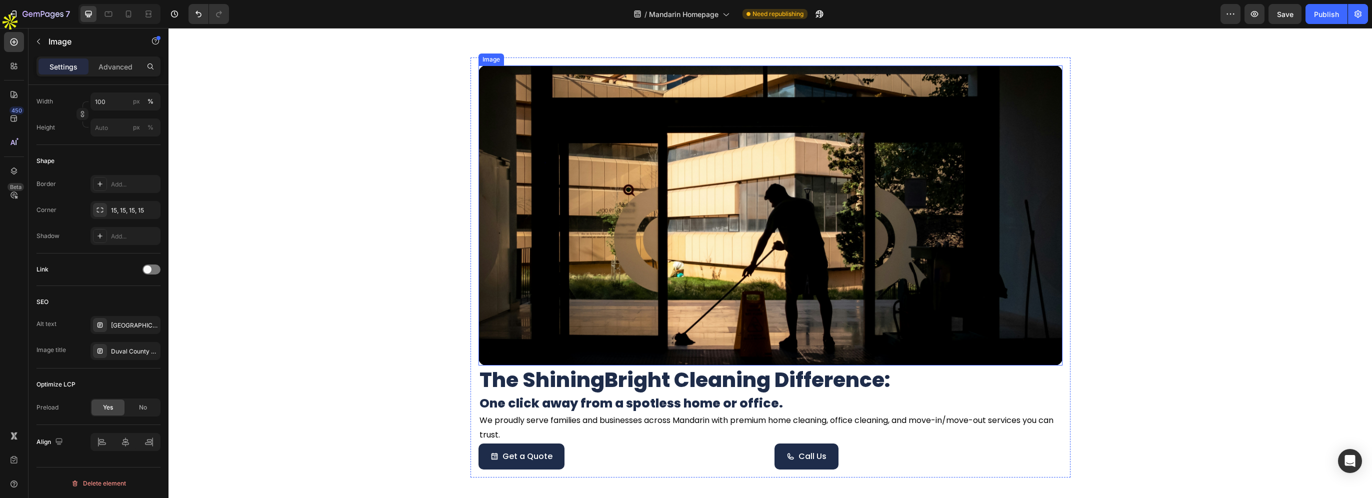
click at [699, 281] on img at bounding box center [770, 215] width 584 height 300
click at [124, 321] on div "Cleaner mopping a commercial building floor - ShiningBright Cleaning services h…" at bounding box center [134, 325] width 47 height 9
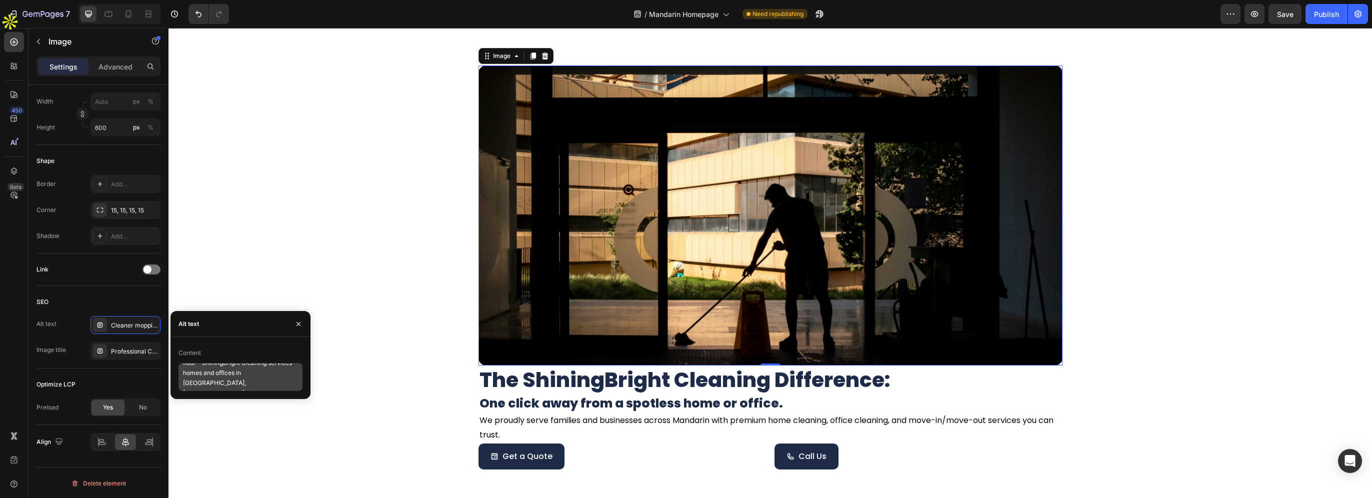
scroll to position [20, 0]
drag, startPoint x: 269, startPoint y: 371, endPoint x: 261, endPoint y: 380, distance: 12.4
click at [261, 380] on textarea "Cleaner mopping a commercial building floor - ShiningBright Cleaning services h…" at bounding box center [240, 377] width 124 height 28
click at [118, 356] on div "Professional Cleaning Services in [GEOGRAPHIC_DATA], [GEOGRAPHIC_DATA][PERSON_N…" at bounding box center [125, 351] width 70 height 18
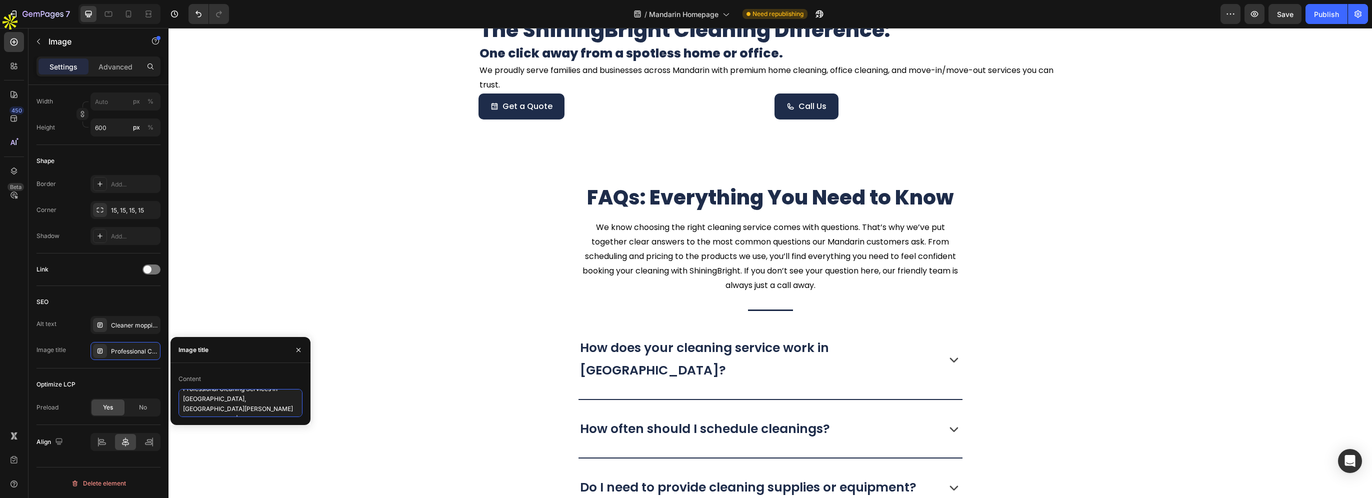
scroll to position [10, 0]
drag, startPoint x: 184, startPoint y: 408, endPoint x: 206, endPoint y: 409, distance: 22.5
click at [206, 409] on textarea "Professional Cleaning Services in [GEOGRAPHIC_DATA], [GEOGRAPHIC_DATA][PERSON_N…" at bounding box center [240, 403] width 124 height 28
paste textarea "Mandarin"
type textarea "Professional Cleaning Services in Mandarin | ShiningBright Cleaning"
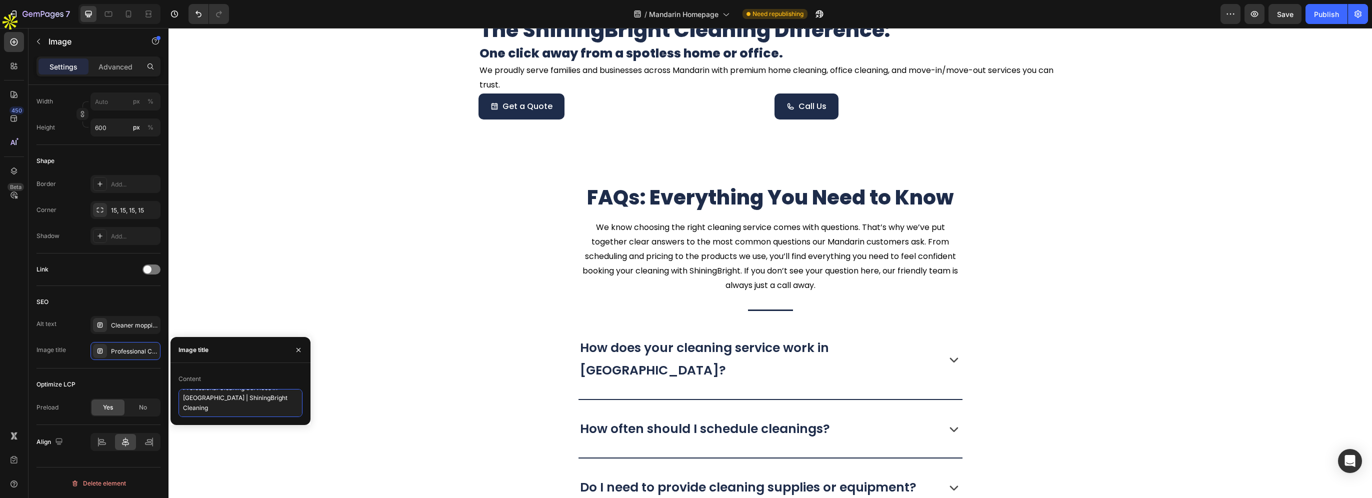
scroll to position [0, 0]
click at [125, 324] on div "Cleaner mopping a commercial building floor - ShiningBright Cleaning services h…" at bounding box center [134, 325] width 47 height 9
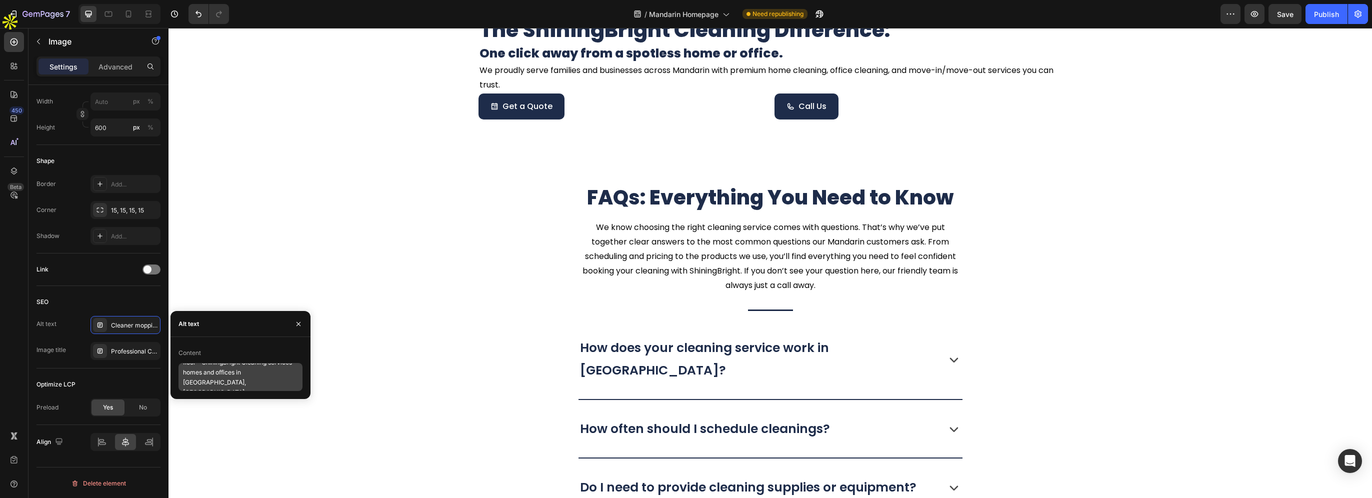
scroll to position [20, 0]
drag, startPoint x: 269, startPoint y: 372, endPoint x: 286, endPoint y: 381, distance: 19.2
click at [286, 381] on textarea "Cleaner mopping a commercial building floor - ShiningBright Cleaning services h…" at bounding box center [240, 377] width 124 height 28
paste textarea "Mandarin"
type textarea "Cleaner mopping a commercial building floor - ShiningBright Cleaning services h…"
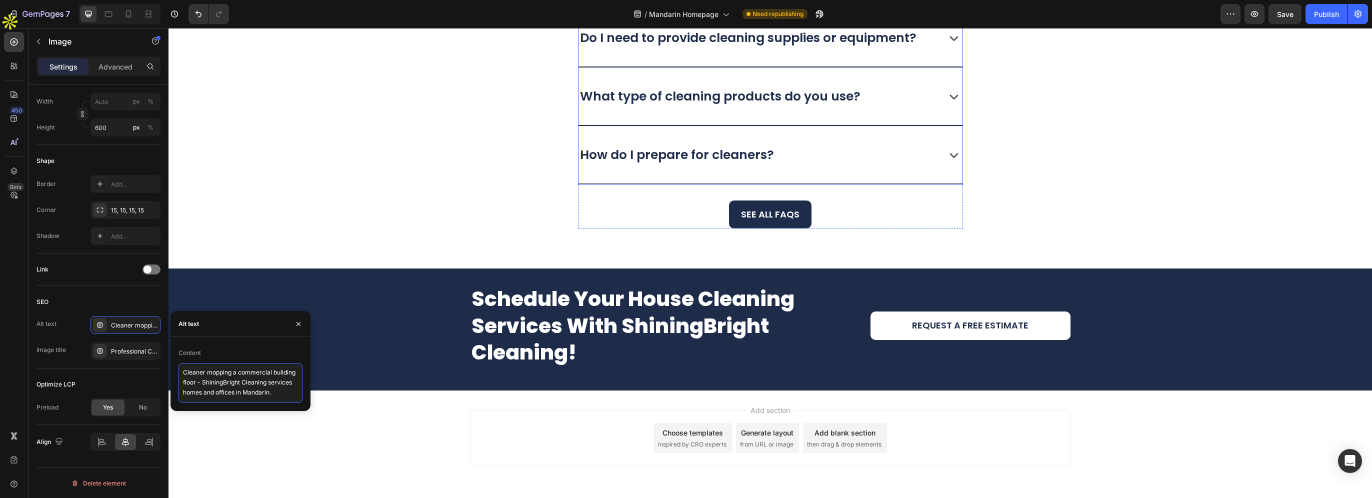
scroll to position [3710, 0]
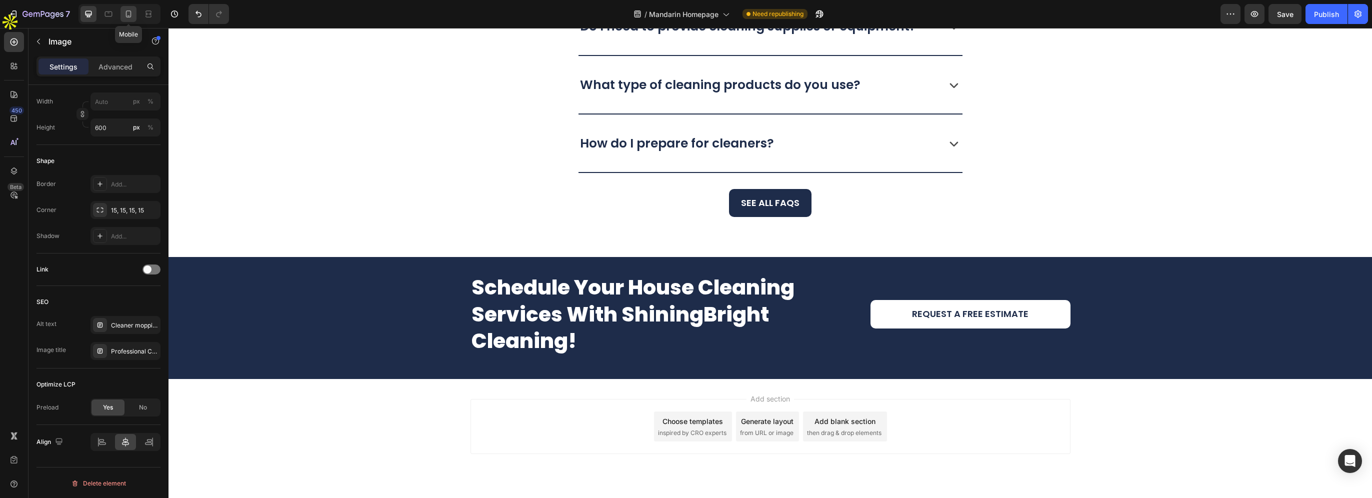
click at [126, 20] on div at bounding box center [128, 14] width 16 height 16
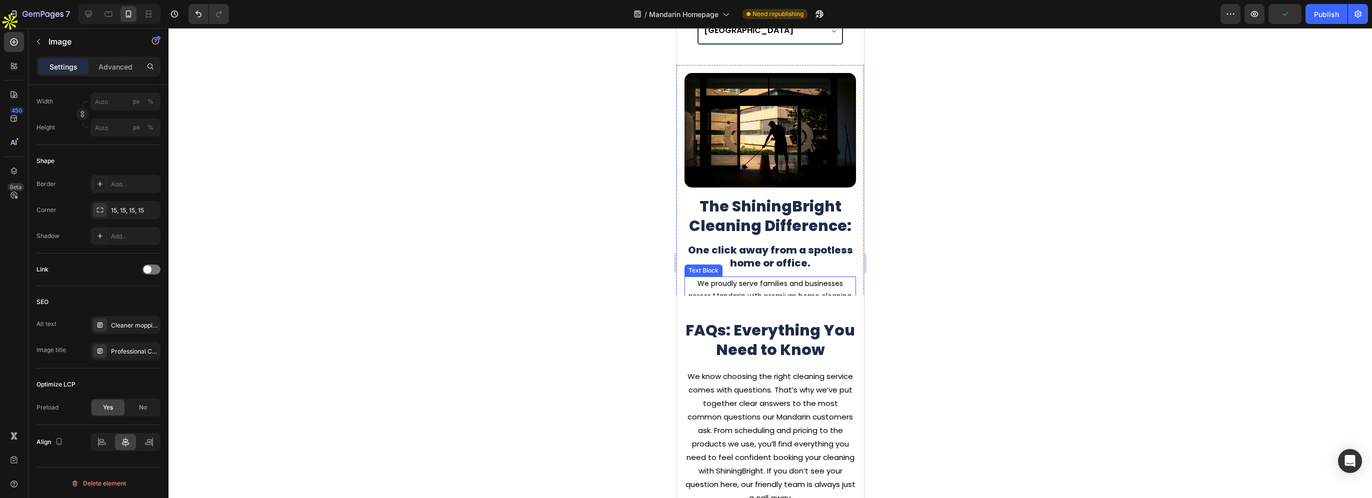
scroll to position [2850, 0]
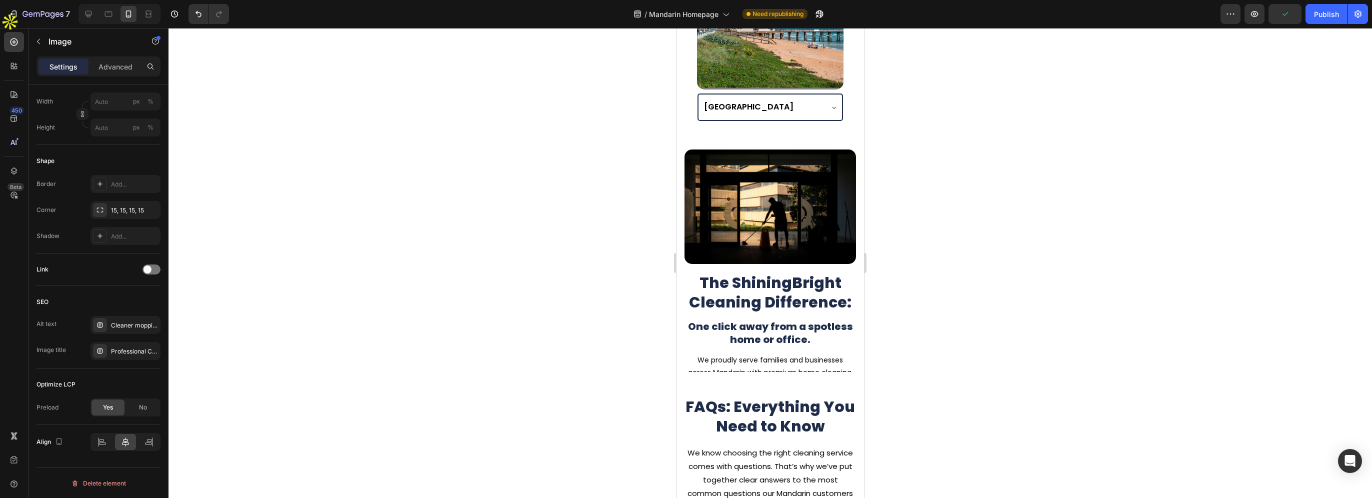
click at [751, 175] on img at bounding box center [769, 206] width 171 height 114
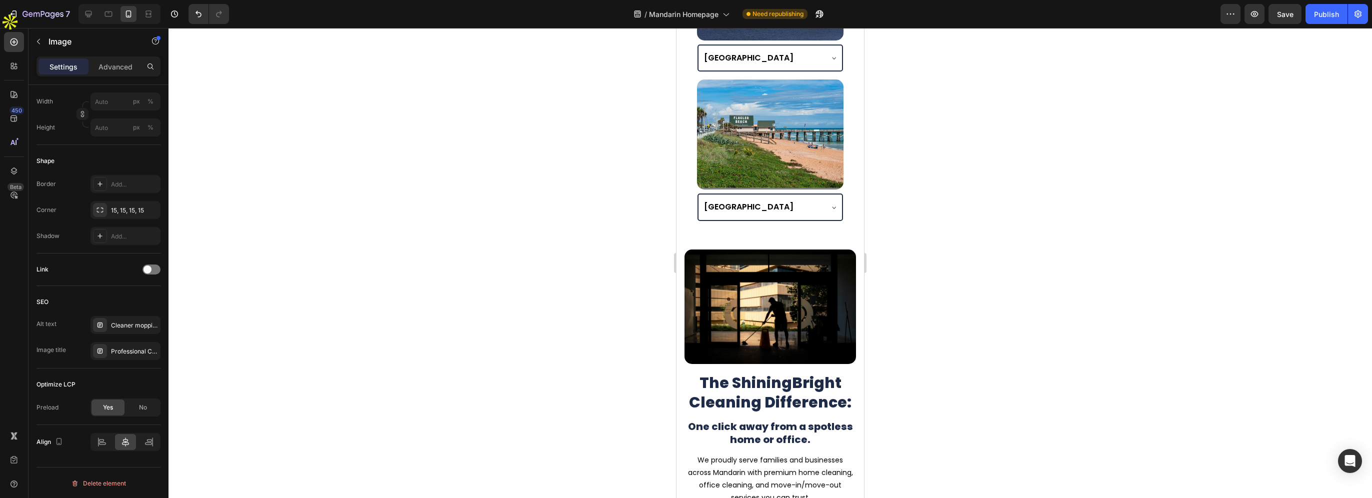
click at [751, 249] on img at bounding box center [769, 306] width 171 height 114
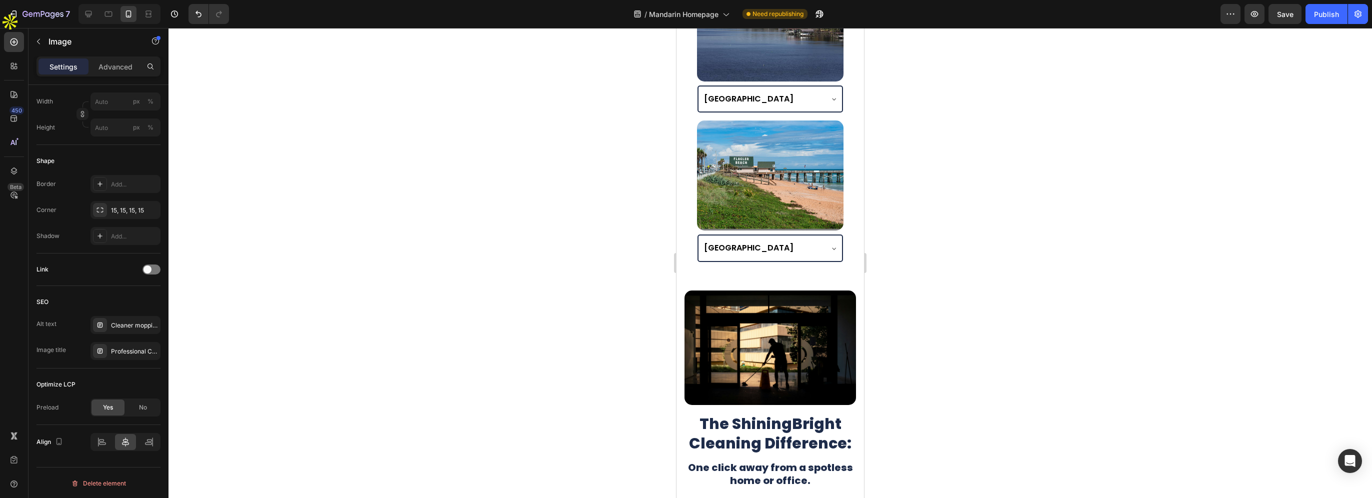
scroll to position [2600, 0]
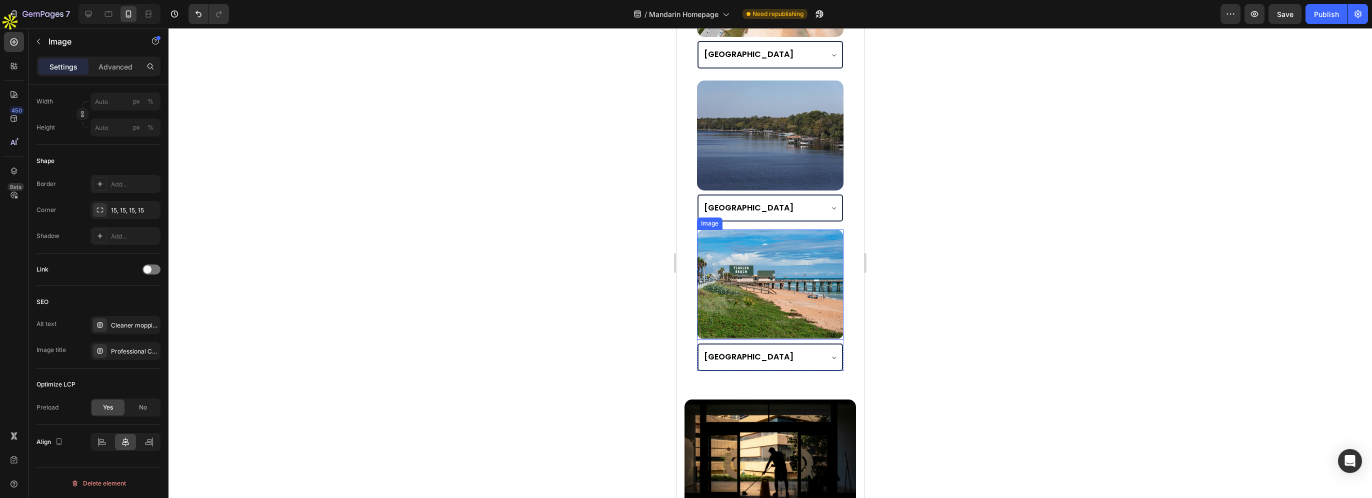
click at [757, 242] on img at bounding box center [770, 284] width 146 height 110
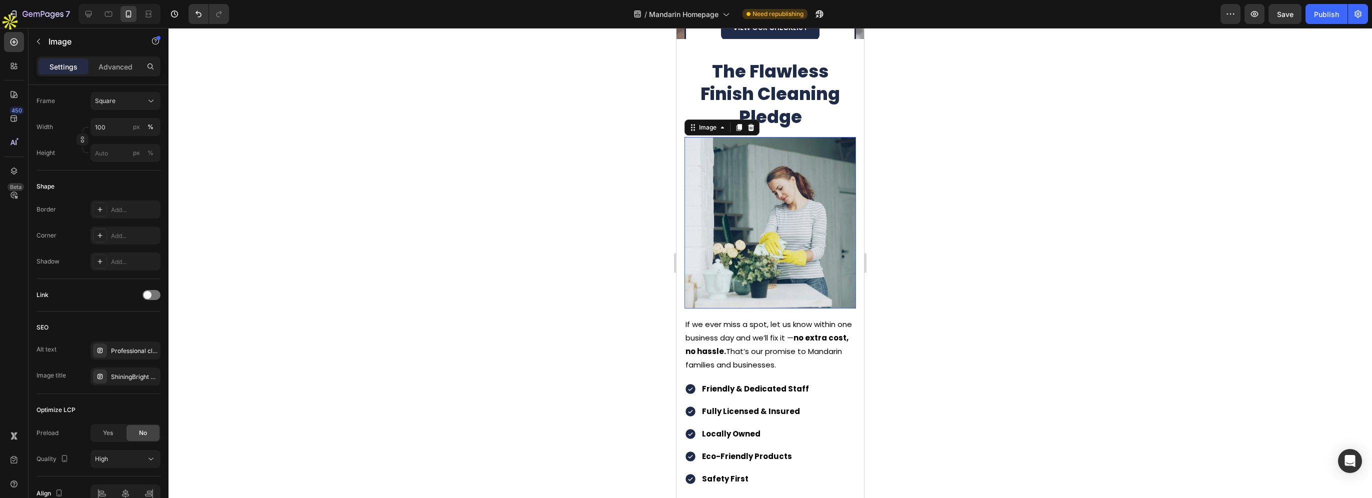
scroll to position [1350, 0]
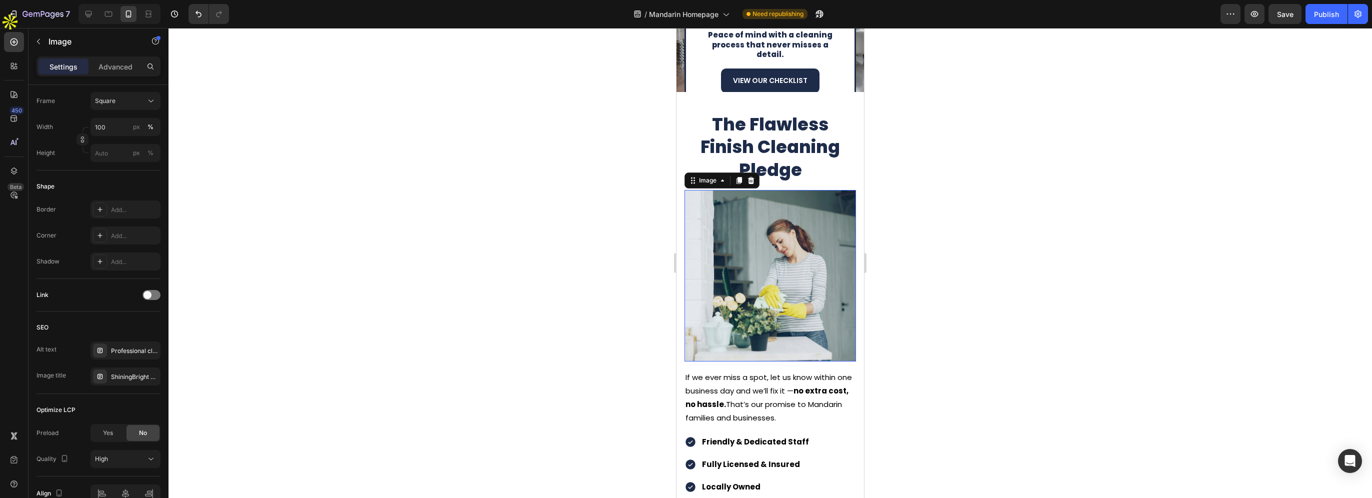
click at [771, 241] on img at bounding box center [769, 275] width 171 height 171
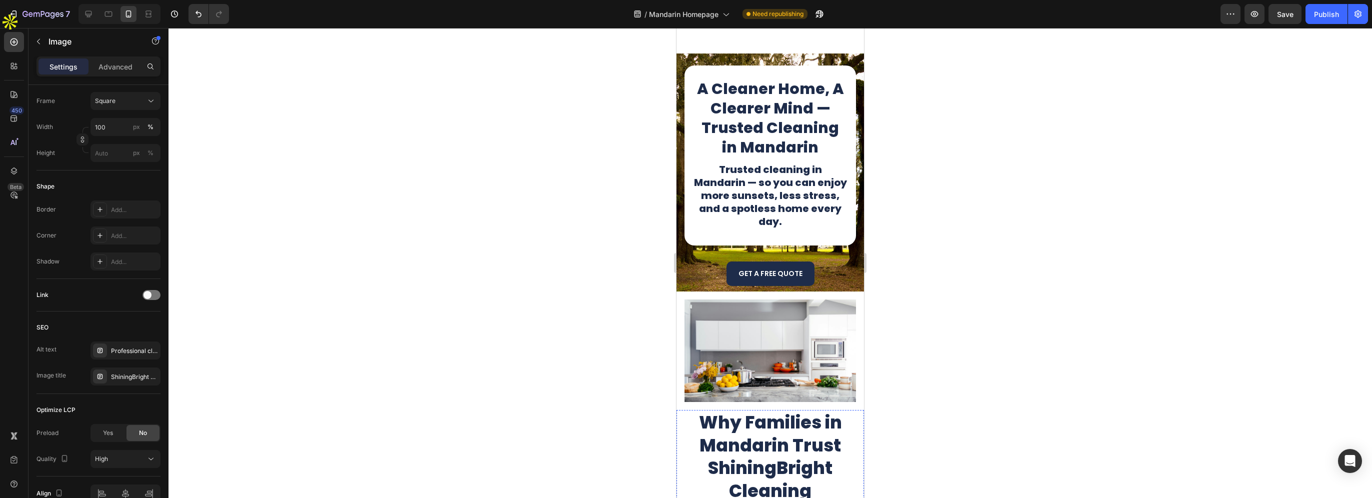
scroll to position [50, 0]
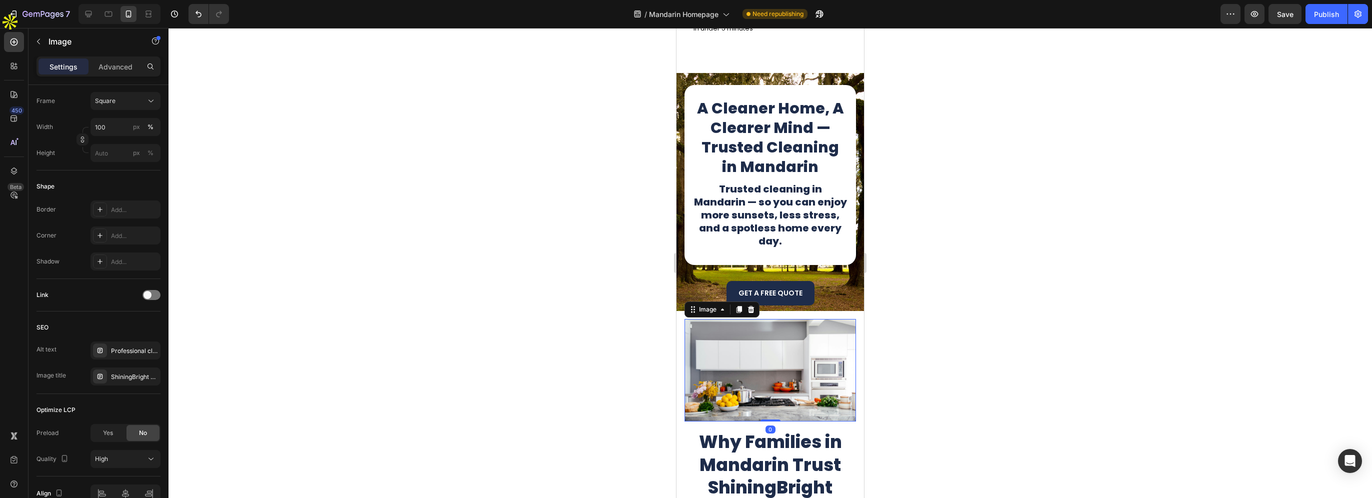
click at [769, 353] on img at bounding box center [769, 370] width 171 height 102
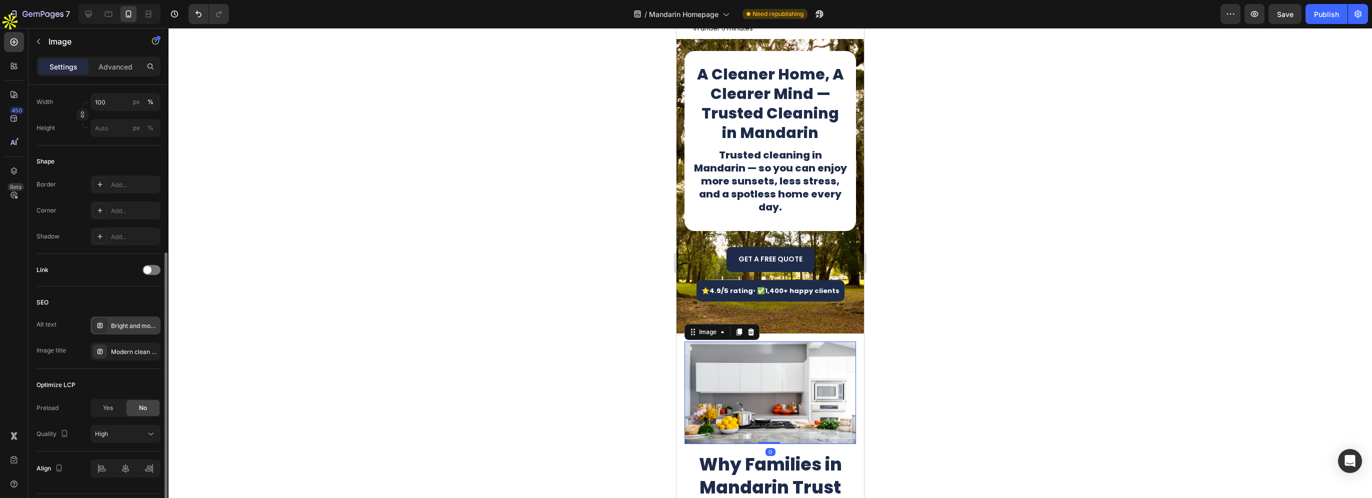
click at [112, 331] on div "Bright and modern kitchen after professional home cleaning service by ShiningBr…" at bounding box center [125, 325] width 70 height 18
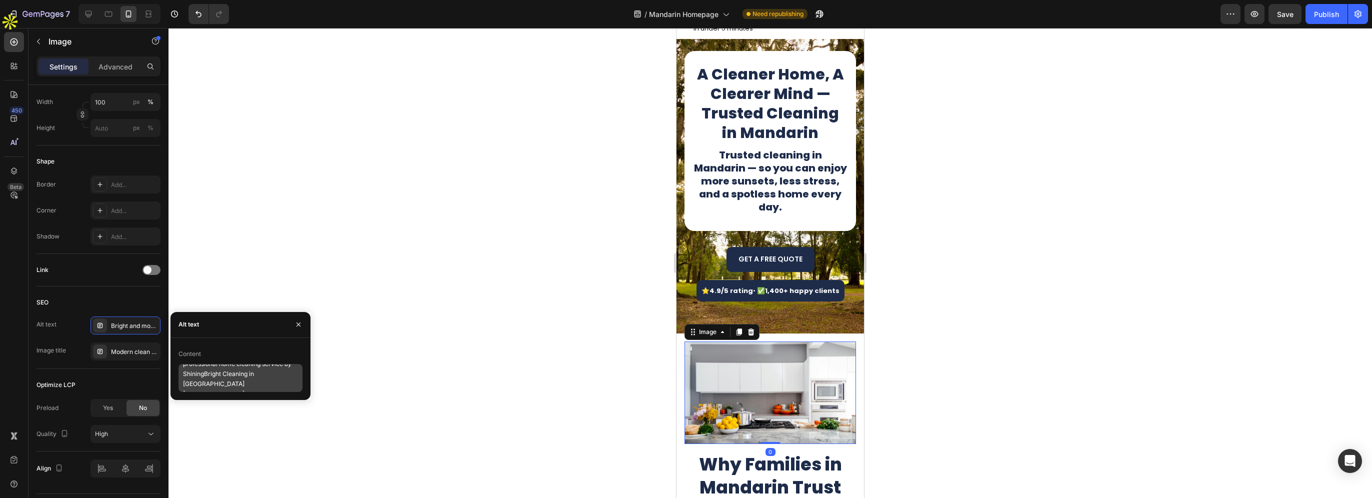
scroll to position [20, 0]
click at [266, 372] on textarea "Bright and modern kitchen after professional home cleaning service by ShiningBr…" at bounding box center [240, 378] width 124 height 28
paste textarea "Mandarin"
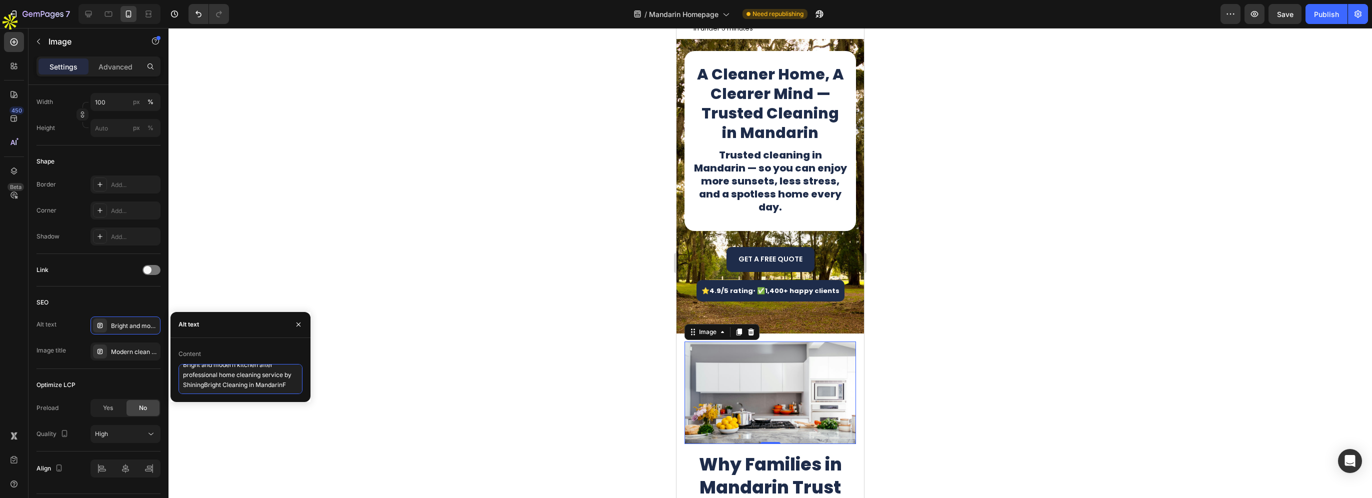
type textarea "Bright and modern kitchen after professional home cleaning service by ShiningBr…"
click at [96, 349] on icon at bounding box center [100, 351] width 8 height 8
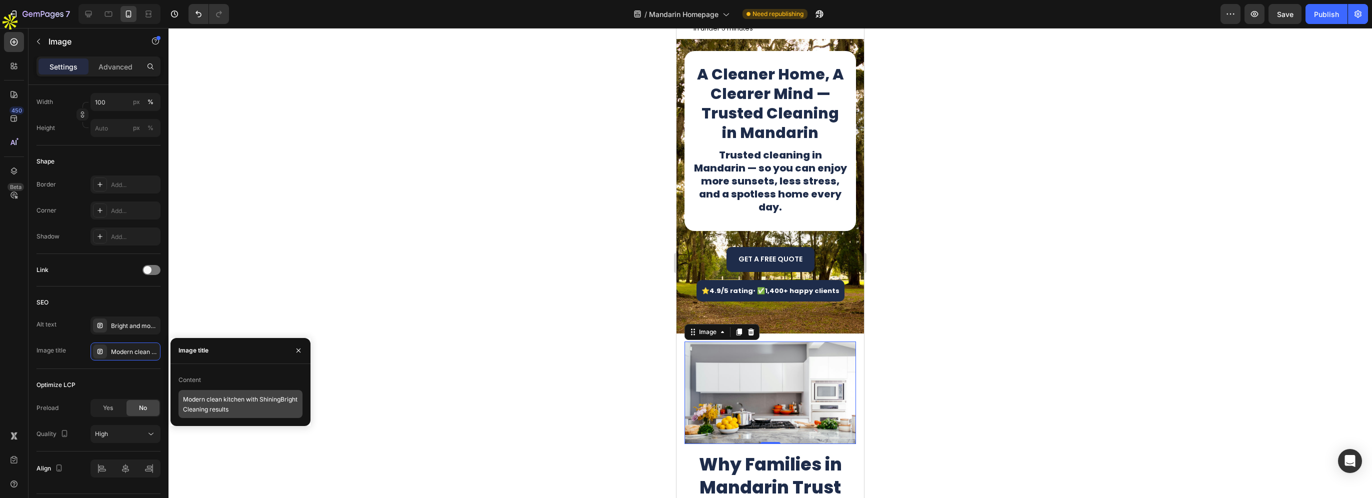
scroll to position [0, 0]
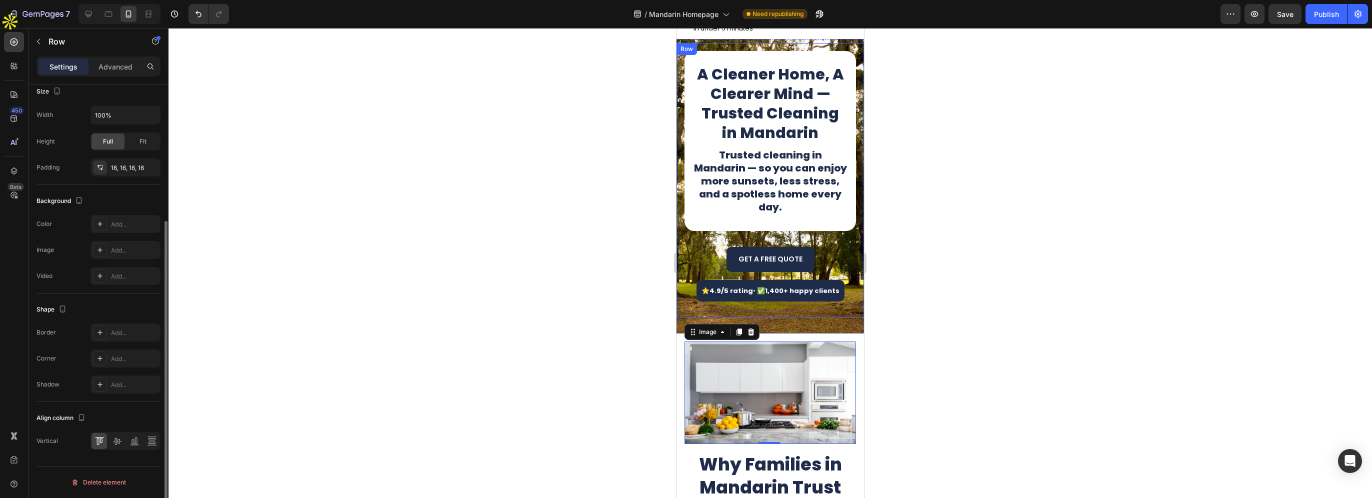
click at [680, 260] on div "A Cleaner Home, A Clearer Mind — Trusted Cleaning in Mandarin Heading Trusted c…" at bounding box center [769, 180] width 187 height 274
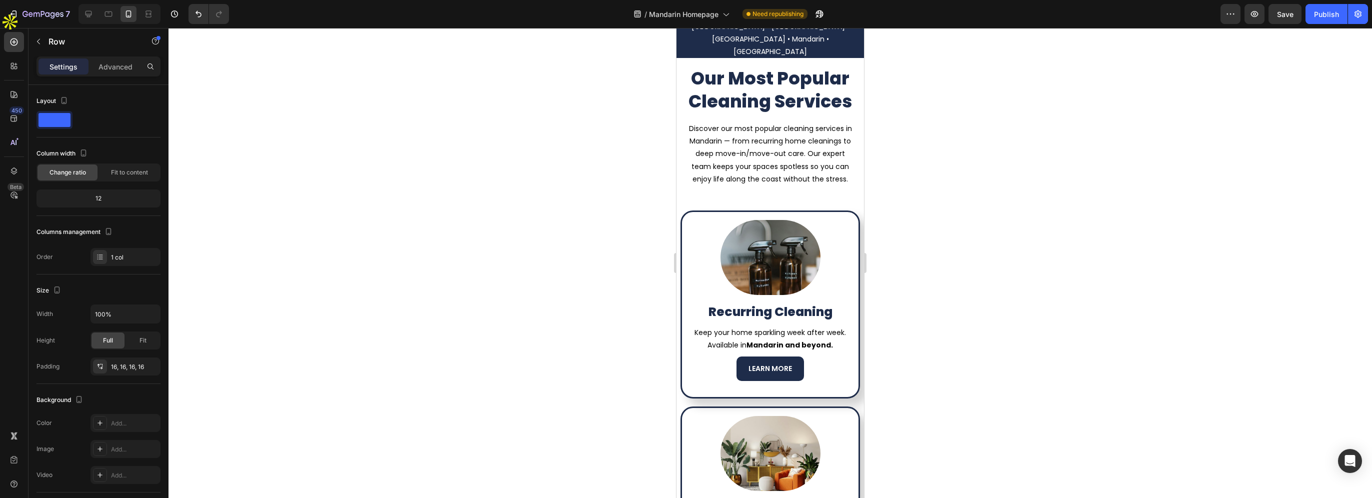
scroll to position [1050, 0]
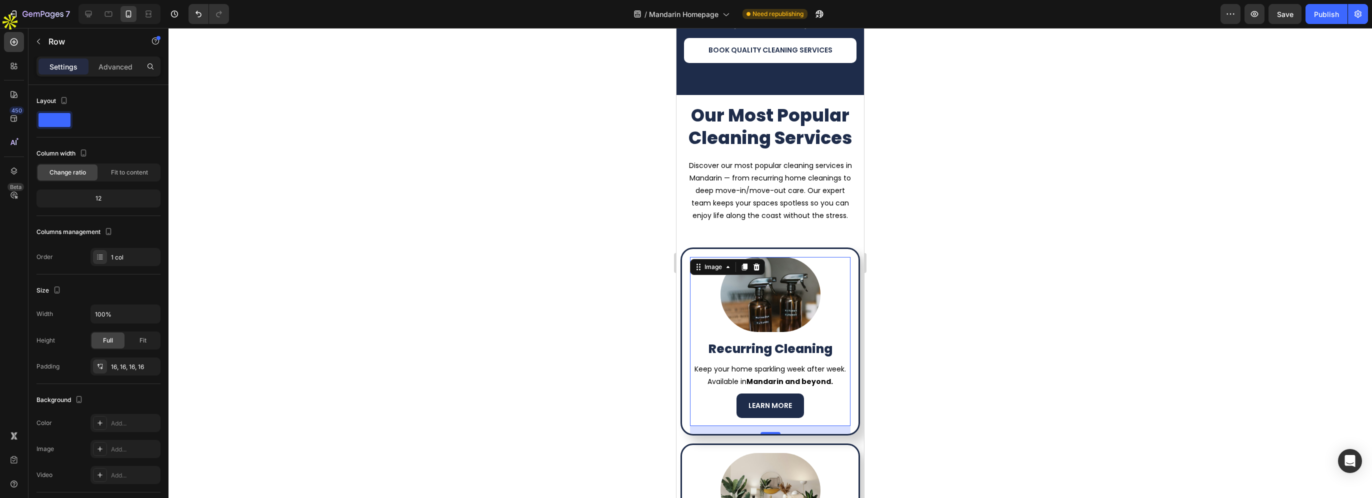
click at [777, 277] on img at bounding box center [770, 294] width 100 height 75
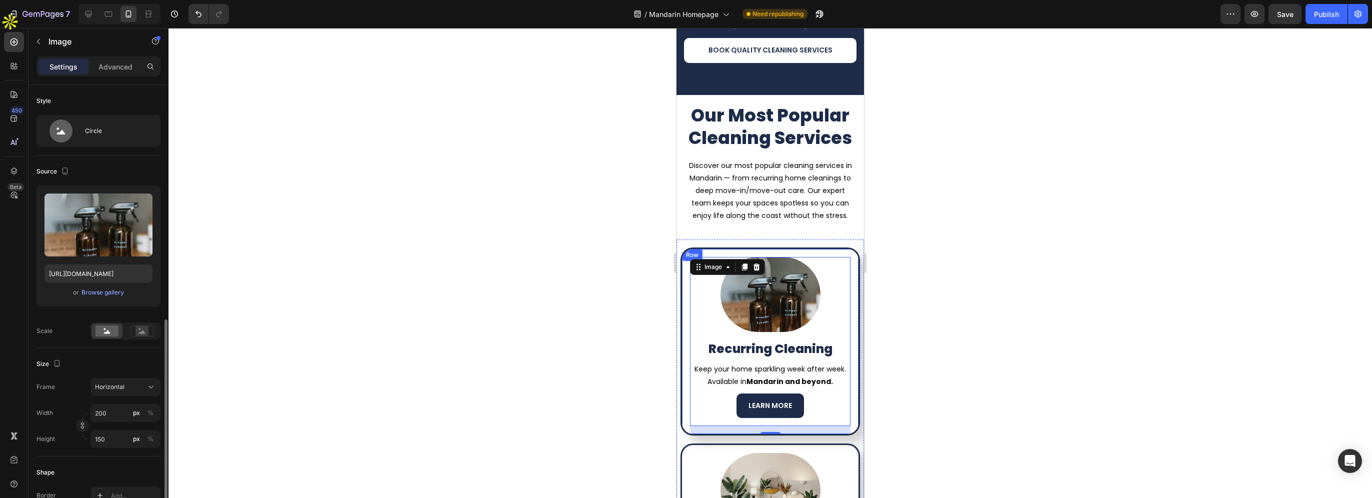
scroll to position [250, 0]
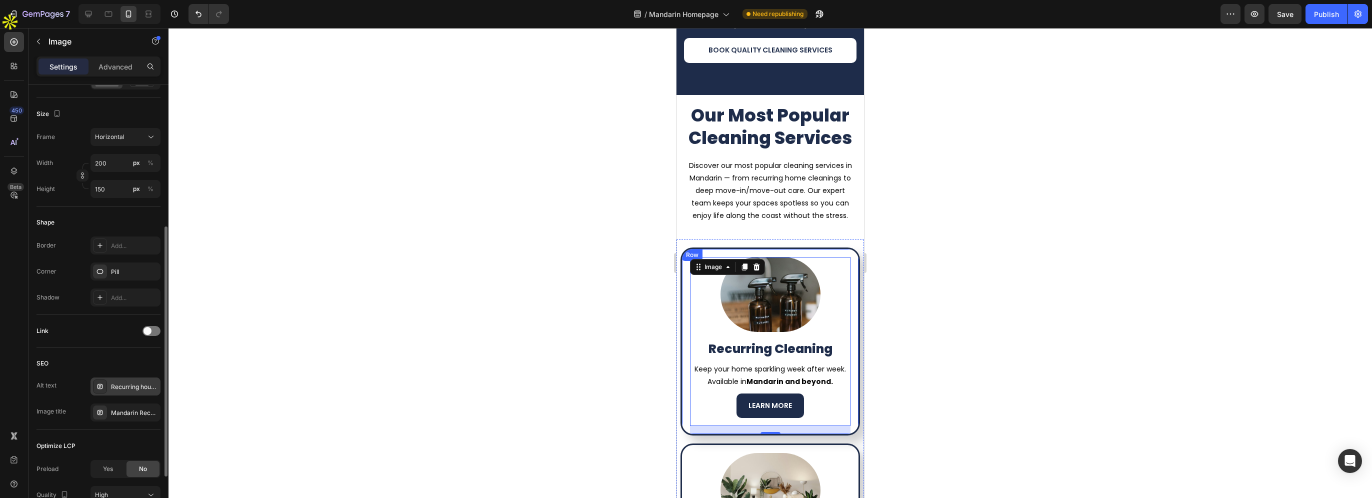
click at [118, 380] on div "Recurring house cleaning services in Mandarin" at bounding box center [125, 386] width 70 height 18
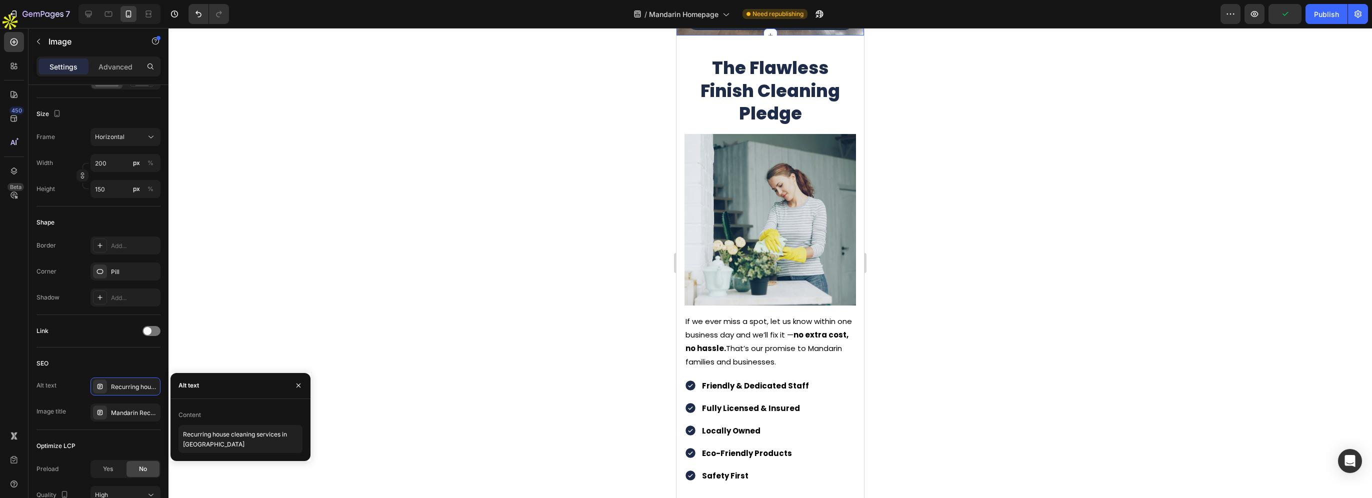
scroll to position [2350, 0]
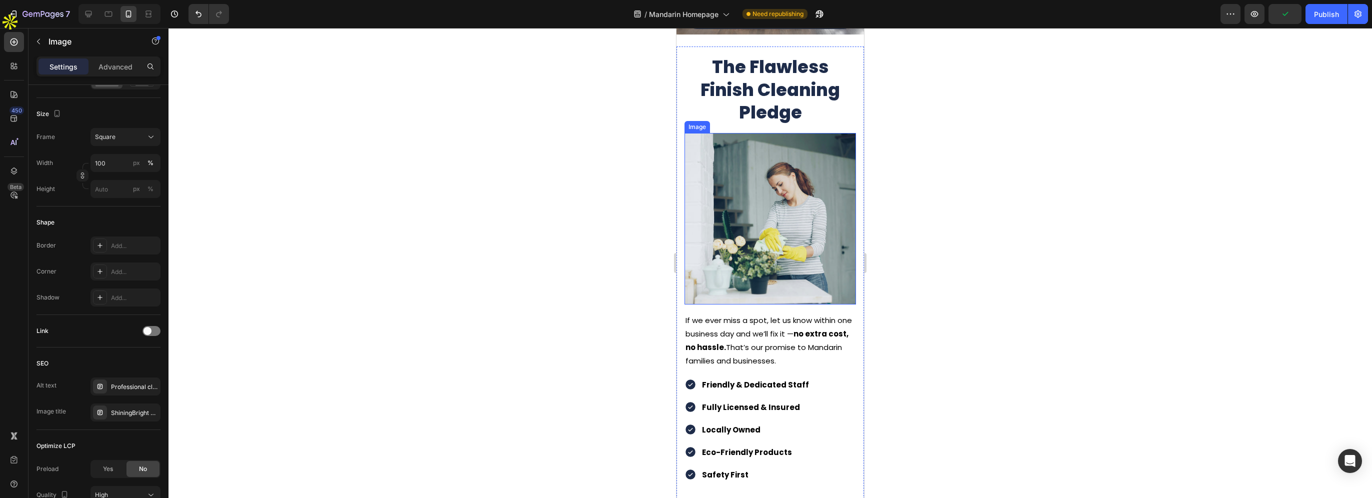
click at [778, 242] on img at bounding box center [769, 218] width 171 height 171
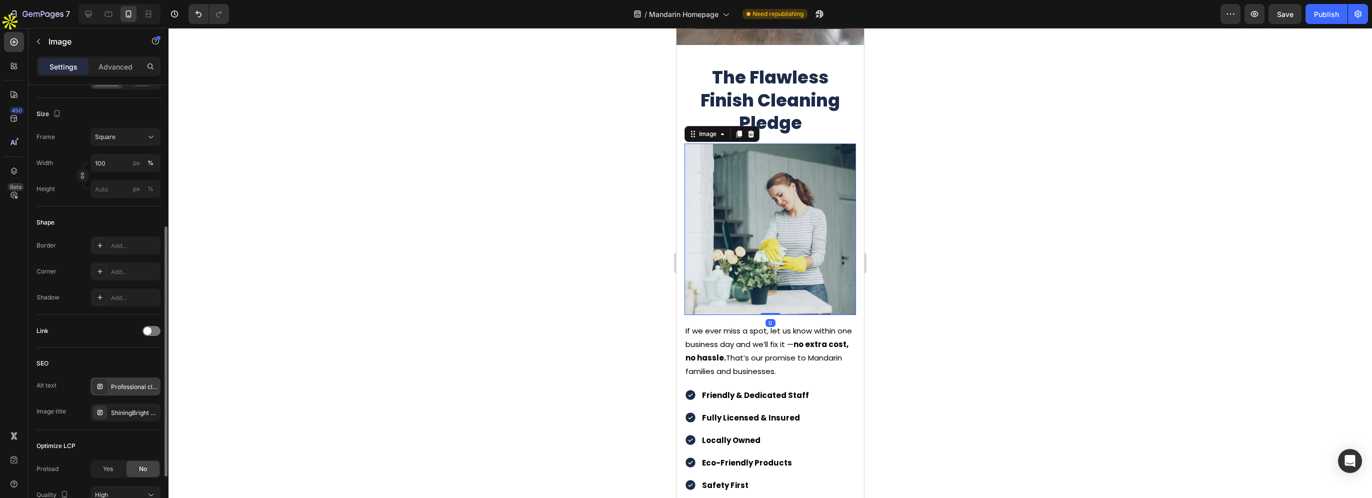
click at [120, 384] on div "Professional cleaner wiping counter with gloves as part of ShiningBright Cleani…" at bounding box center [134, 386] width 47 height 9
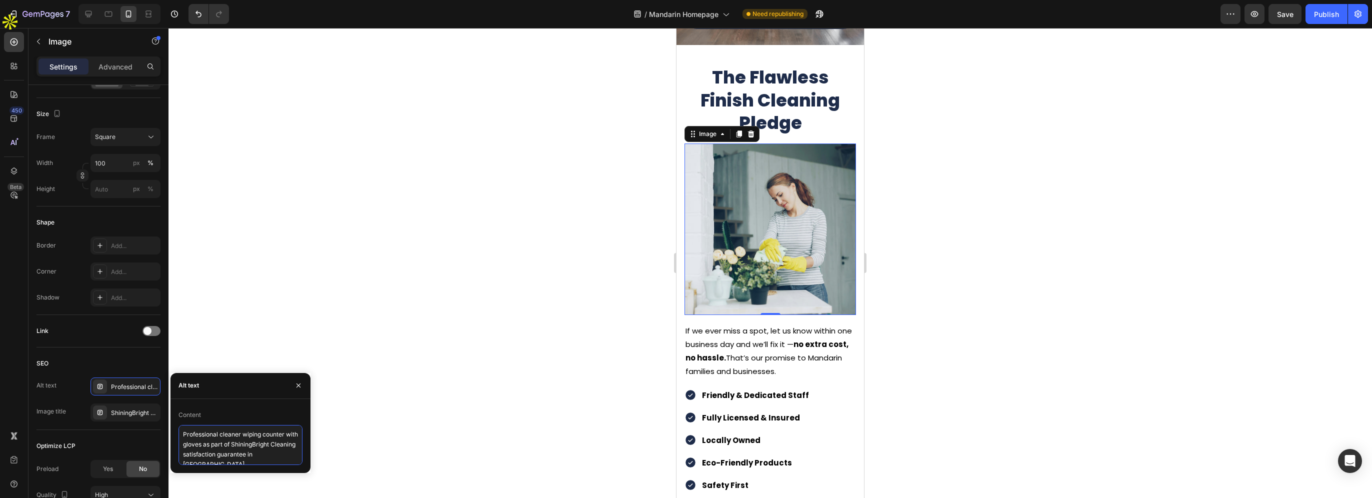
click at [271, 454] on textarea "Professional cleaner wiping counter with gloves as part of ShiningBright Cleani…" at bounding box center [240, 445] width 124 height 40
paste textarea "Mandarin"
click at [267, 459] on textarea "Professional cleaner wiping counter with gloves as part of ShiningBright Cleani…" at bounding box center [240, 445] width 124 height 40
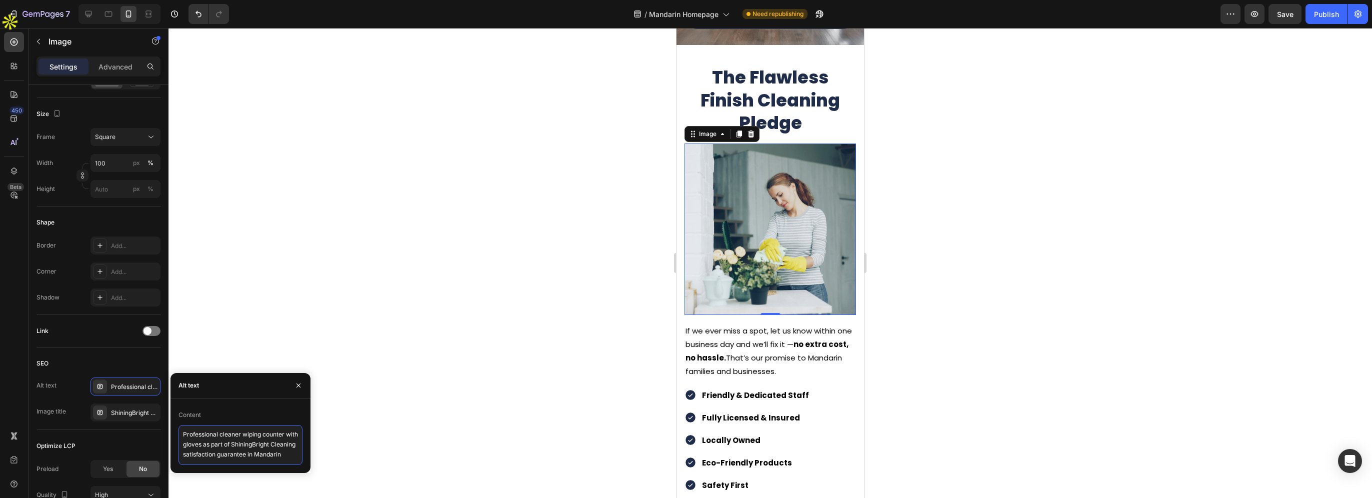
type textarea "Professional cleaner wiping counter with gloves as part of ShiningBright Cleani…"
click at [117, 406] on div "ShiningBright Cleaning satisfaction pledge" at bounding box center [125, 412] width 70 height 18
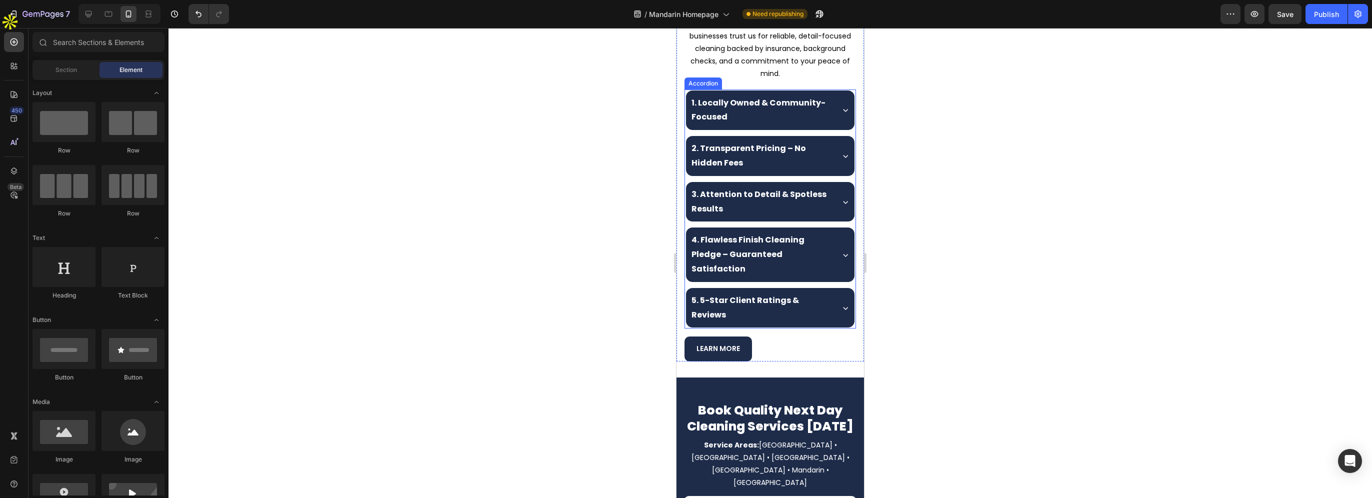
scroll to position [650, 0]
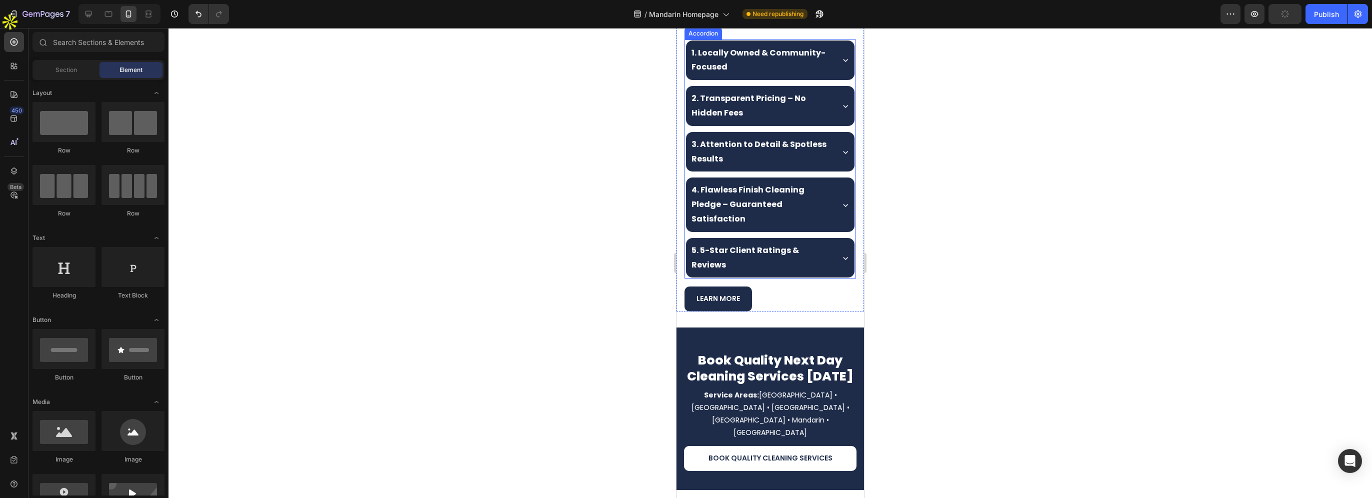
click at [843, 204] on icon at bounding box center [845, 205] width 5 height 3
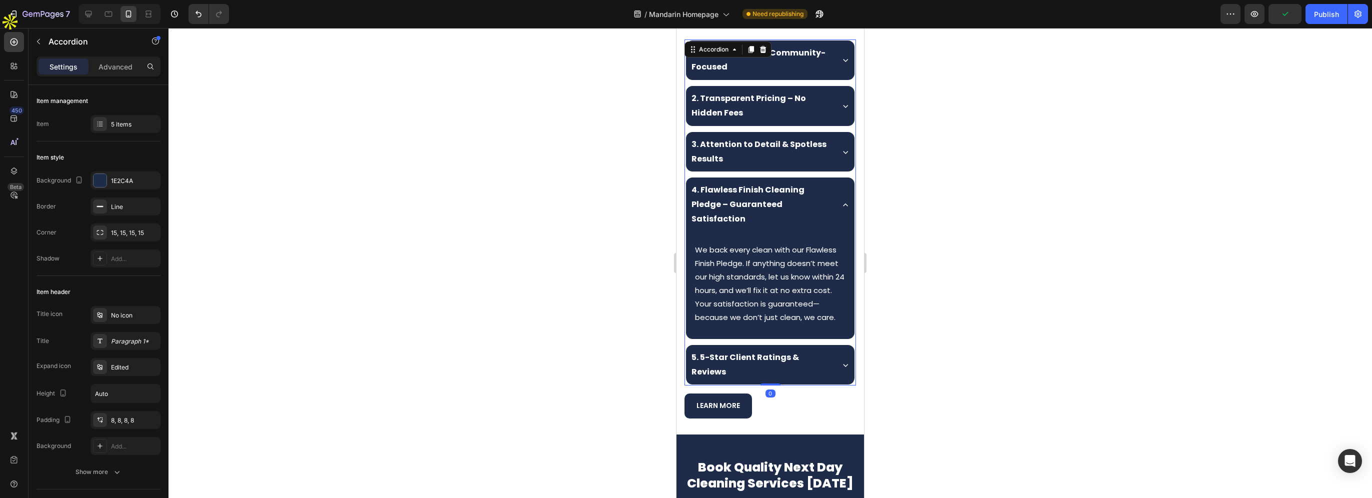
click at [840, 200] on icon at bounding box center [845, 205] width 10 height 10
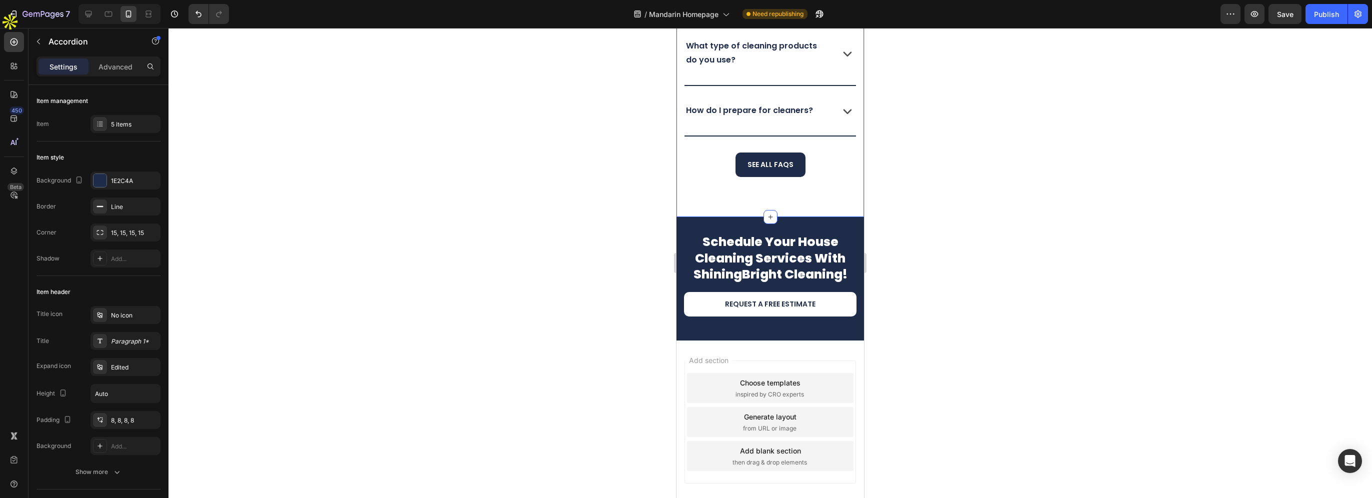
scroll to position [4510, 0]
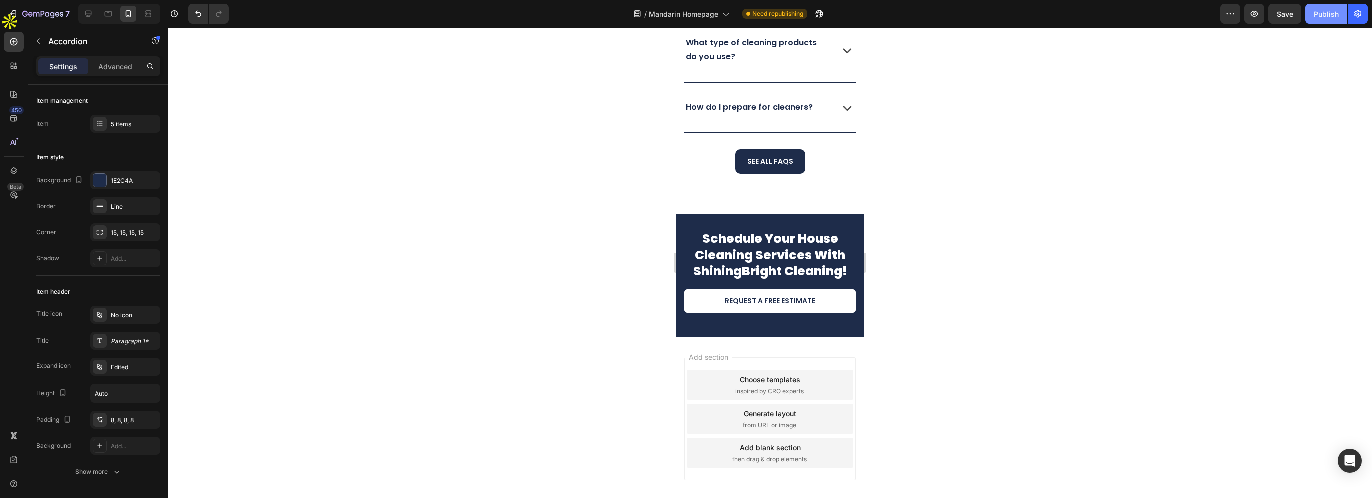
click at [1321, 18] on div "Publish" at bounding box center [1326, 14] width 25 height 10
click at [1282, 15] on span "Save" at bounding box center [1285, 14] width 16 height 8
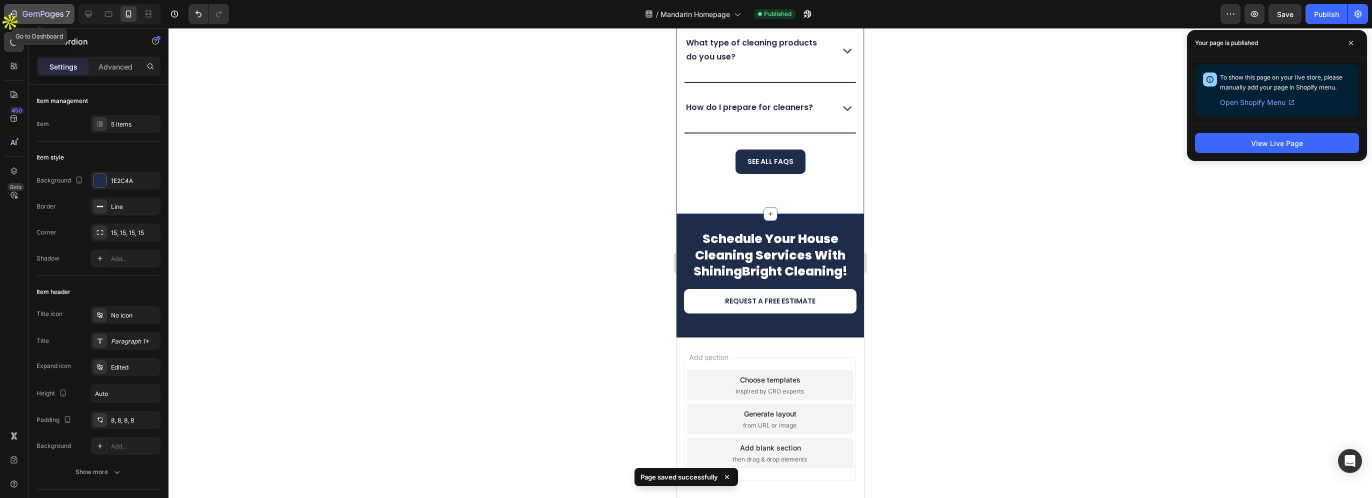
click at [39, 16] on icon "button" at bounding box center [36, 14] width 6 height 4
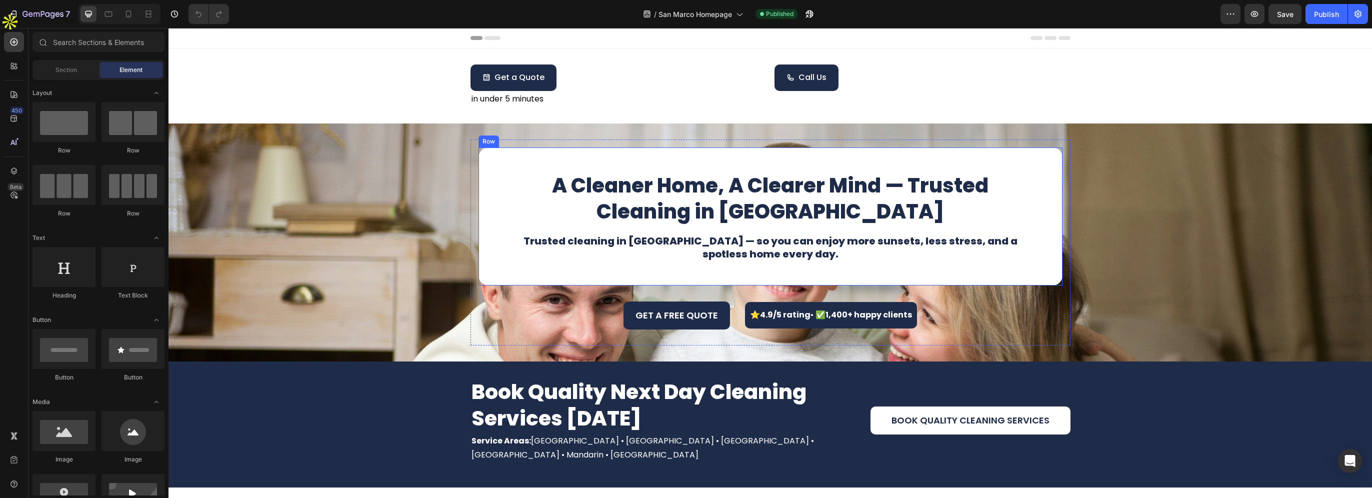
click at [751, 226] on div "A Cleaner Home, A Clearer Mind — Trusted Cleaning in [GEOGRAPHIC_DATA] Heading …" at bounding box center [770, 216] width 536 height 90
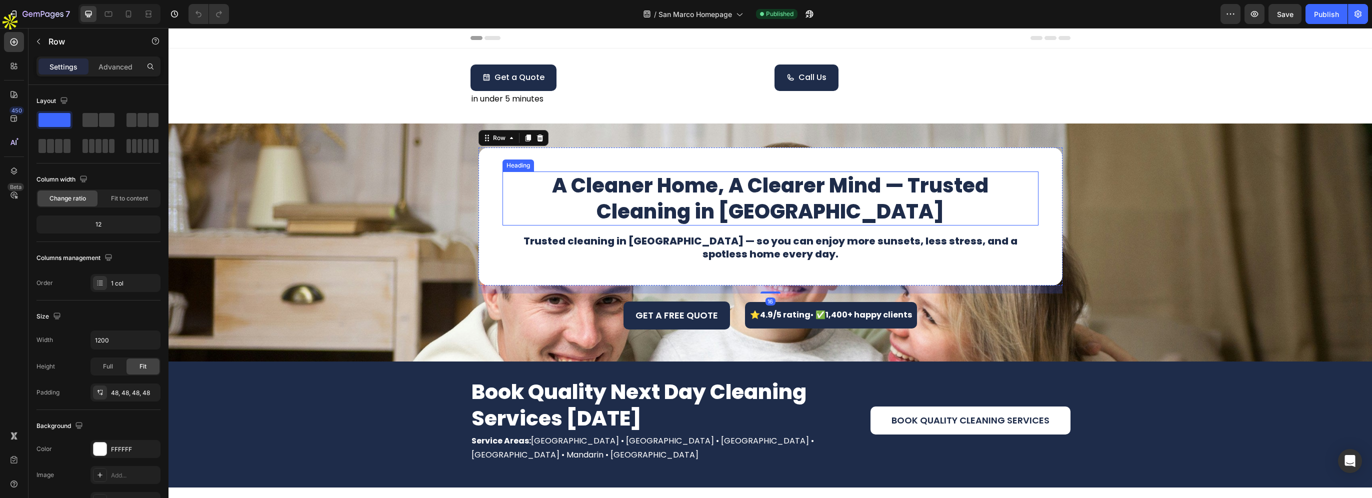
click at [732, 213] on h1 "A Cleaner Home, A Clearer Mind — Trusted Cleaning in [GEOGRAPHIC_DATA]" at bounding box center [770, 198] width 536 height 54
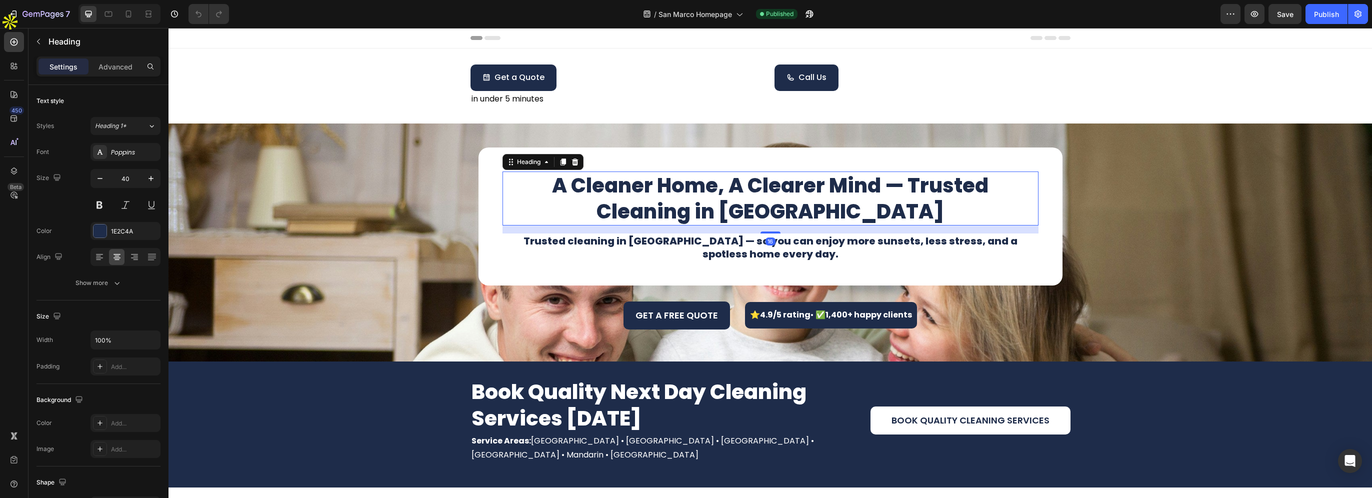
click at [727, 210] on h1 "A Cleaner Home, A Clearer Mind — Trusted Cleaning in [GEOGRAPHIC_DATA]" at bounding box center [770, 198] width 536 height 54
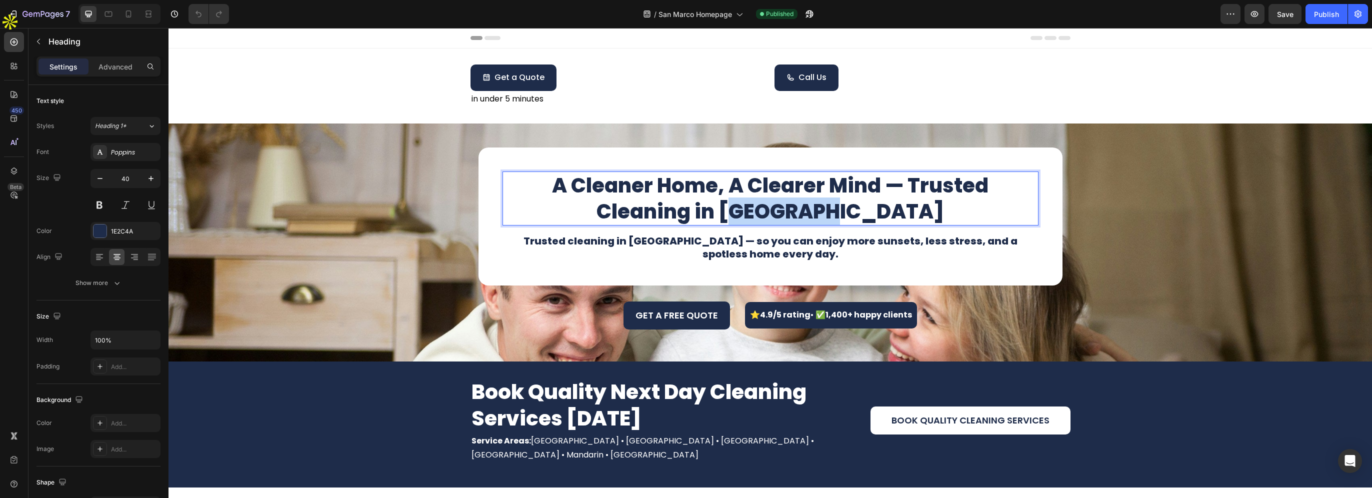
drag, startPoint x: 788, startPoint y: 206, endPoint x: 827, endPoint y: 208, distance: 39.6
click at [827, 208] on p "A Cleaner Home, A Clearer Mind — Trusted Cleaning in [GEOGRAPHIC_DATA]" at bounding box center [770, 198] width 534 height 52
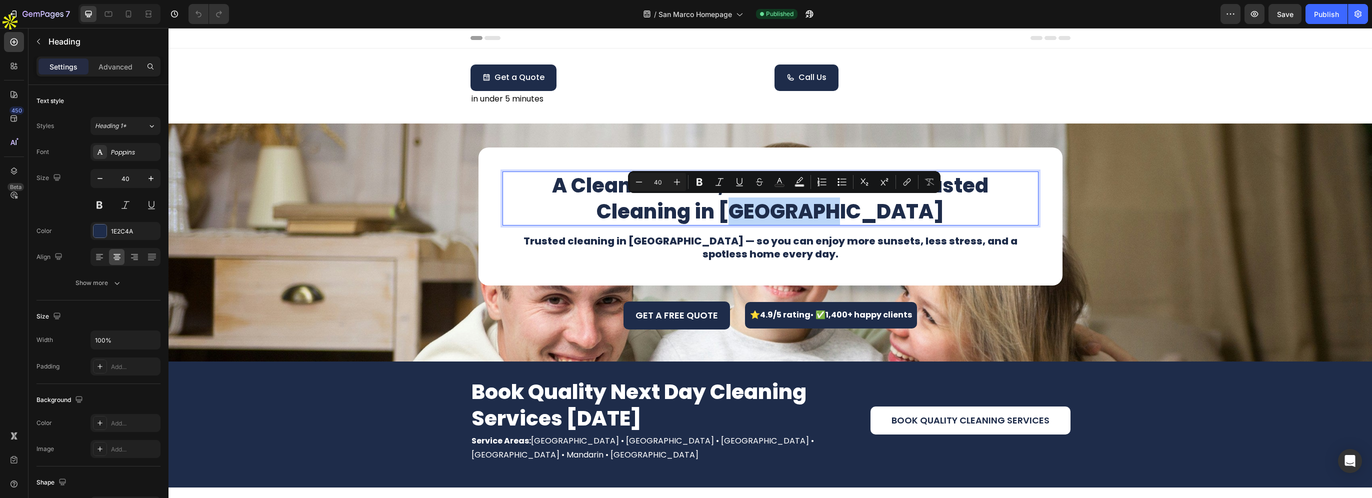
click at [731, 209] on p "A Cleaner Home, A Clearer Mind — Trusted Cleaning in [GEOGRAPHIC_DATA]" at bounding box center [770, 198] width 534 height 52
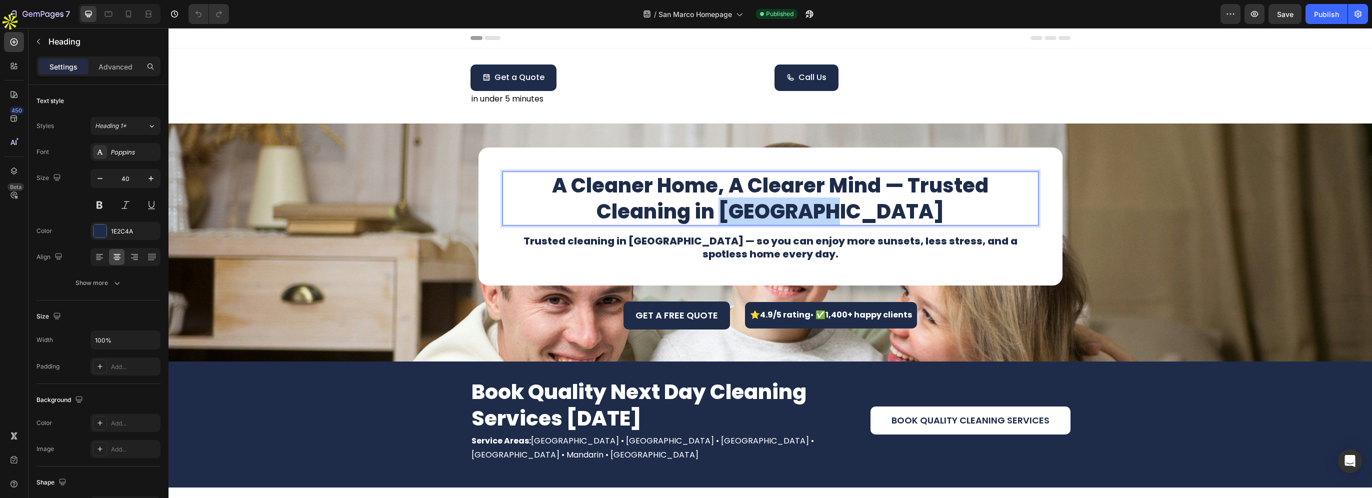
drag, startPoint x: 728, startPoint y: 209, endPoint x: 828, endPoint y: 210, distance: 100.5
click at [828, 210] on p "A Cleaner Home, A Clearer Mind — Trusted Cleaning in [GEOGRAPHIC_DATA]" at bounding box center [770, 198] width 534 height 52
copy p "San Marco"
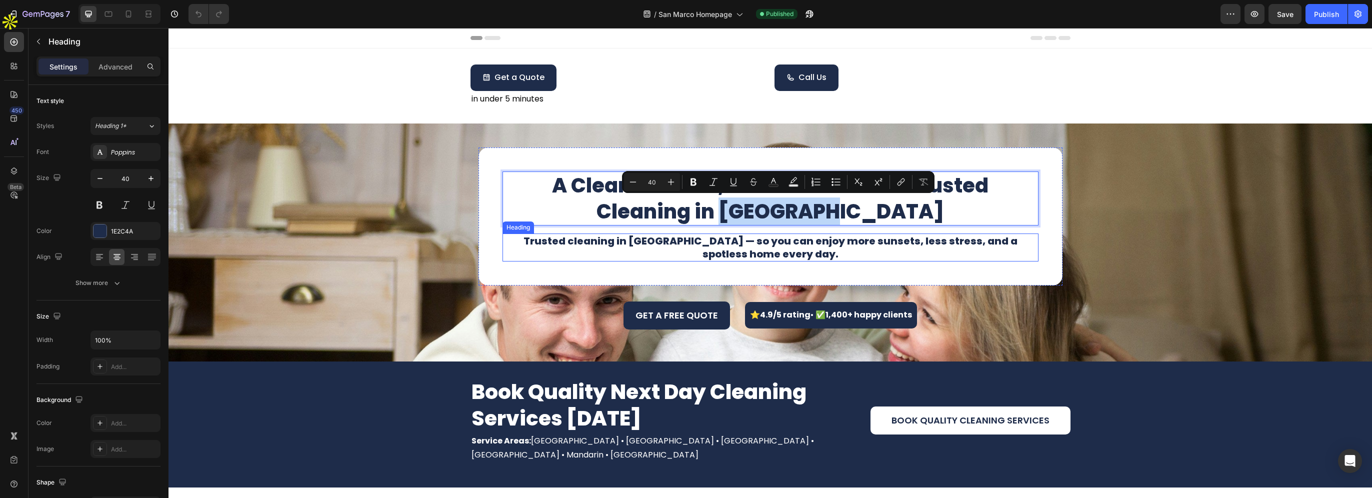
click at [373, 258] on div "A Cleaner Home, A Clearer Mind — Trusted Cleaning in [GEOGRAPHIC_DATA] Heading …" at bounding box center [769, 242] width 1203 height 206
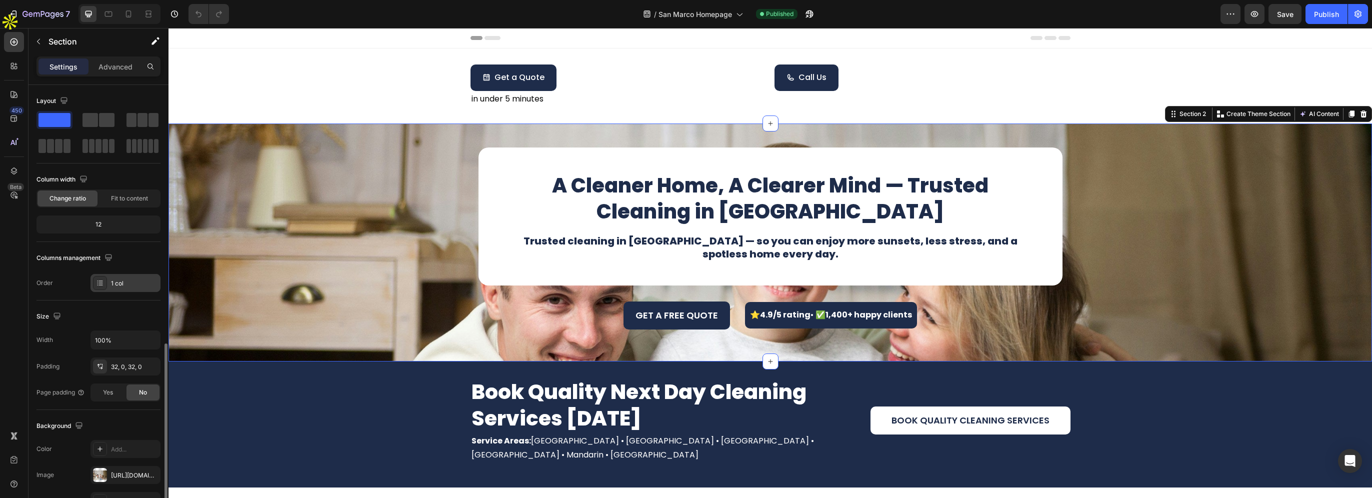
scroll to position [167, 0]
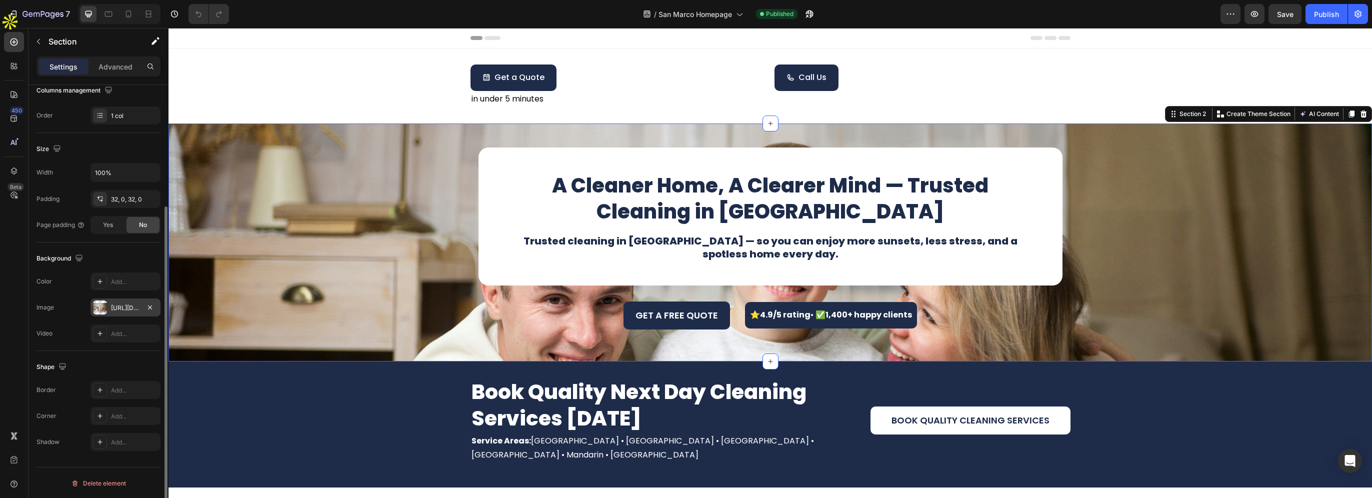
click at [112, 308] on div "[URL][DOMAIN_NAME]" at bounding box center [125, 307] width 29 height 9
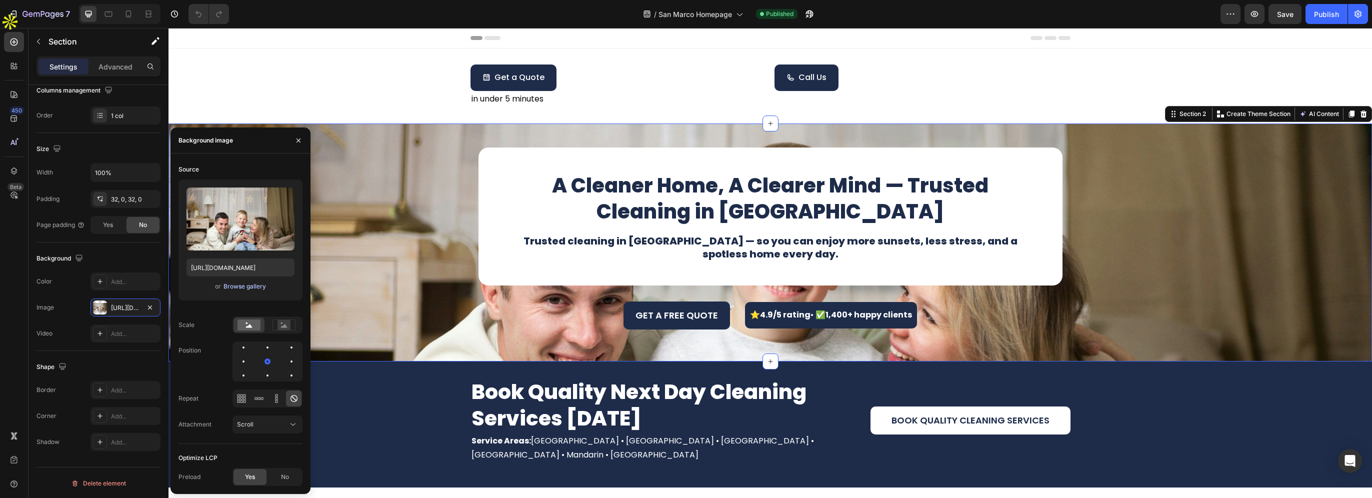
click at [240, 284] on div "Browse gallery" at bounding box center [244, 286] width 42 height 9
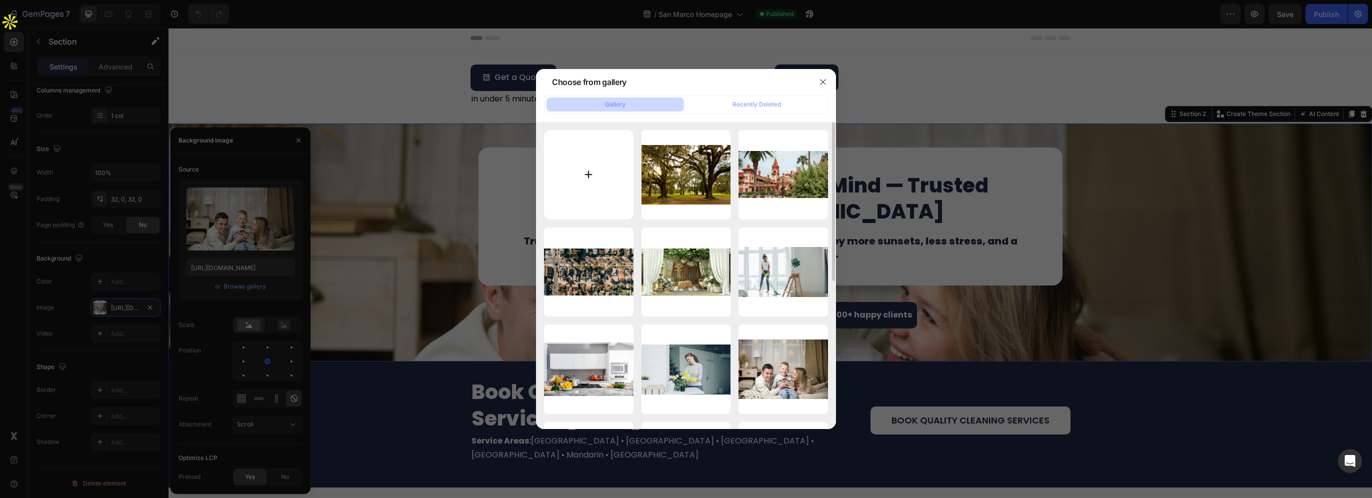
click at [572, 180] on input "file" at bounding box center [588, 174] width 89 height 89
type input "C:\fakepath\friendship-fountain.jpg"
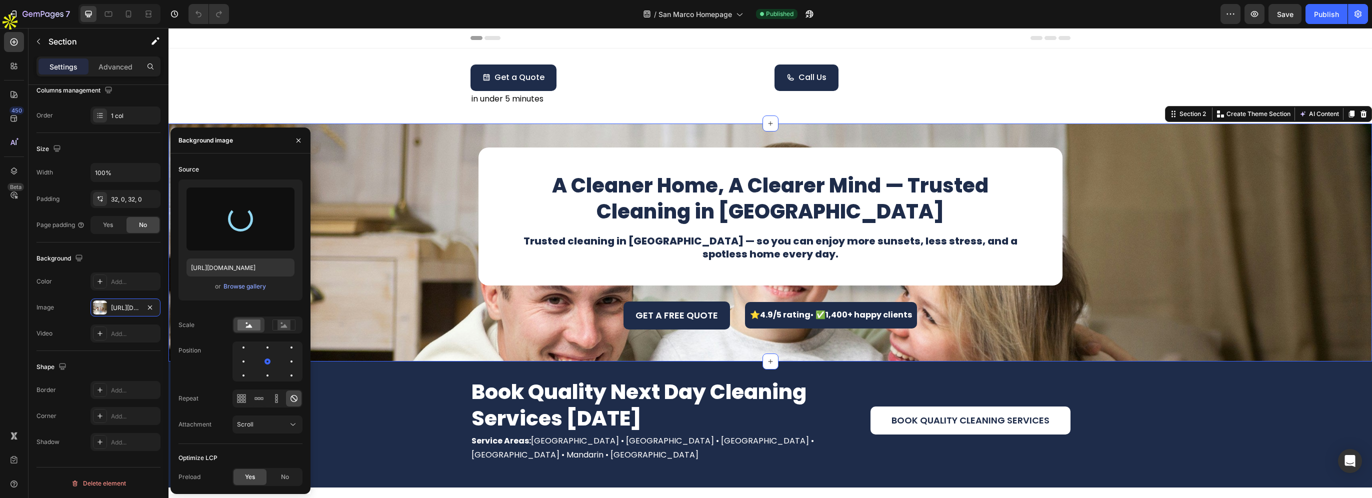
type input "[URL][DOMAIN_NAME]"
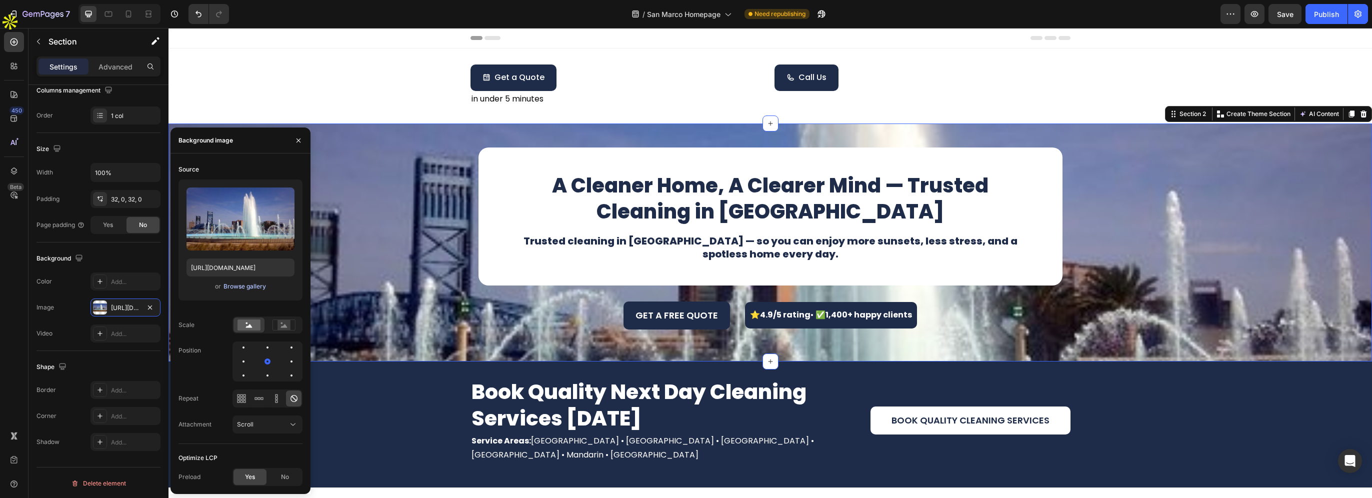
click at [245, 284] on div "Browse gallery" at bounding box center [244, 286] width 42 height 9
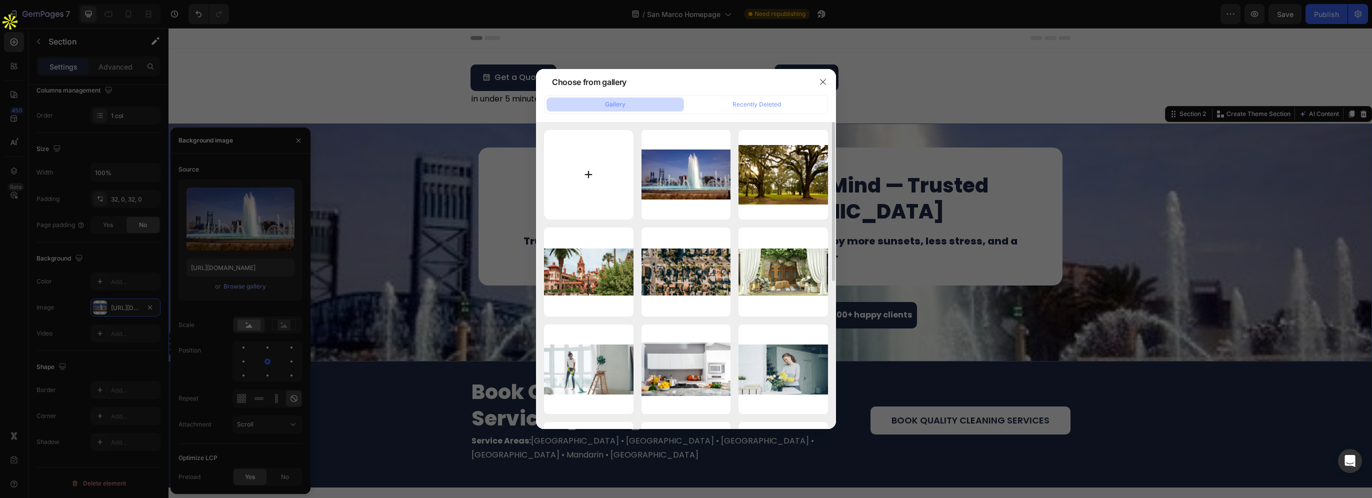
click at [611, 177] on input "file" at bounding box center [588, 174] width 89 height 89
type input "C:\fakepath\50810.jpg"
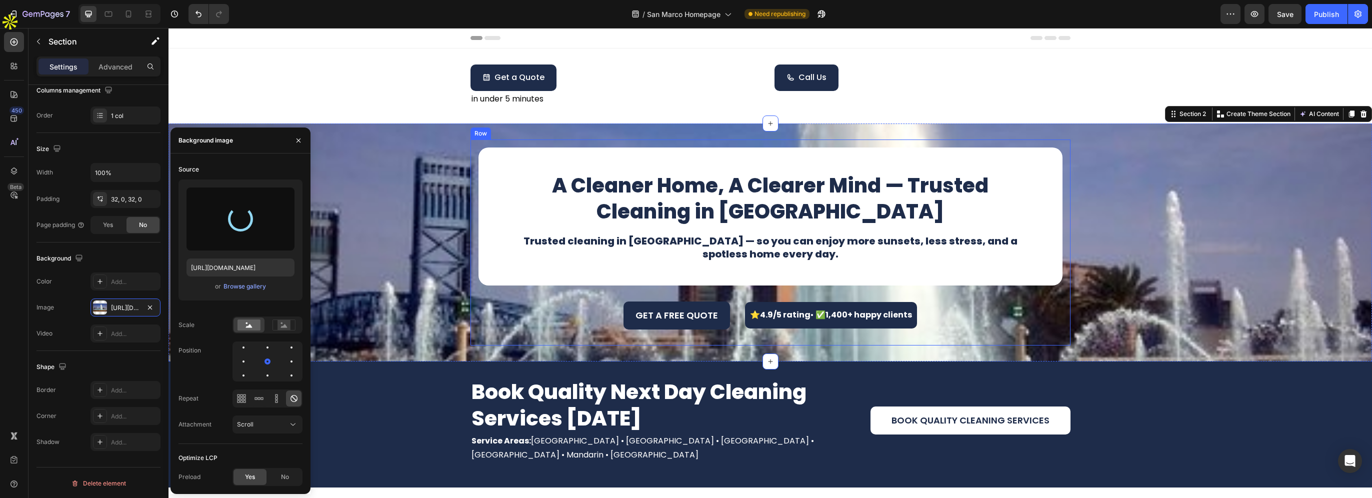
type input "[URL][DOMAIN_NAME]"
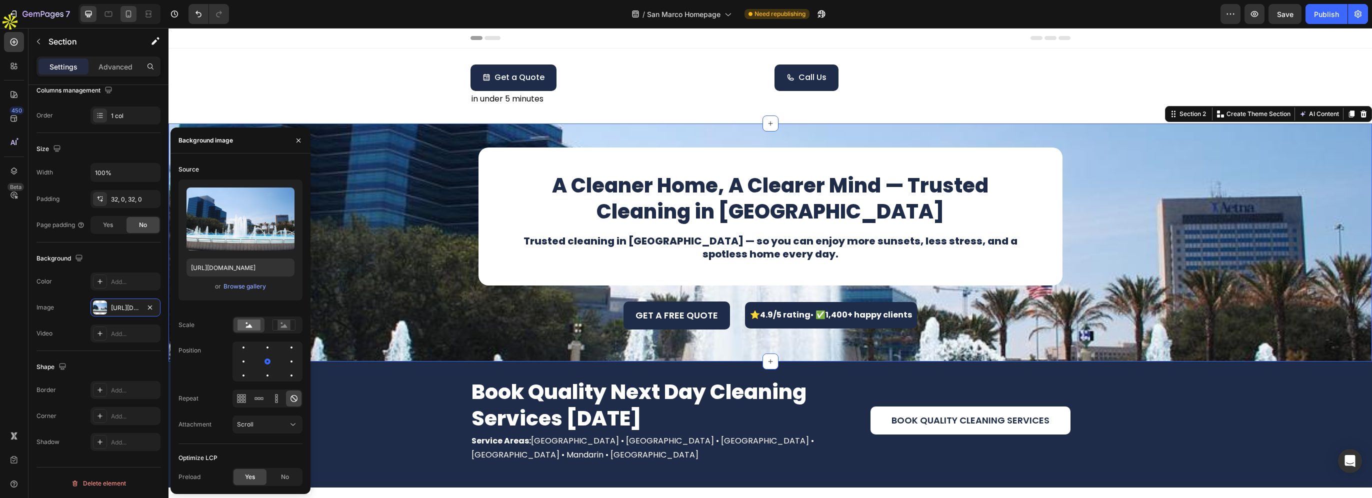
click at [130, 14] on icon at bounding box center [128, 13] width 5 height 7
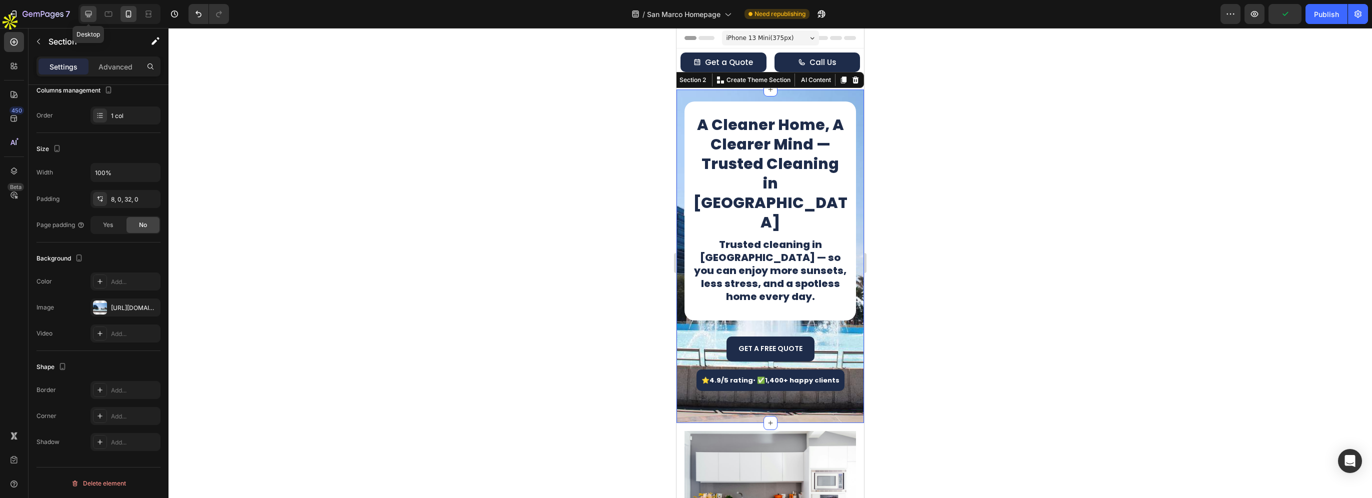
click at [85, 14] on icon at bounding box center [88, 14] width 6 height 6
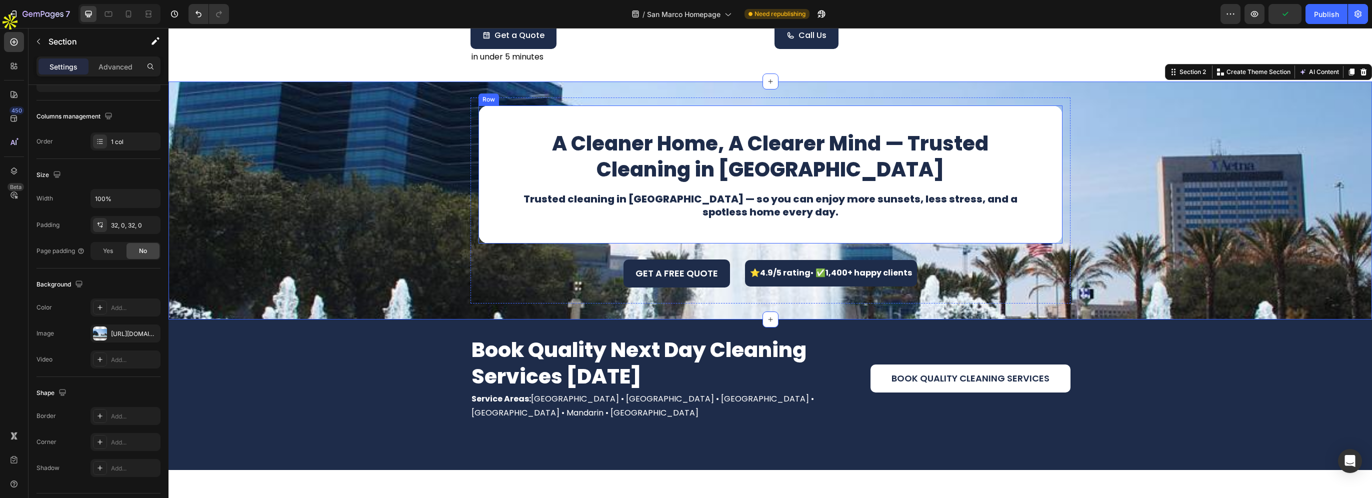
scroll to position [60, 0]
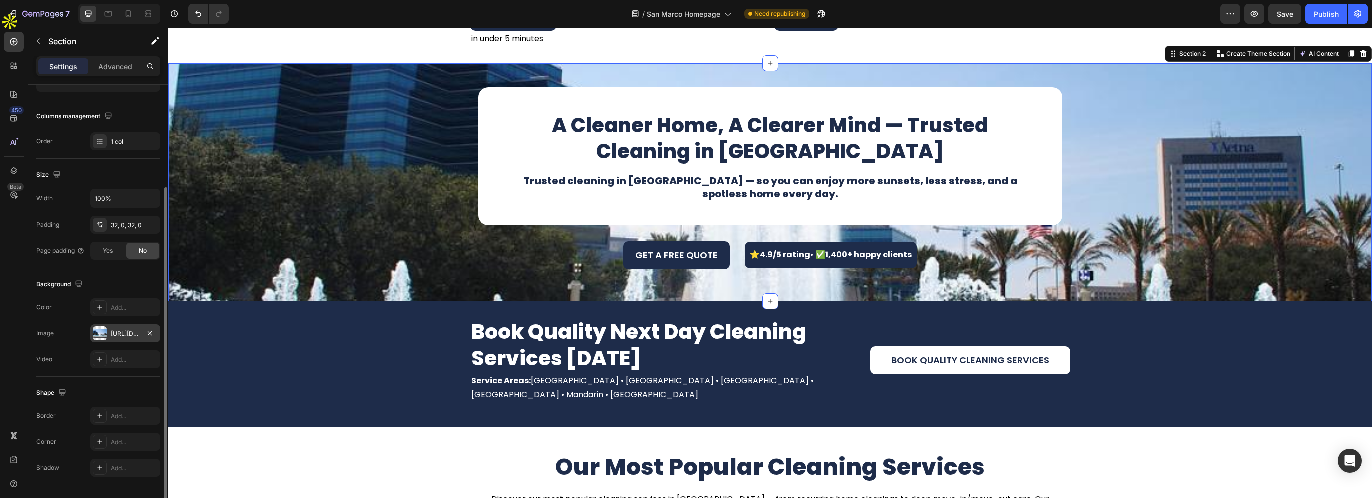
click at [114, 330] on div "[URL][DOMAIN_NAME]" at bounding box center [125, 333] width 29 height 9
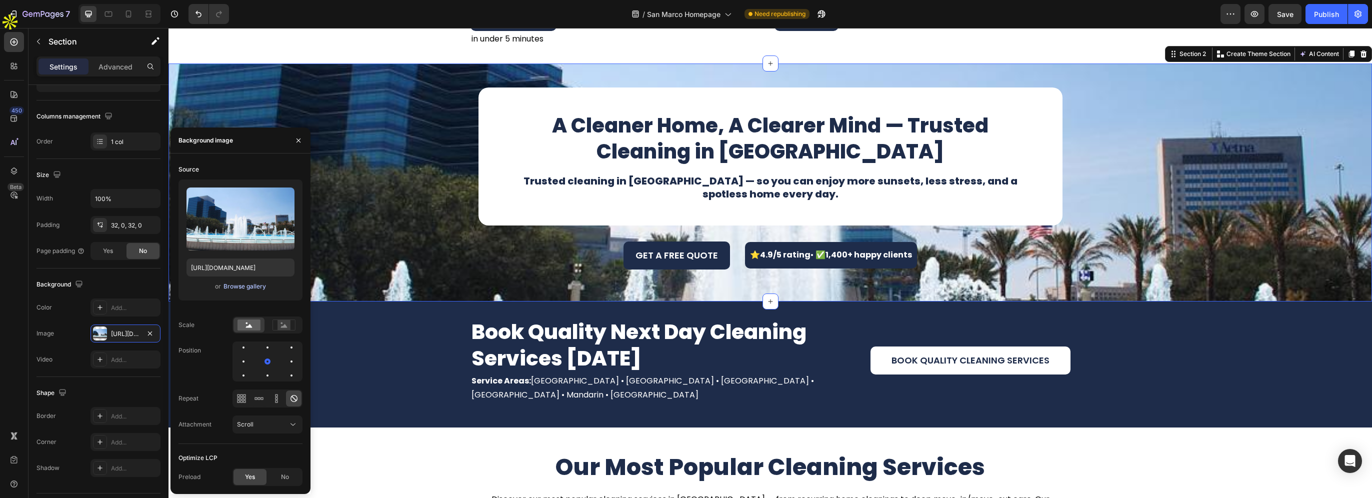
click at [232, 290] on div "Browse gallery" at bounding box center [244, 286] width 42 height 9
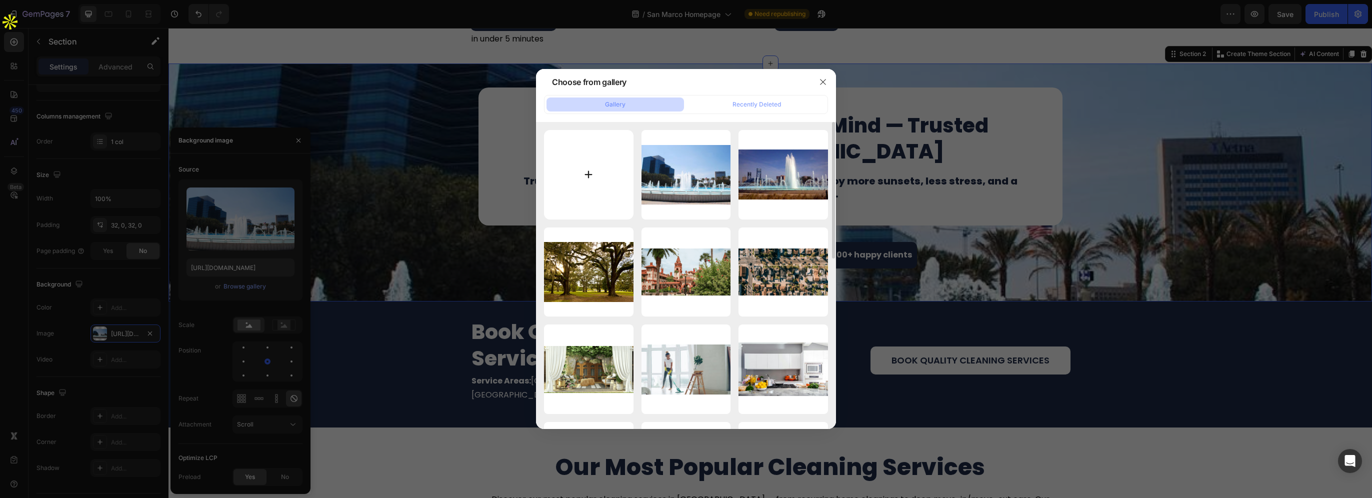
click at [588, 190] on input "file" at bounding box center [588, 174] width 89 height 89
type input "C:\fakepath\1080.jpg"
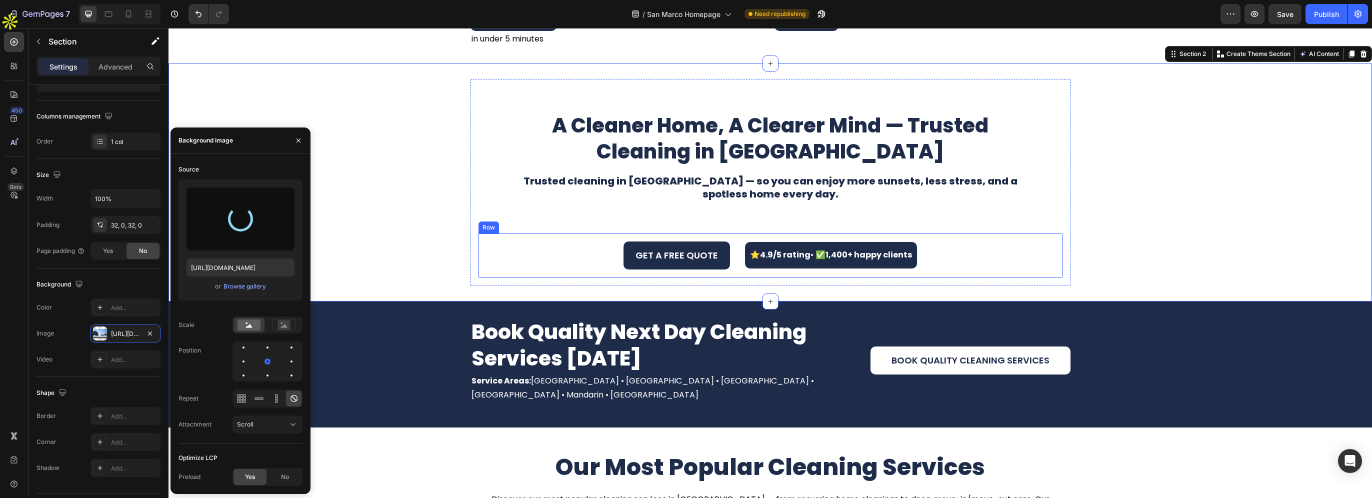
type input "https://cdn.shopify.com/s/files/1/0711/6934/3663/files/gempages_582734455290987…"
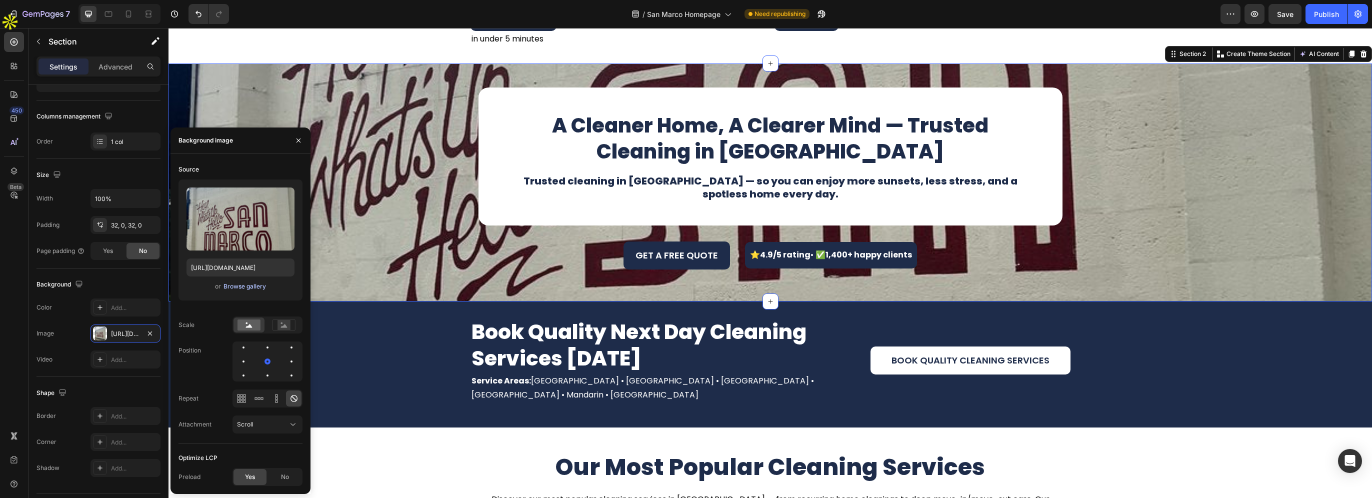
click at [239, 289] on div "Browse gallery" at bounding box center [244, 286] width 42 height 9
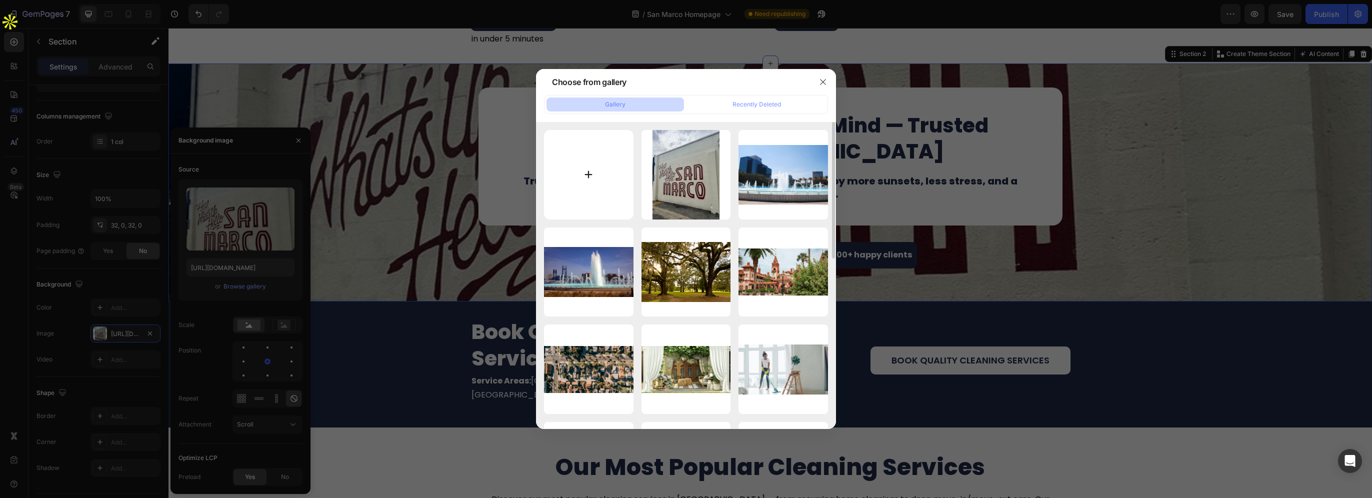
click at [572, 176] on input "file" at bounding box center [588, 174] width 89 height 89
type input "C:\fakepath\San Marco MLS (8).jpg"
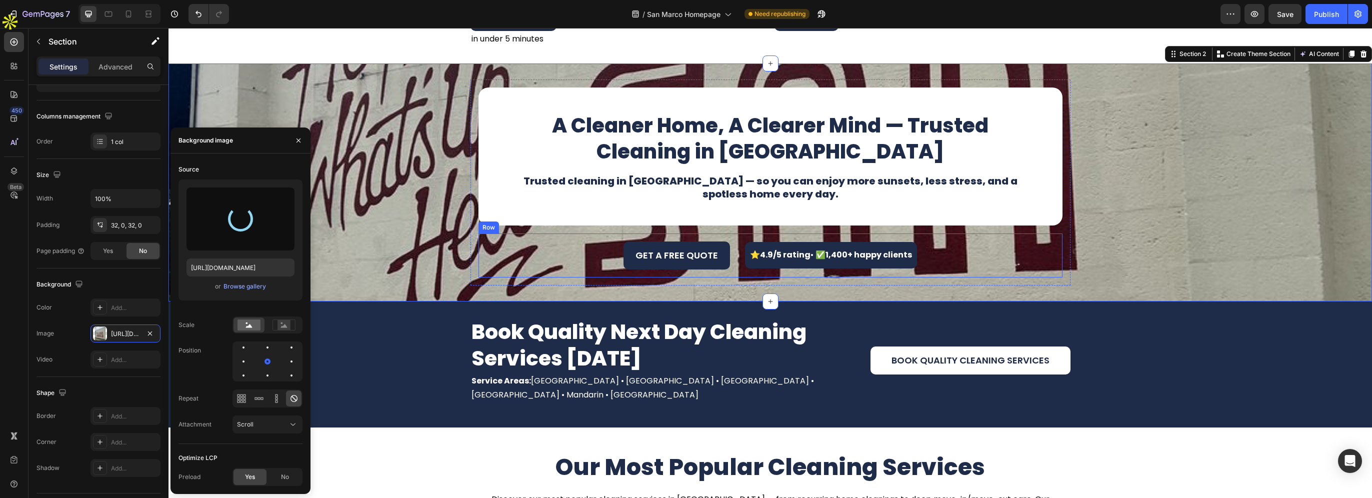
type input "https://cdn.shopify.com/s/files/1/0711/6934/3663/files/gempages_582734455290987…"
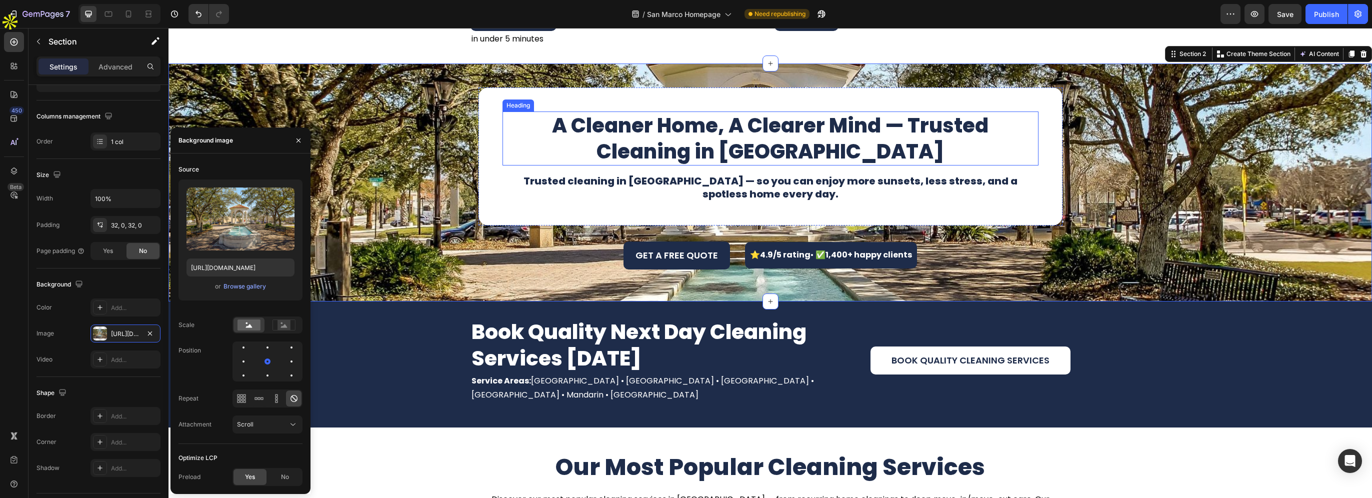
click at [721, 162] on p "A Cleaner Home, A Clearer Mind — Trusted Cleaning in San Marco" at bounding box center [770, 138] width 534 height 52
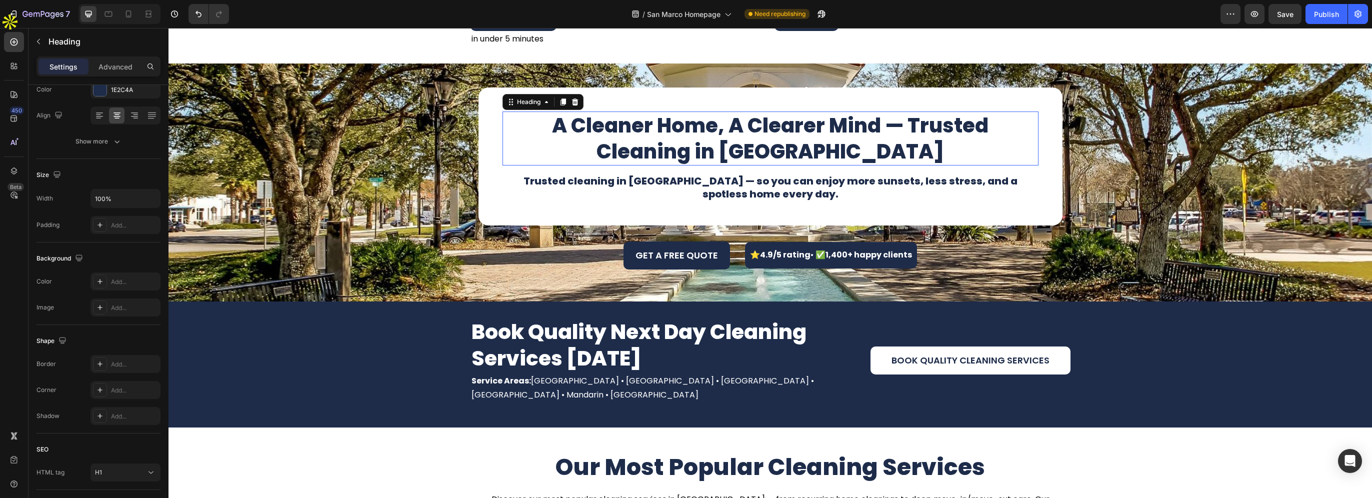
scroll to position [0, 0]
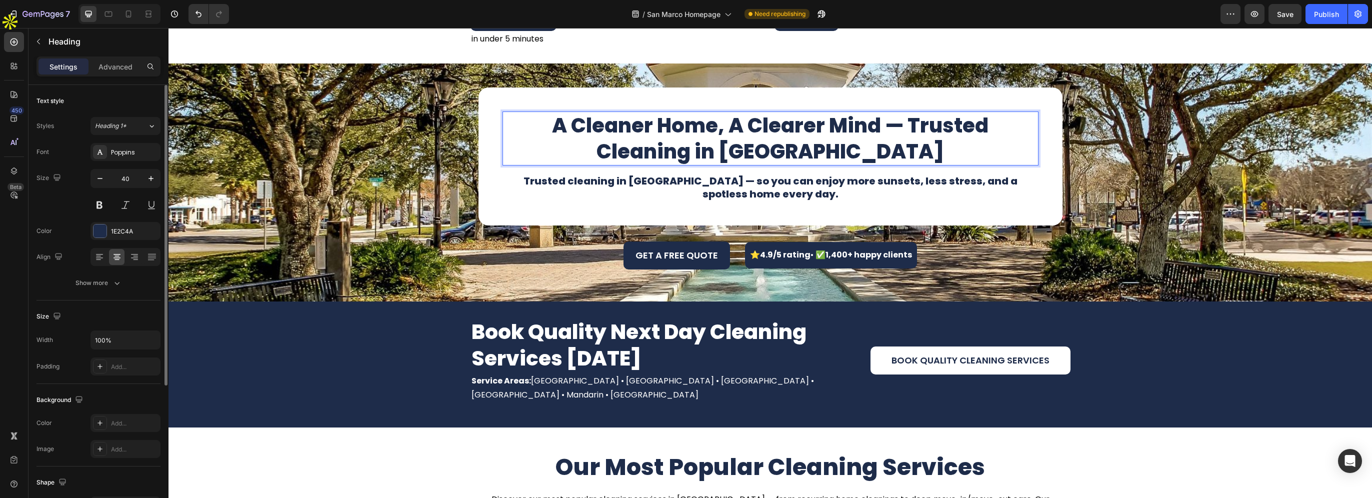
click at [730, 153] on p "A Cleaner Home, A Clearer Mind — Trusted Cleaning in San Marco" at bounding box center [770, 138] width 534 height 52
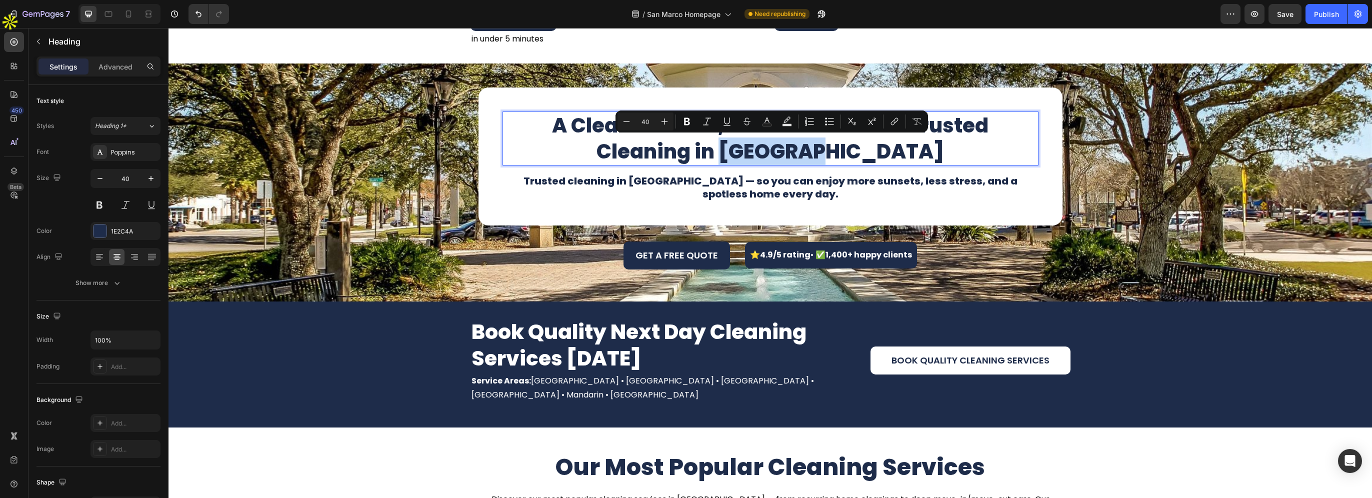
drag, startPoint x: 726, startPoint y: 149, endPoint x: 826, endPoint y: 146, distance: 100.0
click at [826, 146] on p "A Cleaner Home, A Clearer Mind — Trusted Cleaning in San Marco" at bounding box center [770, 138] width 534 height 52
click at [832, 146] on p "A Cleaner Home, A Clearer Mind — Trusted Cleaning in San Marco" at bounding box center [770, 138] width 534 height 52
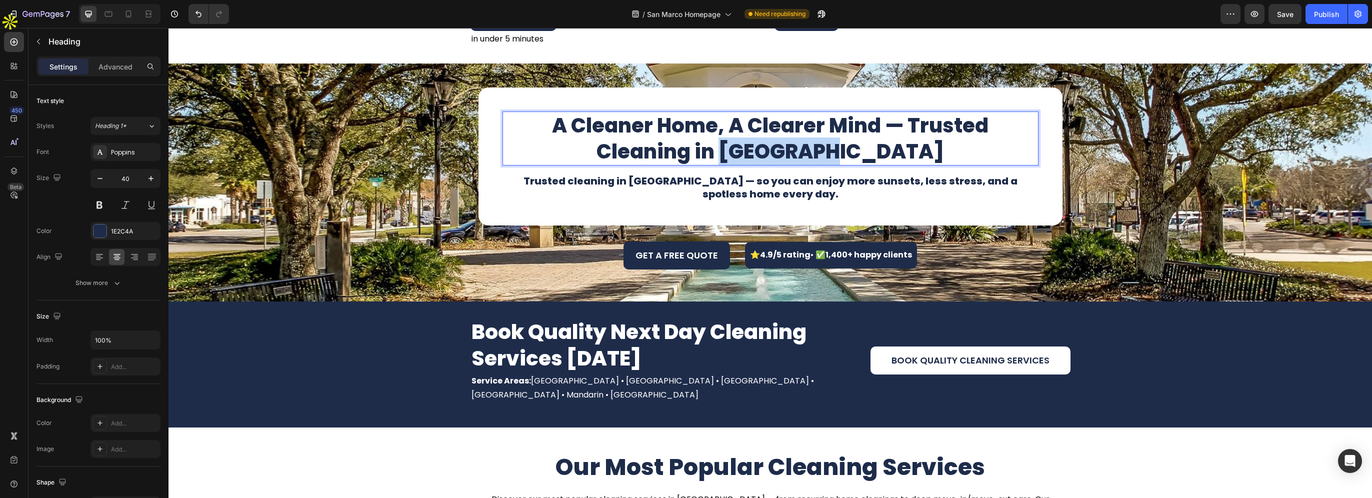
drag, startPoint x: 839, startPoint y: 147, endPoint x: 728, endPoint y: 148, distance: 111.5
click at [728, 148] on p "A Cleaner Home, A Clearer Mind — Trusted Cleaning in San Marco" at bounding box center [770, 138] width 534 height 52
copy p "San Marco"
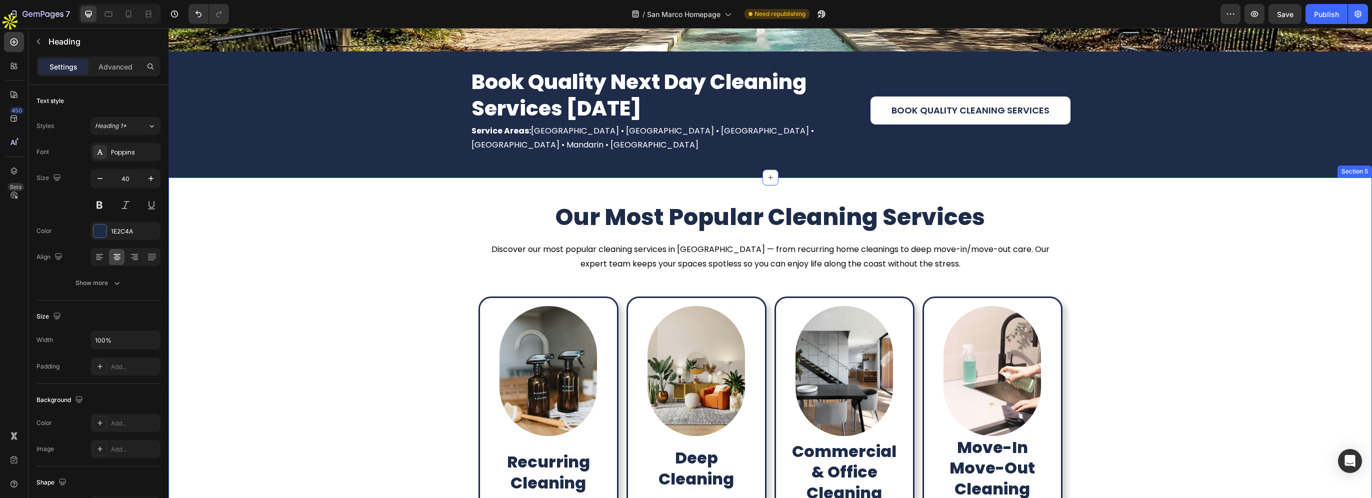
scroll to position [310, 0]
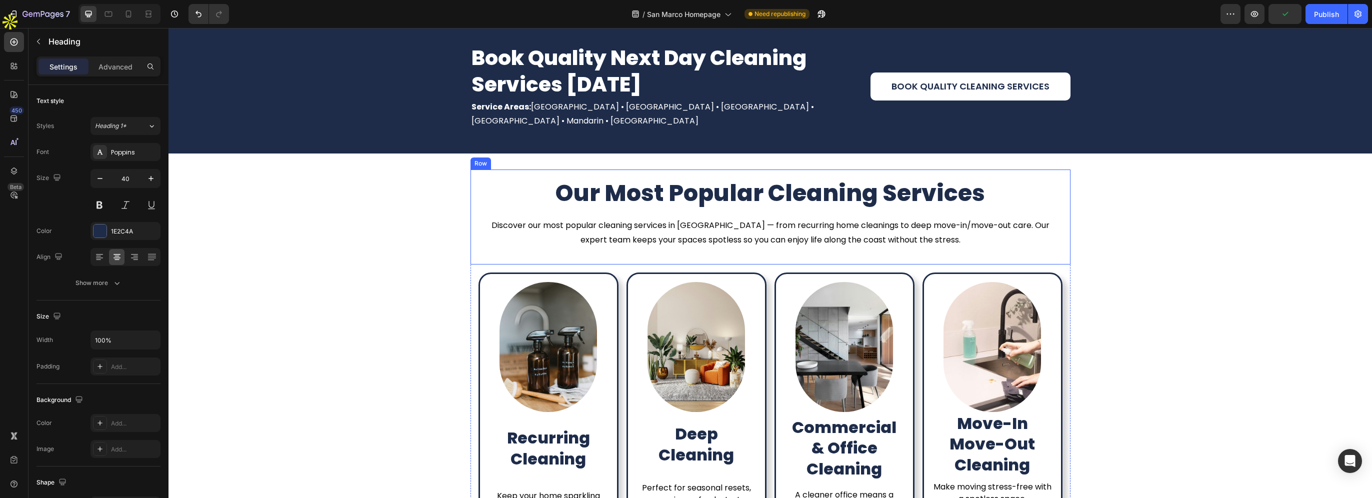
type input "16"
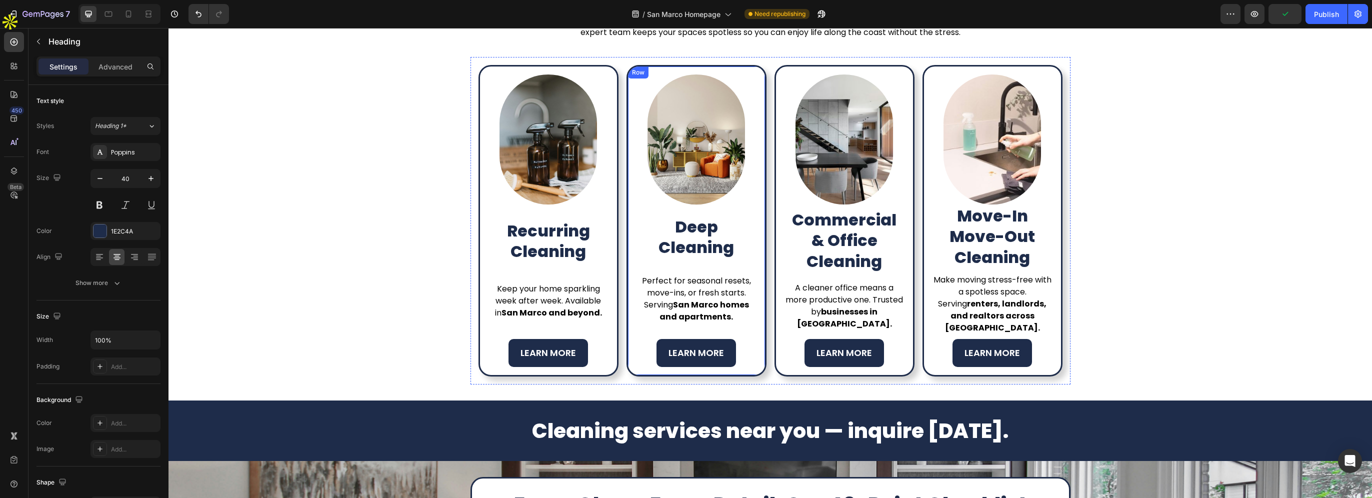
scroll to position [560, 0]
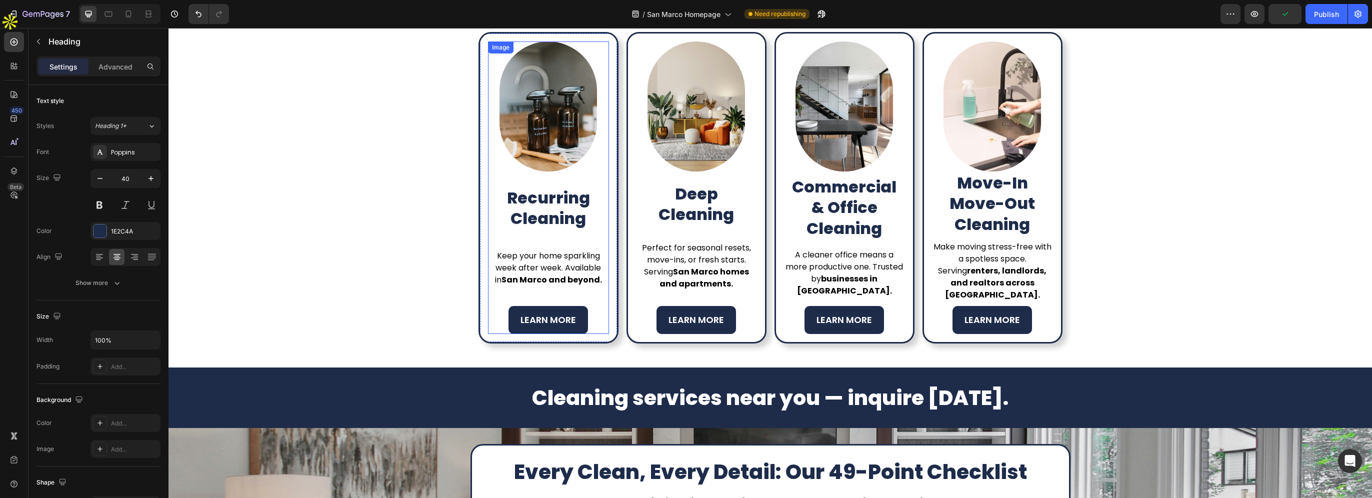
click at [542, 144] on img at bounding box center [547, 106] width 97 height 130
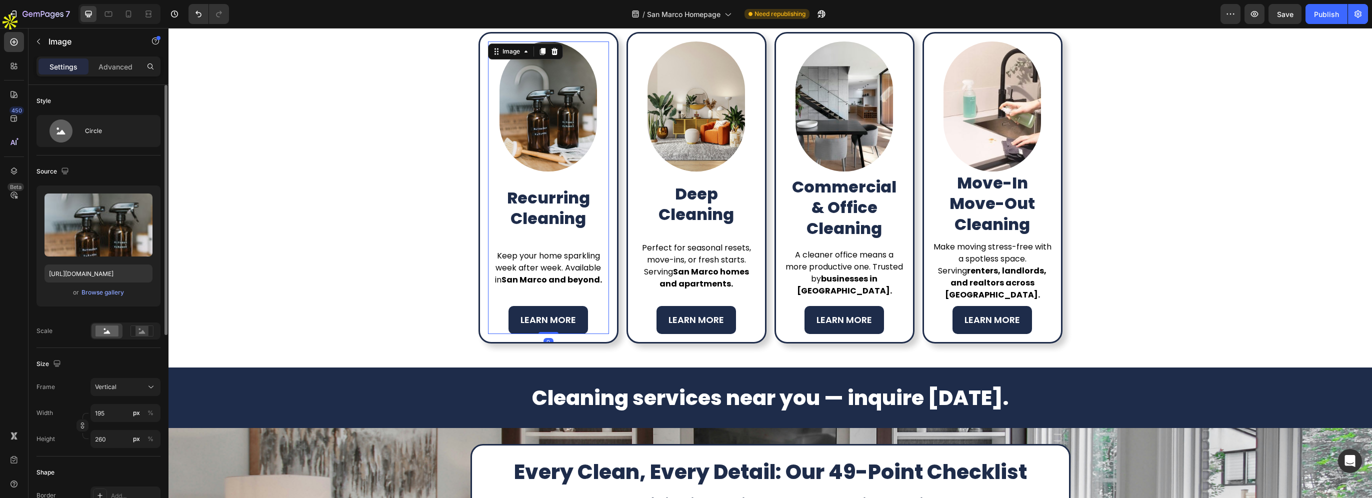
scroll to position [300, 0]
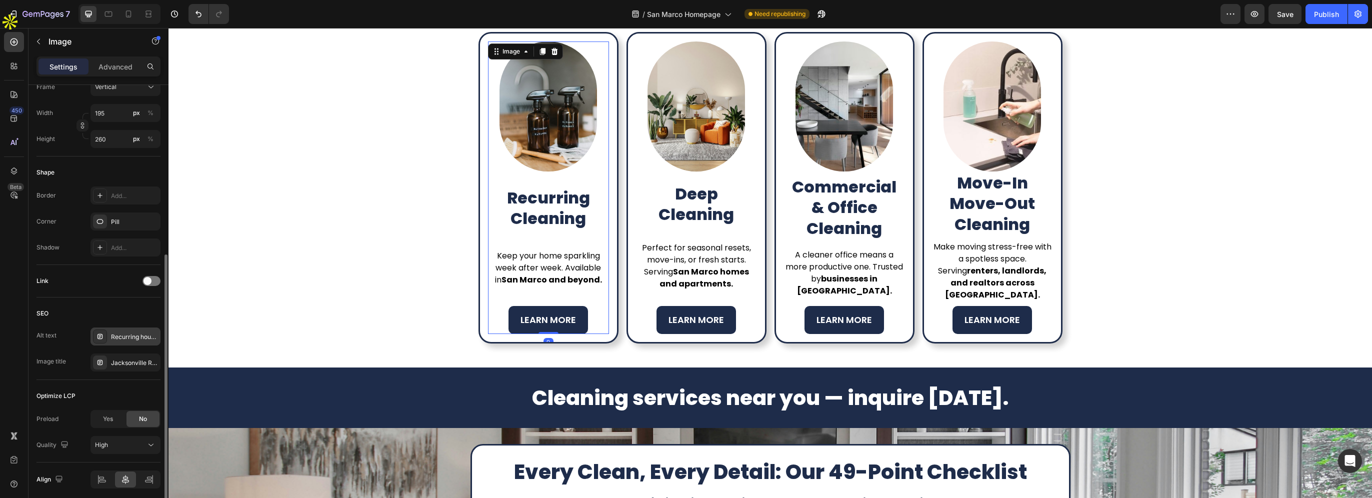
click at [122, 339] on div "Recurring house cleaning services in [GEOGRAPHIC_DATA] and [GEOGRAPHIC_DATA] [G…" at bounding box center [134, 336] width 47 height 9
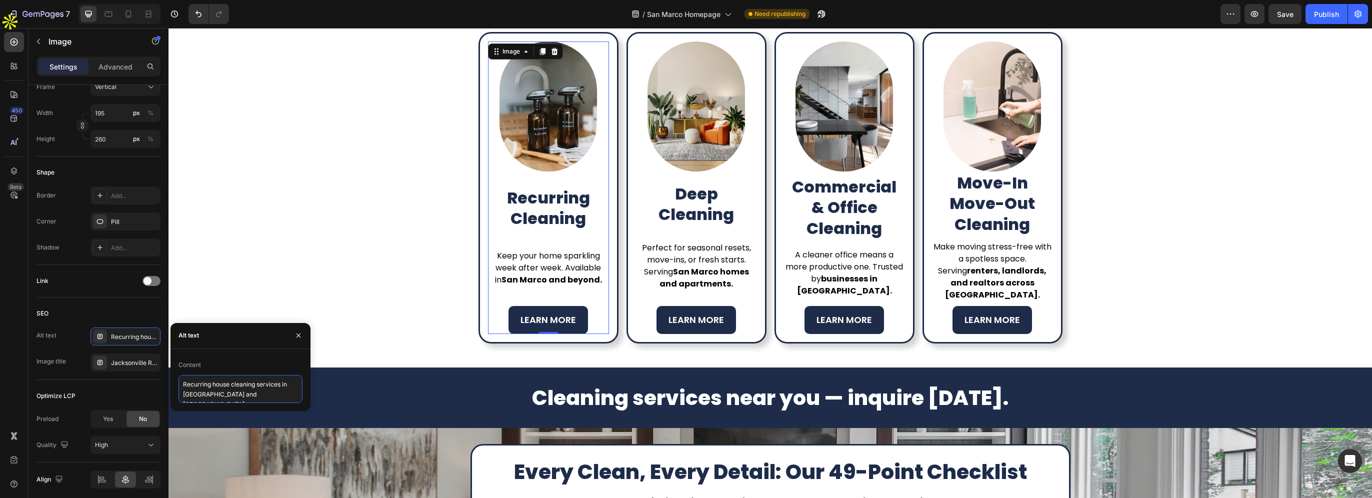
drag, startPoint x: 183, startPoint y: 394, endPoint x: 282, endPoint y: 393, distance: 99.0
click at [282, 393] on textarea "Recurring house cleaning services in [GEOGRAPHIC_DATA] and [GEOGRAPHIC_DATA] [G…" at bounding box center [240, 389] width 124 height 28
paste textarea "San Marco"
type textarea "Recurring house cleaning services in San Marco"
click at [122, 366] on div "Jacksonville Recurring Cleaning – Weekly & Biweekly Services" at bounding box center [134, 362] width 47 height 9
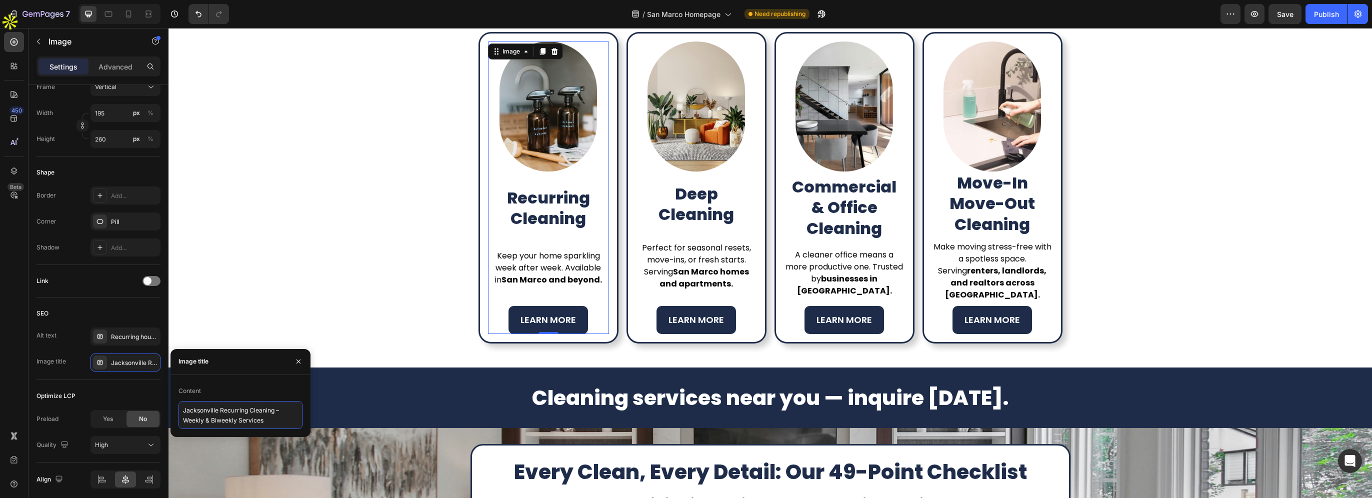
click at [201, 409] on textarea "Jacksonville Recurring Cleaning – Weekly & Biweekly Services" at bounding box center [240, 415] width 124 height 28
paste textarea "San Marco"
type textarea "San Marco Recurring Cleaning – Weekly & Biweekly Services"
click at [689, 140] on img at bounding box center [695, 106] width 97 height 130
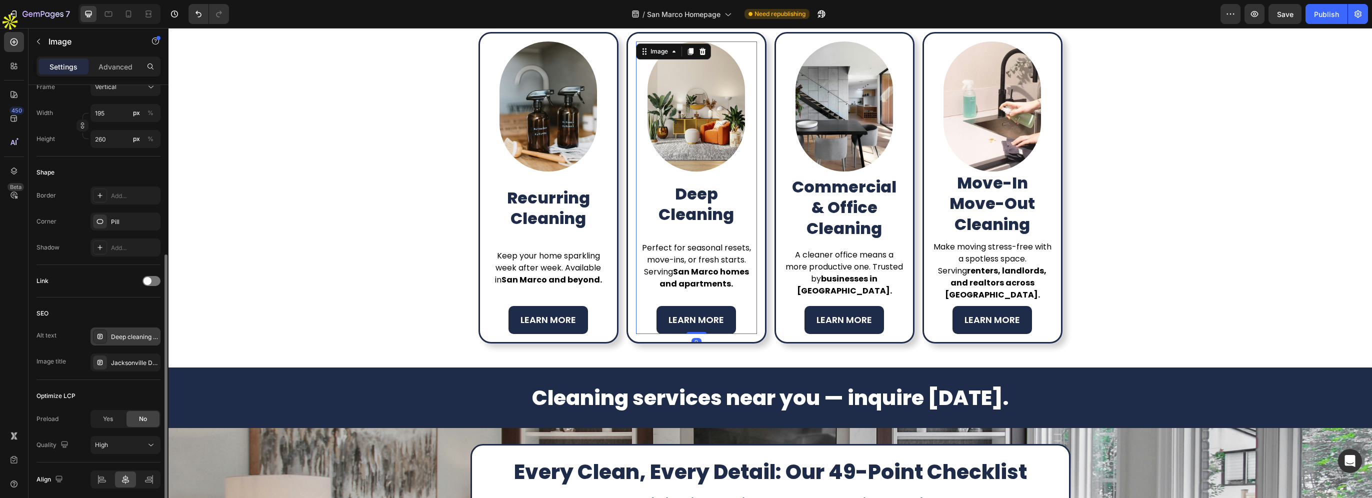
click at [124, 335] on div "Deep cleaning service for homes in [GEOGRAPHIC_DATA] and surrounding areas" at bounding box center [134, 336] width 47 height 9
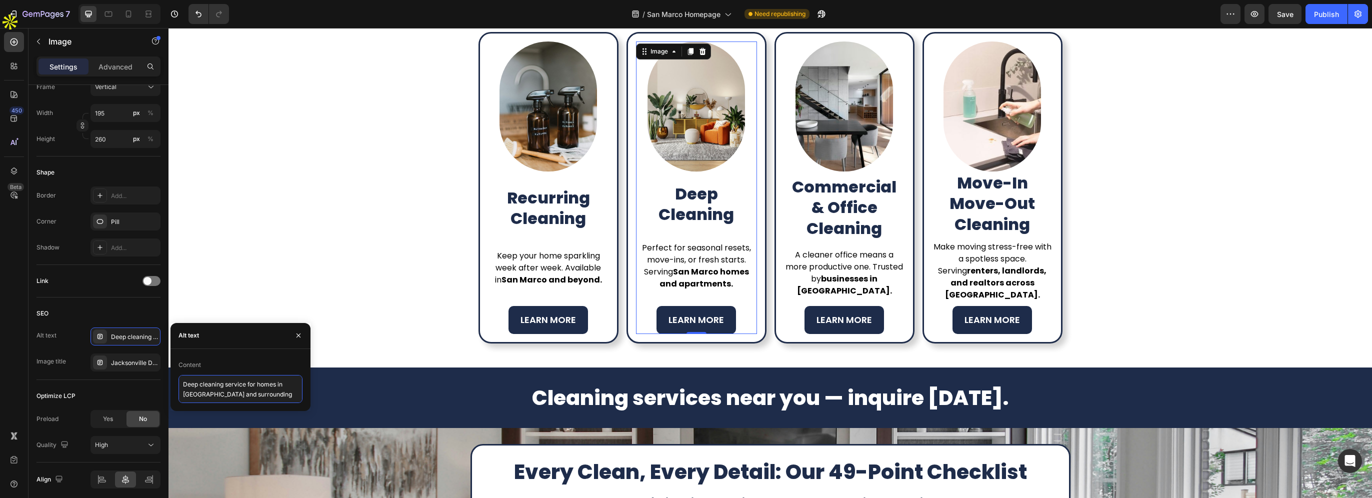
click at [191, 397] on textarea "Deep cleaning service for homes in [GEOGRAPHIC_DATA] and surrounding areas" at bounding box center [240, 389] width 124 height 28
paste textarea "San Marco"
type textarea "Deep cleaning service for homes in San Marco and surrounding areas"
click at [116, 361] on div "Jacksonville Deep Cleaning Services – One-Time or Seasonal" at bounding box center [134, 362] width 47 height 9
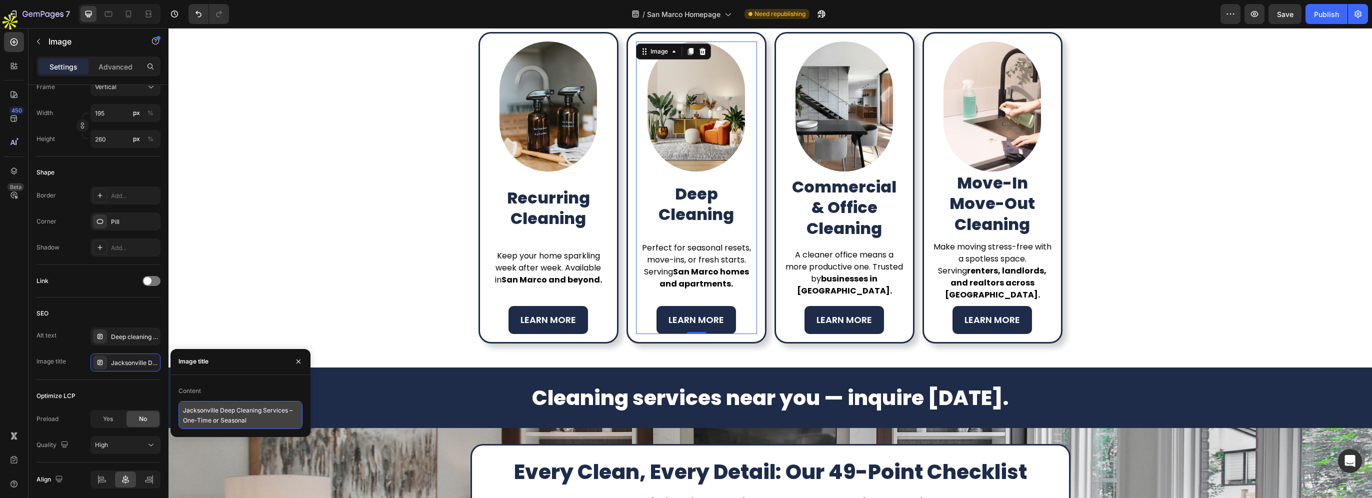
click at [198, 410] on textarea "Jacksonville Deep Cleaning Services – One-Time or Seasonal" at bounding box center [240, 415] width 124 height 28
paste textarea "San Marco"
type textarea "San Marco Deep Cleaning Services – One-Time or Seasonal"
click at [829, 131] on img at bounding box center [843, 106] width 97 height 130
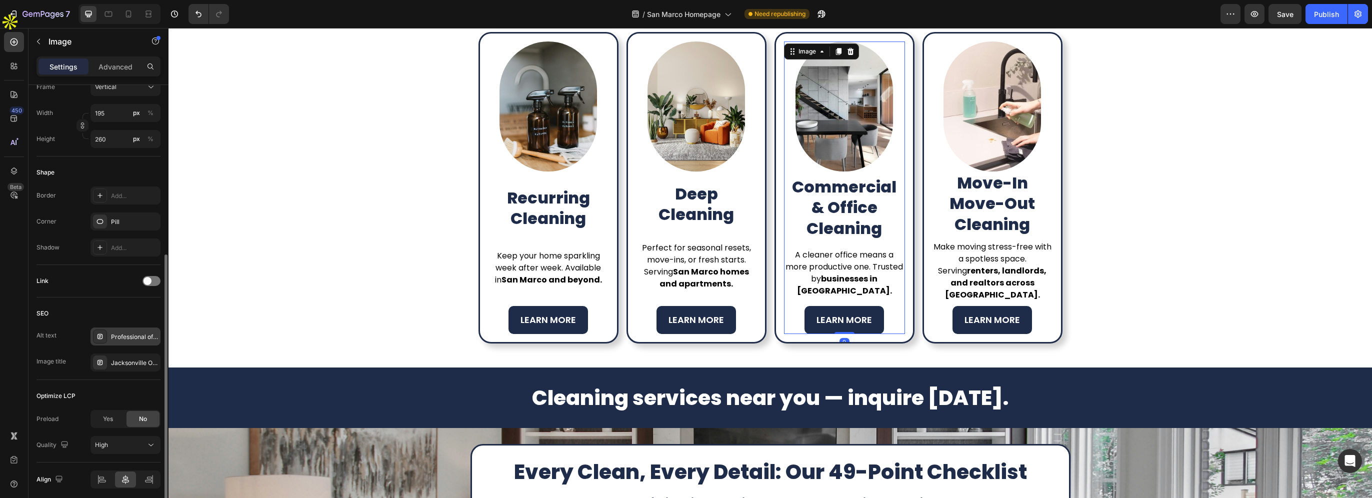
click at [144, 334] on div "Professional office and commercial cleaning in [GEOGRAPHIC_DATA] [GEOGRAPHIC_DA…" at bounding box center [134, 336] width 47 height 9
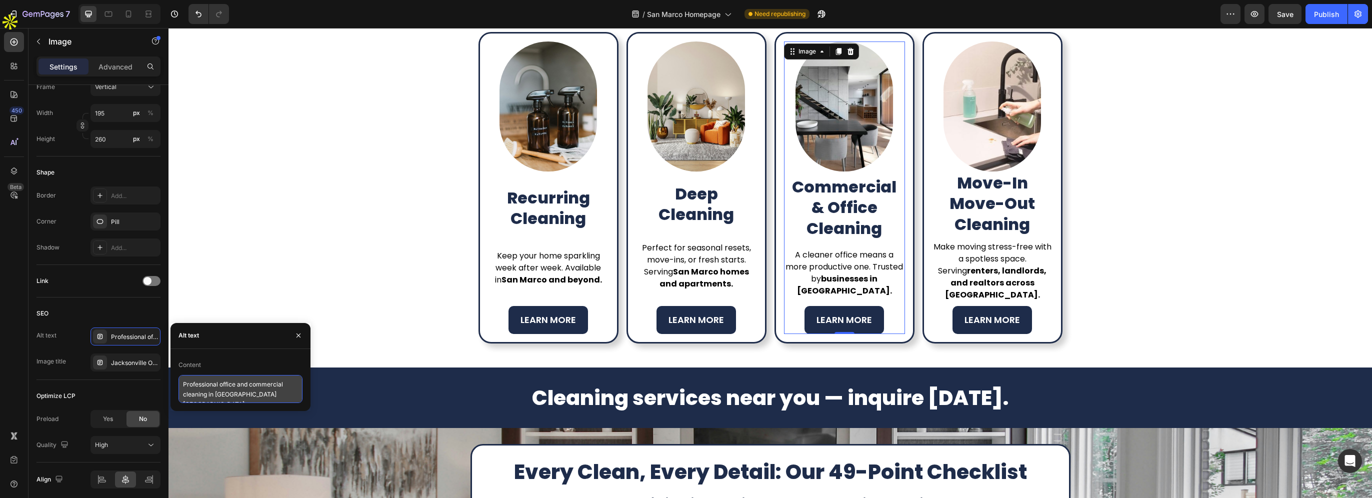
scroll to position [0, 0]
drag, startPoint x: 214, startPoint y: 396, endPoint x: 298, endPoint y: 399, distance: 83.6
click at [298, 399] on textarea "Professional office and commercial cleaning in [GEOGRAPHIC_DATA] [GEOGRAPHIC_DA…" at bounding box center [240, 389] width 124 height 28
paste textarea "San Marco"
type textarea "Professional office and commercial cleaning in San Marco"
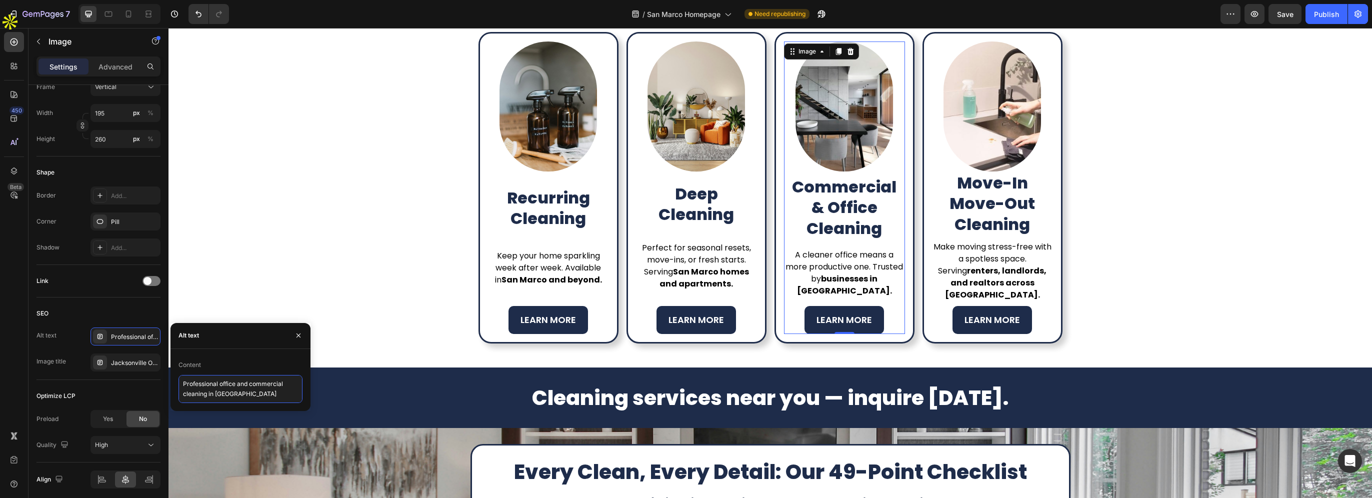
scroll to position [0, 0]
click at [113, 358] on div "Jacksonville Office Cleaning – Trusted Commercial Cleaners" at bounding box center [134, 362] width 47 height 9
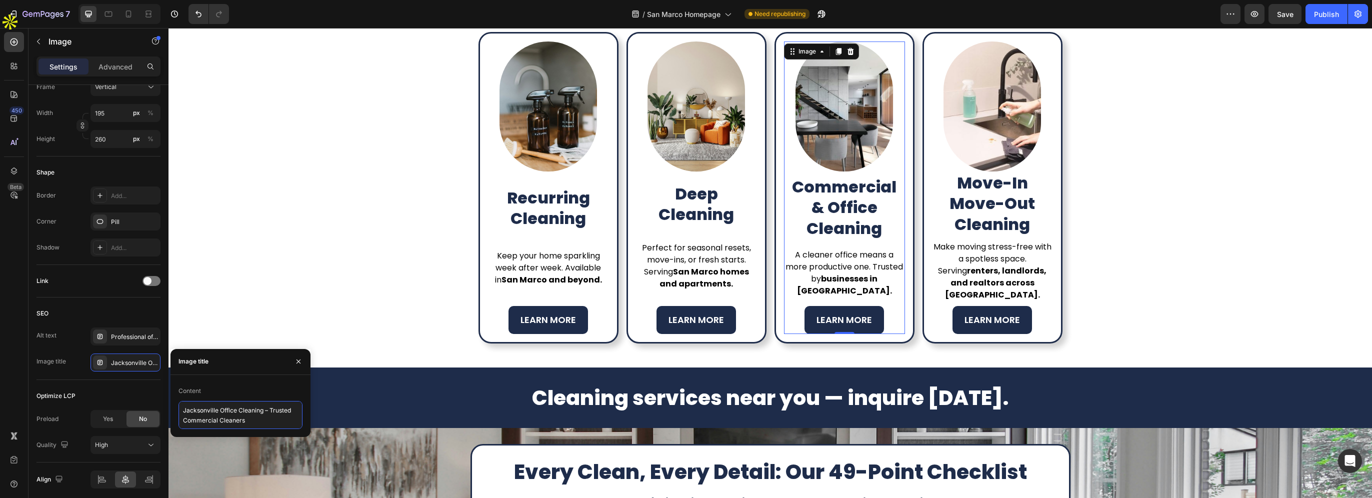
click at [200, 409] on textarea "Jacksonville Office Cleaning – Trusted Commercial Cleaners" at bounding box center [240, 415] width 124 height 28
click at [200, 408] on textarea "Jacksonville Office Cleaning – Trusted Commercial Cleaners" at bounding box center [240, 415] width 124 height 28
paste textarea "San Marco"
type textarea "San Marco Office Cleaning – Trusted Commercial Cleaners"
click at [975, 158] on img at bounding box center [991, 106] width 97 height 130
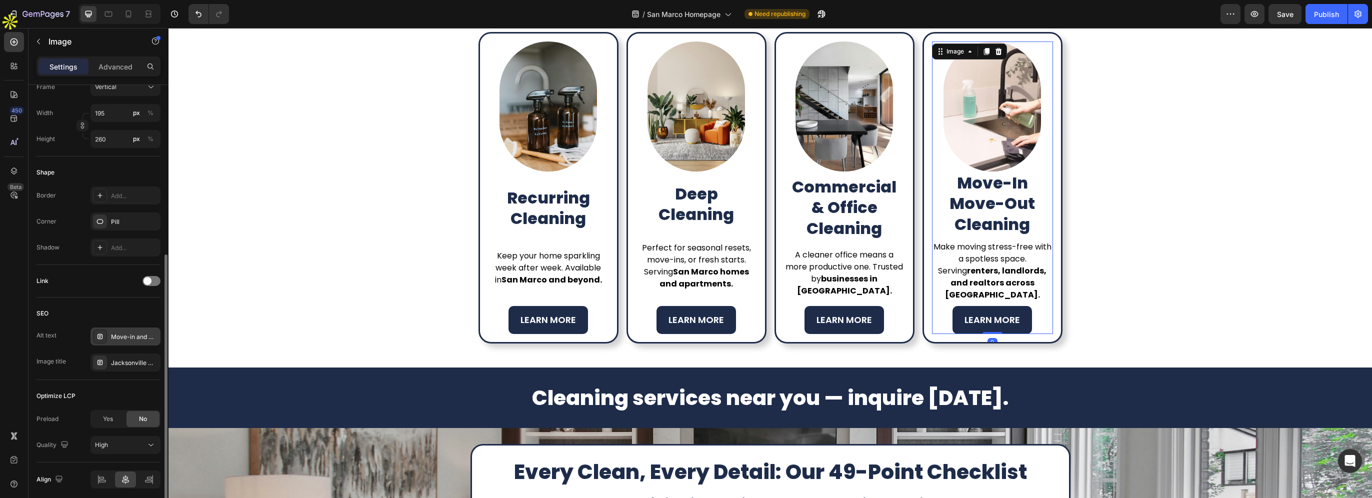
click at [120, 338] on div "Move-in and move-out cleaning services in [GEOGRAPHIC_DATA] [GEOGRAPHIC_DATA]" at bounding box center [134, 336] width 47 height 9
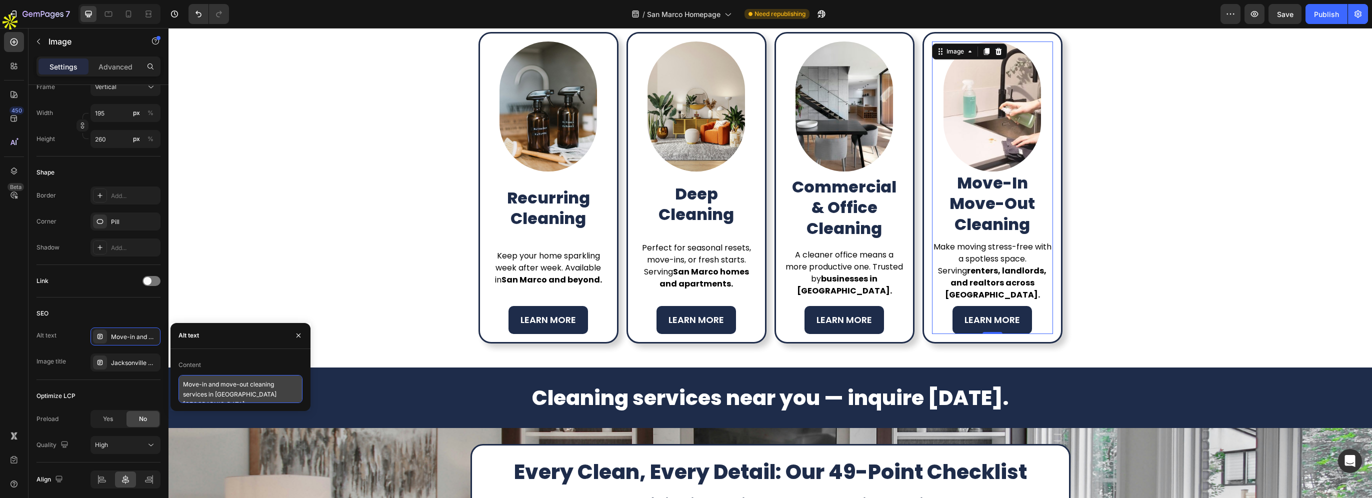
scroll to position [0, 0]
drag, startPoint x: 215, startPoint y: 398, endPoint x: 305, endPoint y: 400, distance: 90.0
click at [305, 400] on div "Content Move-in and move-out cleaning services in Jacksonville FL" at bounding box center [240, 380] width 140 height 46
paste textarea "San Marco"
type textarea "Move-in and move-out cleaning services in San Marco"
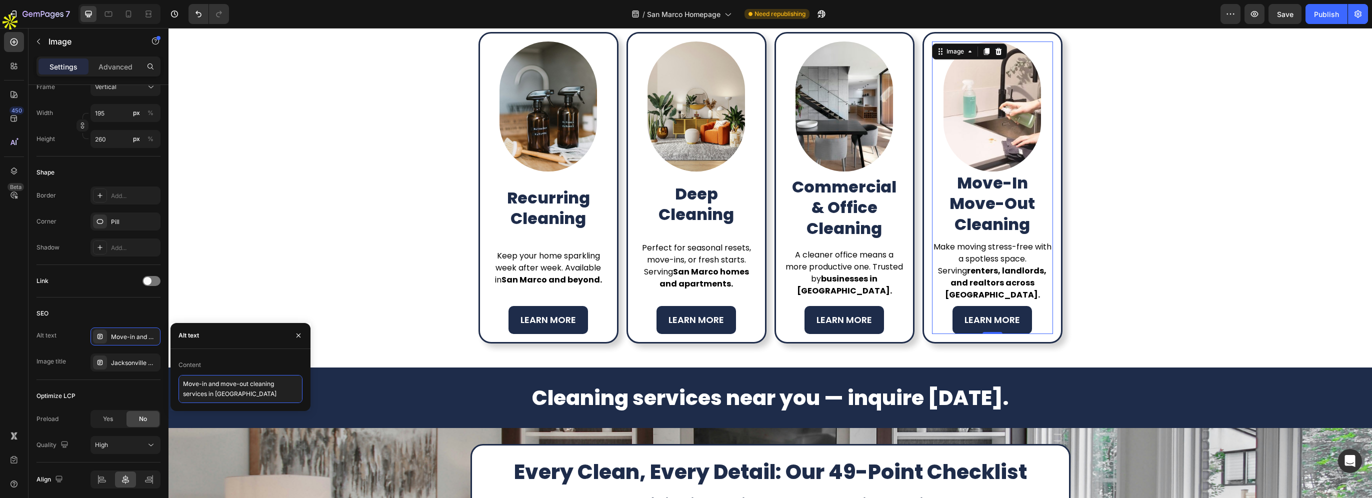
scroll to position [0, 0]
click at [126, 362] on div "Jacksonville Move-Out Cleaning – Rental & Real Estate Ready" at bounding box center [134, 362] width 47 height 9
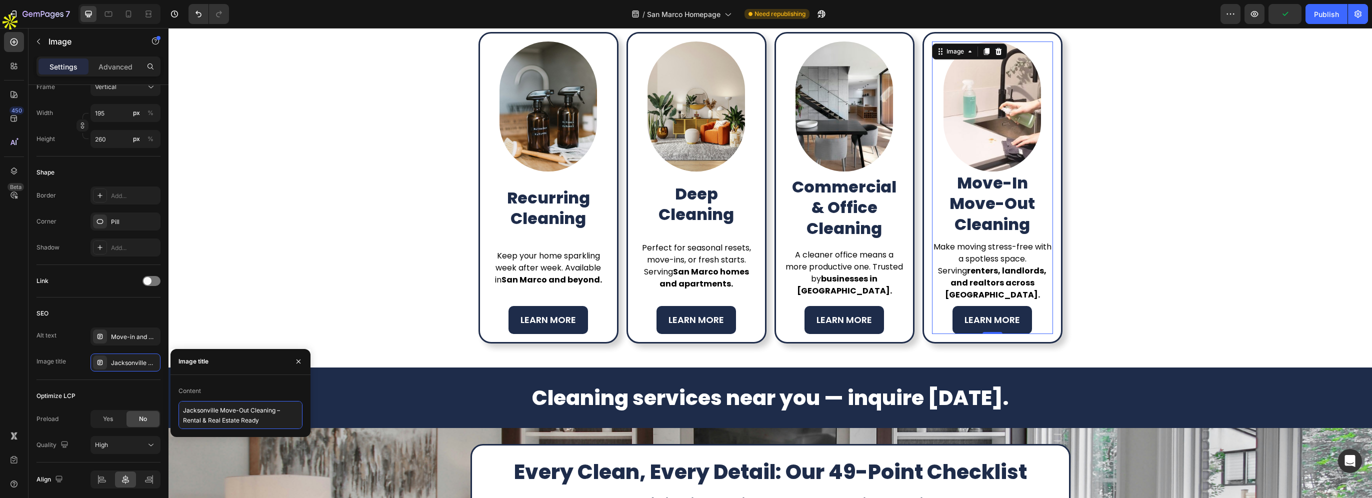
click at [204, 406] on textarea "Jacksonville Move-Out Cleaning – Rental & Real Estate Ready" at bounding box center [240, 415] width 124 height 28
paste textarea "San Marco"
type textarea "San Marco Move-Out Cleaning – Rental & Real Estate Ready"
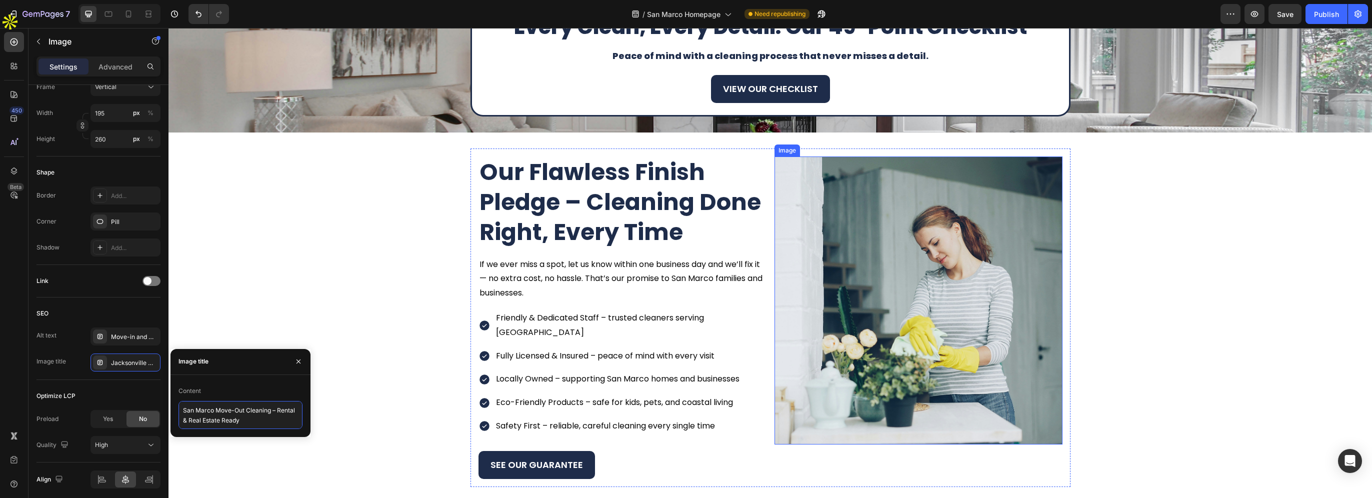
scroll to position [1010, 0]
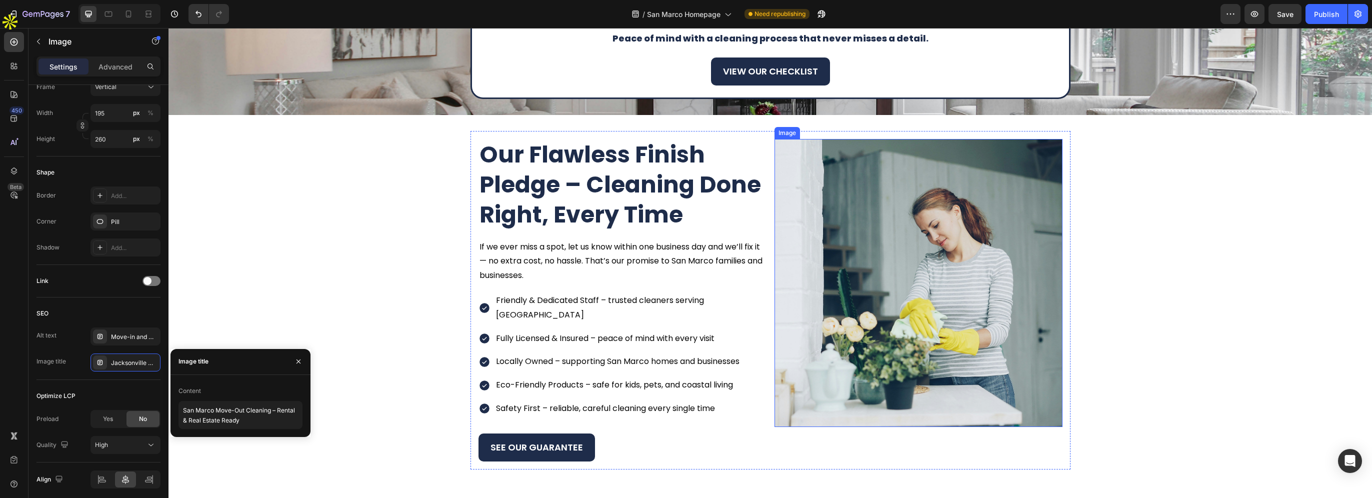
click at [869, 249] on img at bounding box center [918, 283] width 288 height 288
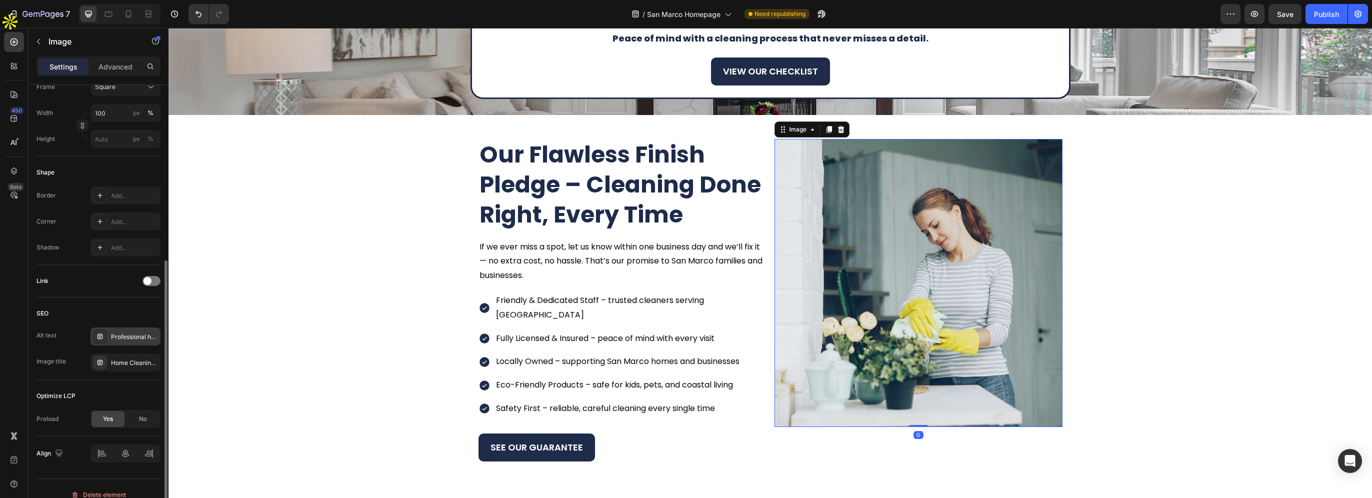
click at [132, 332] on div "Professional house cleaner vacuuming with modern equipment in [GEOGRAPHIC_DATA]" at bounding box center [134, 336] width 47 height 9
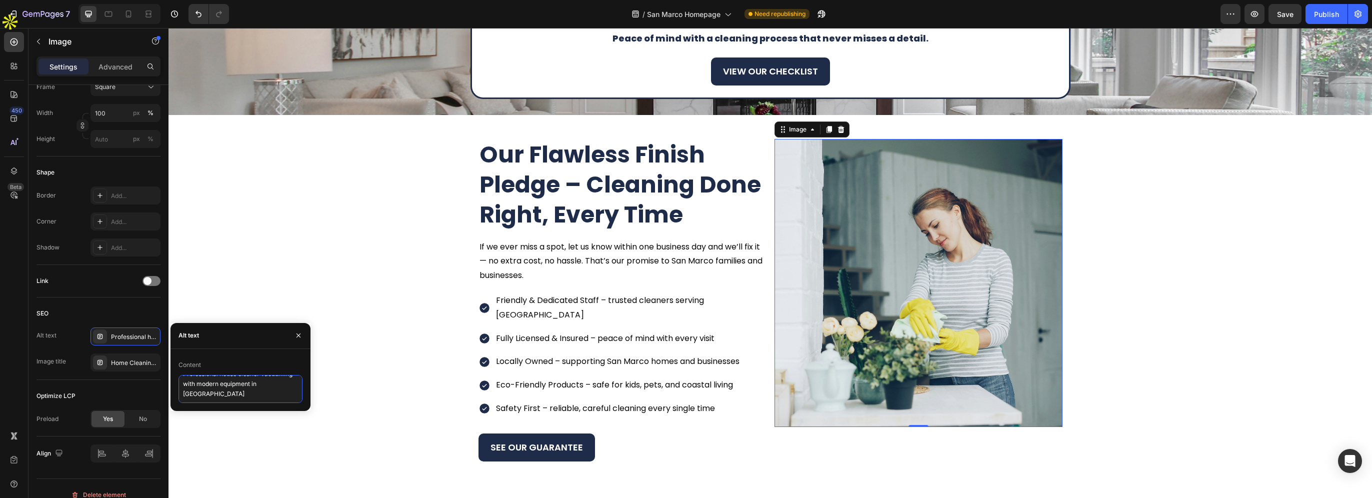
click at [191, 396] on textarea "Professional house cleaner vacuuming with modern equipment in [GEOGRAPHIC_DATA]" at bounding box center [240, 389] width 124 height 28
paste textarea "San Marco"
type textarea "Professional house cleaner vacuuming with modern equipment in San Marco"
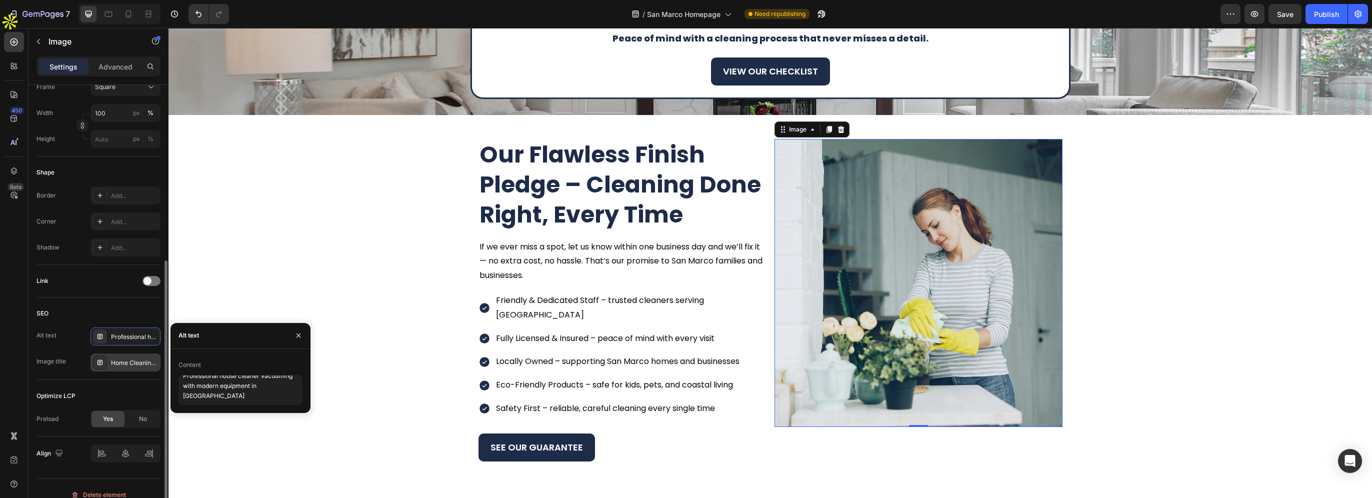
click at [133, 365] on div "Home Cleaning Service – ShiningBright Cleaning" at bounding box center [134, 362] width 47 height 9
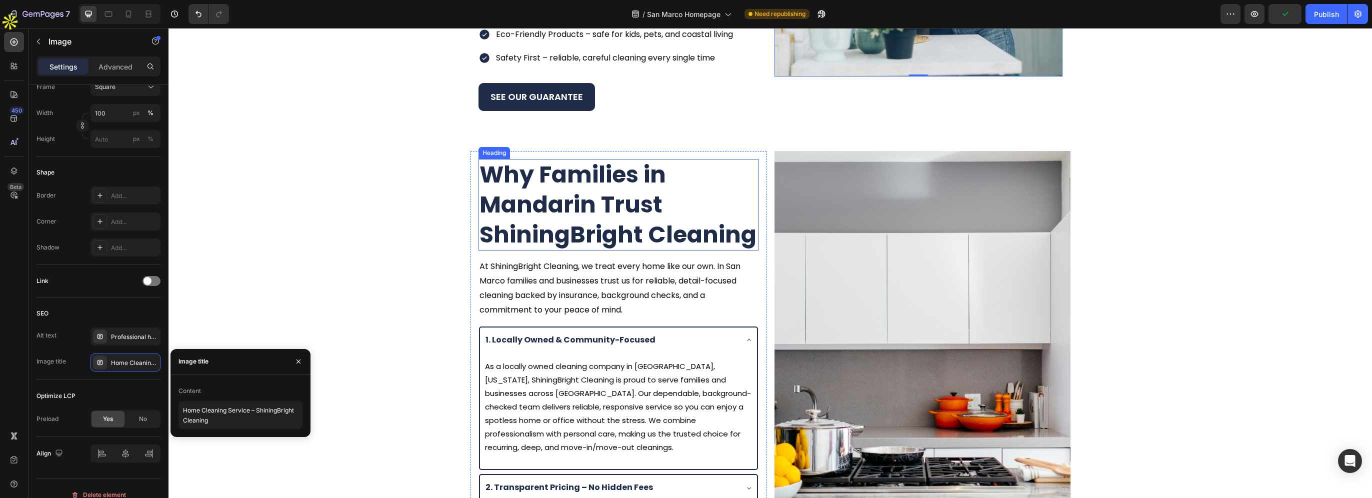
scroll to position [1460, 0]
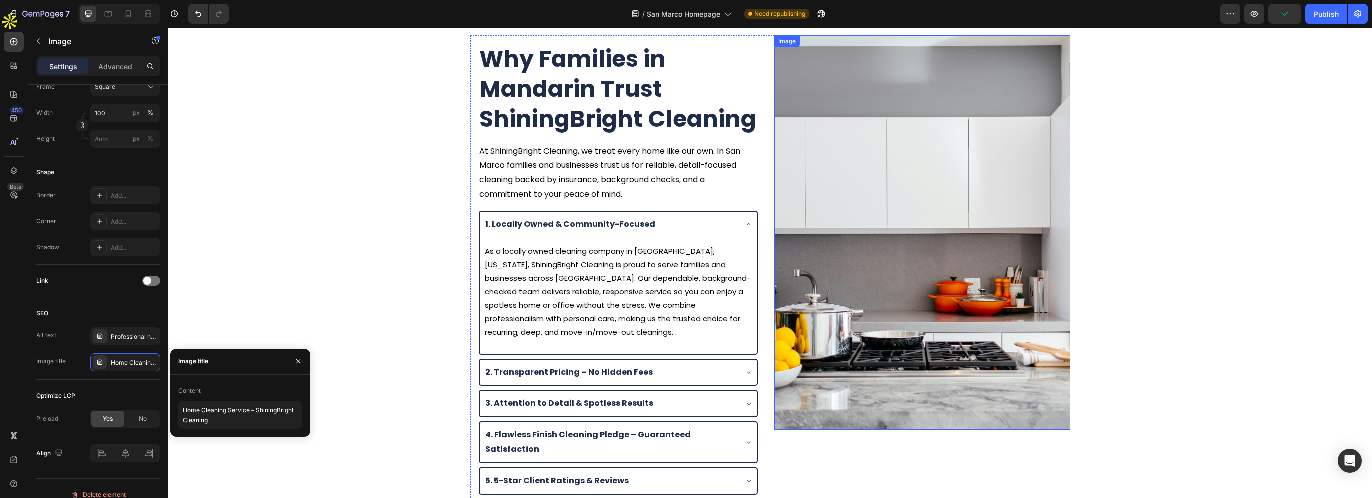
click at [866, 236] on img at bounding box center [922, 232] width 296 height 394
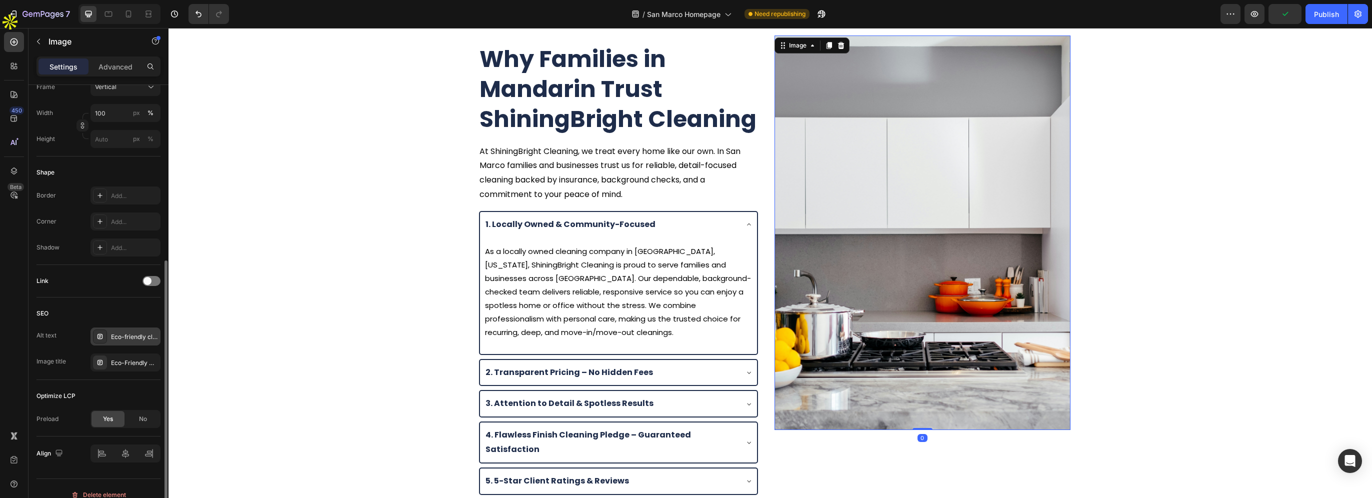
click at [134, 338] on div "Eco-friendly cleaning products used by ShiningBright Cleaning for safe home cle…" at bounding box center [134, 336] width 47 height 9
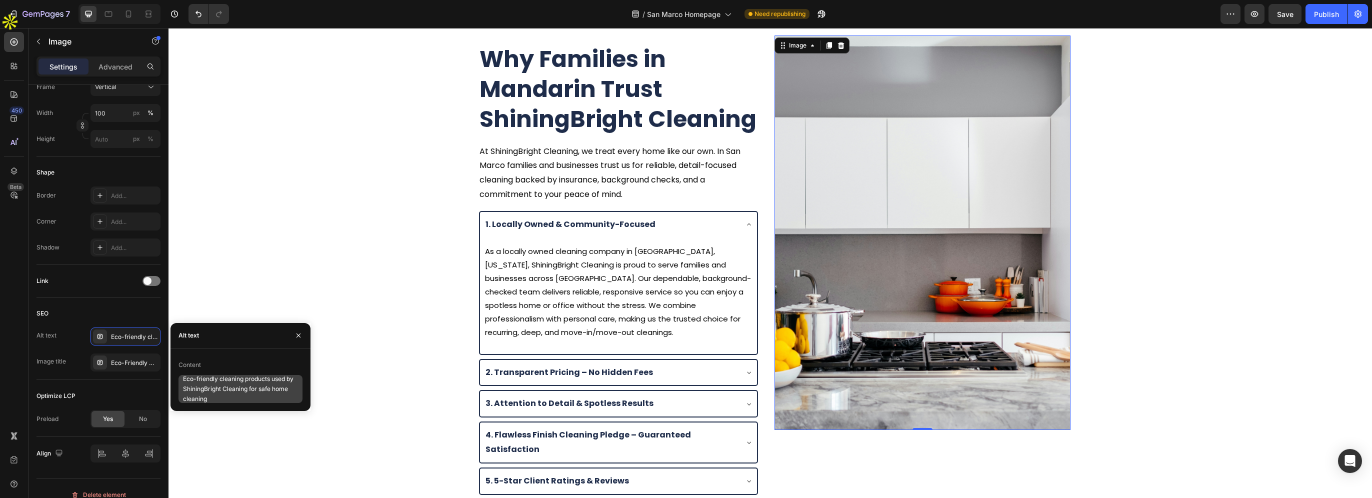
scroll to position [0, 0]
click at [137, 367] on div "Eco-Friendly Home Cleaning in [GEOGRAPHIC_DATA]" at bounding box center [125, 362] width 70 height 18
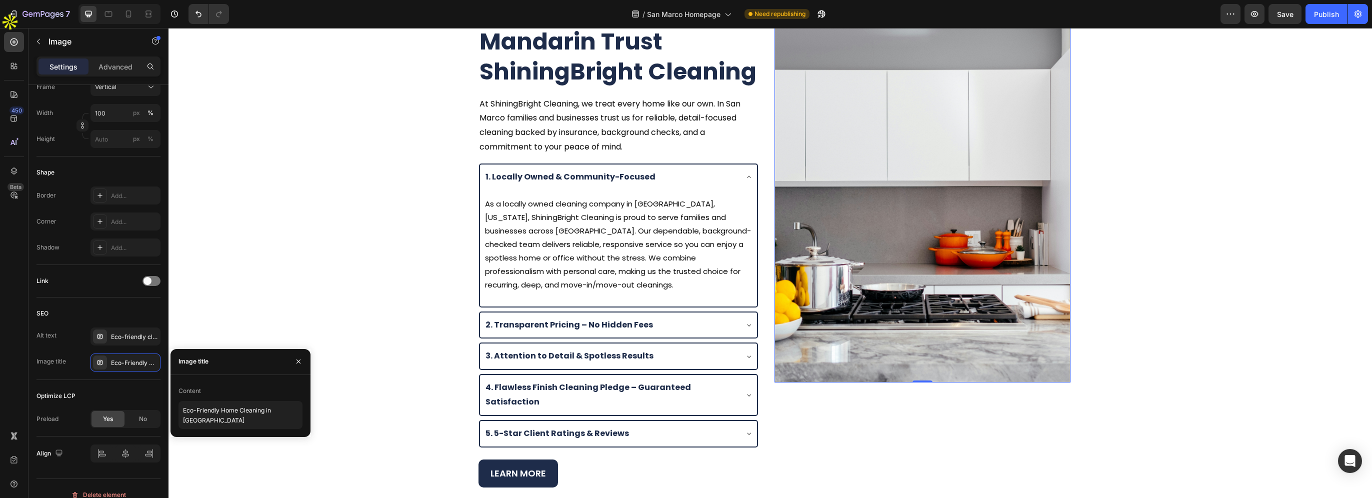
scroll to position [1510, 0]
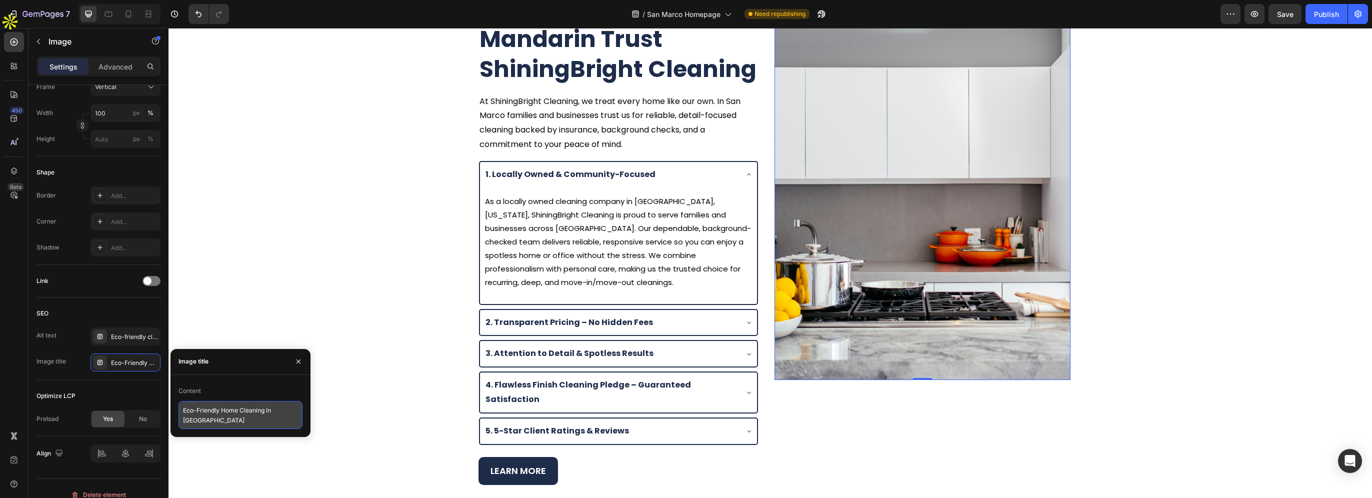
click at [204, 418] on textarea "Eco-Friendly Home Cleaning in [GEOGRAPHIC_DATA]" at bounding box center [240, 415] width 124 height 28
paste textarea "San Marco"
type textarea "Eco-Friendly Home Cleaning in San Marco"
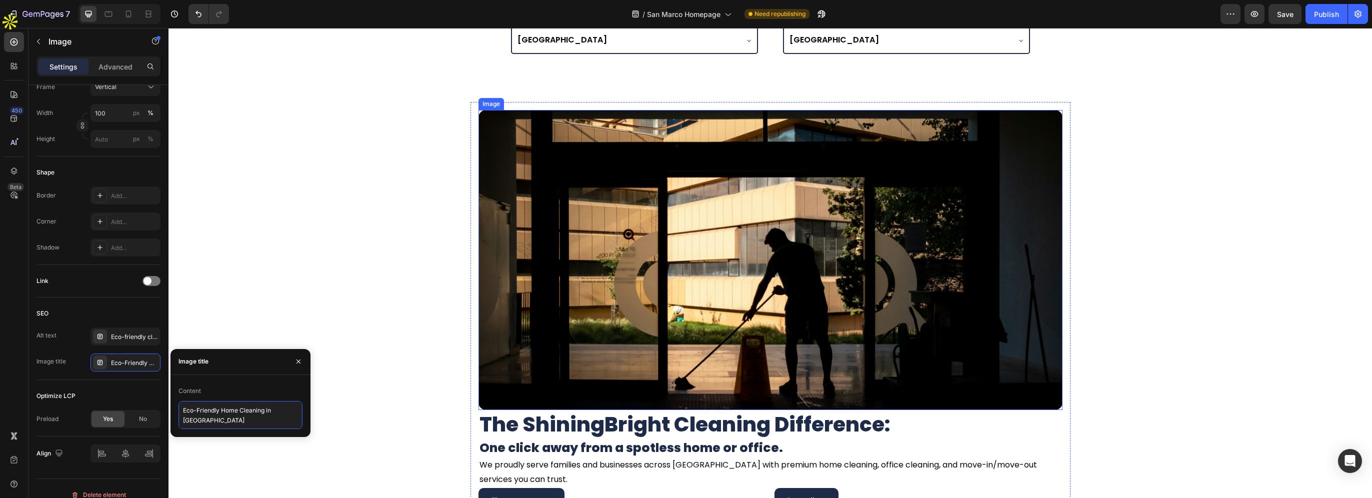
scroll to position [2960, 0]
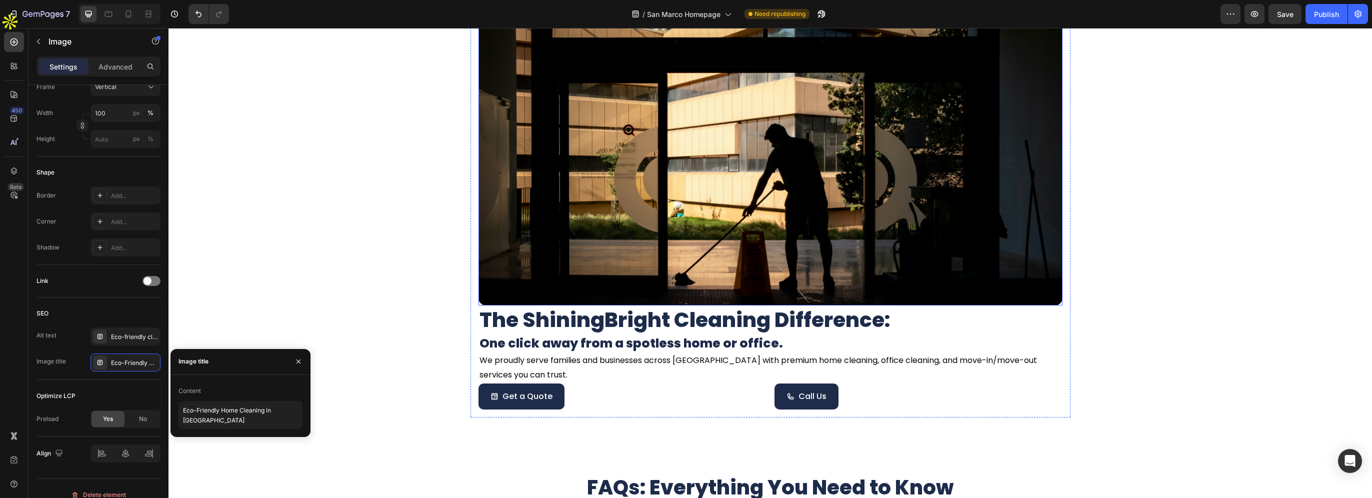
click at [771, 235] on img at bounding box center [770, 155] width 584 height 300
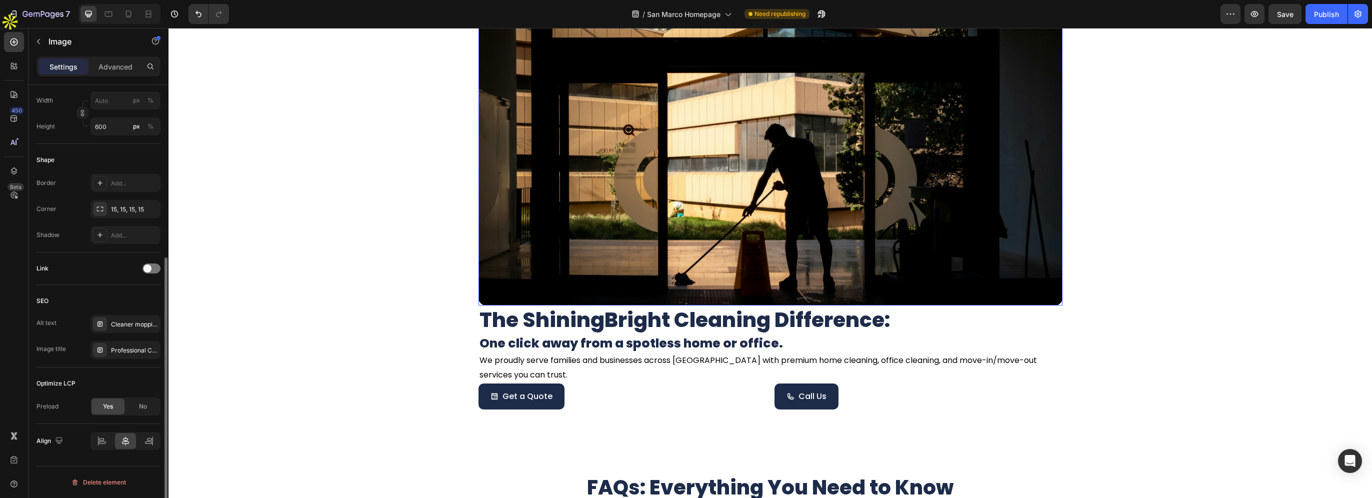
scroll to position [286, 0]
click at [108, 327] on div "Cleaner mopping a commercial building floor - ShiningBright Cleaning services h…" at bounding box center [125, 325] width 70 height 18
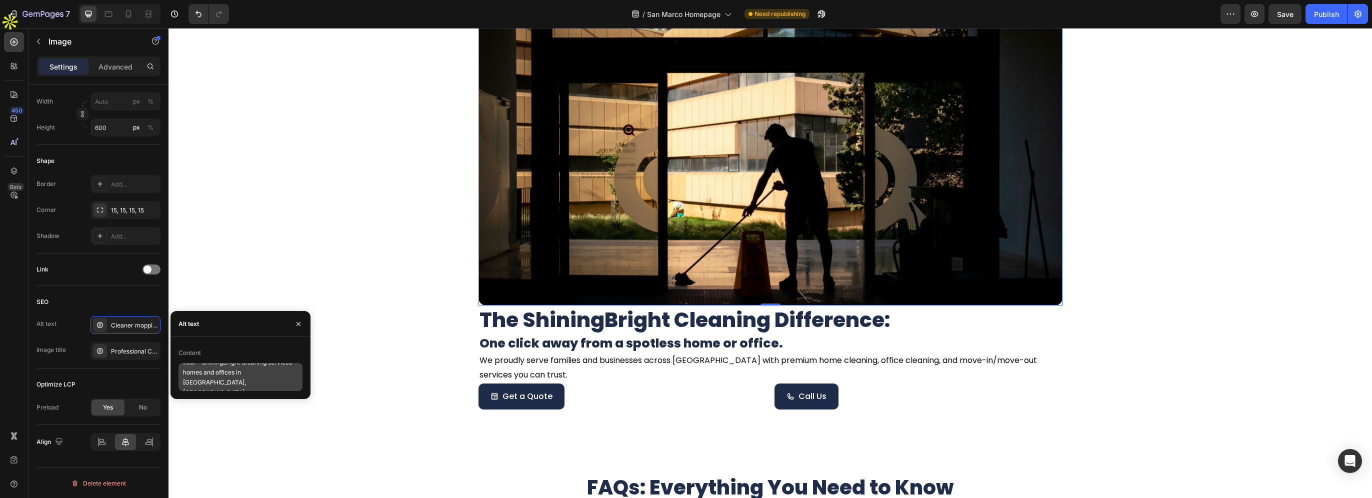
scroll to position [20, 0]
drag, startPoint x: 268, startPoint y: 370, endPoint x: 285, endPoint y: 382, distance: 20.9
click at [285, 382] on textarea "Cleaner mopping a commercial building floor - ShiningBright Cleaning services h…" at bounding box center [240, 377] width 124 height 28
paste textarea "San Marco"
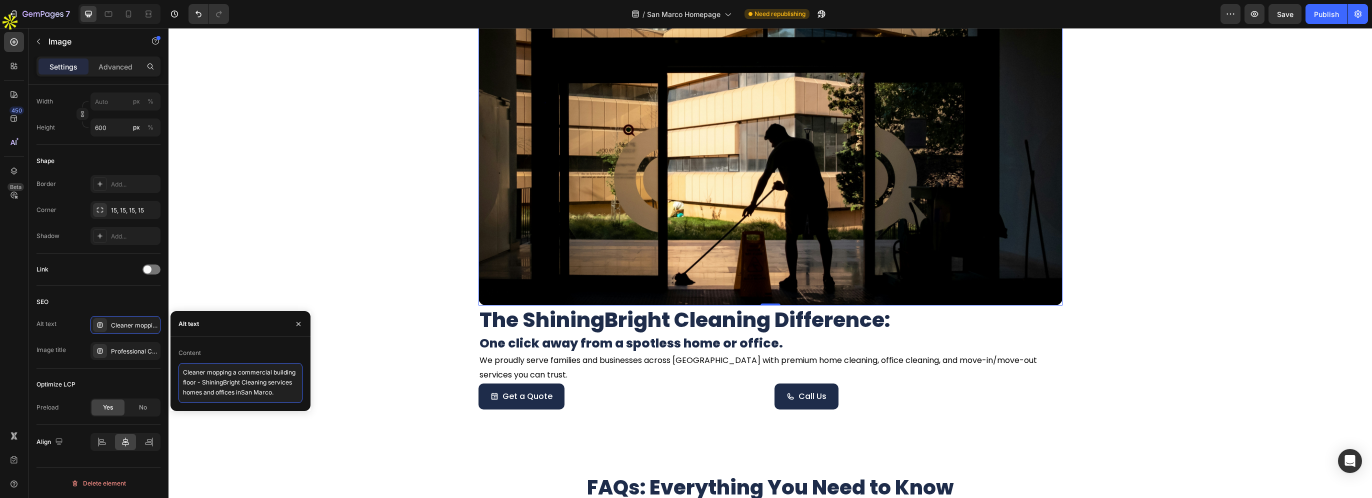
type textarea "Cleaner mopping a commercial building floor - ShiningBright Cleaning services h…"
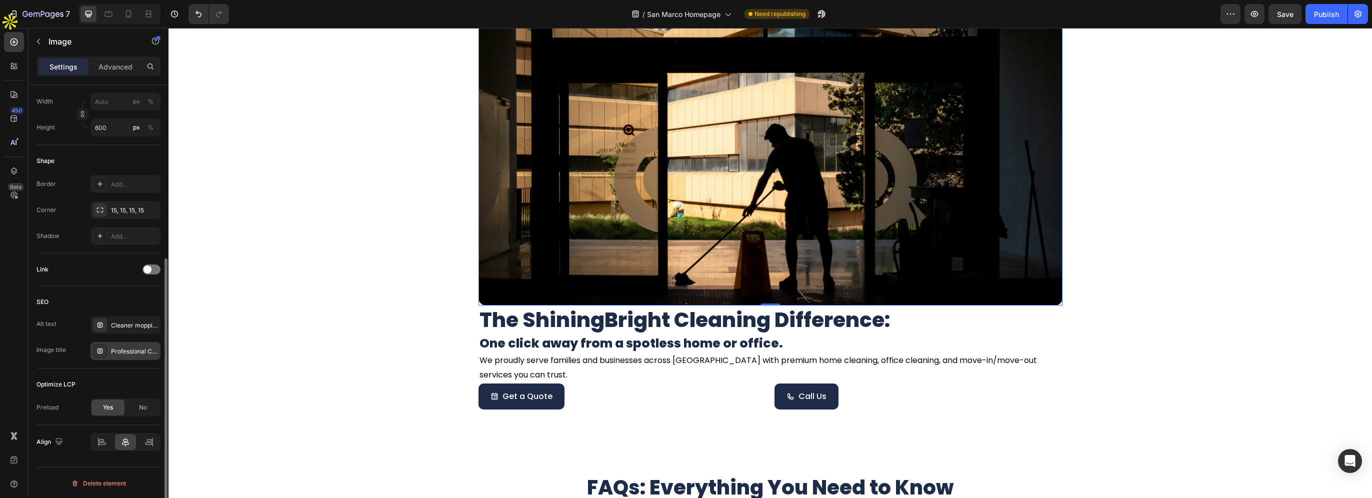
click at [98, 354] on div at bounding box center [100, 351] width 14 height 14
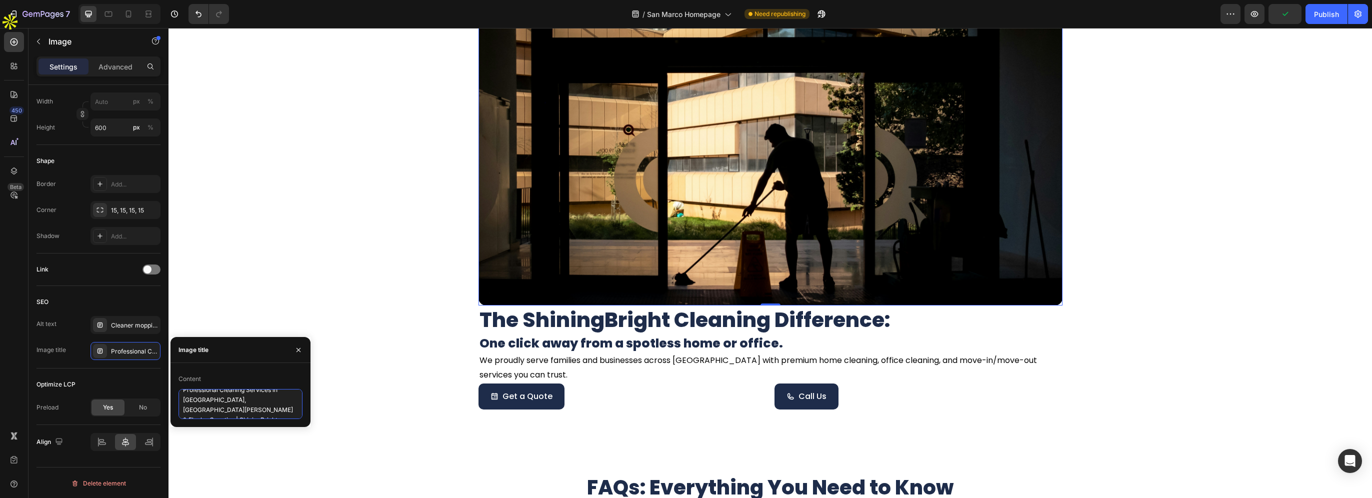
drag, startPoint x: 196, startPoint y: 412, endPoint x: 207, endPoint y: 408, distance: 11.2
click at [207, 408] on textarea "Professional Cleaning Services in [GEOGRAPHIC_DATA], [GEOGRAPHIC_DATA][PERSON_N…" at bounding box center [240, 404] width 124 height 30
paste textarea "San Marco"
type textarea "Professional Cleaning Services in San Marco | ShiningBright Cleaning"
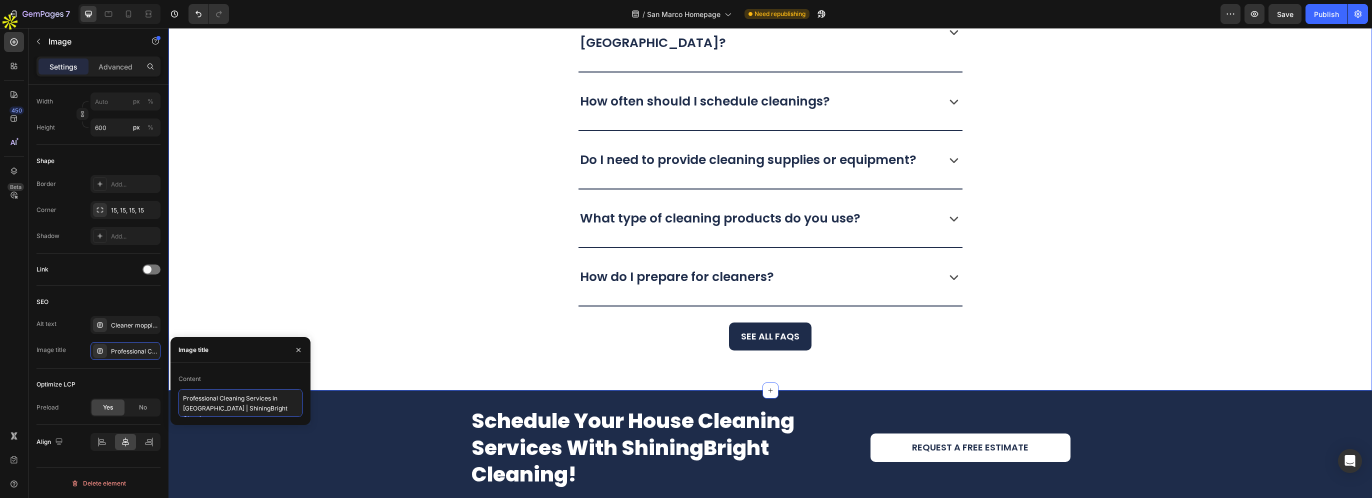
scroll to position [3660, 0]
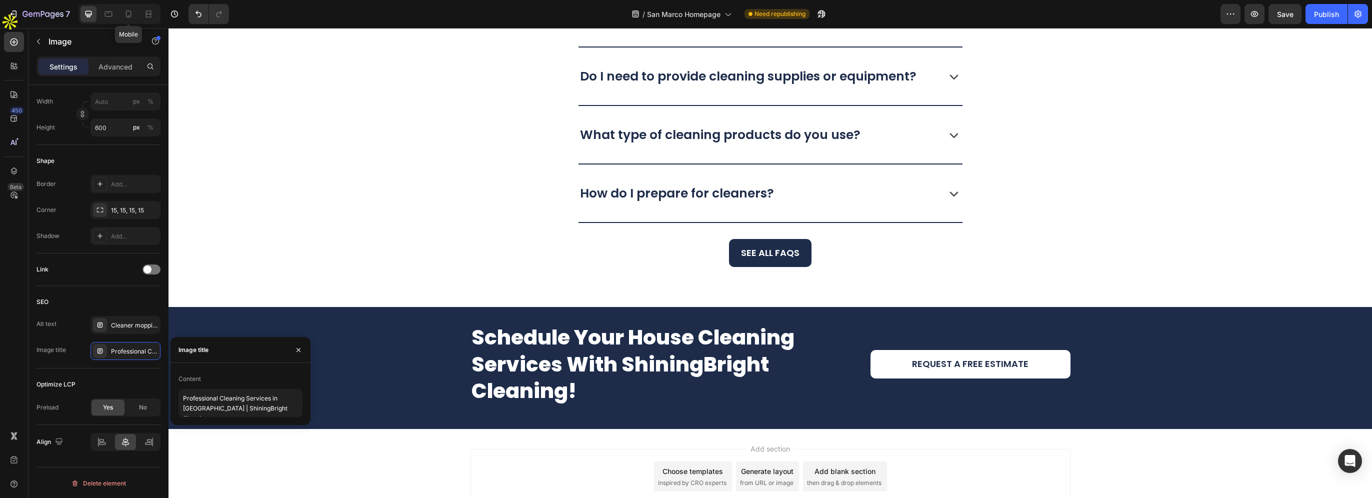
drag, startPoint x: 129, startPoint y: 10, endPoint x: 197, endPoint y: 54, distance: 81.0
click at [129, 10] on icon at bounding box center [128, 13] width 5 height 7
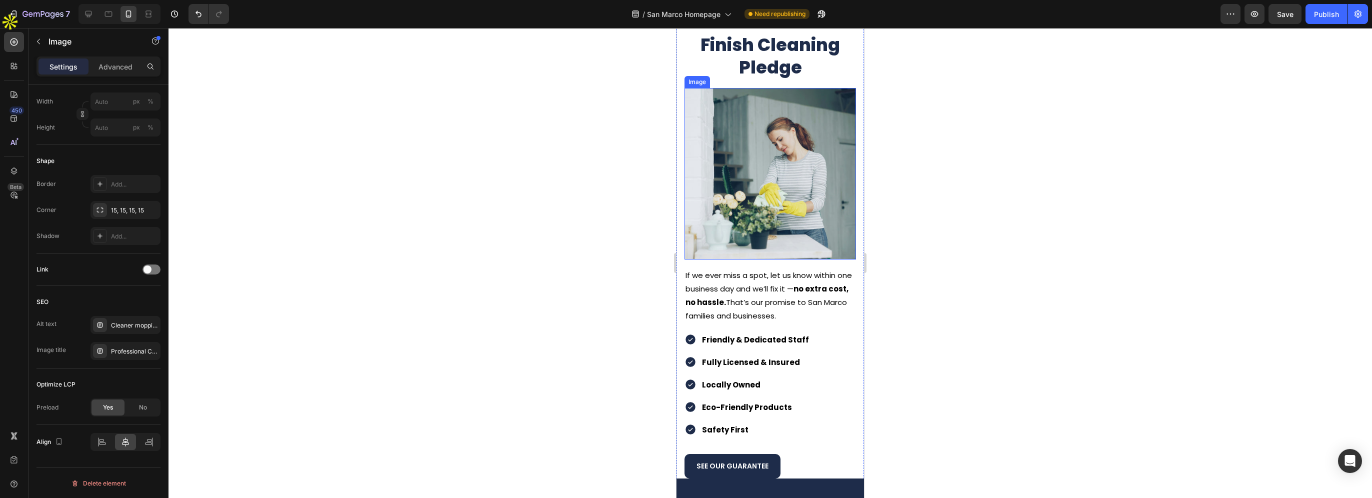
scroll to position [1611, 0]
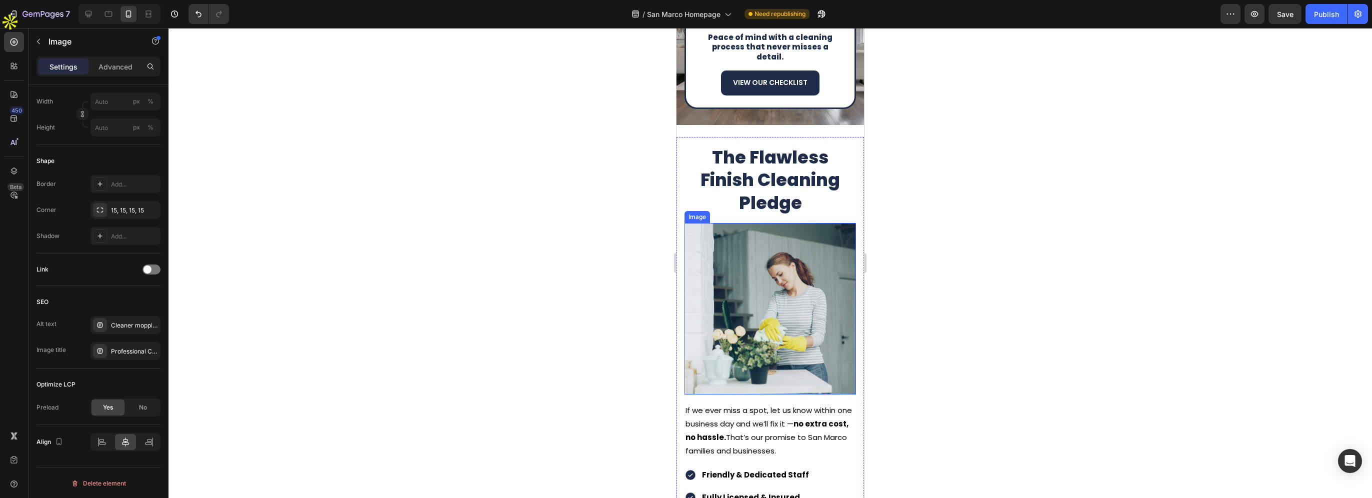
click at [752, 240] on img at bounding box center [769, 308] width 171 height 171
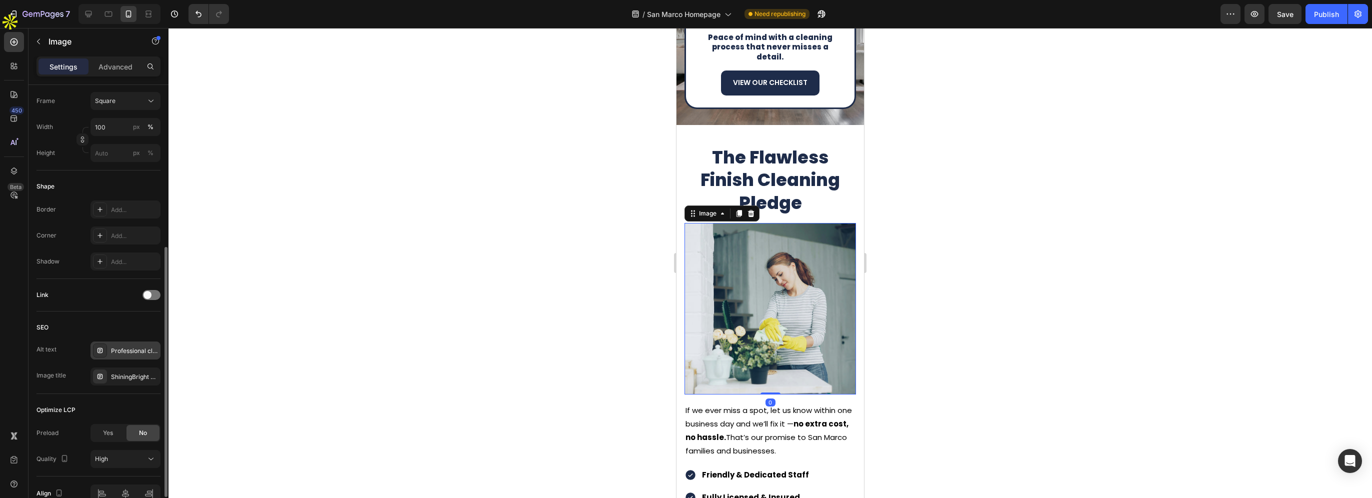
click at [118, 342] on div "Professional cleaner wiping counter with gloves as part of ShiningBright Cleani…" at bounding box center [125, 350] width 70 height 18
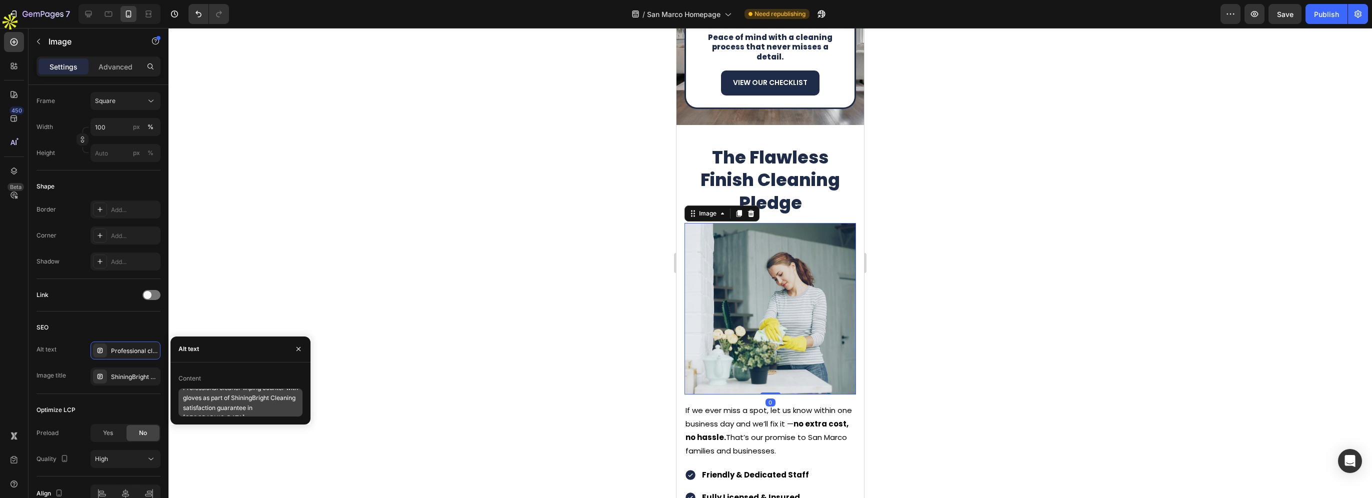
scroll to position [20, 0]
drag, startPoint x: 236, startPoint y: 410, endPoint x: 254, endPoint y: 410, distance: 18.0
click at [254, 410] on textarea "Professional cleaner wiping counter with gloves as part of ShiningBright Cleani…" at bounding box center [240, 402] width 124 height 28
paste textarea "San Marco"
type textarea "Professional cleaner wiping counter with gloves as part of ShiningBright Cleani…"
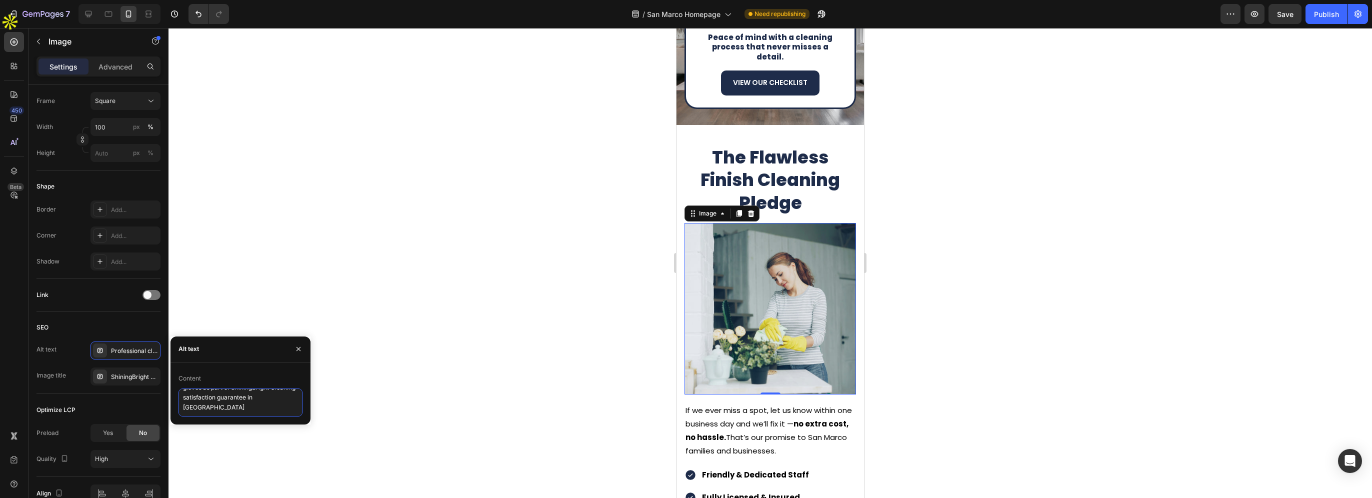
scroll to position [8, 0]
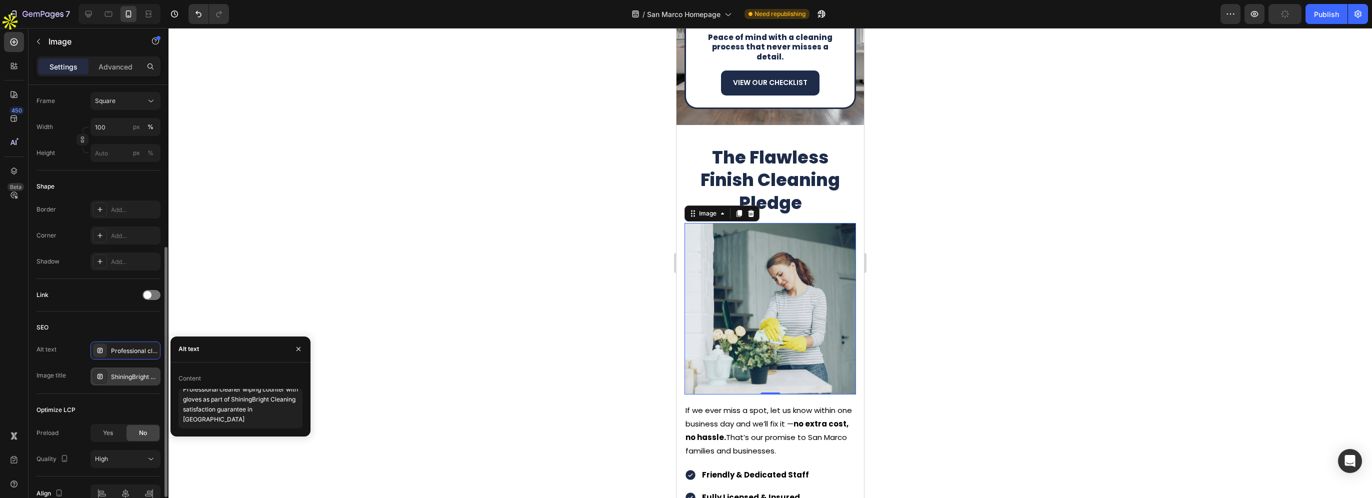
click at [112, 380] on div "ShiningBright Cleaning satisfaction pledge" at bounding box center [134, 376] width 47 height 9
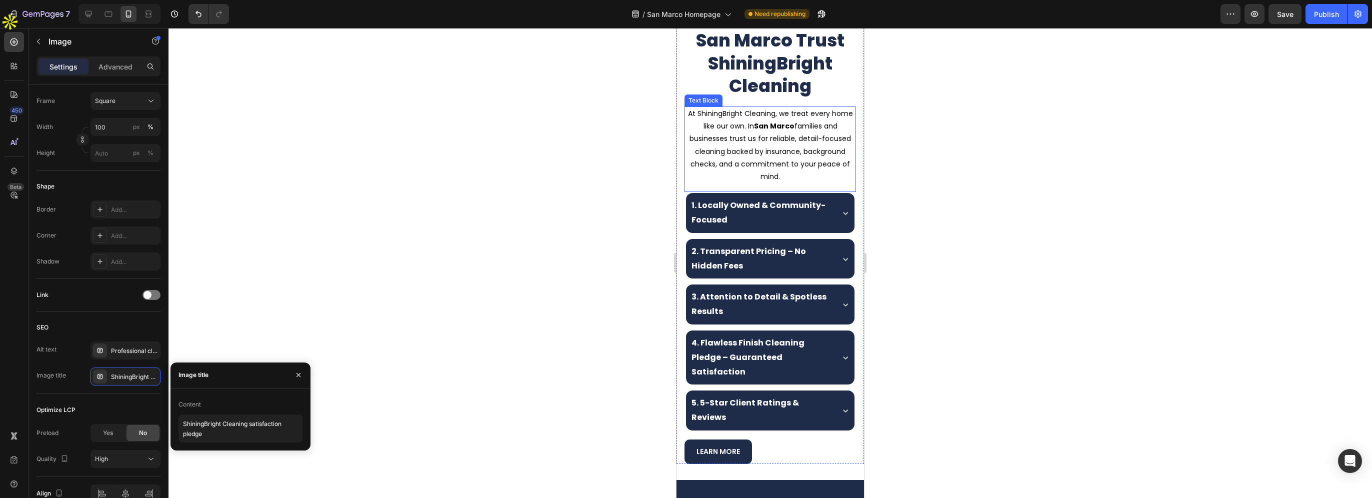
scroll to position [311, 0]
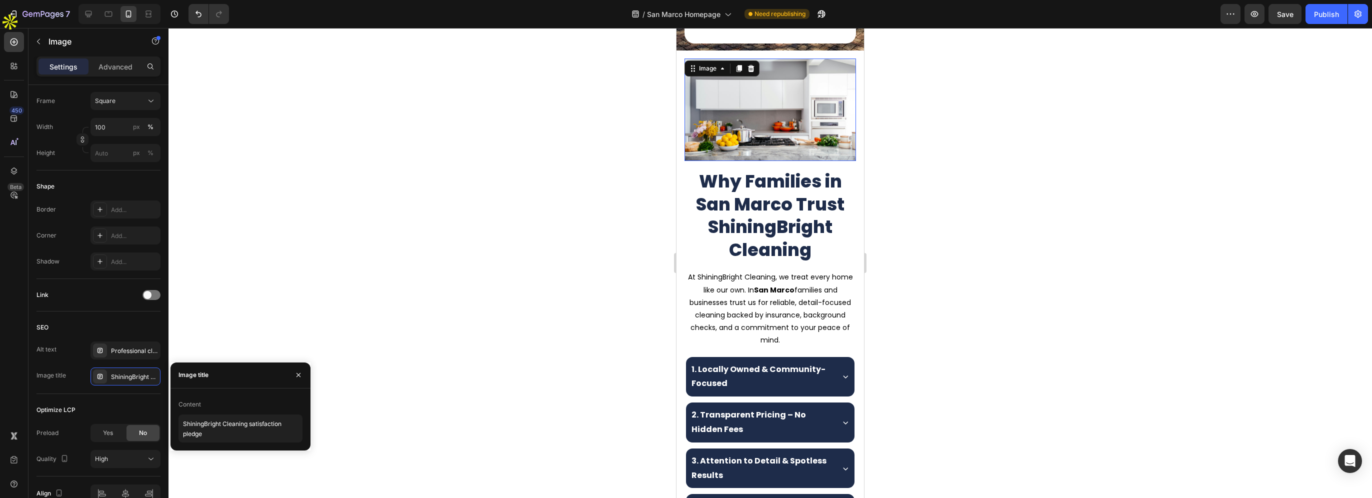
click at [762, 138] on img at bounding box center [769, 109] width 171 height 102
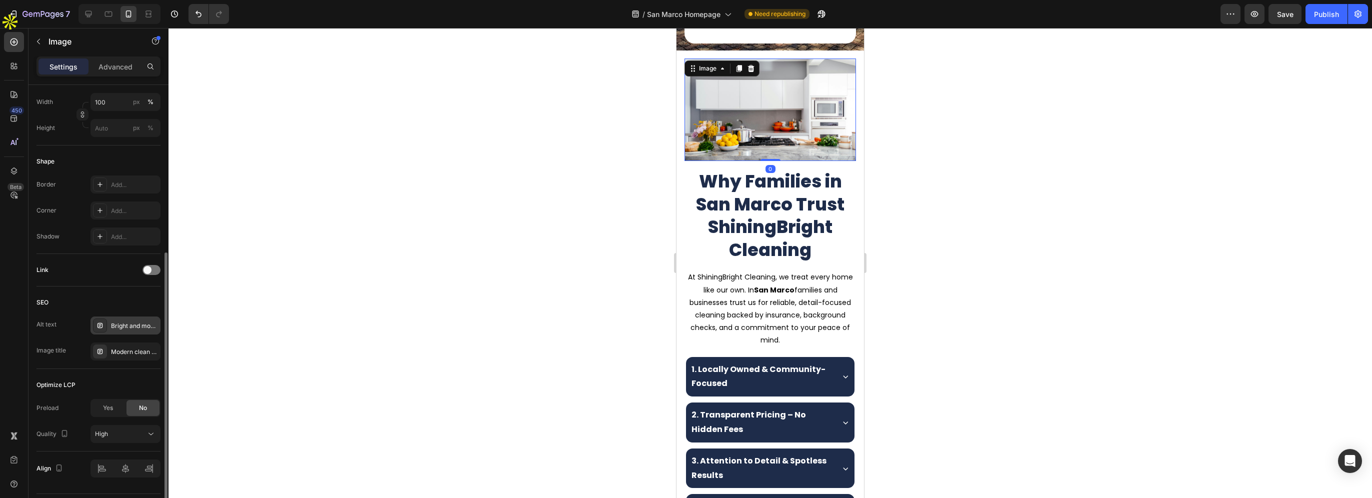
click at [119, 323] on div "Bright and modern kitchen after professional home cleaning service by ShiningBr…" at bounding box center [134, 325] width 47 height 9
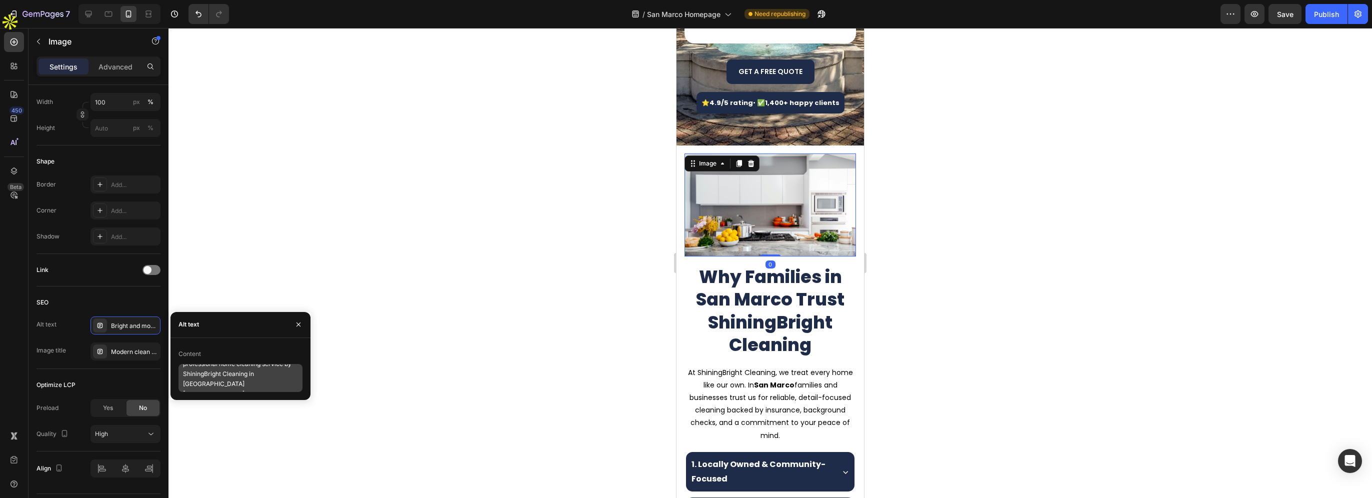
scroll to position [20, 0]
drag, startPoint x: 256, startPoint y: 372, endPoint x: 273, endPoint y: 388, distance: 23.0
click at [273, 388] on textarea "Bright and modern kitchen after professional home cleaning service by ShiningBr…" at bounding box center [240, 378] width 124 height 28
paste textarea "San Marco"
type textarea "Bright and modern kitchen after professional home cleaning service by ShiningBr…"
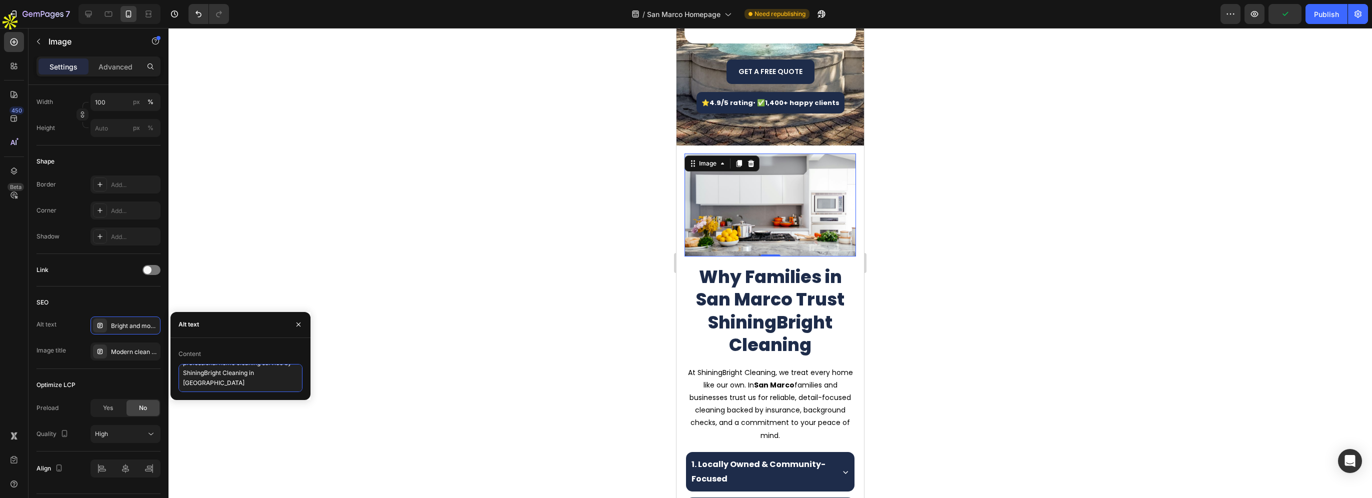
scroll to position [8, 0]
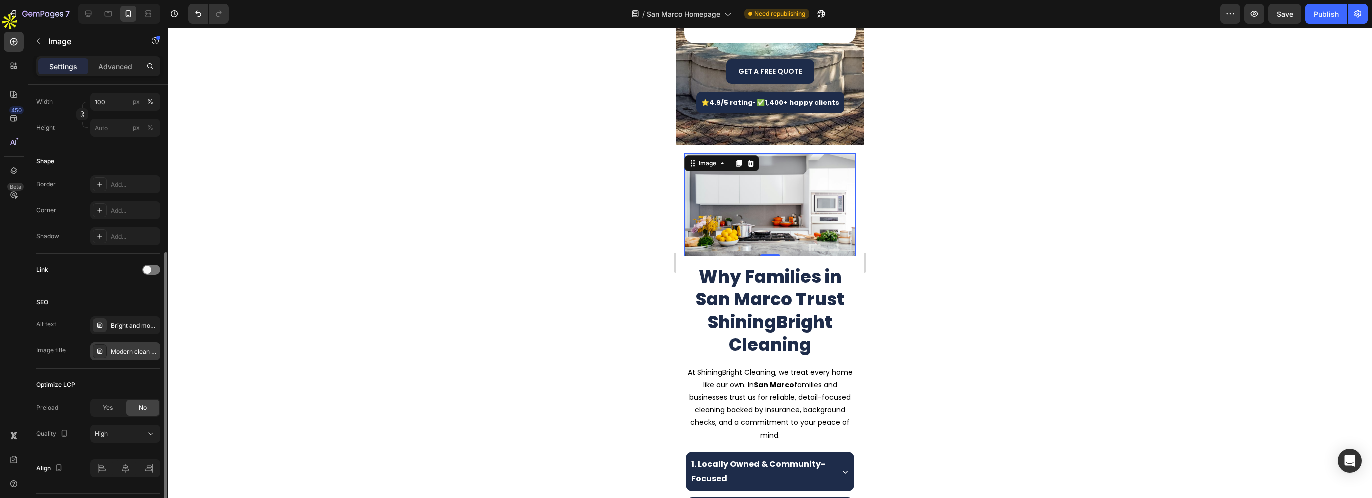
click at [108, 352] on div "Modern clean kitchen with ShiningBright Cleaning results" at bounding box center [125, 351] width 70 height 18
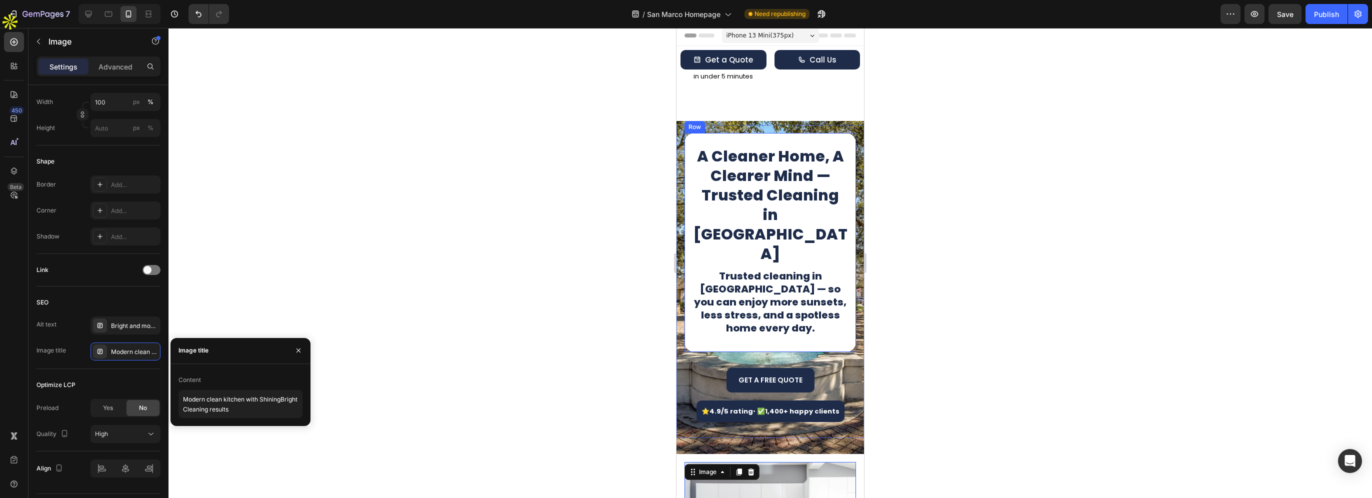
scroll to position [0, 0]
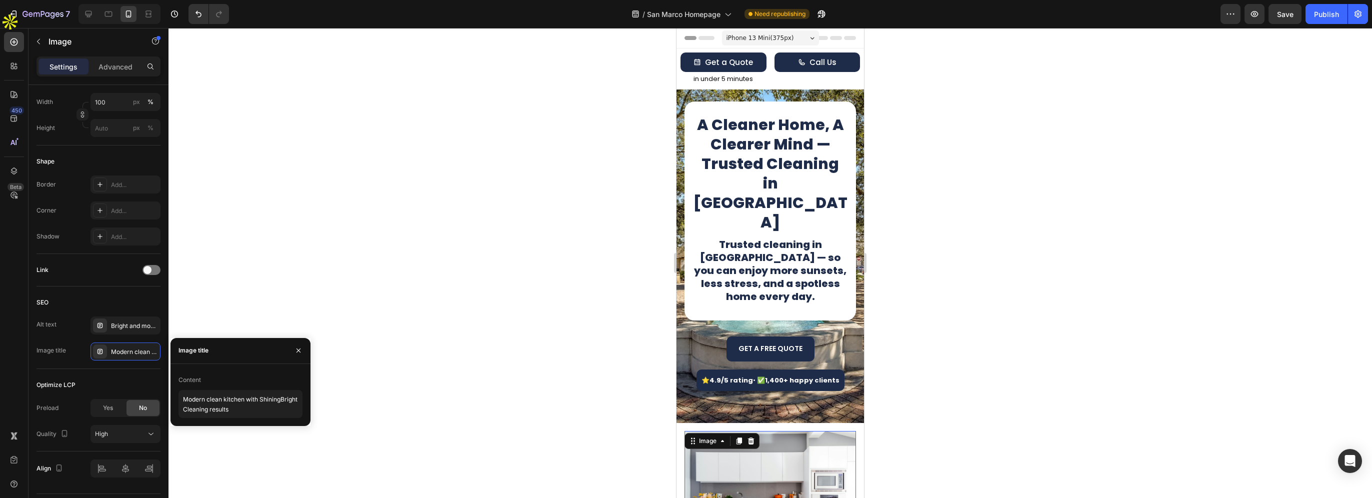
click at [1303, 18] on div "Preview Save Publish" at bounding box center [1293, 14] width 147 height 20
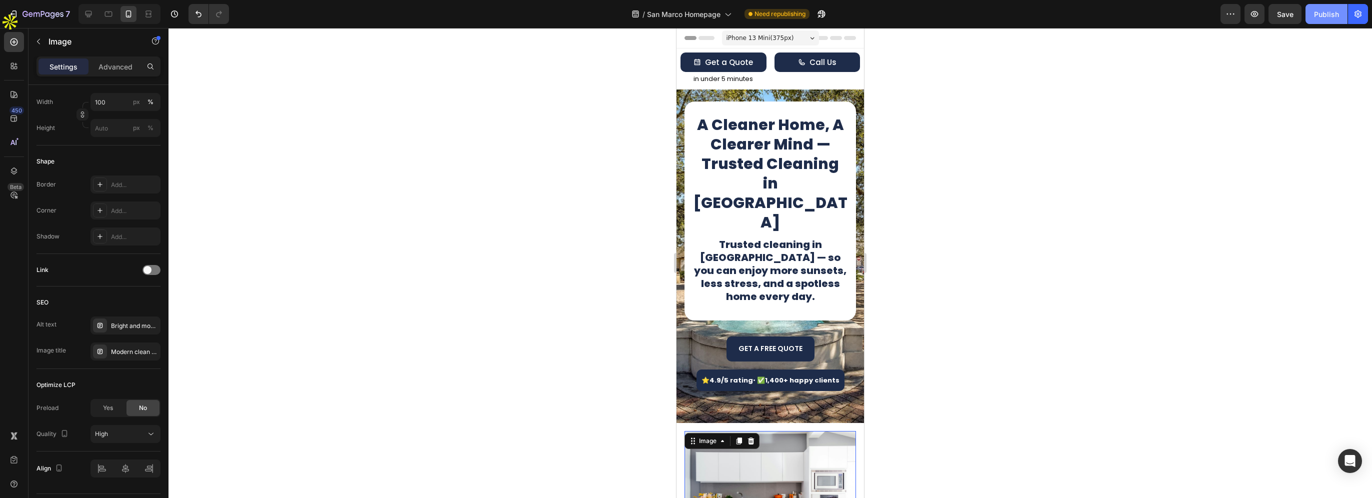
click at [1314, 18] on div "Publish" at bounding box center [1326, 14] width 25 height 10
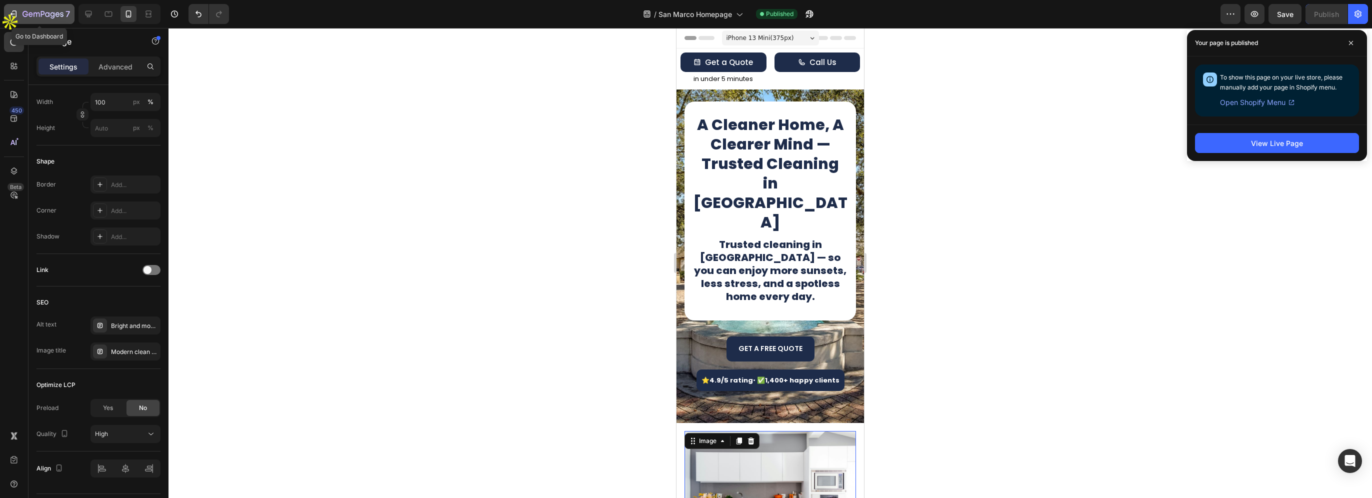
click at [52, 13] on icon "button" at bounding box center [52, 15] width 4 height 6
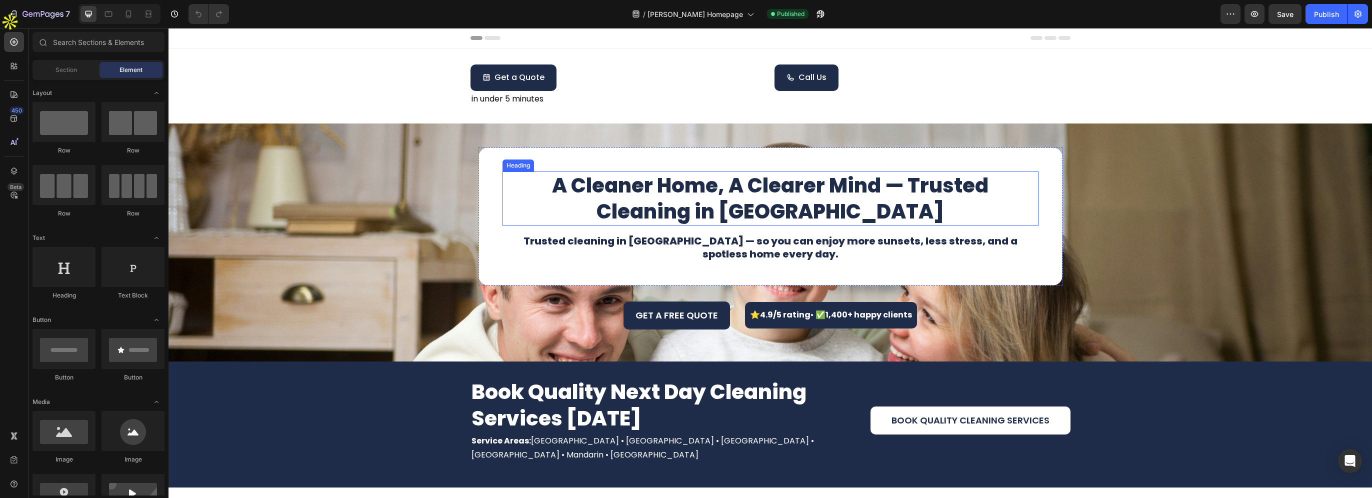
click at [767, 213] on h1 "A Cleaner Home, A Clearer Mind — Trusted Cleaning in [GEOGRAPHIC_DATA]" at bounding box center [770, 198] width 536 height 54
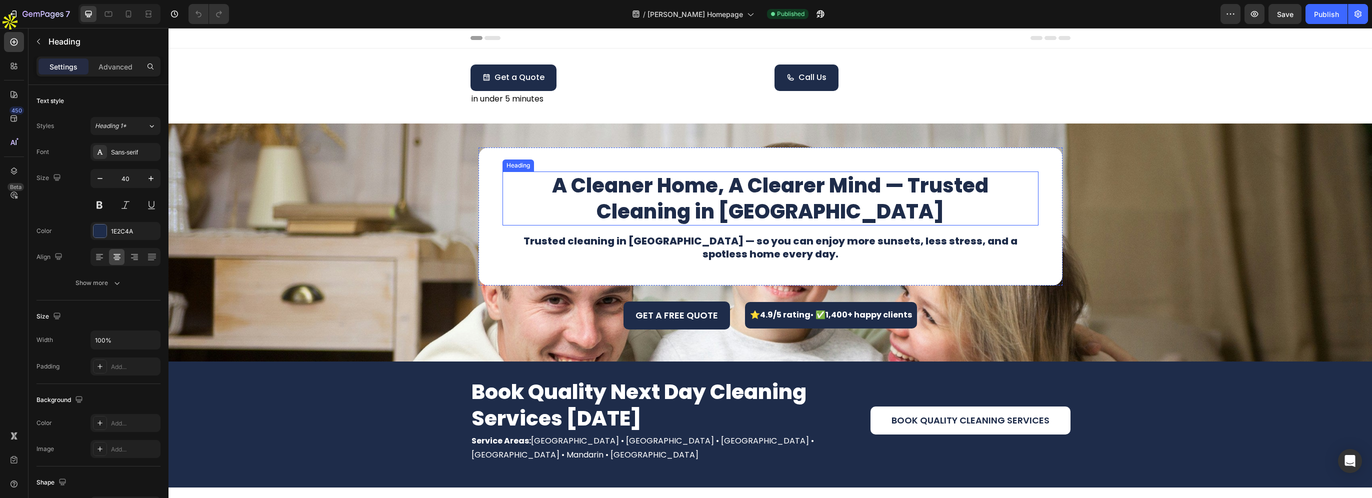
click at [767, 213] on h1 "A Cleaner Home, A Clearer Mind — Trusted Cleaning in [GEOGRAPHIC_DATA]" at bounding box center [770, 198] width 536 height 54
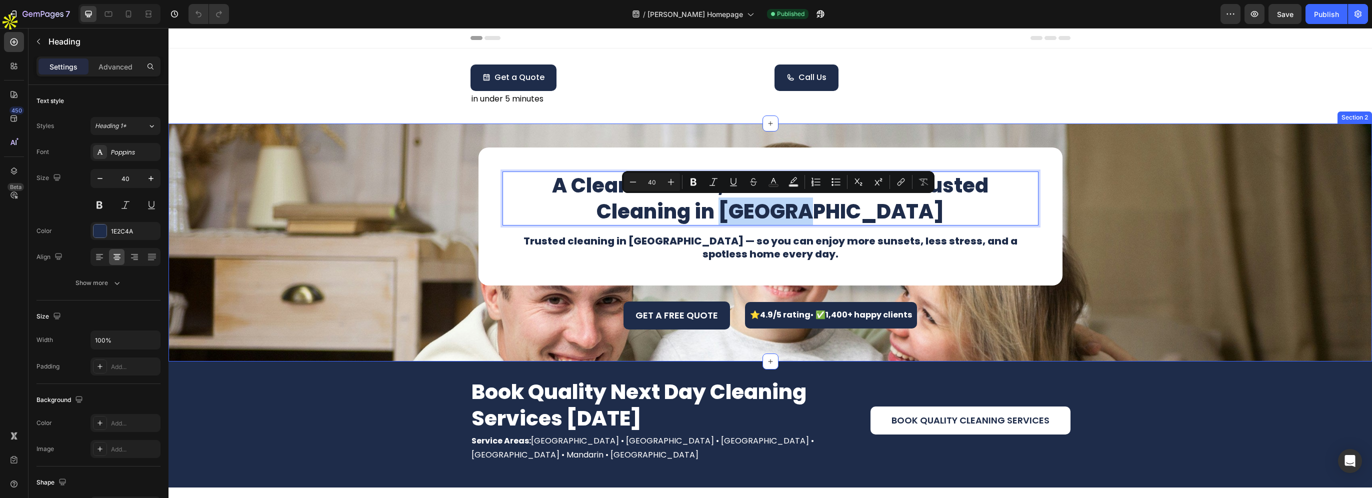
click at [265, 242] on div "A Cleaner Home, A Clearer Mind — Trusted Cleaning in [PERSON_NAME] Heading 16 T…" at bounding box center [769, 242] width 1203 height 206
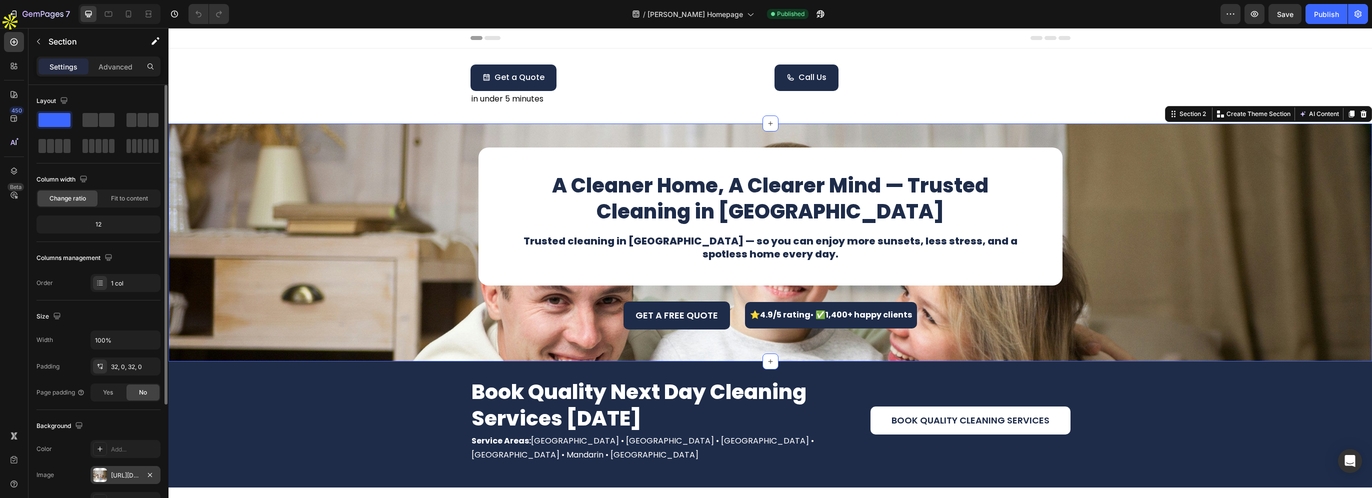
scroll to position [150, 0]
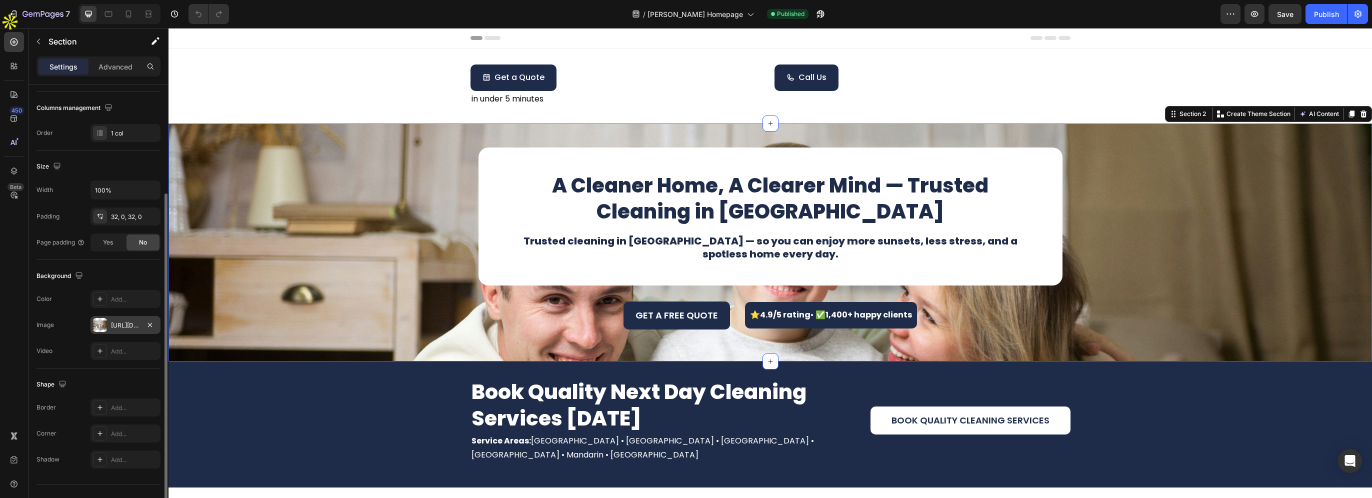
click at [117, 328] on div "[URL][DOMAIN_NAME]" at bounding box center [125, 325] width 29 height 9
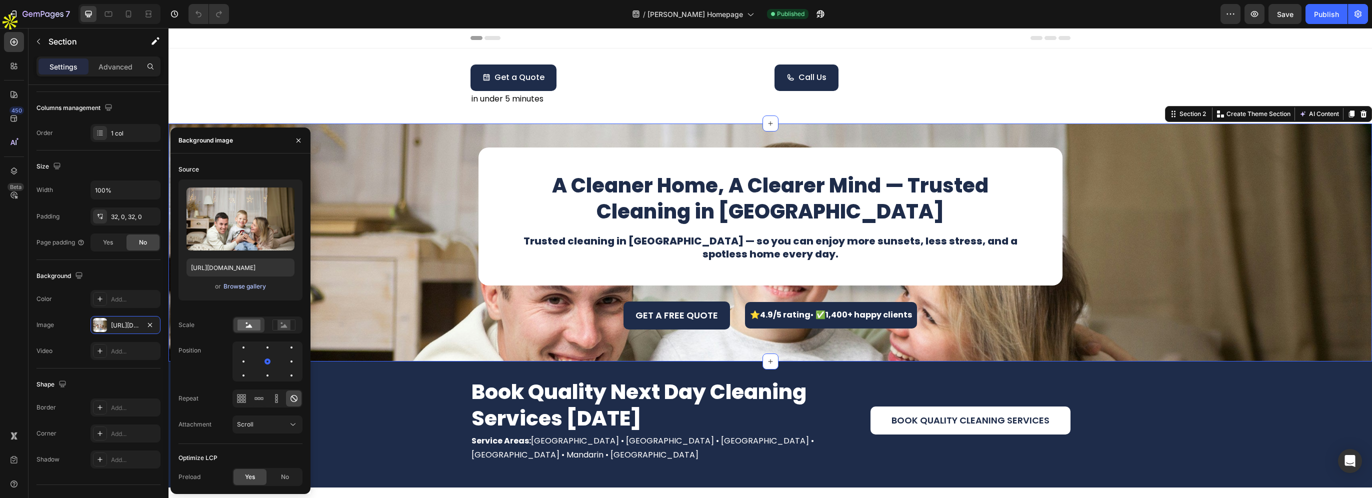
click at [227, 285] on div "Browse gallery" at bounding box center [244, 286] width 42 height 9
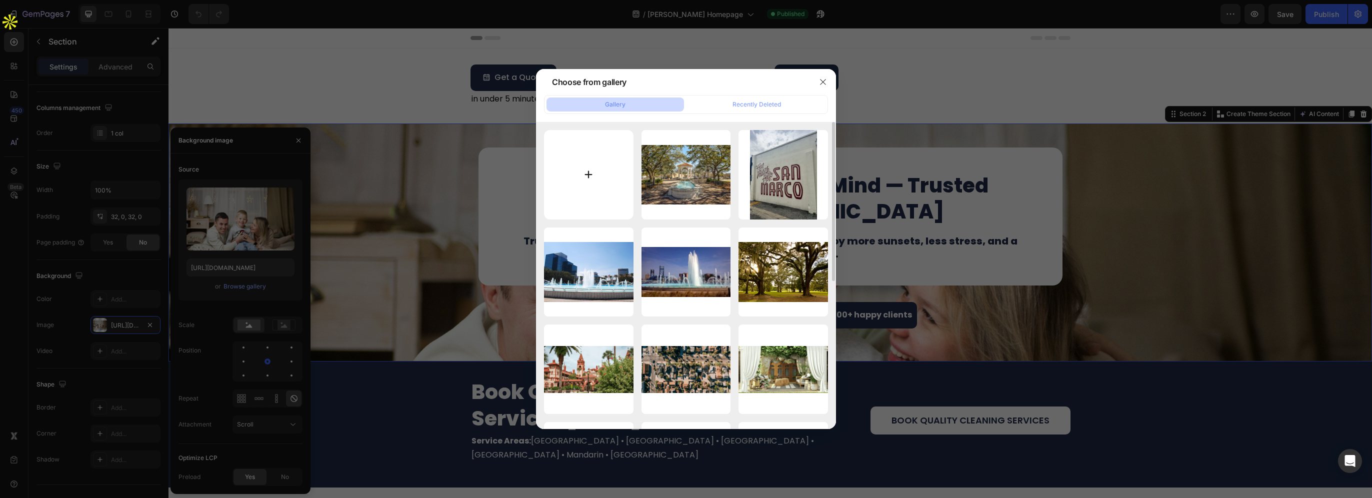
click at [602, 153] on input "file" at bounding box center [588, 174] width 89 height 89
type input "C:\fakepath\SLIDE2-1280x852.jpg"
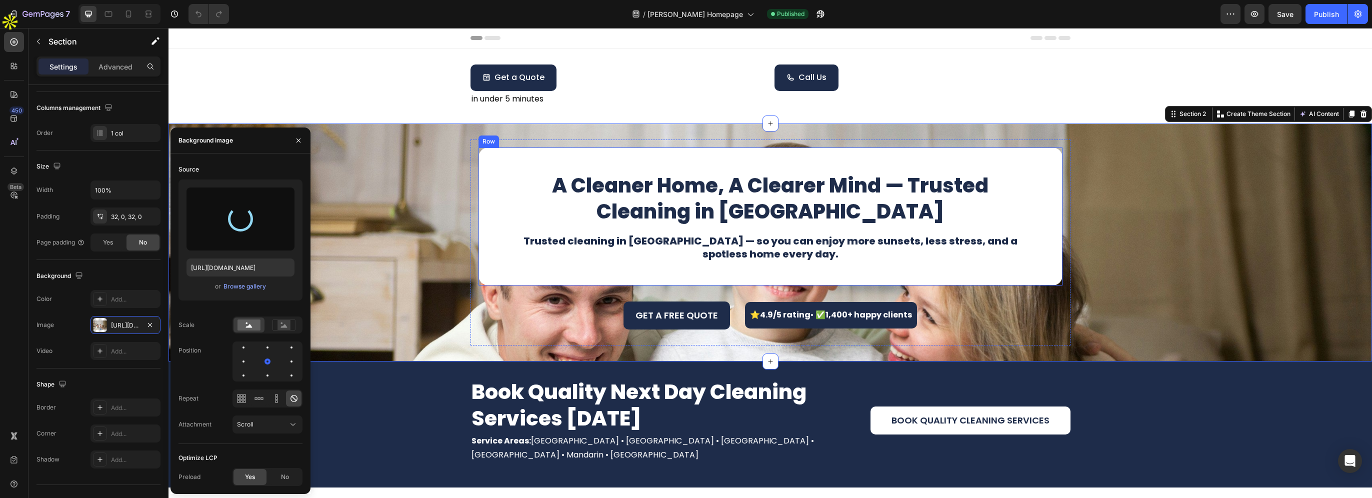
type input "[URL][DOMAIN_NAME]"
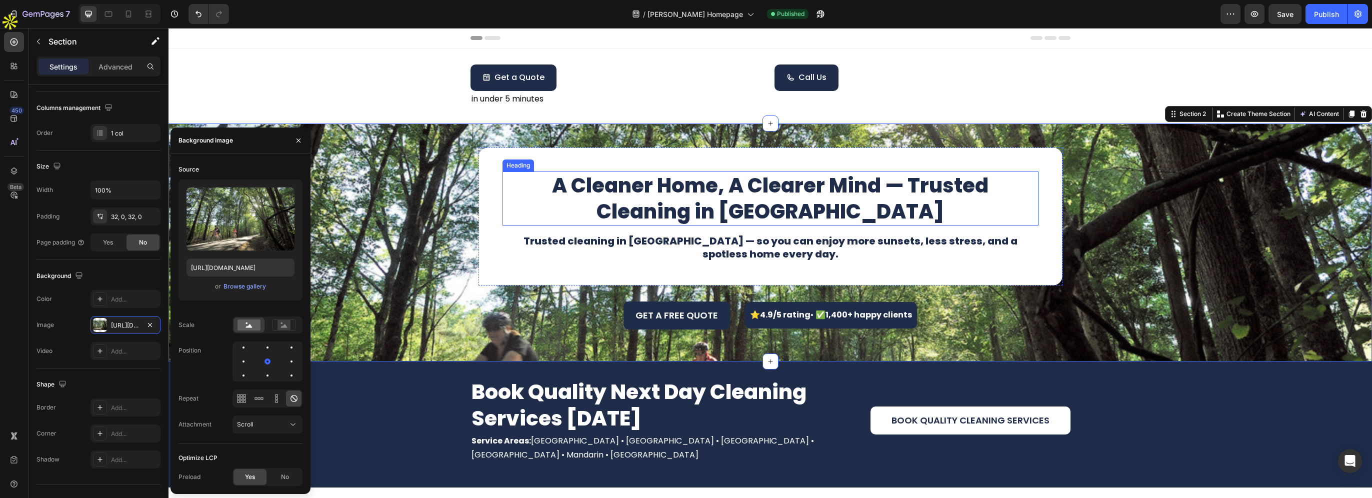
click at [638, 211] on p "A Cleaner Home, A Clearer Mind — Trusted Cleaning in [GEOGRAPHIC_DATA]" at bounding box center [770, 198] width 534 height 52
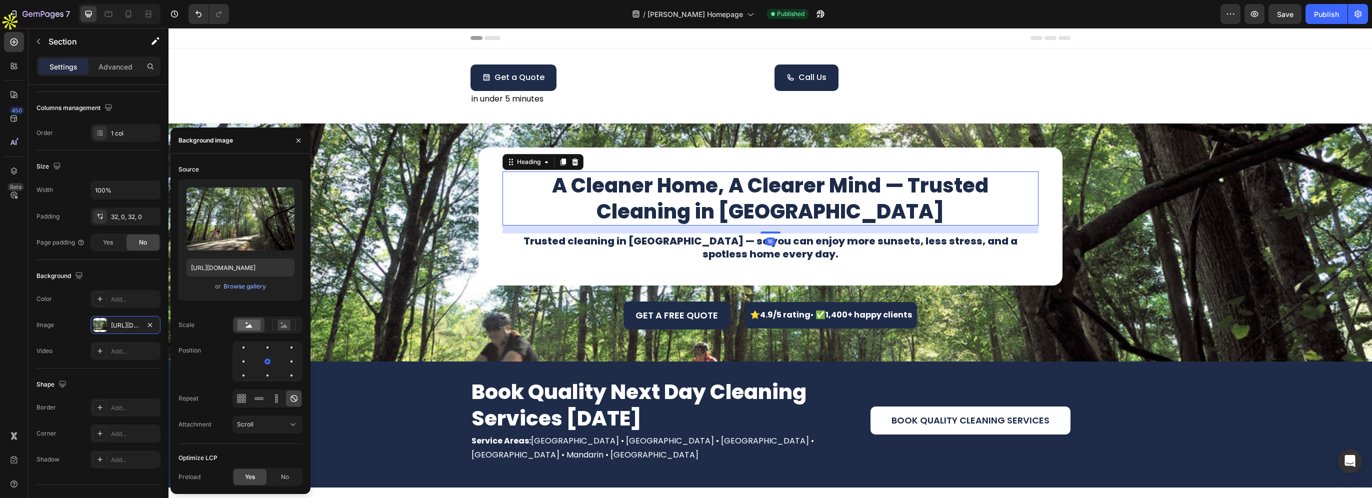
scroll to position [0, 0]
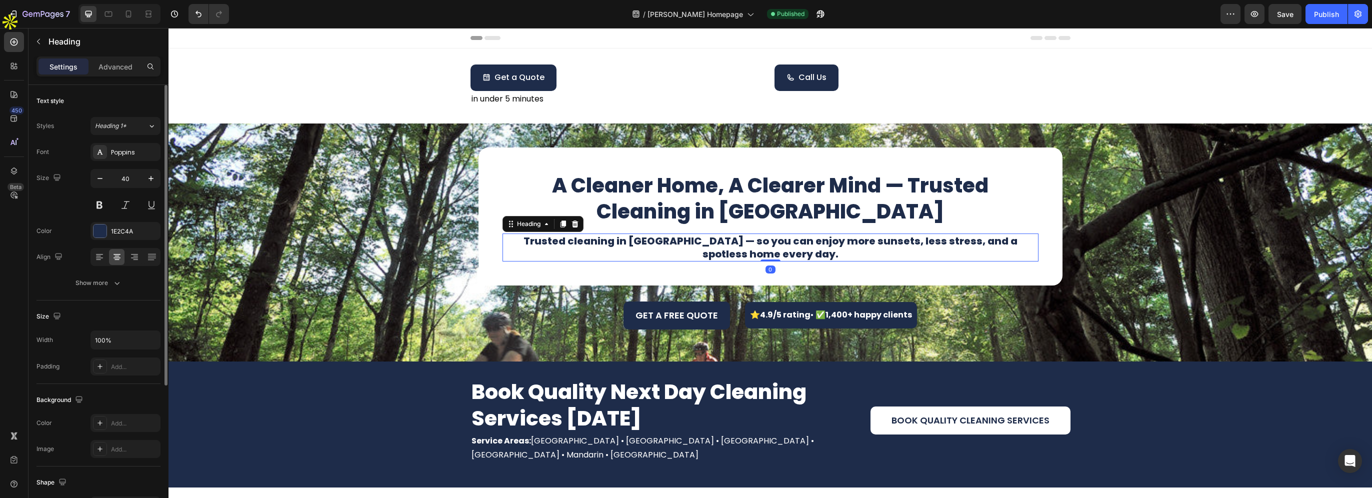
click at [636, 242] on h1 "Trusted cleaning in [GEOGRAPHIC_DATA] — so you can enjoy more sunsets, less str…" at bounding box center [770, 247] width 536 height 28
click at [635, 242] on h1 "Trusted cleaning in [GEOGRAPHIC_DATA] — so you can enjoy more sunsets, less str…" at bounding box center [770, 247] width 536 height 28
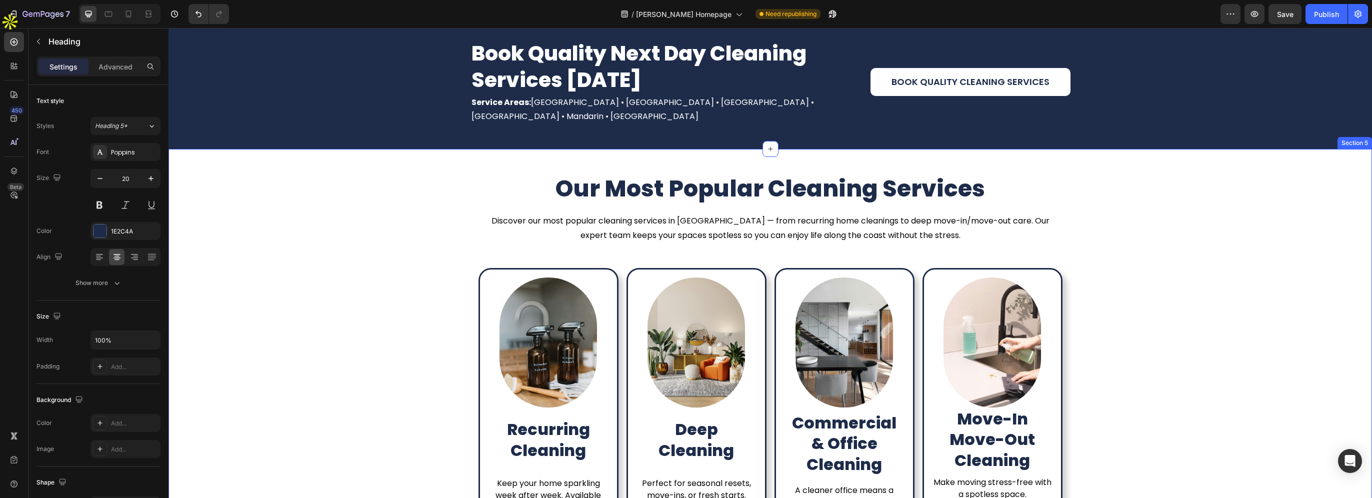
type input "16"
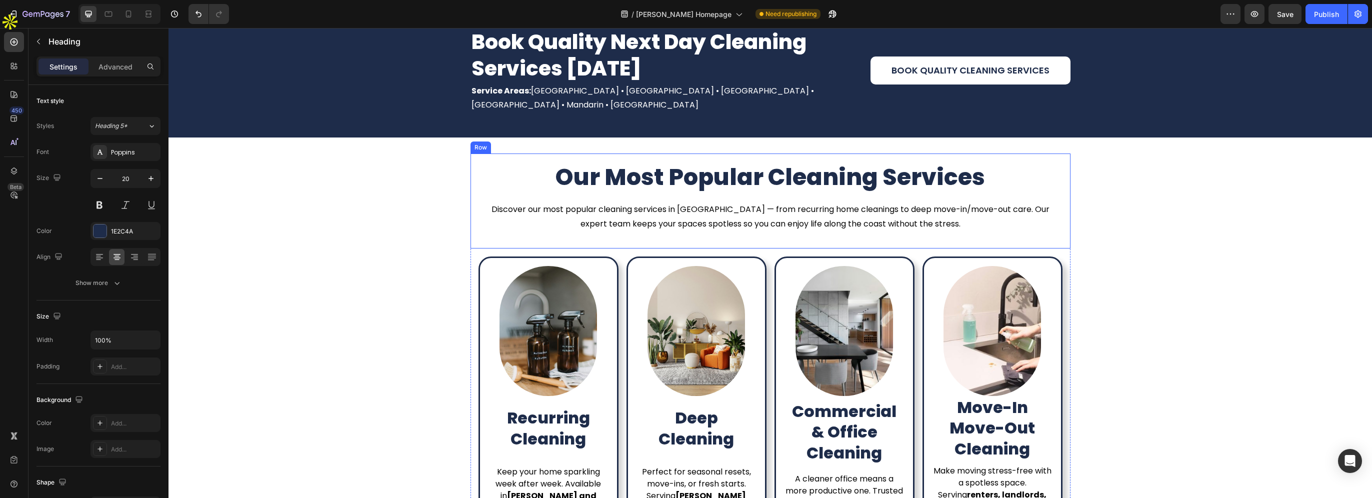
scroll to position [450, 0]
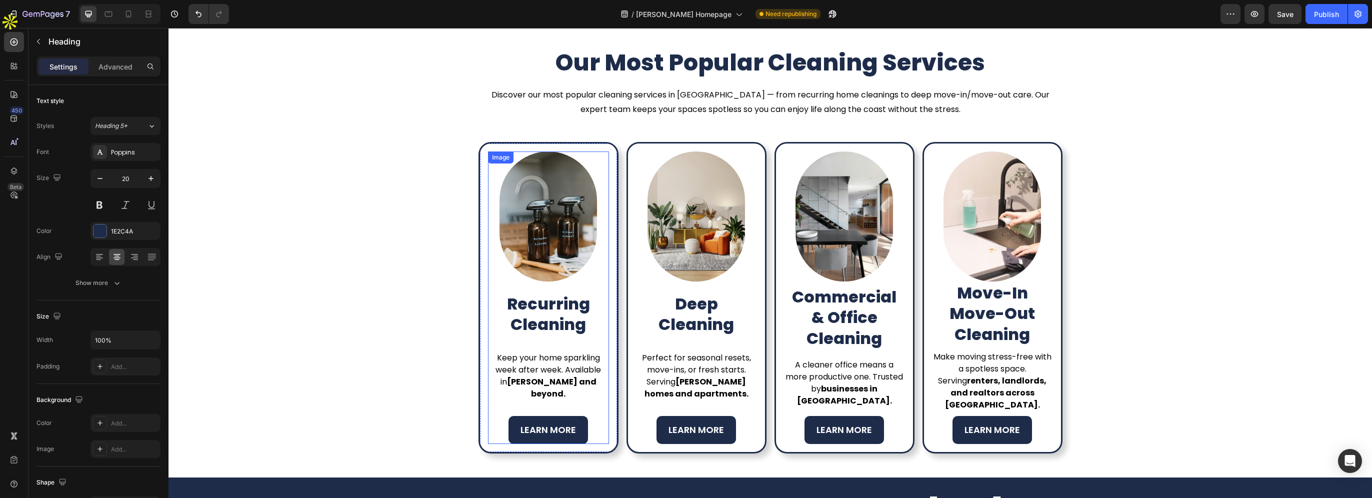
click at [553, 244] on img at bounding box center [547, 216] width 97 height 130
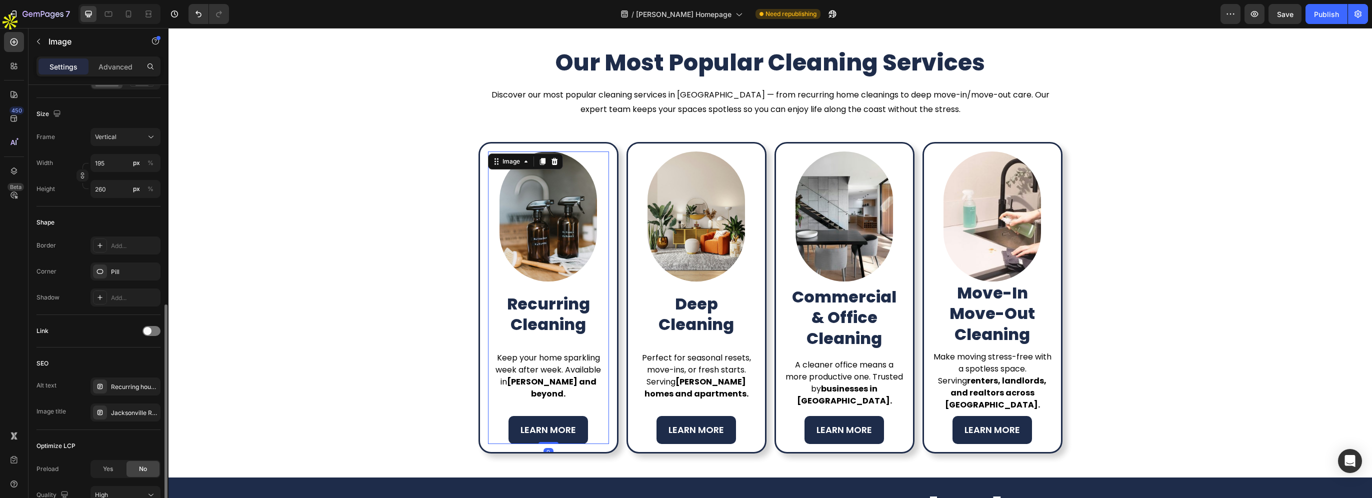
scroll to position [300, 0]
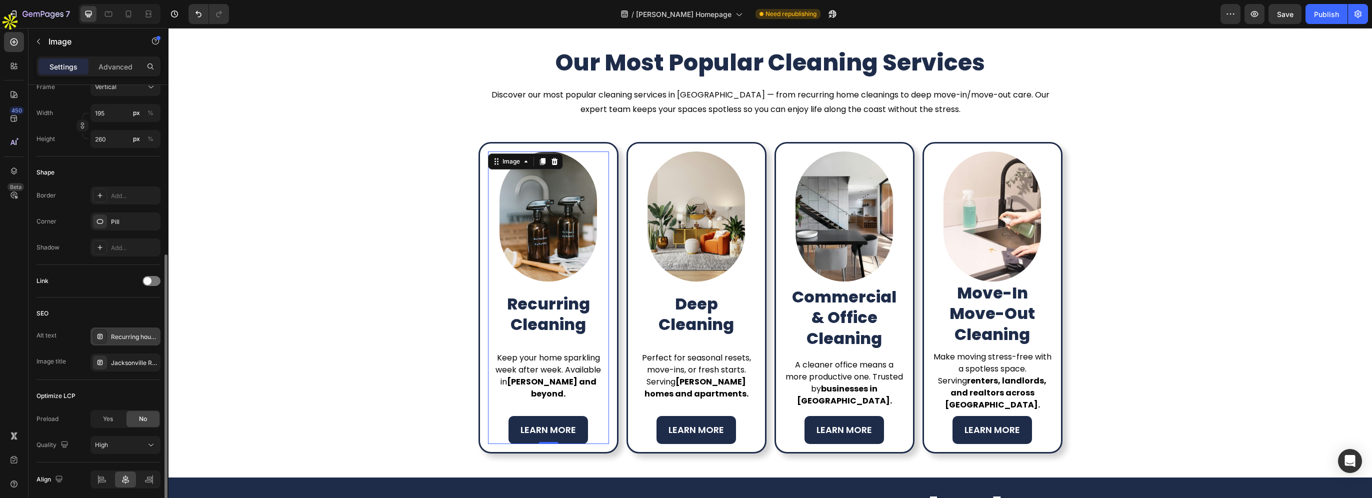
click at [112, 343] on div "Recurring house cleaning services in [GEOGRAPHIC_DATA] and [GEOGRAPHIC_DATA] [G…" at bounding box center [125, 336] width 70 height 18
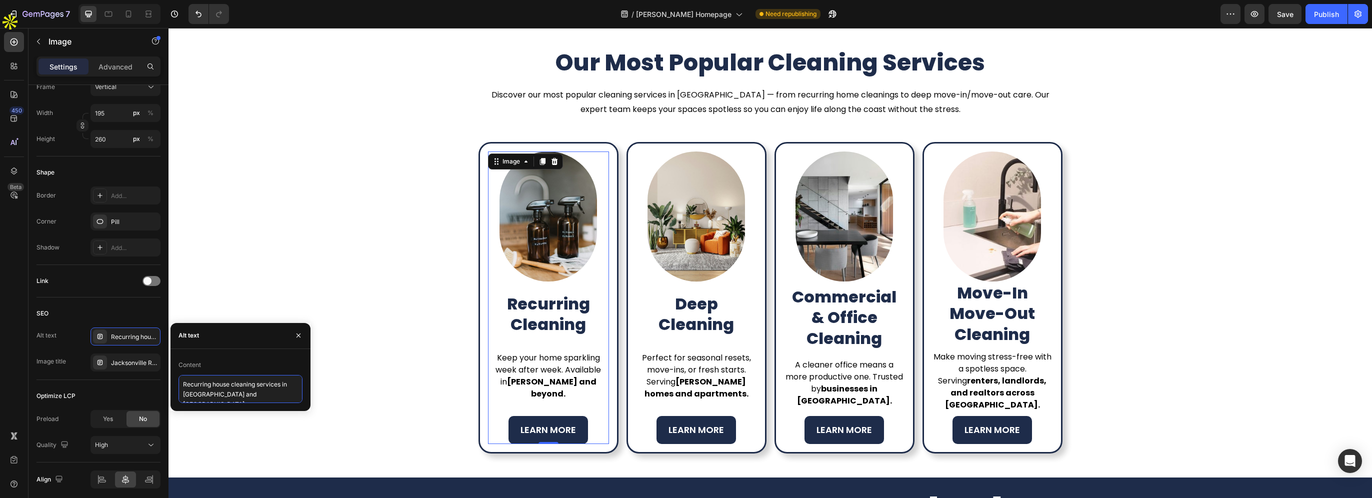
drag, startPoint x: 184, startPoint y: 393, endPoint x: 288, endPoint y: 392, distance: 104.5
click at [288, 392] on textarea "Recurring house cleaning services in [GEOGRAPHIC_DATA] and [GEOGRAPHIC_DATA] [G…" at bounding box center [240, 389] width 124 height 28
paste textarea "[PERSON_NAME]"
type textarea "Recurring house cleaning services in [GEOGRAPHIC_DATA]"
click at [116, 366] on div "Jacksonville Recurring Cleaning – Weekly & Biweekly Services" at bounding box center [134, 362] width 47 height 9
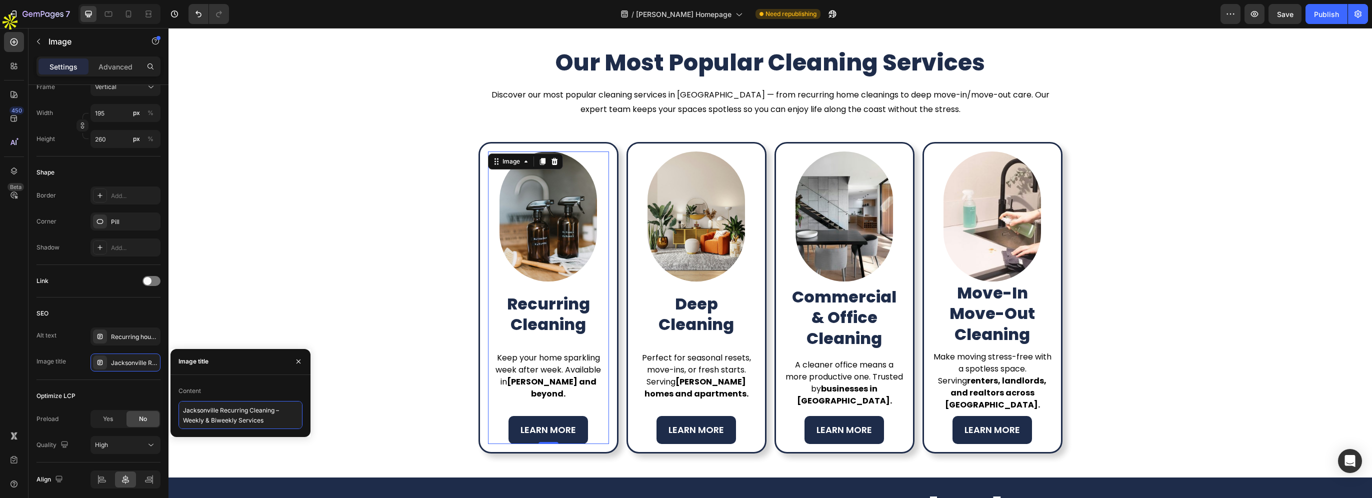
click at [185, 411] on textarea "Jacksonville Recurring Cleaning – Weekly & Biweekly Services" at bounding box center [240, 415] width 124 height 28
paste textarea "[PERSON_NAME]"
type textarea "[PERSON_NAME] Recurring Cleaning – Weekly & Biweekly Services"
click at [652, 232] on img at bounding box center [695, 216] width 97 height 130
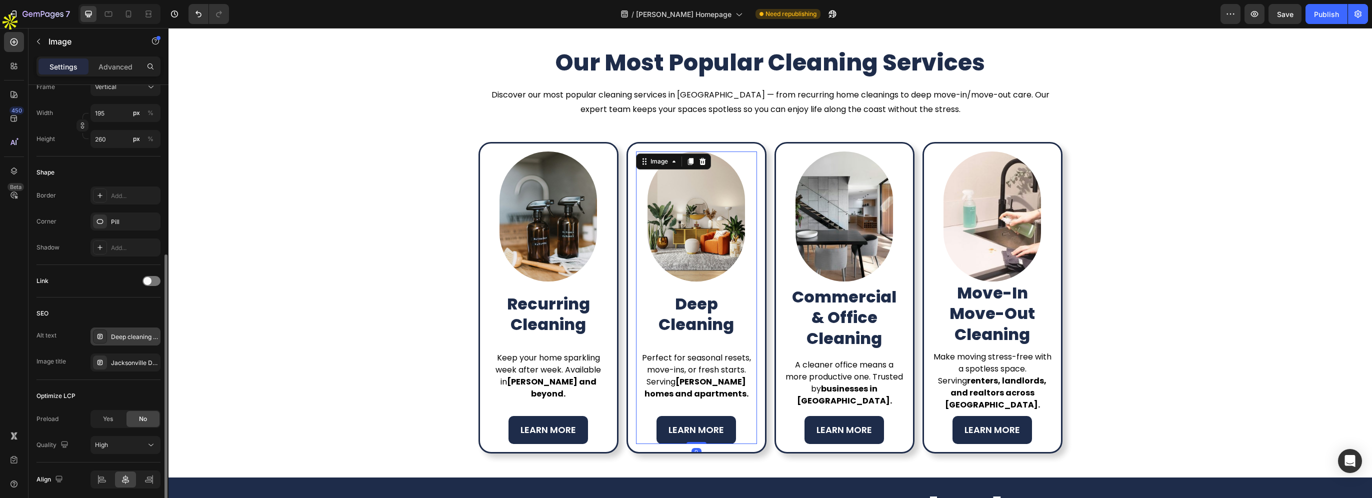
click at [136, 338] on div "Deep cleaning service for homes in [GEOGRAPHIC_DATA] and surrounding areas" at bounding box center [134, 336] width 47 height 9
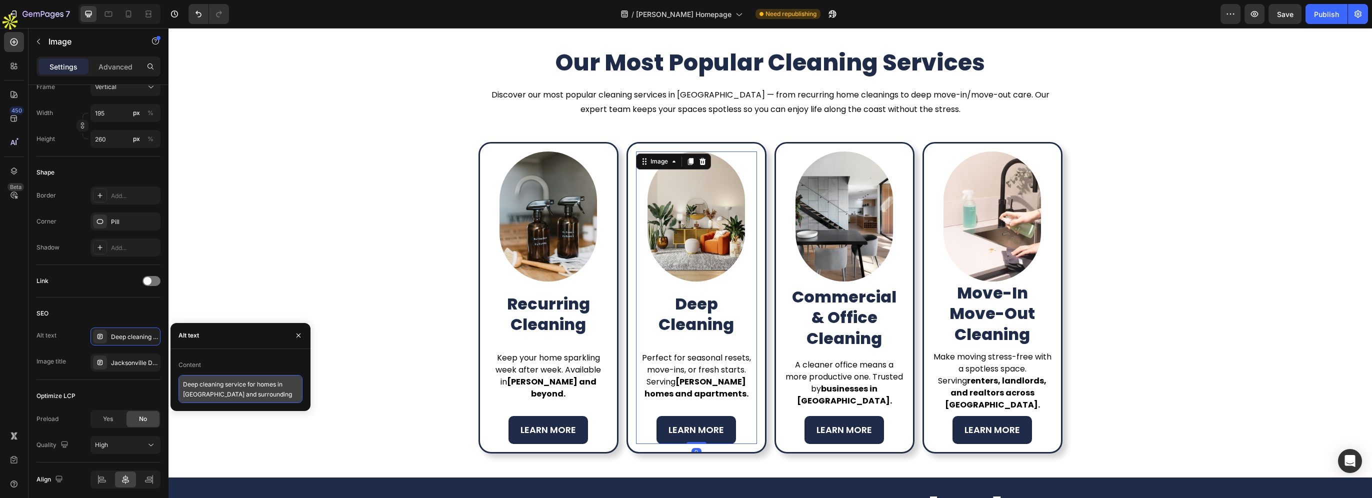
click at [205, 393] on textarea "Deep cleaning service for homes in [GEOGRAPHIC_DATA] and surrounding areas" at bounding box center [240, 389] width 124 height 28
click at [187, 394] on textarea "Deep cleaning service for homes in [GEOGRAPHIC_DATA] and surrounding areas" at bounding box center [240, 389] width 124 height 28
paste textarea "Baldwin"
type textarea "Deep cleaning service for homes in Baldwin and surrounding areas"
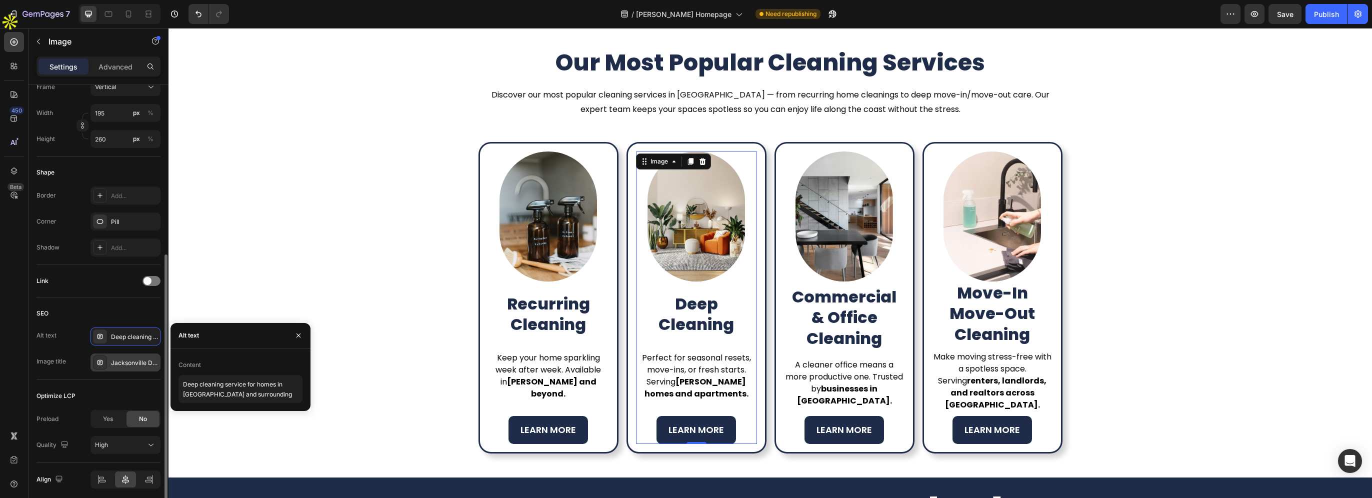
click at [136, 364] on div "Jacksonville Deep Cleaning Services – One-Time or Seasonal" at bounding box center [134, 362] width 47 height 9
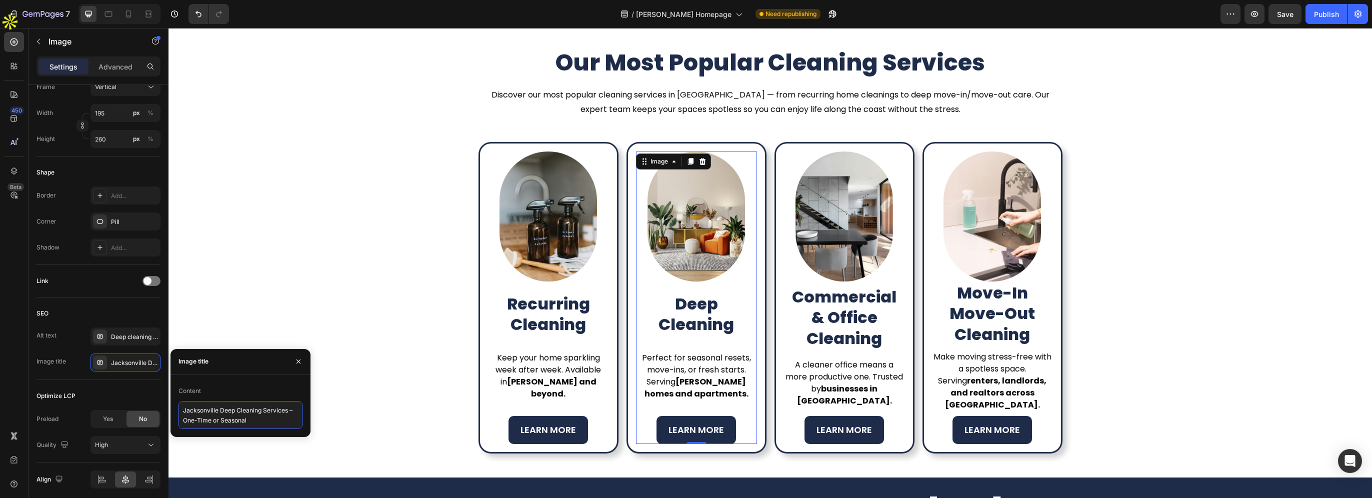
click at [203, 410] on textarea "Jacksonville Deep Cleaning Services – One-Time or Seasonal" at bounding box center [240, 415] width 124 height 28
paste textarea "Baldwin"
type textarea "Baldwin Deep Cleaning Services – One-Time or Seasonal"
click at [849, 212] on img at bounding box center [843, 216] width 97 height 130
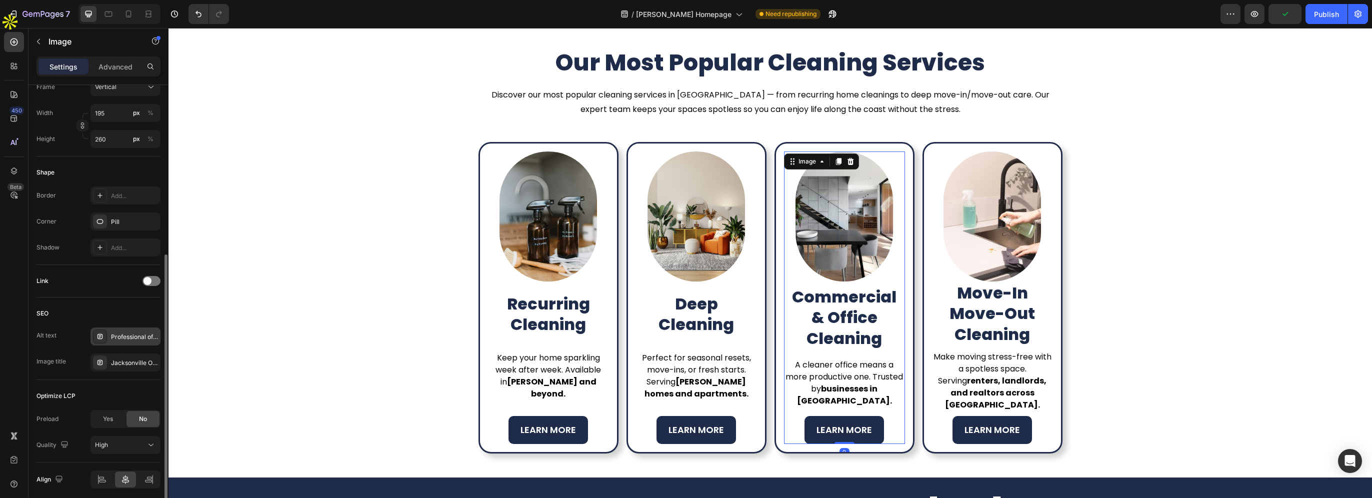
click at [151, 335] on div "Professional office and commercial cleaning in [GEOGRAPHIC_DATA] [GEOGRAPHIC_DA…" at bounding box center [134, 336] width 47 height 9
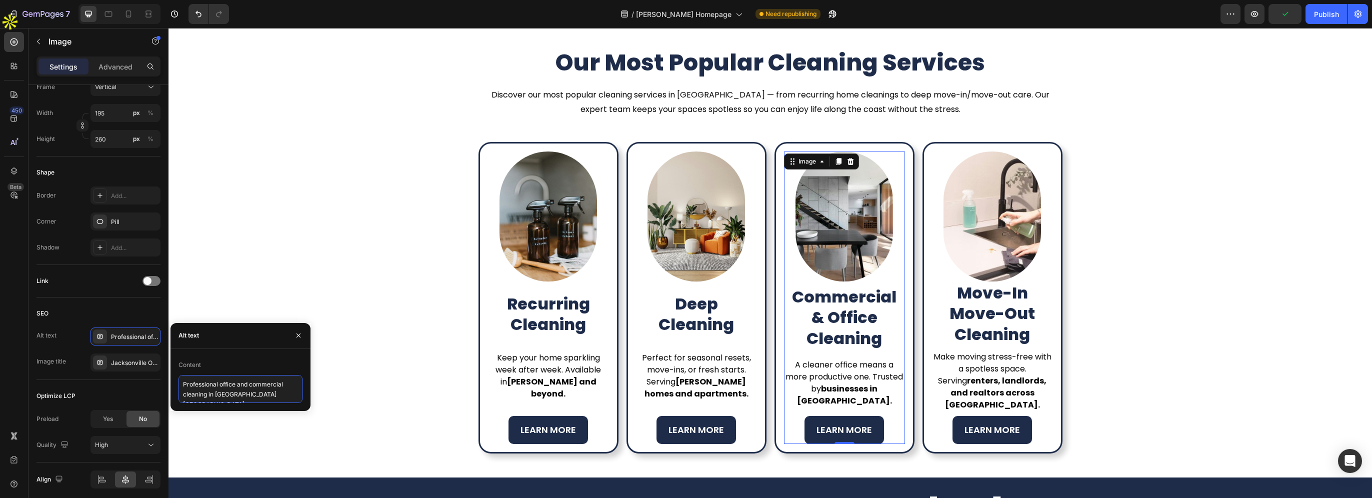
drag, startPoint x: 383, startPoint y: 419, endPoint x: 313, endPoint y: 392, distance: 75.5
paste textarea "Baldwin"
type textarea "Professional office and commercial cleaning in Baldwin"
click at [135, 361] on div "Jacksonville Office Cleaning – Trusted Commercial Cleaners" at bounding box center [134, 362] width 47 height 9
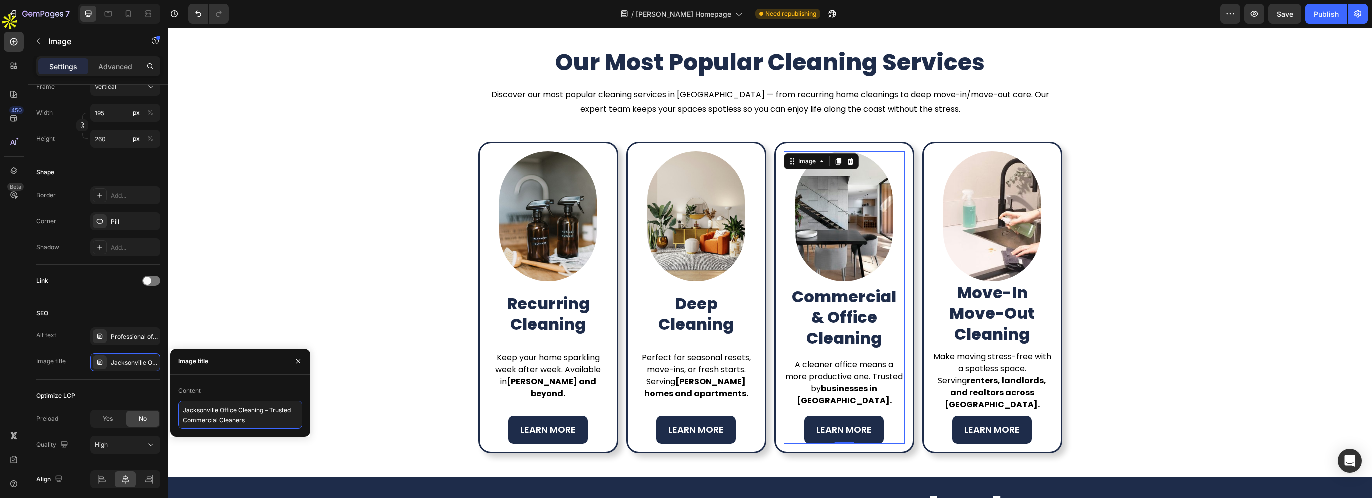
click at [203, 404] on textarea "Jacksonville Office Cleaning – Trusted Commercial Cleaners" at bounding box center [240, 415] width 124 height 28
paste textarea "Baldwin"
type textarea "Baldwin Office Cleaning – Trusted Commercial Cleaners"
click at [980, 224] on img at bounding box center [991, 216] width 97 height 130
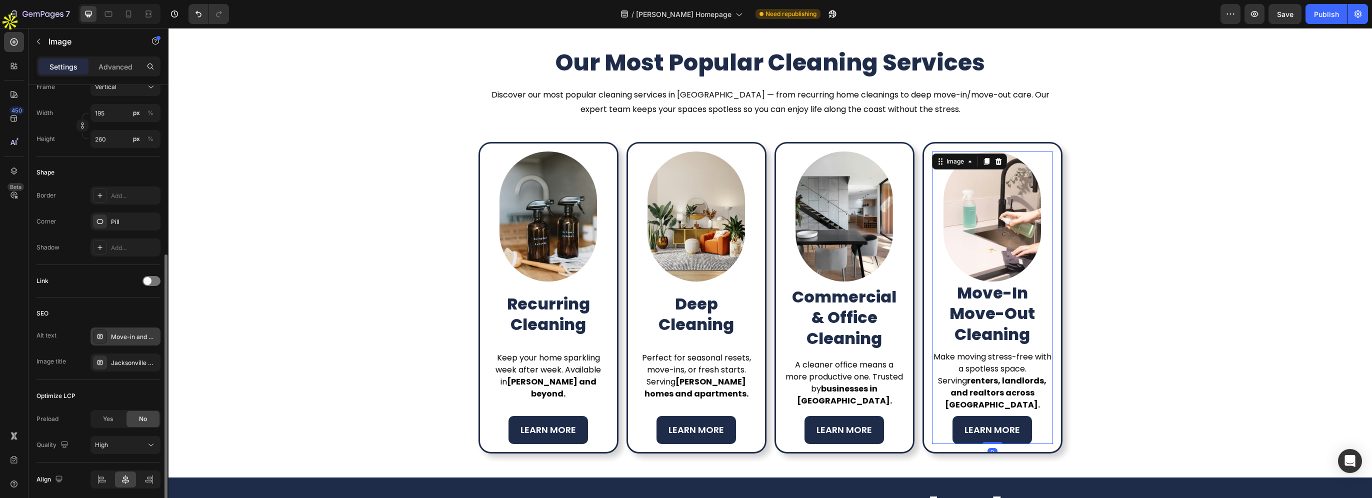
click at [137, 338] on div "Move-in and move-out cleaning services in [GEOGRAPHIC_DATA] [GEOGRAPHIC_DATA]" at bounding box center [134, 336] width 47 height 9
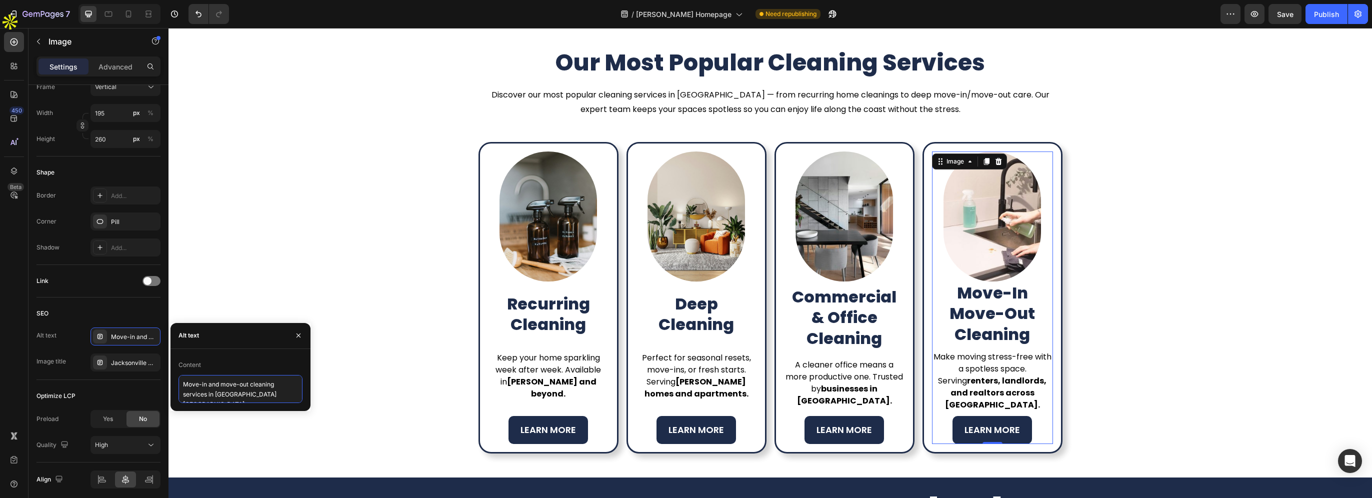
drag, startPoint x: 216, startPoint y: 391, endPoint x: 271, endPoint y: 393, distance: 55.0
click at [271, 393] on textarea "Move-in and move-out cleaning services in [GEOGRAPHIC_DATA] [GEOGRAPHIC_DATA]" at bounding box center [240, 389] width 124 height 28
paste textarea "Baldwin"
type textarea "Move-in and move-out cleaning services in Baldwin"
click at [152, 366] on div "Jacksonville Move-Out Cleaning – Rental & Real Estate Ready" at bounding box center [134, 362] width 47 height 9
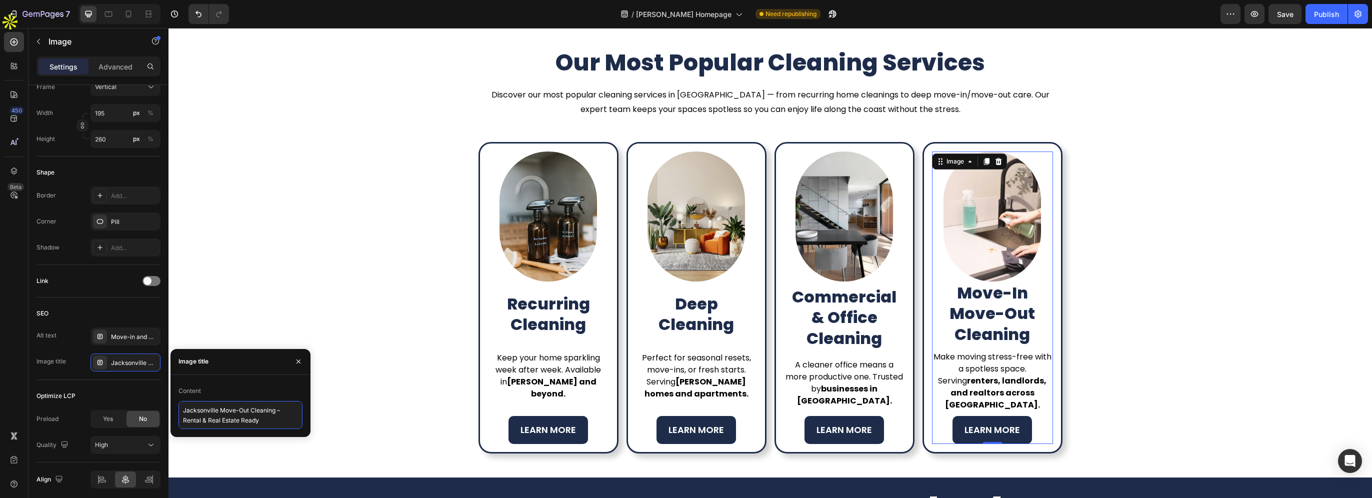
click at [205, 405] on textarea "Jacksonville Move-Out Cleaning – Rental & Real Estate Ready" at bounding box center [240, 415] width 124 height 28
paste textarea "Baldwin"
type textarea "Baldwin Move-Out Cleaning – Rental & Real Estate Ready"
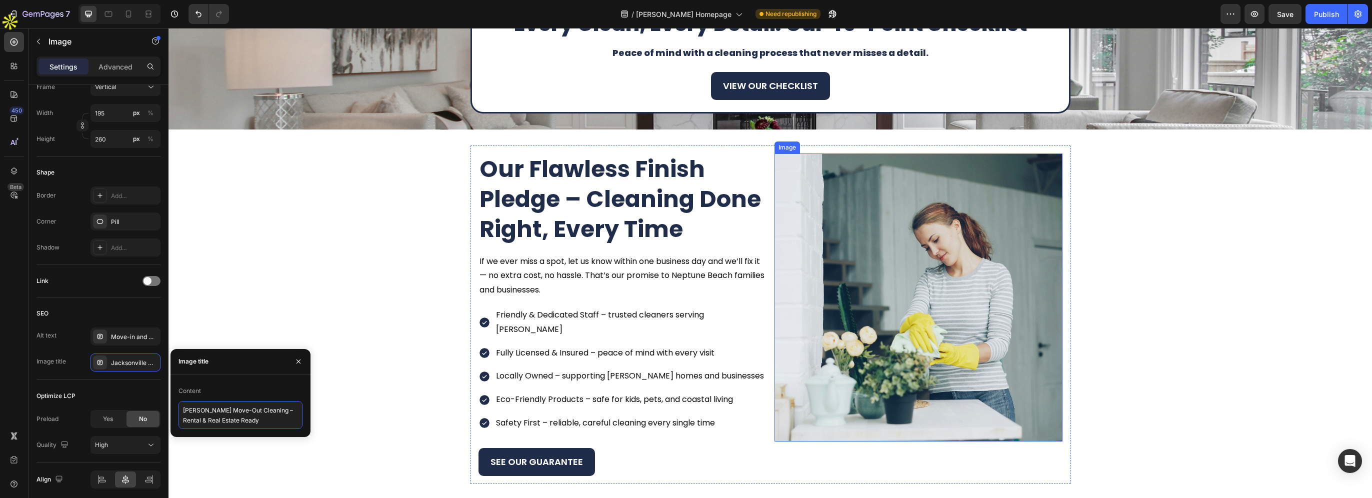
scroll to position [1000, 0]
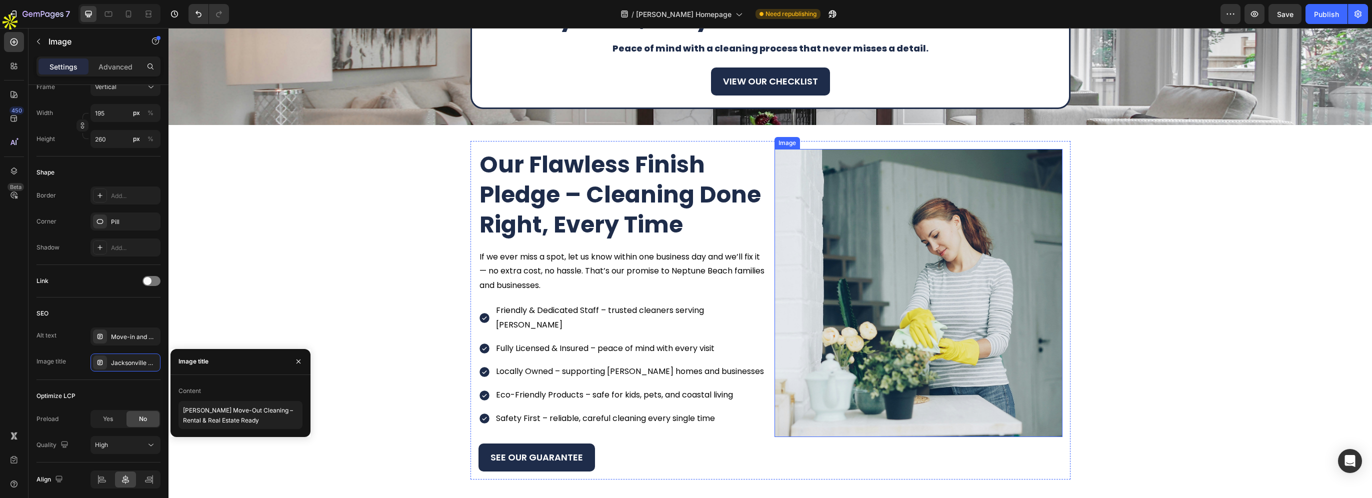
click at [689, 265] on p "If we ever miss a spot, let us know within one business day and we’ll fix it — …" at bounding box center [622, 271] width 286 height 43
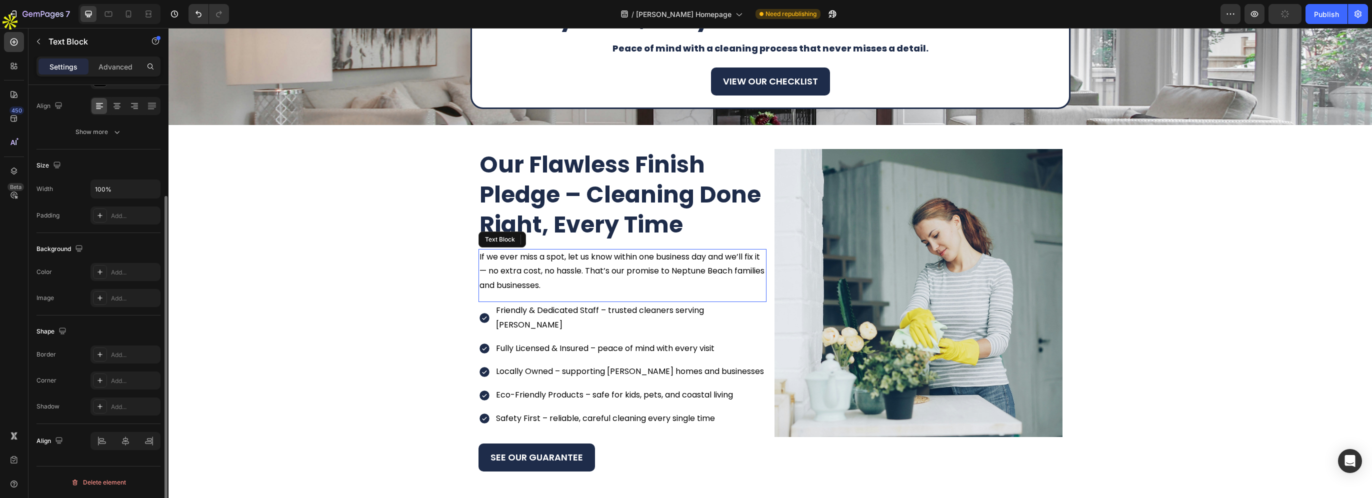
scroll to position [0, 0]
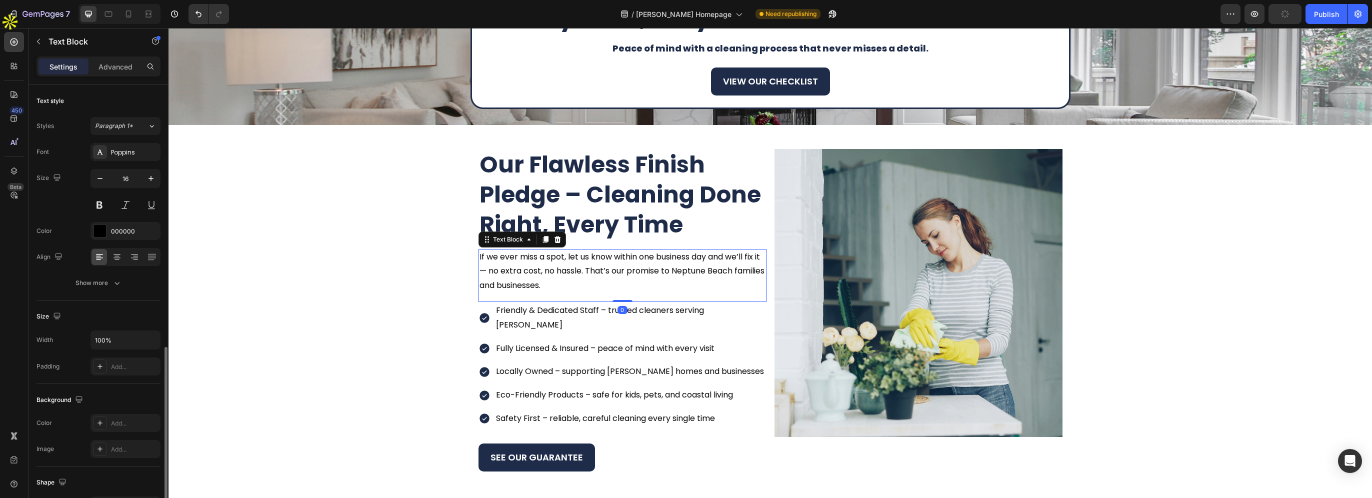
click at [677, 273] on p "If we ever miss a spot, let us know within one business day and we’ll fix it — …" at bounding box center [622, 271] width 286 height 43
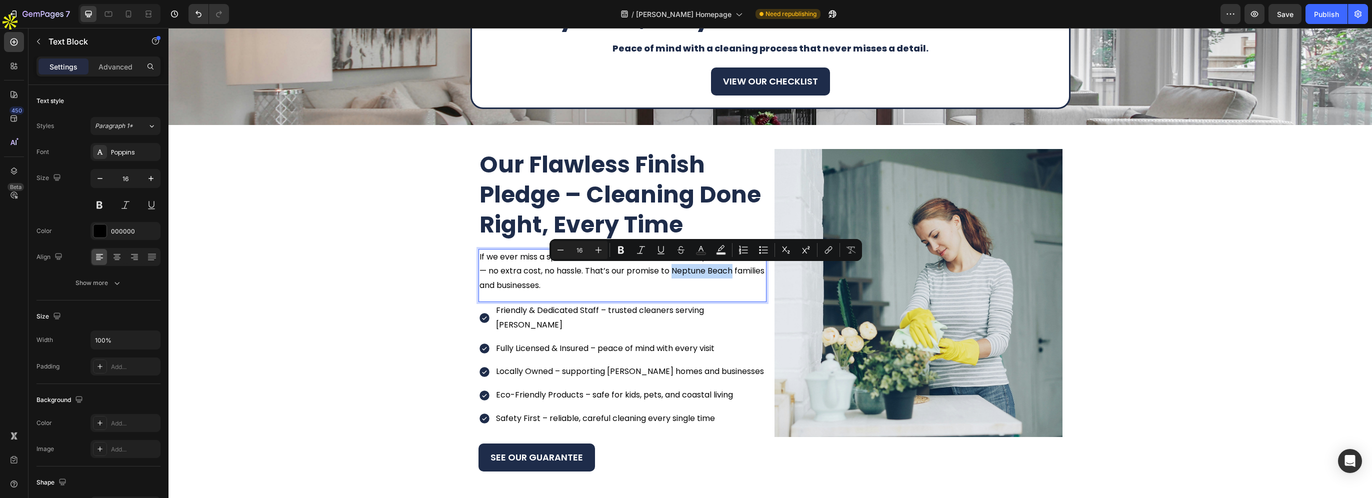
drag, startPoint x: 677, startPoint y: 272, endPoint x: 735, endPoint y: 275, distance: 58.6
click at [735, 275] on p "If we ever miss a spot, let us know within one business day and we’ll fix it — …" at bounding box center [622, 271] width 286 height 43
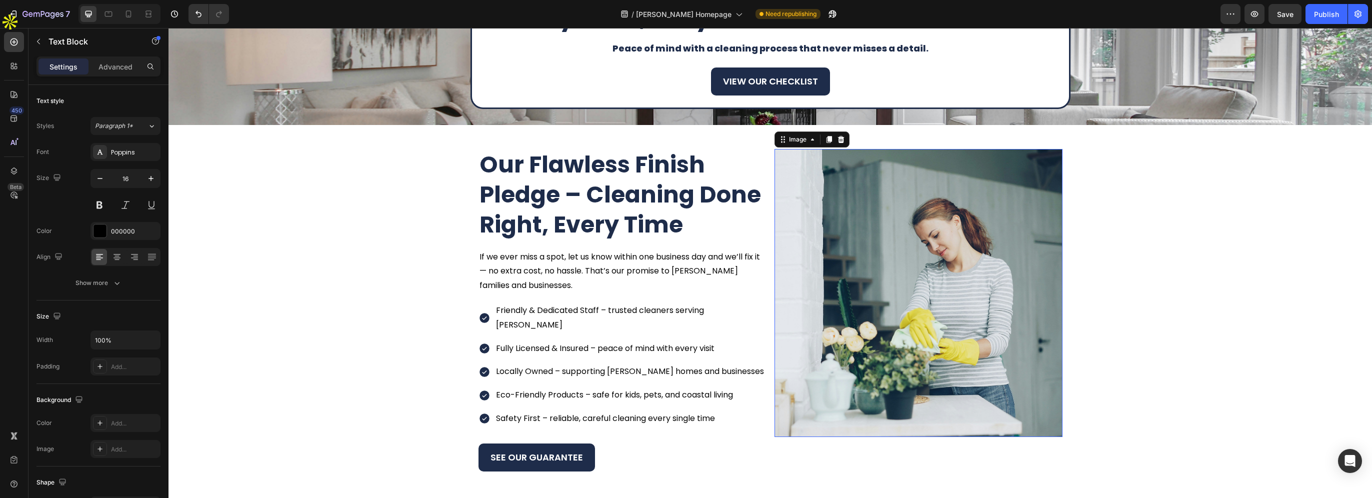
click at [884, 243] on img at bounding box center [918, 293] width 288 height 288
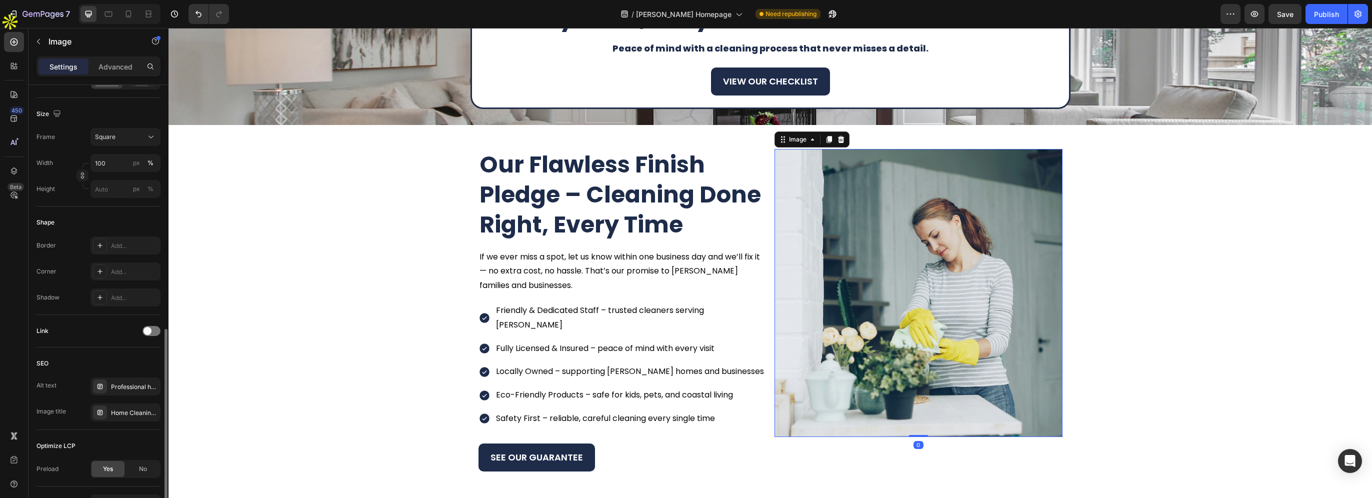
scroll to position [311, 0]
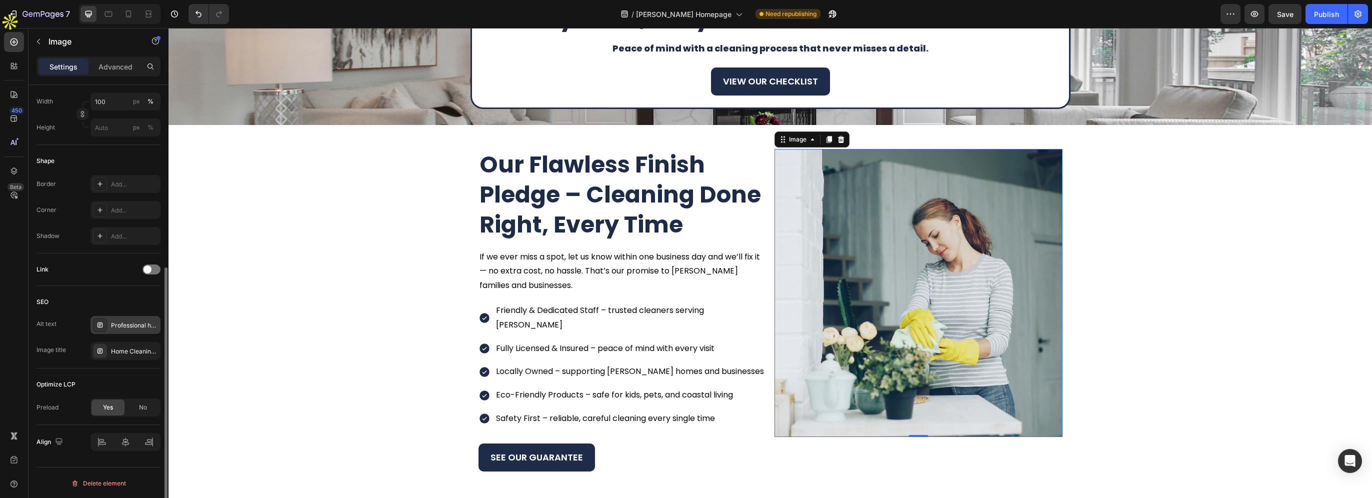
click at [130, 322] on div "Professional house cleaner vacuuming with modern equipment in [GEOGRAPHIC_DATA]" at bounding box center [134, 325] width 47 height 9
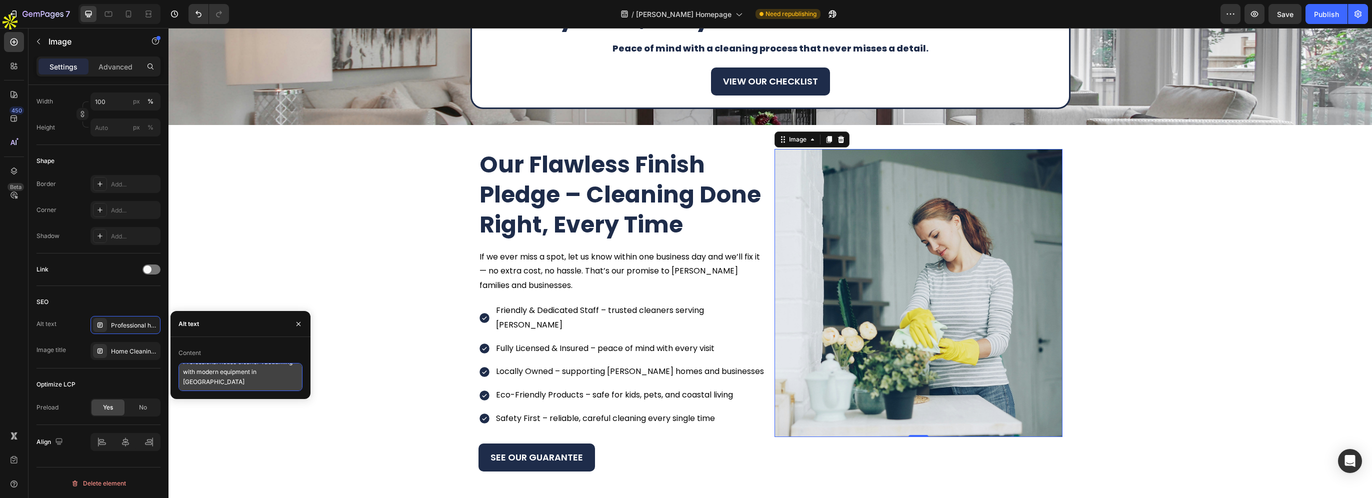
click at [205, 380] on textarea "Professional house cleaner vacuuming with modern equipment in [GEOGRAPHIC_DATA]" at bounding box center [240, 377] width 124 height 28
paste textarea "Baldwin"
type textarea "Professional house cleaner vacuuming with modern equipment in Baldwin"
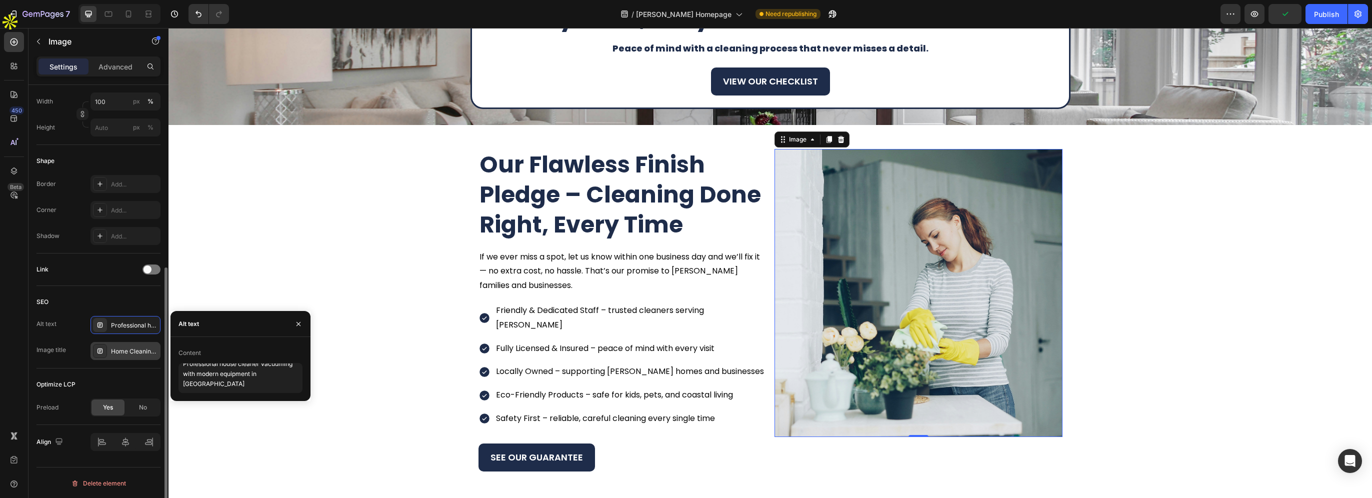
click at [125, 342] on div "Home Cleaning Service – ShiningBright Cleaning" at bounding box center [125, 351] width 70 height 18
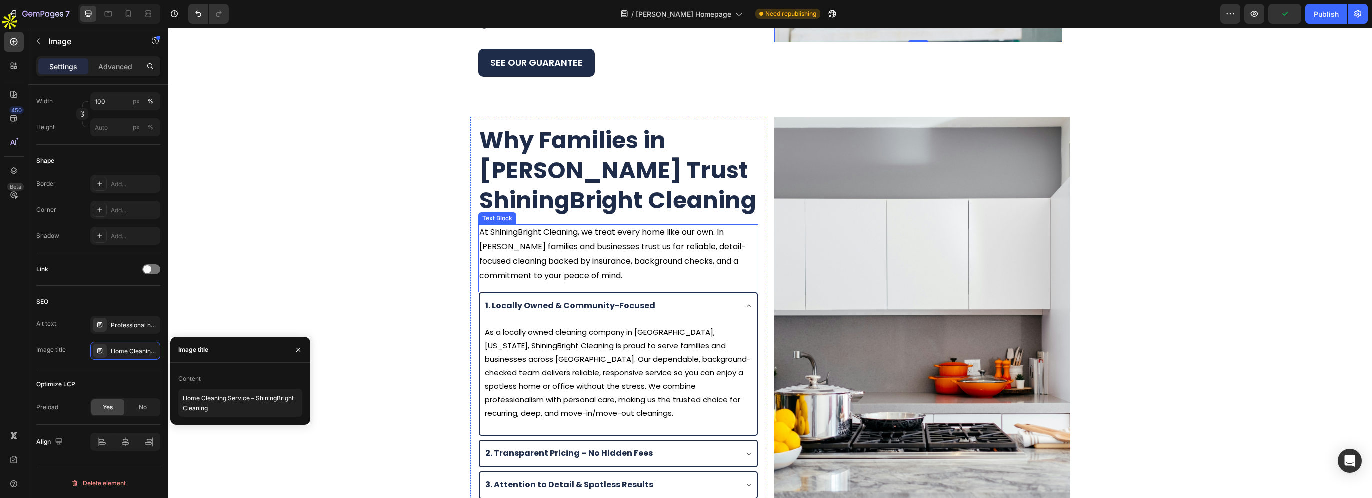
scroll to position [1400, 0]
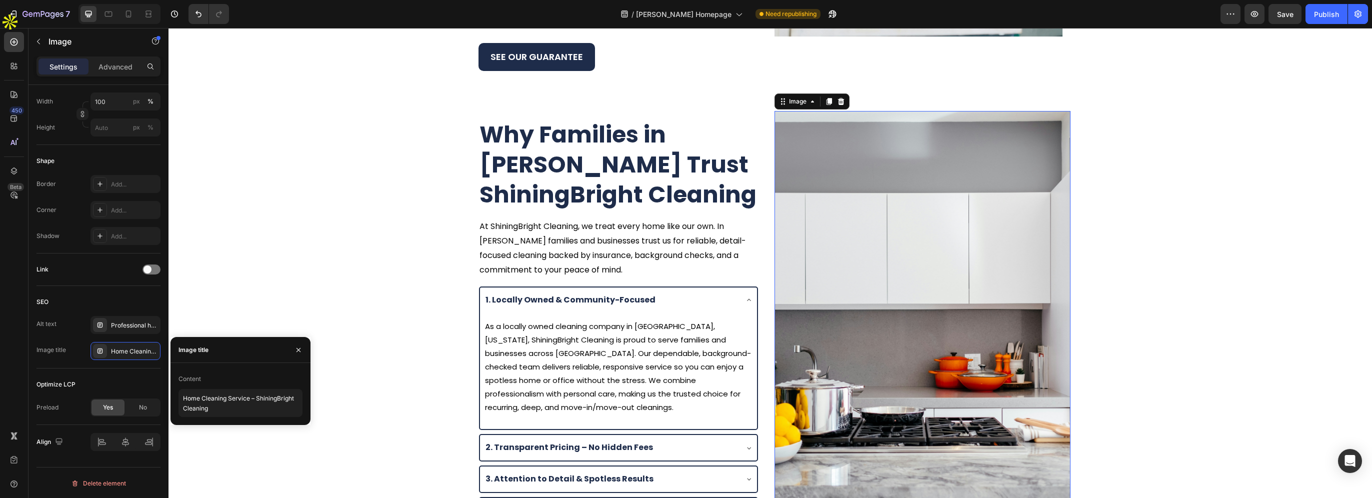
click at [878, 244] on img at bounding box center [922, 308] width 296 height 394
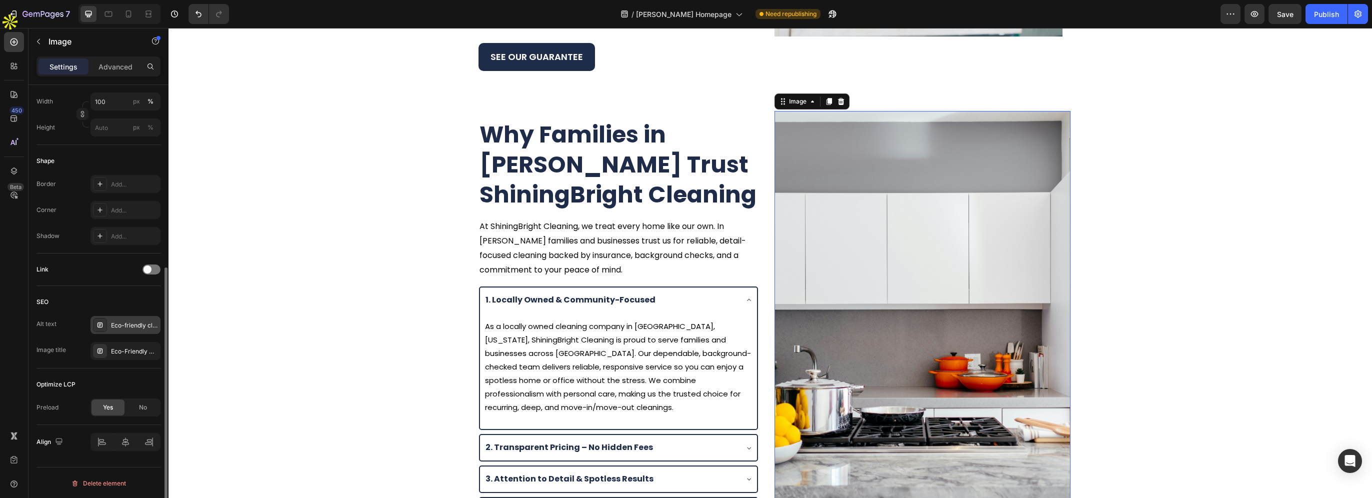
click at [107, 332] on div "Eco-friendly cleaning products used by ShiningBright Cleaning for safe home cle…" at bounding box center [125, 325] width 70 height 18
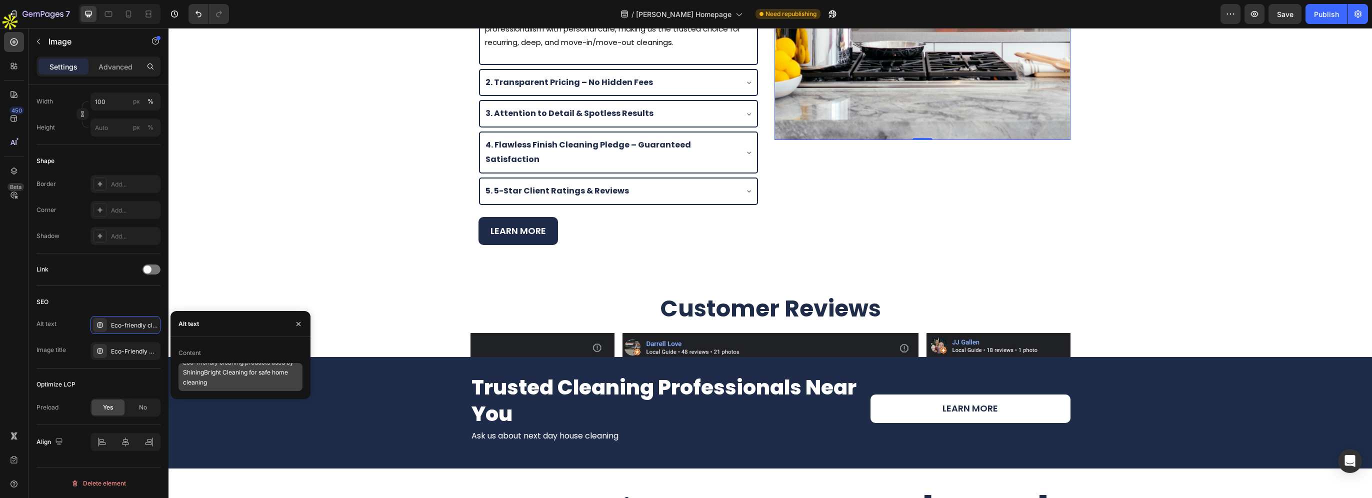
scroll to position [10, 0]
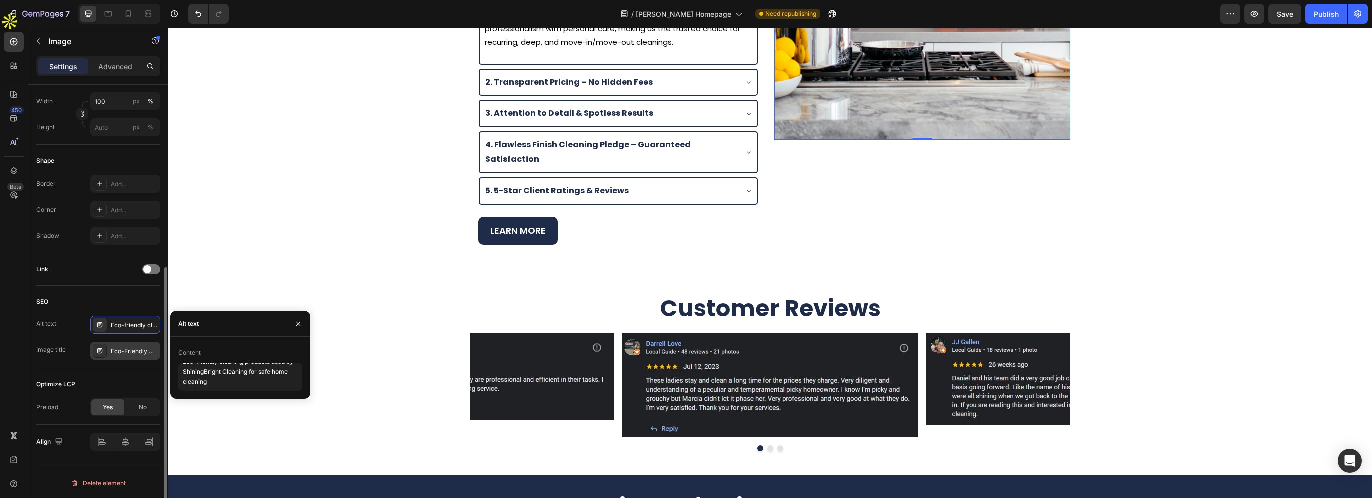
click at [128, 350] on div "Eco-Friendly Home Cleaning in [GEOGRAPHIC_DATA]" at bounding box center [134, 351] width 47 height 9
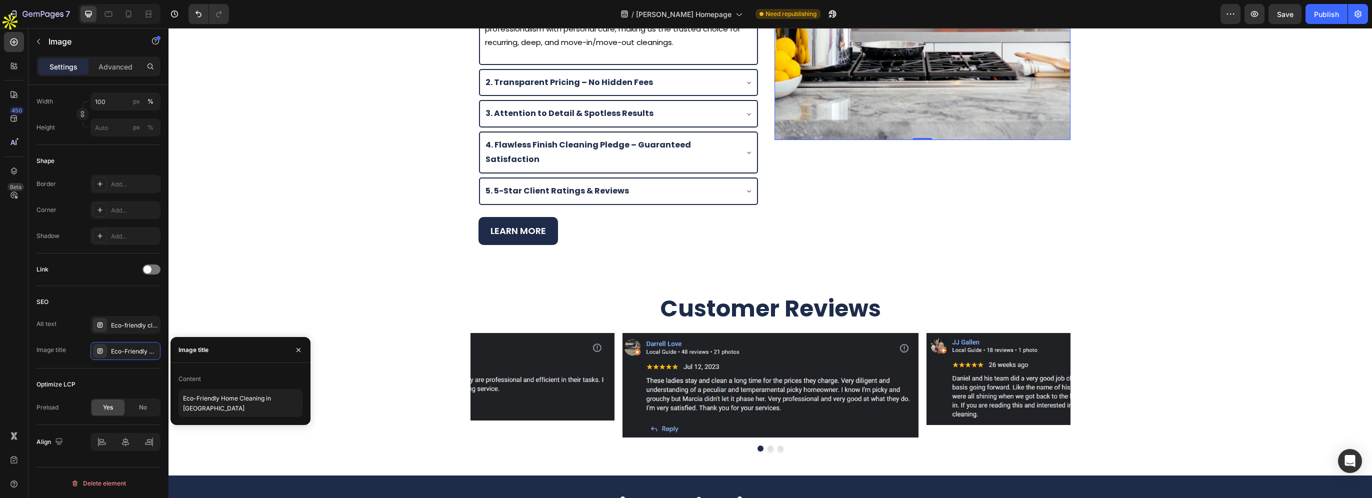
scroll to position [0, 0]
click at [210, 410] on textarea "Eco-Friendly Home Cleaning in [GEOGRAPHIC_DATA]" at bounding box center [240, 403] width 124 height 28
paste textarea "Baldwin"
type textarea "Eco-Friendly Home Cleaning in Baldwin"
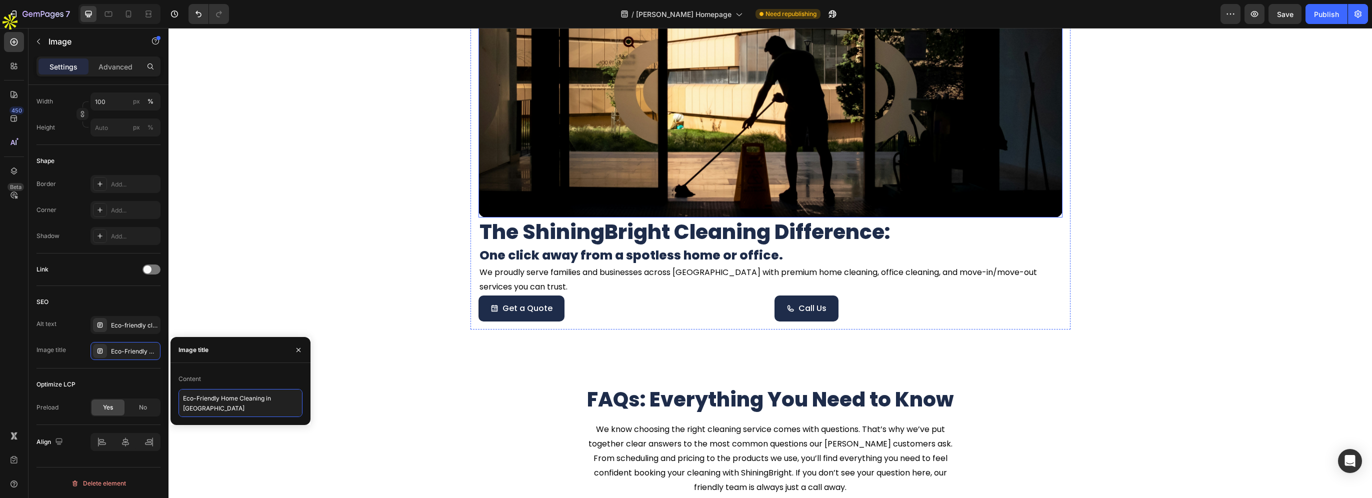
scroll to position [3050, 0]
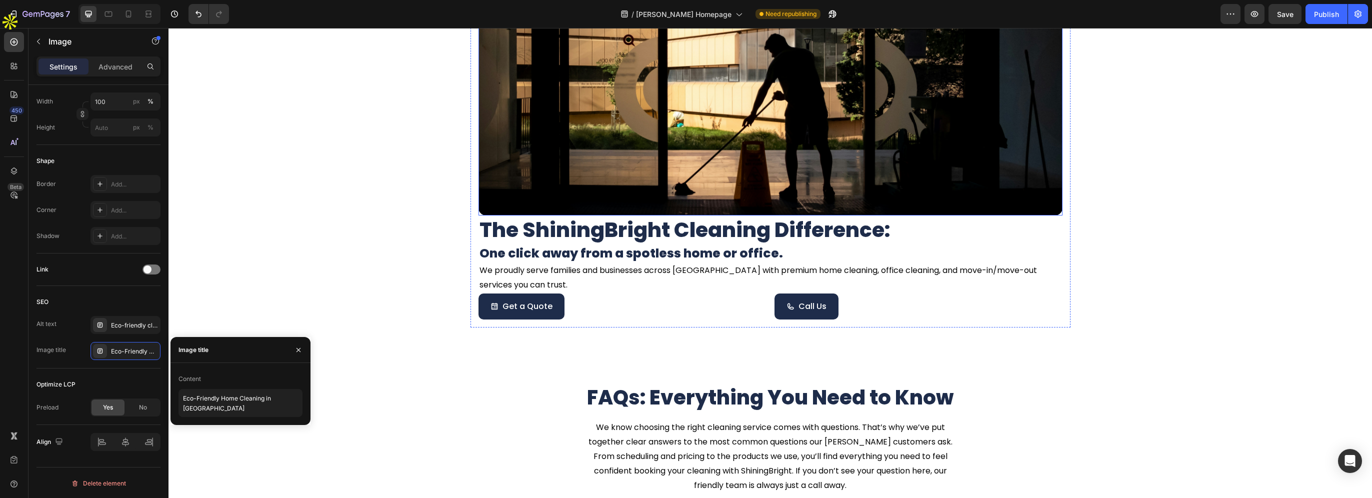
click at [717, 184] on img at bounding box center [770, 66] width 584 height 300
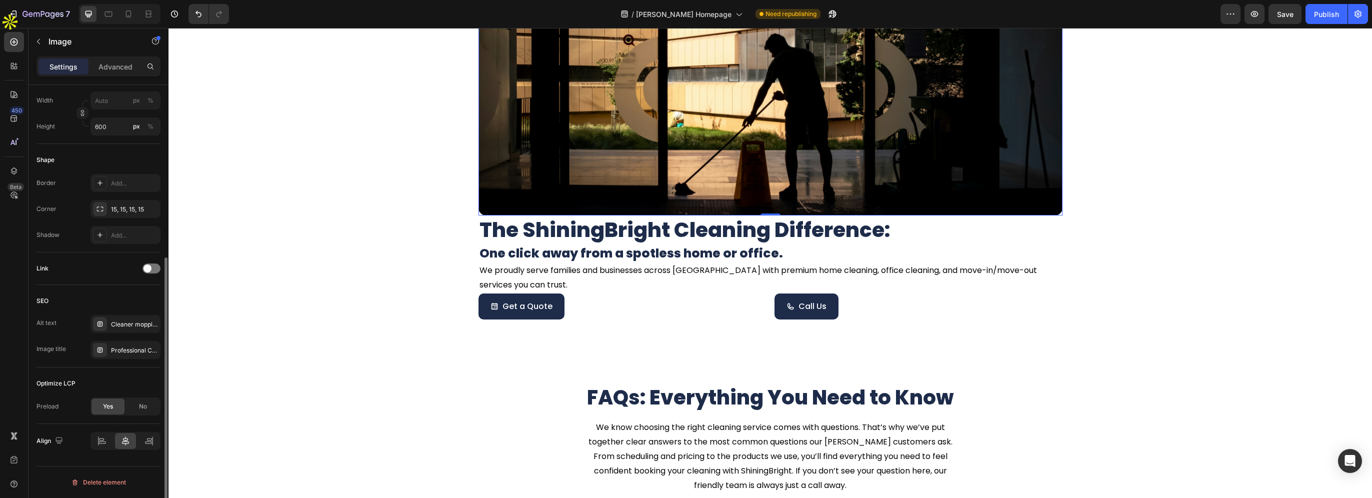
scroll to position [286, 0]
click at [101, 328] on div at bounding box center [100, 325] width 14 height 14
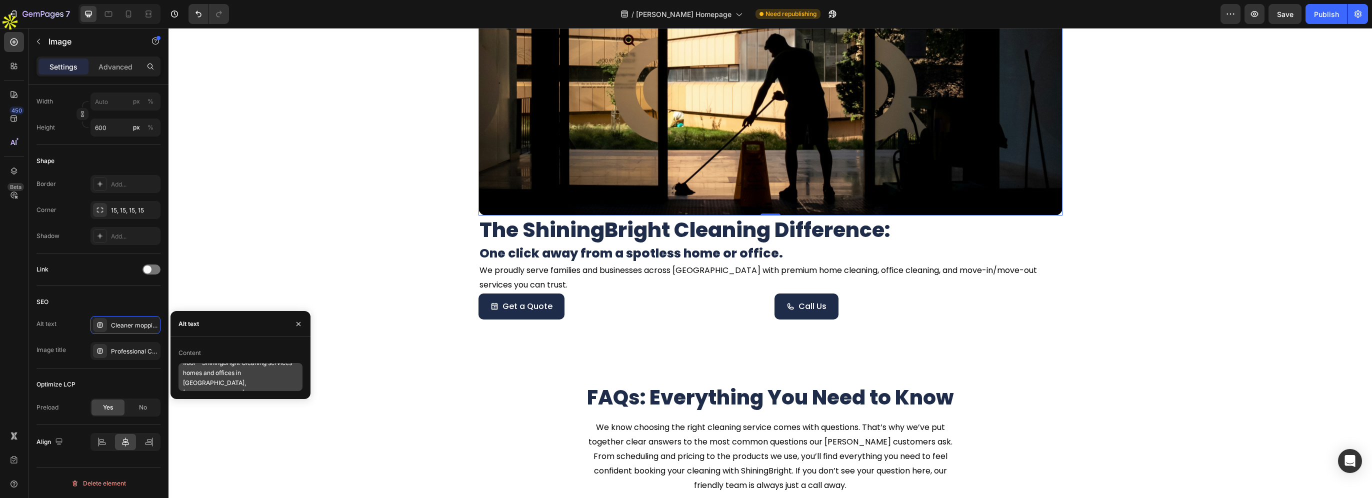
scroll to position [20, 0]
drag, startPoint x: 268, startPoint y: 373, endPoint x: 288, endPoint y: 383, distance: 21.9
click at [288, 383] on textarea "Cleaner mopping a commercial building floor - ShiningBright Cleaning services h…" at bounding box center [240, 377] width 124 height 28
paste textarea "Baldwin"
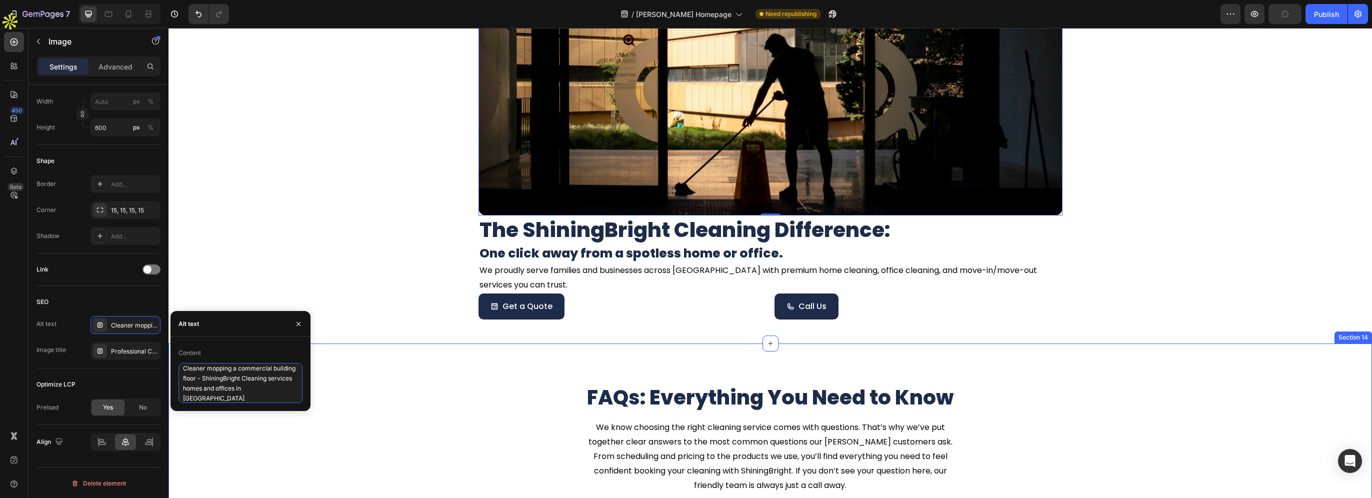
type textarea "Cleaner mopping a commercial building floor - ShiningBright Cleaning services h…"
click at [118, 354] on div "Professional Cleaning Services in [GEOGRAPHIC_DATA], [GEOGRAPHIC_DATA][PERSON_N…" at bounding box center [125, 351] width 70 height 18
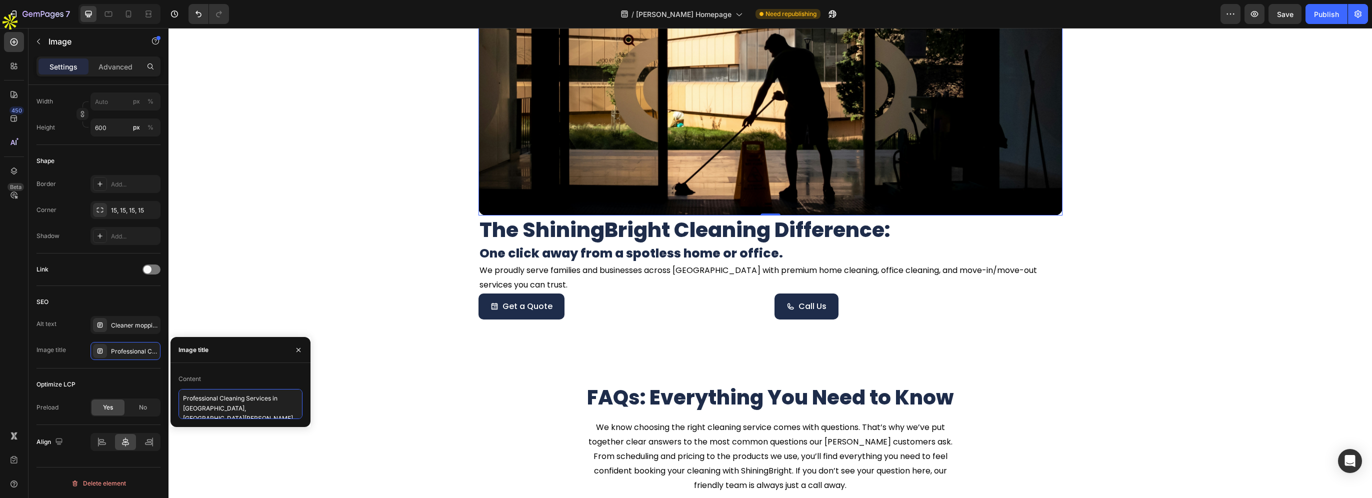
scroll to position [8, 0]
drag, startPoint x: 184, startPoint y: 407, endPoint x: 209, endPoint y: 411, distance: 24.8
click at [209, 411] on textarea "Professional Cleaning Services in [GEOGRAPHIC_DATA], [GEOGRAPHIC_DATA][PERSON_N…" at bounding box center [240, 404] width 124 height 30
paste textarea "Baldwin"
type textarea "Professional Cleaning Services in Baldwin | ShiningBright Cleaning"
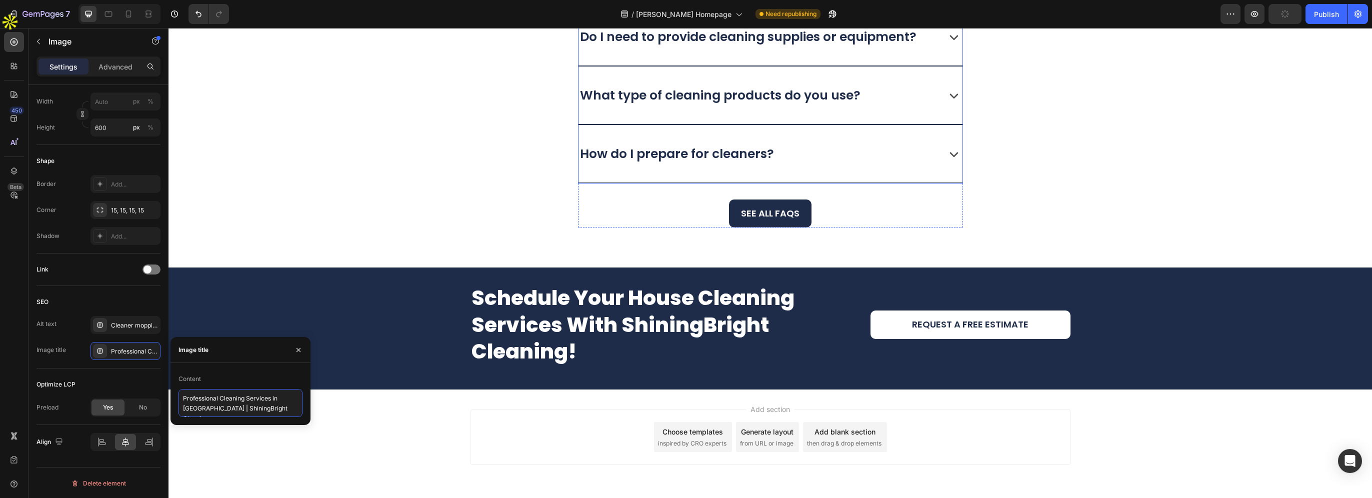
scroll to position [3700, 0]
click at [130, 18] on icon at bounding box center [128, 14] width 10 height 10
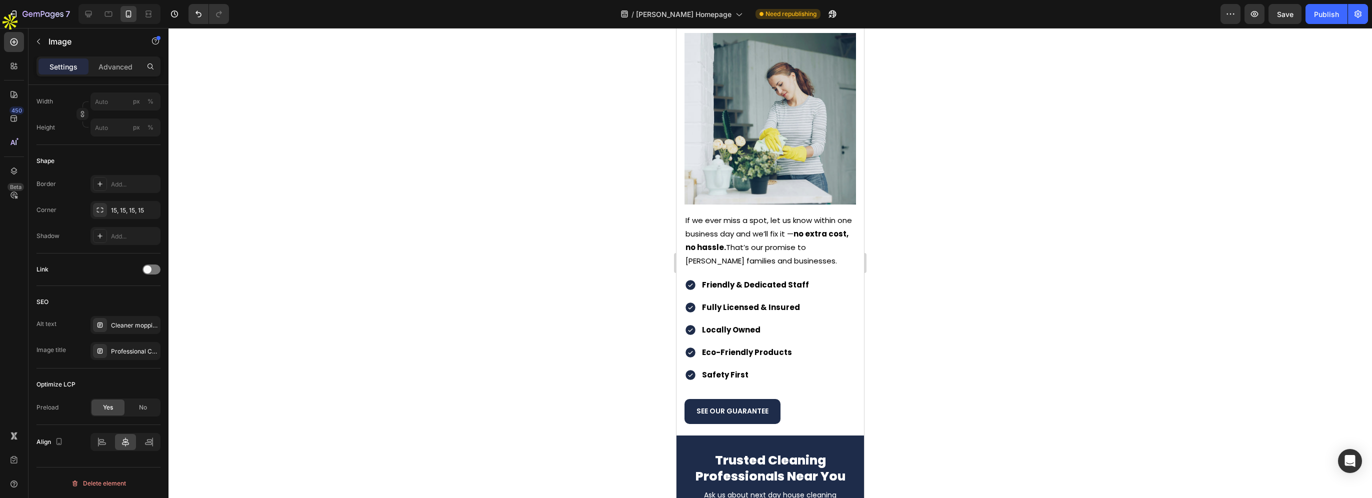
scroll to position [1583, 0]
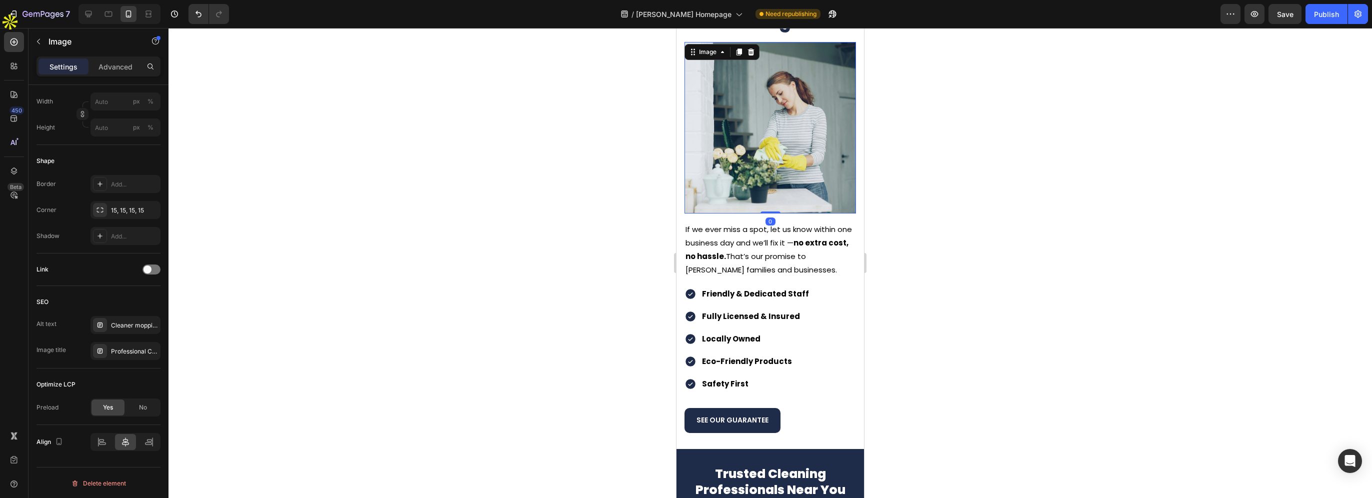
click at [773, 166] on img at bounding box center [769, 127] width 171 height 171
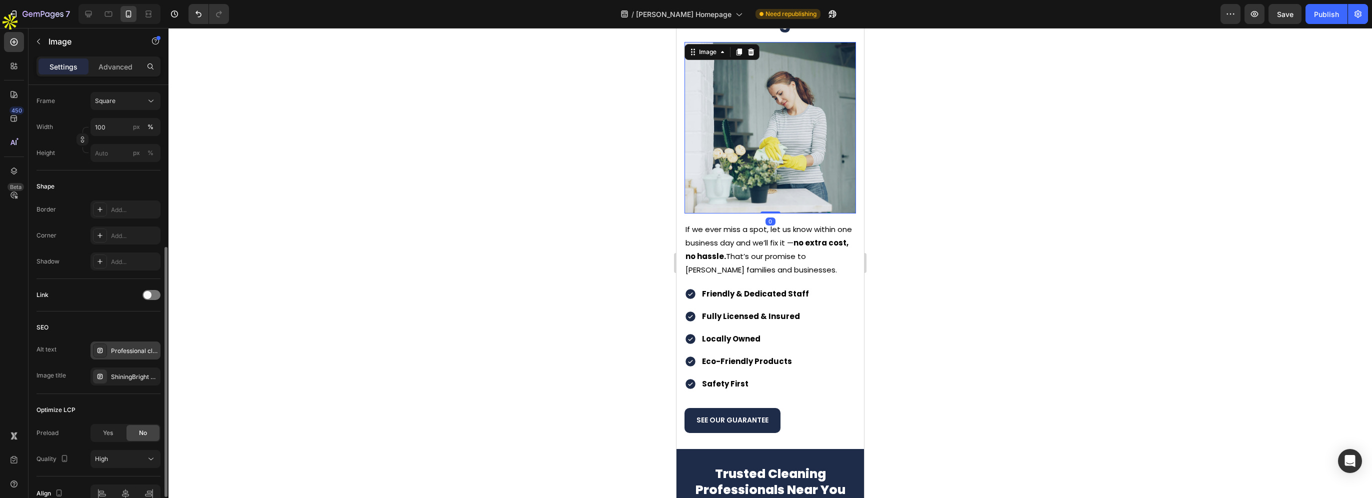
click at [128, 342] on div "Professional cleaner wiping counter with gloves as part of ShiningBright Cleani…" at bounding box center [125, 350] width 70 height 18
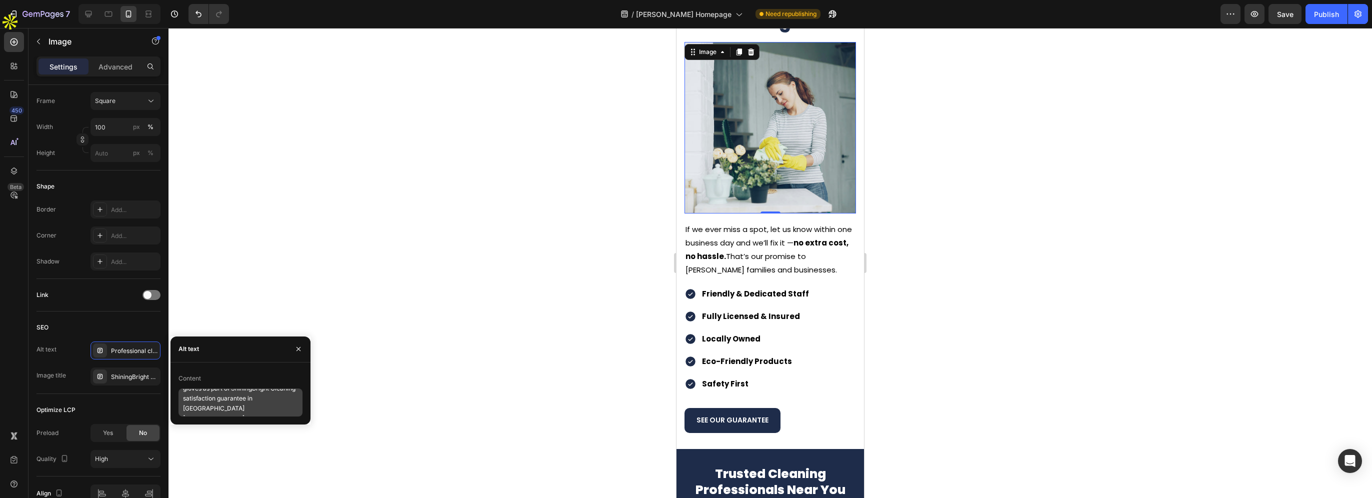
scroll to position [20, 0]
drag, startPoint x: 184, startPoint y: 408, endPoint x: 234, endPoint y: 408, distance: 50.0
click at [234, 408] on textarea "Professional cleaner wiping counter with gloves as part of ShiningBright Cleani…" at bounding box center [240, 402] width 124 height 28
paste textarea "Baldwin"
type textarea "Professional cleaner wiping counter with gloves as part of ShiningBright Cleani…"
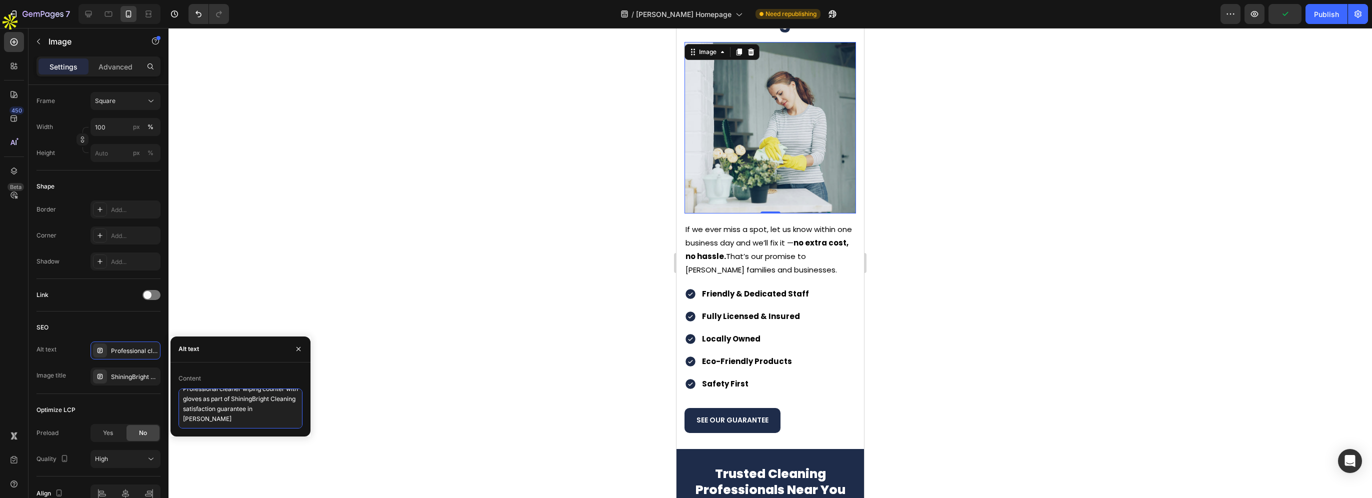
scroll to position [8, 0]
click at [146, 374] on div "ShiningBright Cleaning satisfaction pledge" at bounding box center [134, 376] width 47 height 9
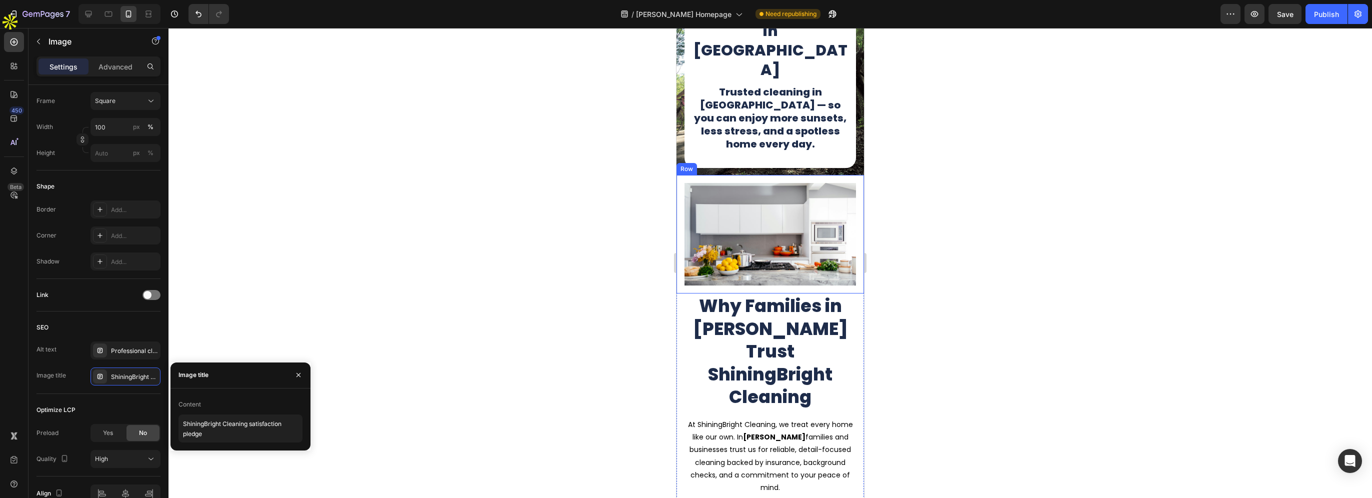
scroll to position [183, 0]
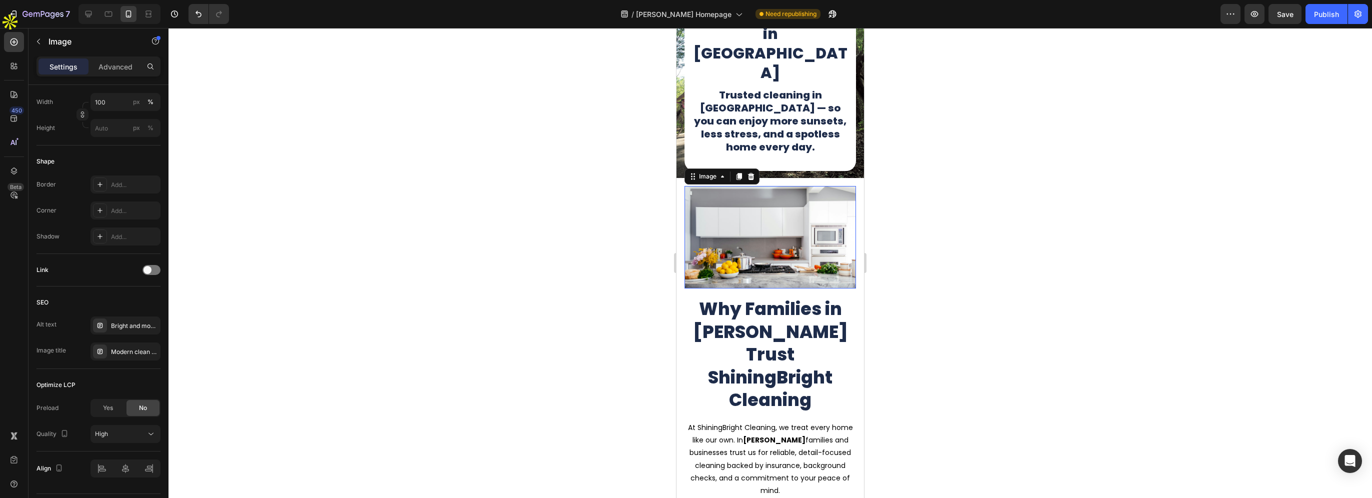
drag, startPoint x: 766, startPoint y: 242, endPoint x: 697, endPoint y: 255, distance: 70.8
click at [766, 242] on img at bounding box center [769, 237] width 171 height 102
click at [128, 322] on div "Bright and modern kitchen after professional home cleaning service by ShiningBr…" at bounding box center [134, 325] width 47 height 9
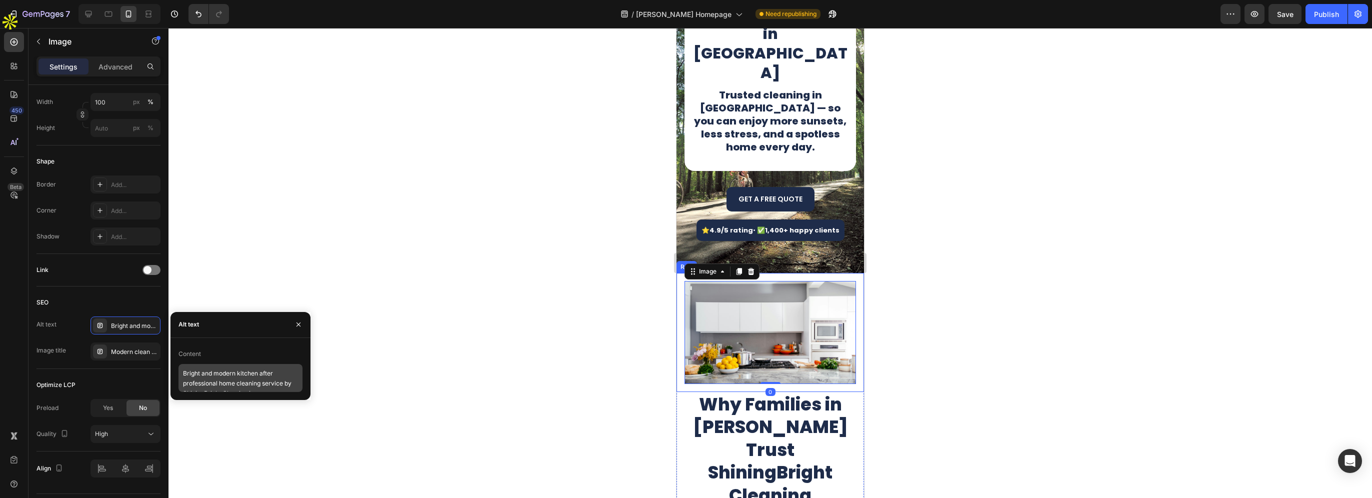
scroll to position [20, 0]
drag, startPoint x: 257, startPoint y: 372, endPoint x: 271, endPoint y: 385, distance: 19.1
click at [271, 385] on textarea "Bright and modern kitchen after professional home cleaning service by ShiningBr…" at bounding box center [240, 378] width 124 height 28
paste textarea "Baldwin"
type textarea "Bright and modern kitchen after professional home cleaning service by ShiningBr…"
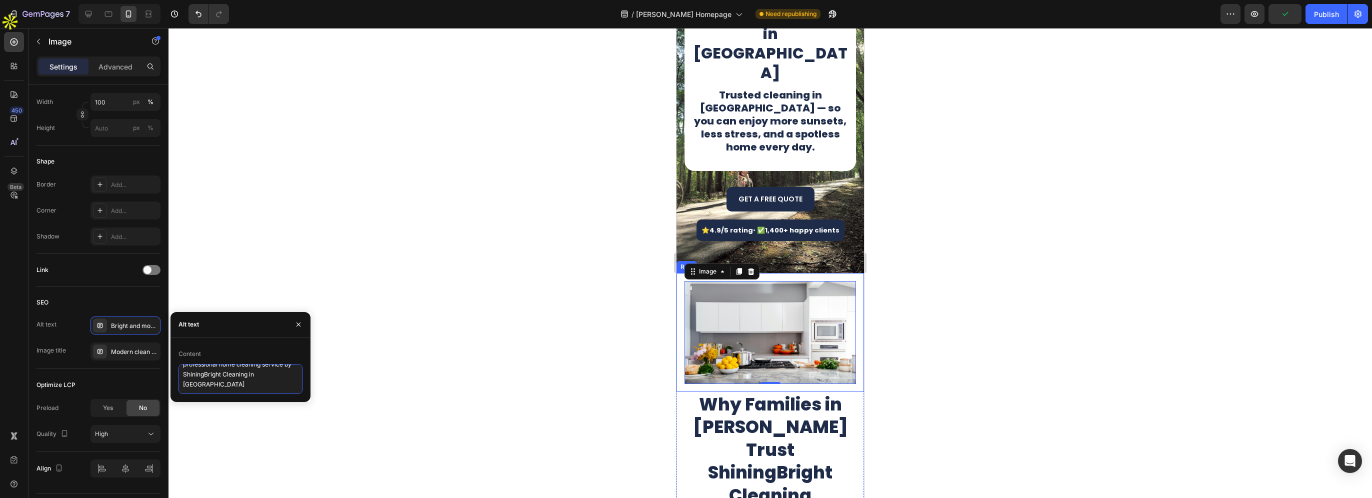
scroll to position [8, 0]
click at [125, 343] on div "Modern clean kitchen with ShiningBright Cleaning results" at bounding box center [125, 351] width 70 height 18
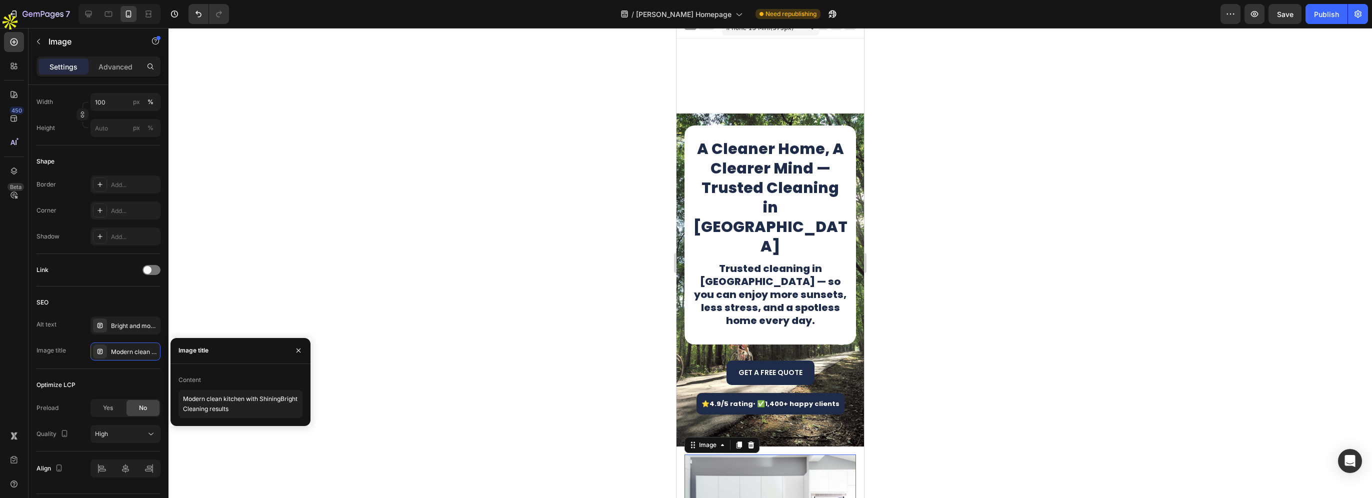
scroll to position [0, 0]
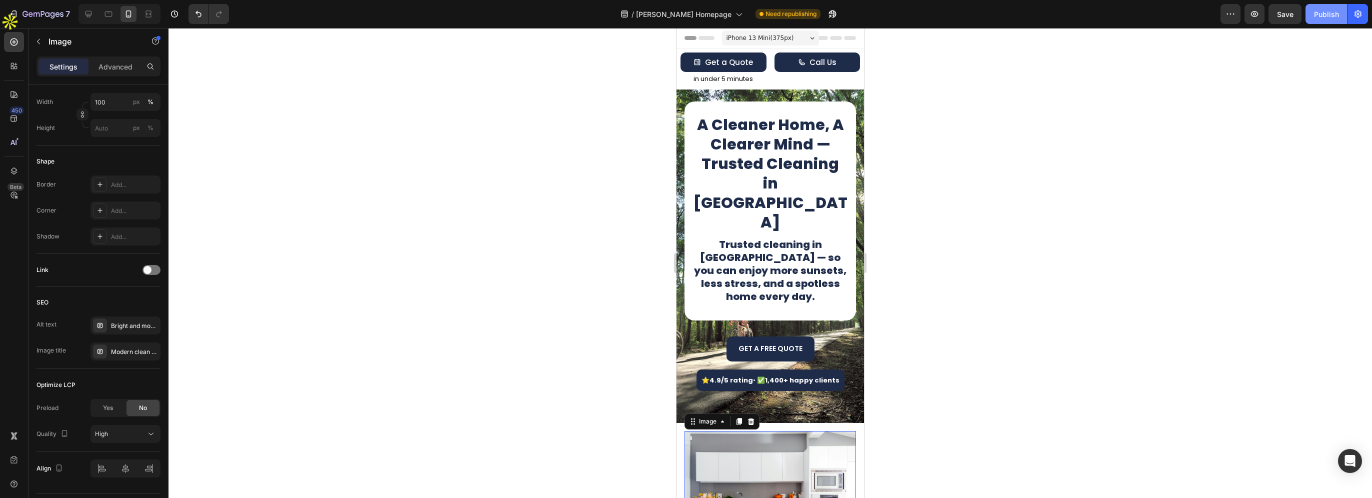
click at [1325, 15] on div "Publish" at bounding box center [1326, 14] width 25 height 10
click at [1283, 15] on span "Save" at bounding box center [1285, 14] width 16 height 8
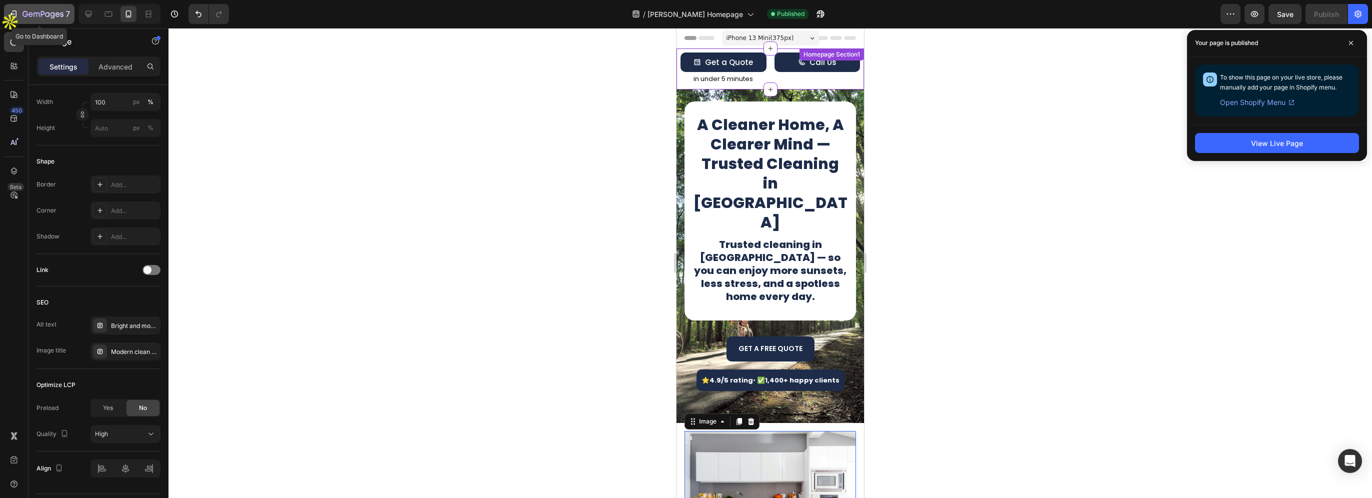
click at [50, 23] on button "7" at bounding box center [39, 14] width 70 height 20
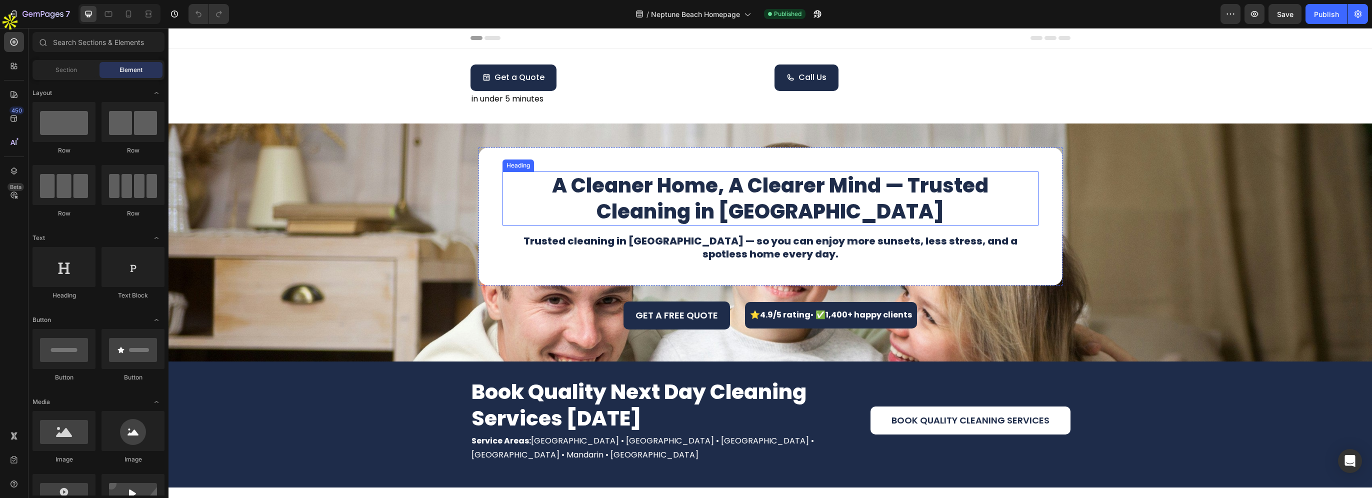
click at [748, 212] on h1 "A Cleaner Home, A Clearer Mind — Trusted Cleaning in [GEOGRAPHIC_DATA]" at bounding box center [770, 198] width 536 height 54
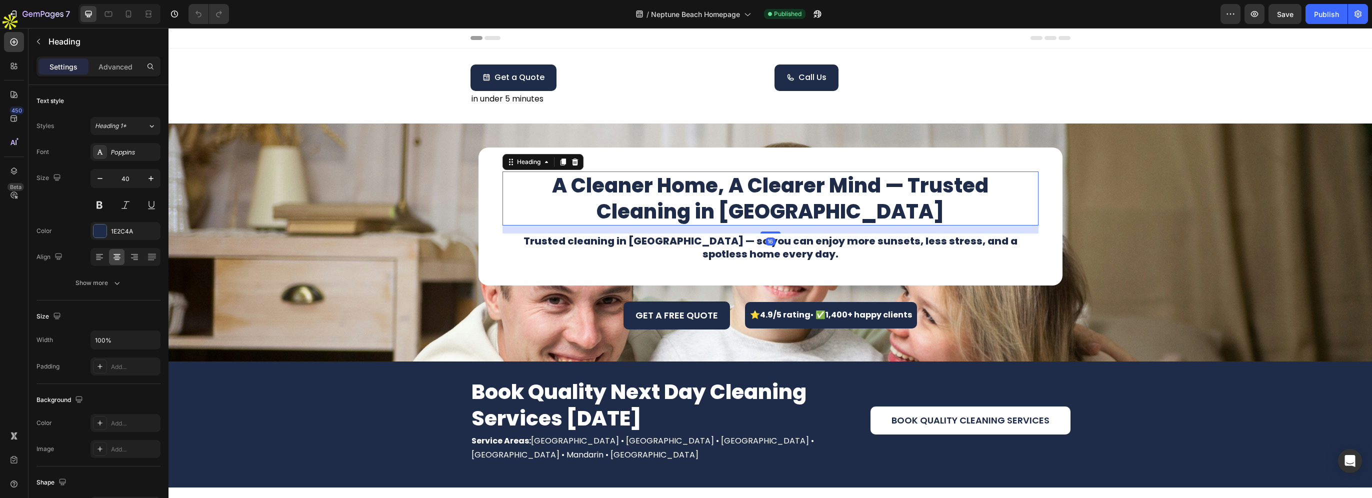
click at [700, 212] on h1 "A Cleaner Home, A Clearer Mind — Trusted Cleaning in [GEOGRAPHIC_DATA]" at bounding box center [770, 198] width 536 height 54
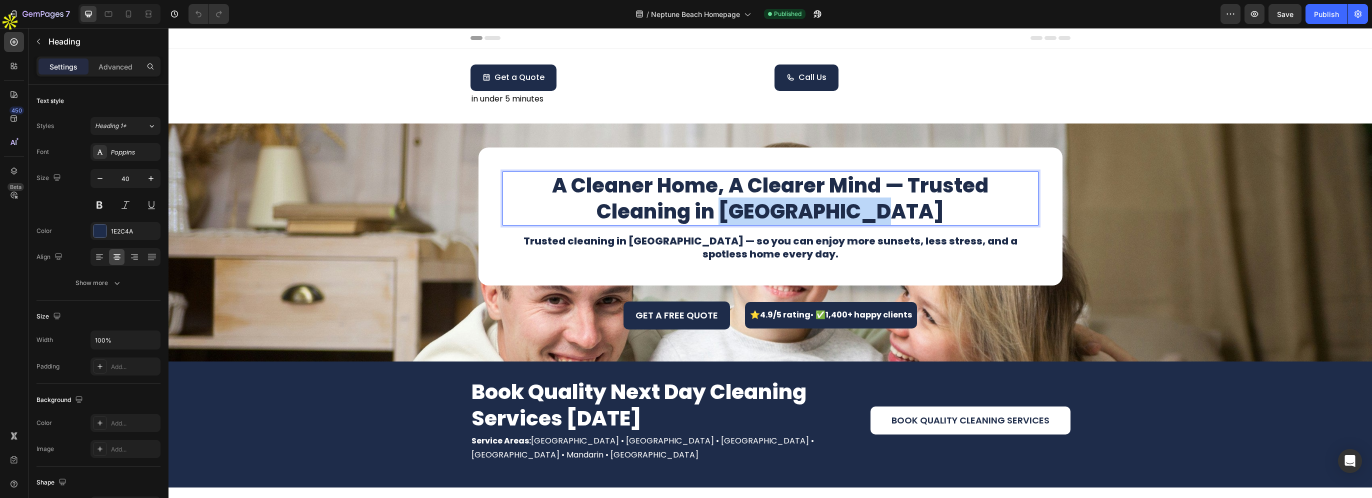
drag, startPoint x: 700, startPoint y: 212, endPoint x: 881, endPoint y: 217, distance: 181.1
click at [881, 217] on p "A Cleaner Home, A Clearer Mind — Trusted Cleaning in [GEOGRAPHIC_DATA]" at bounding box center [770, 198] width 534 height 52
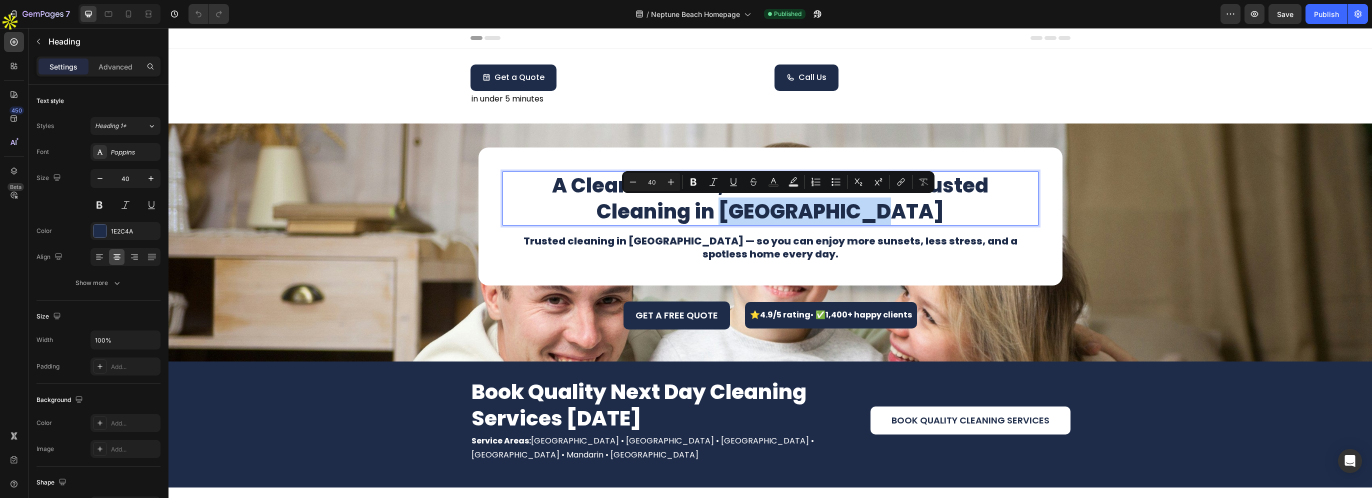
copy p "[GEOGRAPHIC_DATA]"
click at [638, 246] on h1 "Trusted cleaning in [GEOGRAPHIC_DATA] — so you can enjoy more sunsets, less str…" at bounding box center [770, 247] width 536 height 28
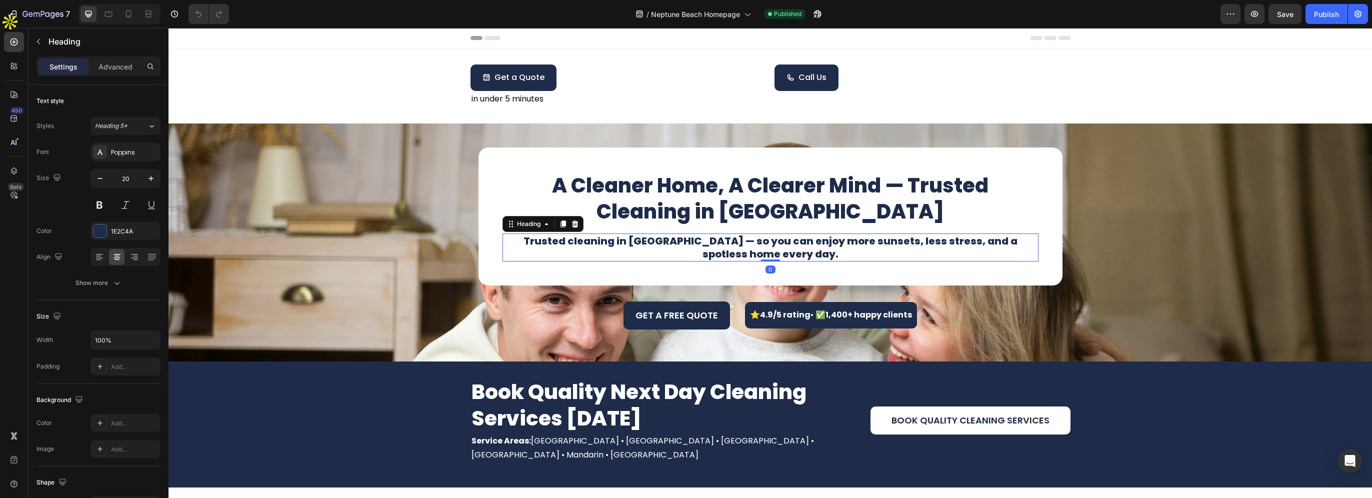
click at [612, 243] on h1 "Trusted cleaning in [GEOGRAPHIC_DATA] — so you can enjoy more sunsets, less str…" at bounding box center [770, 247] width 536 height 28
drag, startPoint x: 608, startPoint y: 240, endPoint x: 686, endPoint y: 241, distance: 78.0
click at [686, 241] on p "Trusted cleaning in [GEOGRAPHIC_DATA] — so you can enjoy more sunsets, less str…" at bounding box center [770, 247] width 534 height 26
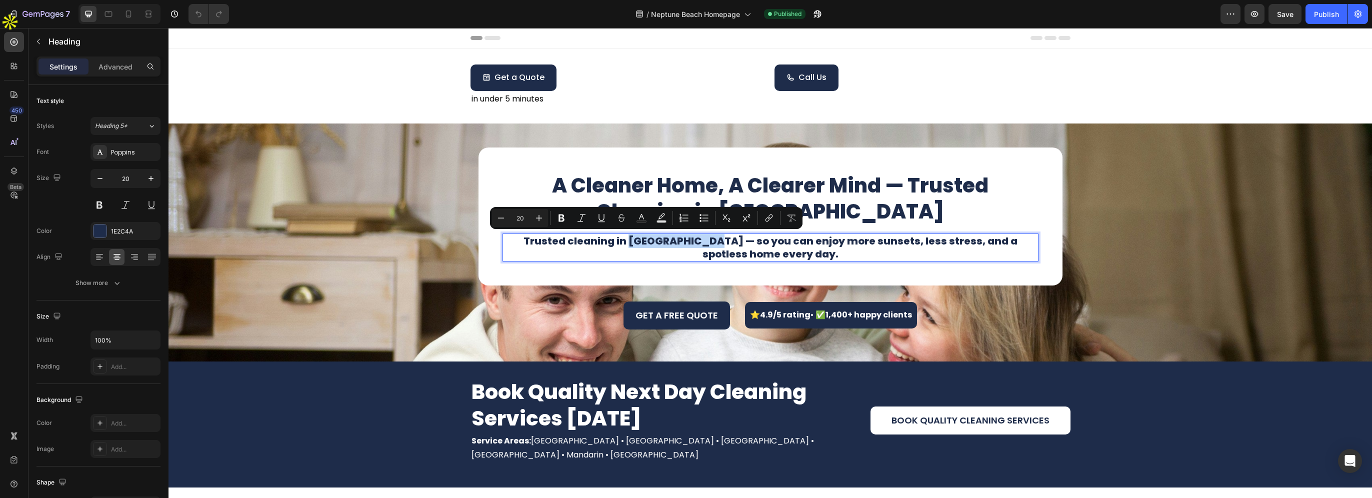
copy p "[GEOGRAPHIC_DATA]"
click at [472, 242] on div "A Cleaner Home, A Clearer Mind — Trusted Cleaning in [GEOGRAPHIC_DATA] Heading …" at bounding box center [770, 242] width 600 height 206
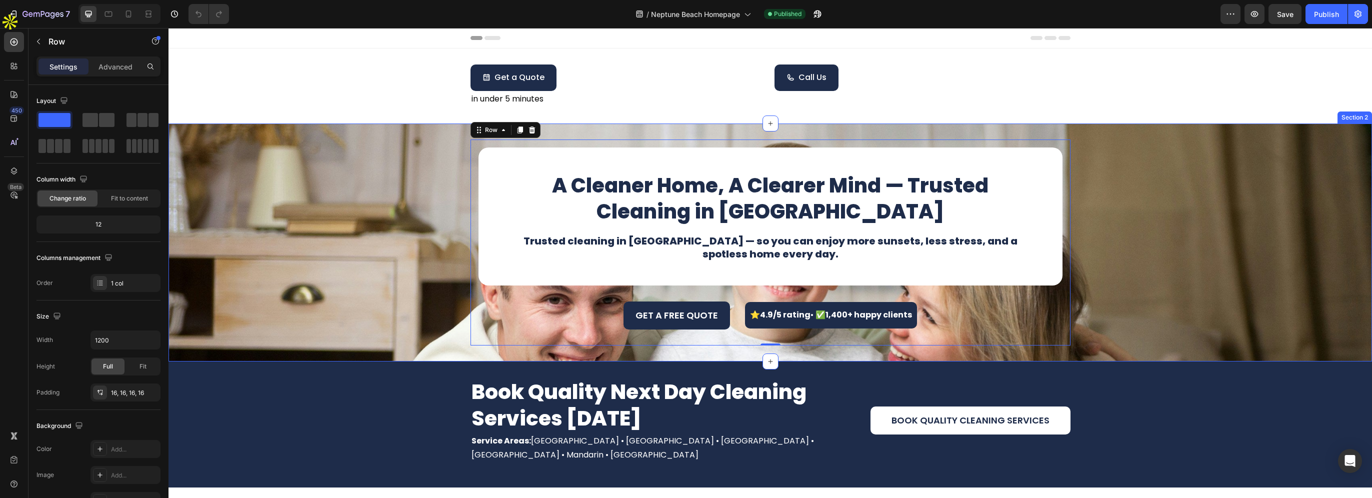
click at [390, 248] on div "A Cleaner Home, A Clearer Mind — Trusted Cleaning in [GEOGRAPHIC_DATA] Heading …" at bounding box center [769, 242] width 1203 height 206
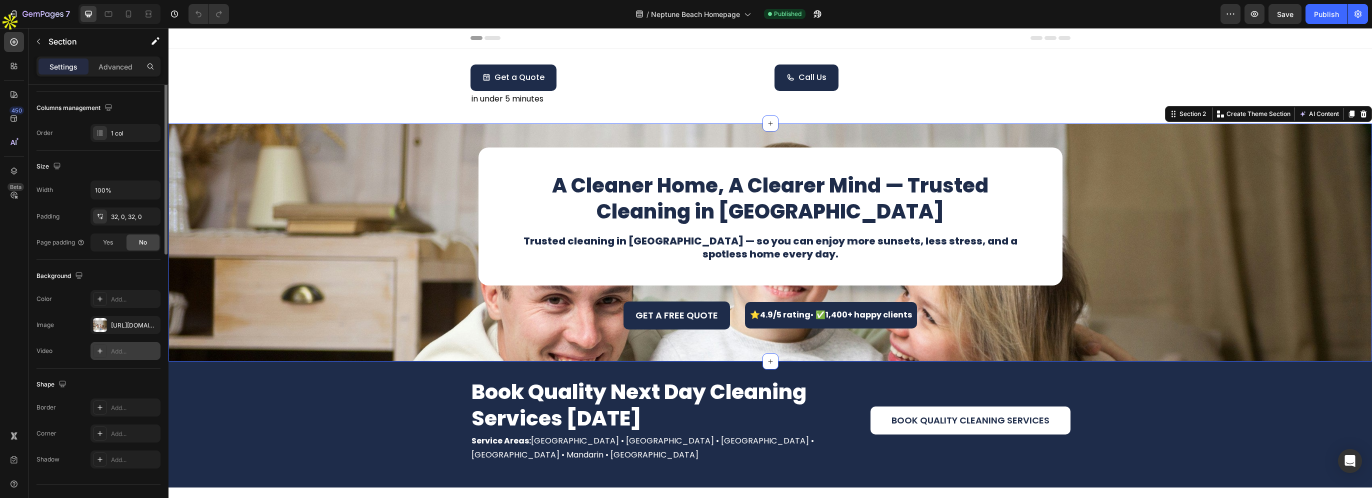
scroll to position [167, 0]
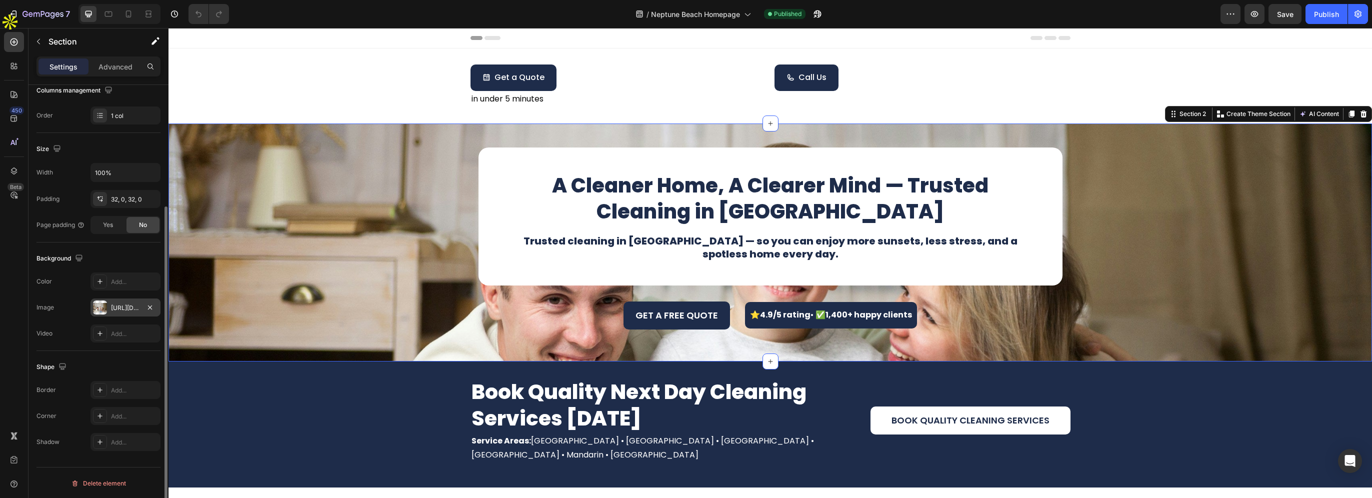
click at [115, 314] on div "[URL][DOMAIN_NAME]" at bounding box center [125, 307] width 70 height 18
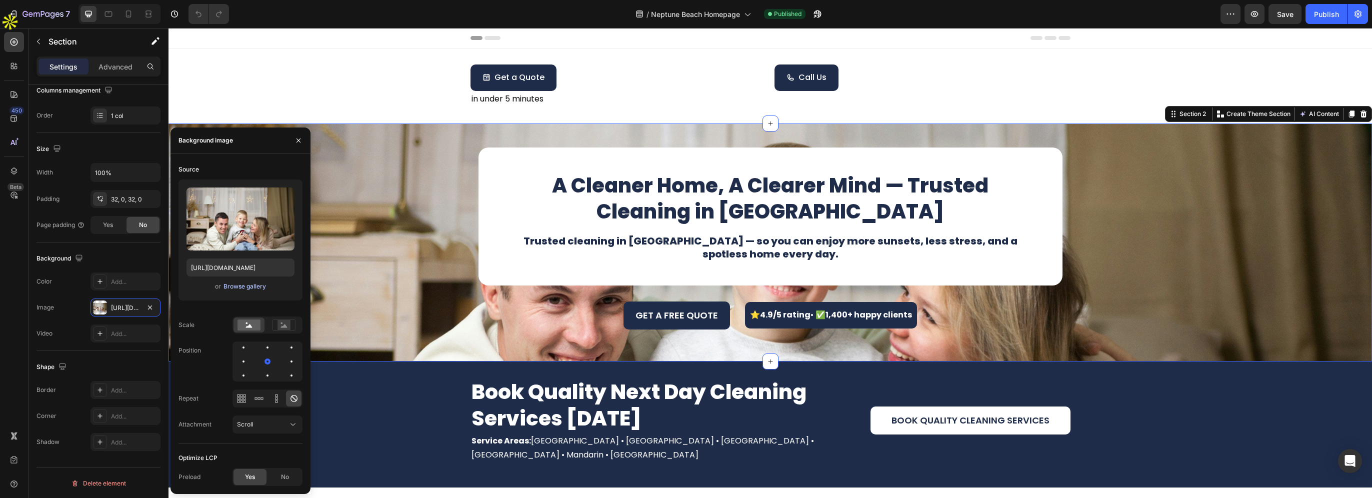
click at [228, 291] on button "Browse gallery" at bounding box center [244, 286] width 43 height 10
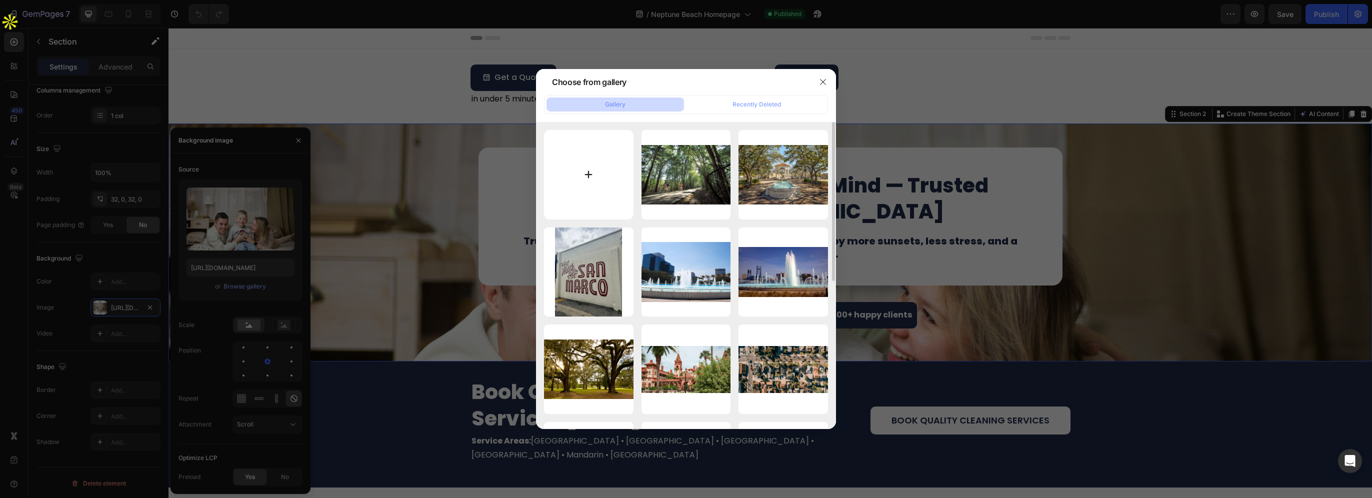
click at [600, 167] on input "file" at bounding box center [588, 174] width 89 height 89
type input "C:\fakepath\neptune-beach-[US_STATE]-001.jpg"
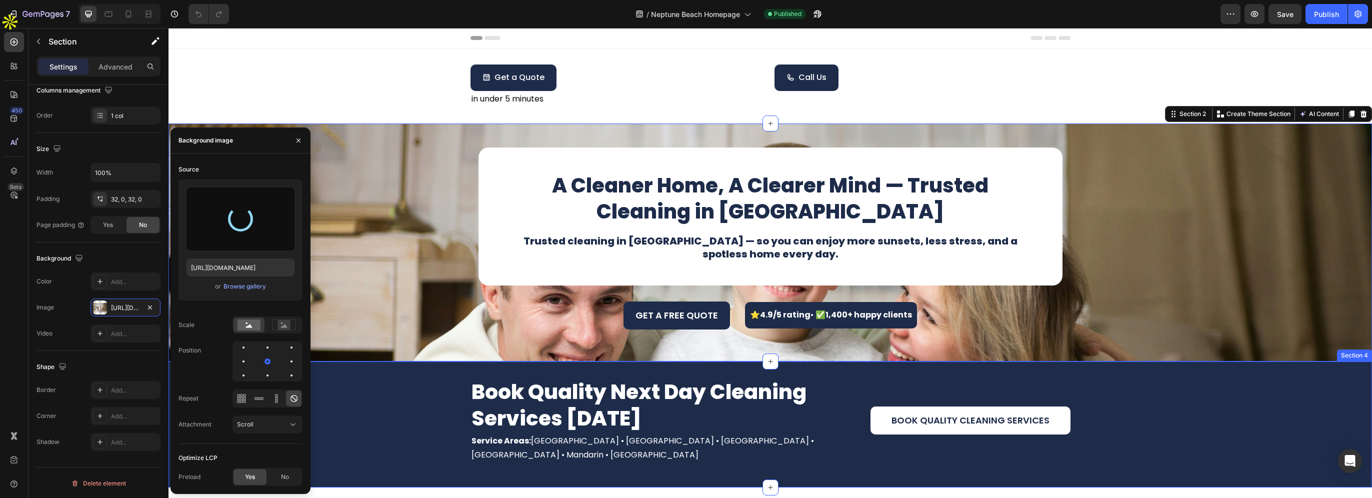
type input "[URL][DOMAIN_NAME]"
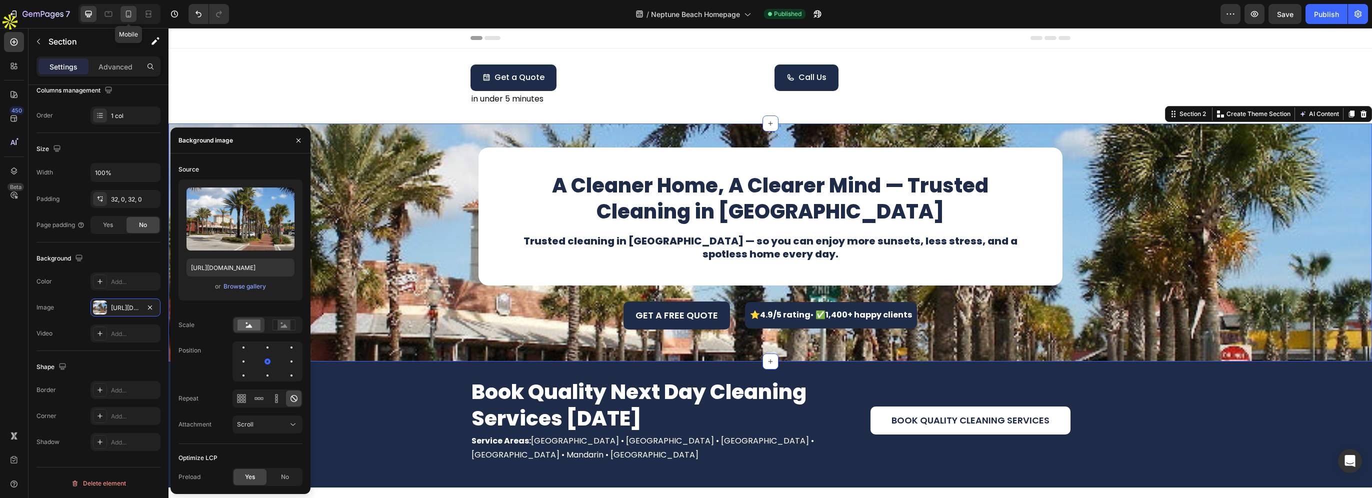
click at [126, 15] on icon at bounding box center [128, 14] width 10 height 10
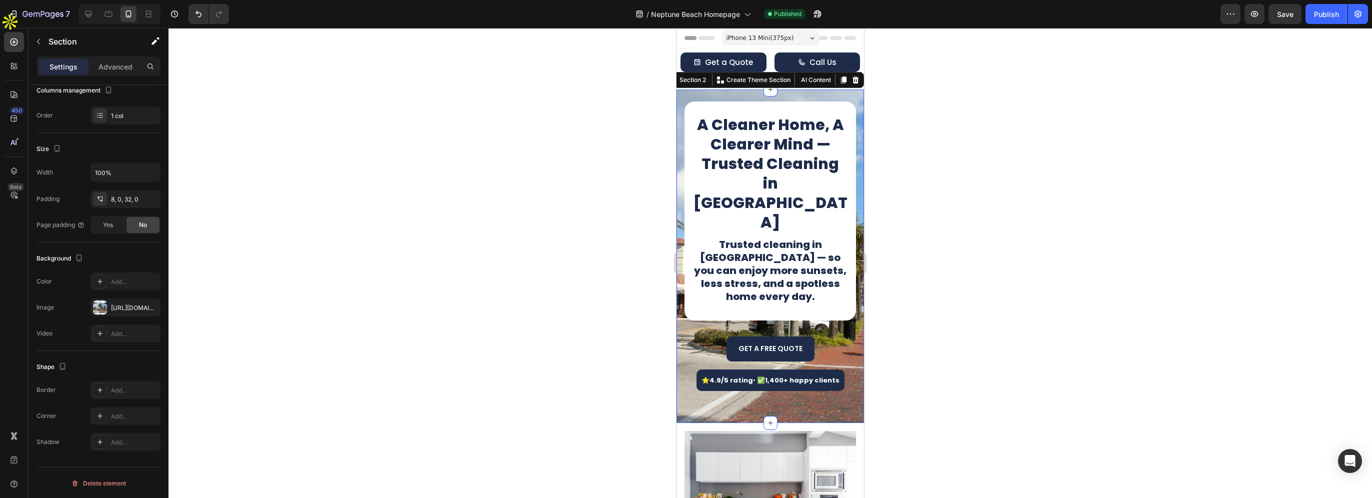
click at [96, 17] on div at bounding box center [119, 14] width 82 height 20
click at [94, 16] on div at bounding box center [88, 14] width 16 height 16
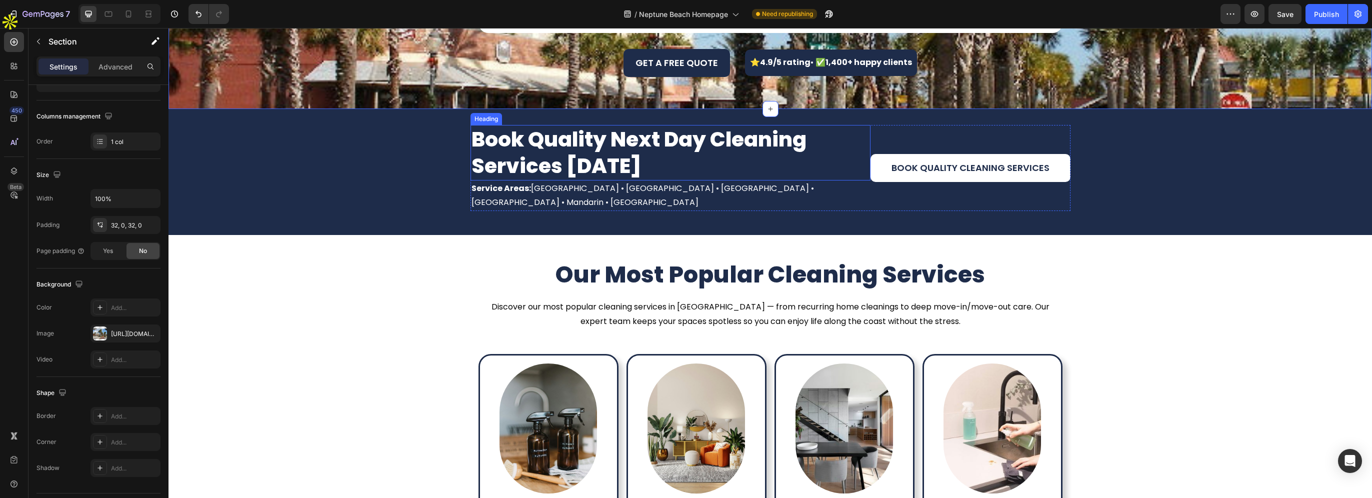
scroll to position [253, 0]
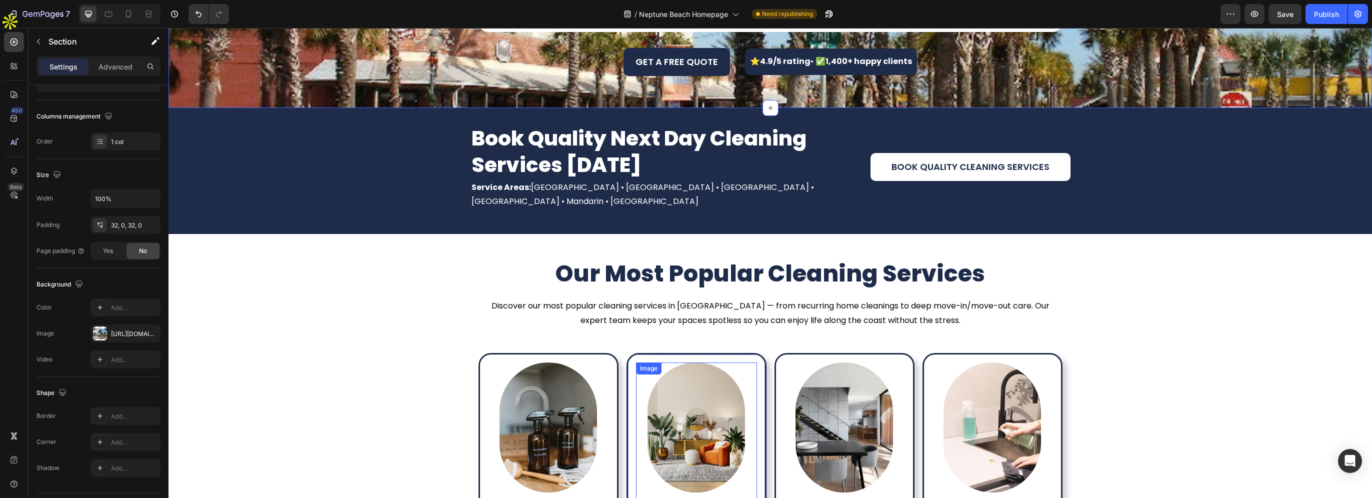
click at [577, 404] on img at bounding box center [547, 427] width 97 height 130
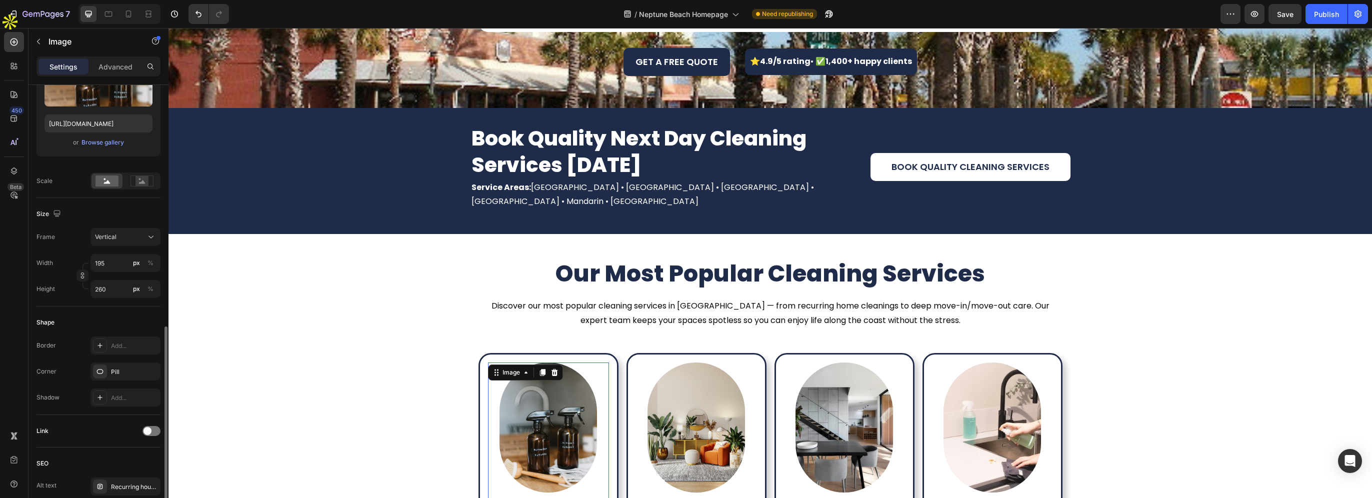
scroll to position [250, 0]
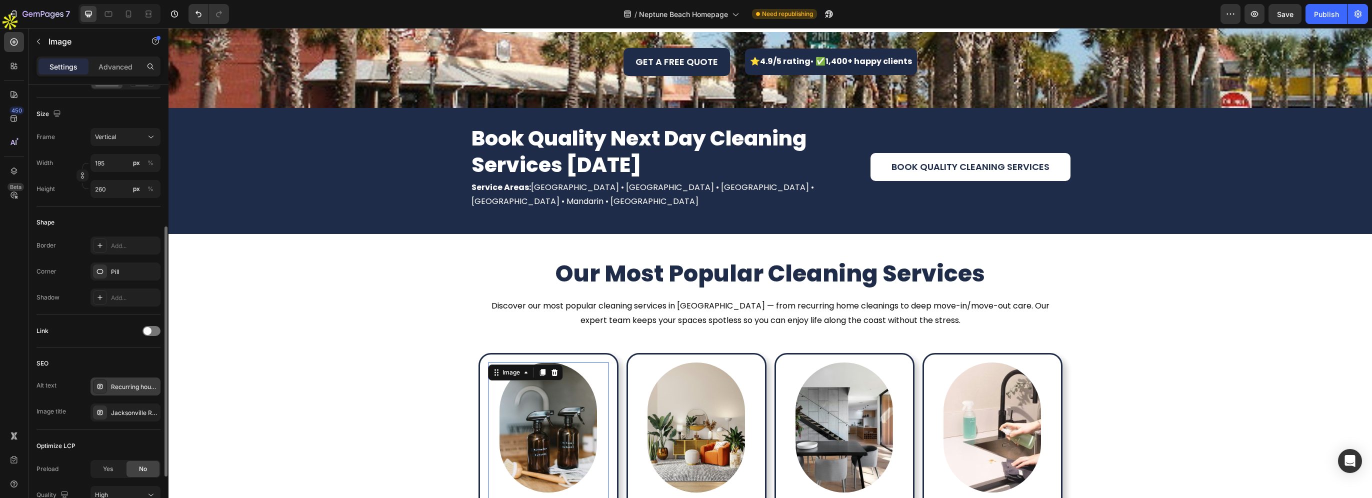
click at [122, 384] on div "Recurring house cleaning services in Jacksonville and Duval County FL" at bounding box center [134, 386] width 47 height 9
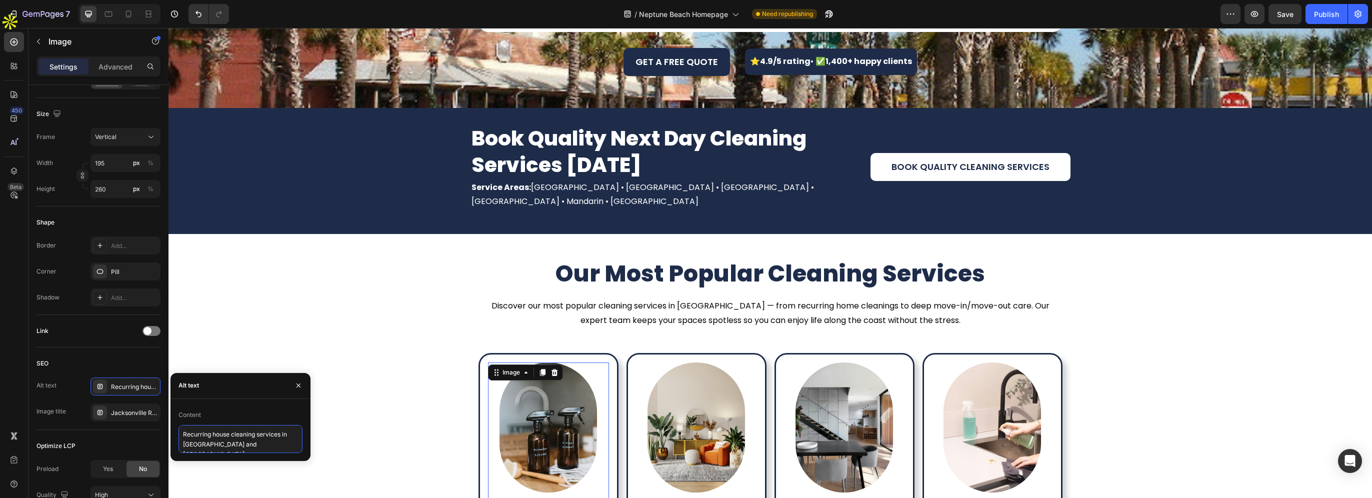
scroll to position [0, 0]
drag, startPoint x: 184, startPoint y: 446, endPoint x: 295, endPoint y: 447, distance: 111.0
click at [295, 447] on textarea "Recurring house cleaning services in Jacksonville and Duval County FL" at bounding box center [240, 439] width 124 height 28
paste textarea "Neptune Beach"
type textarea "Recurring house cleaning services in Neptune Beach"
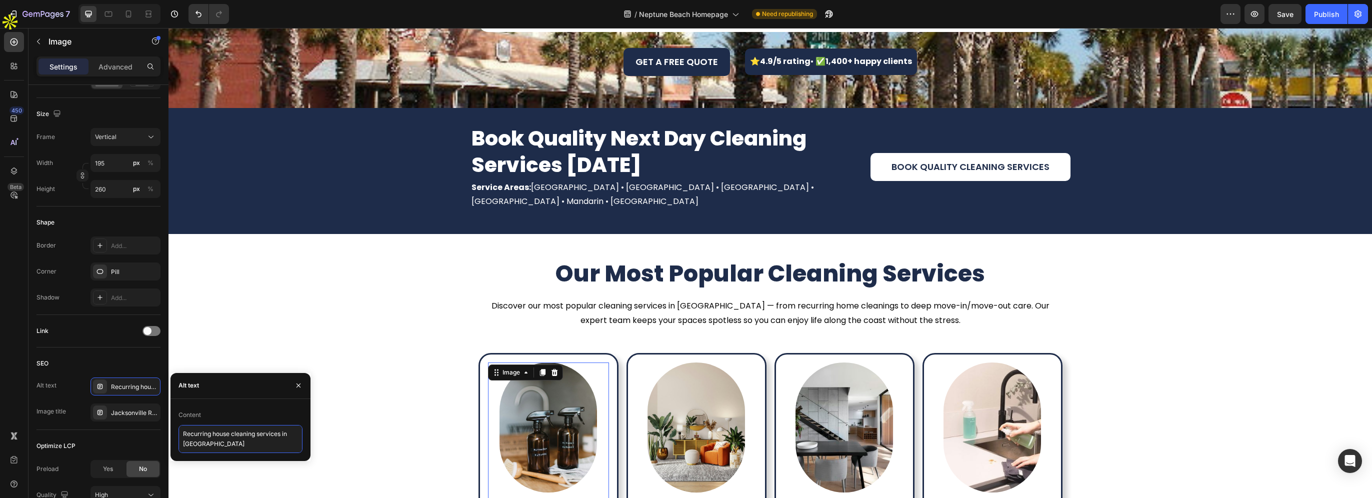
scroll to position [0, 0]
click at [118, 416] on div "Jacksonville Recurring Cleaning – Weekly & Biweekly Services" at bounding box center [125, 412] width 70 height 18
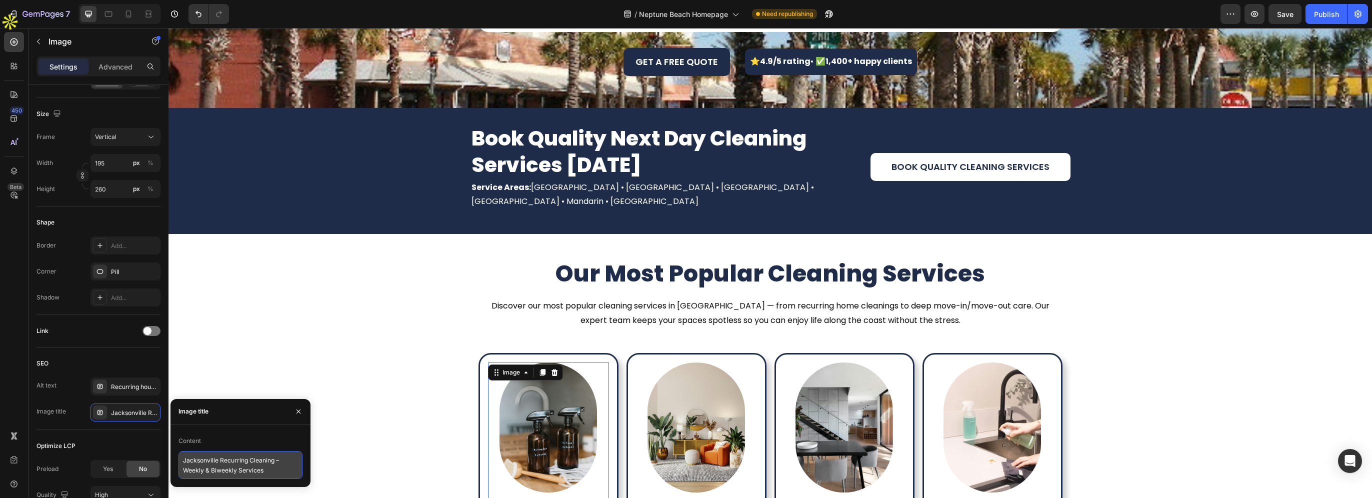
click at [196, 460] on textarea "Jacksonville Recurring Cleaning – Weekly & Biweekly Services" at bounding box center [240, 465] width 124 height 28
paste textarea "Neptune Beach"
type textarea "Neptune Beach Recurring Cleaning – Weekly & Biweekly Services"
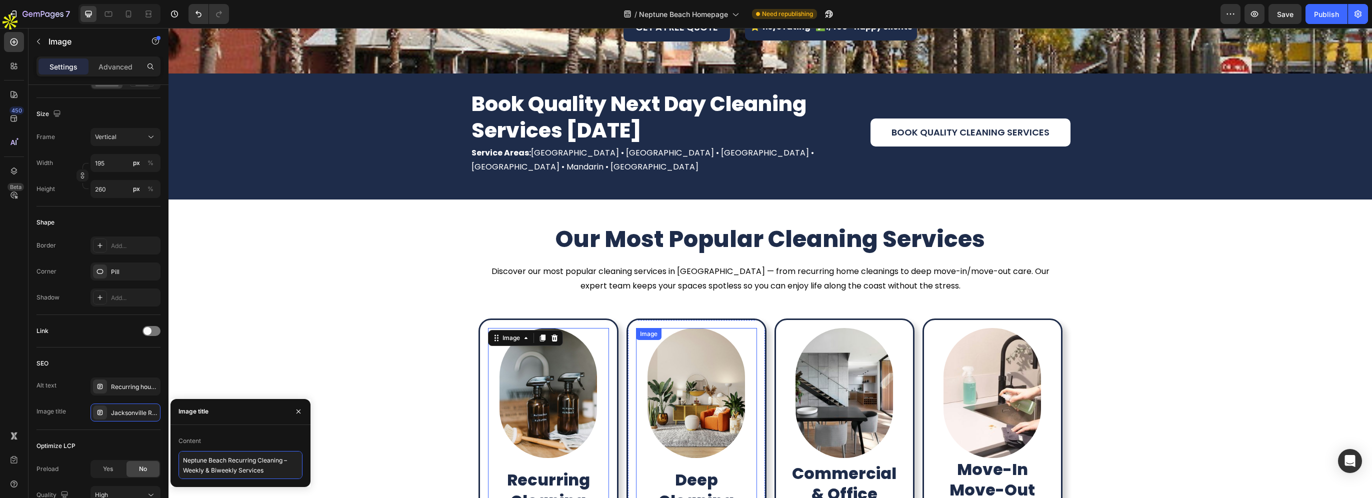
scroll to position [353, 0]
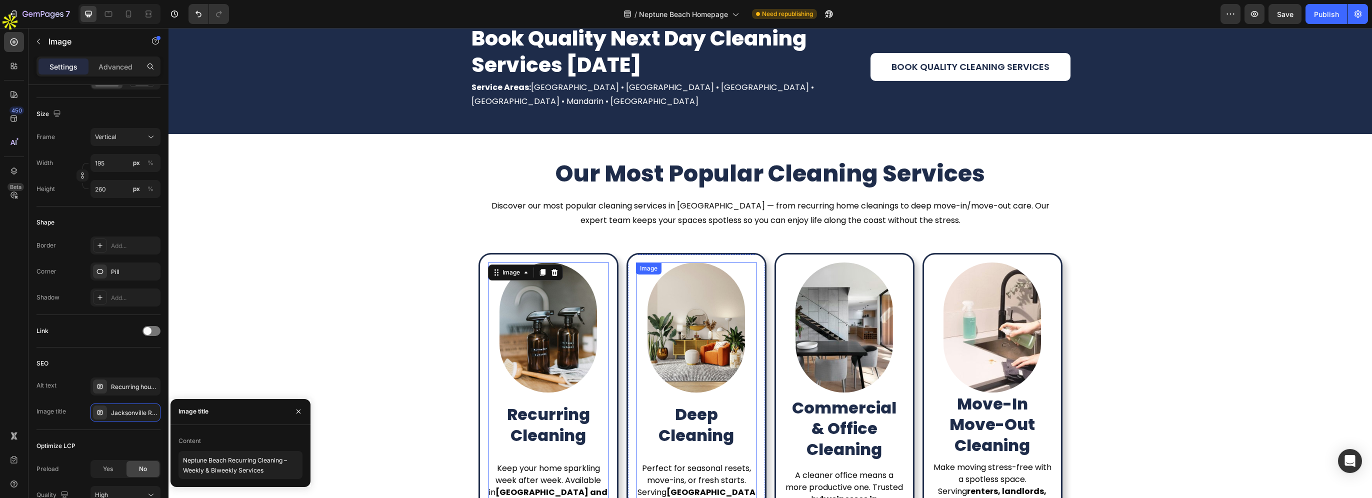
click at [679, 333] on img at bounding box center [695, 327] width 97 height 130
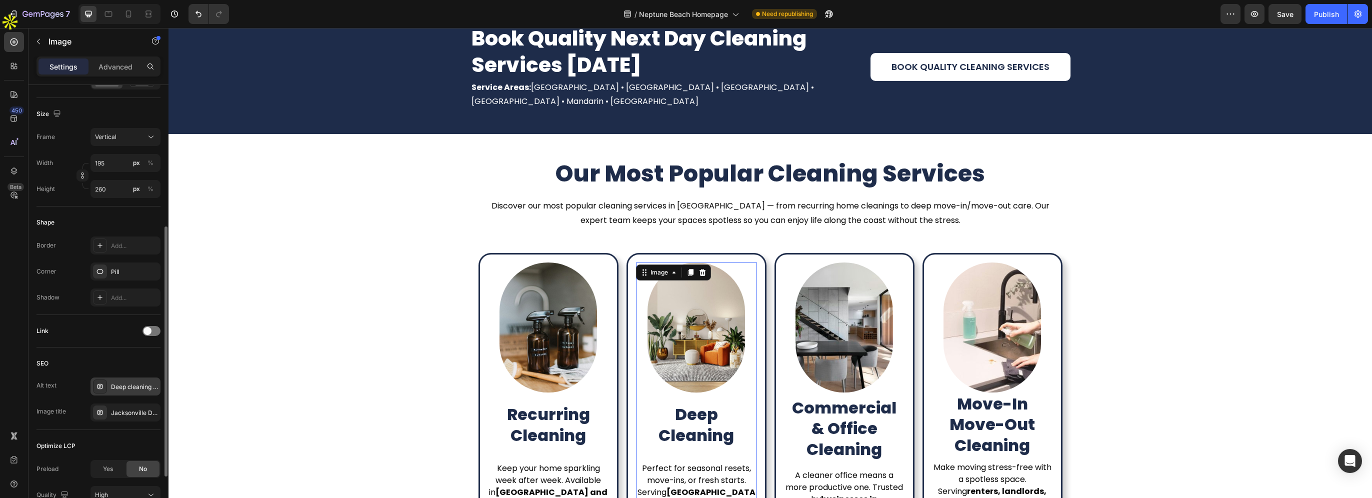
click at [120, 388] on div "Deep cleaning service for homes in Jacksonville and surrounding areas" at bounding box center [134, 386] width 47 height 9
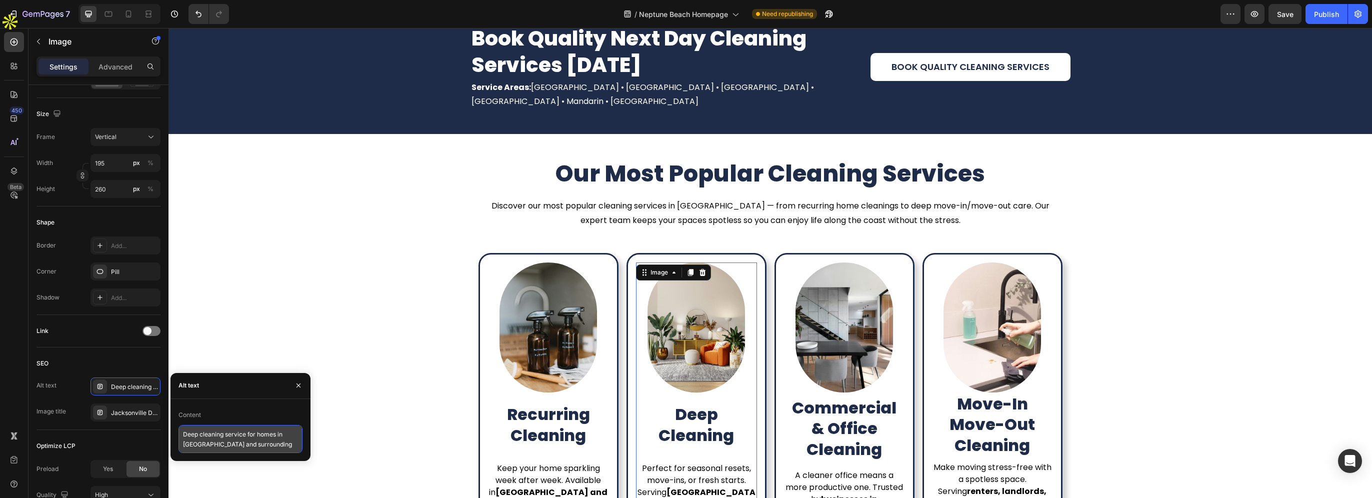
click at [211, 444] on textarea "Deep cleaning service for homes in Jacksonville and surrounding areas" at bounding box center [240, 439] width 124 height 28
paste textarea "Neptune Beach"
type textarea "Deep cleaning service for homes in Neptune Beach and surrounding areas"
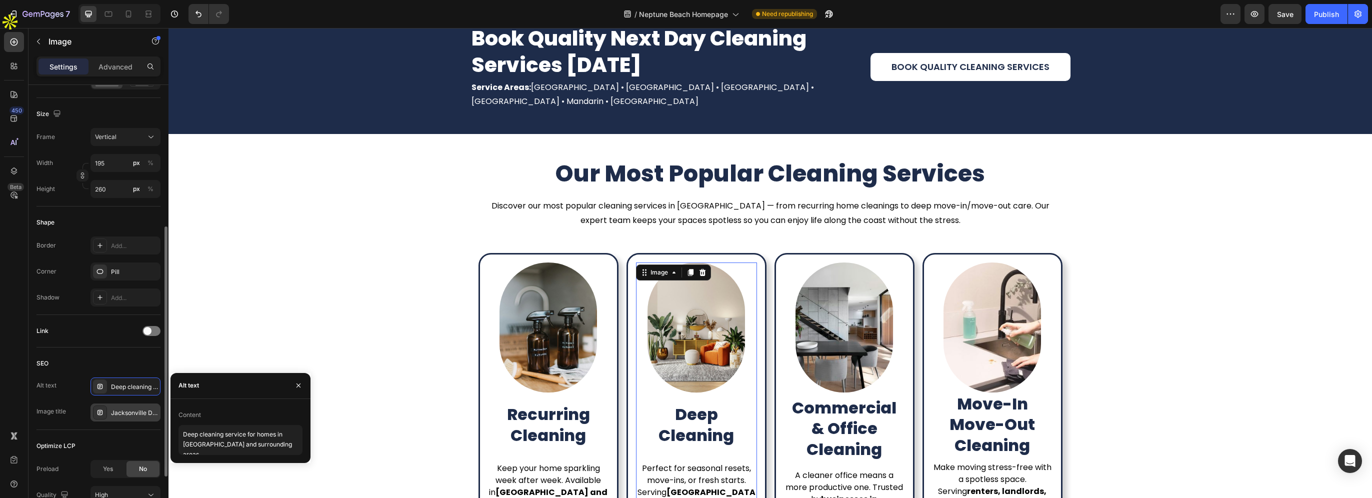
click at [126, 417] on div "Jacksonville Deep Cleaning Services – One-Time or Seasonal" at bounding box center [125, 412] width 70 height 18
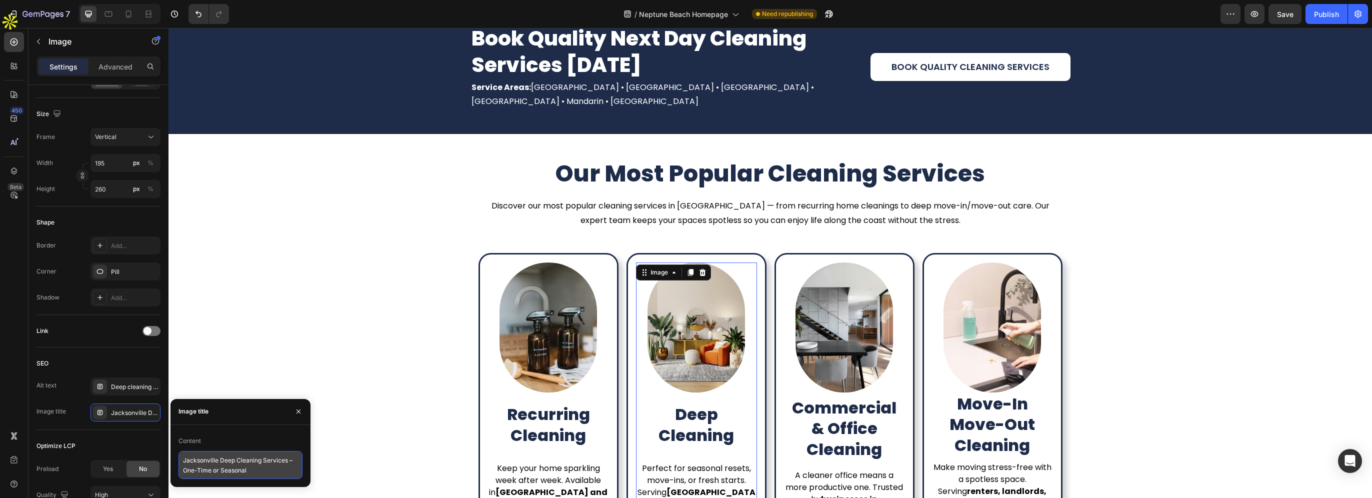
click at [202, 462] on textarea "Jacksonville Deep Cleaning Services – One-Time or Seasonal" at bounding box center [240, 465] width 124 height 28
paste textarea "Neptune Beach"
type textarea "Neptune Beach Deep Cleaning Services – One-Time or Seasonal"
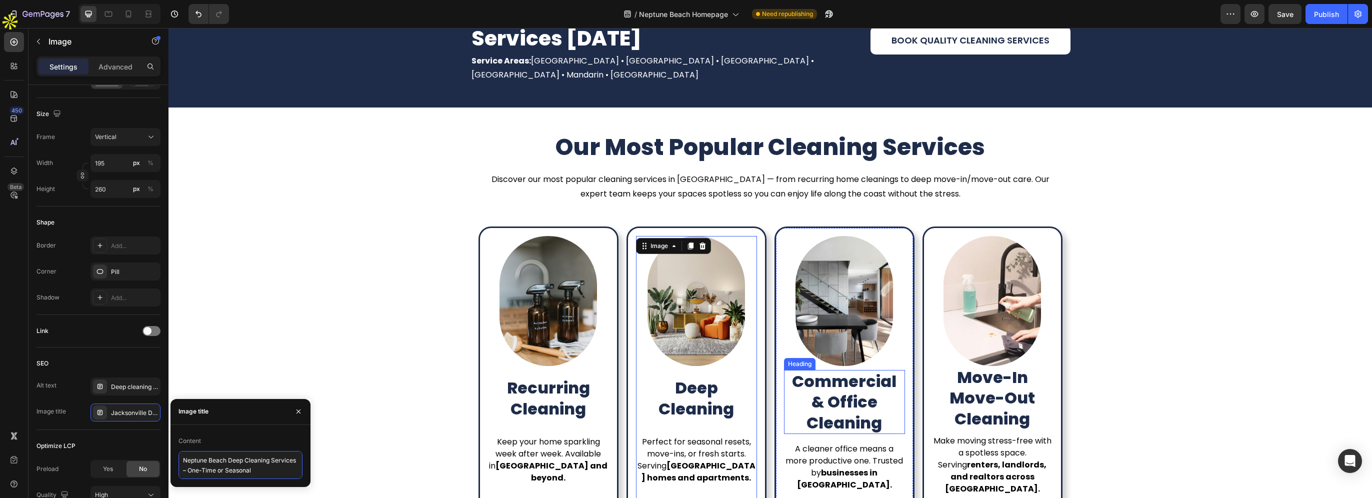
scroll to position [453, 0]
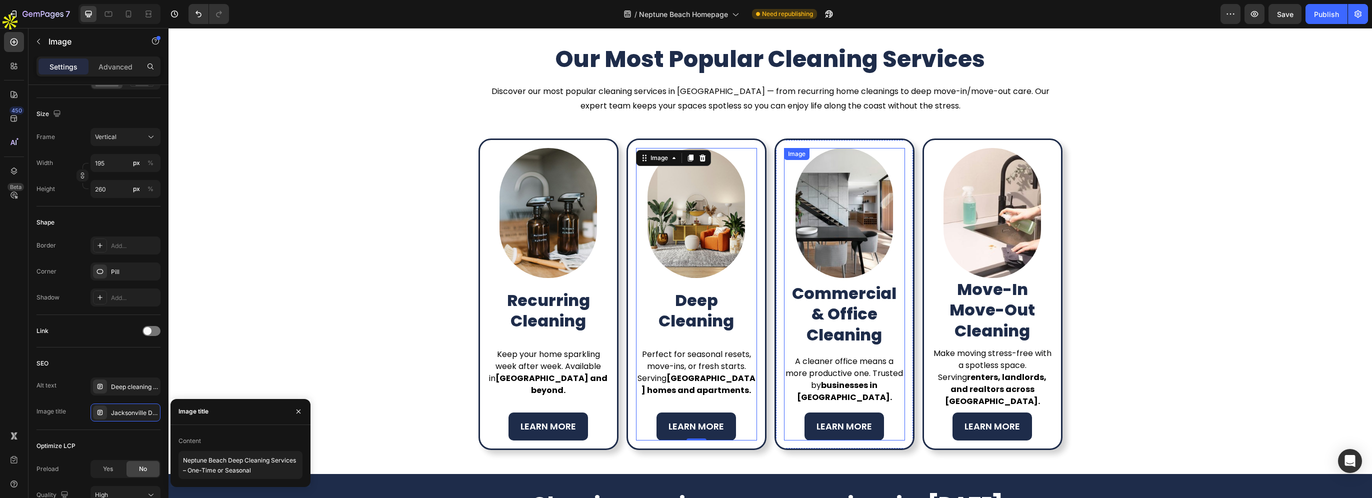
click at [851, 257] on img at bounding box center [843, 213] width 97 height 130
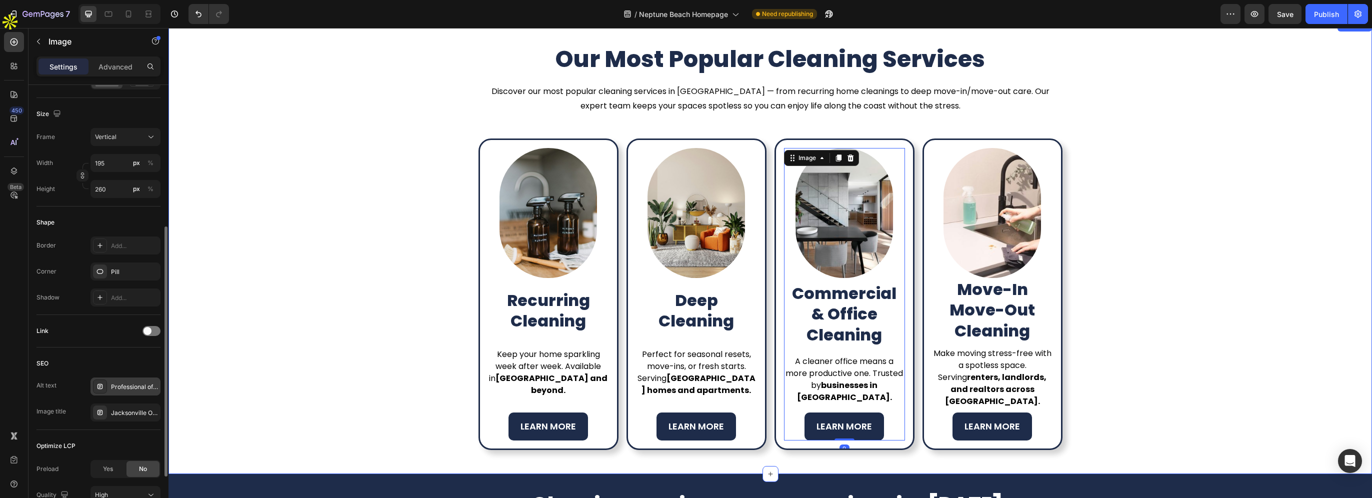
click at [141, 384] on div "Professional office and commercial cleaning in Jacksonville FL" at bounding box center [134, 386] width 47 height 9
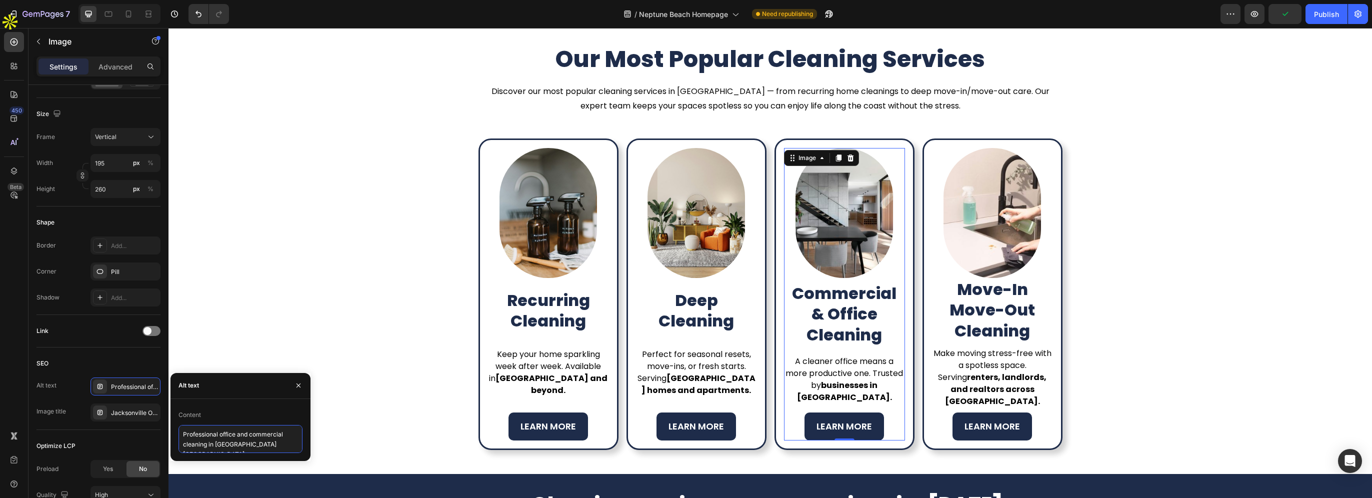
scroll to position [0, 0]
drag, startPoint x: 215, startPoint y: 444, endPoint x: 299, endPoint y: 450, distance: 84.2
click at [299, 450] on textarea "Professional office and commercial cleaning in Jacksonville FL" at bounding box center [240, 439] width 124 height 28
paste textarea "Neptune Beach"
type textarea "Professional office and commercial cleaning in Neptune Beach"
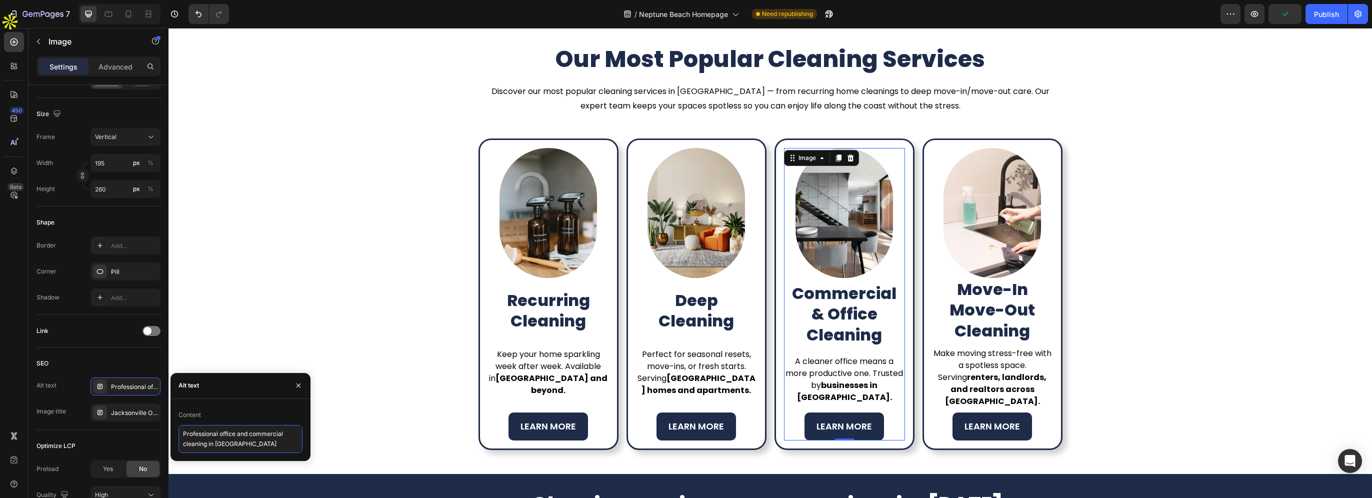
scroll to position [0, 0]
click at [141, 411] on div "Jacksonville Office Cleaning – Trusted Commercial Cleaners" at bounding box center [134, 412] width 47 height 9
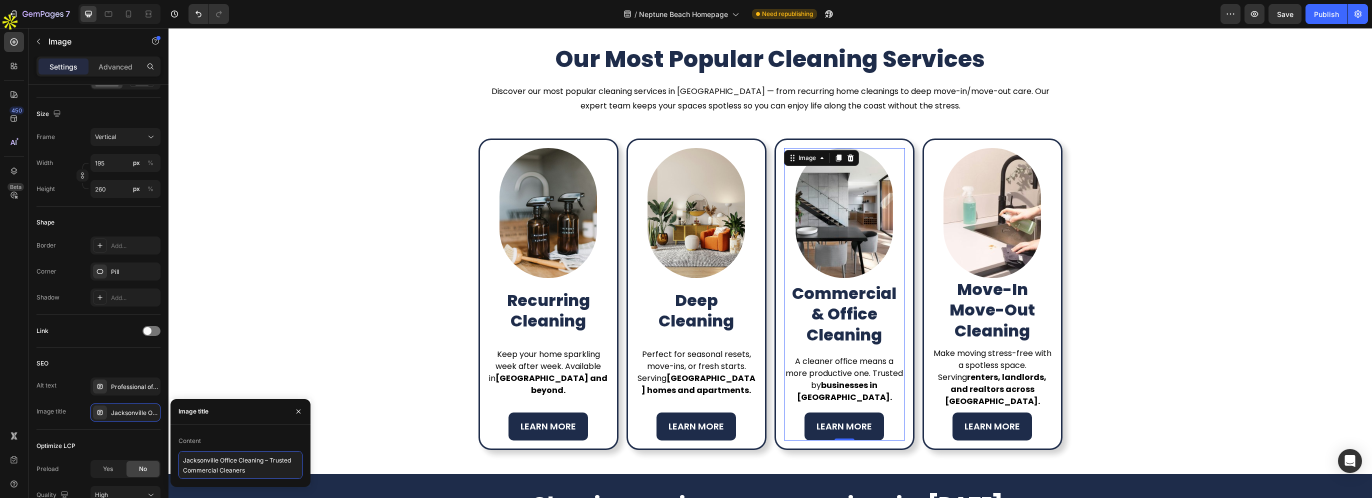
click at [198, 459] on textarea "Jacksonville Office Cleaning – Trusted Commercial Cleaners" at bounding box center [240, 465] width 124 height 28
paste textarea "Neptune Beach"
type textarea "Neptune Beach Office Cleaning – Trusted Commercial Cleaners"
click at [960, 242] on img at bounding box center [991, 213] width 97 height 130
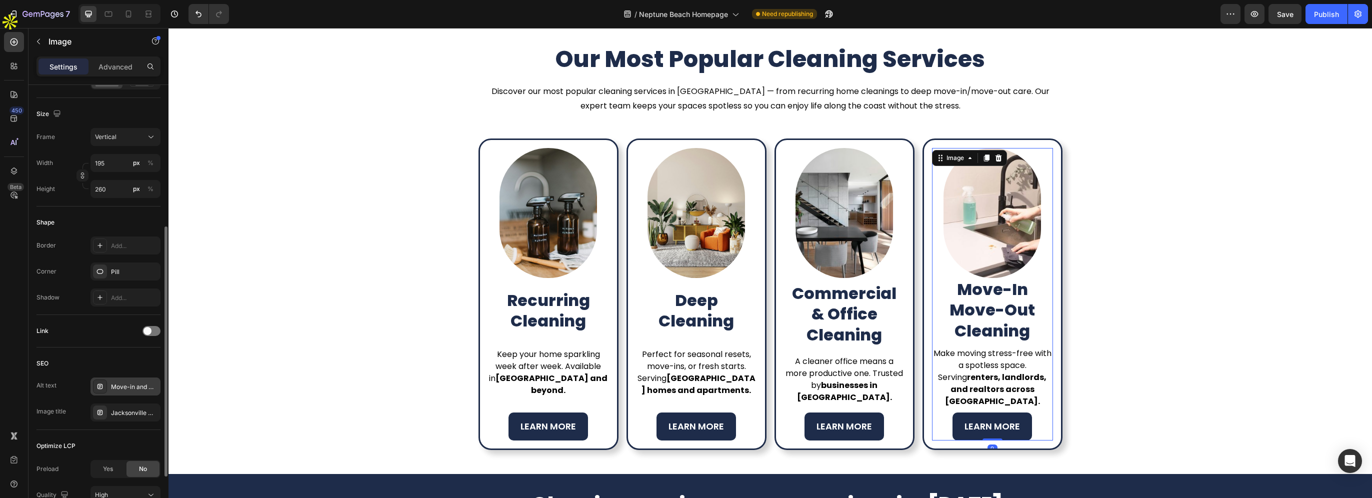
click at [137, 382] on div "Move-in and move-out cleaning services in Jacksonville FL" at bounding box center [134, 386] width 47 height 9
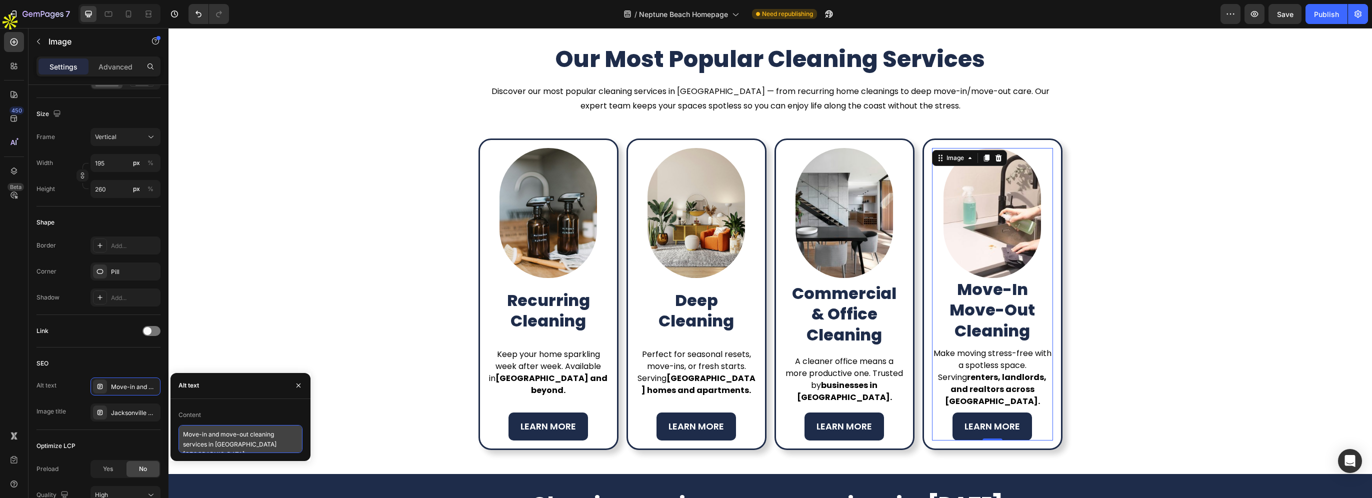
scroll to position [0, 0]
drag, startPoint x: 250, startPoint y: 447, endPoint x: 296, endPoint y: 449, distance: 46.0
click at [280, 448] on textarea "Move-in and move-out cleaning services in Jacksonville FL" at bounding box center [240, 439] width 124 height 28
paste textarea "Neptune Beach"
type textarea "Move-in and move-out cleaning services in Neptune Beach"
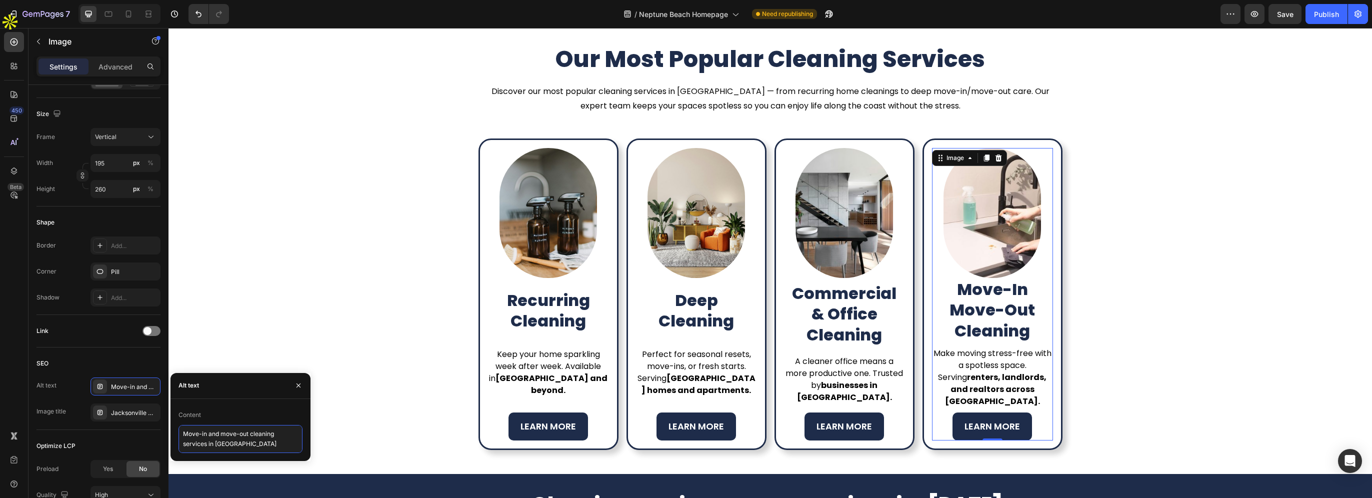
scroll to position [0, 0]
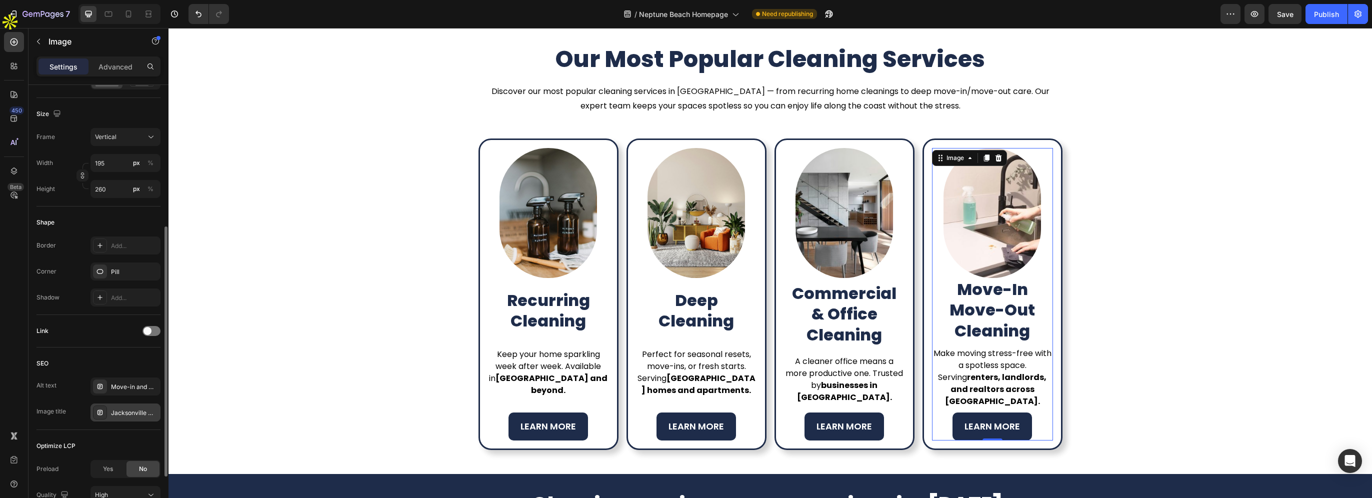
click at [137, 417] on div "Jacksonville Move-Out Cleaning – Rental & Real Estate Ready" at bounding box center [125, 412] width 70 height 18
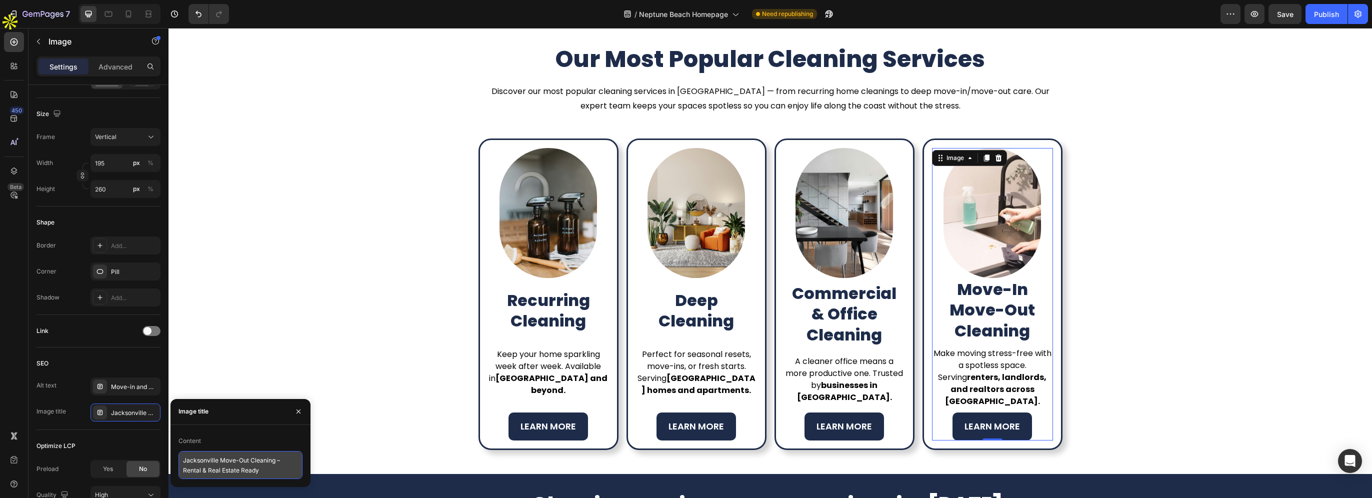
click at [200, 459] on textarea "Jacksonville Move-Out Cleaning – Rental & Real Estate Ready" at bounding box center [240, 465] width 124 height 28
paste textarea "Neptune Beach"
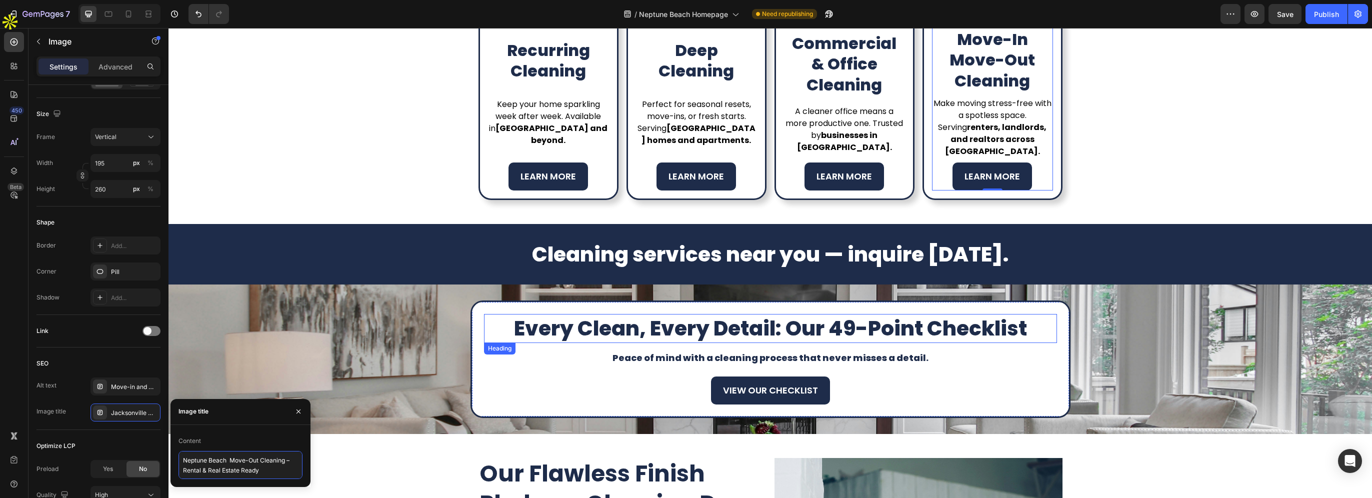
type textarea "Neptune Beach Move-Out Cleaning – Rental & Real Estate Ready"
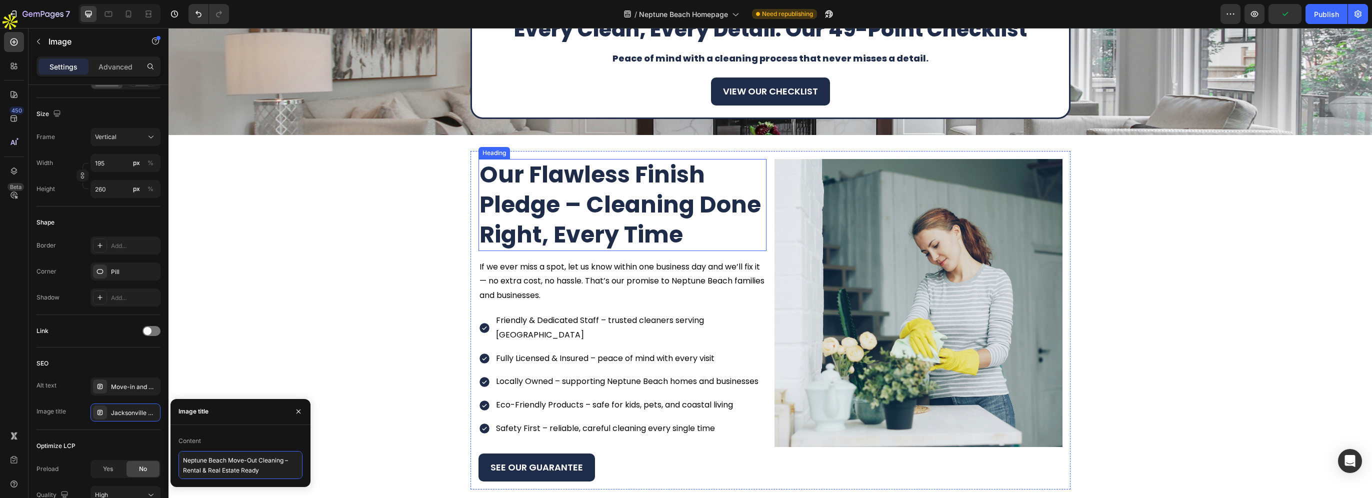
scroll to position [1003, 0]
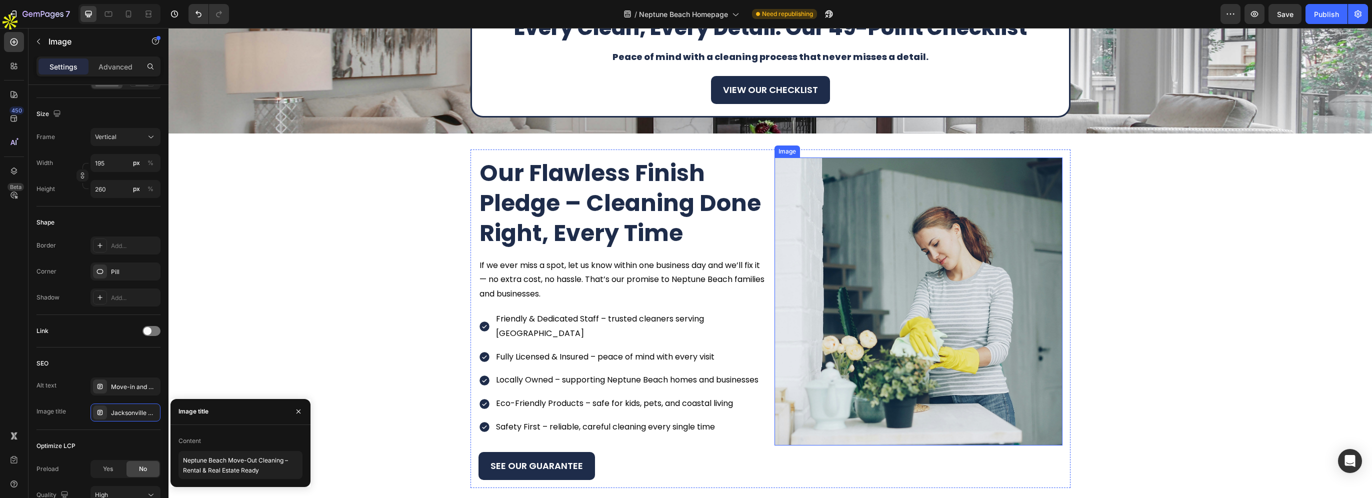
click at [867, 283] on img at bounding box center [918, 301] width 288 height 288
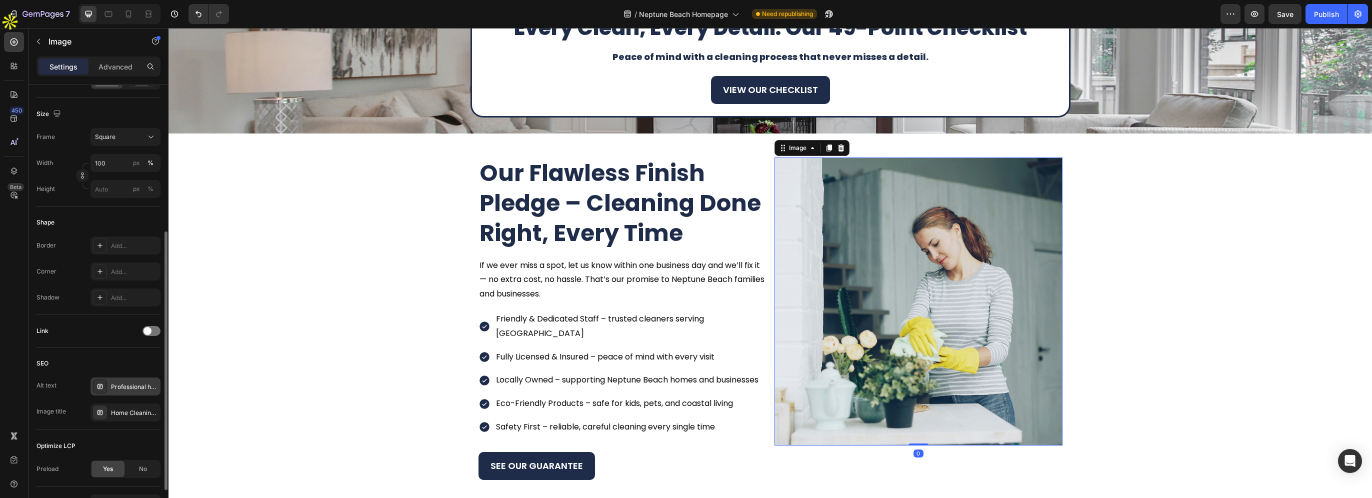
click at [131, 384] on div "Professional house cleaner vacuuming with modern equipment in Jacksonville" at bounding box center [134, 386] width 47 height 9
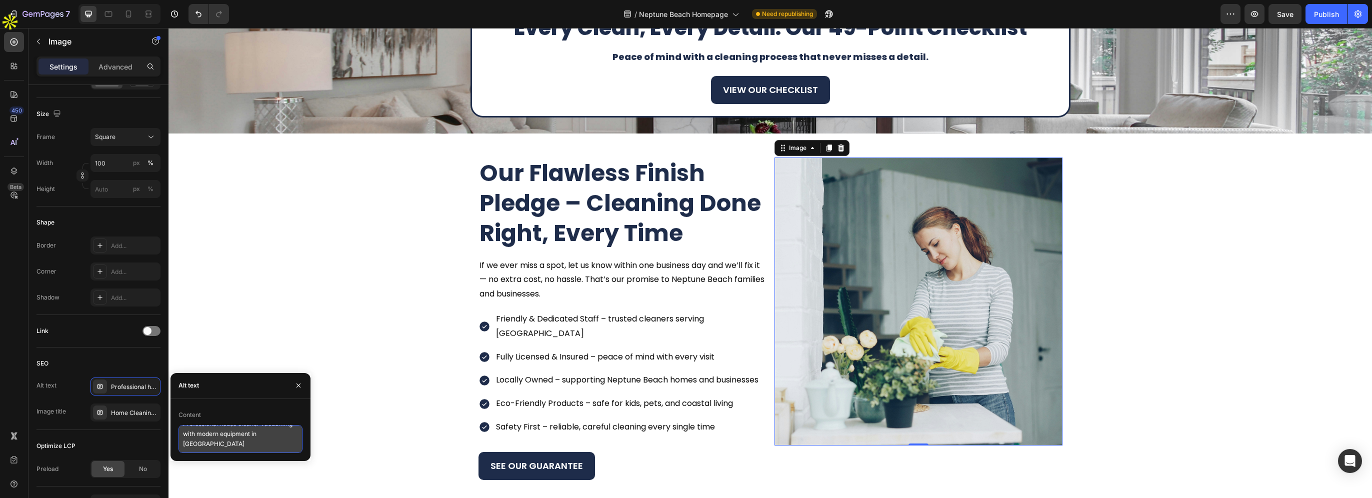
click at [190, 447] on textarea "Professional house cleaner vacuuming with modern equipment in Jacksonville" at bounding box center [240, 439] width 124 height 28
paste textarea "Neptune Beach"
type textarea "Professional house cleaner vacuuming with modern equipment in Neptune Beach"
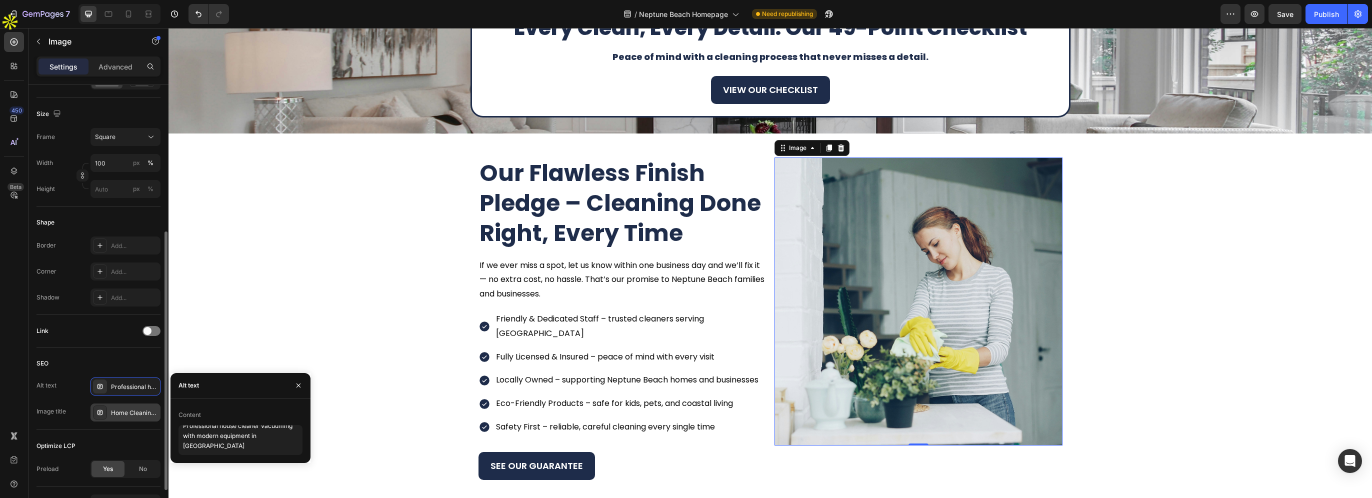
click at [141, 412] on div "Home Cleaning Service – ShiningBright Cleaning" at bounding box center [134, 412] width 47 height 9
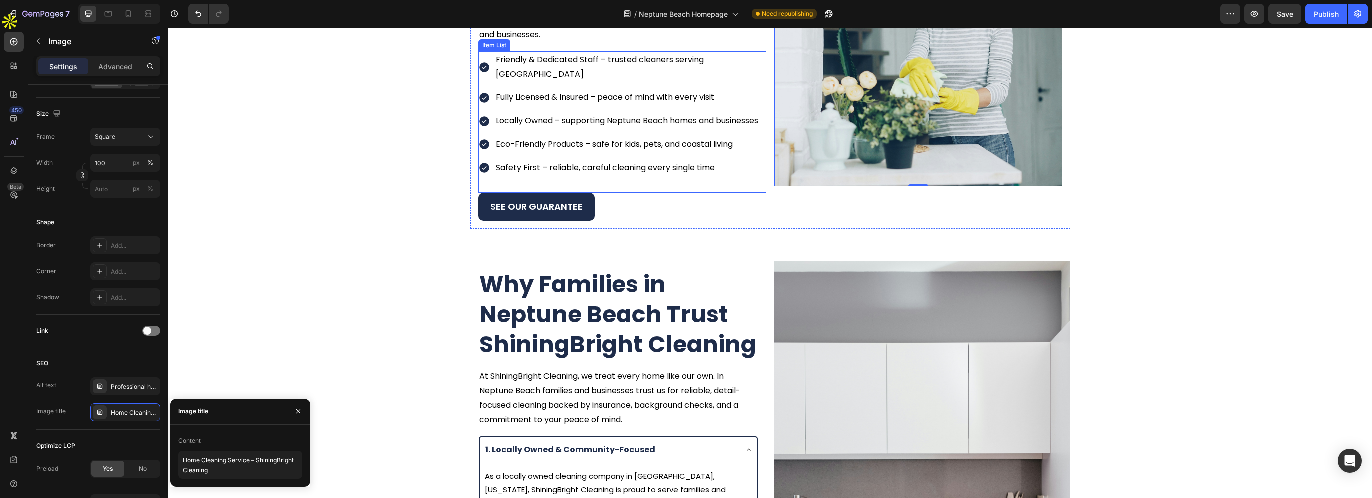
scroll to position [1403, 0]
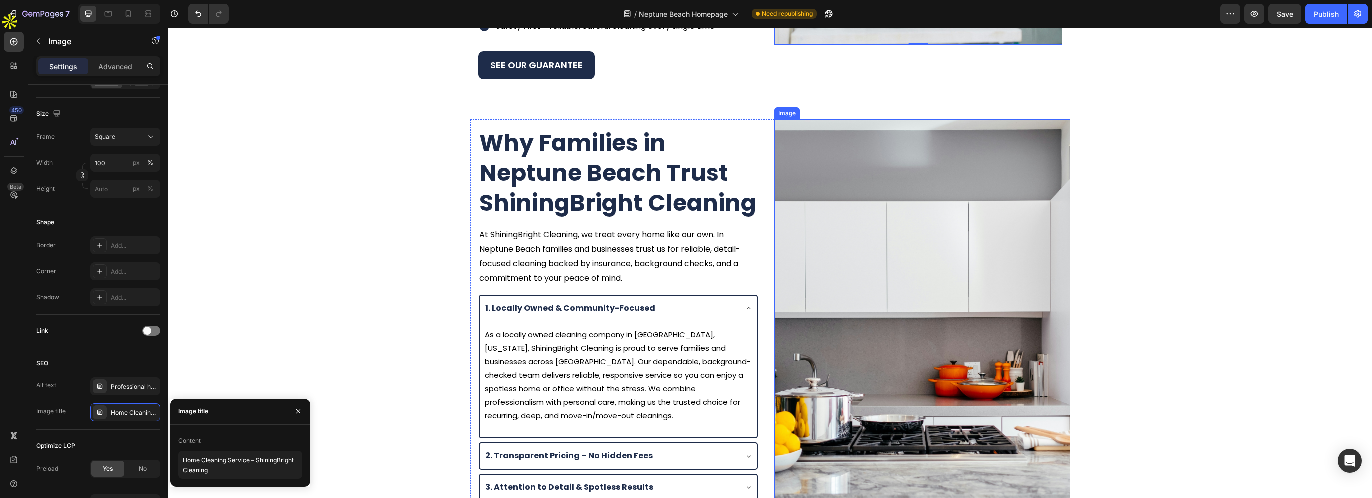
click at [852, 271] on img at bounding box center [922, 316] width 296 height 394
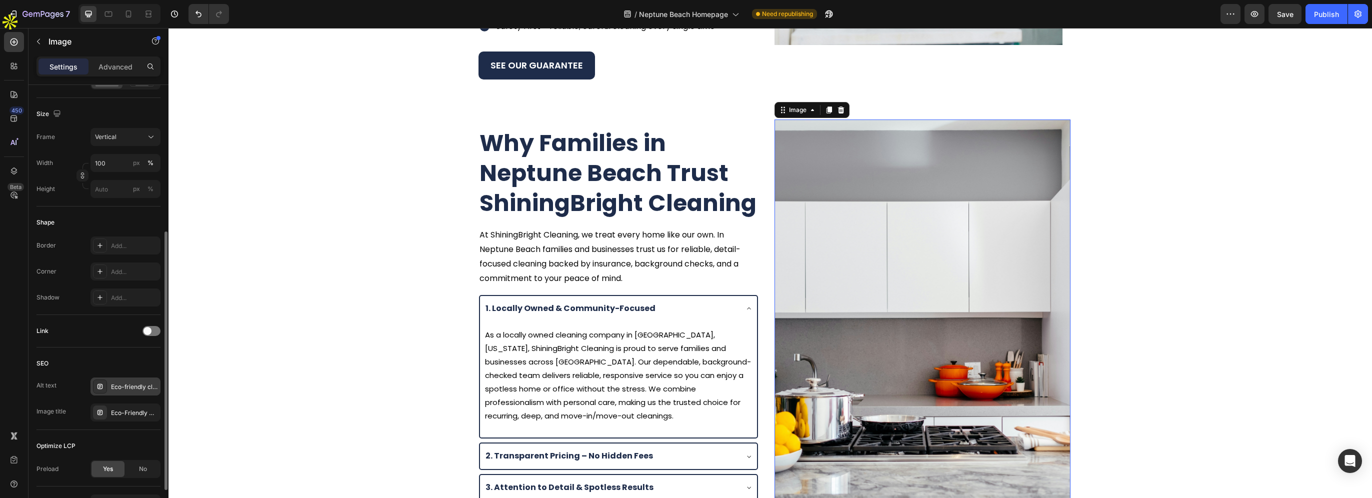
click at [113, 391] on div "Eco-friendly cleaning products used by ShiningBright Cleaning for safe home cle…" at bounding box center [125, 386] width 70 height 18
click at [118, 417] on div "Eco-Friendly Home Cleaning in Jacksonville" at bounding box center [125, 412] width 70 height 18
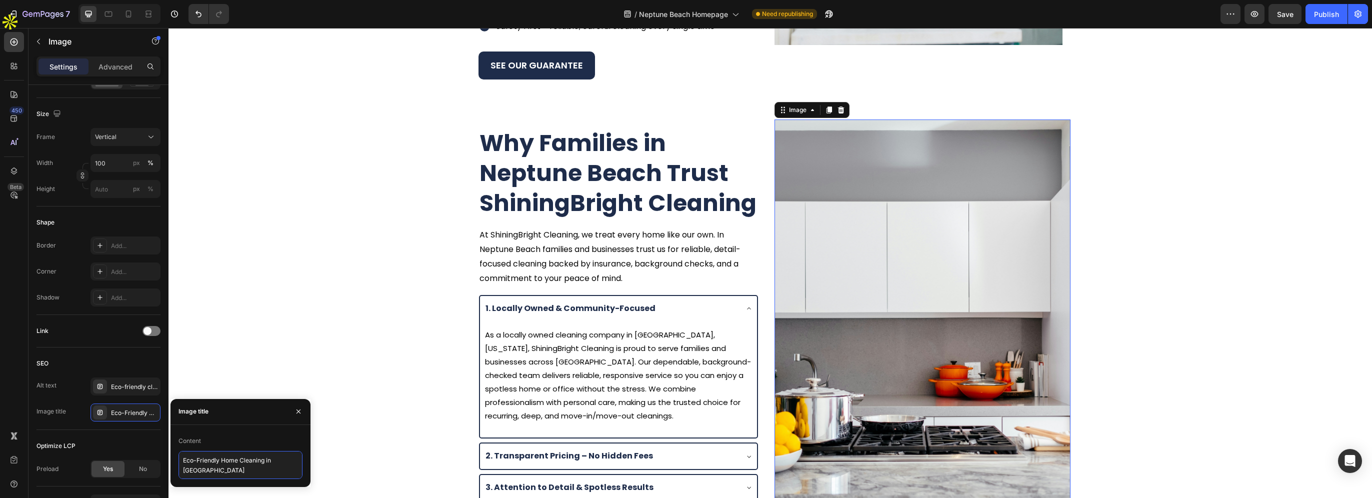
click at [196, 475] on textarea "Eco-Friendly Home Cleaning in Jacksonville" at bounding box center [240, 465] width 124 height 28
paste textarea "Neptune Beach"
type textarea "Eco-Friendly Home Cleaning in Neptune Beach"
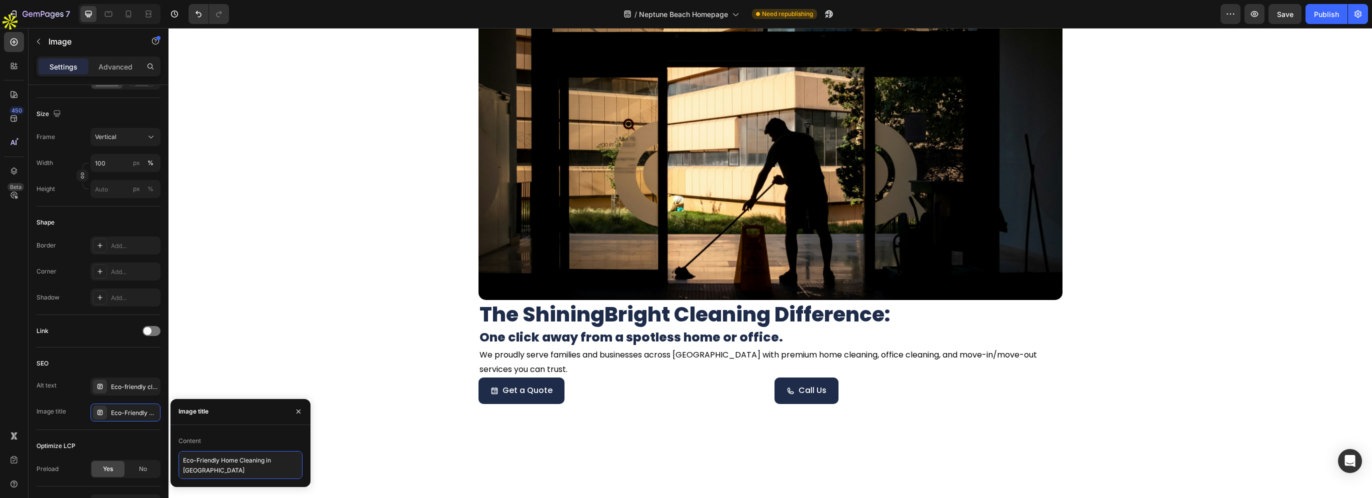
scroll to position [3003, 0]
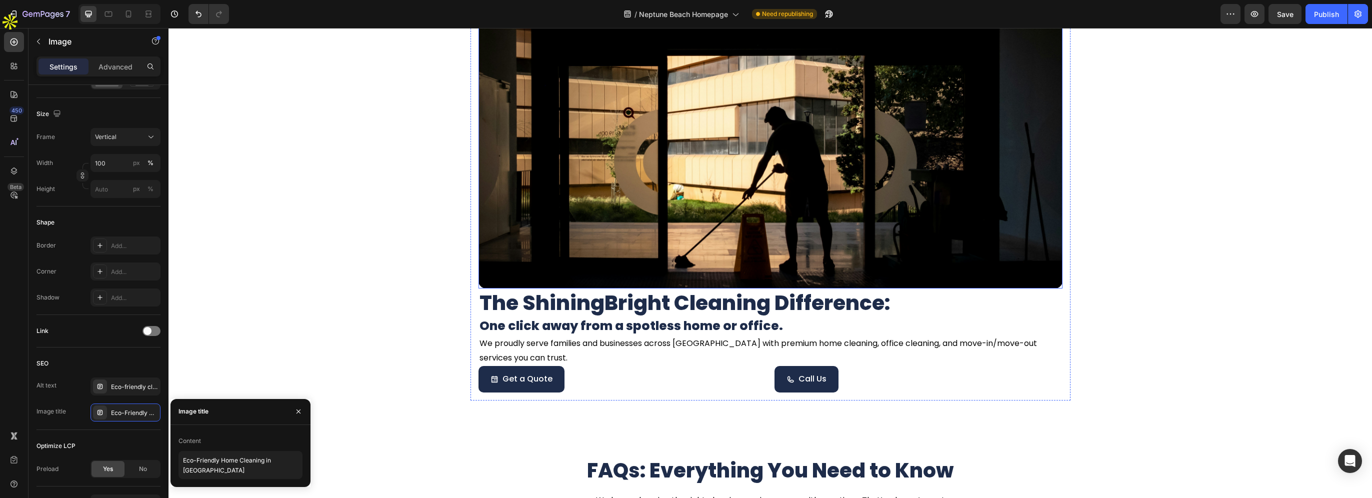
click at [814, 250] on img at bounding box center [770, 139] width 584 height 300
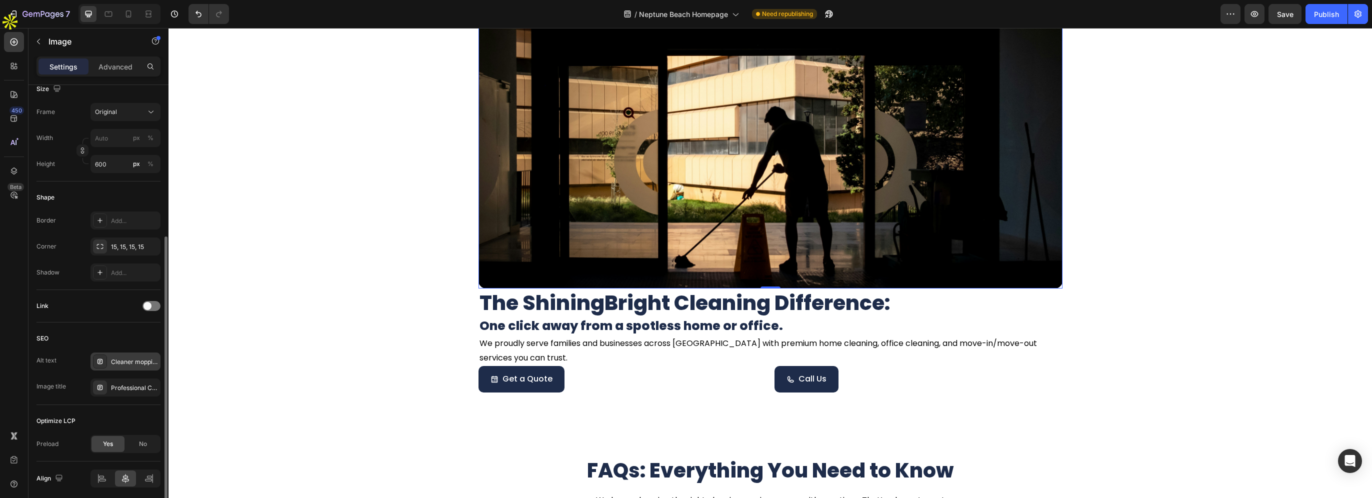
click at [94, 367] on div at bounding box center [100, 361] width 14 height 14
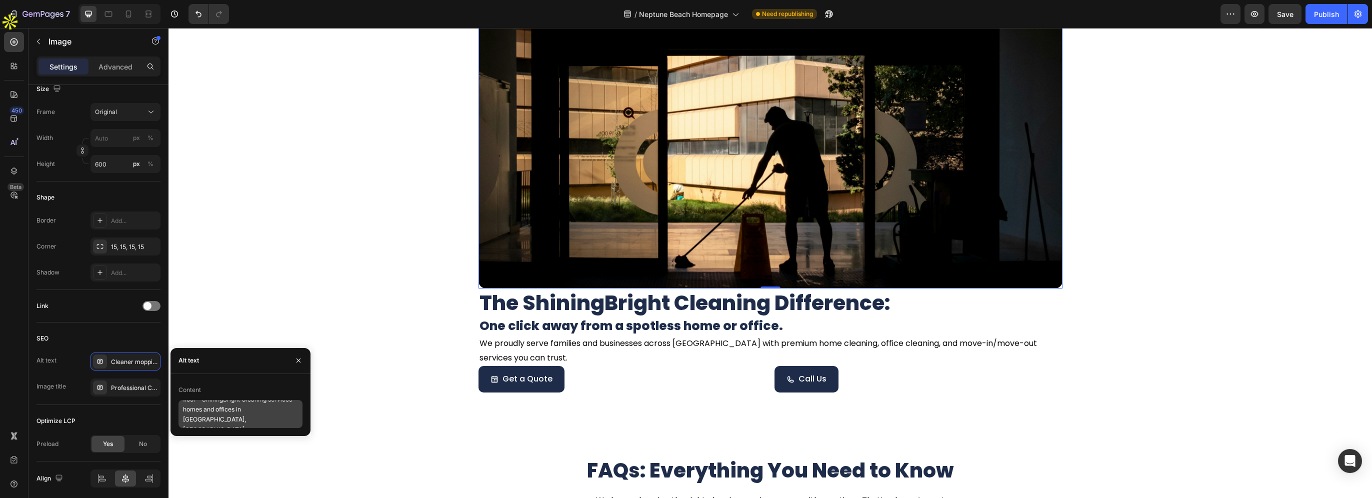
scroll to position [20, 0]
drag, startPoint x: 269, startPoint y: 410, endPoint x: 287, endPoint y: 421, distance: 21.1
click at [287, 421] on textarea "Cleaner mopping a commercial building floor - ShiningBright Cleaning services h…" at bounding box center [240, 414] width 124 height 28
paste textarea "Neptune Beach"
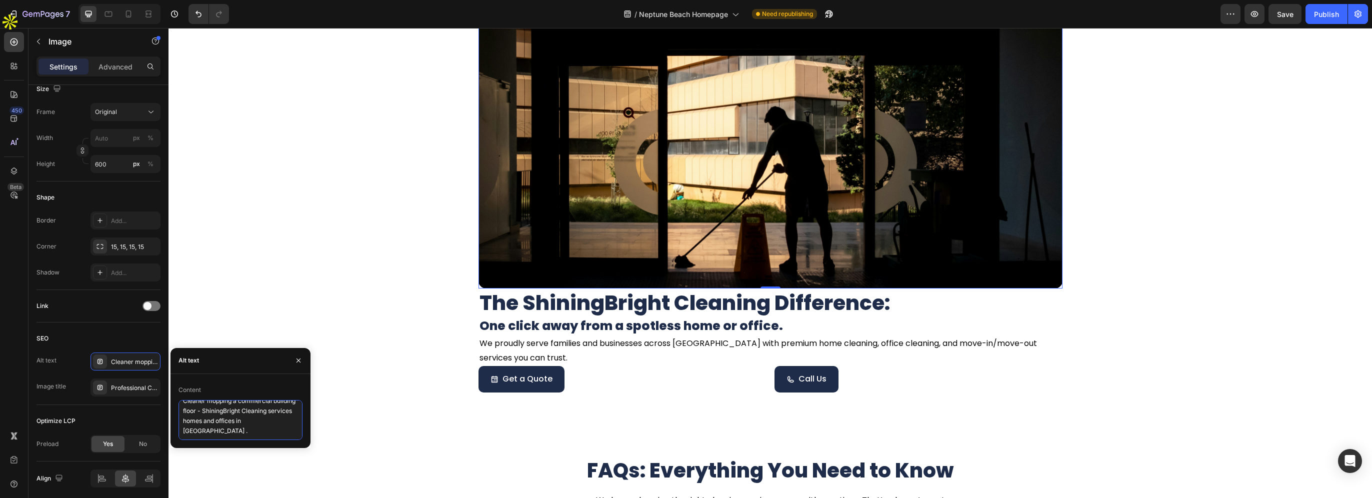
type textarea "Cleaner mopping a commercial building floor - ShiningBright Cleaning services h…"
click at [130, 387] on div "Professional Cleaning Services in Duval, St. Johns, Clay & Flagler Counties | S…" at bounding box center [134, 387] width 47 height 9
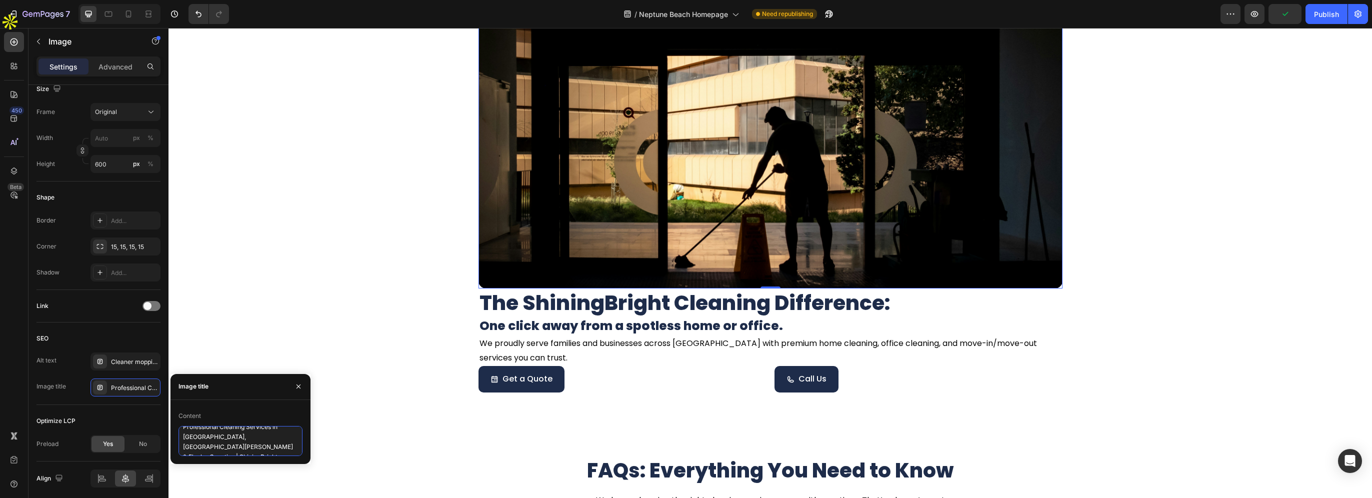
drag, startPoint x: 183, startPoint y: 438, endPoint x: 209, endPoint y: 447, distance: 28.2
click at [209, 447] on textarea "Professional Cleaning Services in Duval, St. Johns, Clay & Flagler Counties | S…" at bounding box center [240, 441] width 124 height 30
paste textarea "Neptune Beach"
type textarea "Professional Cleaning Services in Neptune Beach | ShiningBright Cleaning"
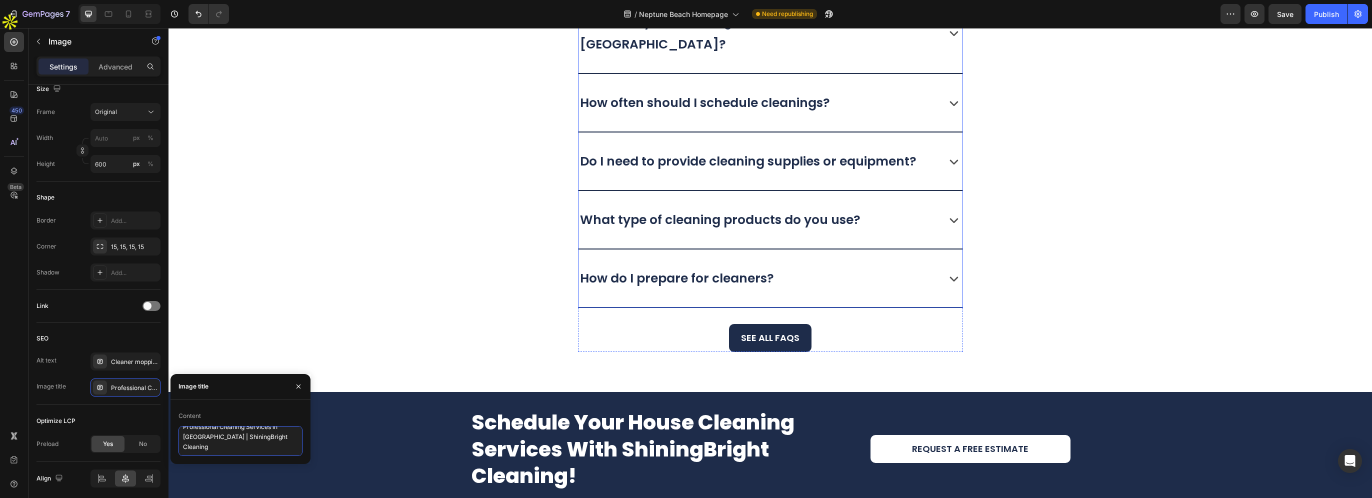
scroll to position [3603, 0]
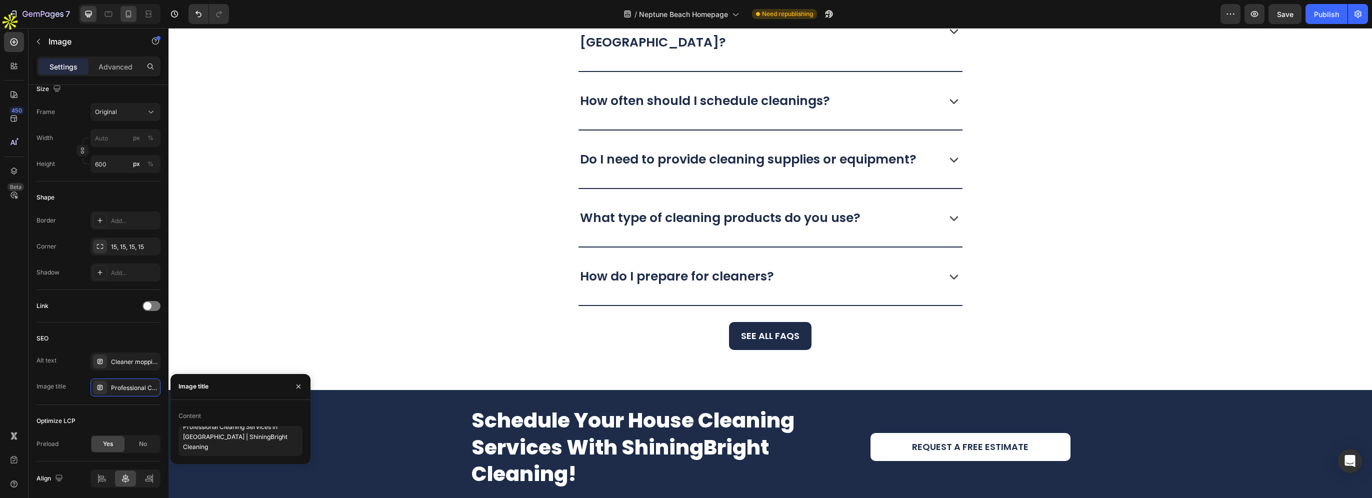
click at [129, 16] on icon at bounding box center [128, 13] width 5 height 7
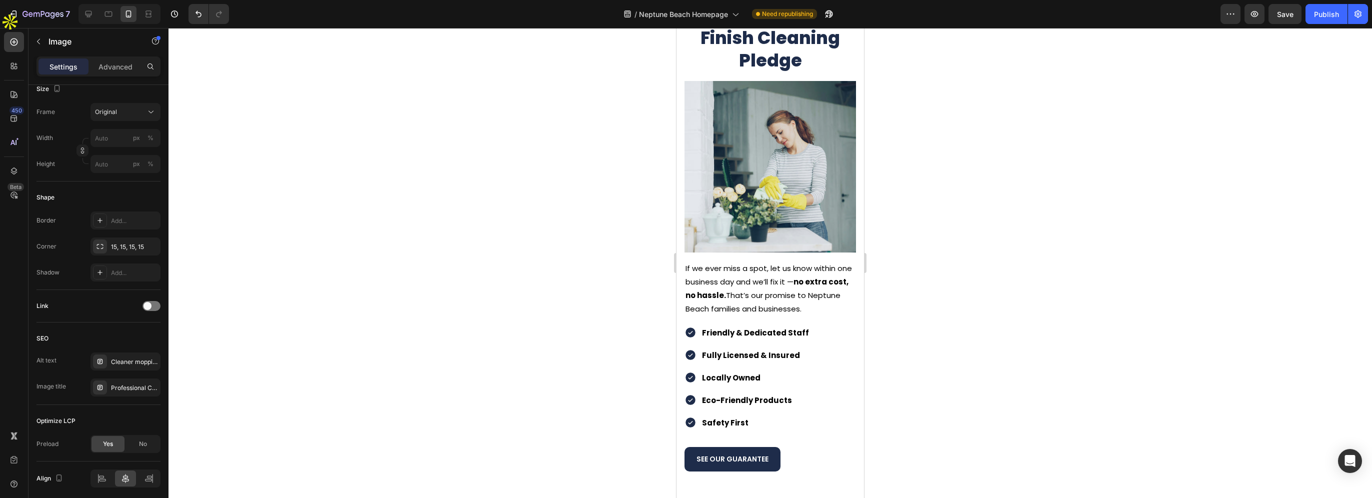
scroll to position [1535, 0]
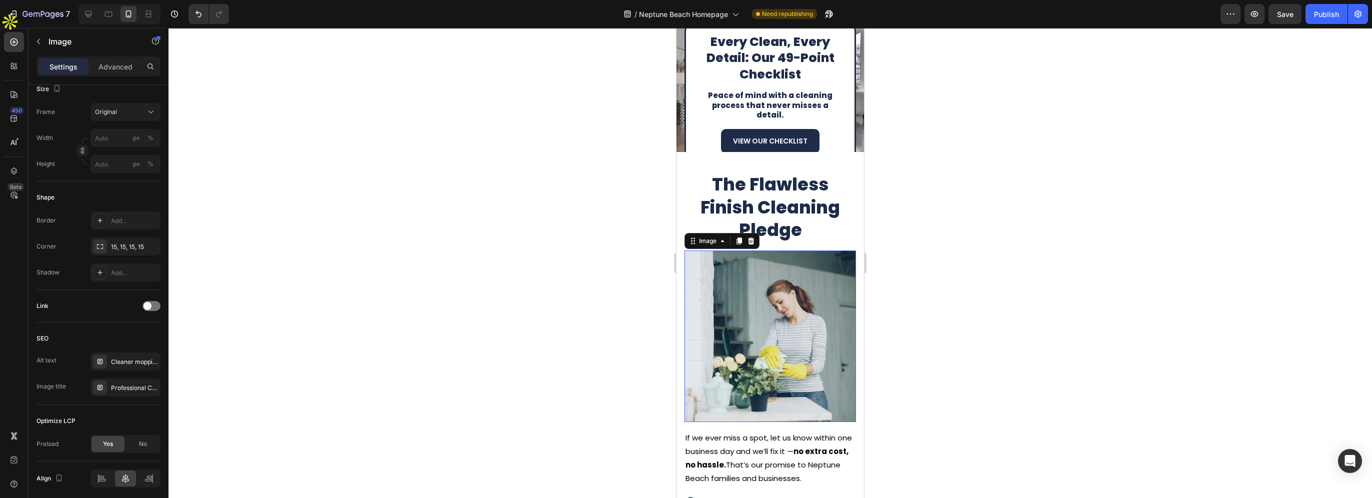
click at [808, 340] on img at bounding box center [769, 335] width 171 height 171
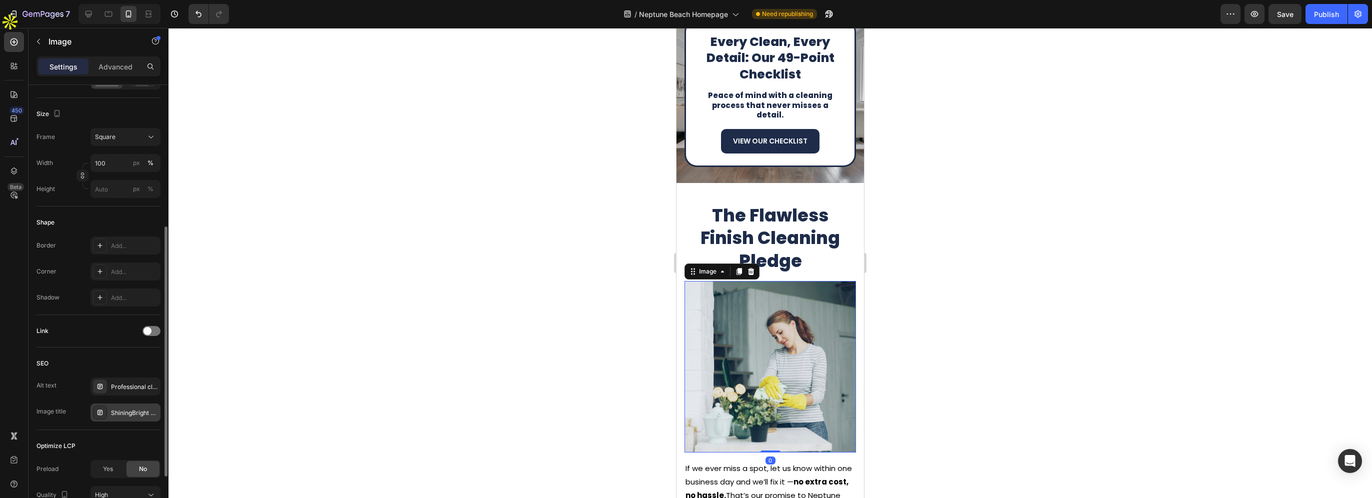
click at [122, 414] on div "ShiningBright Cleaning satisfaction pledge" at bounding box center [134, 412] width 47 height 9
click at [121, 393] on div "Professional cleaner wiping counter with gloves as part of ShiningBright Cleani…" at bounding box center [125, 386] width 70 height 18
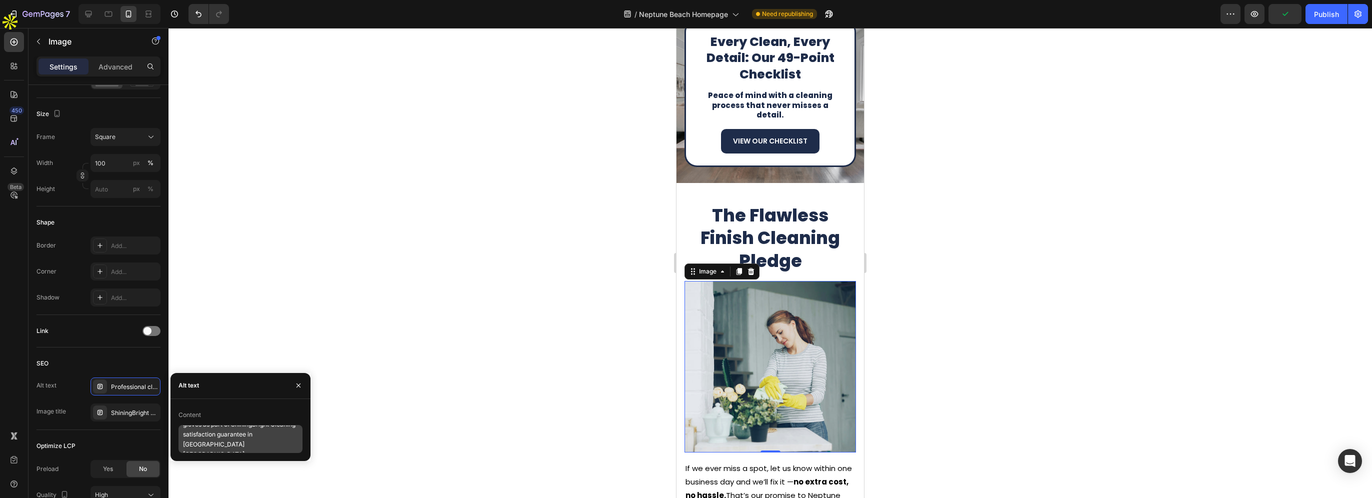
scroll to position [20, 0]
drag, startPoint x: 183, startPoint y: 444, endPoint x: 252, endPoint y: 446, distance: 68.5
click at [252, 446] on textarea "Professional cleaner wiping counter with gloves as part of ShiningBright Cleani…" at bounding box center [240, 439] width 124 height 28
paste textarea "Neptune Beach"
type textarea "Professional cleaner wiping counter with gloves as part of ShiningBright Cleani…"
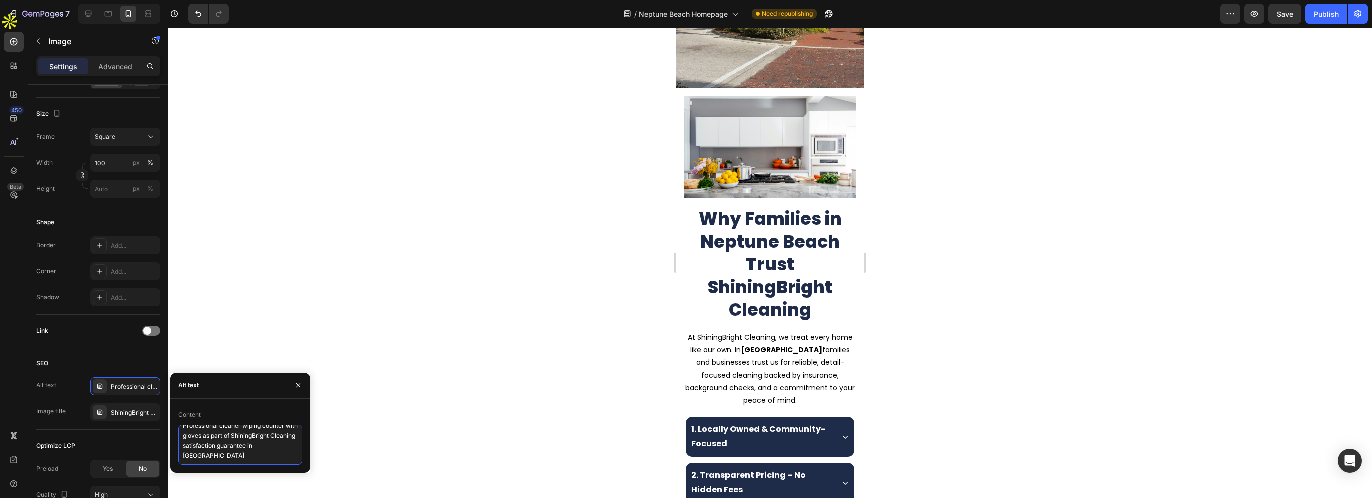
scroll to position [233, 0]
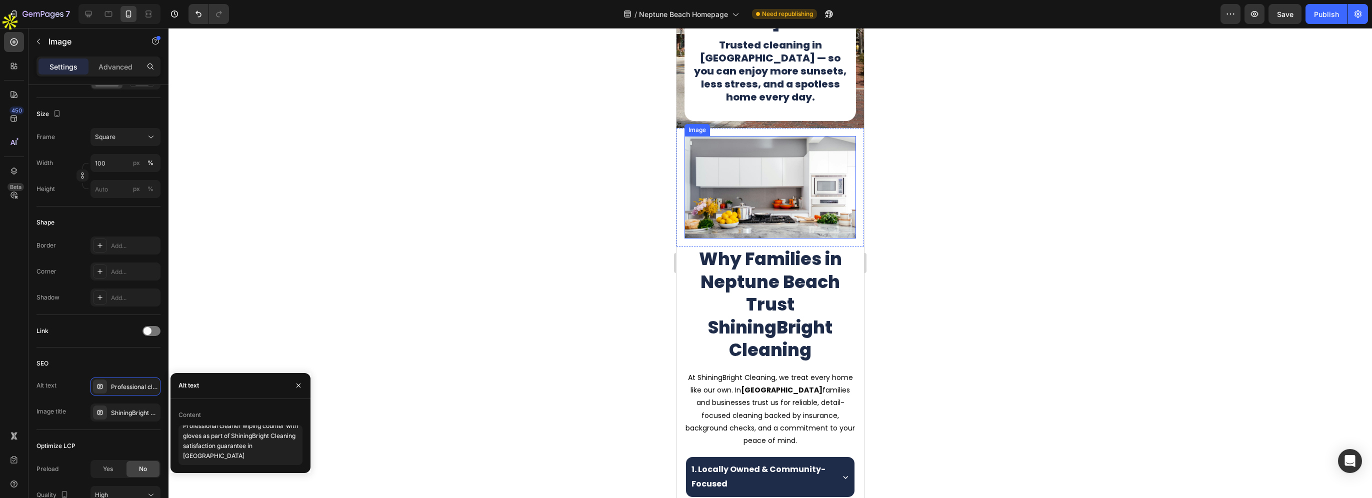
click at [762, 203] on img at bounding box center [769, 187] width 171 height 102
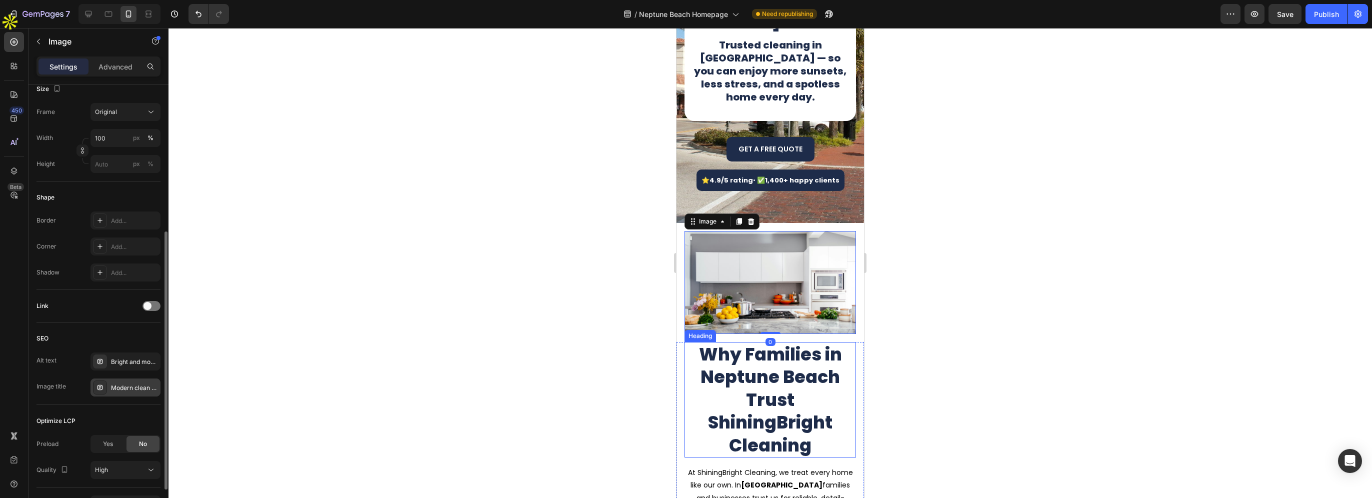
click at [128, 388] on div "Modern clean kitchen with ShiningBright Cleaning results" at bounding box center [134, 387] width 47 height 9
click at [126, 366] on div "Bright and modern kitchen after professional home cleaning service by ShiningBr…" at bounding box center [125, 361] width 70 height 18
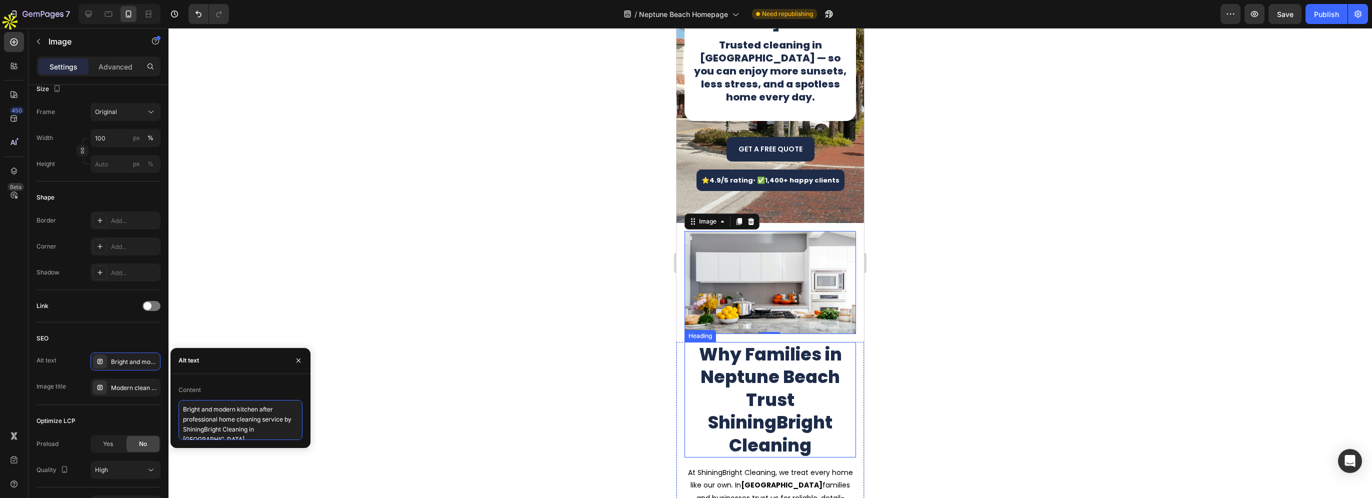
scroll to position [8, 0]
drag, startPoint x: 257, startPoint y: 431, endPoint x: 271, endPoint y: 438, distance: 15.9
click at [271, 438] on textarea "Bright and modern kitchen after professional home cleaning service by ShiningBr…" at bounding box center [240, 420] width 124 height 40
paste textarea "Neptune Beach"
type textarea "Bright and modern kitchen after professional home cleaning service by ShiningBr…"
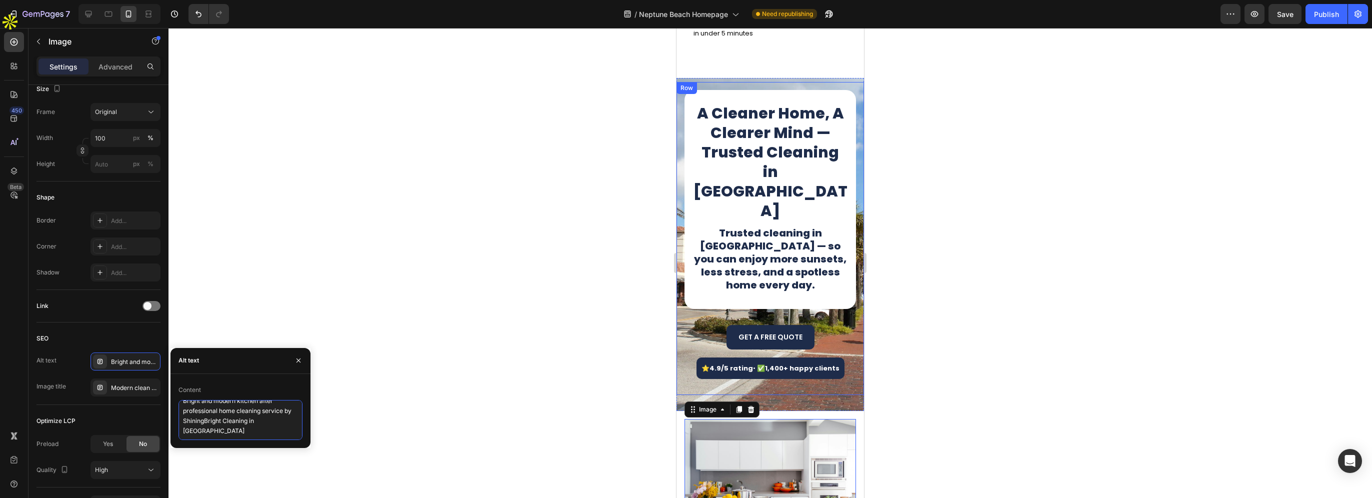
scroll to position [0, 0]
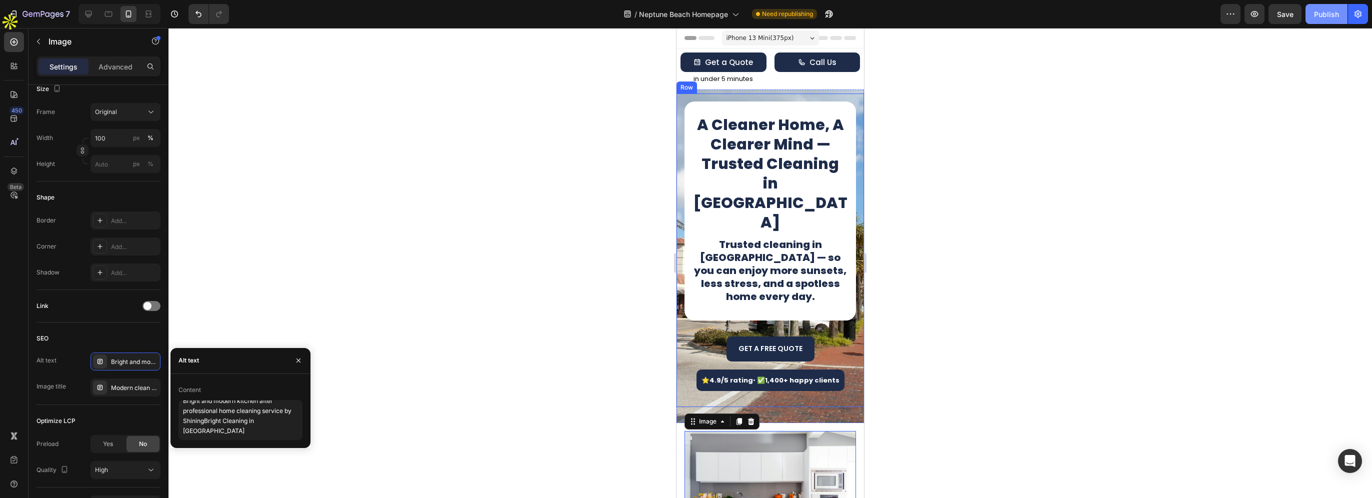
click at [1320, 20] on button "Publish" at bounding box center [1326, 14] width 42 height 20
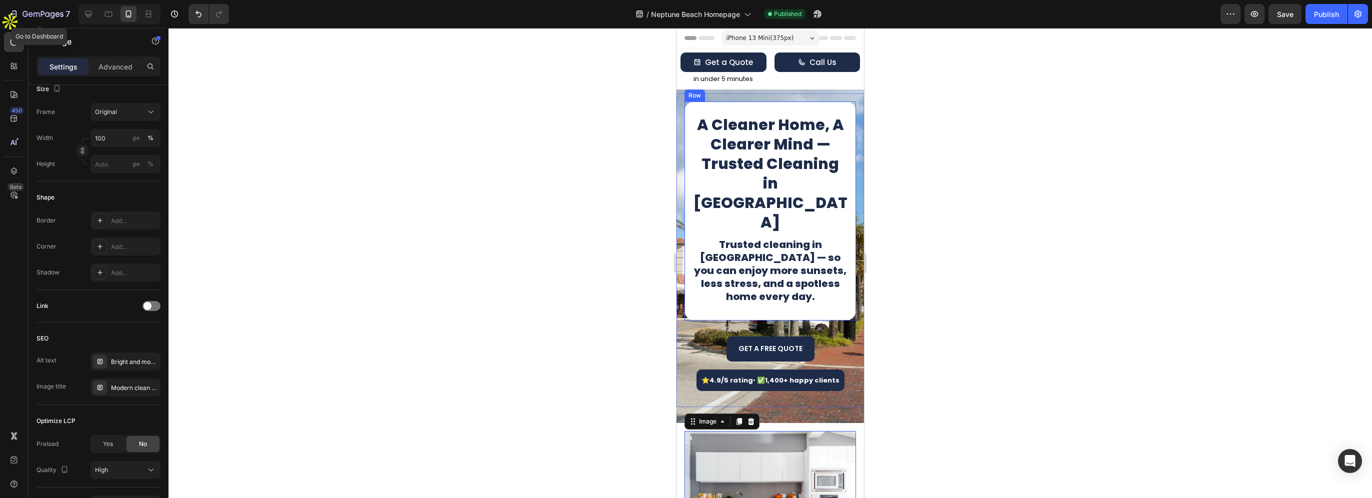
drag, startPoint x: 62, startPoint y: 15, endPoint x: 76, endPoint y: 26, distance: 17.5
click at [62, 15] on icon "button" at bounding box center [42, 14] width 41 height 8
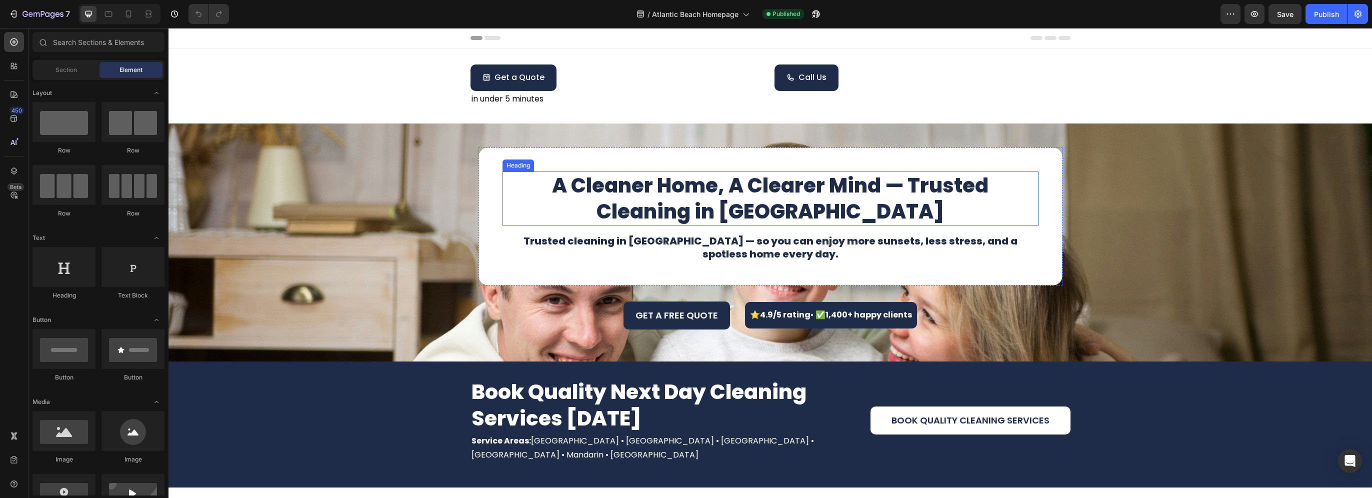
click at [724, 210] on h1 "A Cleaner Home, A Clearer Mind — Trusted Cleaning in [GEOGRAPHIC_DATA]" at bounding box center [770, 198] width 536 height 54
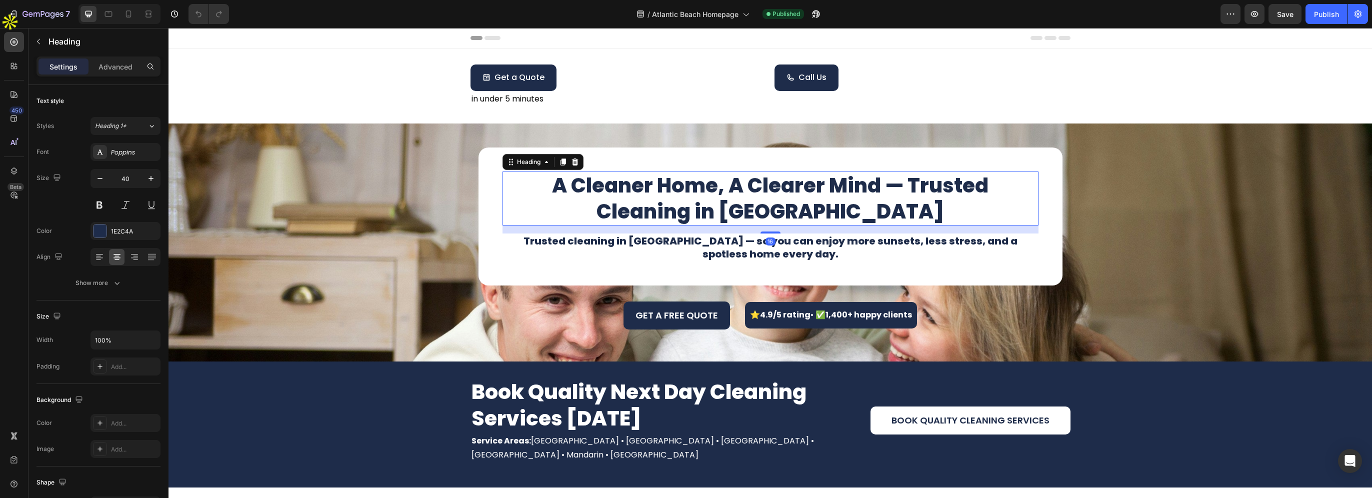
click at [719, 211] on h1 "A Cleaner Home, A Clearer Mind — Trusted Cleaning in Atlantic Beach" at bounding box center [770, 198] width 536 height 54
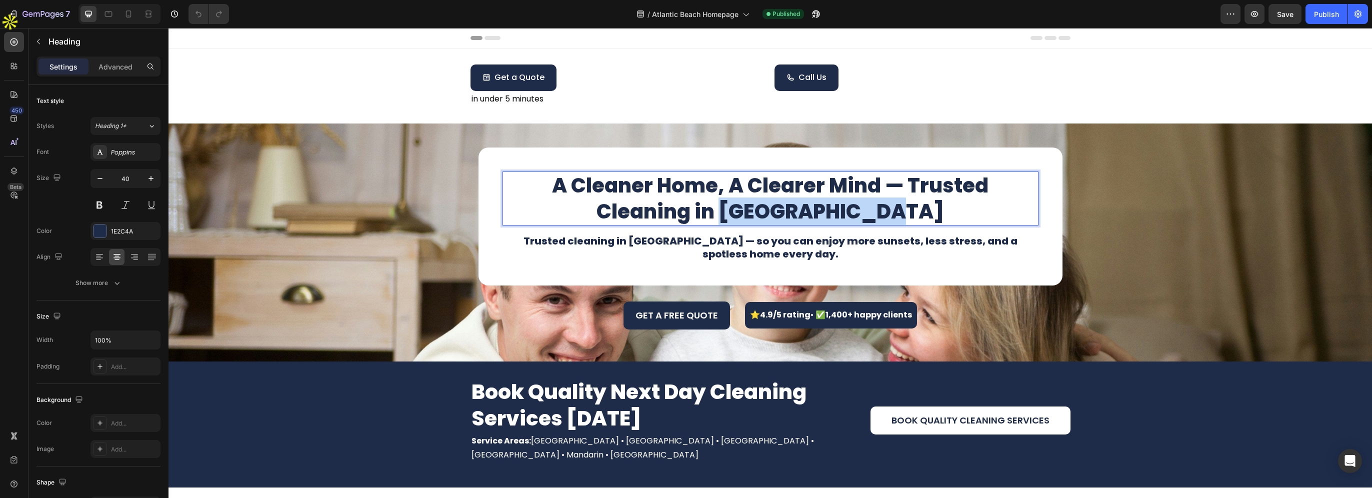
drag, startPoint x: 705, startPoint y: 210, endPoint x: 863, endPoint y: 210, distance: 158.0
click at [863, 210] on p "A Cleaner Home, A Clearer Mind — Trusted Cleaning in Atlantic Beach" at bounding box center [770, 198] width 534 height 52
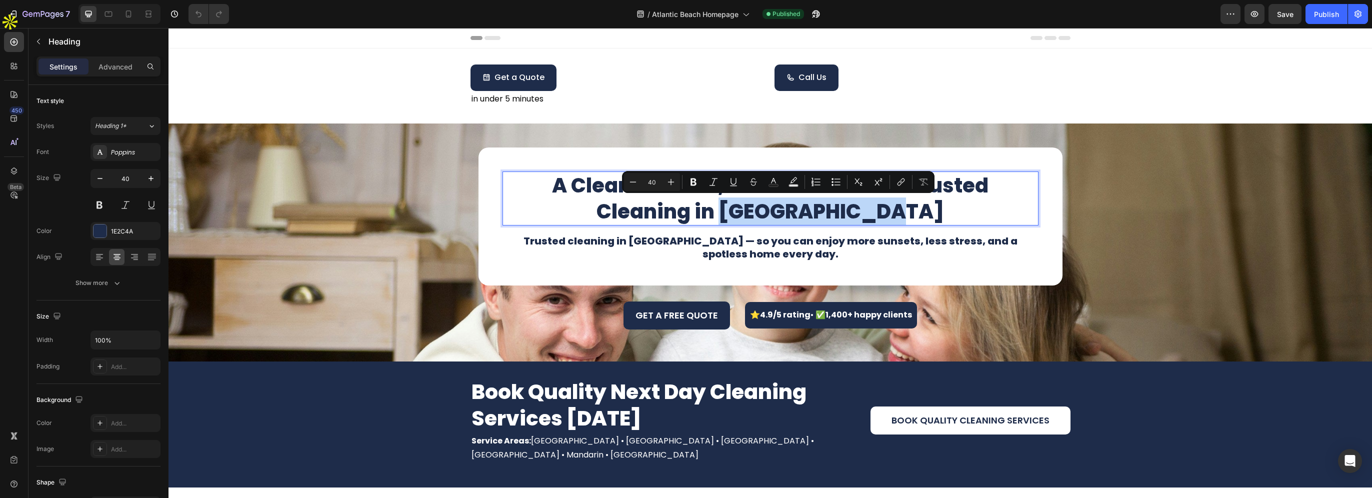
copy p "Atlantic Beach"
click at [325, 256] on div "A Cleaner Home, A Clearer Mind — Trusted Cleaning in Atlantic Beach Heading 16 …" at bounding box center [769, 242] width 1203 height 206
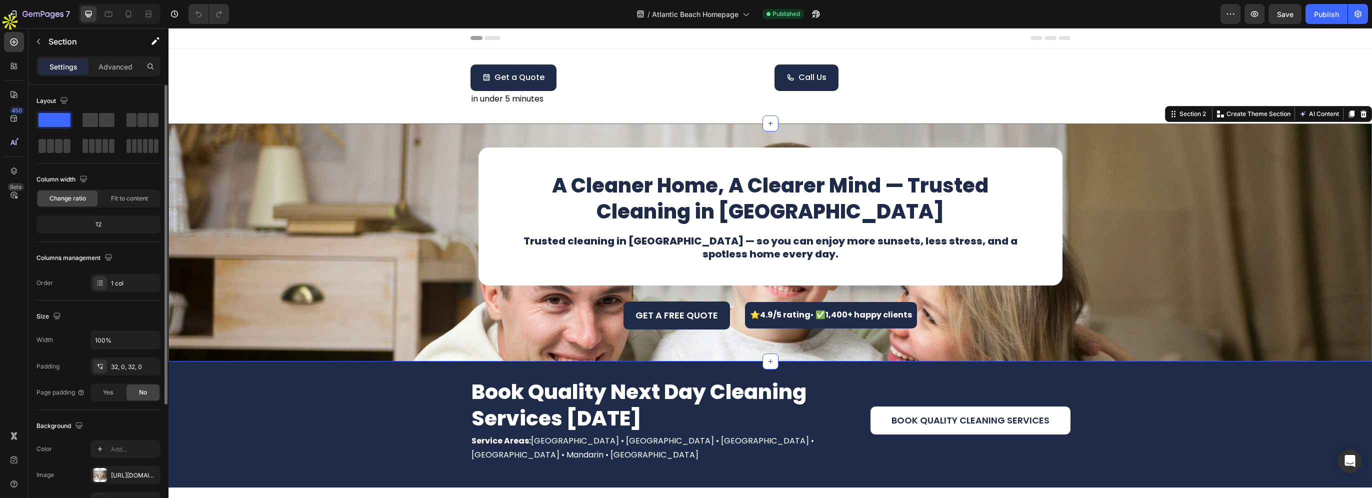
scroll to position [100, 0]
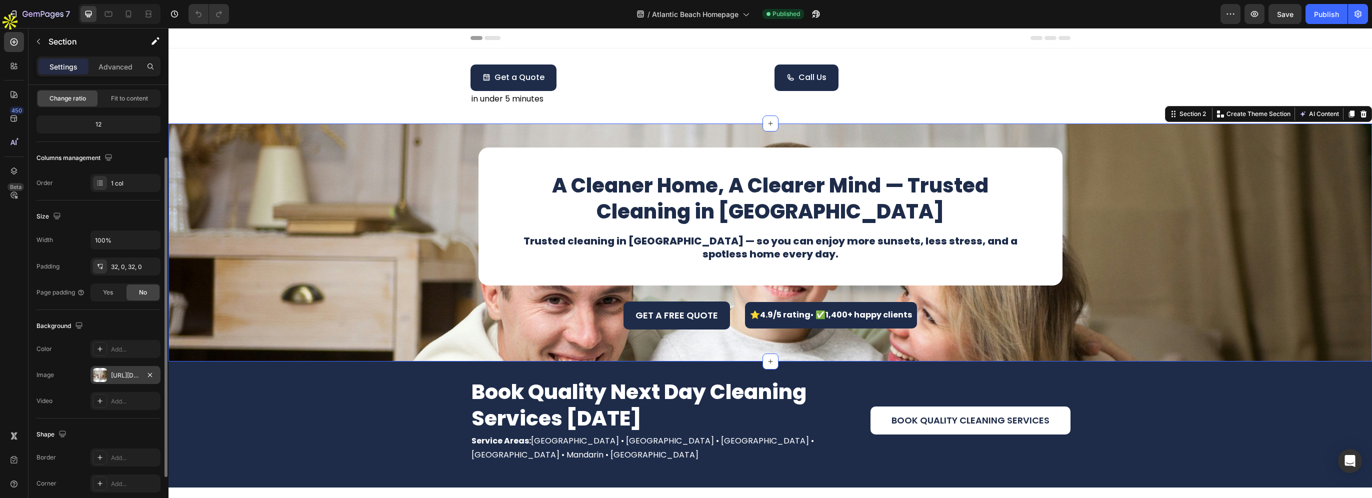
click at [116, 366] on div "https://cdn.shopify.com/s/files/1/0711/6934/3663/files/gempages_582734455290987…" at bounding box center [125, 375] width 70 height 18
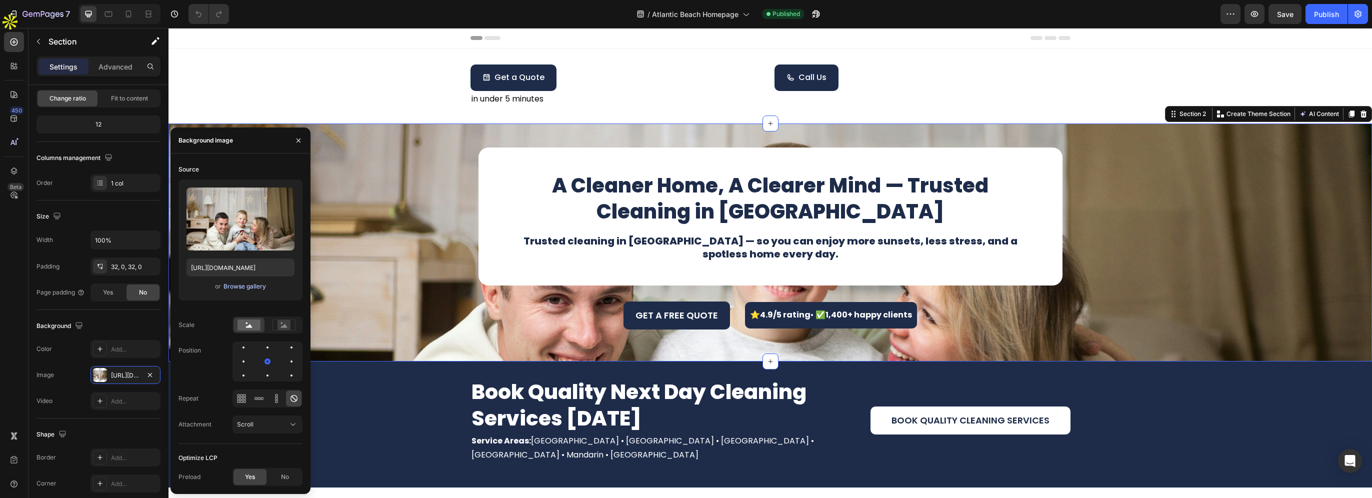
click at [238, 288] on div "Browse gallery" at bounding box center [244, 286] width 42 height 9
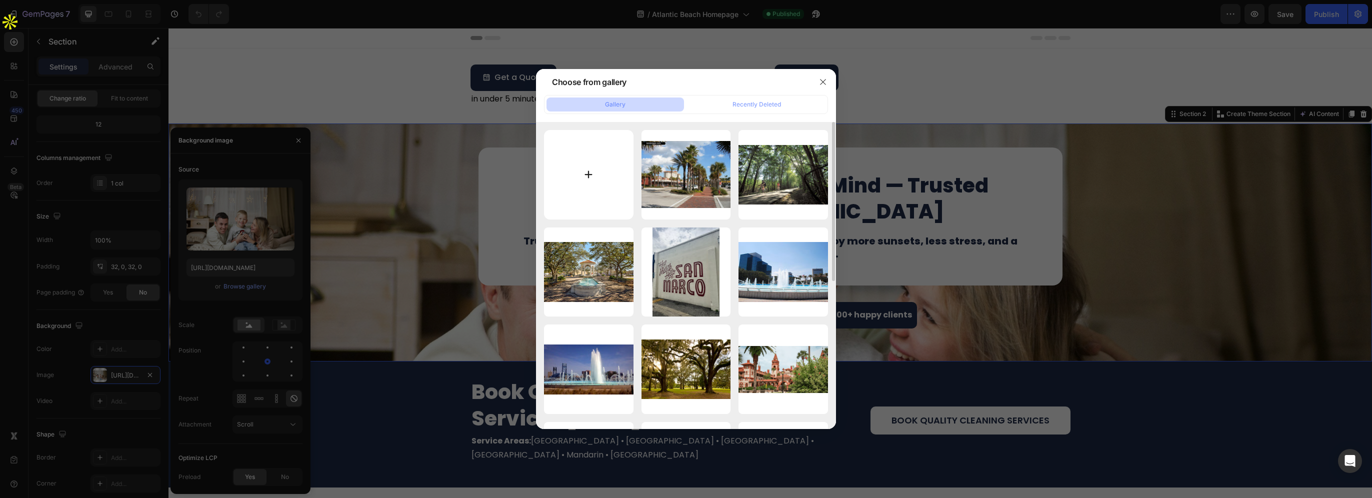
click at [590, 173] on input "file" at bounding box center [588, 174] width 89 height 89
type input "C:\fakepath\atlantic-beach.jpg"
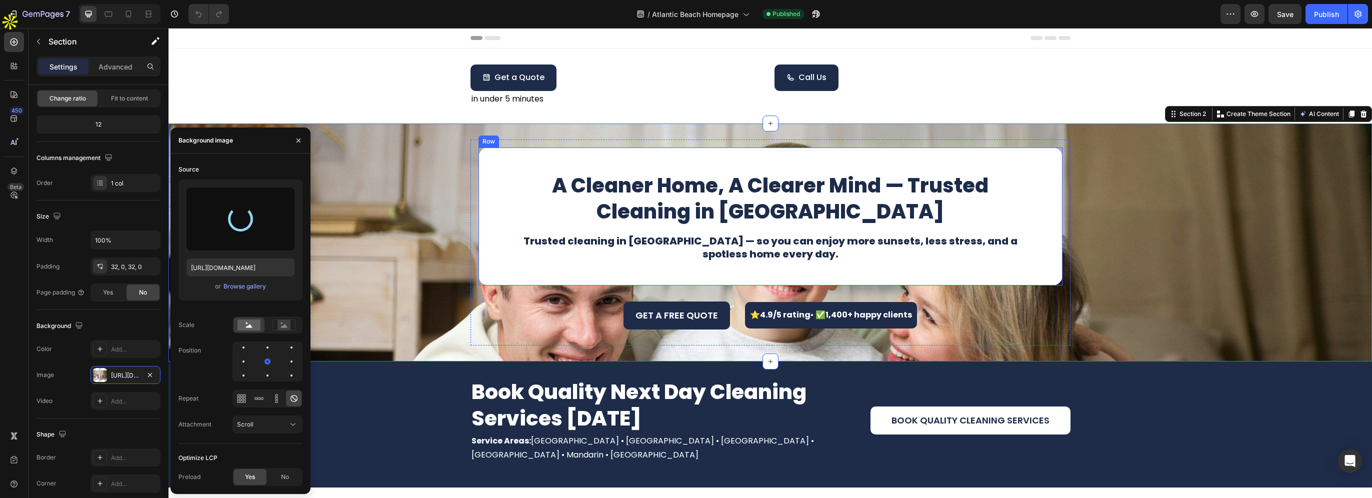
type input "https://cdn.shopify.com/s/files/1/0711/6934/3663/files/gempages_582734455290987…"
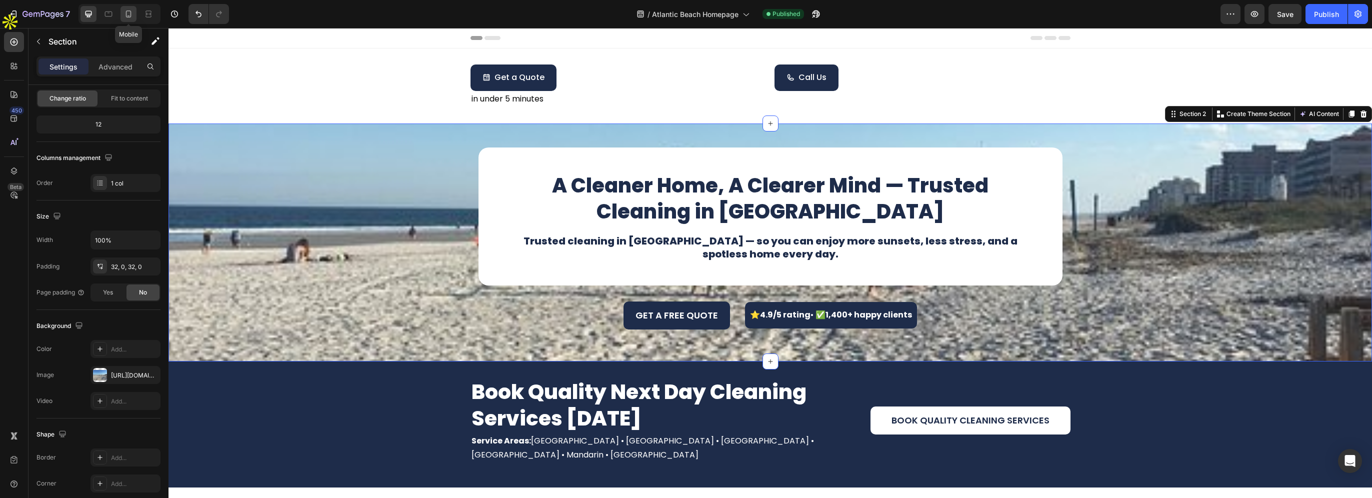
click at [126, 8] on div at bounding box center [128, 14] width 16 height 16
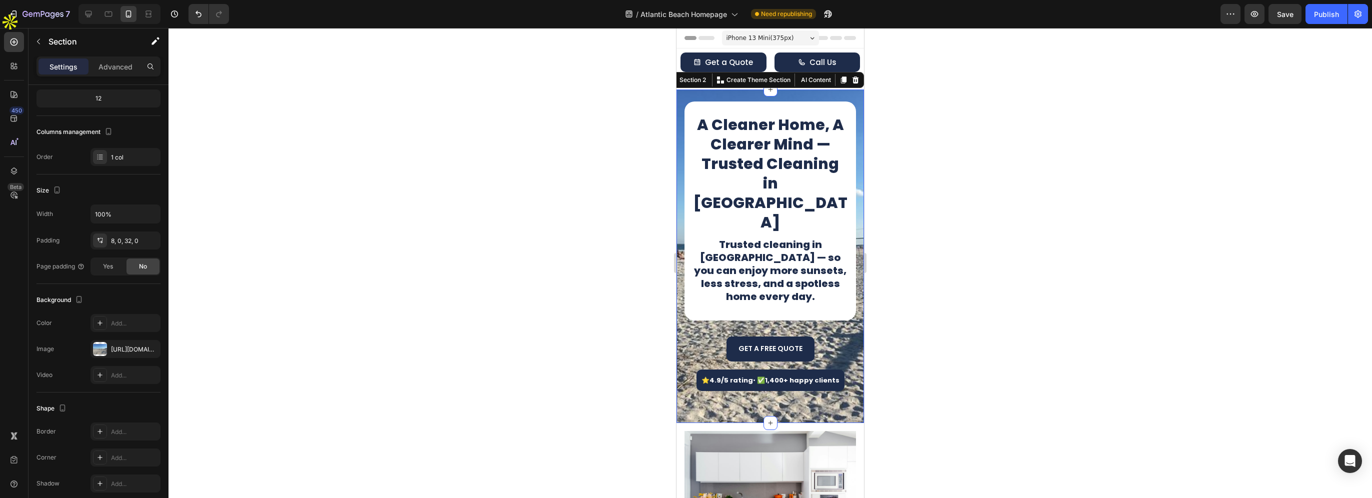
click at [96, 9] on div at bounding box center [119, 14] width 82 height 20
click at [89, 10] on icon at bounding box center [88, 14] width 10 height 10
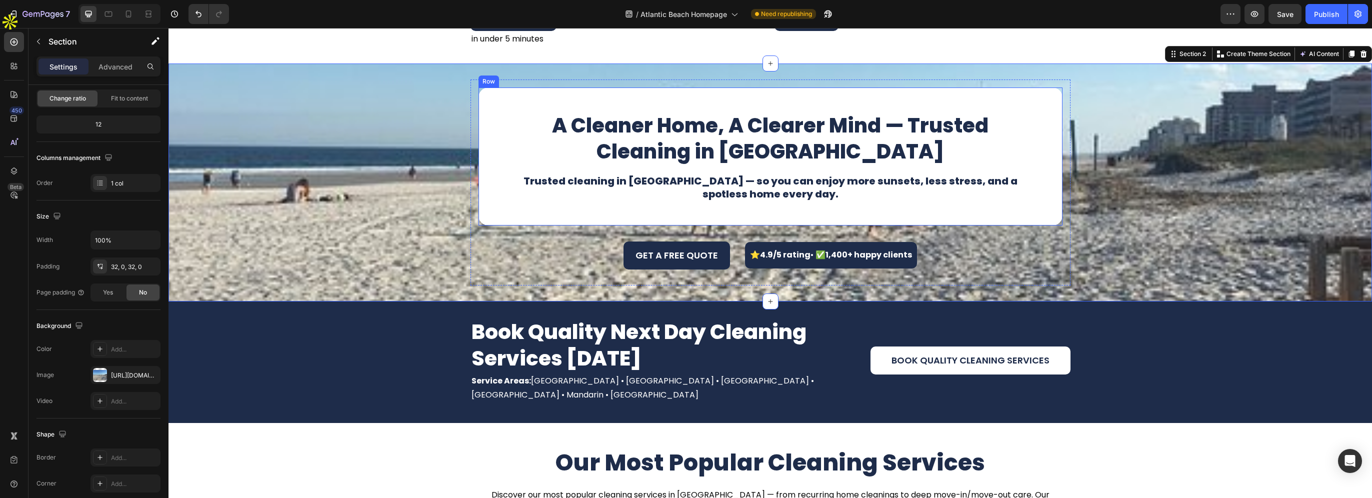
scroll to position [60, 0]
click at [743, 159] on p "A Cleaner Home, A Clearer Mind — Trusted Cleaning in Atlantic Beach" at bounding box center [770, 138] width 534 height 52
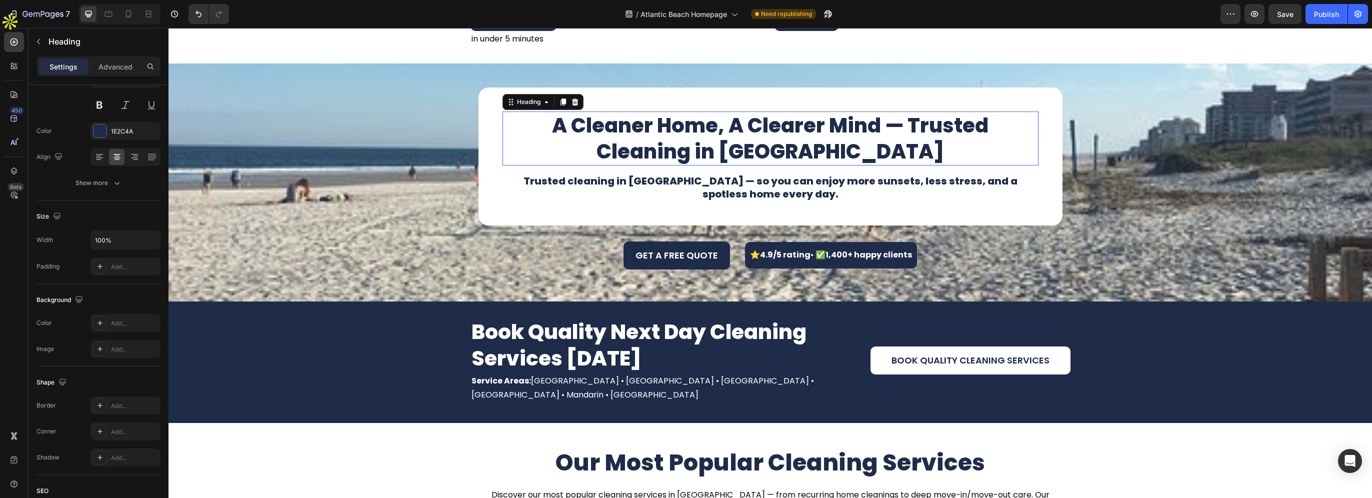
scroll to position [0, 0]
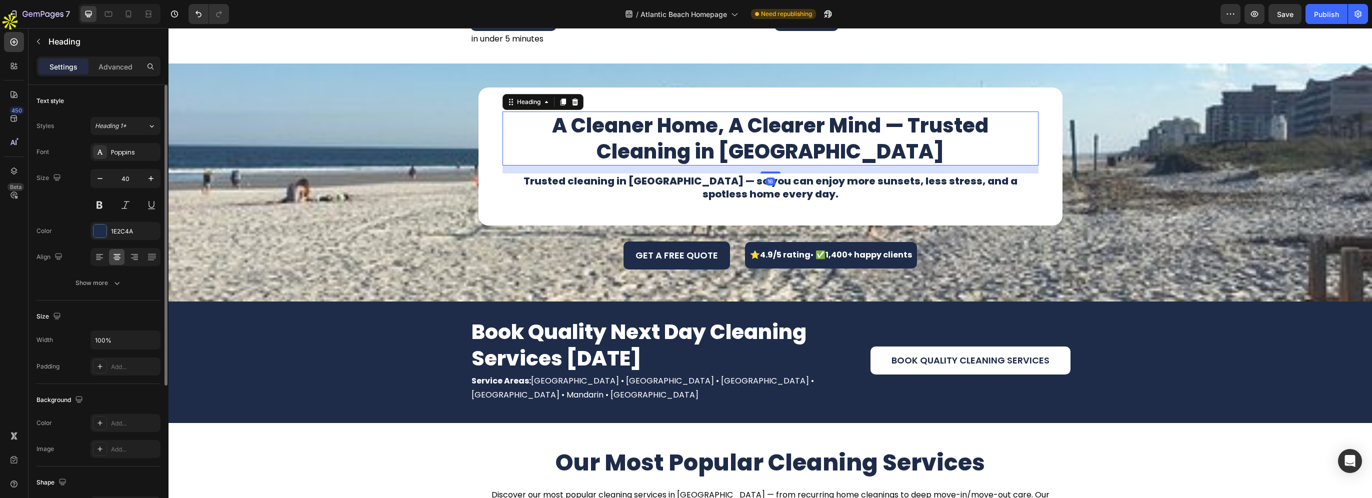
click at [624, 175] on h1 "Trusted cleaning in Atlantic Beach — so you can enjoy more sunsets, less stress…" at bounding box center [770, 187] width 536 height 28
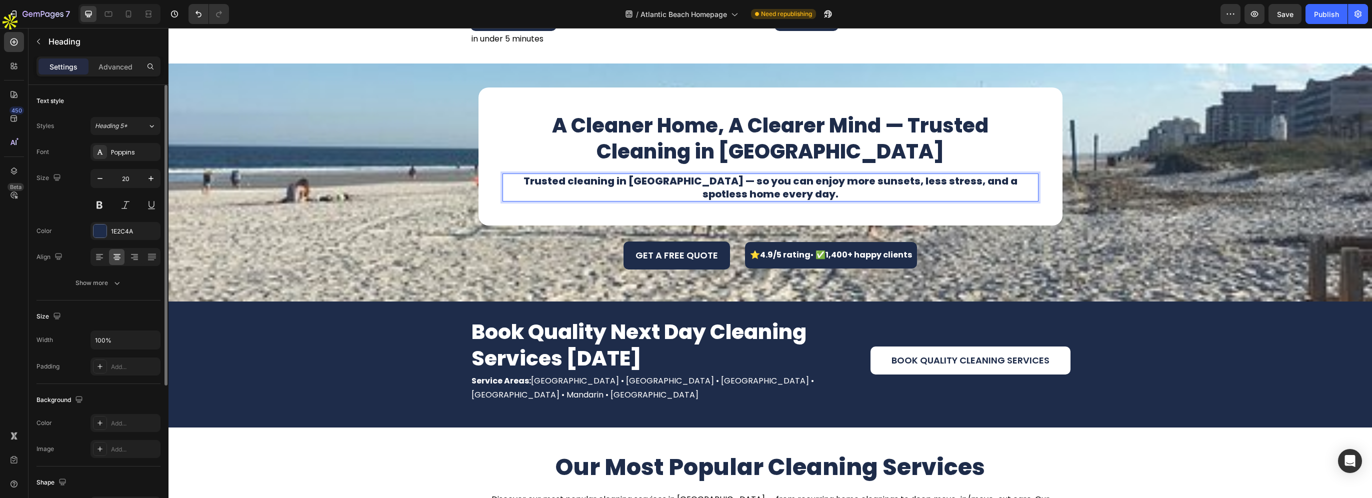
click at [607, 182] on h1 "Trusted cleaning in Atlantic Beach — so you can enjoy more sunsets, less stress…" at bounding box center [770, 187] width 536 height 28
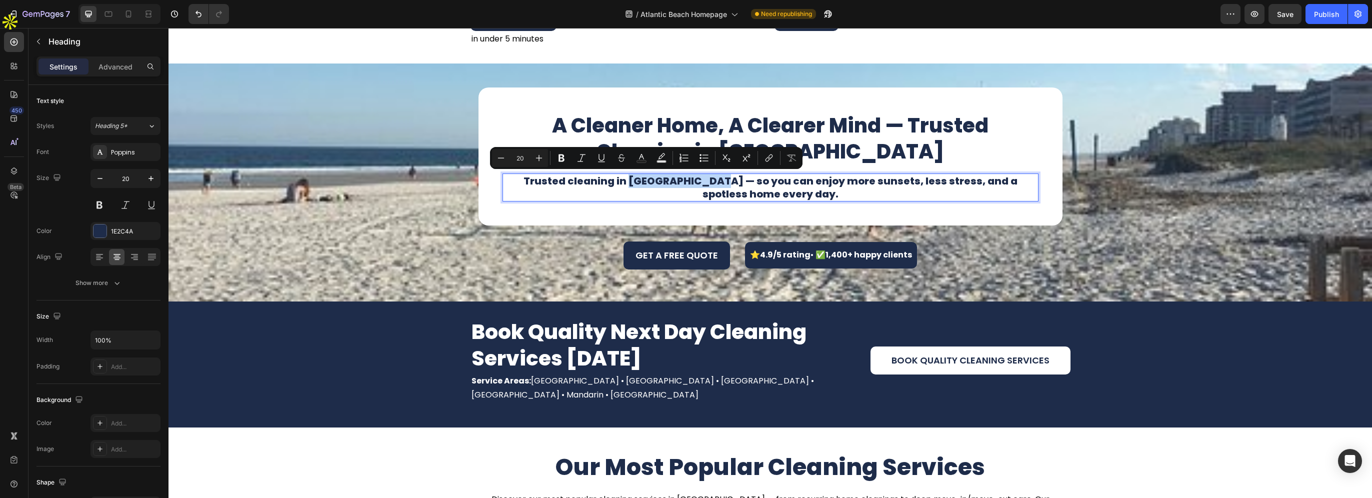
drag, startPoint x: 607, startPoint y: 179, endPoint x: 686, endPoint y: 181, distance: 79.0
click at [686, 181] on p "Trusted cleaning in Atlantic Beach — so you can enjoy more sunsets, less stress…" at bounding box center [770, 187] width 534 height 26
copy p "Atlantic Beach"
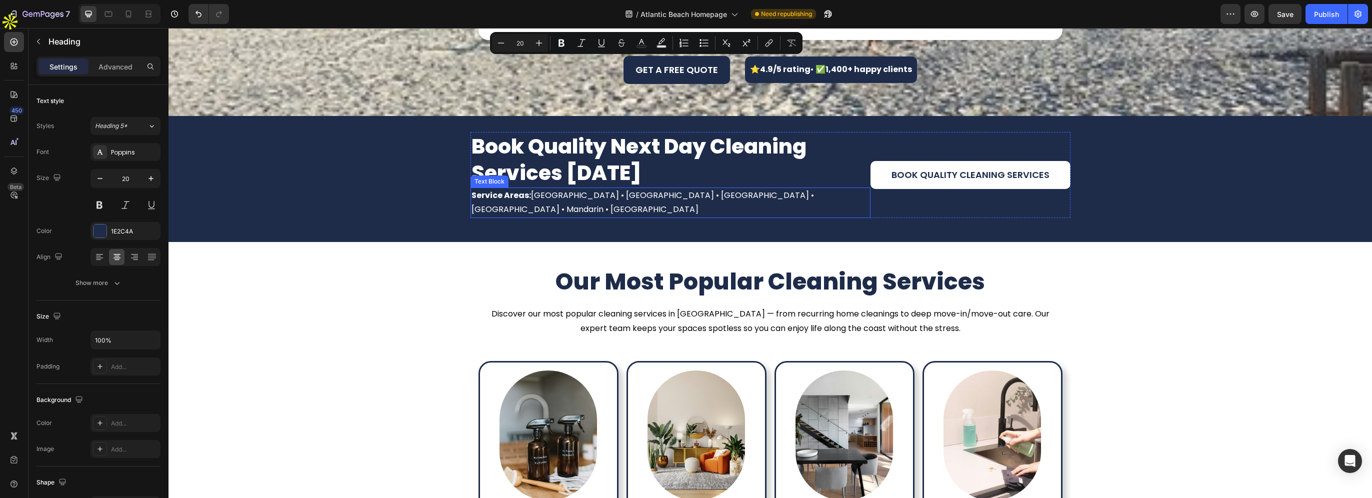
type input "16"
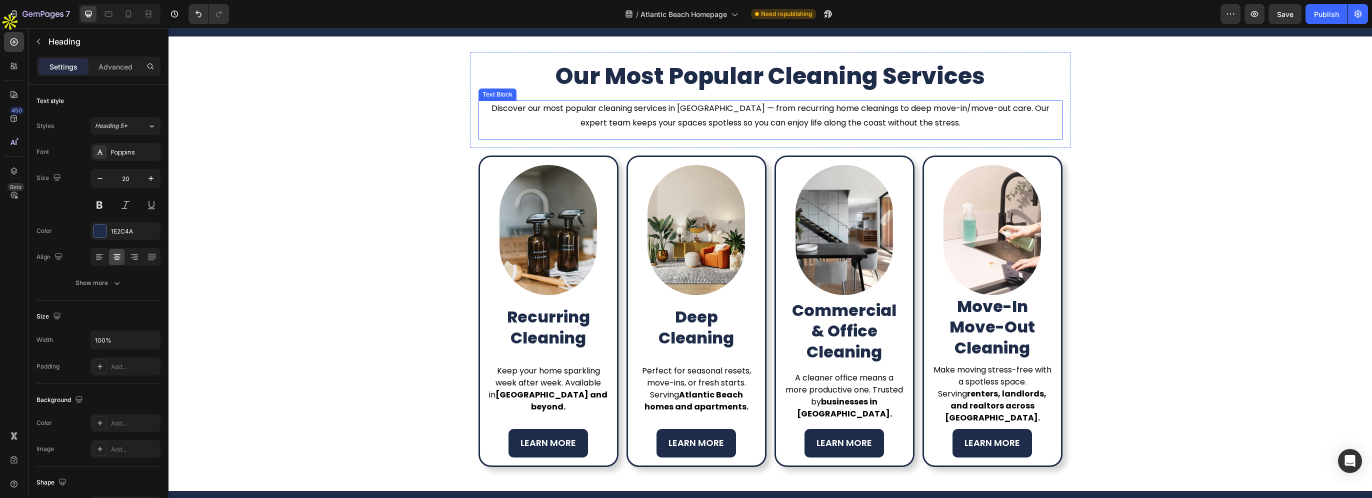
scroll to position [460, 0]
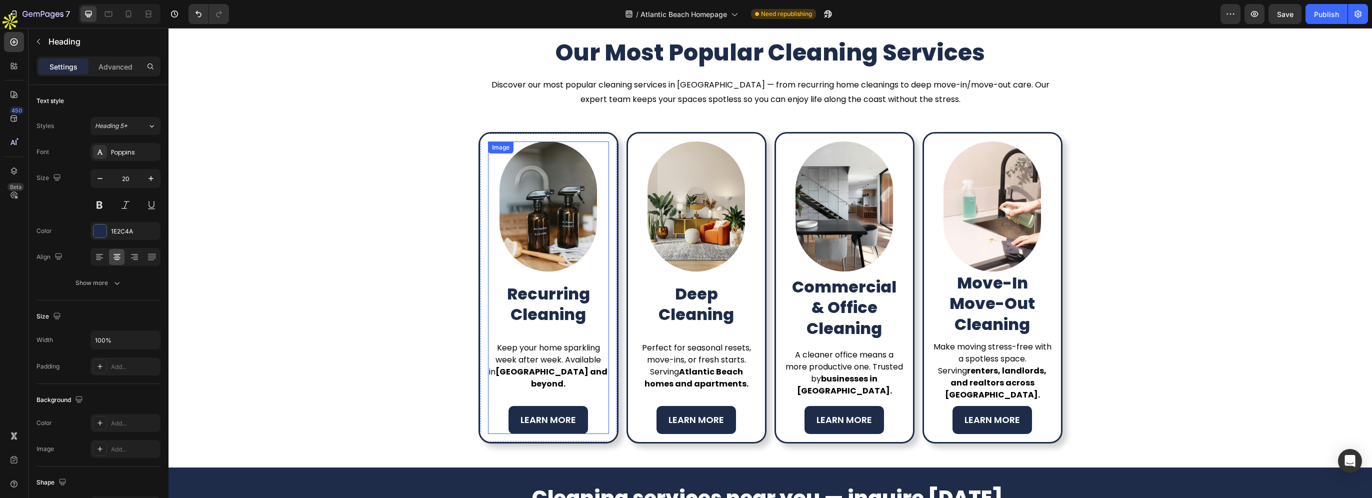
click at [550, 225] on img at bounding box center [547, 206] width 97 height 130
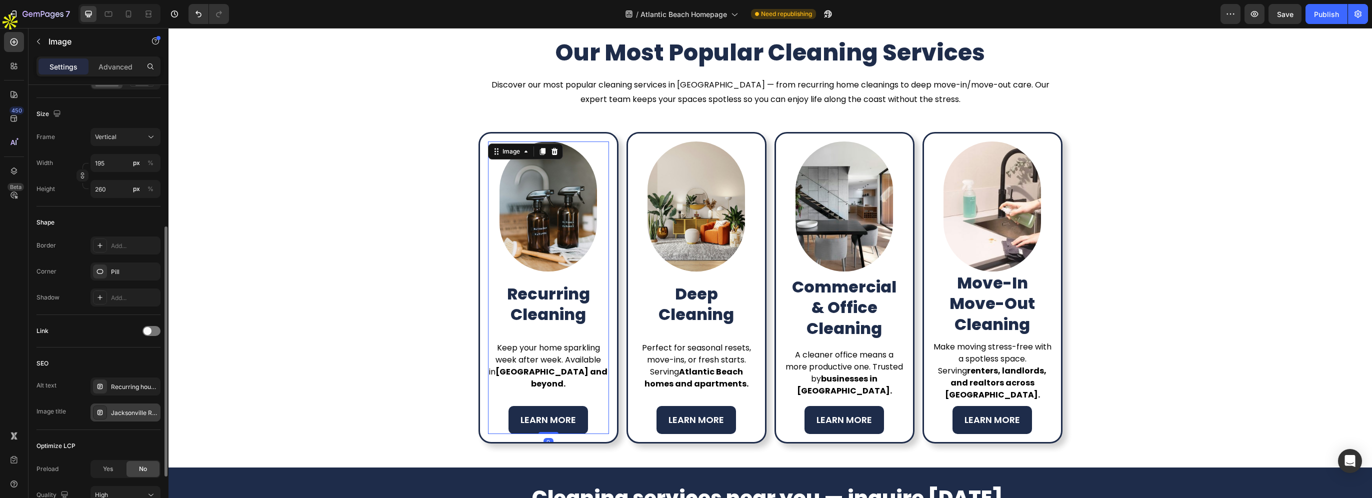
scroll to position [337, 0]
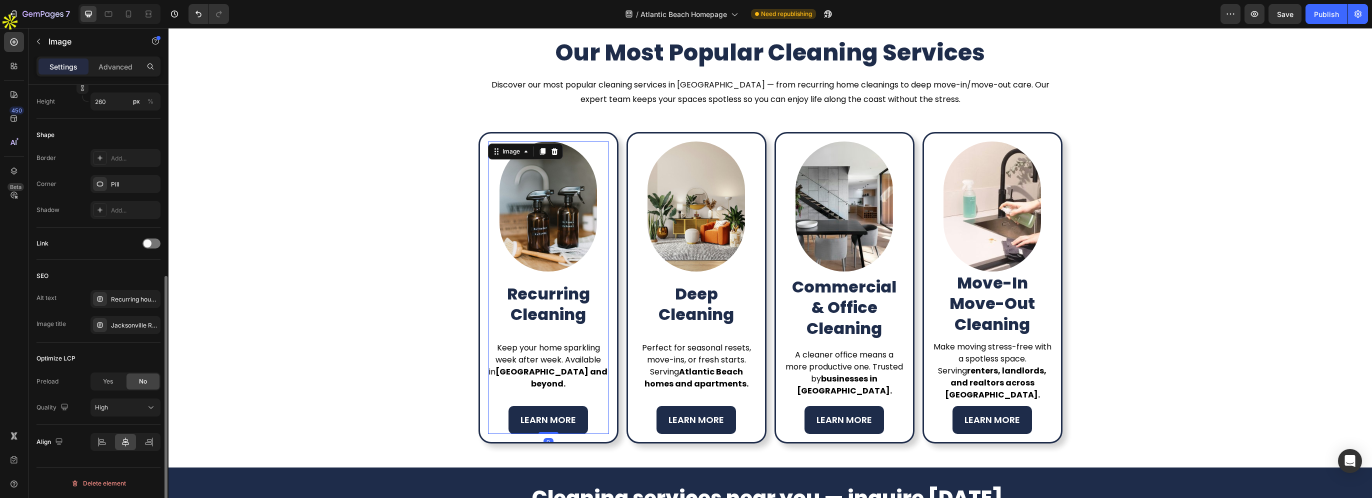
click at [115, 308] on div "Alt text Recurring house cleaning services in Jacksonville and Duval County FL …" at bounding box center [98, 312] width 124 height 44
click at [115, 304] on div "Recurring house cleaning services in Jacksonville and Duval County FL" at bounding box center [125, 299] width 70 height 18
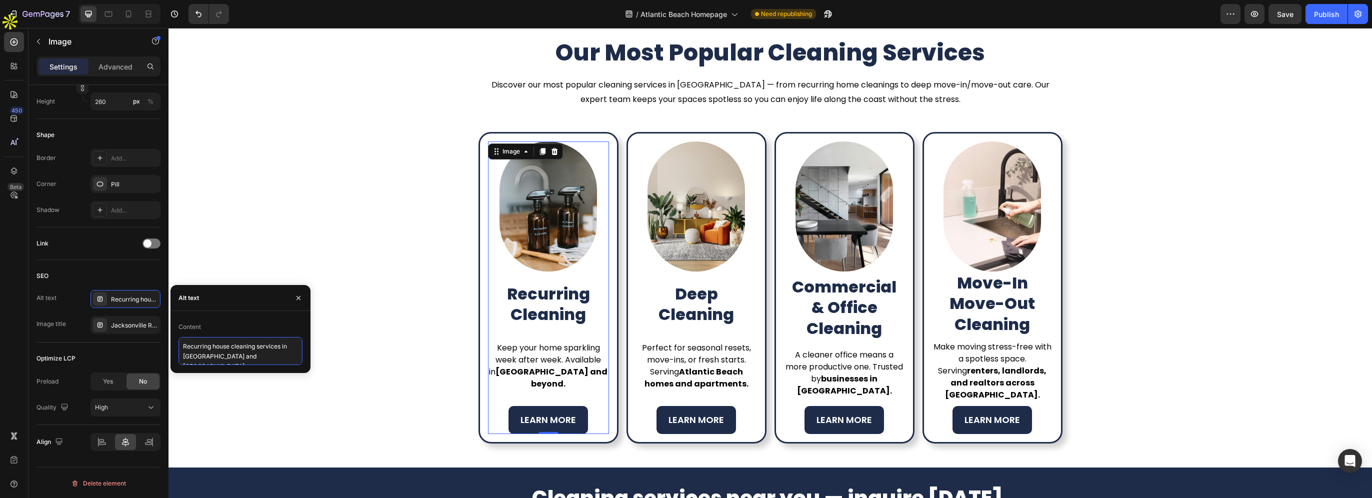
scroll to position [0, 0]
drag, startPoint x: 182, startPoint y: 355, endPoint x: 305, endPoint y: 358, distance: 123.0
click at [305, 358] on div "Content Recurring house cleaning services in Jacksonville and Duval County FL" at bounding box center [240, 342] width 140 height 46
paste textarea "Atlantic Beach"
type textarea "Recurring house cleaning services in Atlantic Beach"
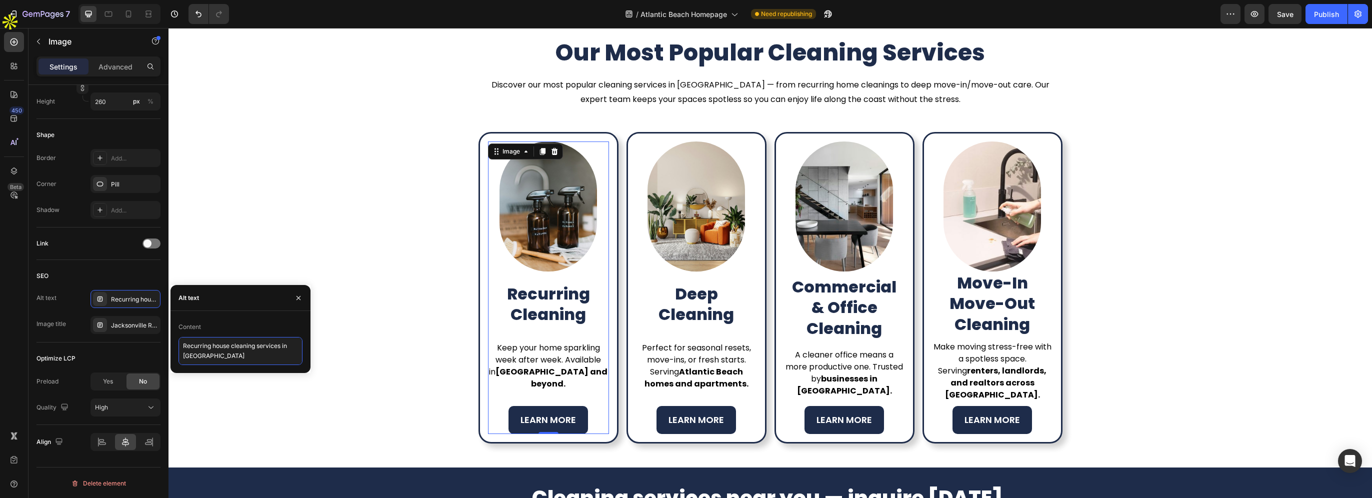
scroll to position [0, 0]
click at [127, 322] on div "Jacksonville Recurring Cleaning – Weekly & Biweekly Services" at bounding box center [134, 325] width 47 height 9
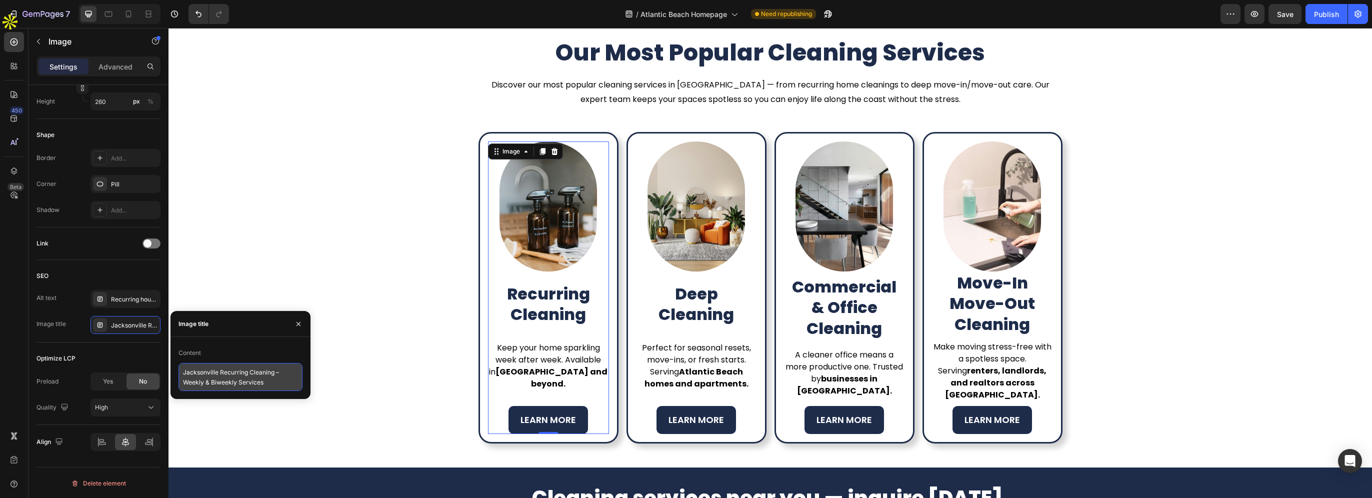
click at [205, 374] on textarea "Jacksonville Recurring Cleaning – Weekly & Biweekly Services" at bounding box center [240, 377] width 124 height 28
paste textarea "Atlantic Beach"
type textarea "Atlantic Beach Recurring Cleaning – Weekly & Biweekly Services"
click at [716, 224] on img at bounding box center [695, 206] width 97 height 130
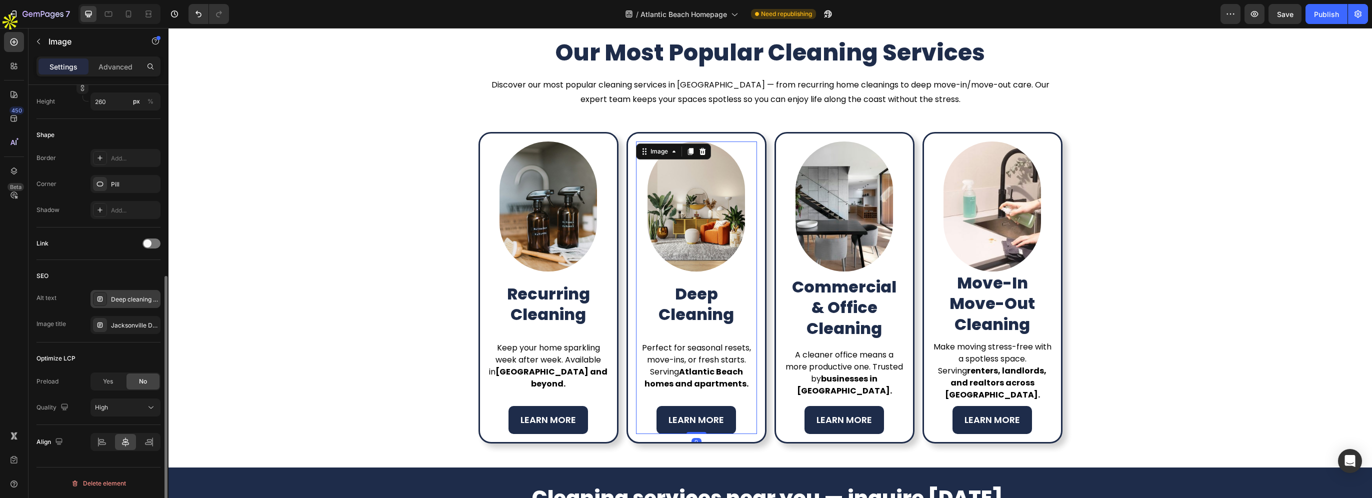
click at [115, 296] on div "Deep cleaning service for homes in Jacksonville and surrounding areas" at bounding box center [134, 299] width 47 height 9
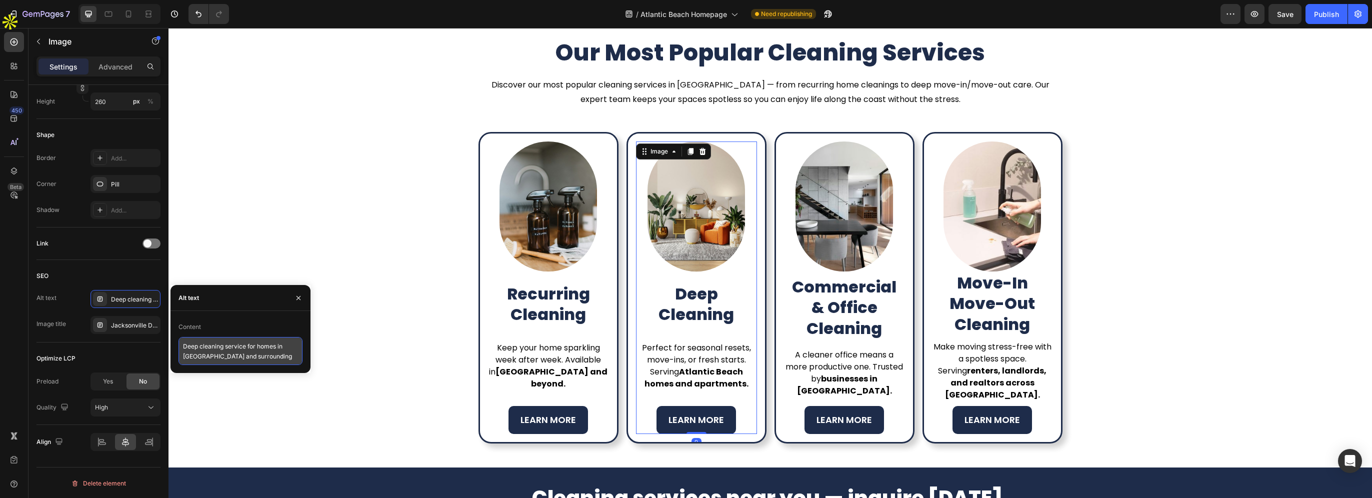
click at [192, 355] on textarea "Deep cleaning service for homes in Jacksonville and surrounding areas" at bounding box center [240, 351] width 124 height 28
drag, startPoint x: 376, startPoint y: 384, endPoint x: 315, endPoint y: 358, distance: 66.3
paste textarea "Atlantic Beach"
type textarea "Deep cleaning service for homes in Atlantic Beach"
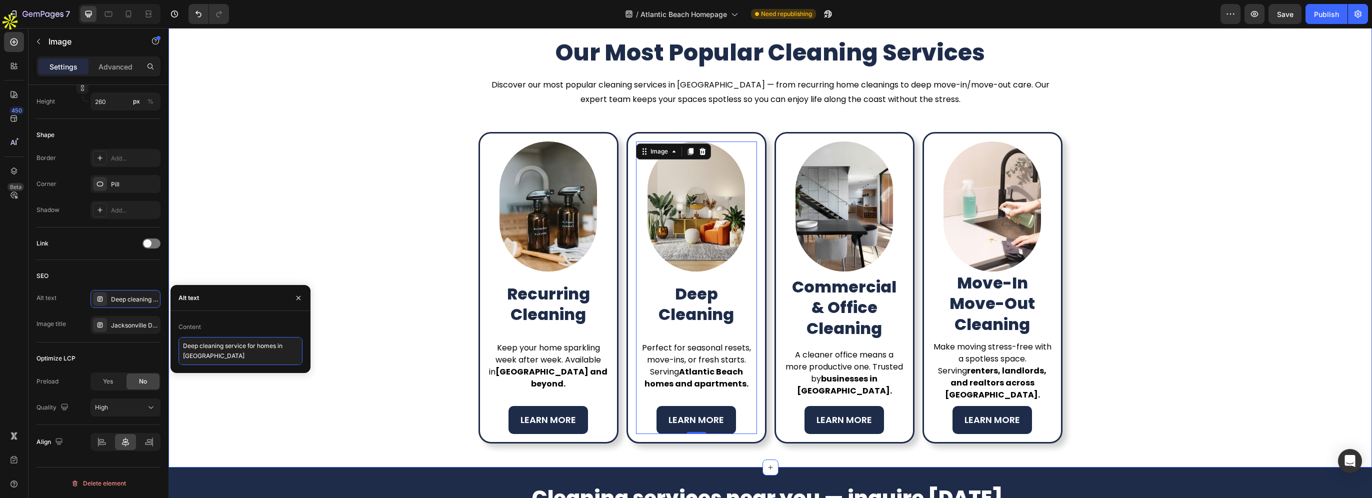
scroll to position [0, 0]
click at [113, 325] on div "Jacksonville Deep Cleaning Services – One-Time or Seasonal" at bounding box center [134, 325] width 47 height 9
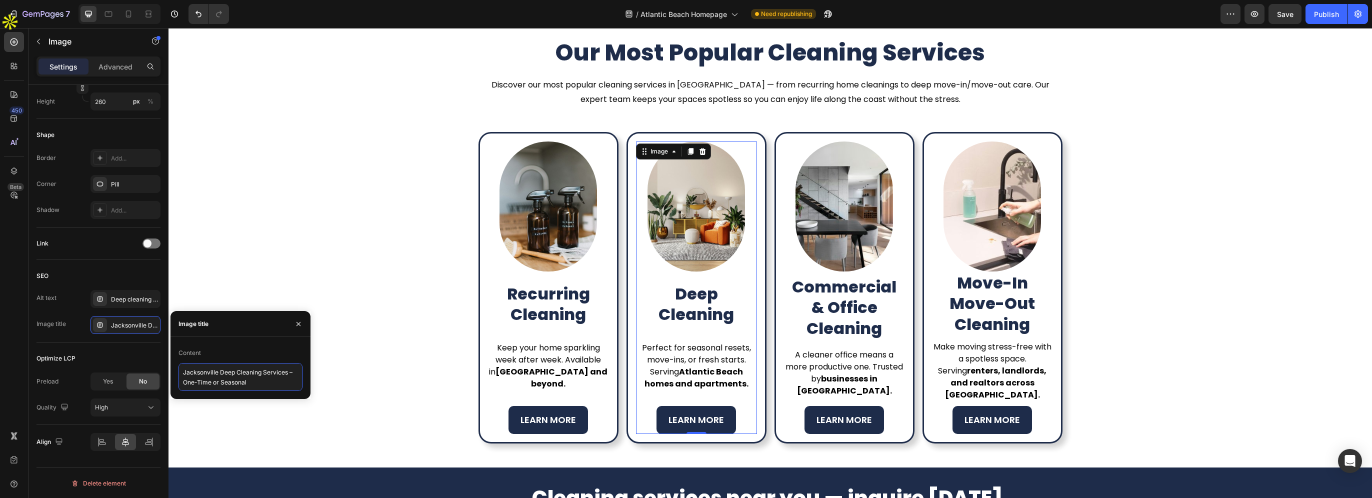
click at [194, 372] on textarea "Jacksonville Deep Cleaning Services – One-Time or Seasonal" at bounding box center [240, 377] width 124 height 28
paste textarea "Atlantic Beach"
type textarea "Atlantic Beach Deep Cleaning Services – One-Time or Seasonal"
click at [823, 245] on img at bounding box center [843, 206] width 97 height 130
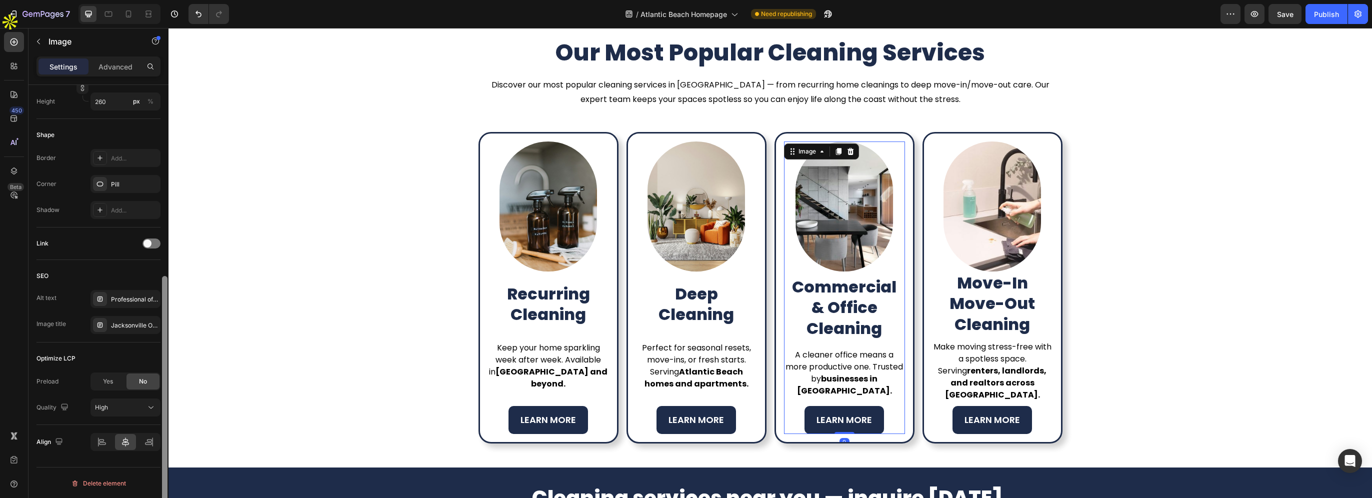
drag, startPoint x: 104, startPoint y: 323, endPoint x: 166, endPoint y: 339, distance: 64.0
click at [103, 323] on div at bounding box center [100, 325] width 14 height 14
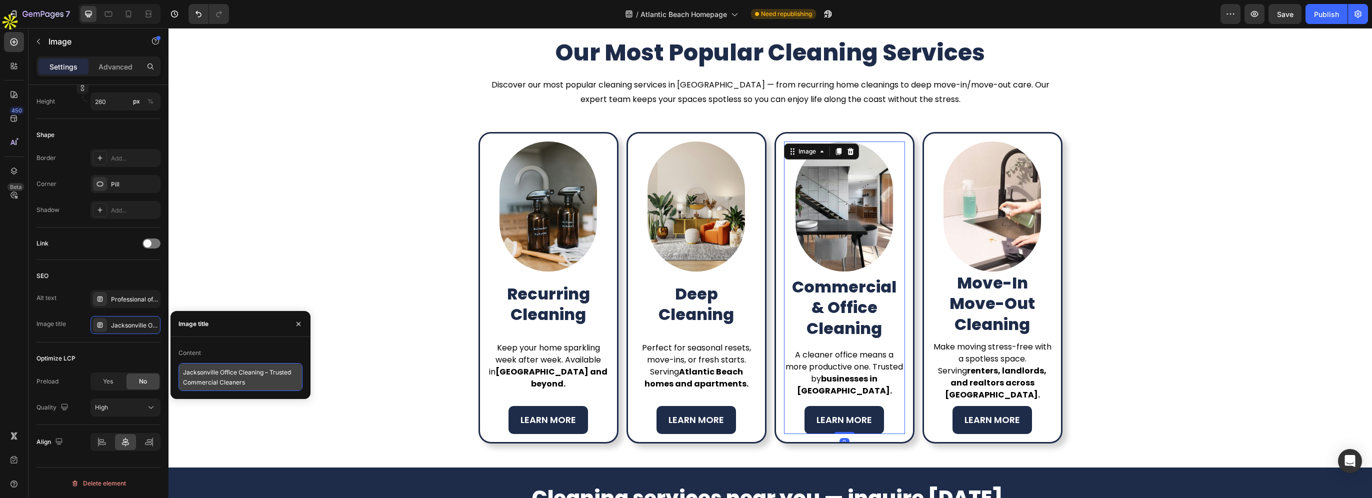
click at [196, 369] on textarea "Jacksonville Office Cleaning – Trusted Commercial Cleaners" at bounding box center [240, 377] width 124 height 28
paste textarea "Atlantic Beach"
type textarea "Atlantic Beach Office Cleaning – Trusted Commercial Cleaners"
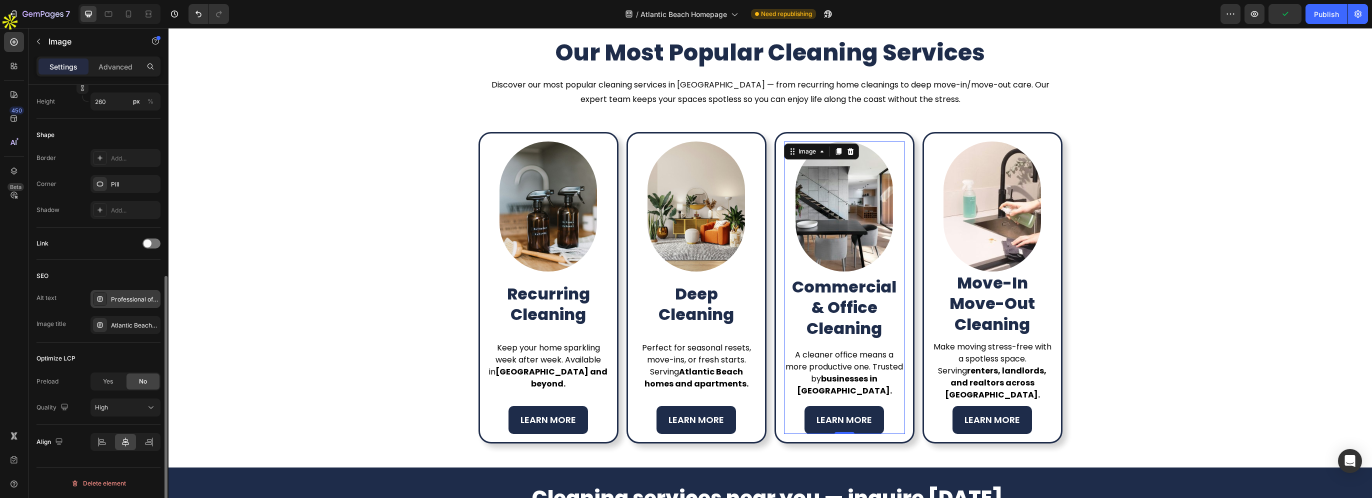
click at [128, 301] on div "Professional office and commercial cleaning in Jacksonville FL" at bounding box center [134, 299] width 47 height 9
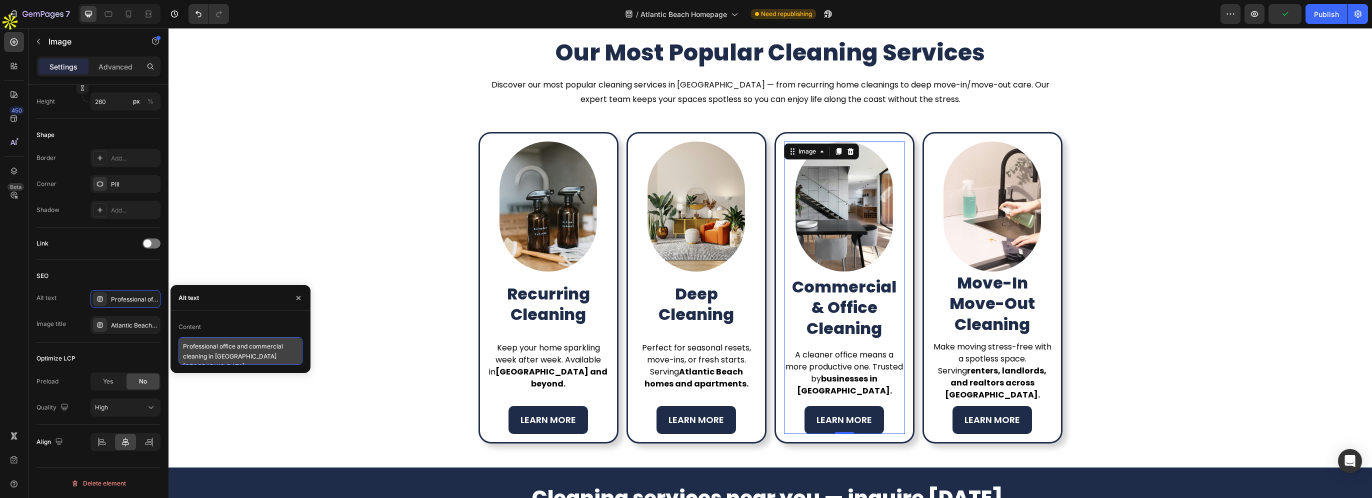
scroll to position [0, 0]
drag, startPoint x: 215, startPoint y: 356, endPoint x: 308, endPoint y: 358, distance: 93.5
click at [307, 358] on div "Content Professional office and commercial cleaning in Jacksonville FL" at bounding box center [240, 342] width 140 height 46
paste textarea "Atlantic Beach"
type textarea "Professional office and commercial cleaning in Atlantic Beach"
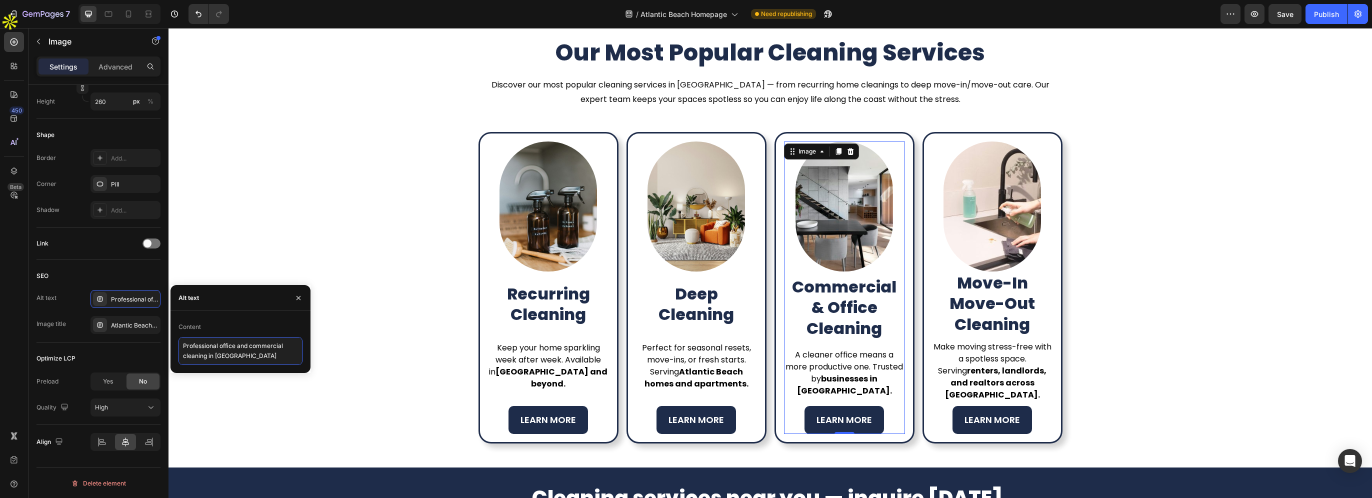
scroll to position [0, 0]
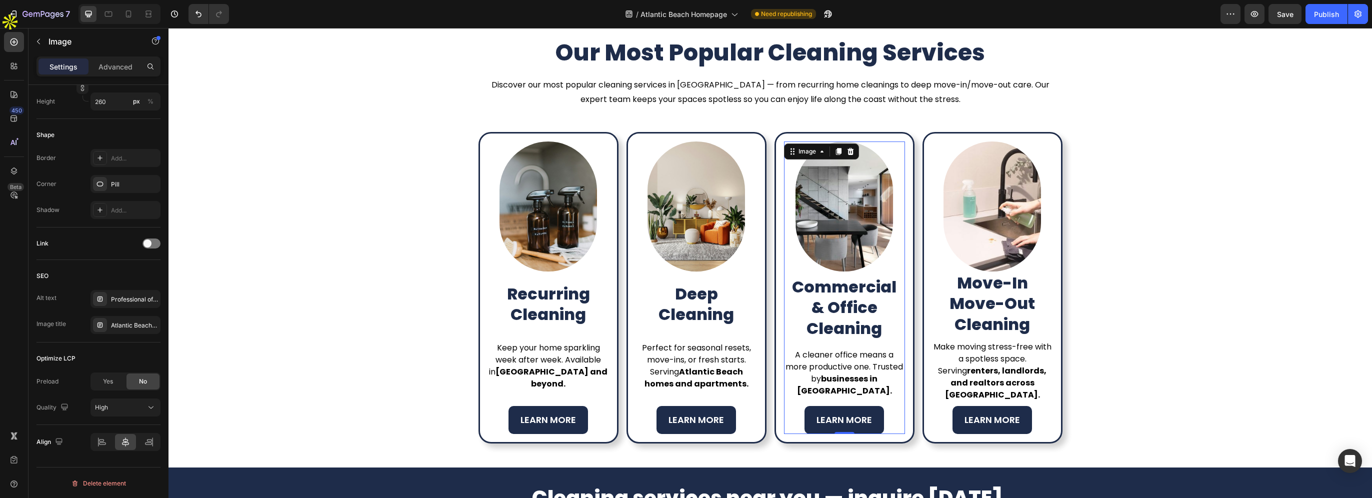
click at [809, 237] on img at bounding box center [843, 206] width 97 height 130
click at [959, 236] on img at bounding box center [991, 206] width 97 height 130
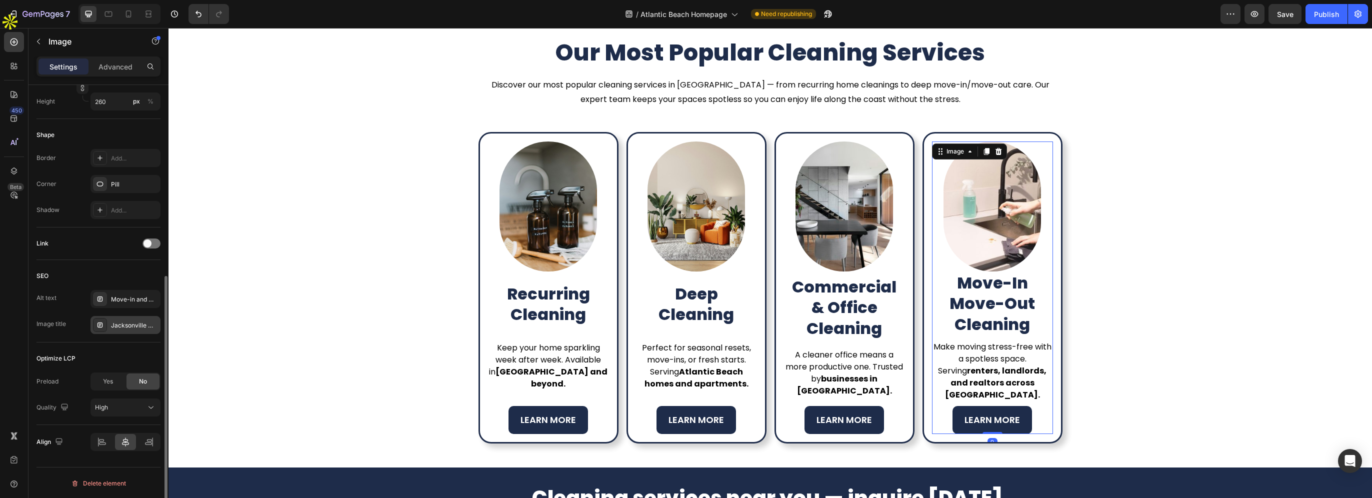
click at [120, 324] on div "Jacksonville Move-Out Cleaning – Rental & Real Estate Ready" at bounding box center [134, 325] width 47 height 9
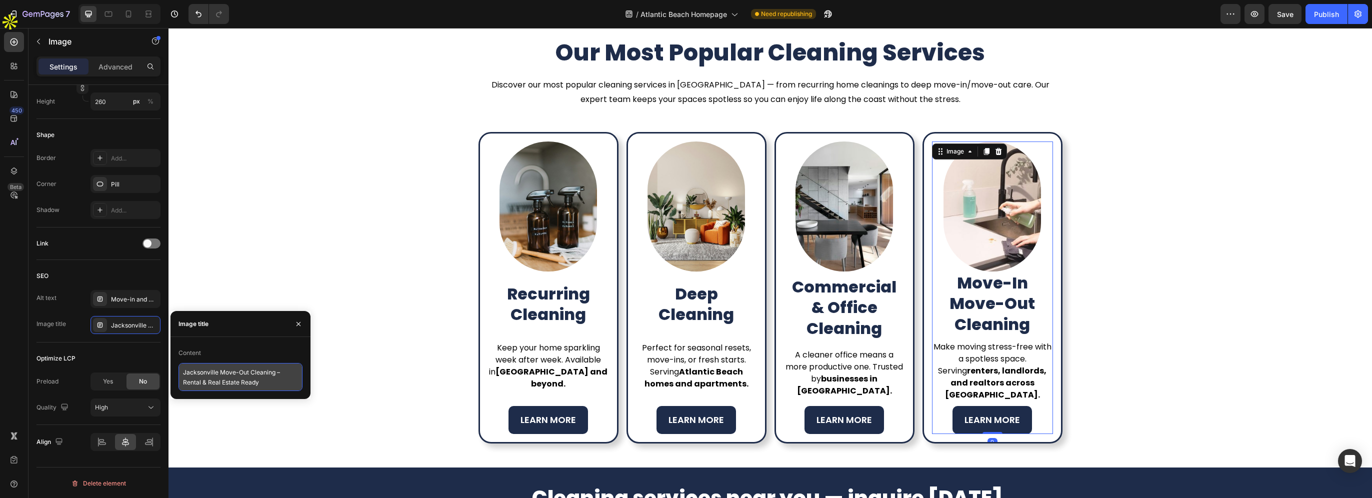
click at [196, 373] on textarea "Jacksonville Move-Out Cleaning – Rental & Real Estate Ready" at bounding box center [240, 377] width 124 height 28
paste textarea "Atlantic Beach"
type textarea "Atlantic Beach Move-Out Cleaning – Rental & Real Estate Ready"
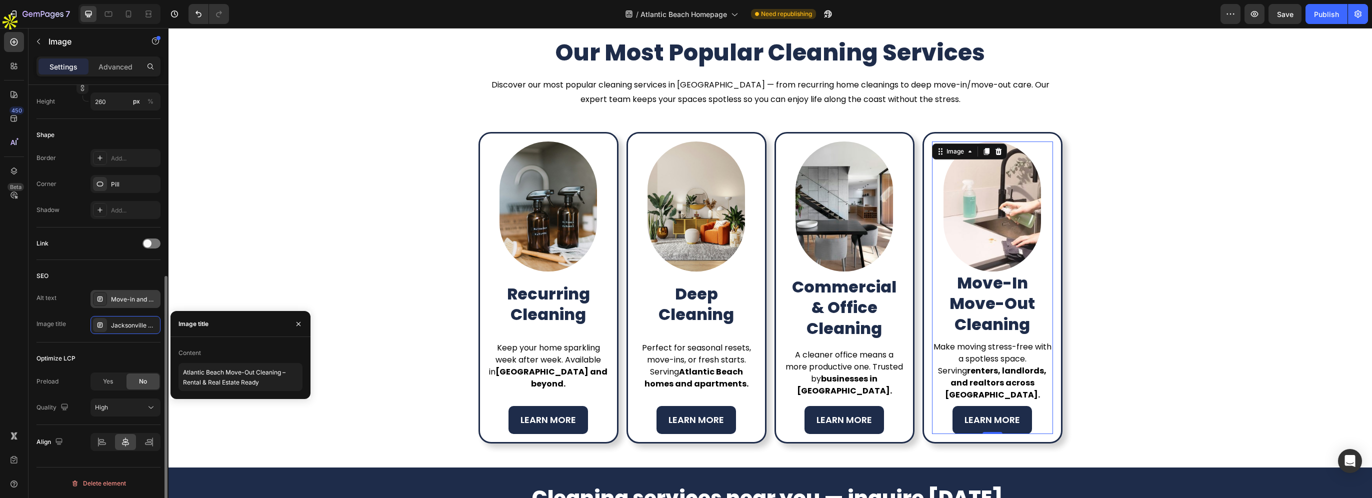
click at [122, 303] on div "Move-in and move-out cleaning services in Jacksonville FL" at bounding box center [125, 299] width 70 height 18
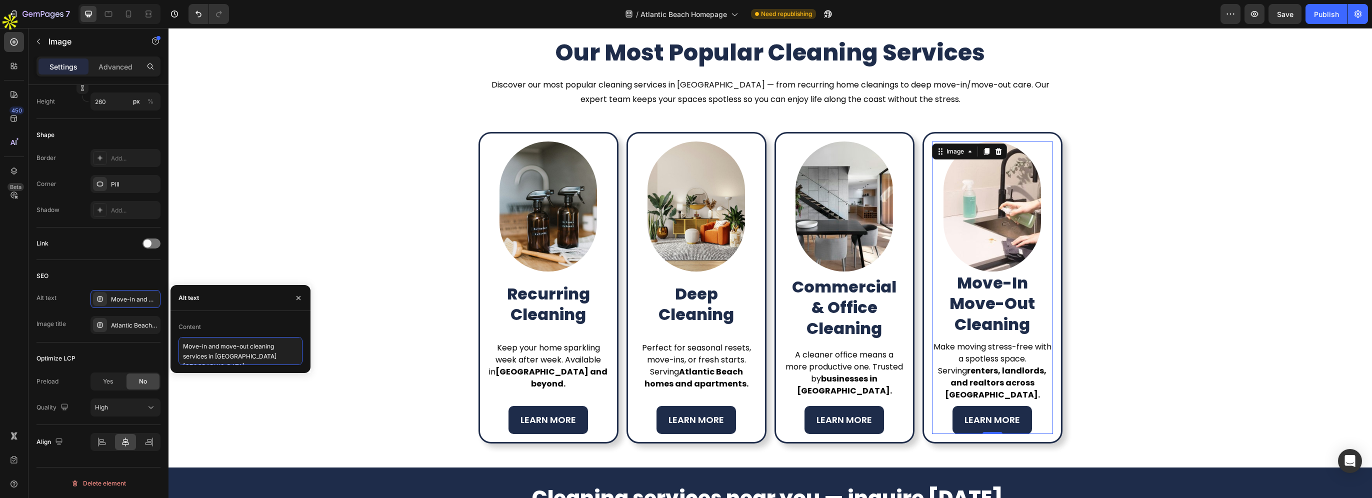
drag, startPoint x: 216, startPoint y: 357, endPoint x: 304, endPoint y: 359, distance: 88.5
click at [296, 358] on textarea "Move-in and move-out cleaning services in Jacksonville FL" at bounding box center [240, 351] width 124 height 28
paste textarea "Atlantic Beach"
type textarea "Move-in and move-out cleaning services in Atlantic Beach"
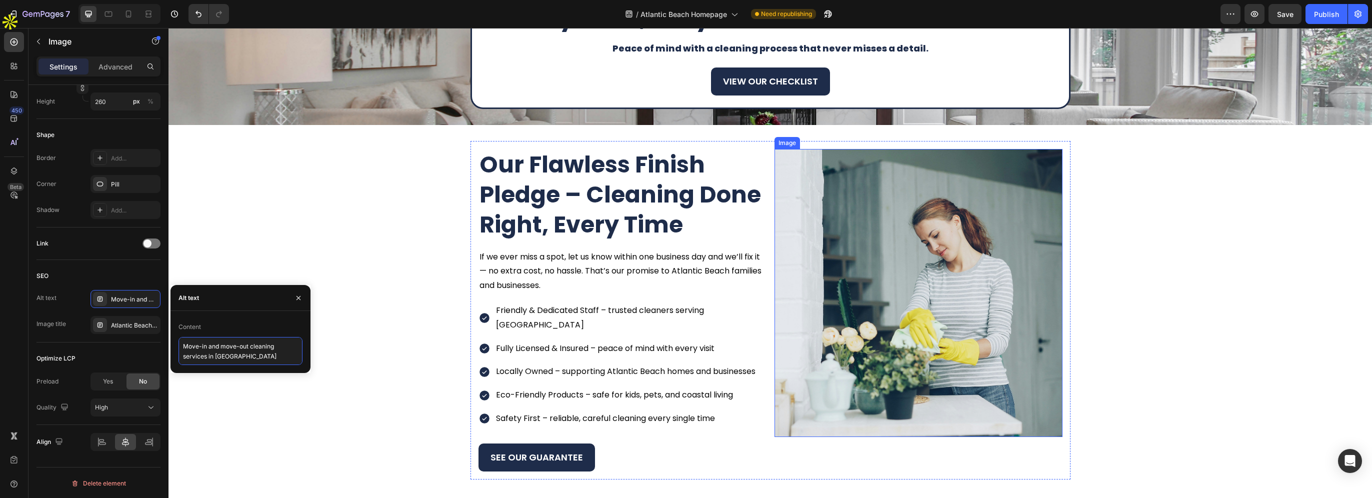
scroll to position [1060, 0]
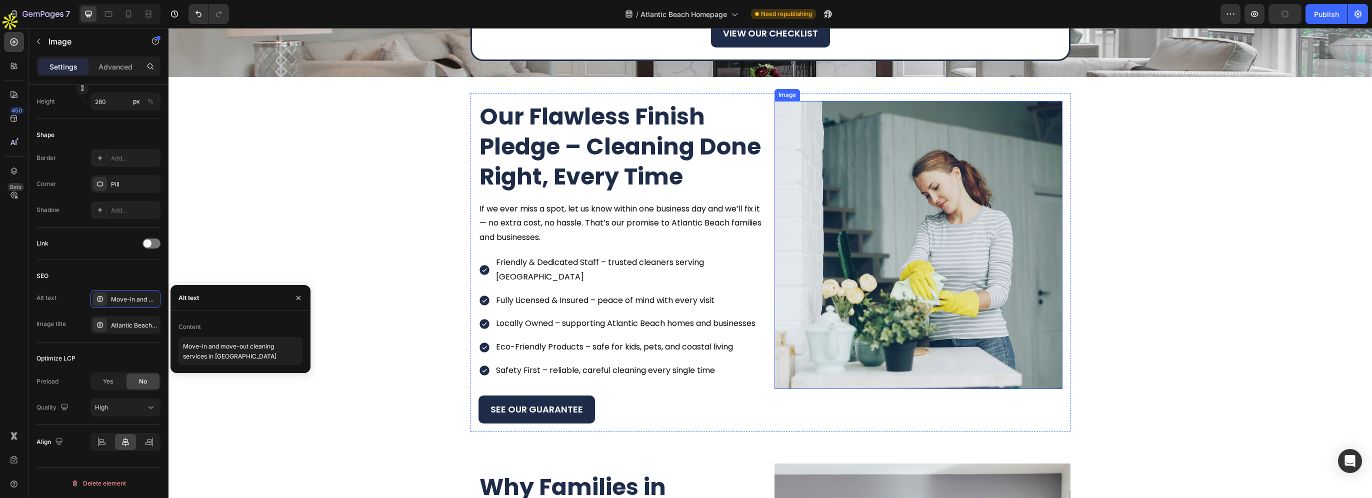
click at [890, 254] on img at bounding box center [918, 245] width 288 height 288
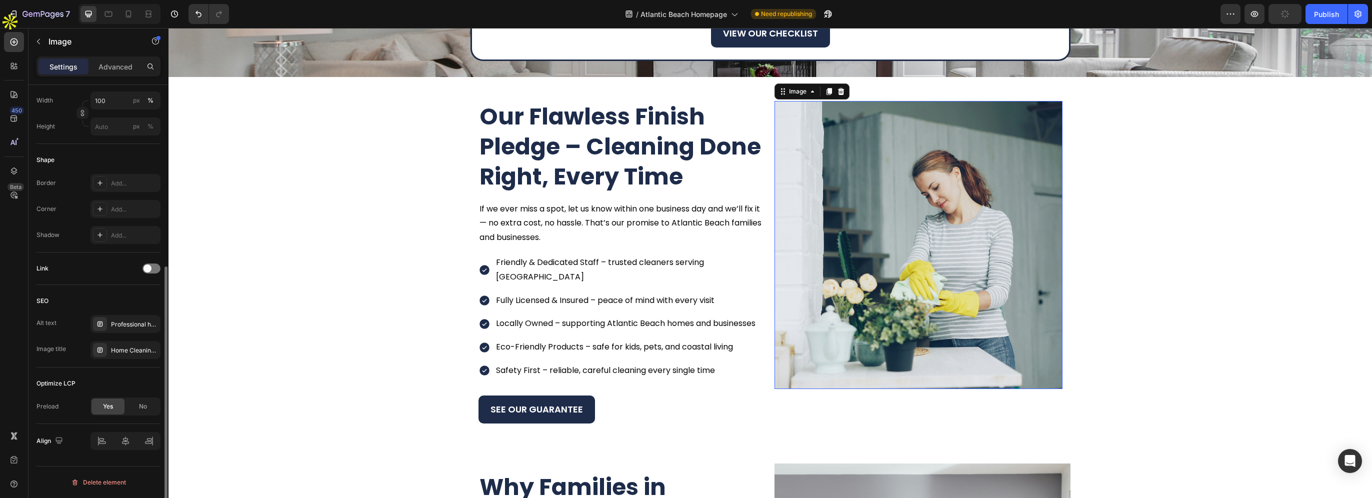
scroll to position [311, 0]
click at [119, 353] on div "Home Cleaning Service – ShiningBright Cleaning" at bounding box center [134, 351] width 47 height 9
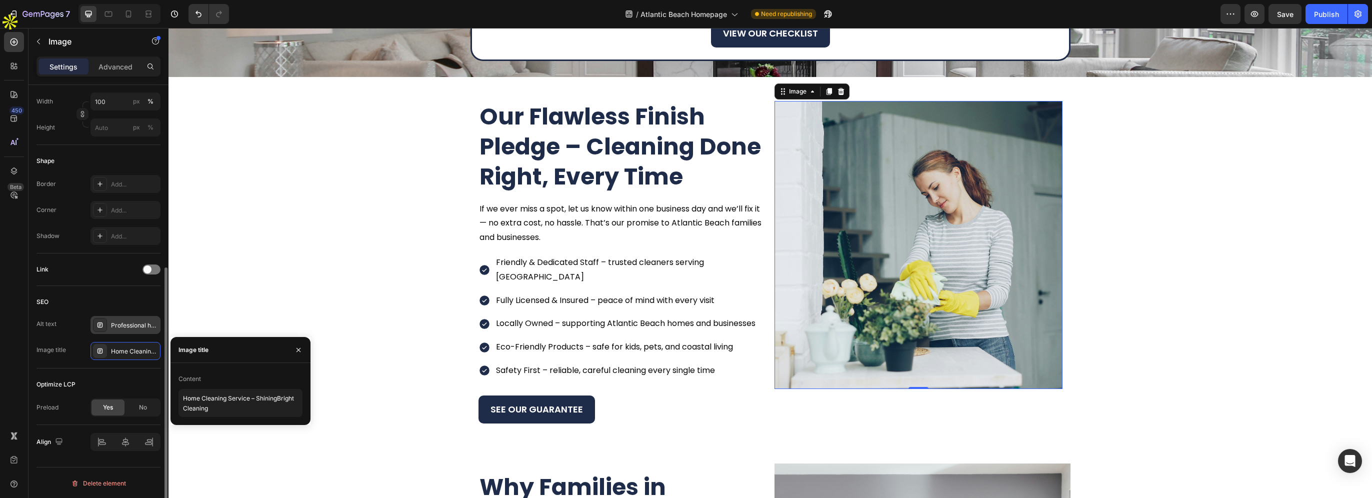
click at [116, 331] on div "Professional house cleaner vacuuming with modern equipment in Jacksonville" at bounding box center [125, 325] width 70 height 18
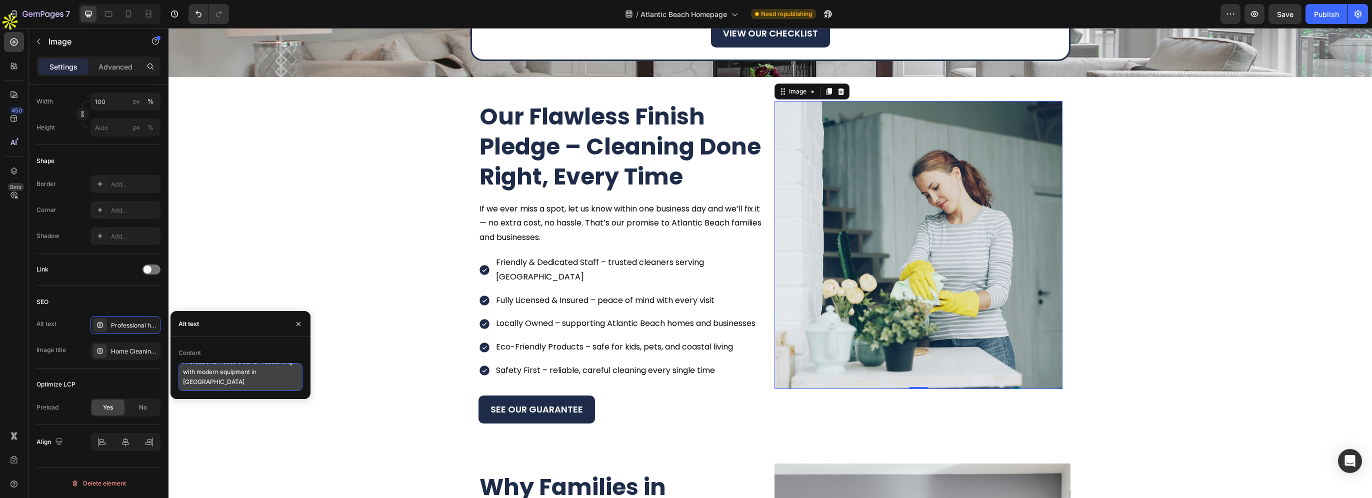
click at [200, 380] on textarea "Professional house cleaner vacuuming with modern equipment in Jacksonville" at bounding box center [240, 377] width 124 height 28
paste textarea "Atlantic Beach"
type textarea "Professional house cleaner vacuuming with modern equipment in Atlantic Beach"
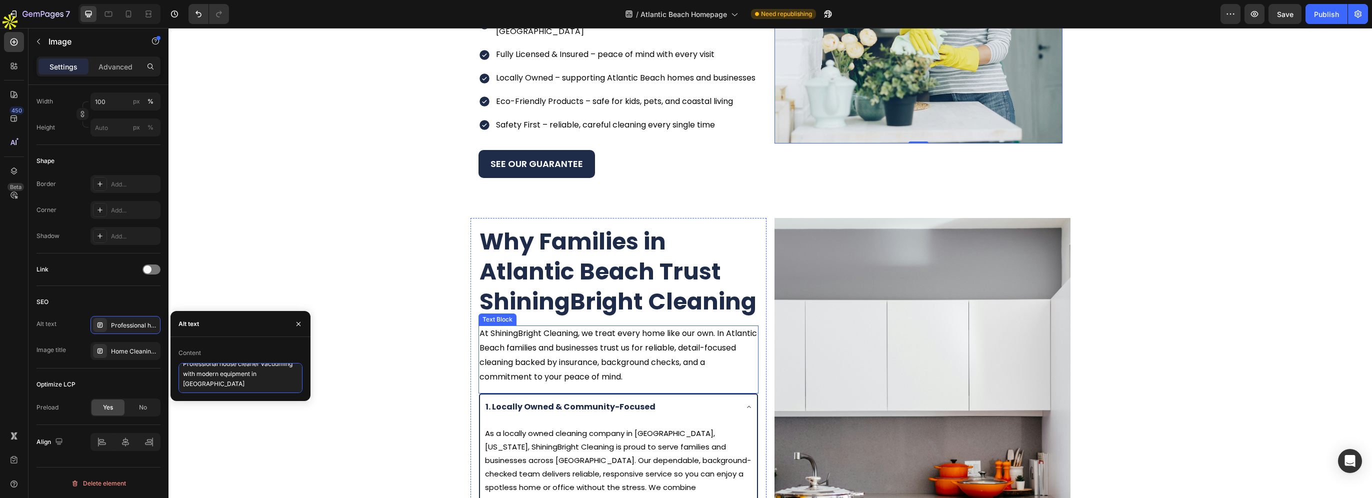
scroll to position [1410, 0]
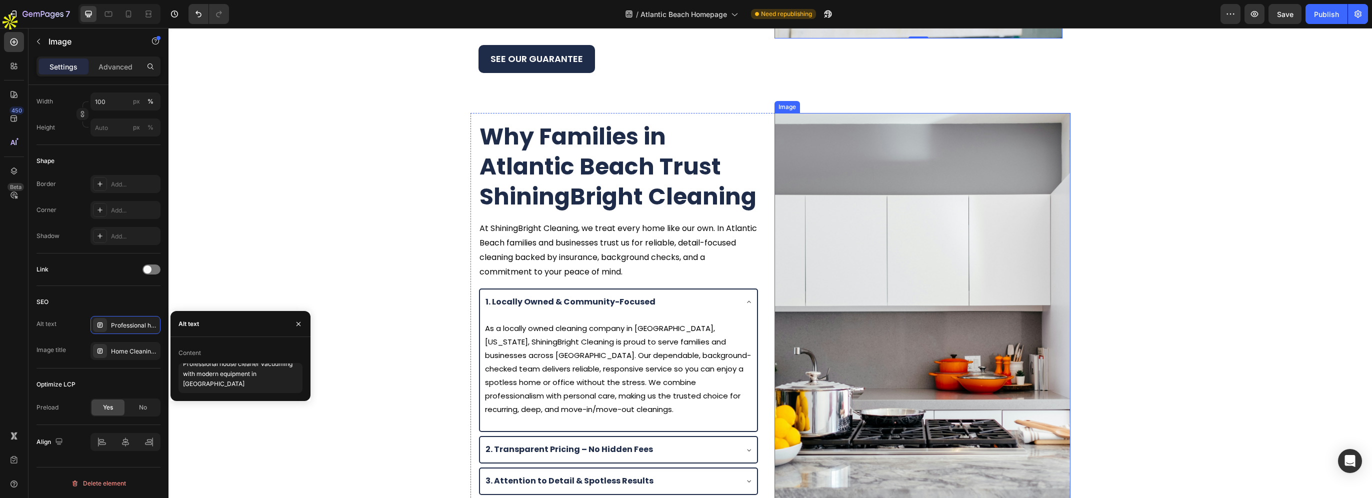
click at [869, 249] on img at bounding box center [922, 310] width 296 height 394
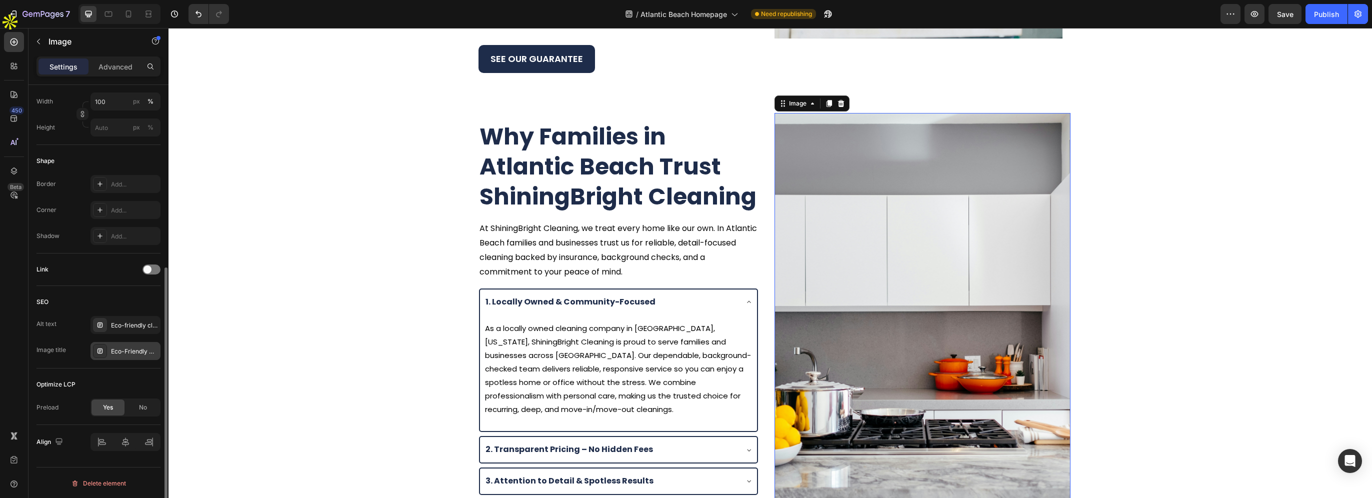
drag, startPoint x: 121, startPoint y: 349, endPoint x: 125, endPoint y: 352, distance: 5.3
click at [122, 350] on div "Eco-Friendly Home Cleaning in Jacksonville" at bounding box center [134, 351] width 47 height 9
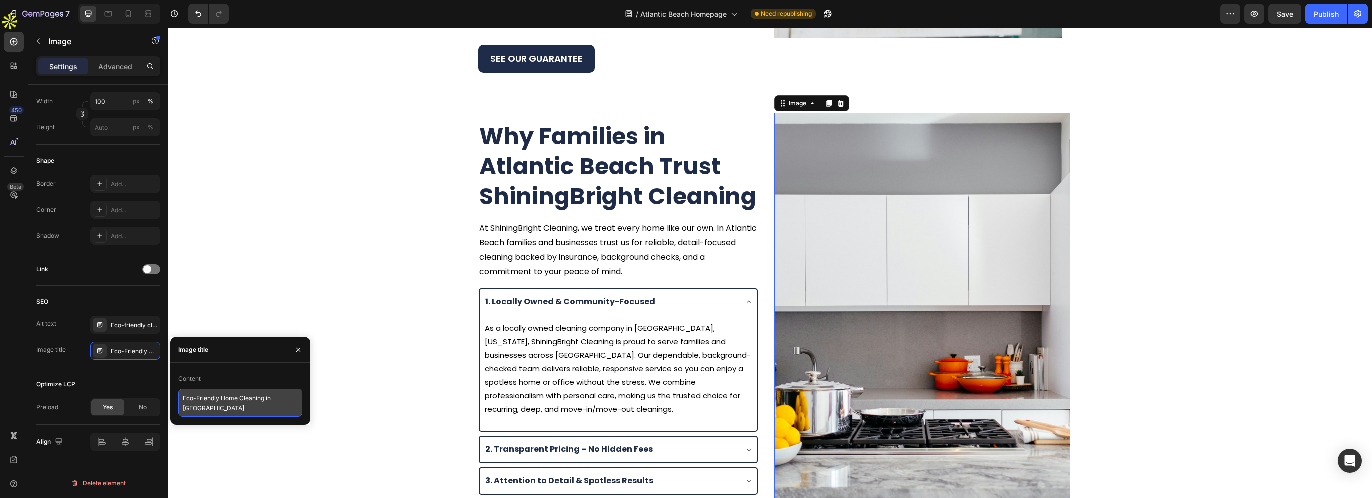
click at [196, 409] on textarea "Eco-Friendly Home Cleaning in Jacksonville" at bounding box center [240, 403] width 124 height 28
paste textarea "Atlantic Beach"
type textarea "Eco-Friendly Home Cleaning in Atlantic Beach"
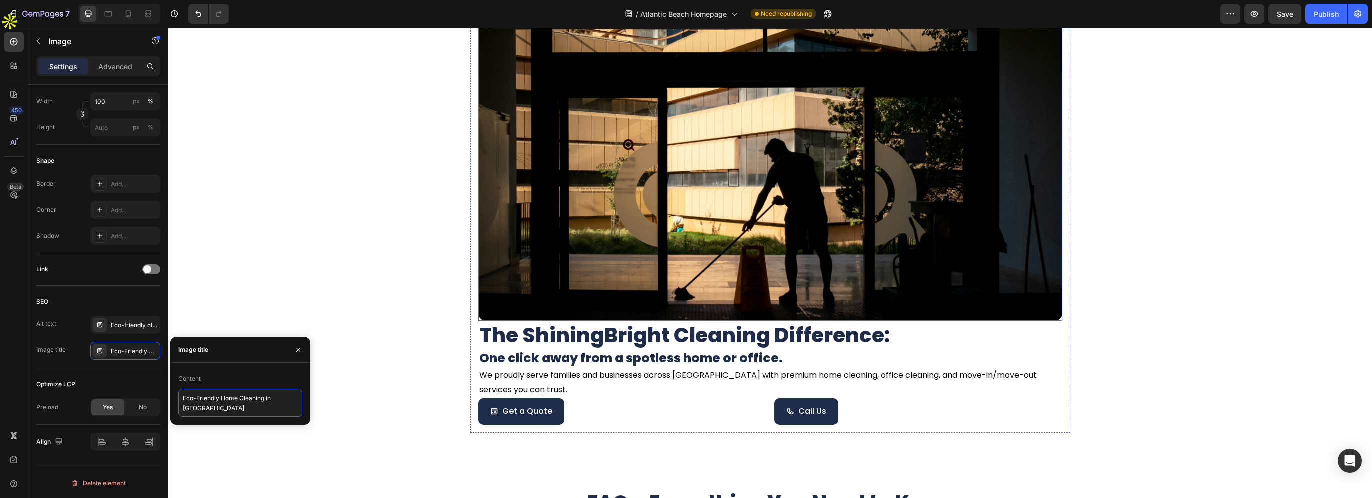
scroll to position [2960, 0]
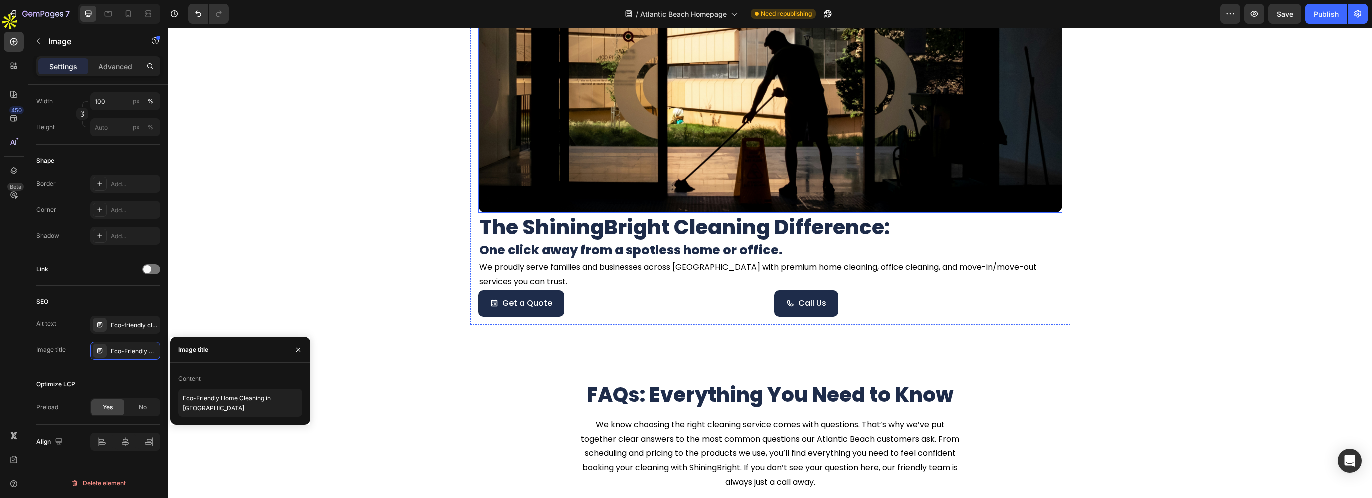
click at [650, 151] on img at bounding box center [770, 63] width 584 height 300
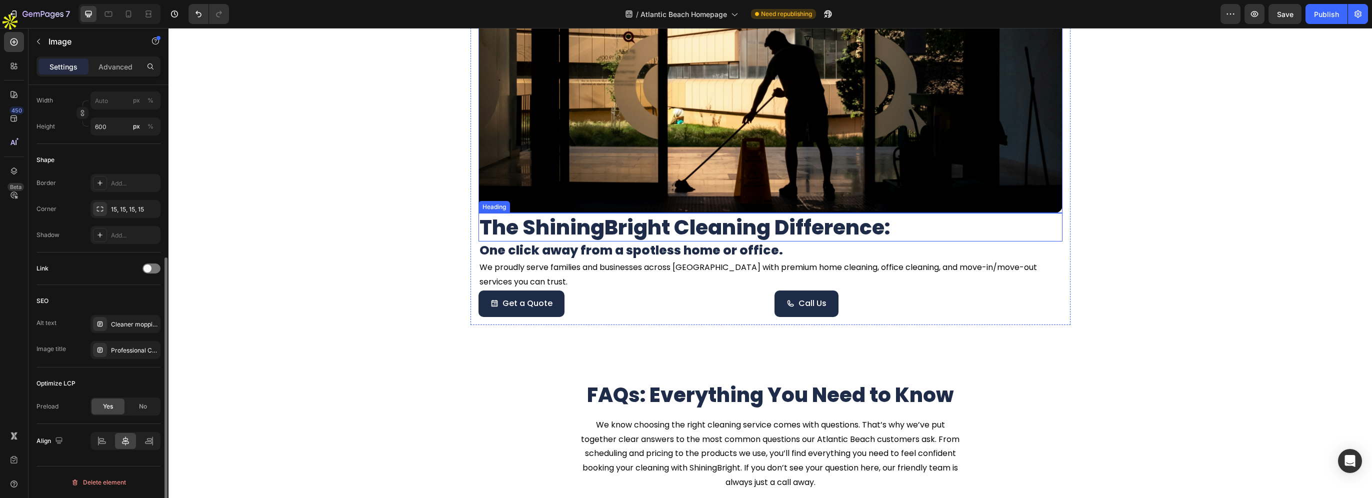
scroll to position [286, 0]
click at [126, 331] on div "Cleaner mopping a commercial building floor - ShiningBright Cleaning services h…" at bounding box center [125, 325] width 70 height 18
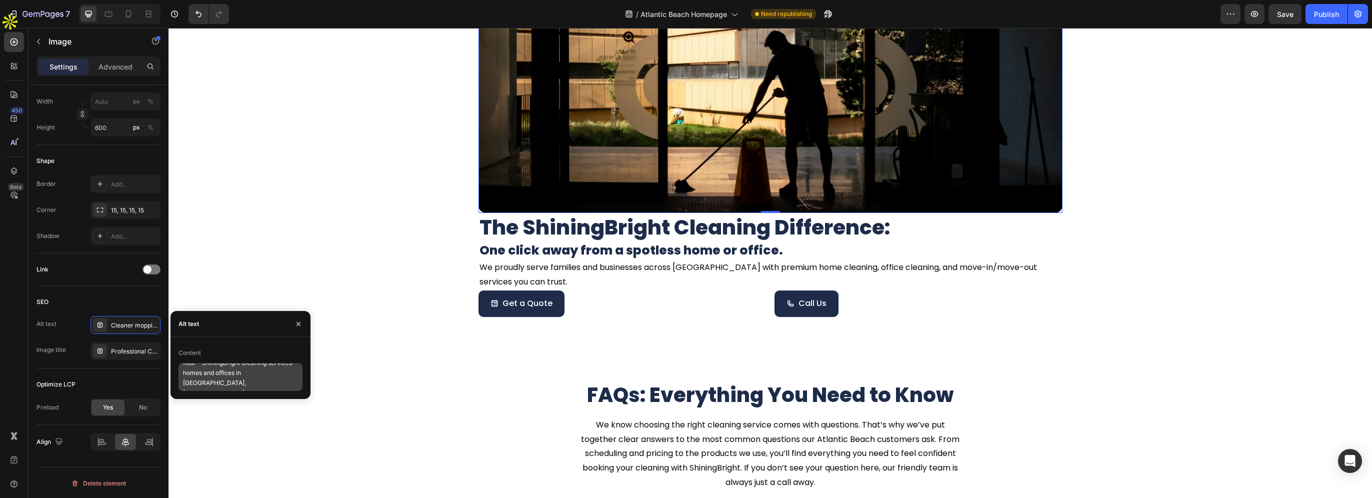
scroll to position [20, 0]
drag, startPoint x: 269, startPoint y: 373, endPoint x: 286, endPoint y: 384, distance: 20.2
click at [286, 384] on textarea "Cleaner mopping a commercial building floor - ShiningBright Cleaning services h…" at bounding box center [240, 377] width 124 height 28
paste textarea "Atlantic Beach"
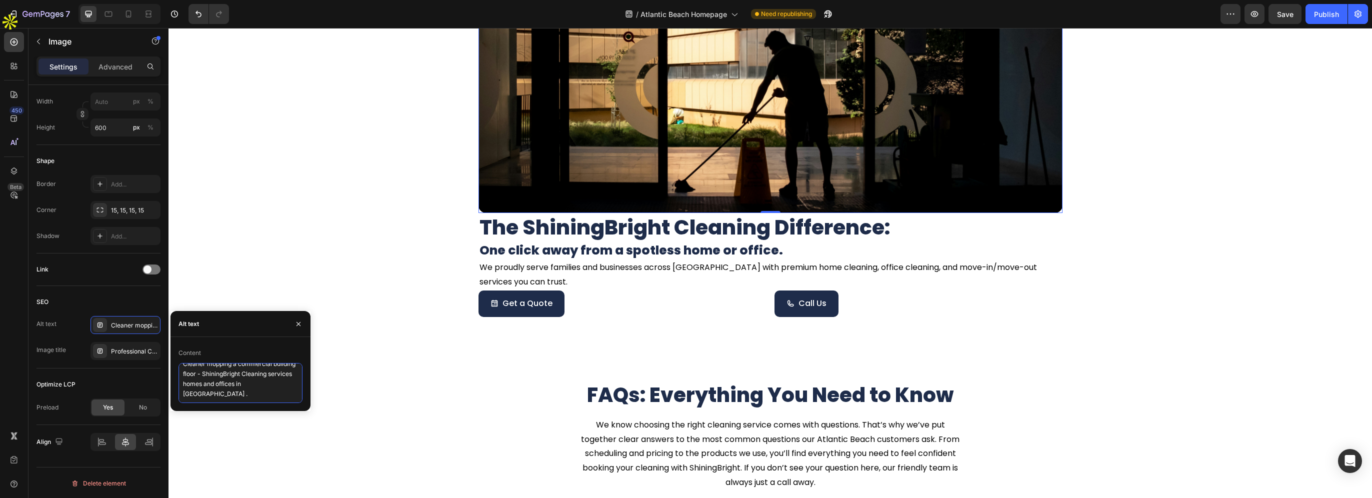
type textarea "Cleaner mopping a commercial building floor - ShiningBright Cleaning services h…"
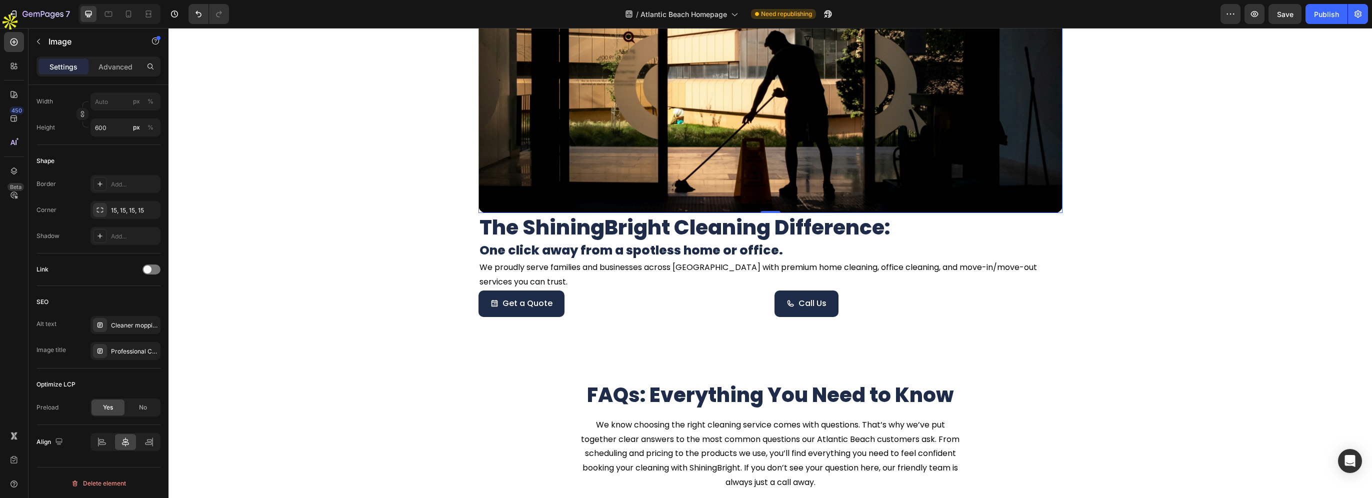
drag, startPoint x: 112, startPoint y: 353, endPoint x: 188, endPoint y: 373, distance: 79.2
click at [112, 353] on div "Professional Cleaning Services in Duval, St. Johns, Clay & Flagler Counties | S…" at bounding box center [134, 351] width 47 height 9
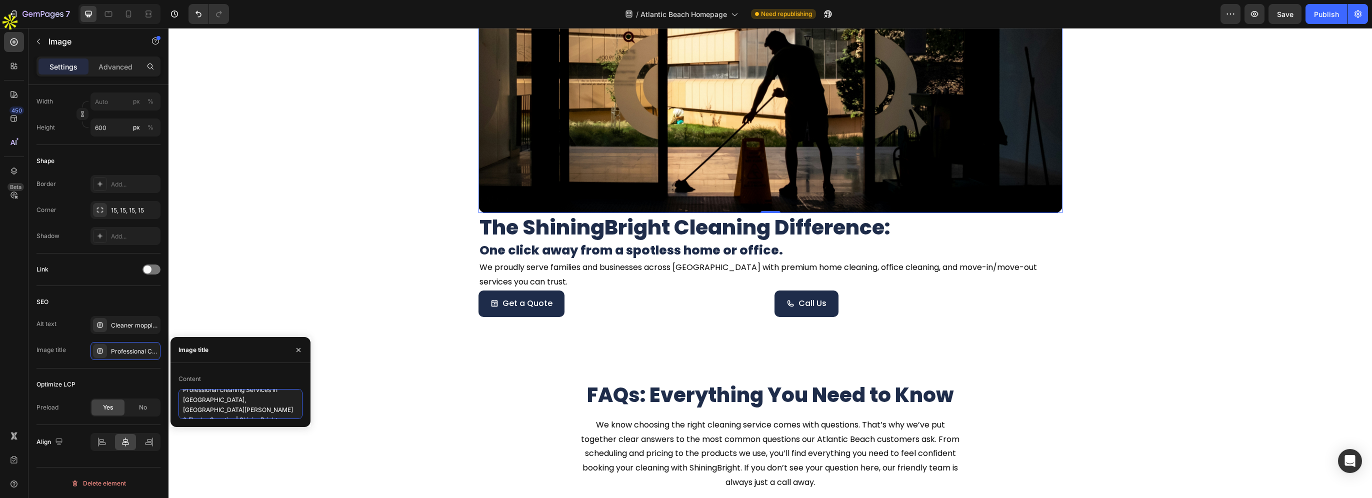
drag, startPoint x: 183, startPoint y: 399, endPoint x: 210, endPoint y: 410, distance: 29.0
click at [210, 410] on textarea "Professional Cleaning Services in Duval, St. Johns, Clay & Flagler Counties | S…" at bounding box center [240, 404] width 124 height 30
paste textarea "Atlantic Beach"
type textarea "Professional Cleaning Services in Atlantic Beach | ShiningBright Cleaning"
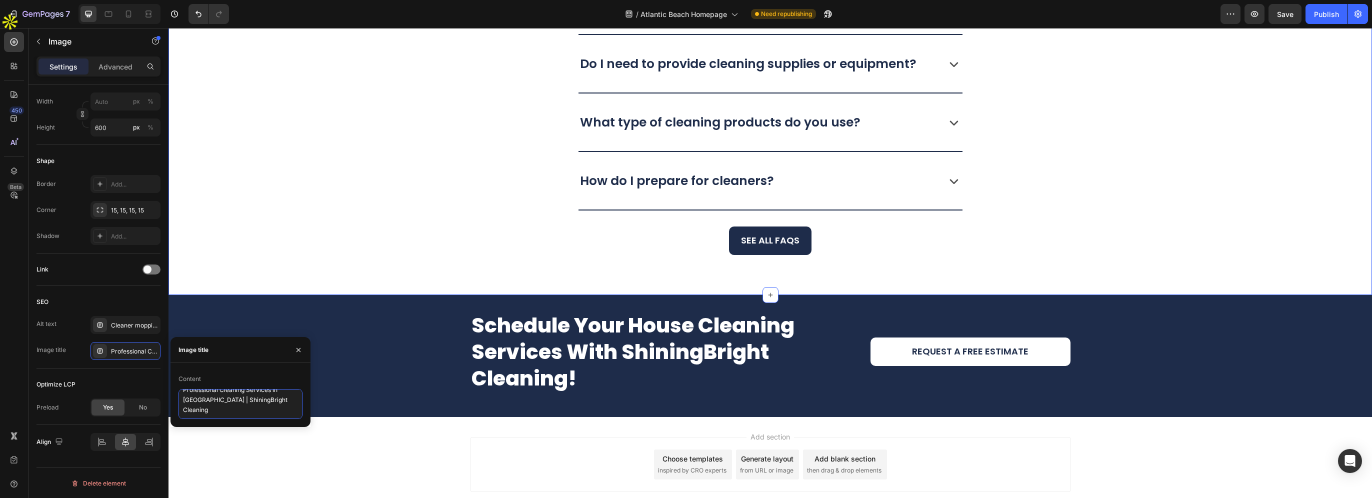
scroll to position [3617, 0]
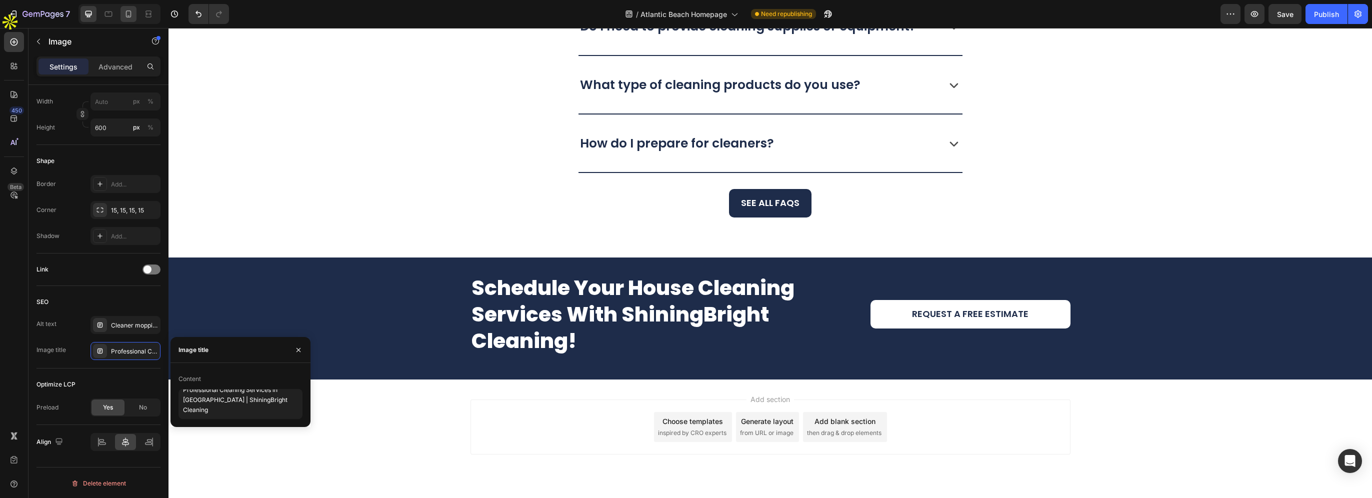
click at [129, 14] on icon at bounding box center [128, 14] width 10 height 10
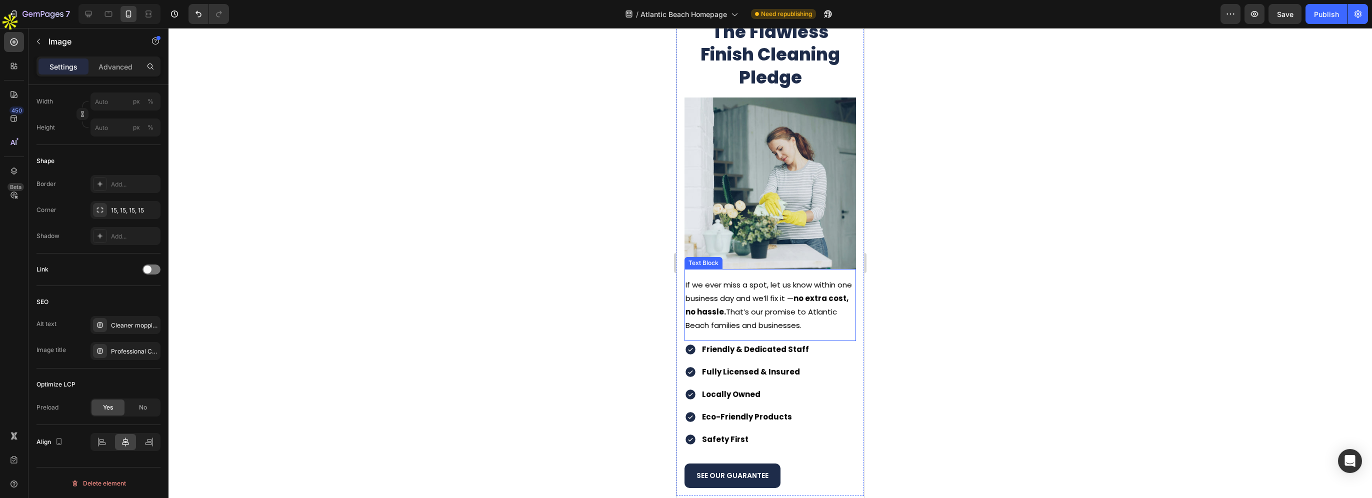
scroll to position [1769, 0]
click at [771, 213] on img at bounding box center [769, 184] width 171 height 171
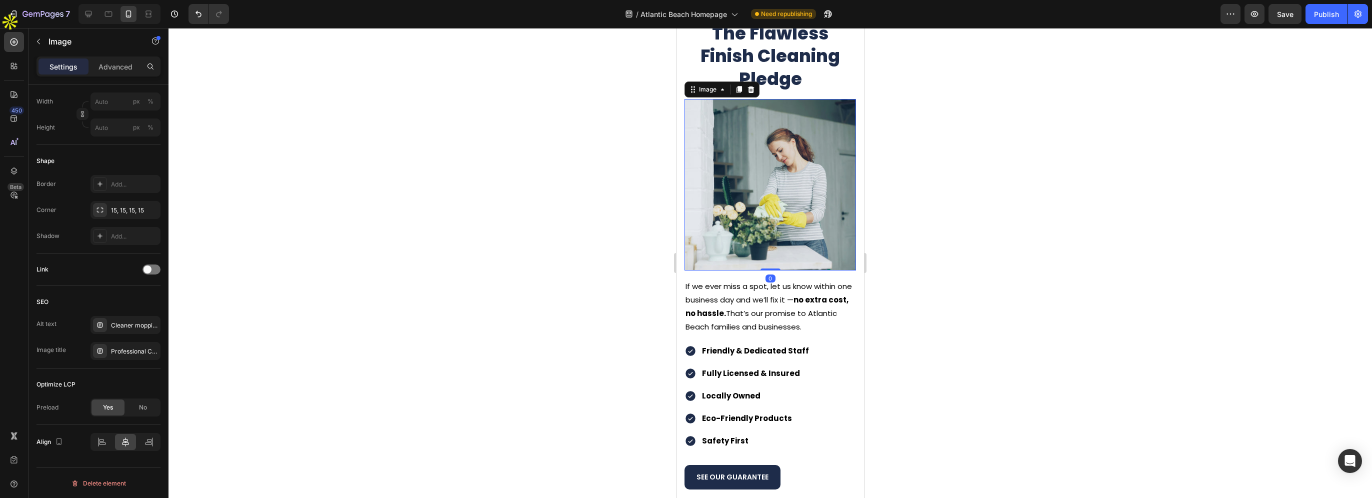
scroll to position [286, 0]
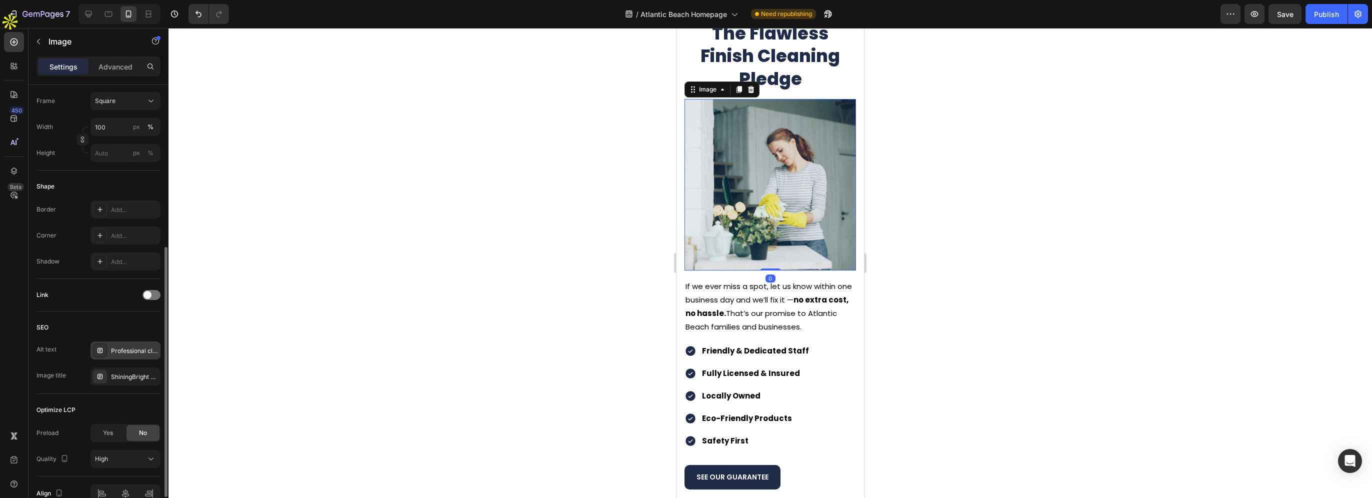
drag, startPoint x: 113, startPoint y: 354, endPoint x: 131, endPoint y: 354, distance: 17.5
click at [114, 354] on div "Professional cleaner wiping counter with gloves as part of ShiningBright Cleani…" at bounding box center [125, 350] width 70 height 18
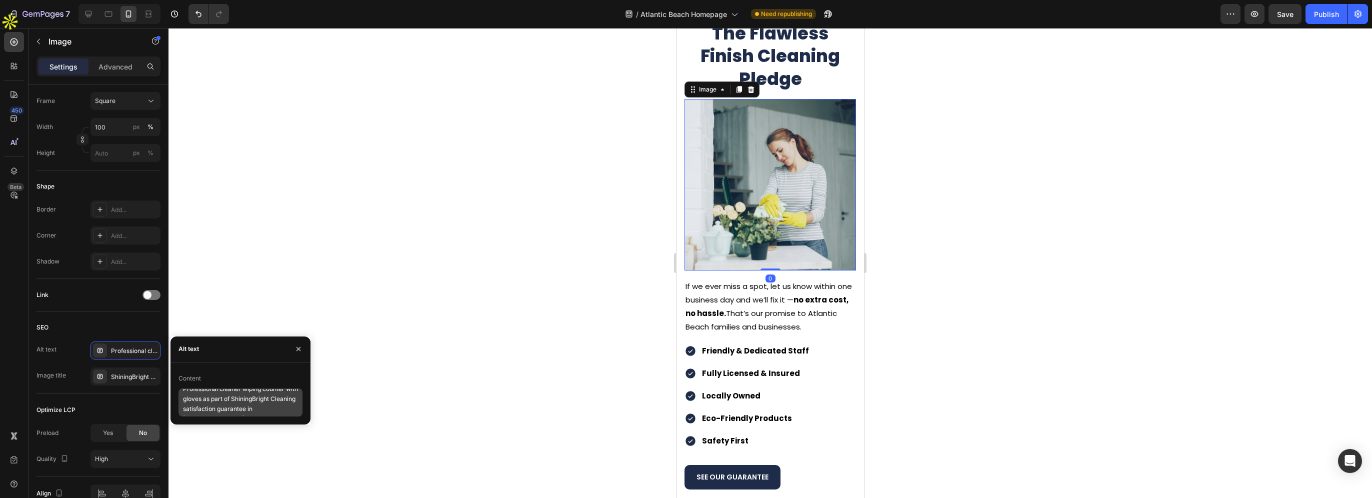
scroll to position [20, 0]
drag, startPoint x: 183, startPoint y: 408, endPoint x: 243, endPoint y: 408, distance: 60.0
click at [243, 408] on textarea "Professional cleaner wiping counter with gloves as part of ShiningBright Cleani…" at bounding box center [240, 402] width 124 height 28
paste textarea "Atlantic Beach"
type textarea "Professional cleaner wiping counter with gloves as part of ShiningBright Cleani…"
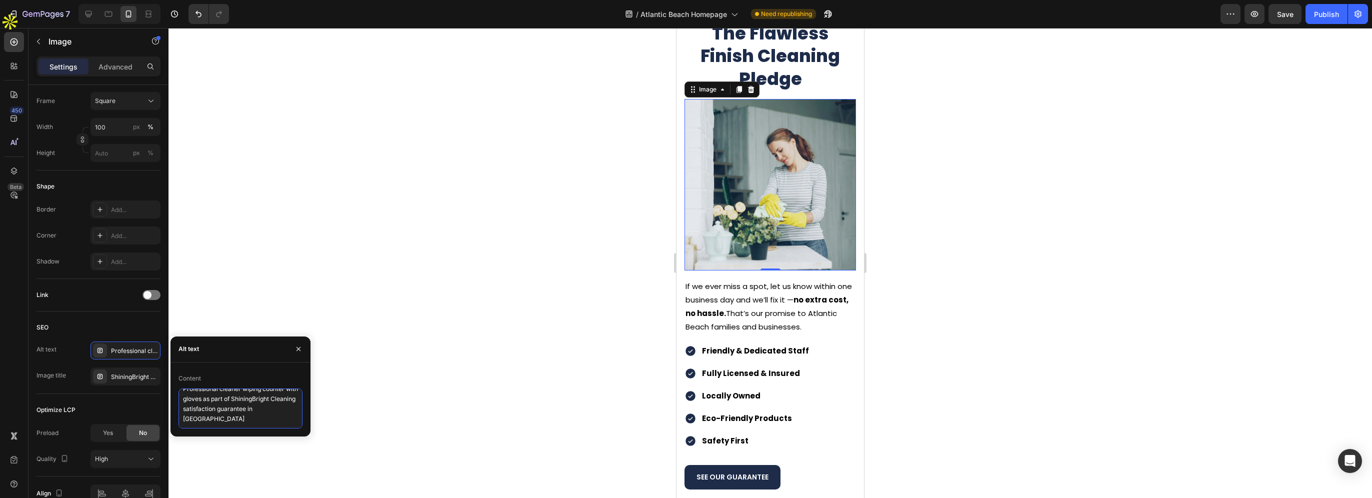
scroll to position [8, 0]
click at [136, 373] on div "ShiningBright Cleaning satisfaction pledge" at bounding box center [134, 376] width 47 height 9
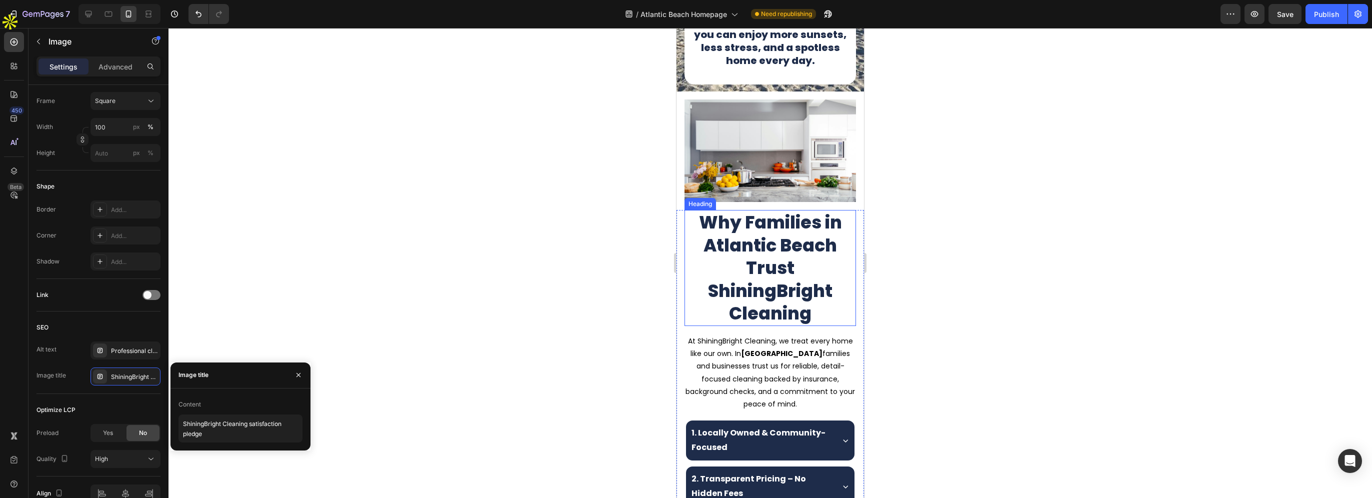
scroll to position [269, 0]
click at [753, 173] on img at bounding box center [769, 151] width 171 height 102
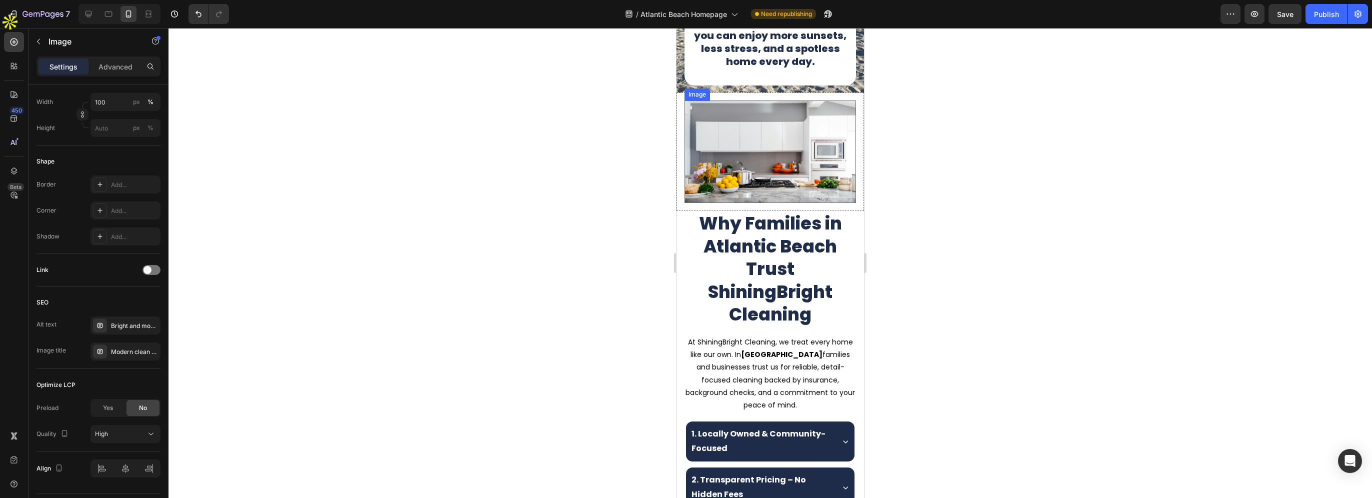
scroll to position [286, 0]
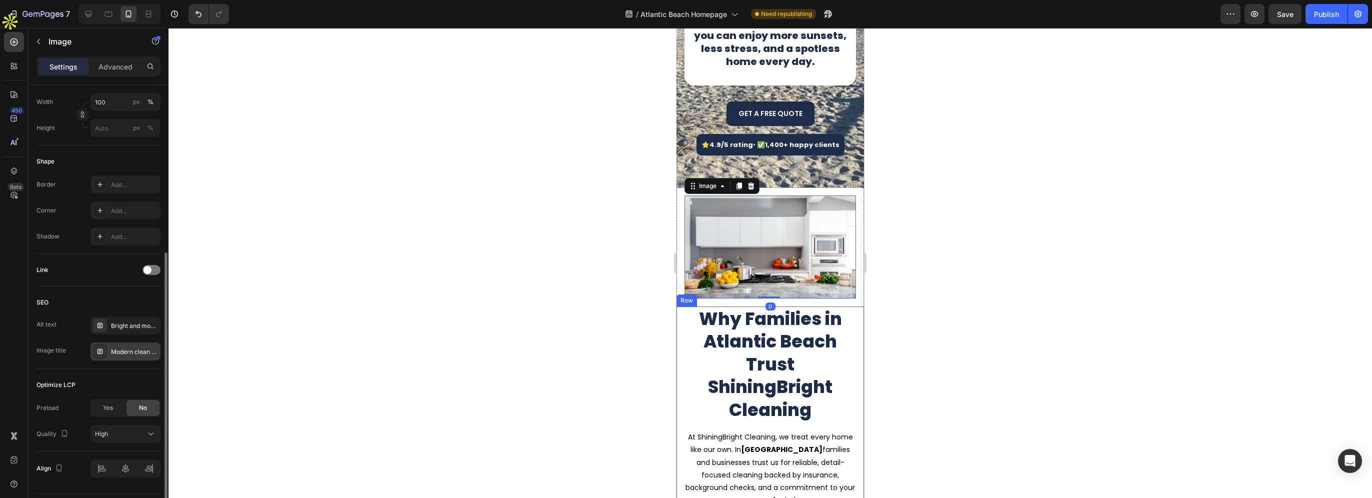
click at [116, 347] on div "Modern clean kitchen with ShiningBright Cleaning results" at bounding box center [134, 351] width 47 height 9
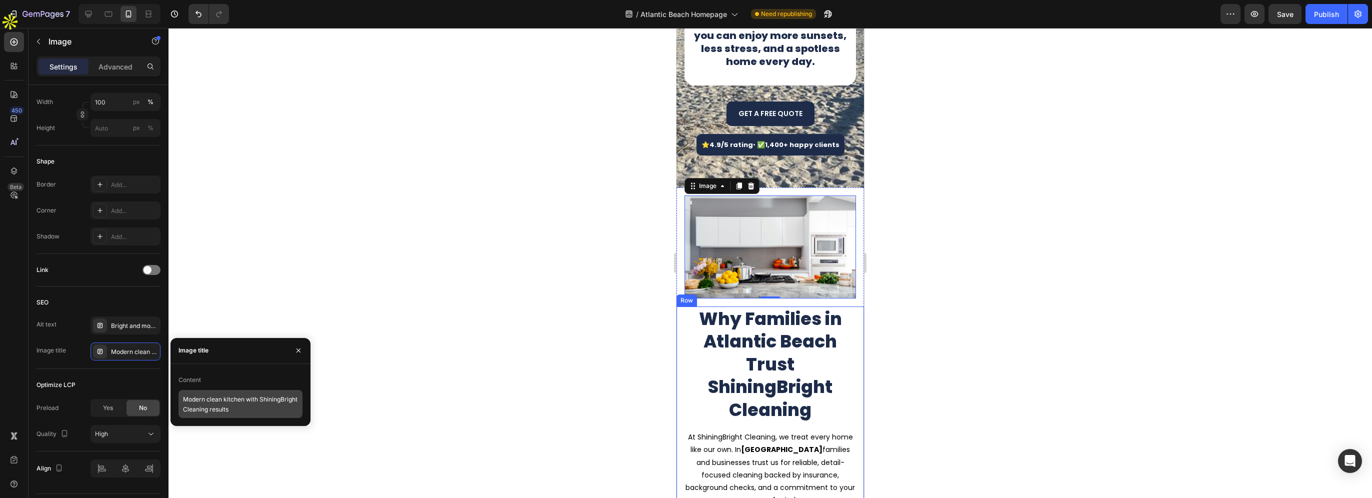
scroll to position [0, 0]
drag, startPoint x: 116, startPoint y: 324, endPoint x: 172, endPoint y: 356, distance: 64.1
click at [120, 324] on div "Bright and modern kitchen after professional home cleaning service by ShiningBr…" at bounding box center [134, 325] width 47 height 9
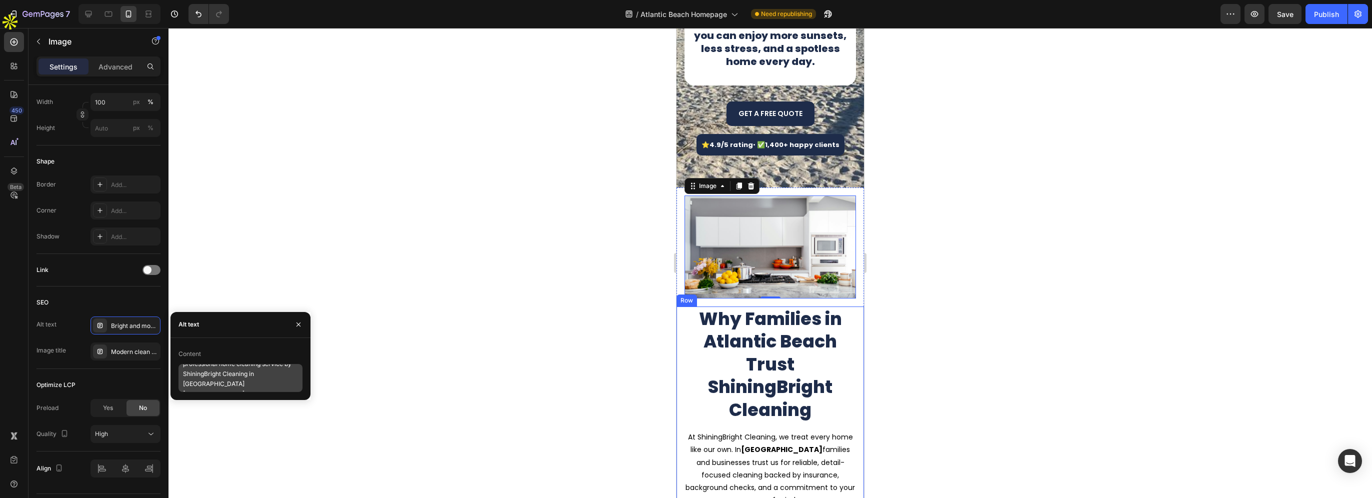
scroll to position [20, 0]
drag, startPoint x: 256, startPoint y: 375, endPoint x: 284, endPoint y: 387, distance: 30.5
click at [284, 387] on textarea "Bright and modern kitchen after professional home cleaning service by ShiningBr…" at bounding box center [240, 378] width 124 height 28
paste textarea "Atlantic Beach"
type textarea "Bright and modern kitchen after professional home cleaning service by ShiningBr…"
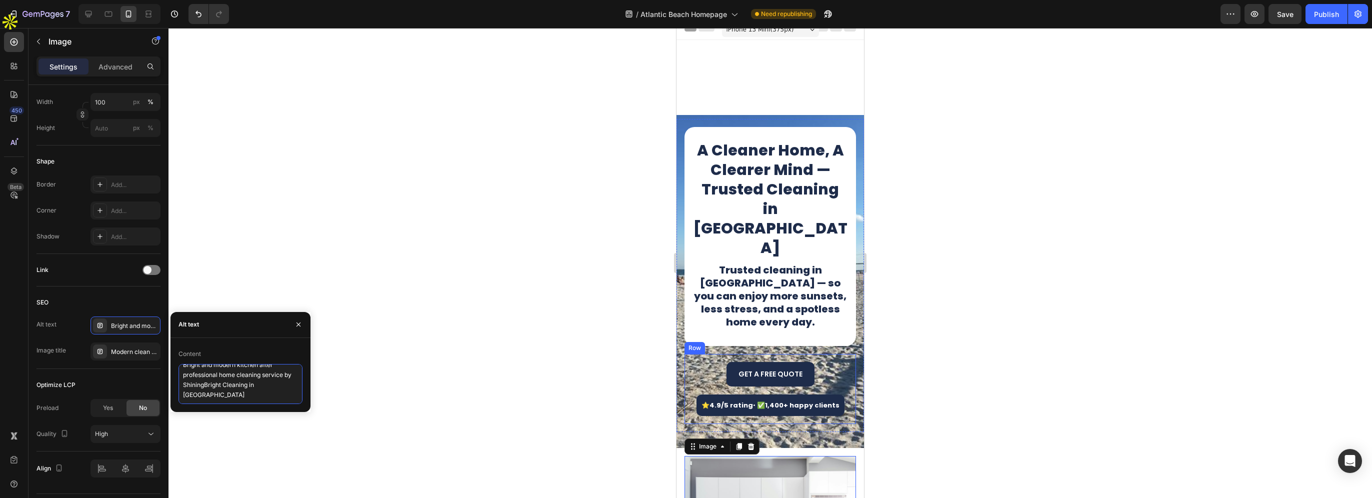
scroll to position [0, 0]
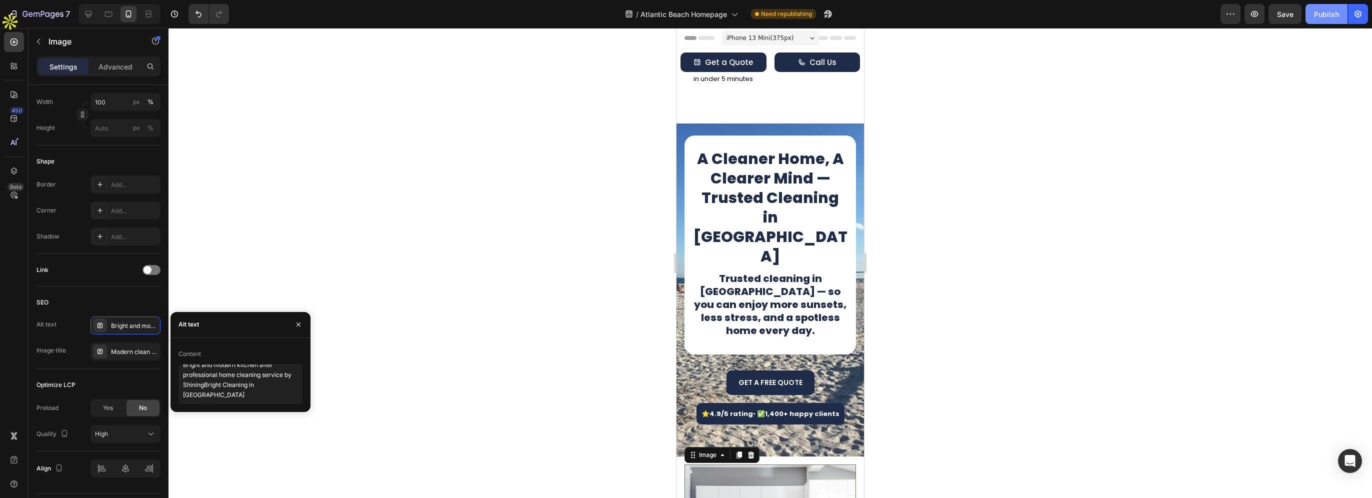
click at [1306, 18] on button "Publish" at bounding box center [1326, 14] width 42 height 20
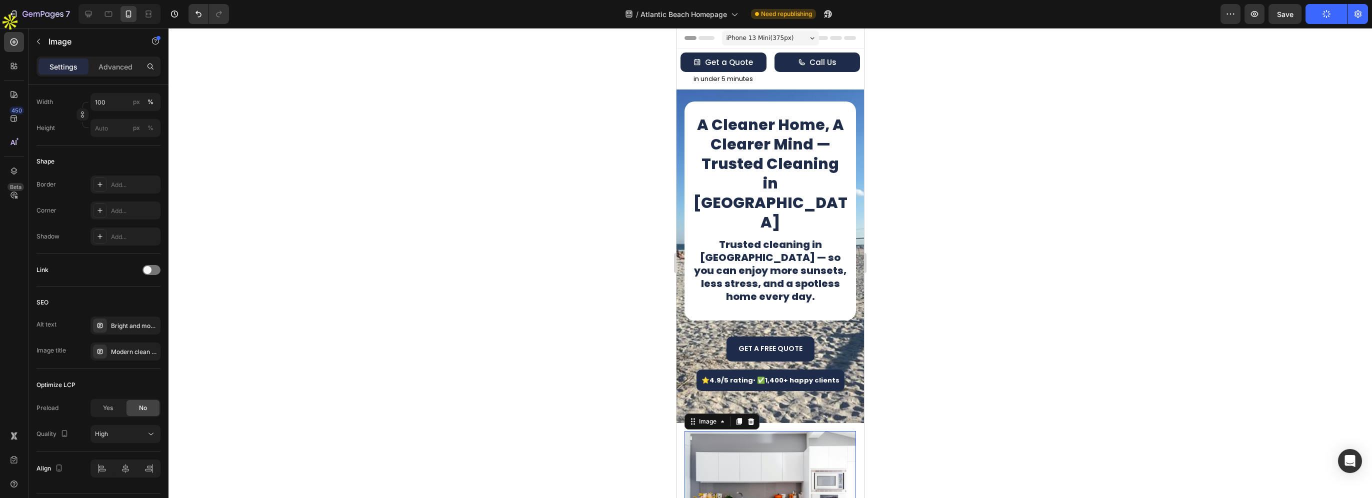
click at [1287, 19] on button "Save" at bounding box center [1284, 14] width 33 height 20
click at [57, 14] on icon "button" at bounding box center [42, 14] width 41 height 8
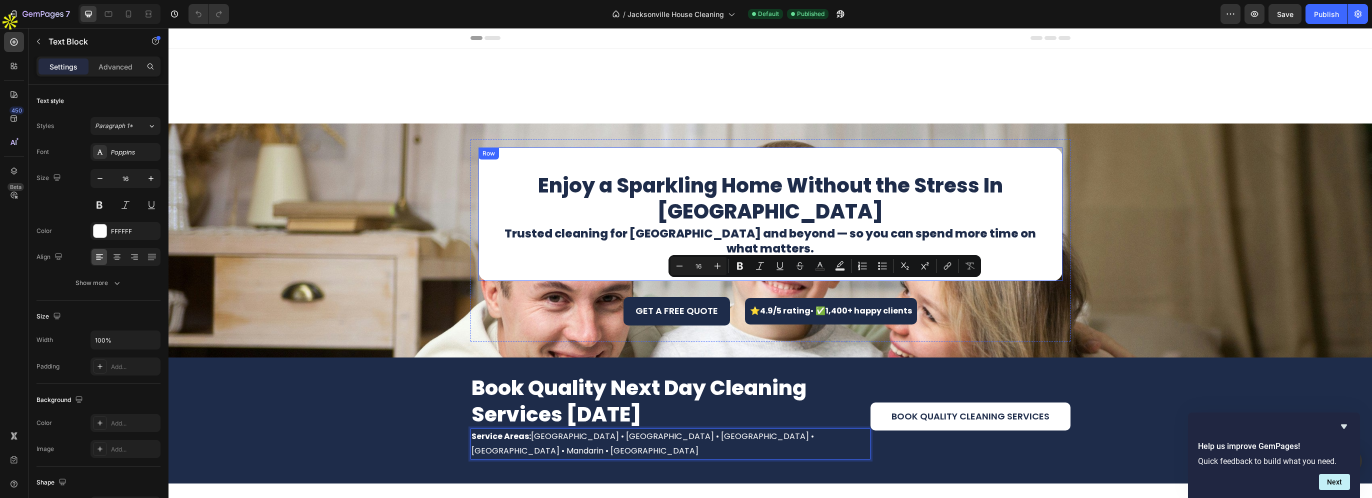
scroll to position [150, 0]
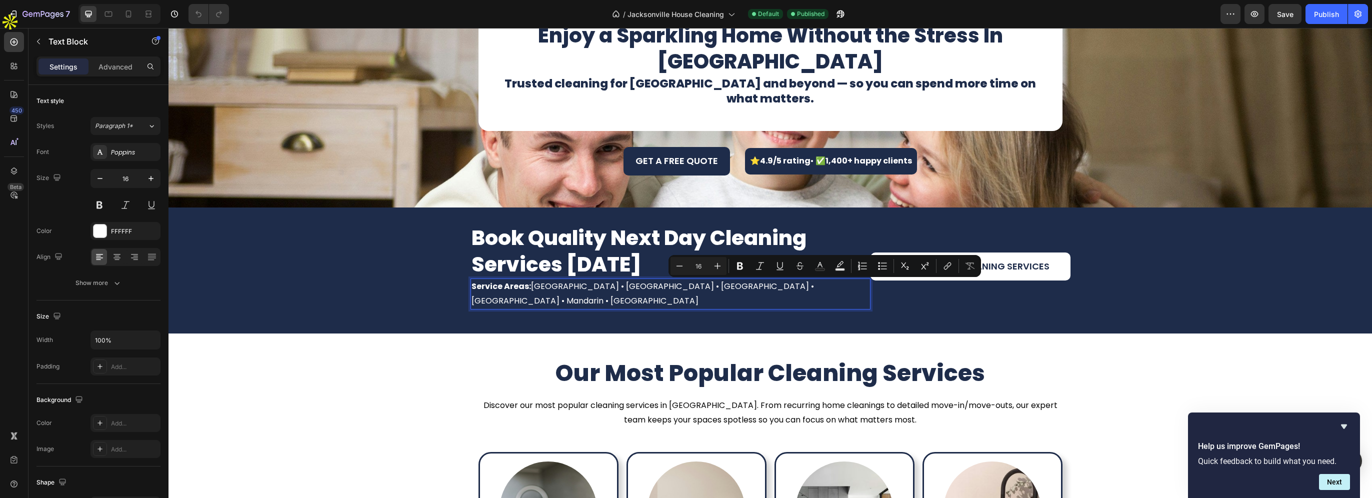
click at [606, 286] on p "Service Areas: Jacksonville • Atlantic Beach • Neptune Beach • Baldwin • Mandar…" at bounding box center [670, 293] width 398 height 29
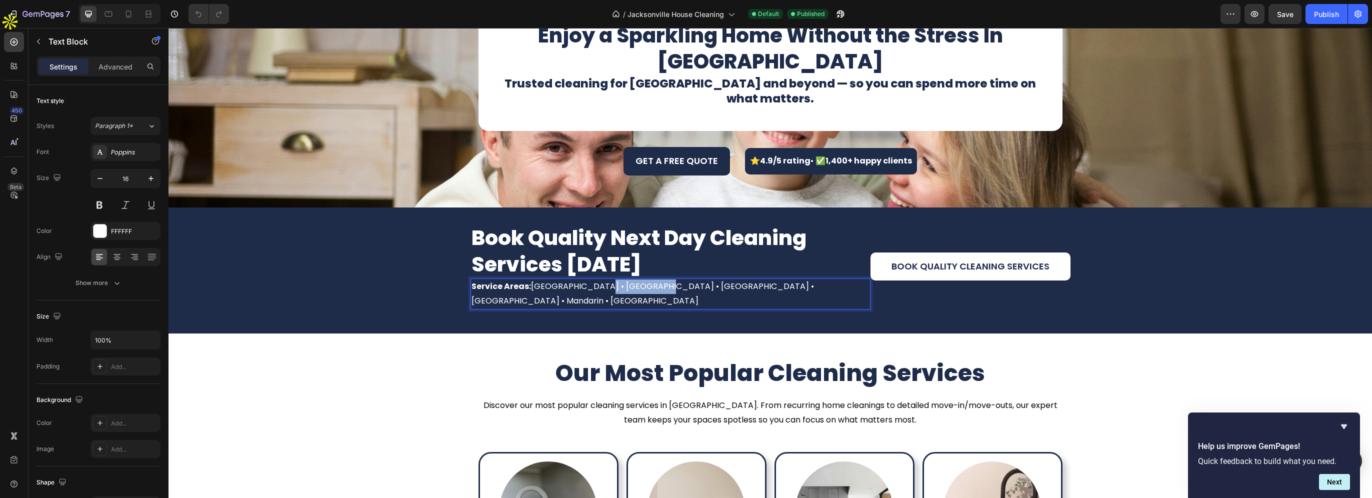
drag, startPoint x: 586, startPoint y: 285, endPoint x: 641, endPoint y: 285, distance: 55.0
click at [641, 285] on p "Service Areas: Jacksonville • Atlantic Beach • Neptune Beach • Baldwin • Mandar…" at bounding box center [670, 293] width 398 height 29
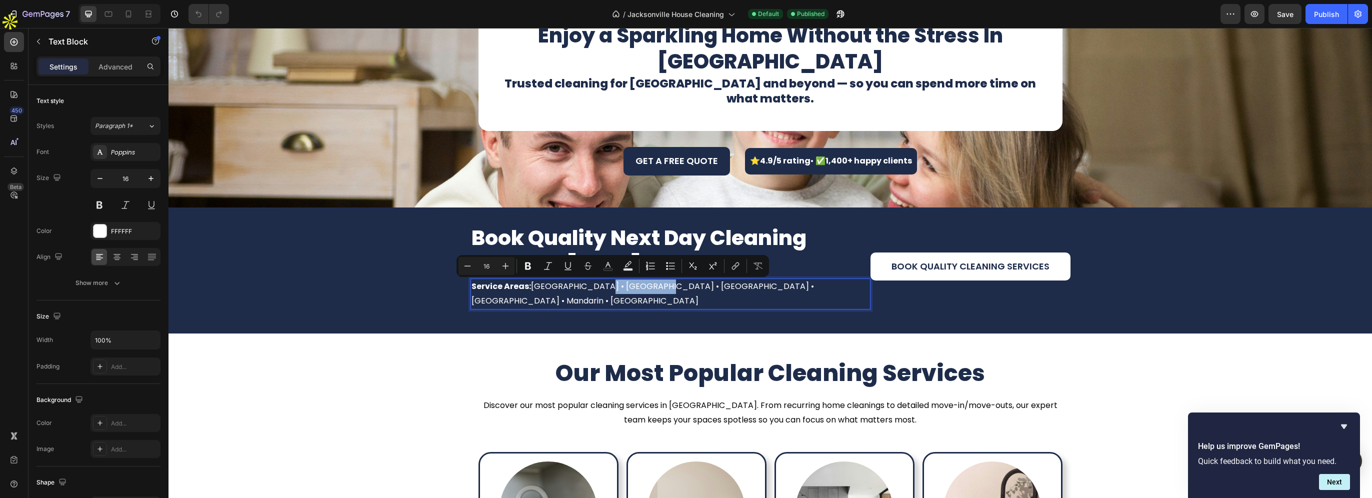
copy p "Atlantic Beach"
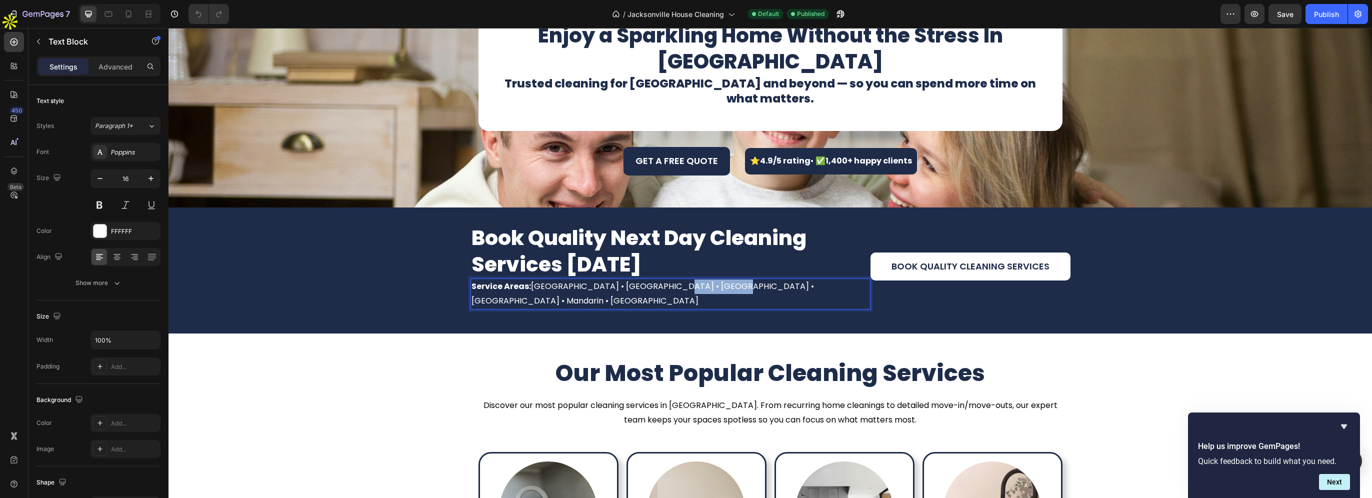
drag, startPoint x: 651, startPoint y: 288, endPoint x: 712, endPoint y: 290, distance: 61.0
click at [712, 290] on p "Service Areas: Jacksonville • Atlantic Beach • Neptune Beach • Baldwin • Mandar…" at bounding box center [670, 293] width 398 height 29
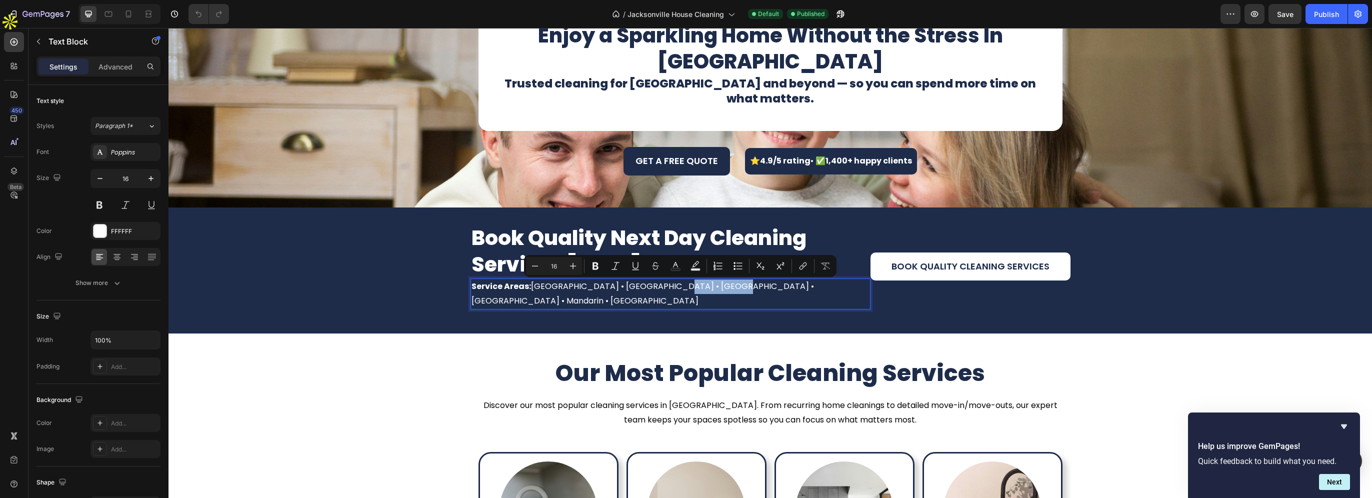
copy p "Neptune Beach"
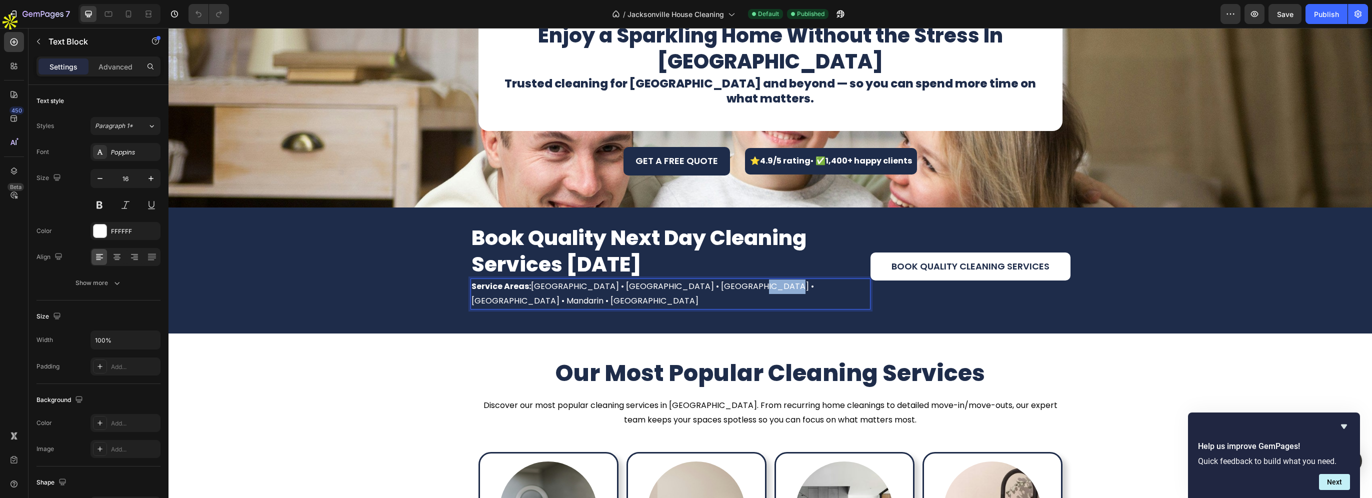
drag, startPoint x: 720, startPoint y: 288, endPoint x: 749, endPoint y: 289, distance: 29.5
click at [749, 289] on p "Service Areas: Jacksonville • Atlantic Beach • Neptune Beach • Baldwin • Mandar…" at bounding box center [670, 293] width 398 height 29
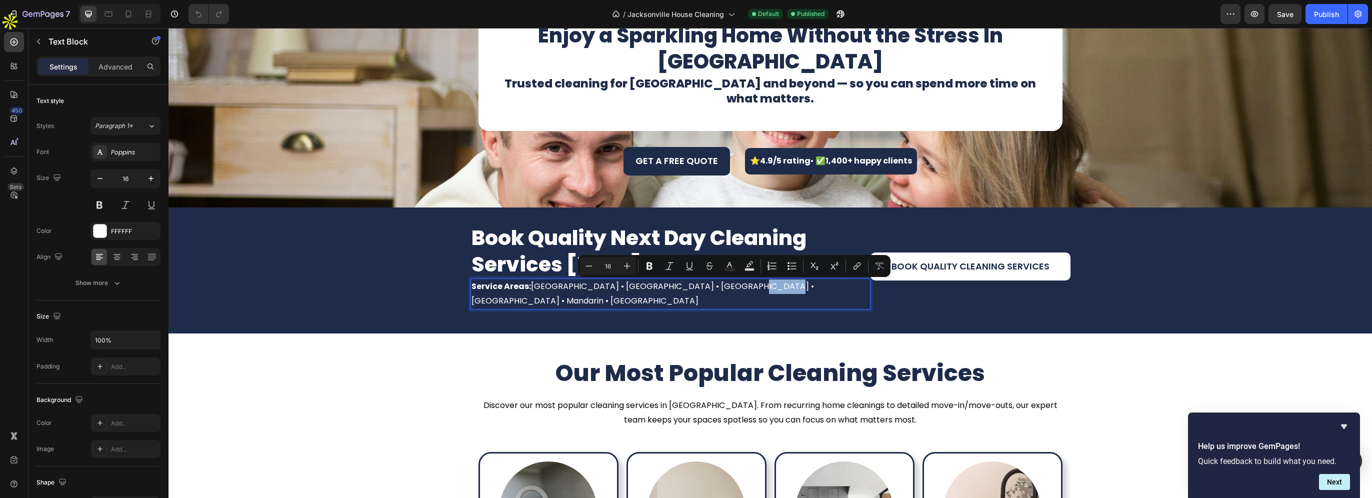
copy p "Baldwin"
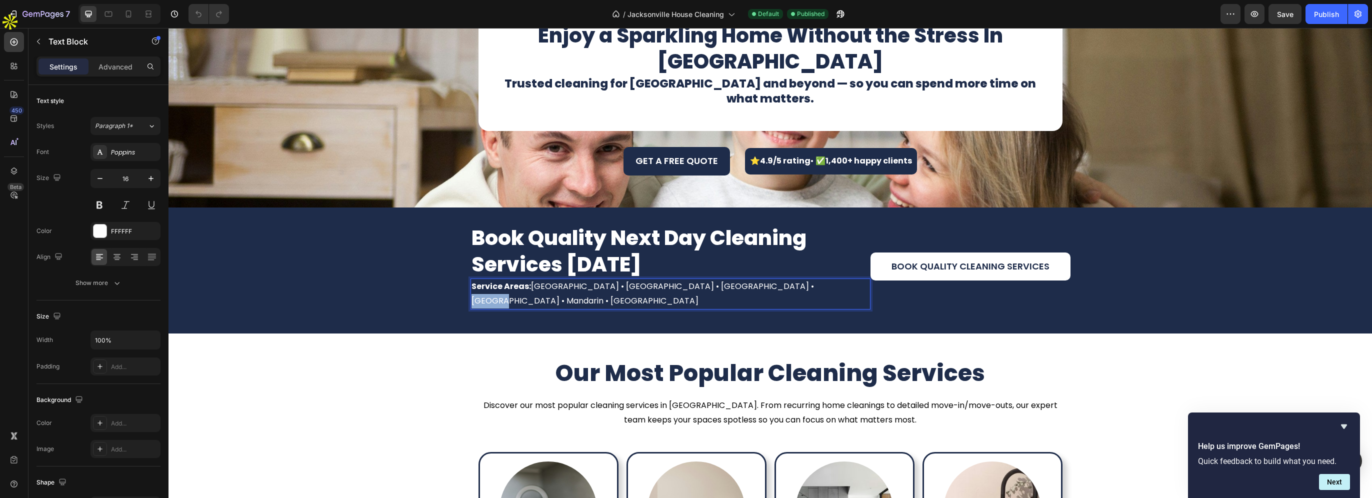
drag, startPoint x: 759, startPoint y: 287, endPoint x: 796, endPoint y: 288, distance: 36.5
click at [796, 288] on p "Service Areas: Jacksonville • Atlantic Beach • Neptune Beach • Baldwin • Mandar…" at bounding box center [670, 293] width 398 height 29
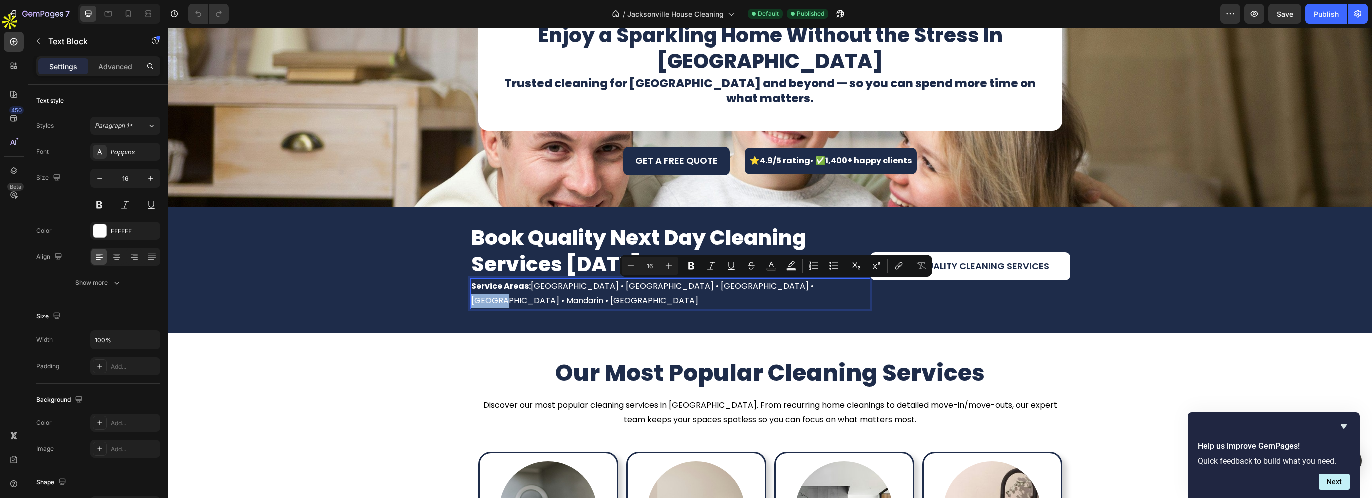
copy p "Mandarin"
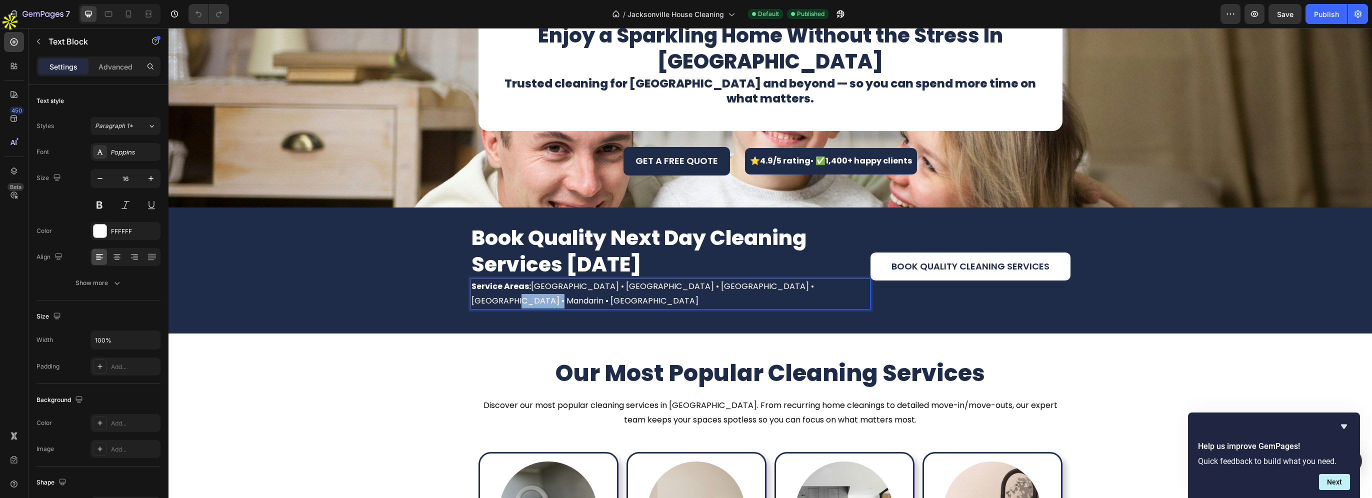
drag, startPoint x: 805, startPoint y: 286, endPoint x: 845, endPoint y: 286, distance: 40.0
click at [845, 286] on p "Service Areas: Jacksonville • Atlantic Beach • Neptune Beach • Baldwin • Mandar…" at bounding box center [670, 293] width 398 height 29
copy p "San Marco"
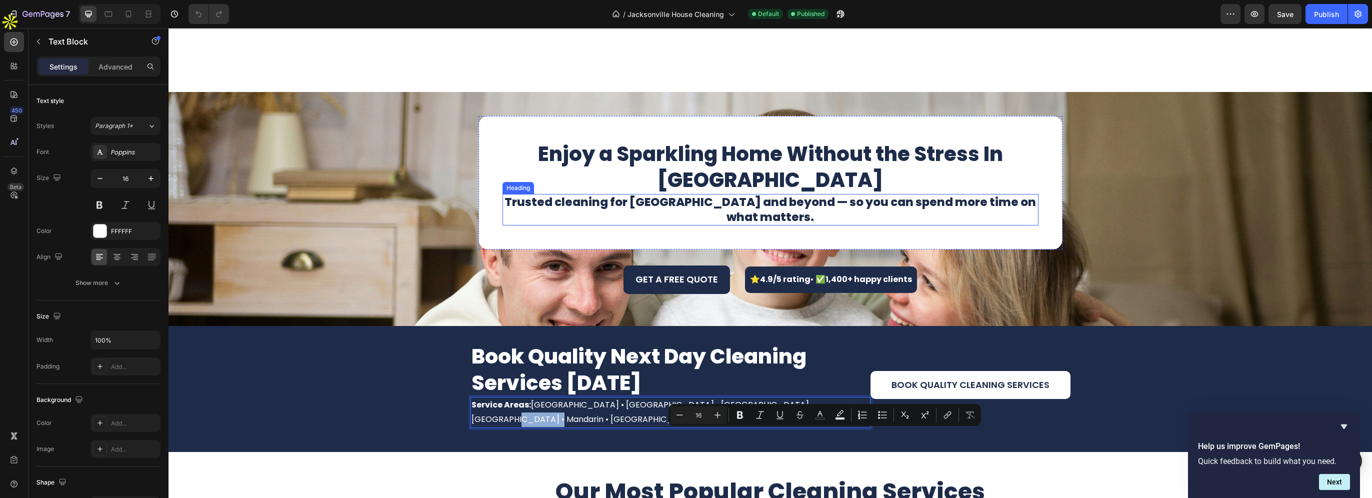
scroll to position [0, 0]
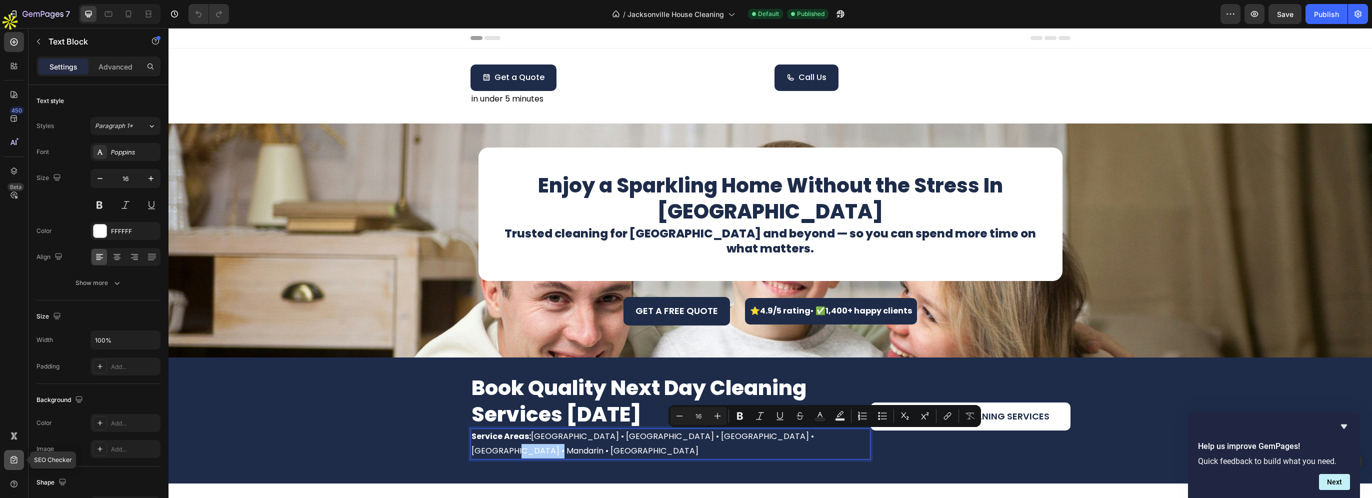
click at [12, 464] on icon at bounding box center [14, 460] width 10 height 10
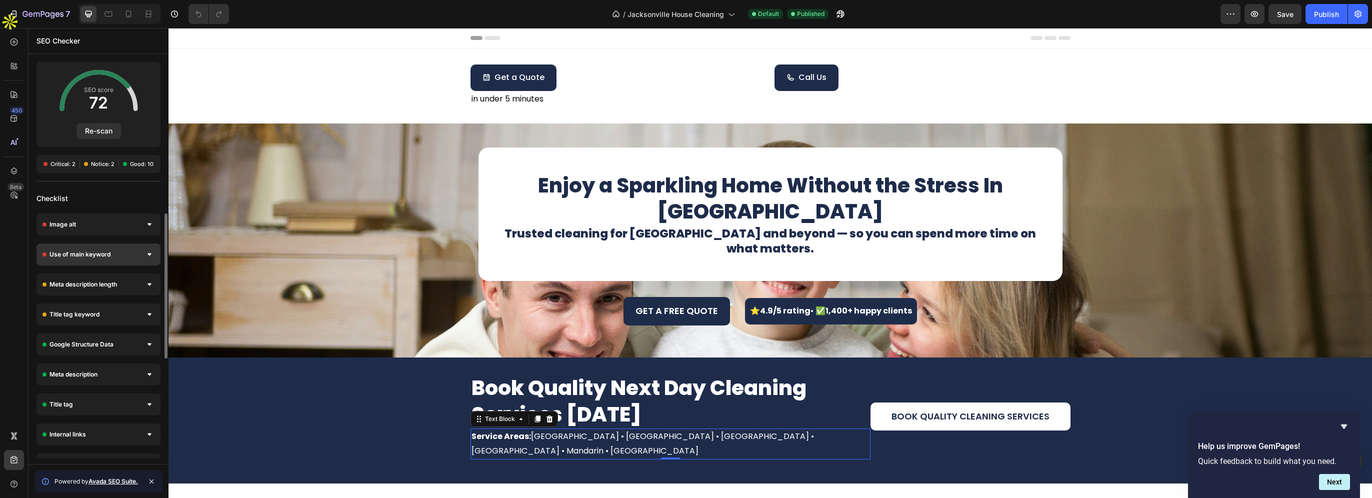
click at [120, 255] on div "Use of main keyword" at bounding box center [98, 254] width 124 height 22
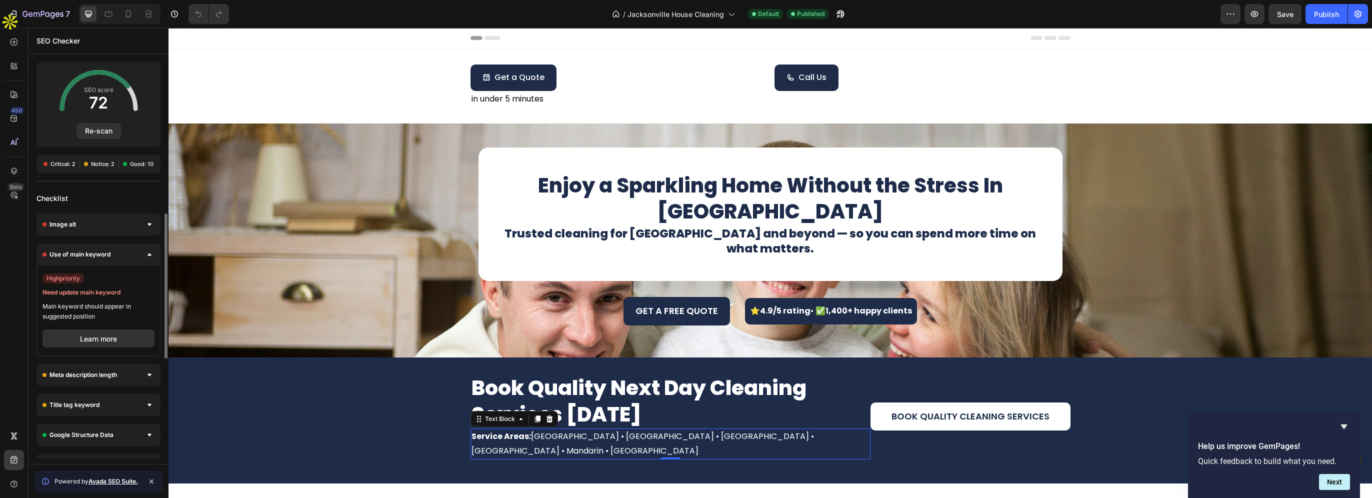
scroll to position [50, 0]
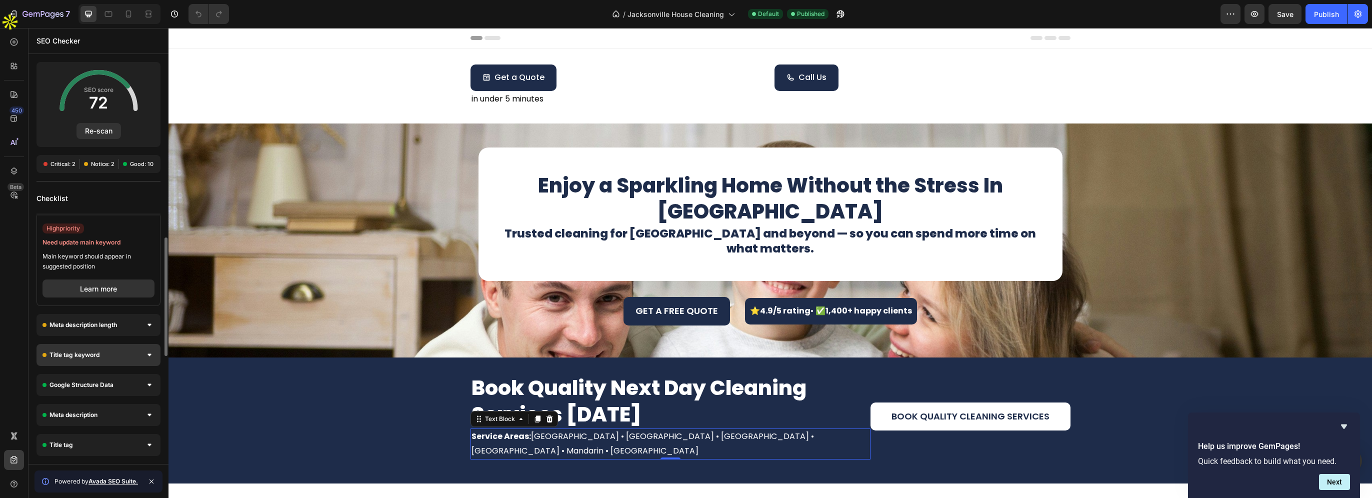
click at [117, 348] on div "Title tag keyword" at bounding box center [98, 355] width 124 height 22
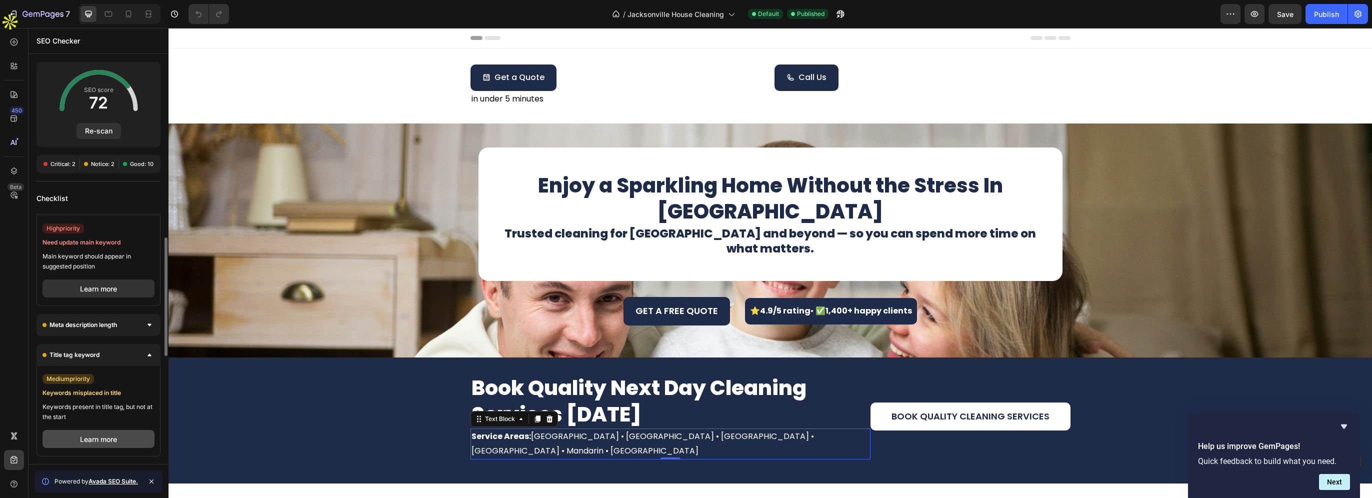
click at [100, 436] on button "Learn more" at bounding box center [98, 439] width 112 height 18
click at [672, 195] on h1 "Enjoy a Sparkling Home Without the Stress In Jacksonville" at bounding box center [770, 198] width 536 height 54
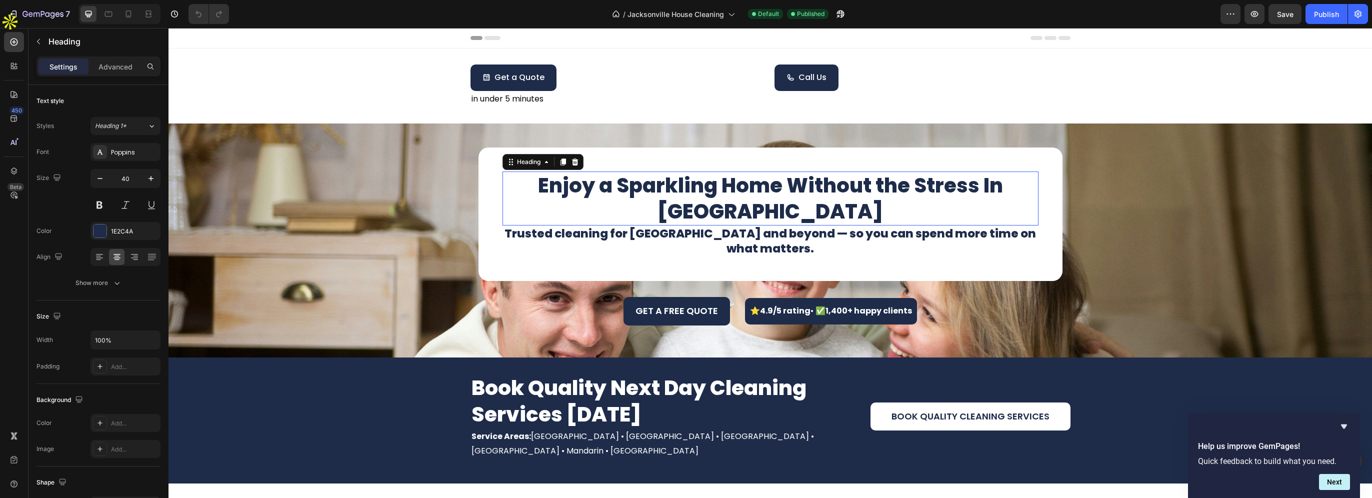
click at [761, 198] on h1 "Enjoy a Sparkling Home Without the Stress In Jacksonville" at bounding box center [770, 198] width 536 height 54
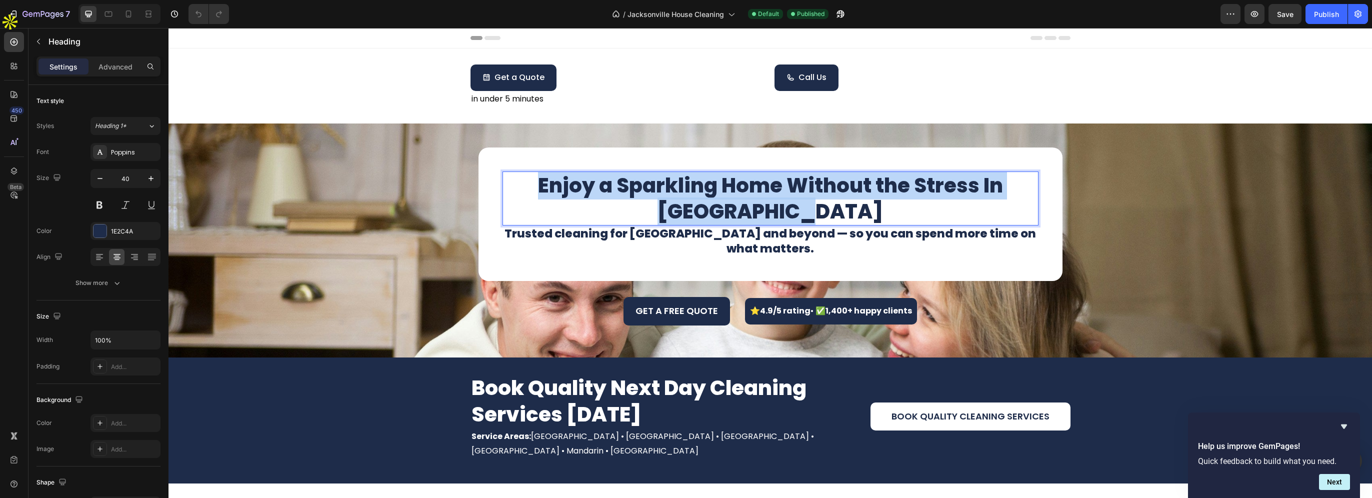
copy p "Enjoy a Sparkling Home Without the Stress In Jacksonville"
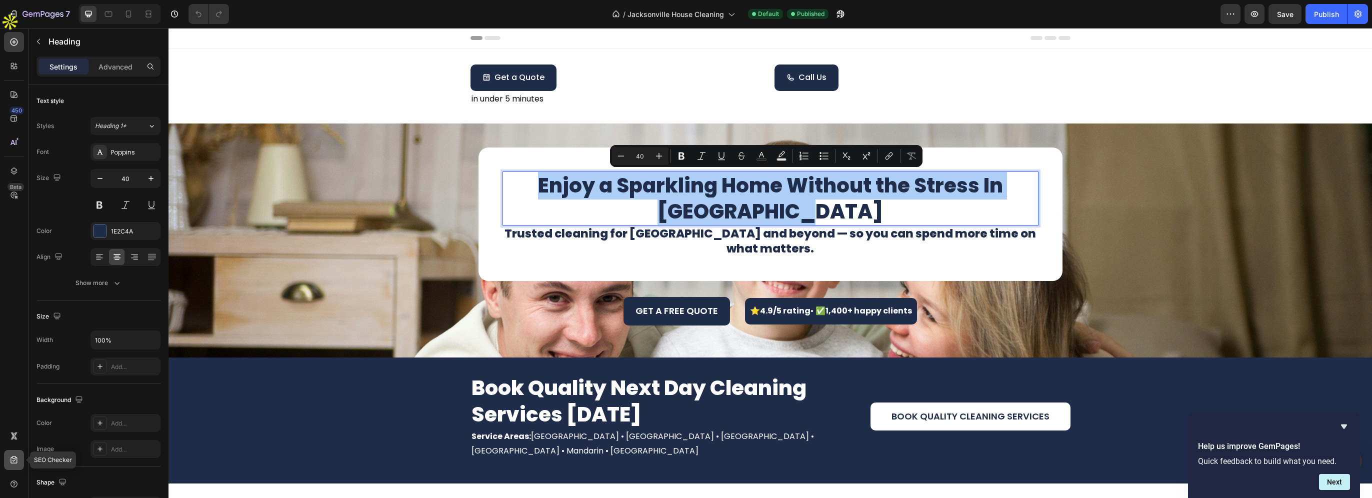
click at [11, 464] on icon at bounding box center [14, 460] width 10 height 10
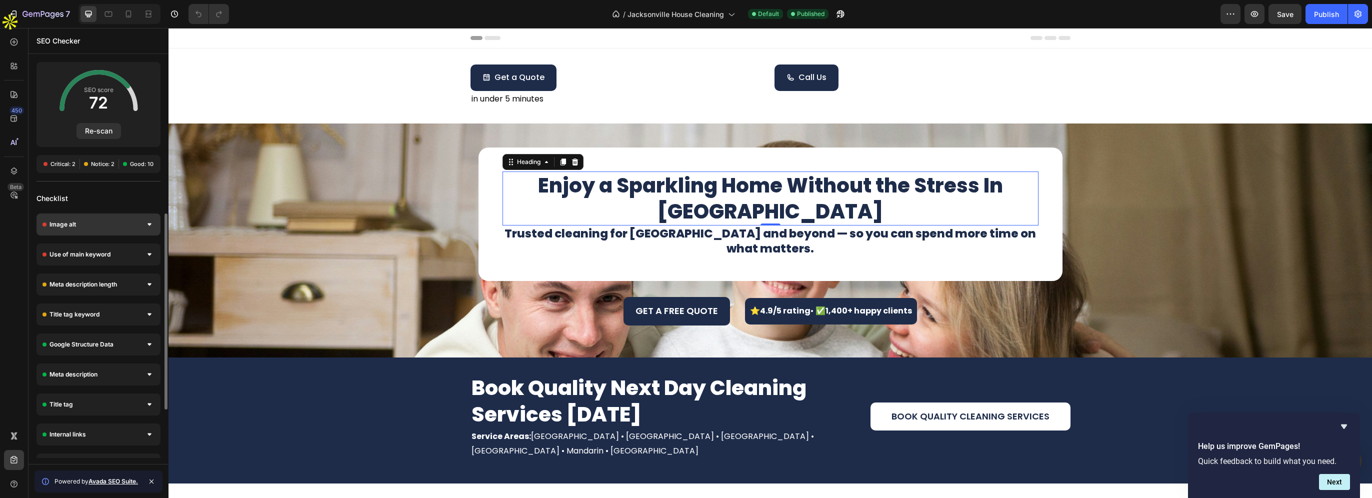
click at [132, 231] on div "Image alt" at bounding box center [98, 224] width 124 height 22
click at [126, 284] on div "Meta description length" at bounding box center [98, 284] width 124 height 22
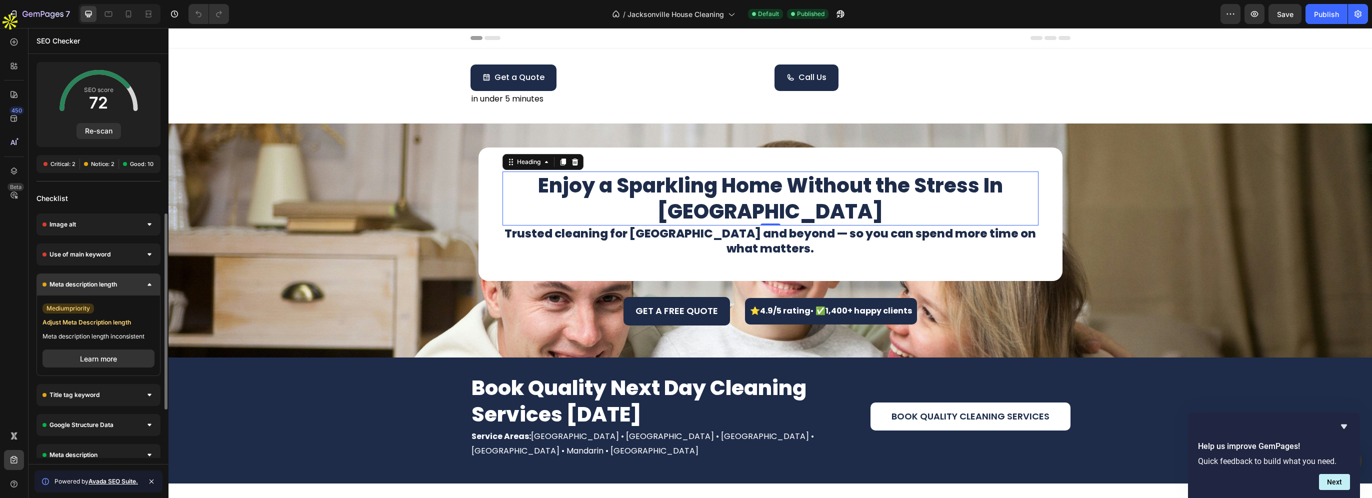
click at [126, 285] on div "Meta description length" at bounding box center [98, 284] width 124 height 22
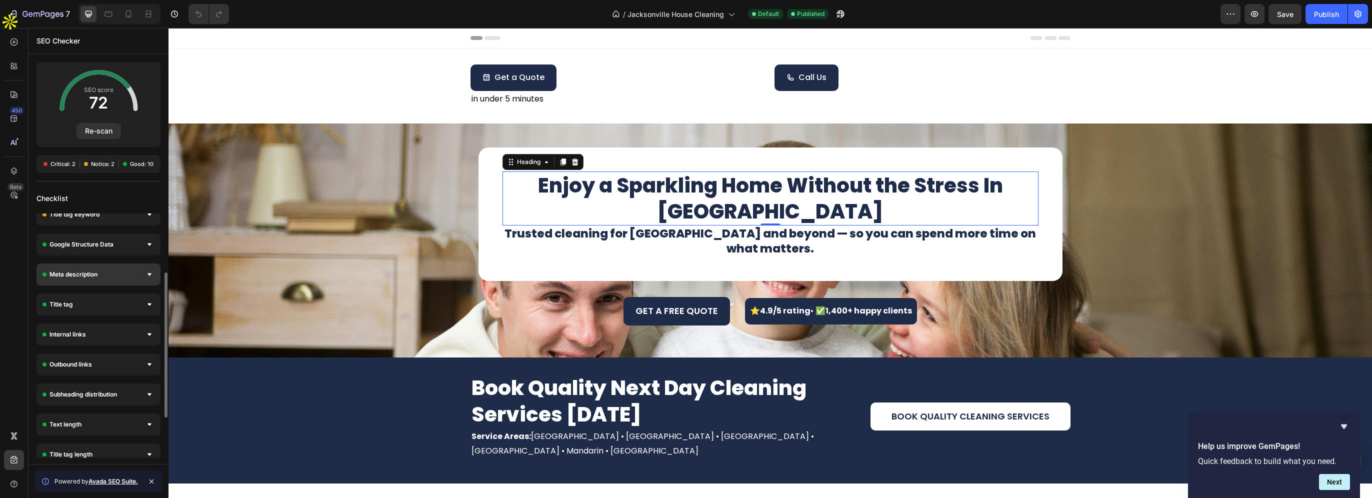
scroll to position [0, 0]
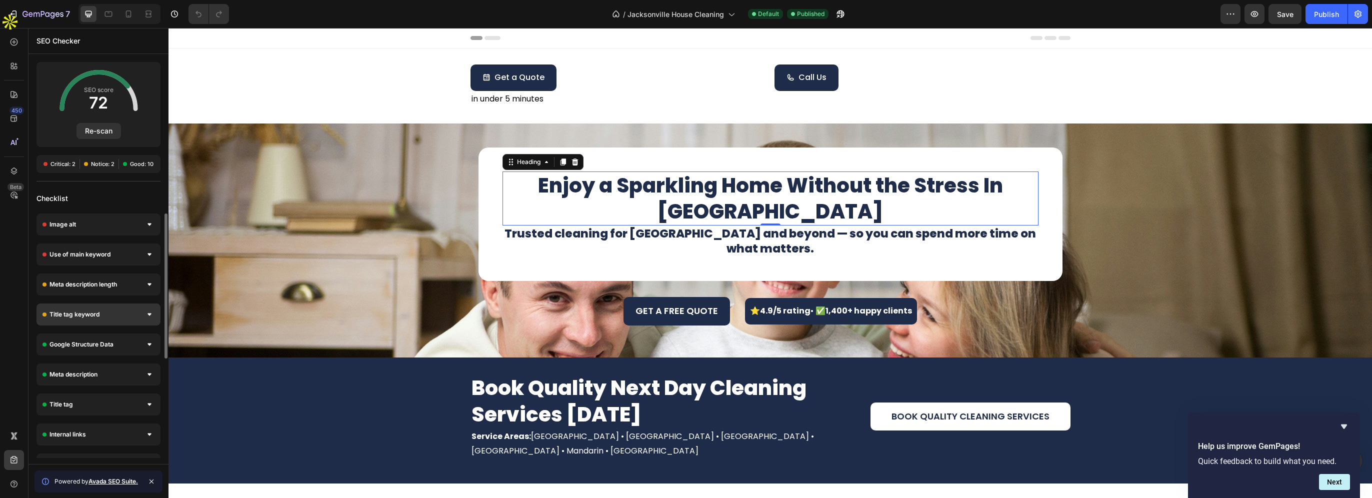
click at [126, 317] on div "Title tag keyword" at bounding box center [98, 314] width 124 height 22
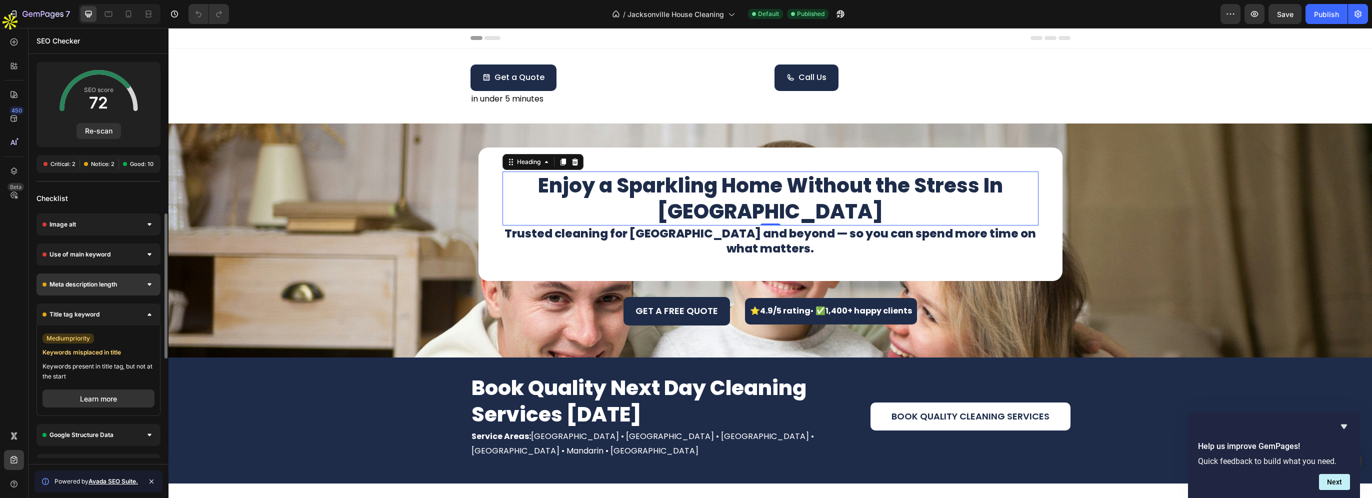
click at [128, 286] on div "Meta description length" at bounding box center [98, 284] width 124 height 22
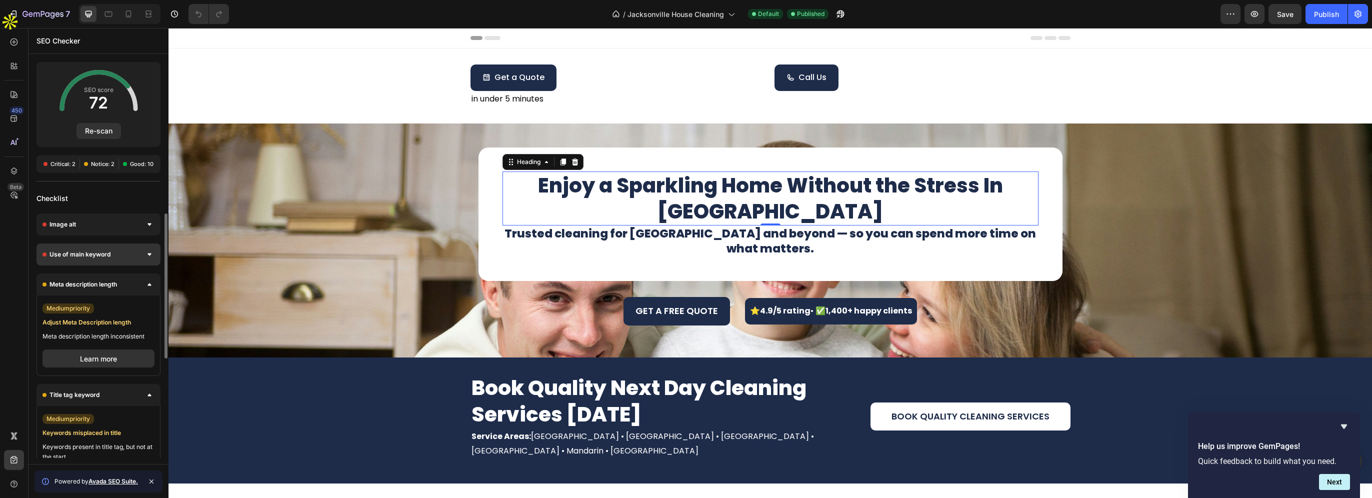
click at [130, 257] on div "Use of main keyword" at bounding box center [98, 254] width 124 height 22
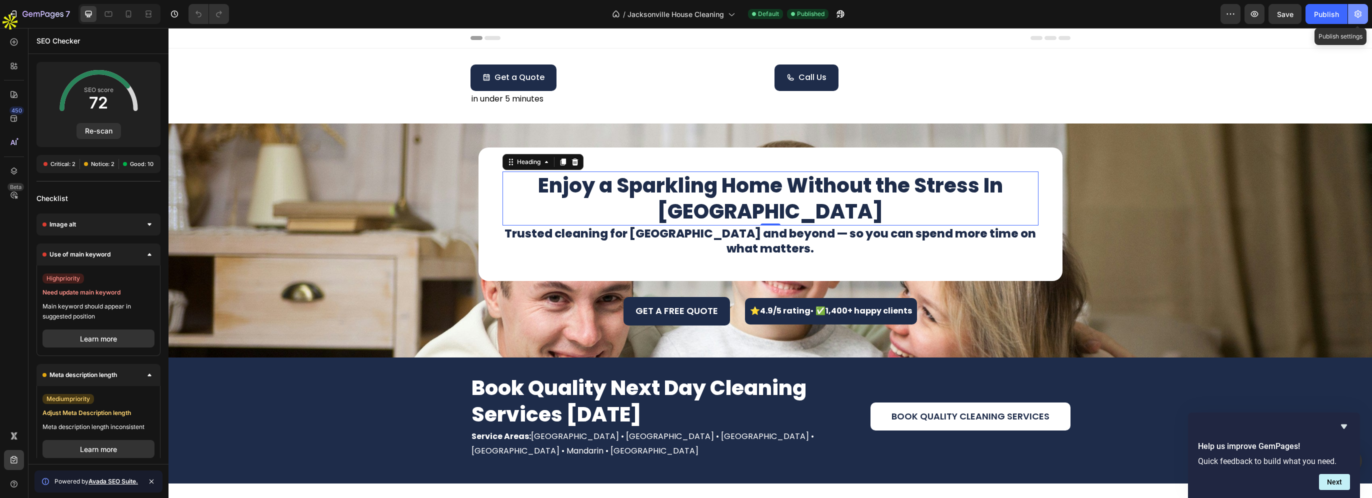
click at [1354, 15] on icon "button" at bounding box center [1358, 14] width 10 height 10
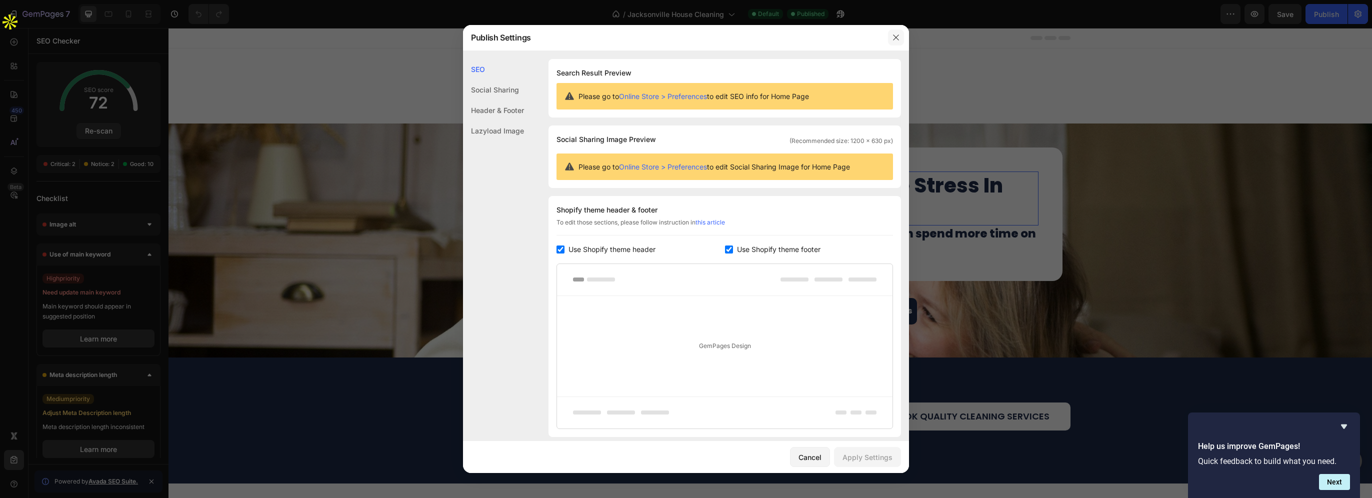
click at [892, 38] on icon "button" at bounding box center [896, 37] width 8 height 8
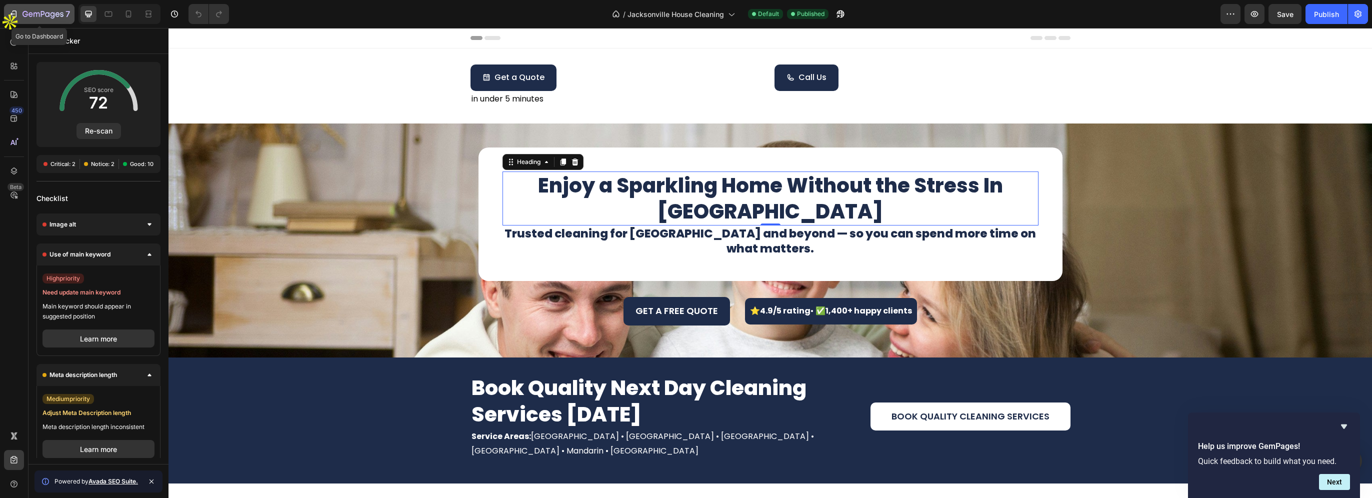
click at [64, 23] on button "7" at bounding box center [39, 14] width 70 height 20
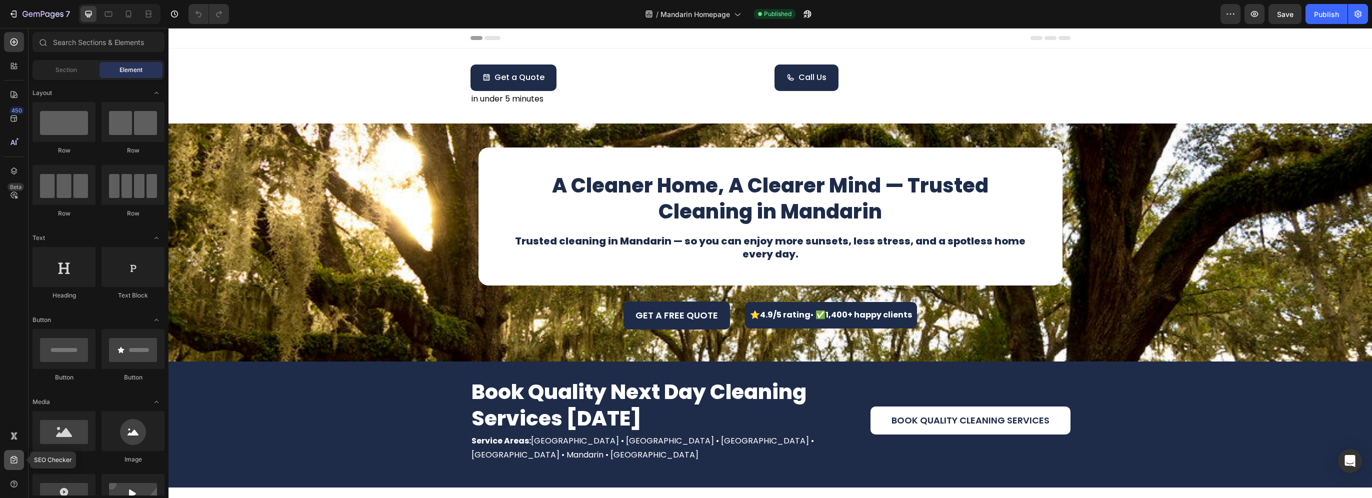
click at [15, 457] on icon at bounding box center [14, 460] width 10 height 10
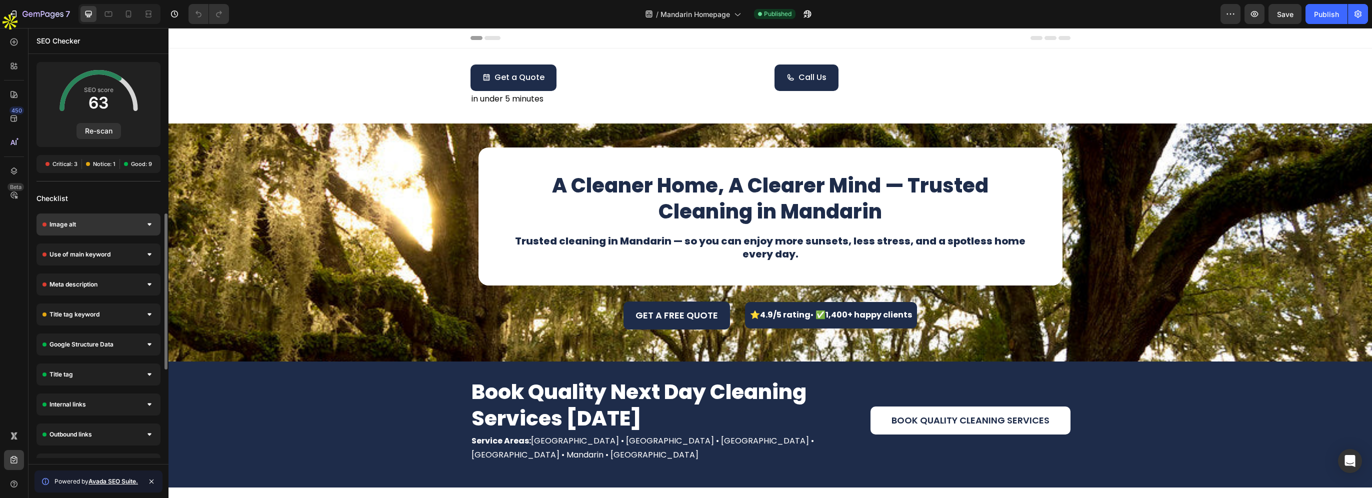
click at [122, 227] on div "Image alt" at bounding box center [98, 224] width 124 height 22
click at [126, 226] on div "Image alt" at bounding box center [98, 224] width 124 height 22
click at [131, 257] on div "Use of main keyword" at bounding box center [98, 254] width 124 height 22
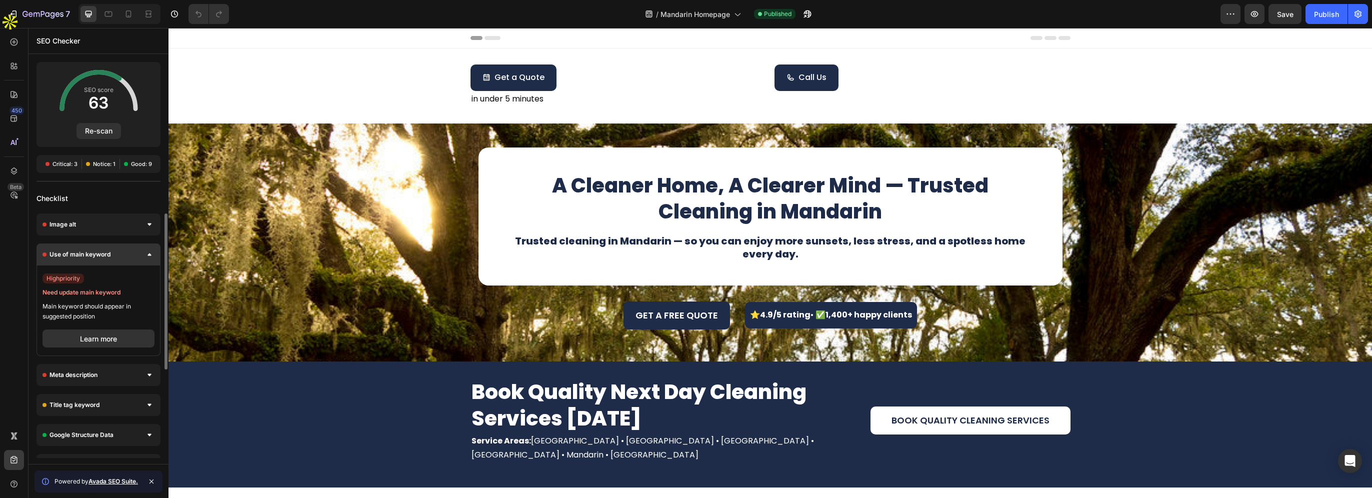
click at [131, 256] on div "Use of main keyword" at bounding box center [98, 254] width 124 height 22
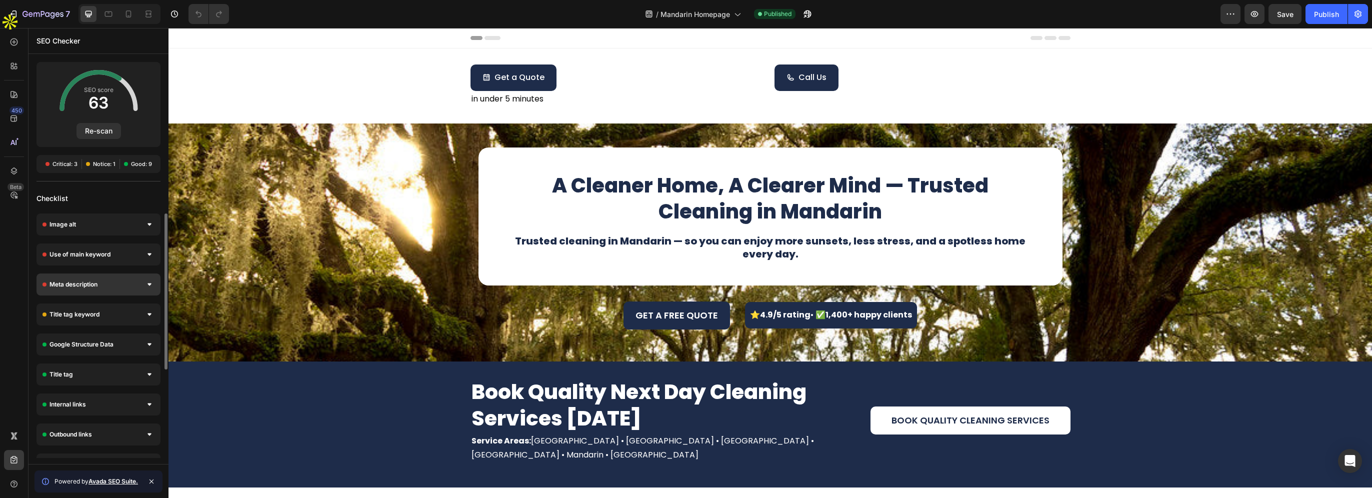
click at [135, 290] on div "Meta description" at bounding box center [98, 284] width 124 height 22
click at [135, 285] on div "Meta description" at bounding box center [98, 284] width 124 height 22
click at [126, 316] on div "Title tag keyword" at bounding box center [98, 314] width 124 height 22
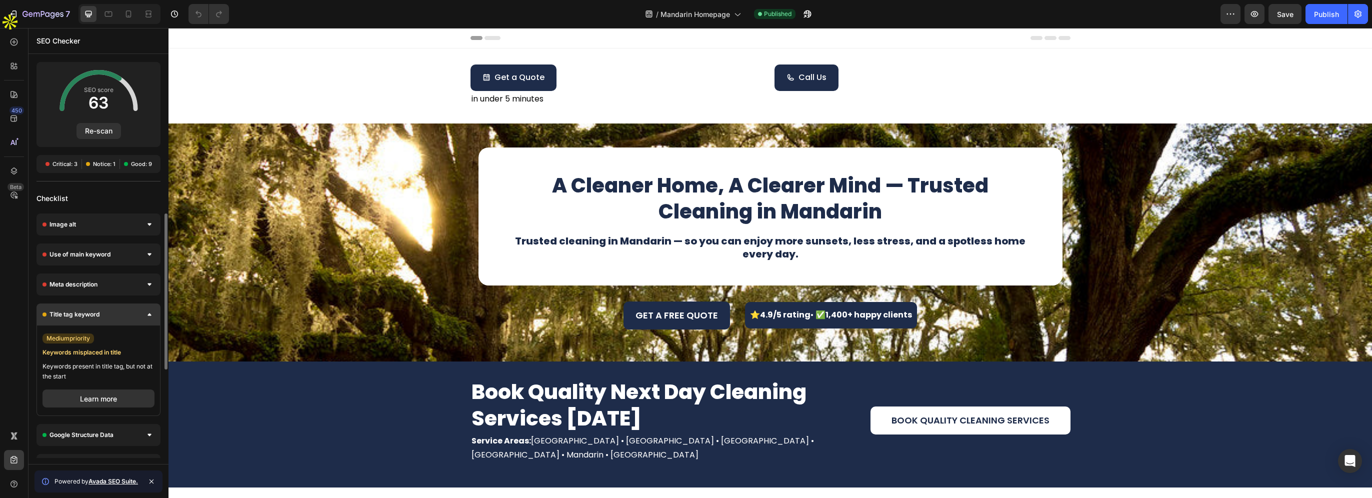
click at [126, 316] on div "Title tag keyword" at bounding box center [98, 314] width 124 height 22
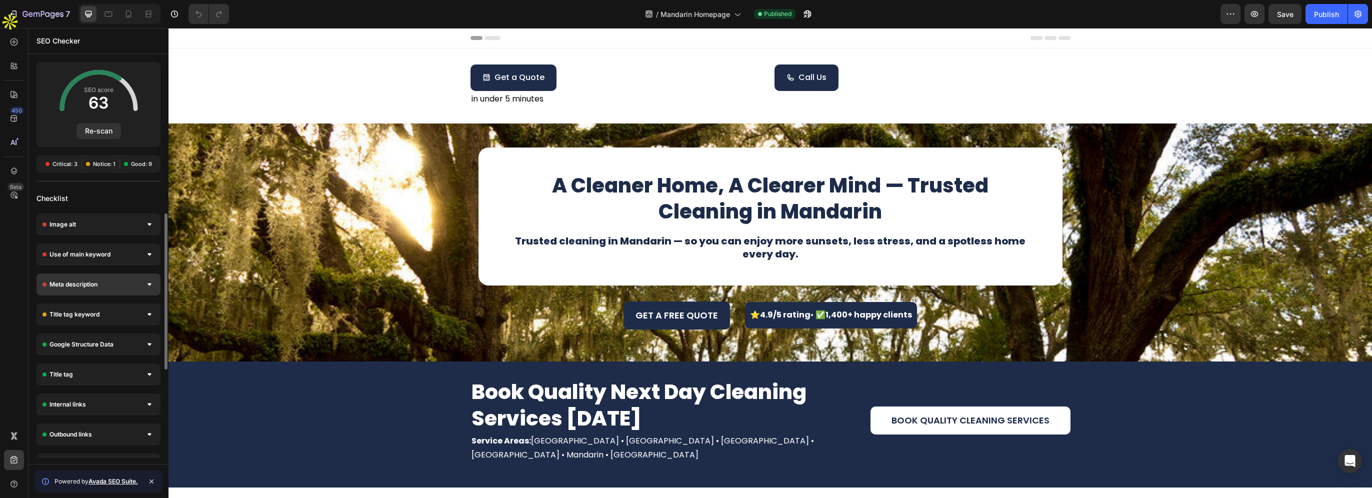
click at [126, 285] on div "Meta description" at bounding box center [98, 284] width 124 height 22
click at [1360, 15] on icon "button" at bounding box center [1358, 14] width 10 height 10
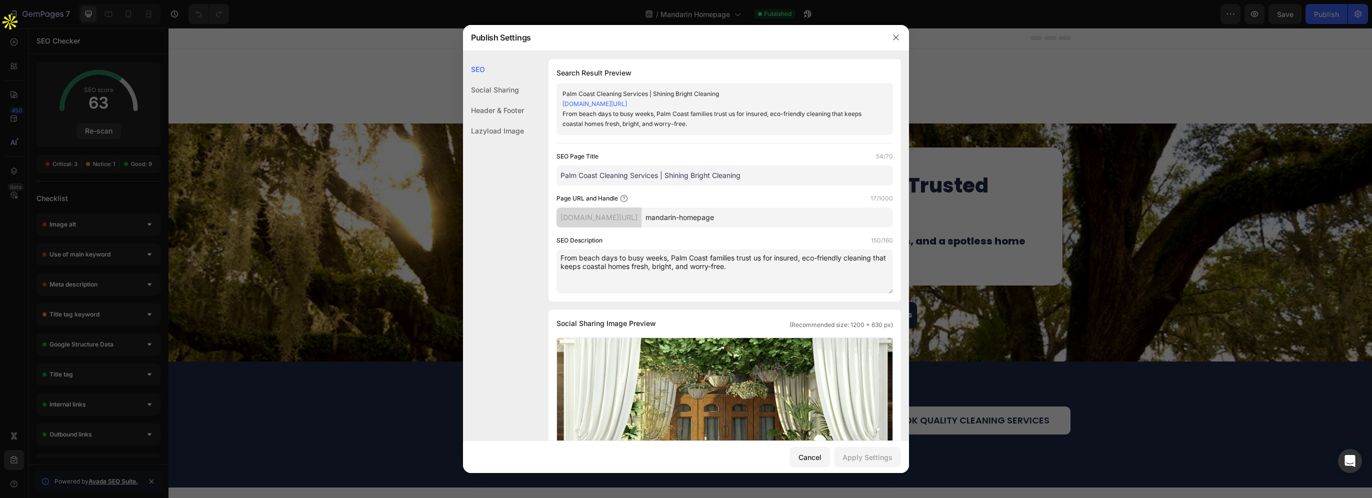
click at [699, 217] on input "mandarin-homepage" at bounding box center [766, 217] width 251 height 20
drag, startPoint x: 599, startPoint y: 174, endPoint x: 545, endPoint y: 174, distance: 53.5
click at [545, 174] on div "SEO Search Result Preview Palm Coast Cleaning Services | Shining Bright Cleanin…" at bounding box center [686, 466] width 446 height 815
paste input "mandarin"
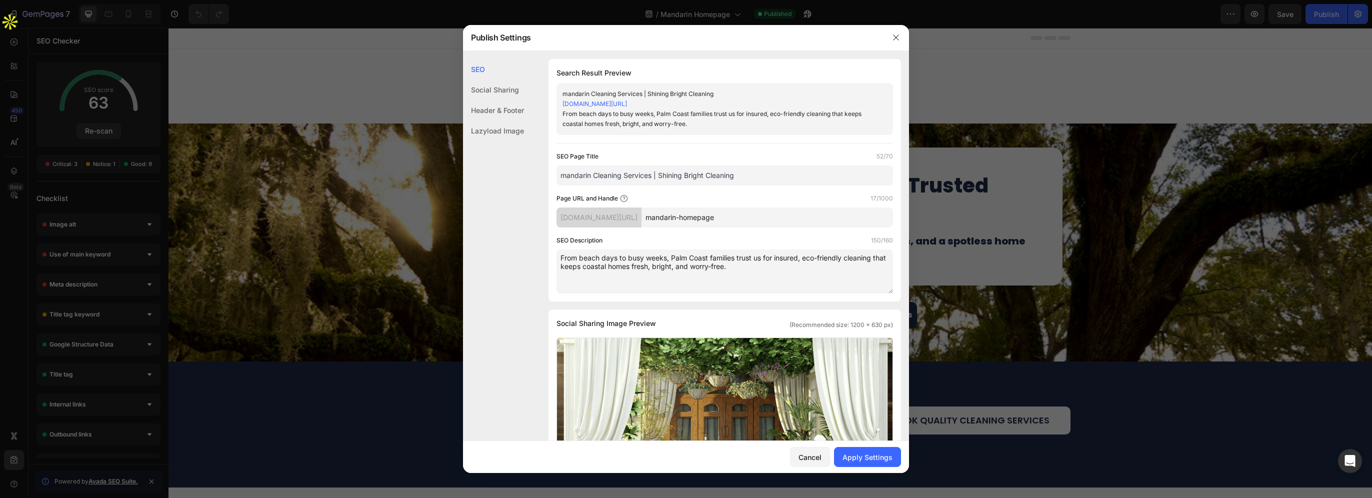
click at [560, 174] on input "mandarin Cleaning Services | Shining Bright Cleaning" at bounding box center [724, 175] width 336 height 20
type input "Mandarin Cleaning Services | Shining Bright Cleaning"
click at [754, 252] on textarea "From beach days to busy weeks, Palm Coast families trust us for insured, eco-fr…" at bounding box center [724, 271] width 336 height 44
paste textarea "Reliable home and office cleaning in [GEOGRAPHIC_DATA]. Shining Bright Cleaning…"
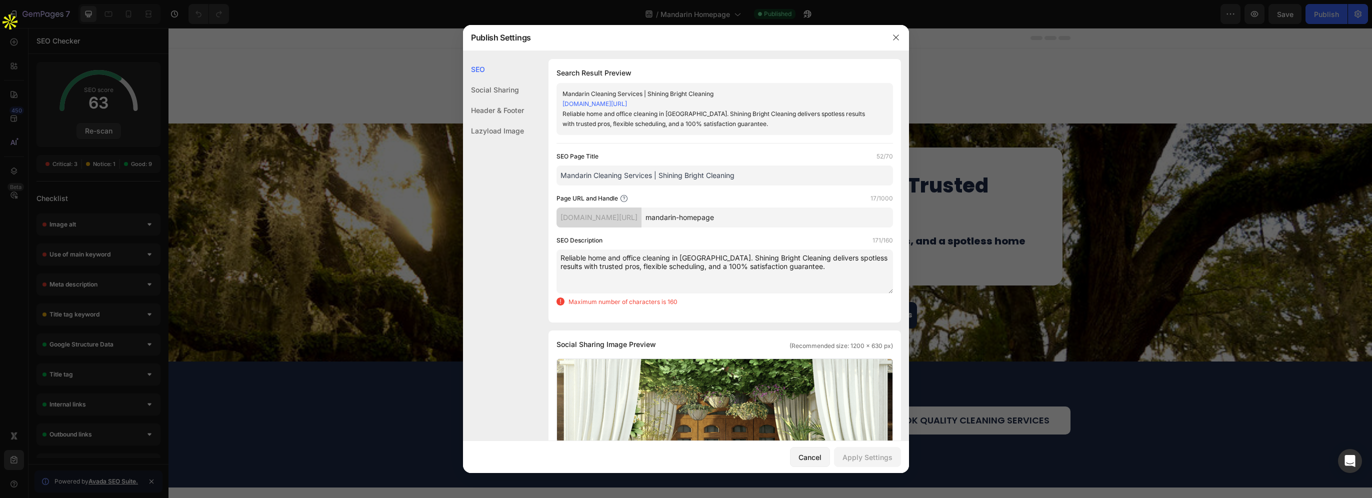
click at [628, 268] on textarea "Reliable home and office cleaning in [GEOGRAPHIC_DATA]. Shining Bright Cleaning…" at bounding box center [724, 271] width 336 height 44
drag, startPoint x: 670, startPoint y: 267, endPoint x: 617, endPoint y: 267, distance: 52.5
click at [617, 267] on textarea "Reliable home and office cleaning in [GEOGRAPHIC_DATA]. Shining Bright Cleaning…" at bounding box center [724, 271] width 336 height 44
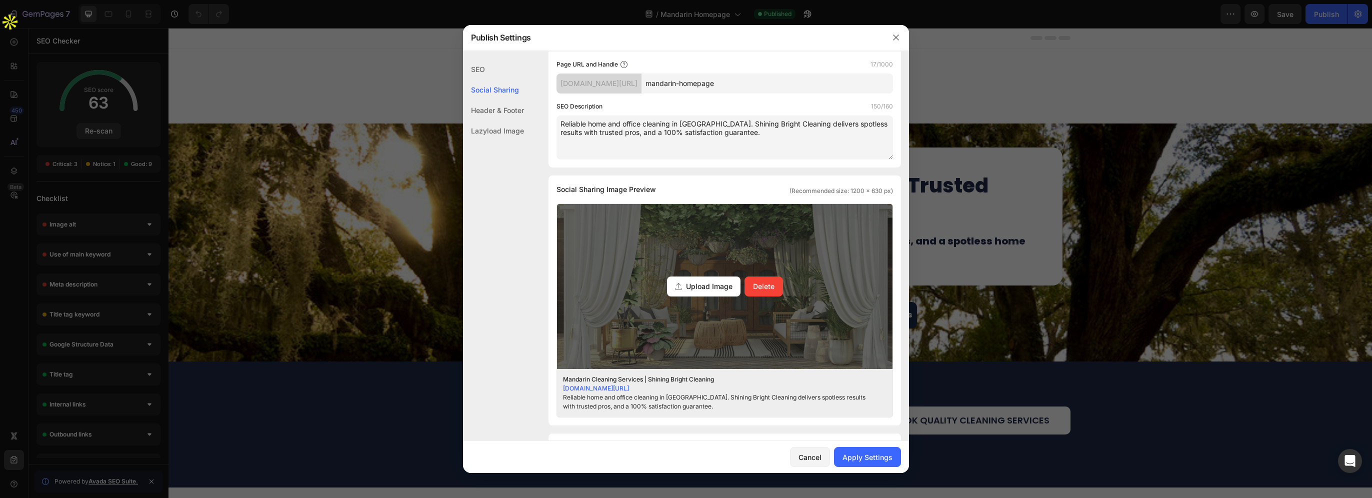
scroll to position [200, 0]
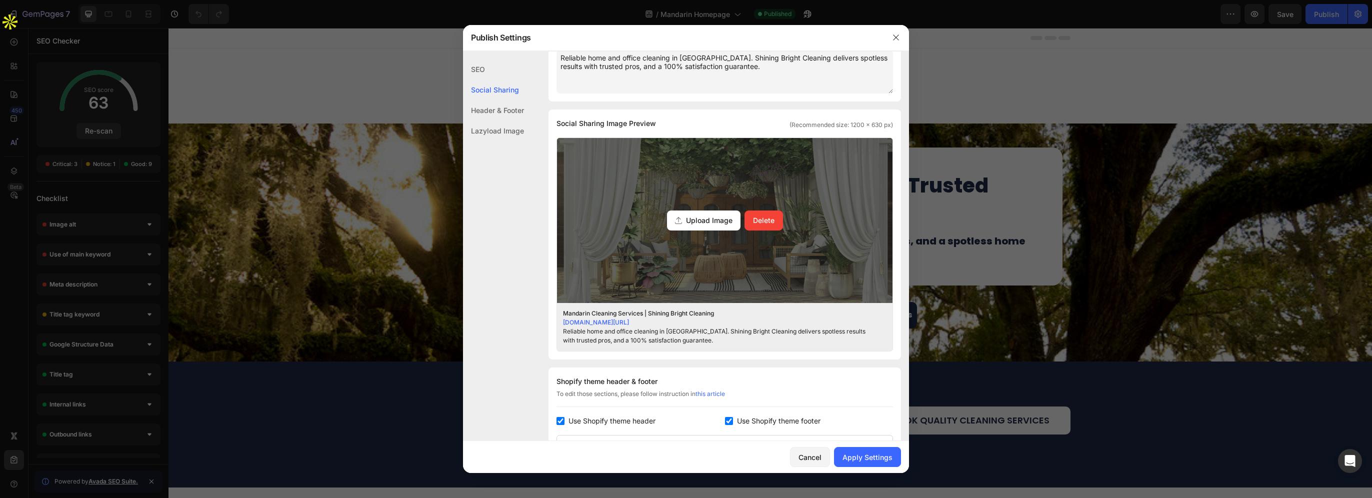
type textarea "Reliable home and office cleaning in [GEOGRAPHIC_DATA]. Shining Bright Cleaning…"
click at [706, 222] on span "Upload Image" at bounding box center [709, 220] width 46 height 10
click at [0, 0] on input "Upload Image Delete" at bounding box center [0, 0] width 0 height 0
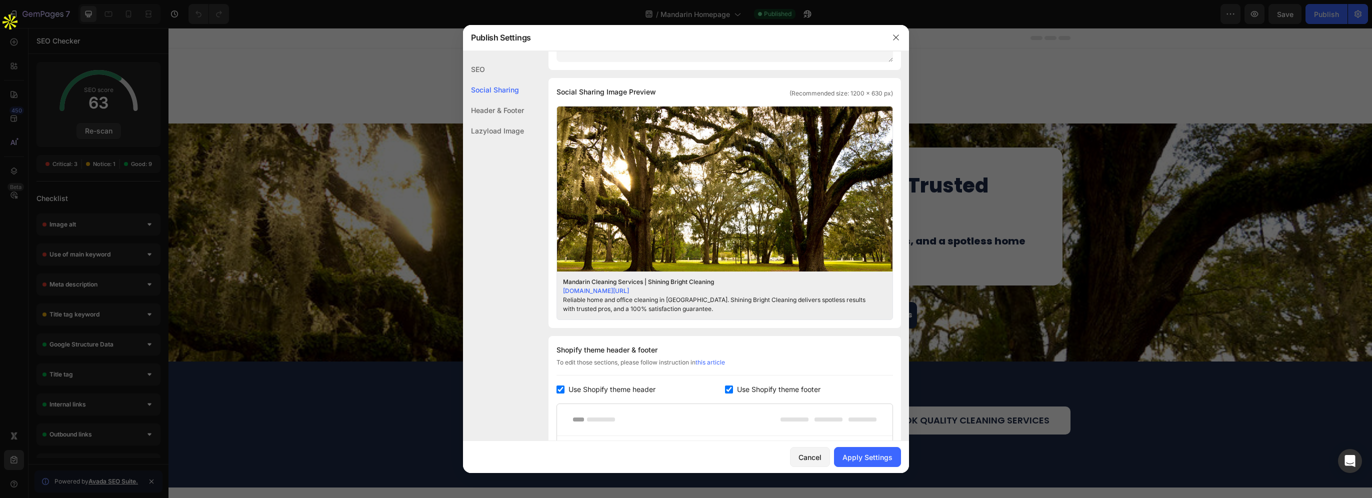
scroll to position [350, 0]
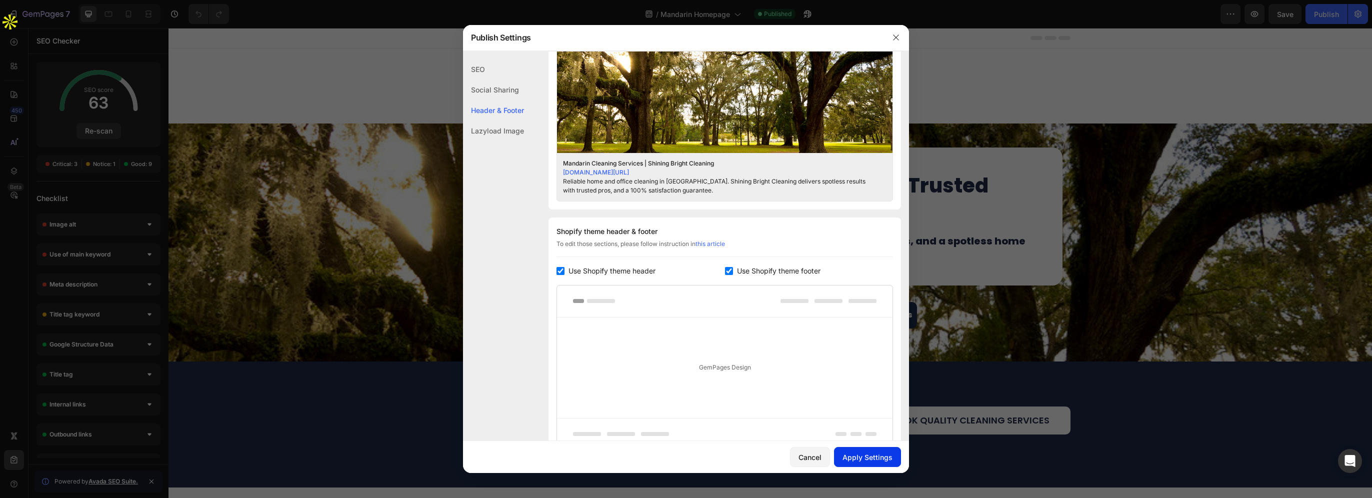
click at [877, 457] on div "Apply Settings" at bounding box center [867, 457] width 50 height 10
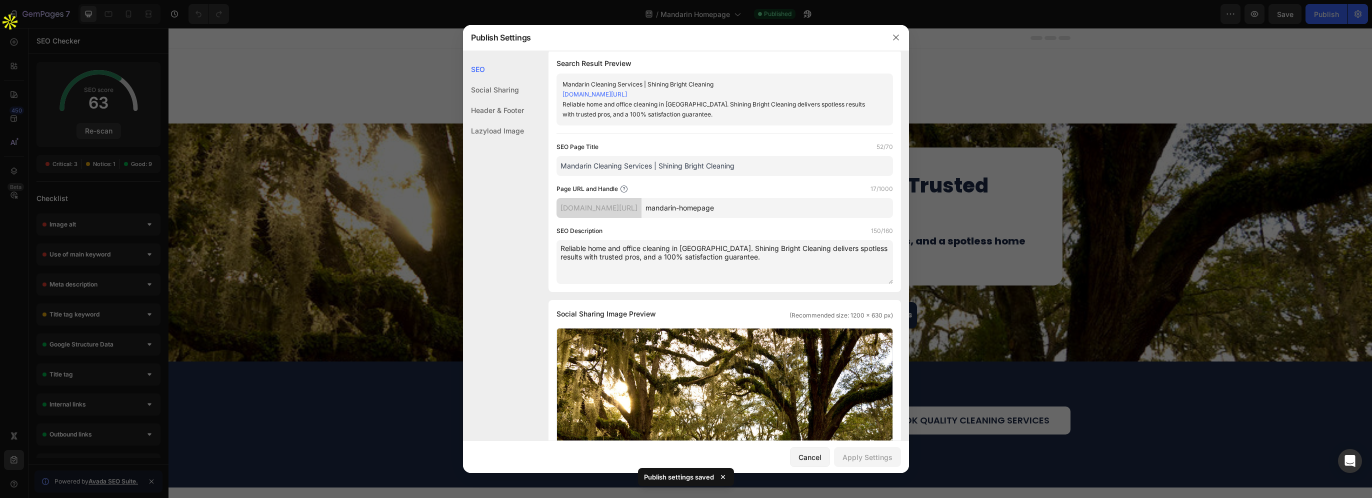
scroll to position [0, 0]
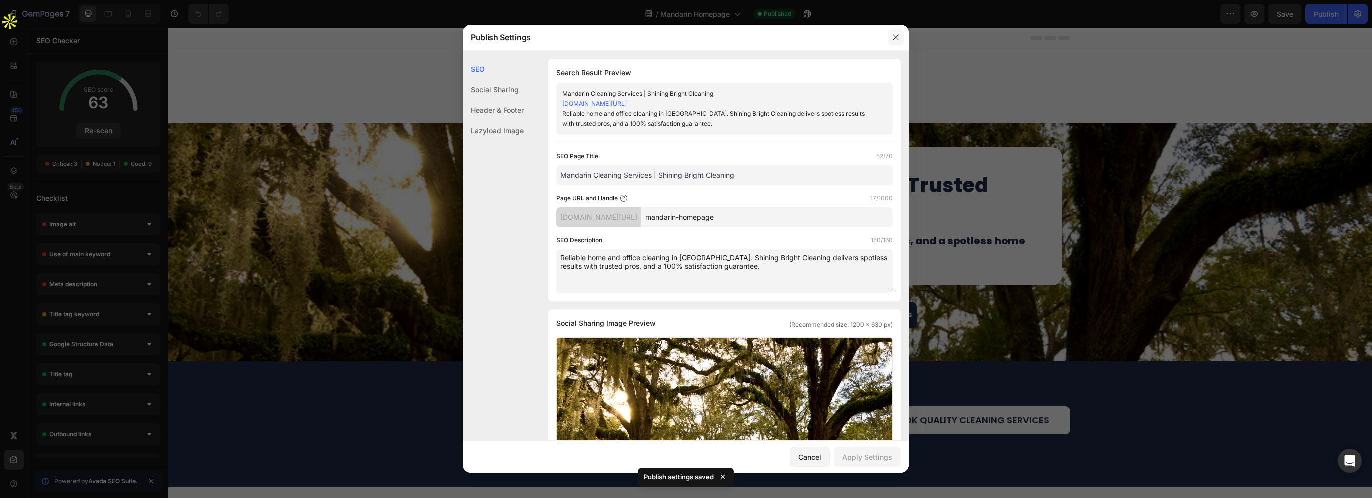
click at [893, 37] on icon "button" at bounding box center [896, 37] width 8 height 8
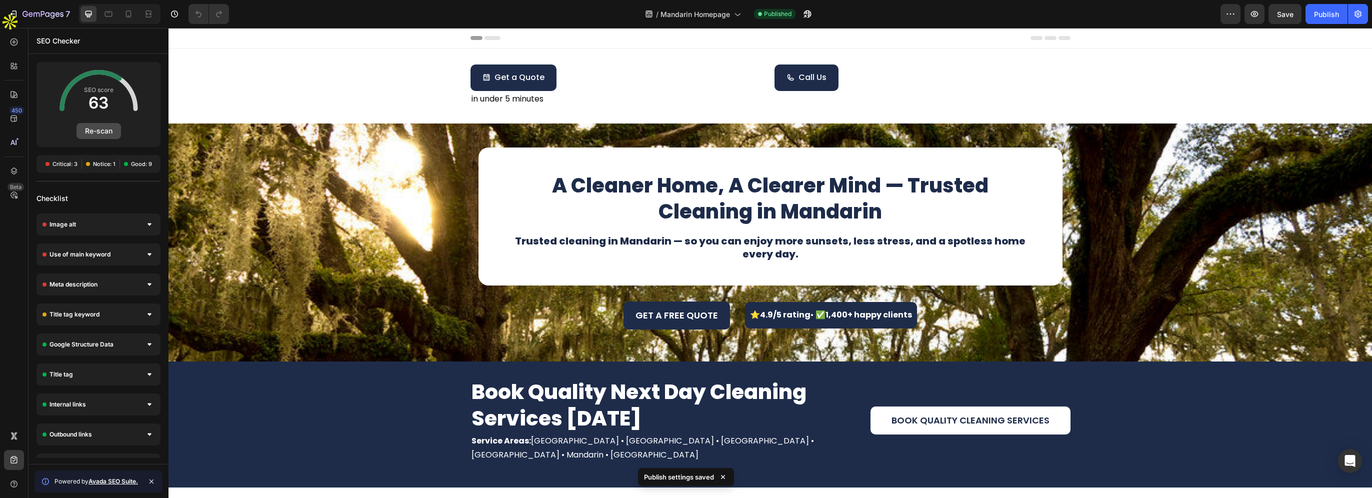
click at [90, 136] on button "Re-scan" at bounding box center [98, 131] width 44 height 16
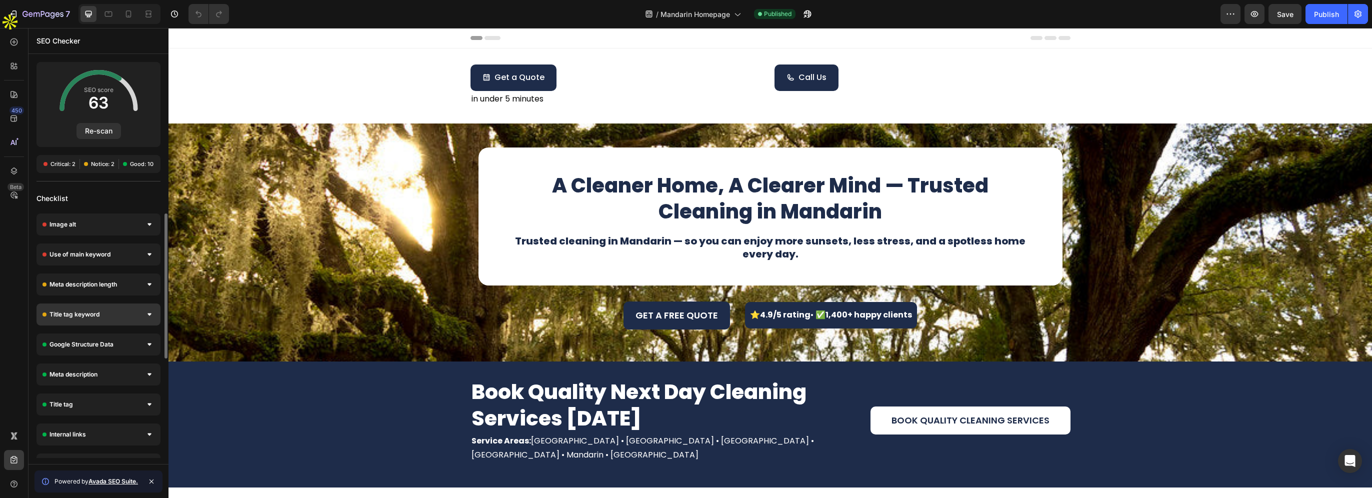
click at [118, 313] on div "Title tag keyword" at bounding box center [98, 314] width 124 height 22
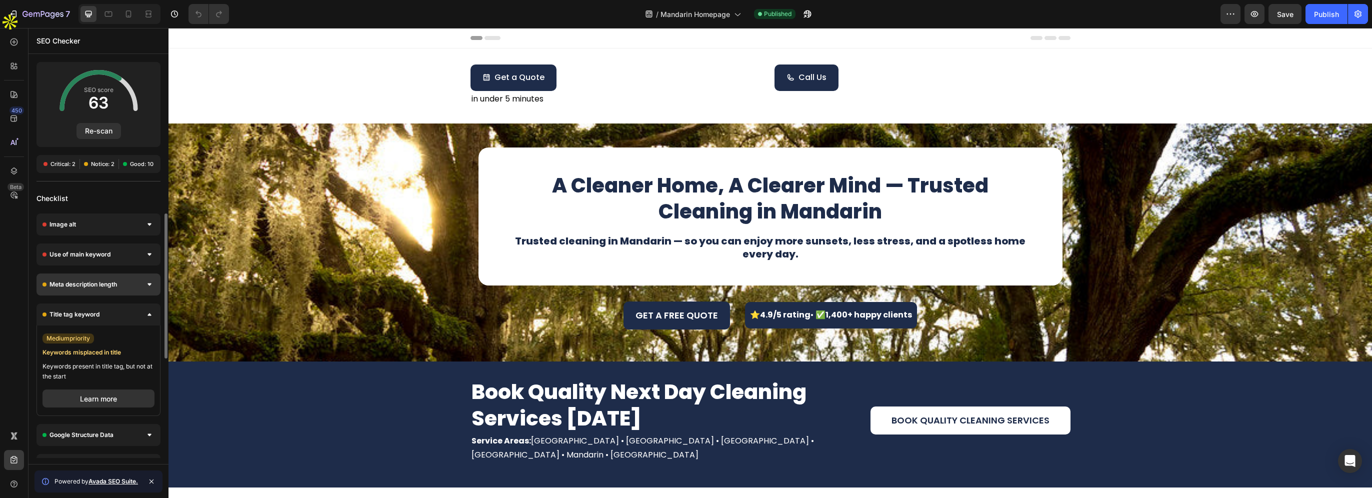
click at [118, 285] on div "Meta description length" at bounding box center [98, 284] width 124 height 22
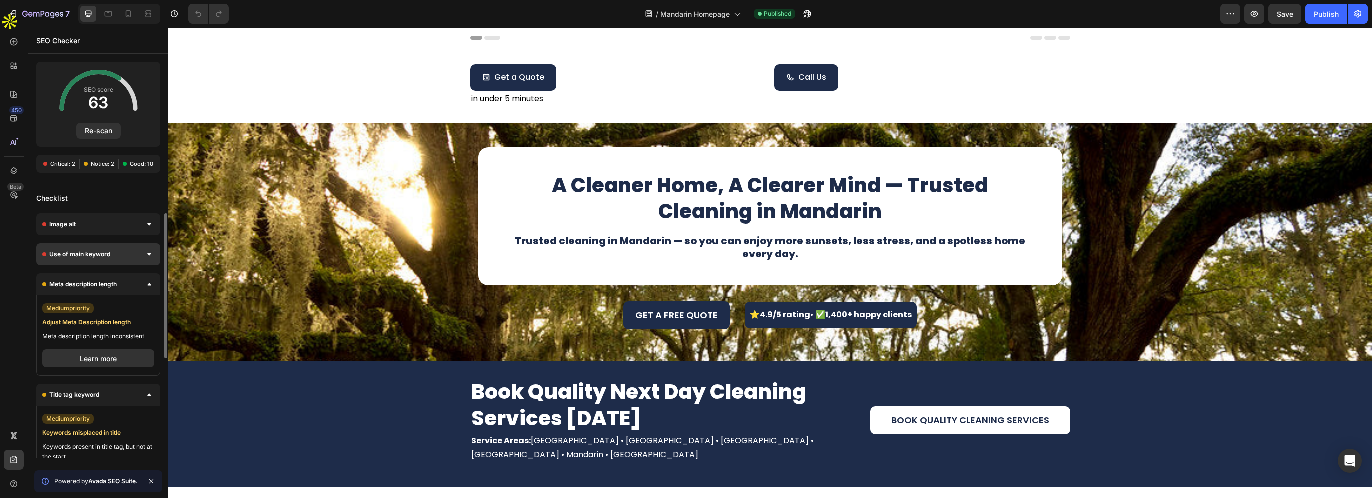
click at [124, 260] on div "Use of main keyword" at bounding box center [98, 254] width 124 height 22
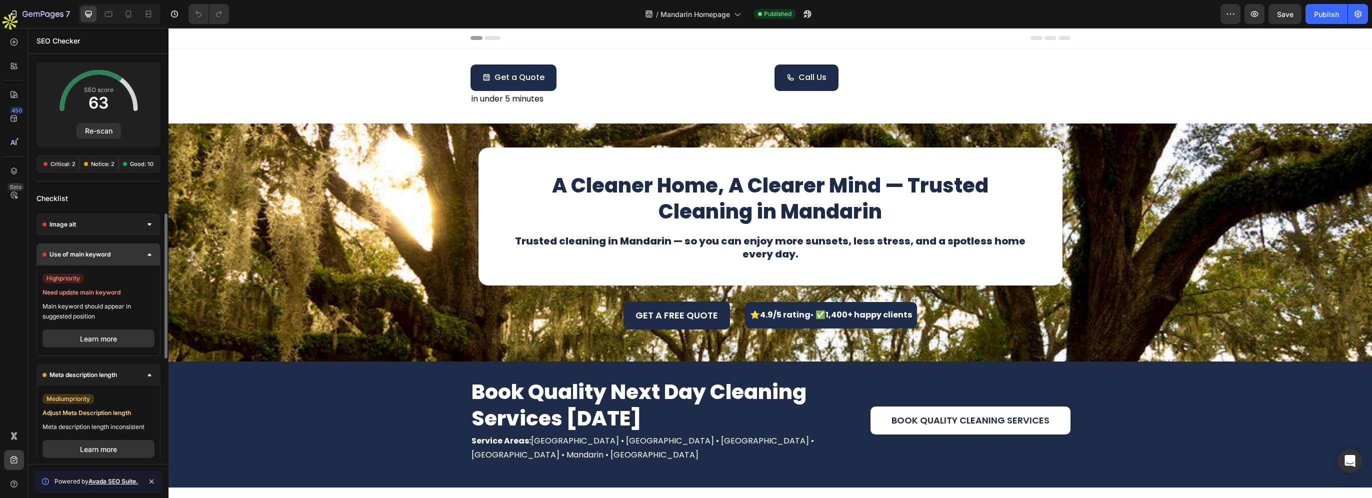
click at [125, 258] on div "Use of main keyword" at bounding box center [98, 254] width 124 height 22
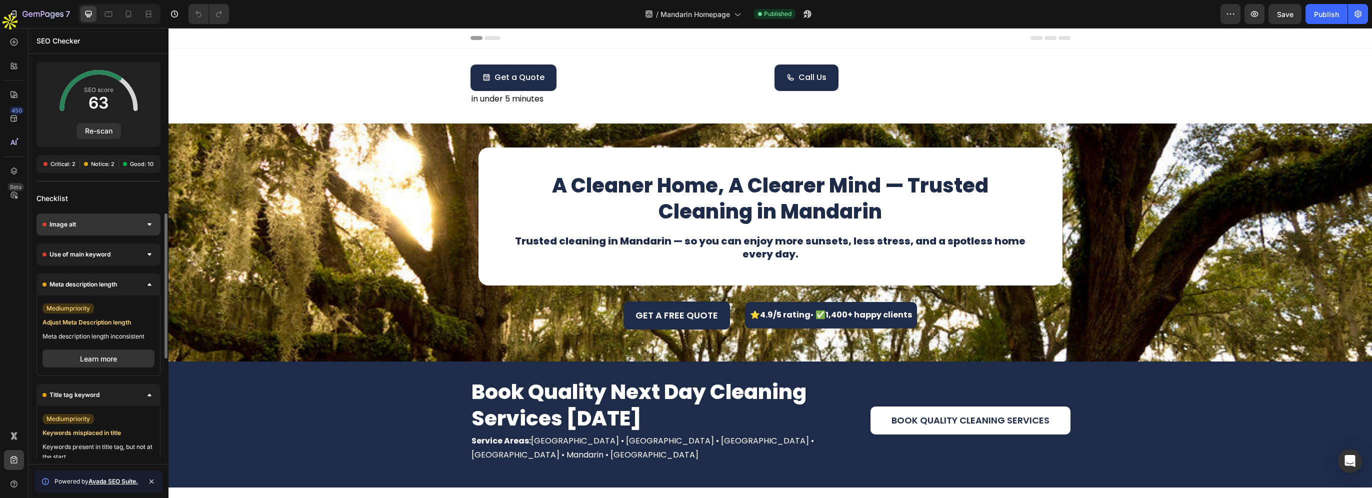
click at [135, 220] on div "Image alt" at bounding box center [98, 224] width 124 height 22
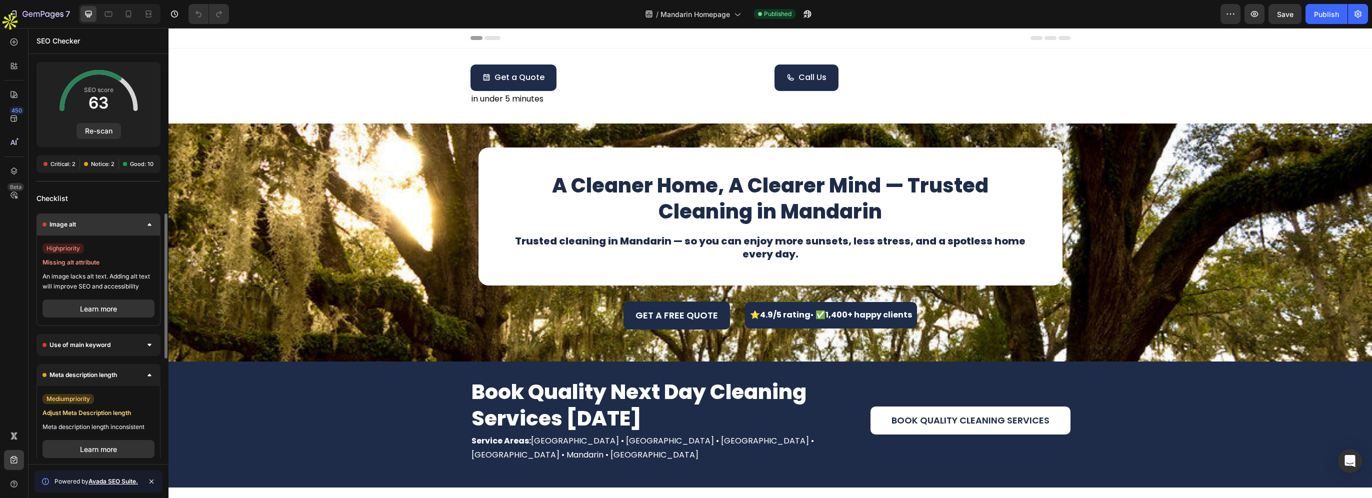
click at [135, 220] on div "Image alt" at bounding box center [98, 224] width 124 height 22
